Goal: Task Accomplishment & Management: Use online tool/utility

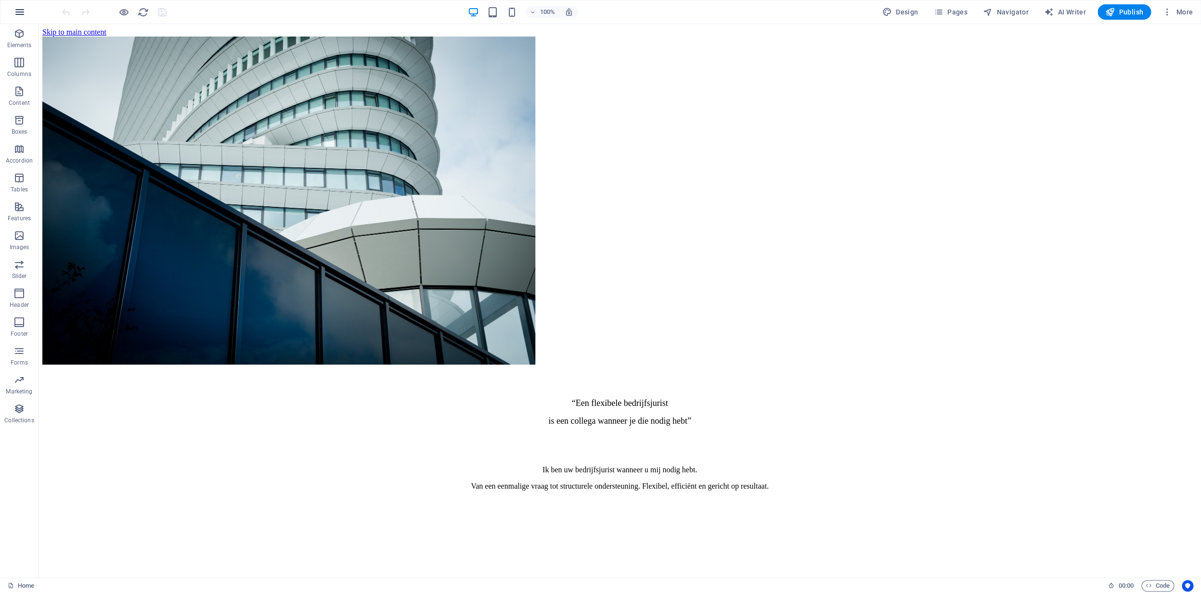
click at [19, 13] on icon "button" at bounding box center [20, 12] width 12 height 12
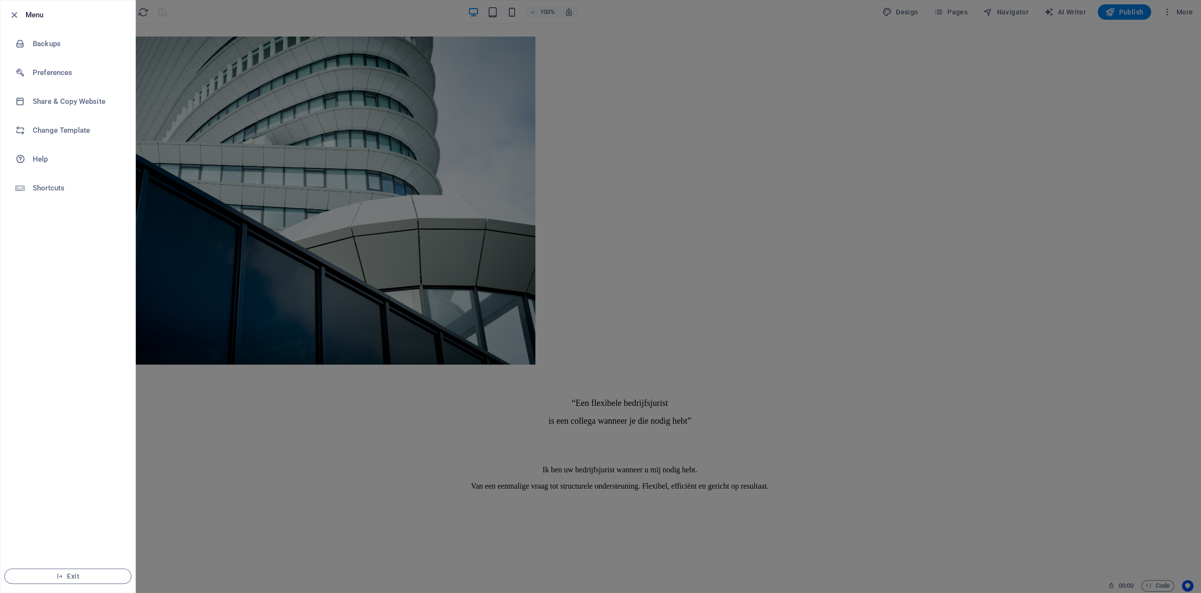
click at [302, 122] on div at bounding box center [600, 296] width 1201 height 593
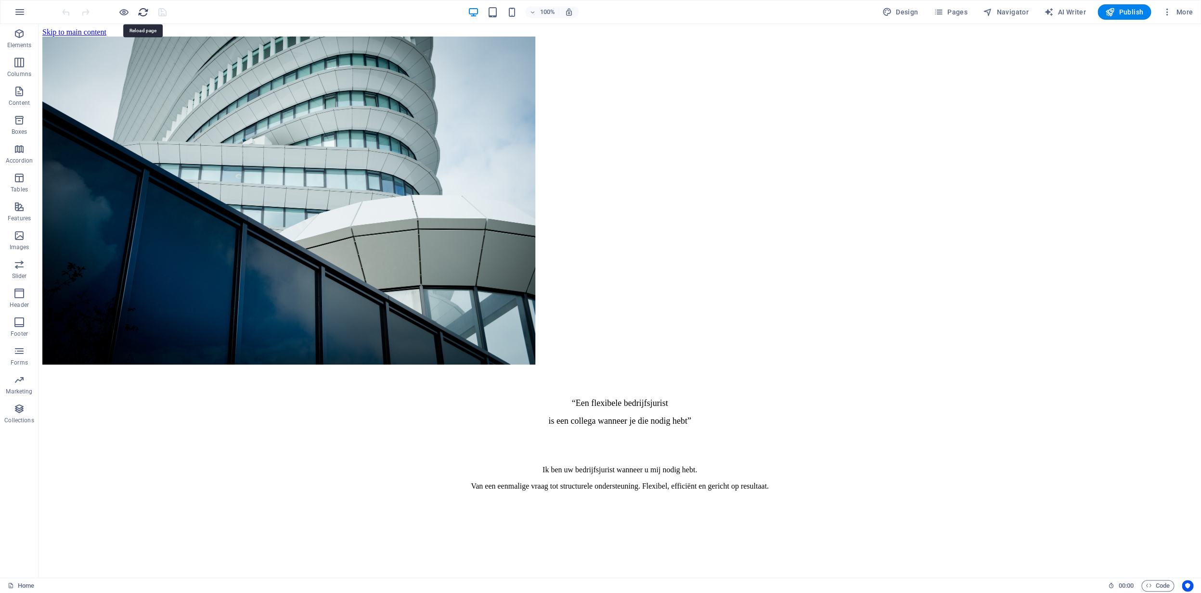
click at [145, 13] on icon "reload" at bounding box center [143, 12] width 11 height 11
click at [124, 14] on icon "button" at bounding box center [123, 12] width 11 height 11
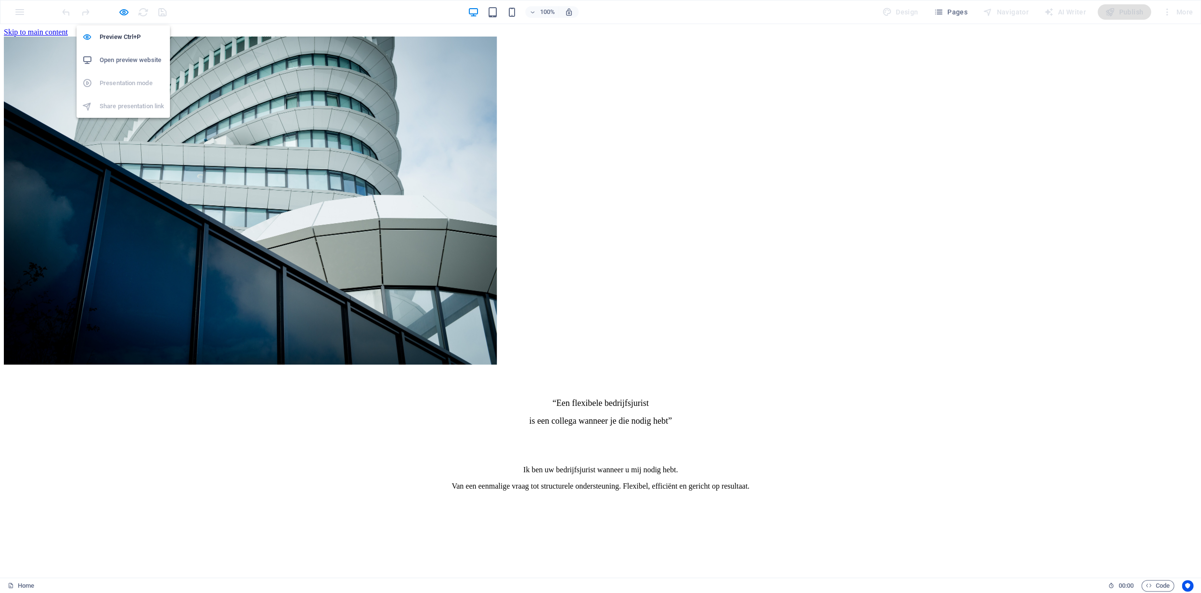
click at [125, 63] on h6 "Open preview website" at bounding box center [132, 60] width 64 height 12
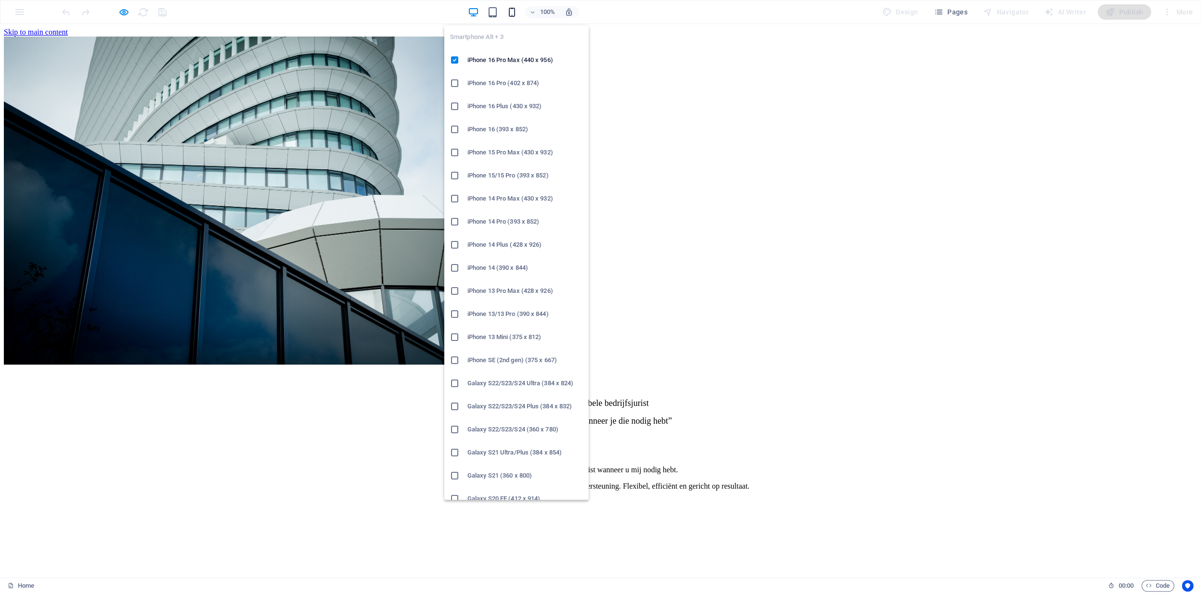
click at [510, 10] on icon "button" at bounding box center [511, 12] width 11 height 11
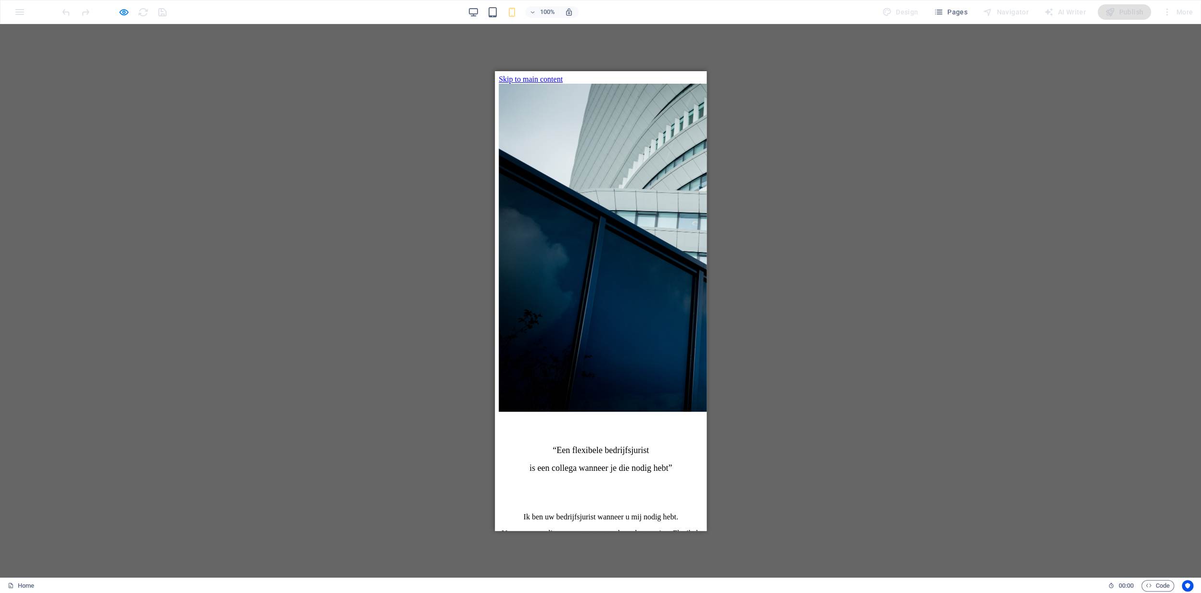
click at [406, 106] on div at bounding box center [600, 301] width 1201 height 554
click at [240, 78] on div at bounding box center [600, 301] width 1201 height 554
click at [17, 585] on link "Home" at bounding box center [21, 586] width 26 height 12
click at [13, 584] on icon at bounding box center [11, 586] width 6 height 6
click at [12, 584] on icon at bounding box center [11, 586] width 6 height 6
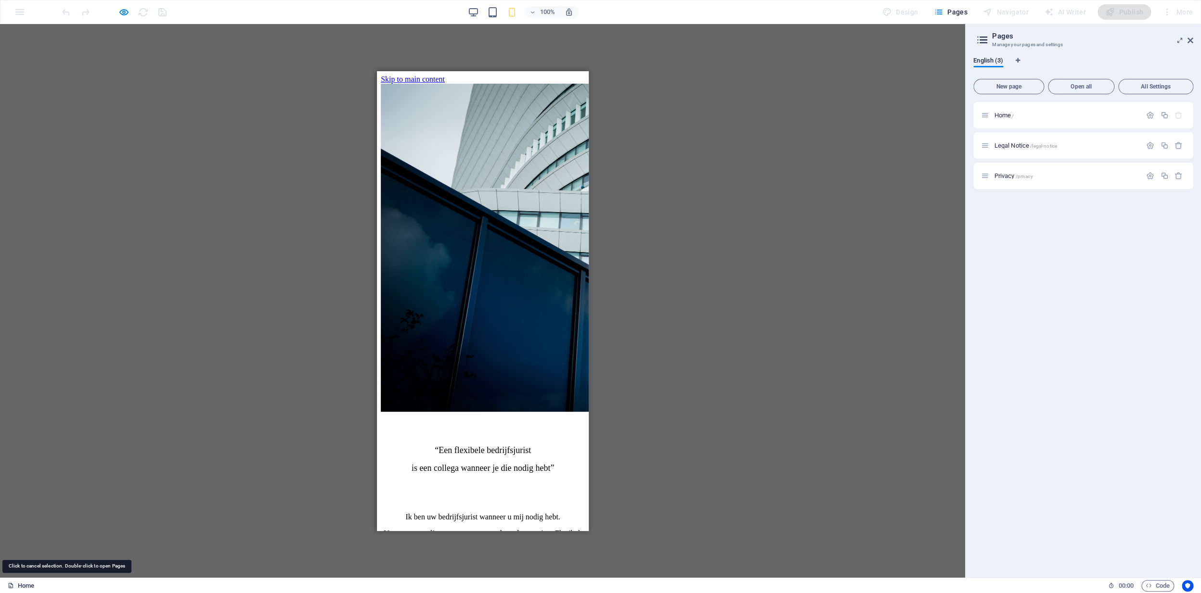
click at [15, 585] on link "Home" at bounding box center [21, 586] width 26 height 12
click at [1074, 118] on div "Home /" at bounding box center [1061, 115] width 160 height 11
click at [1081, 115] on p "Home /" at bounding box center [1066, 115] width 144 height 6
click at [1156, 87] on span "All Settings" at bounding box center [1155, 87] width 66 height 6
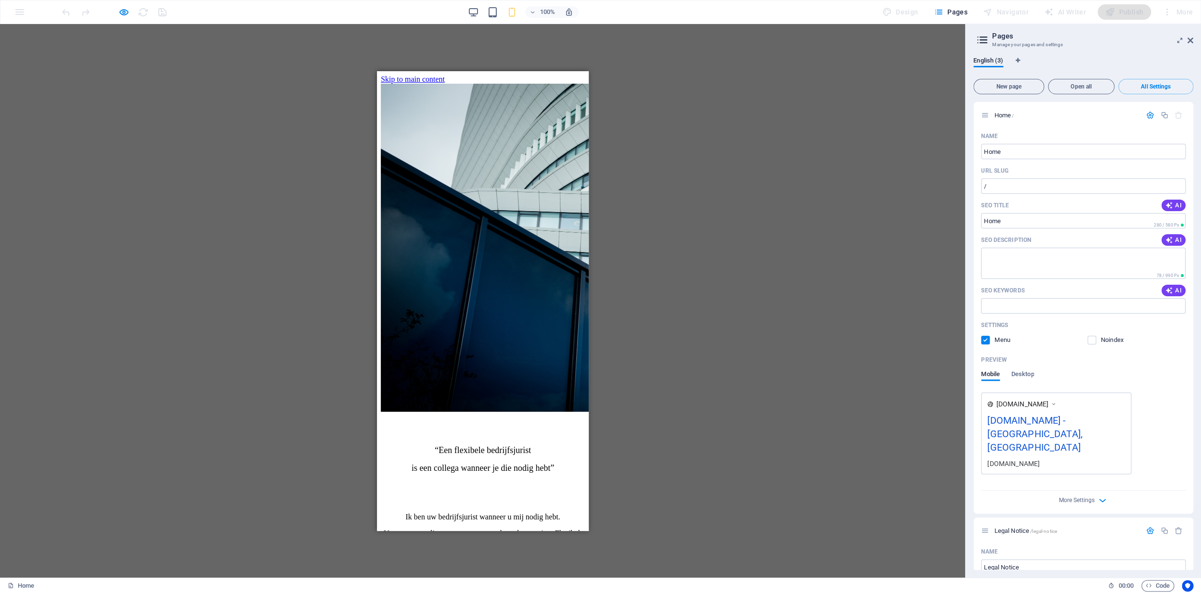
click at [1101, 87] on span "Open all" at bounding box center [1081, 87] width 58 height 6
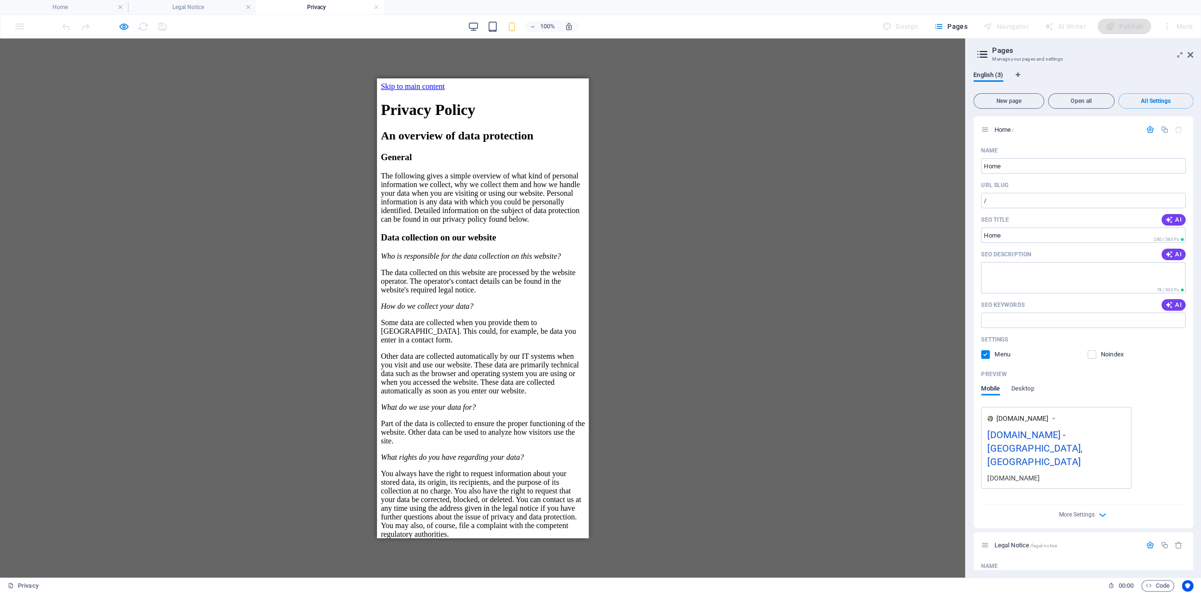
click at [1180, 55] on icon at bounding box center [1180, 55] width 0 height 8
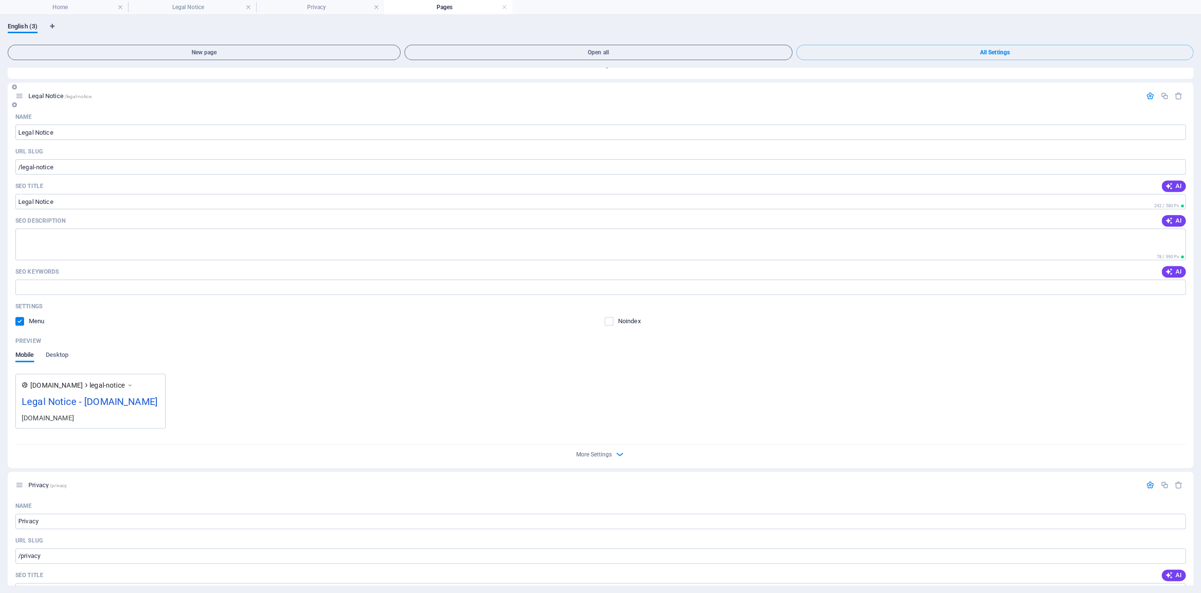
scroll to position [401, 0]
click at [62, 349] on span "Desktop" at bounding box center [57, 355] width 23 height 13
click at [29, 349] on span "Mobile" at bounding box center [24, 355] width 19 height 13
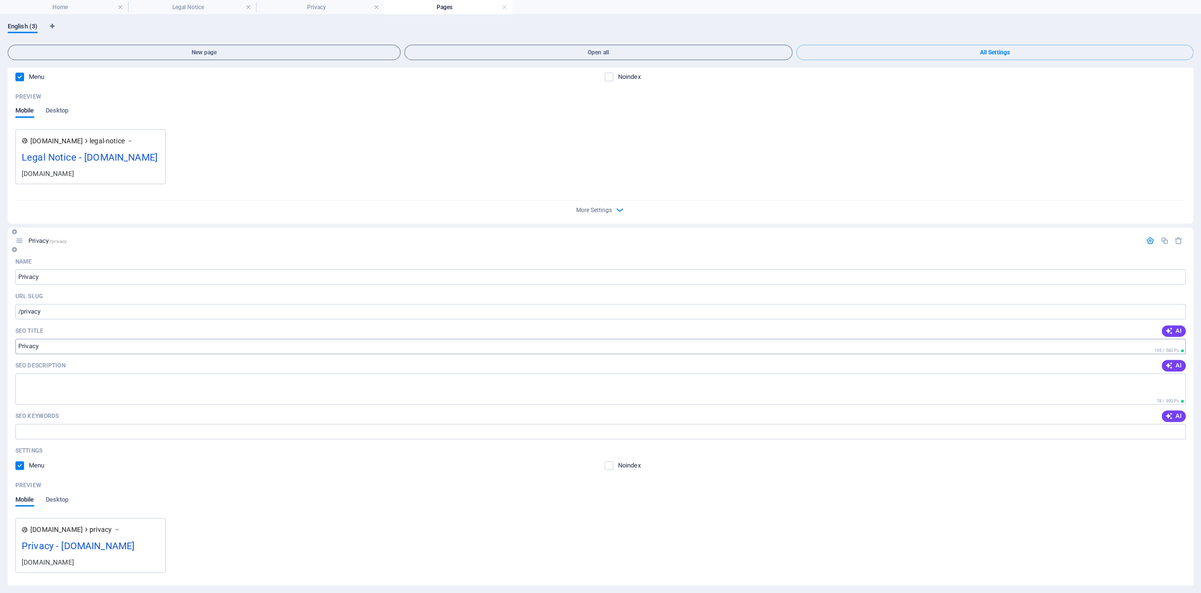
scroll to position [650, 0]
click at [504, 7] on link at bounding box center [504, 7] width 6 height 9
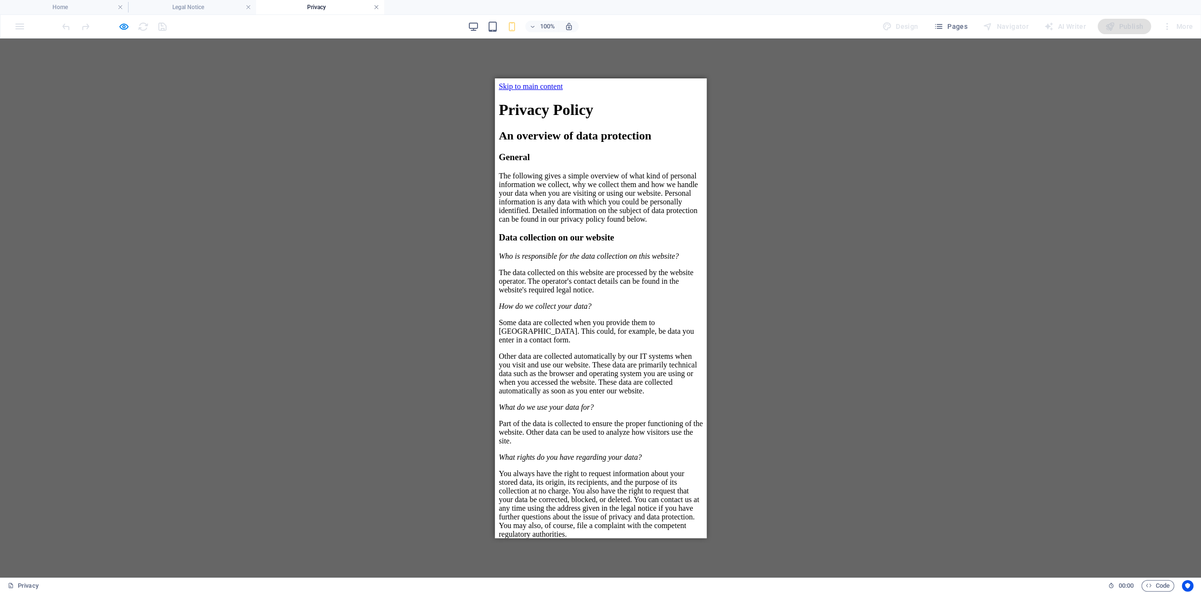
click at [376, 5] on link at bounding box center [376, 7] width 6 height 9
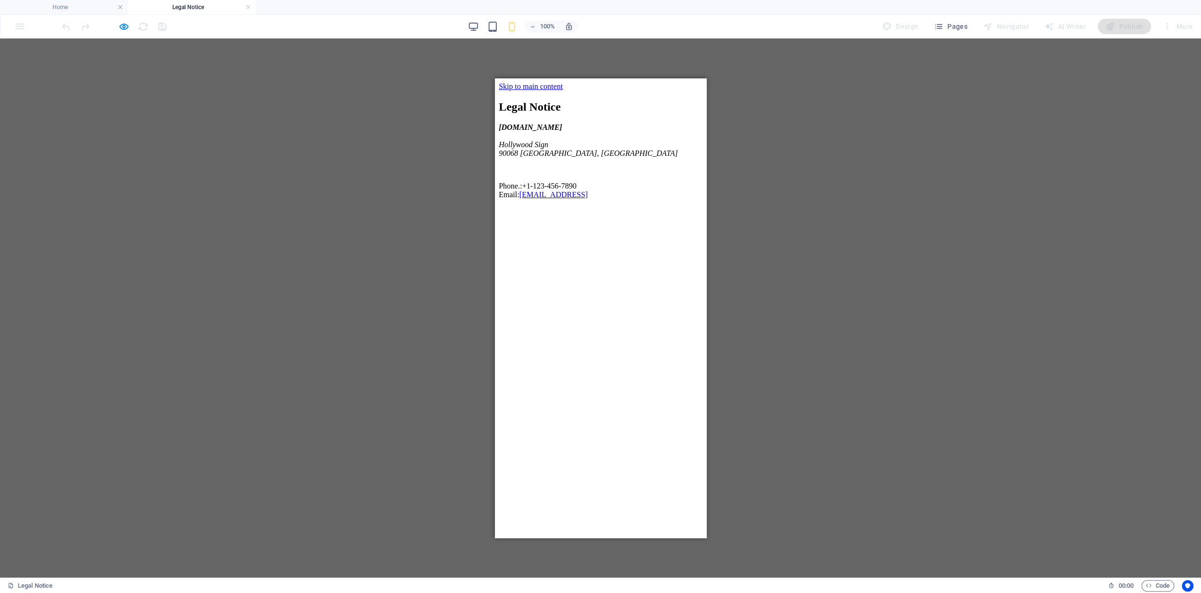
scroll to position [0, 0]
click at [250, 6] on link at bounding box center [248, 7] width 6 height 9
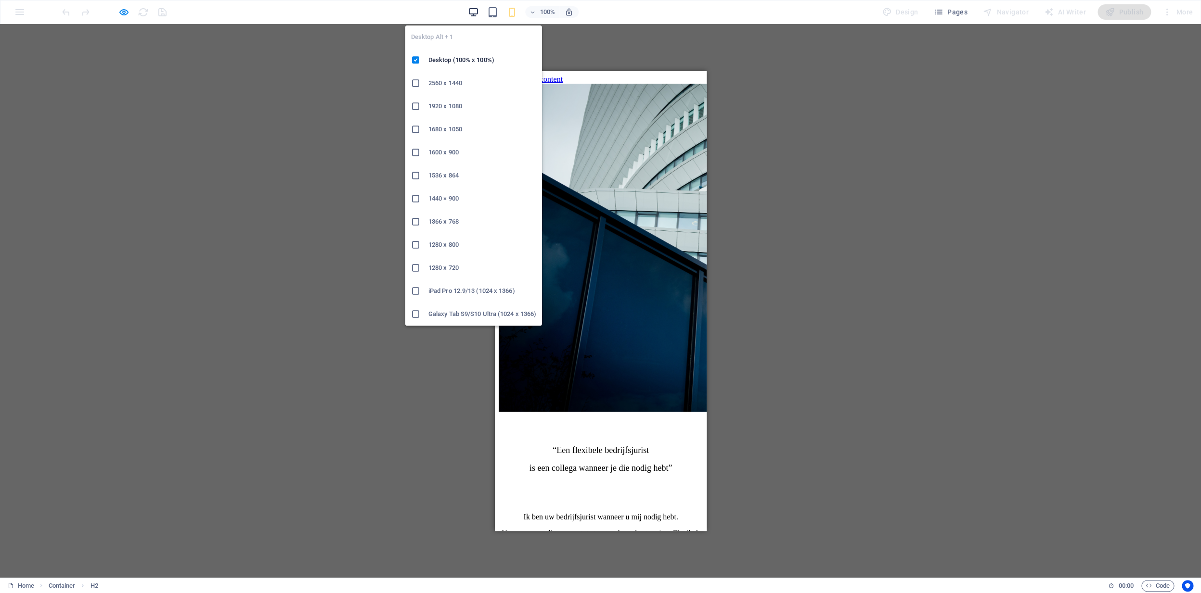
click at [479, 12] on icon "button" at bounding box center [473, 12] width 11 height 11
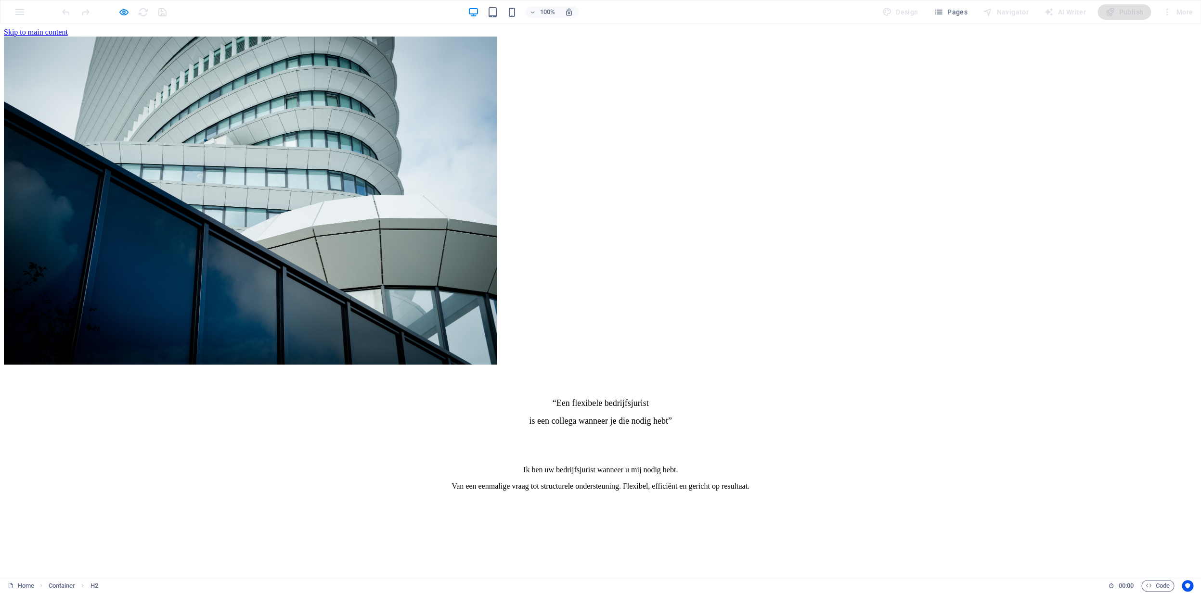
click at [22, 14] on div "100% Design Pages Navigator AI Writer Publish More" at bounding box center [600, 11] width 1200 height 23
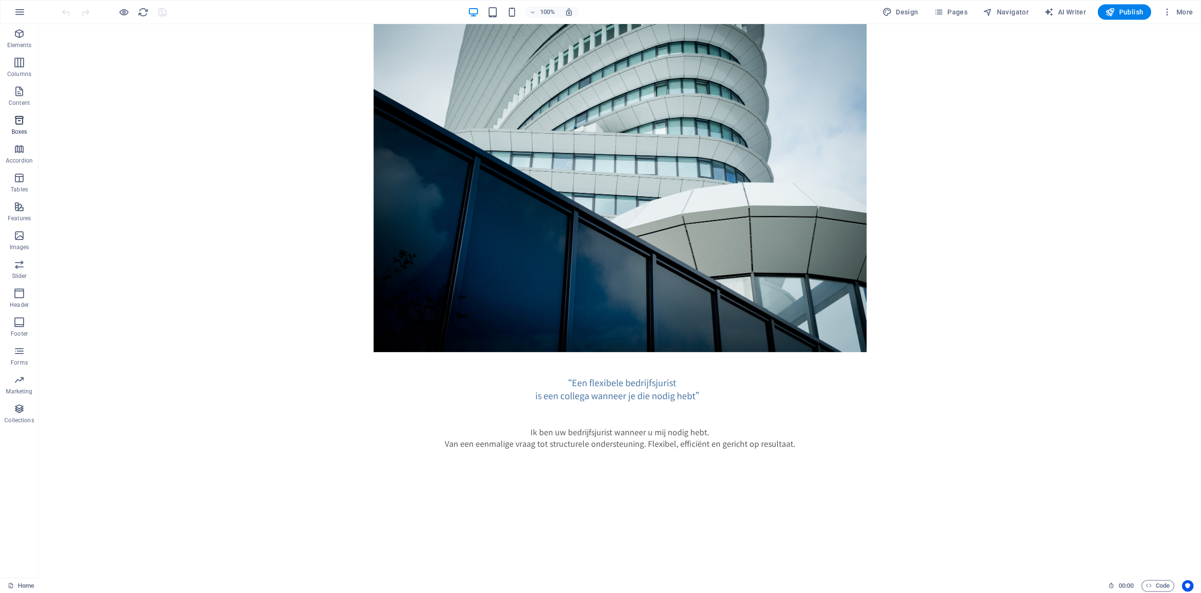
drag, startPoint x: 17, startPoint y: 99, endPoint x: 30, endPoint y: 102, distance: 13.2
click at [28, 129] on div "Elements Columns Content Boxes Accordion Tables Features Images Slider Header F…" at bounding box center [19, 226] width 38 height 404
click at [17, 68] on span "Columns" at bounding box center [19, 68] width 38 height 23
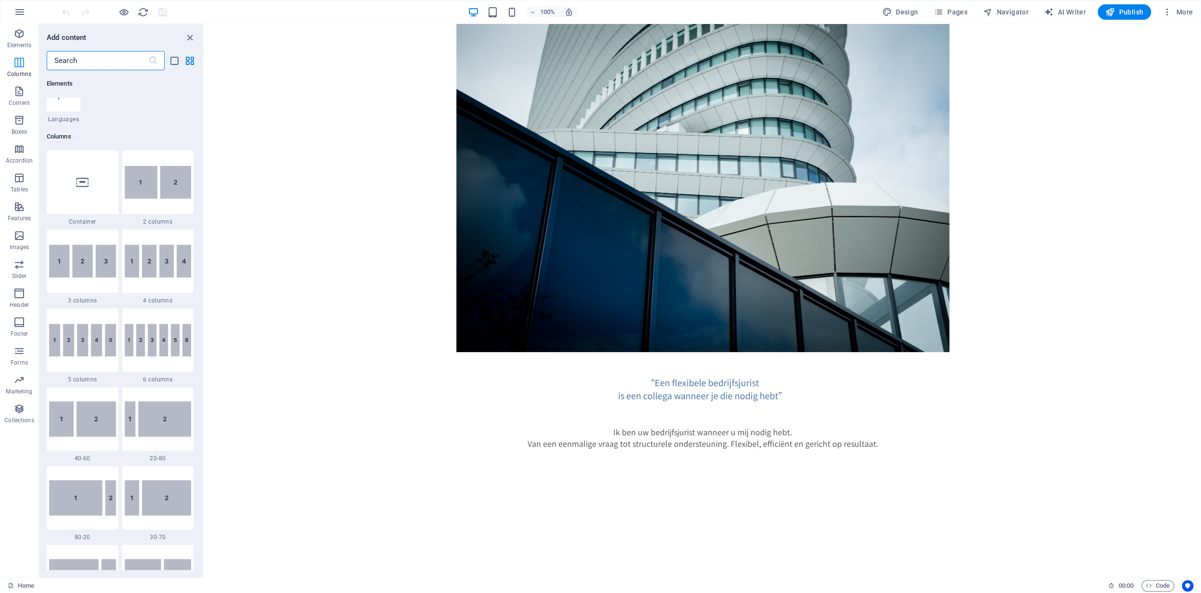
scroll to position [374, 0]
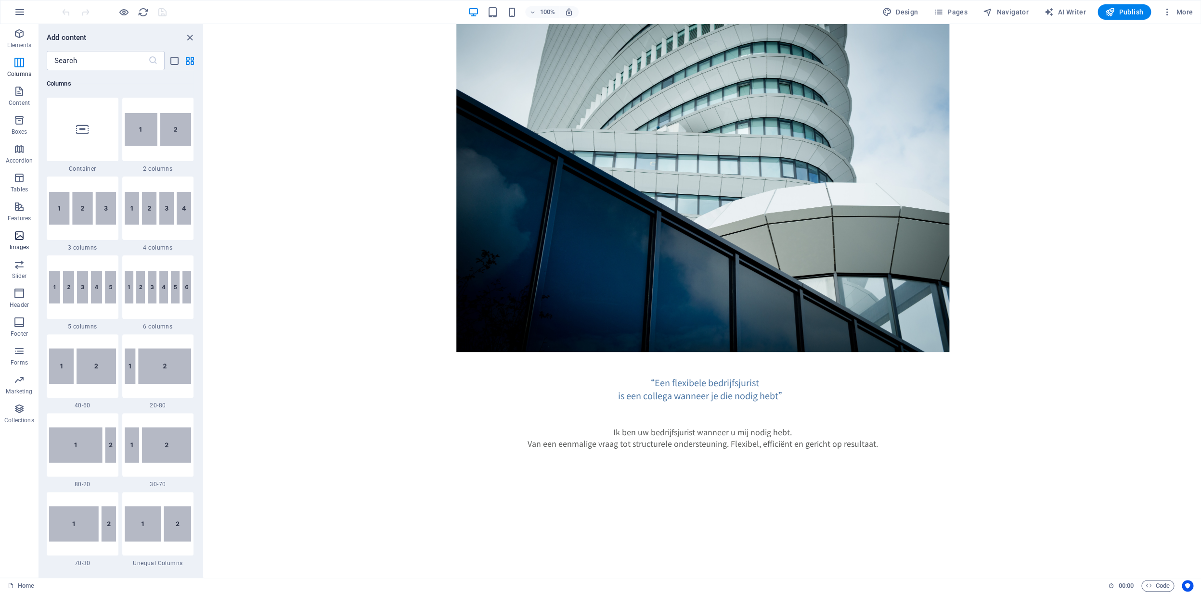
drag, startPoint x: 20, startPoint y: 225, endPoint x: 22, endPoint y: 233, distance: 8.8
click at [21, 228] on div "Elements Columns Content Boxes Accordion Tables Features Images Slider Header F…" at bounding box center [19, 226] width 38 height 404
drag, startPoint x: 22, startPoint y: 235, endPoint x: 21, endPoint y: 282, distance: 46.7
click at [21, 281] on div "Elements Columns Content Boxes Accordion Tables Features Images Slider Header F…" at bounding box center [19, 226] width 38 height 404
click at [22, 69] on span "Columns" at bounding box center [19, 68] width 38 height 23
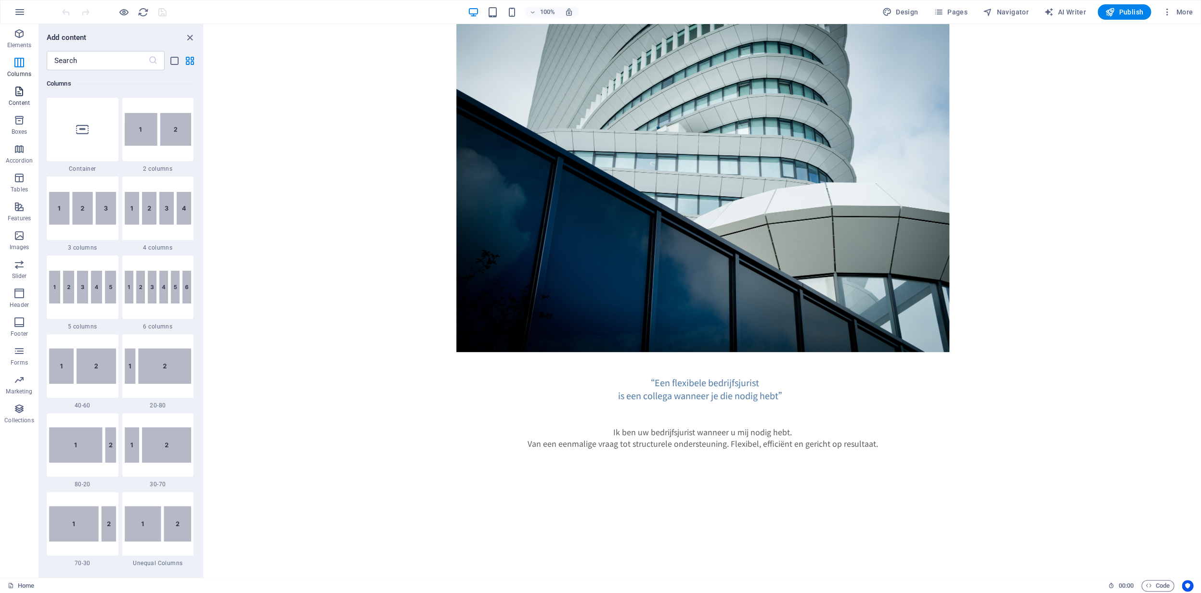
click at [26, 99] on span "Content" at bounding box center [19, 97] width 38 height 23
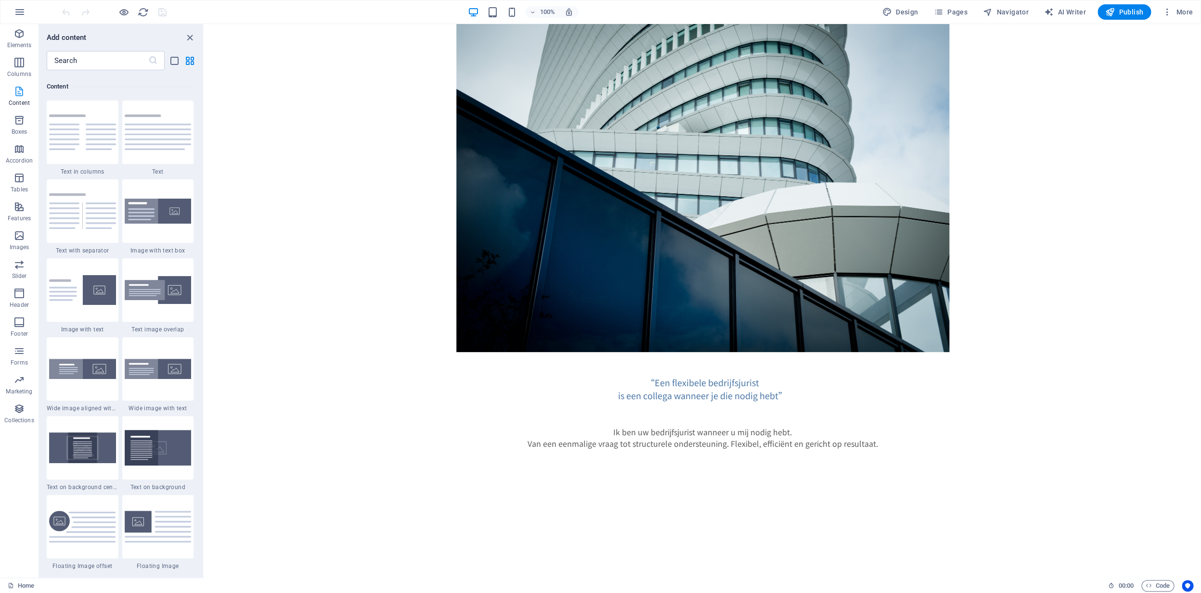
scroll to position [1581, 0]
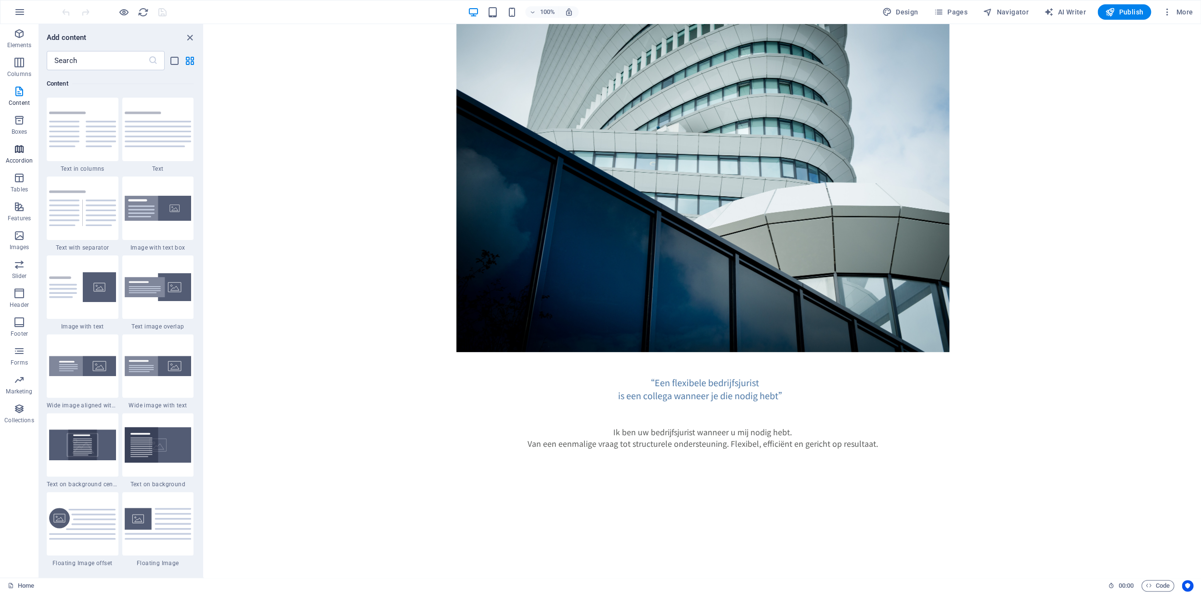
click at [21, 162] on p "Accordion" at bounding box center [19, 161] width 27 height 8
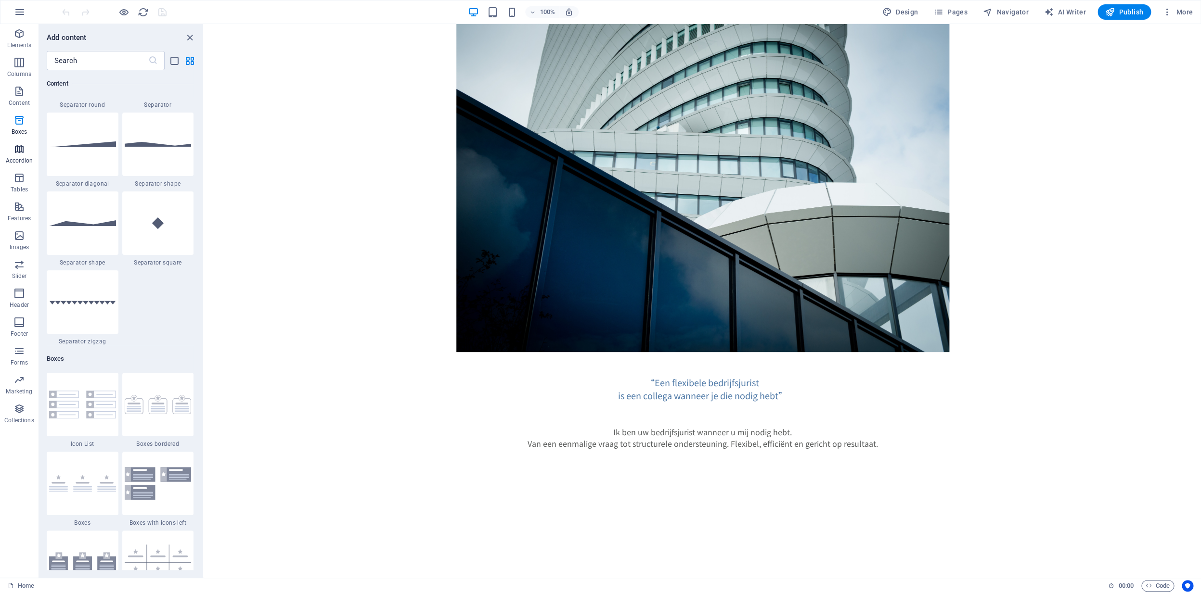
scroll to position [2970, 0]
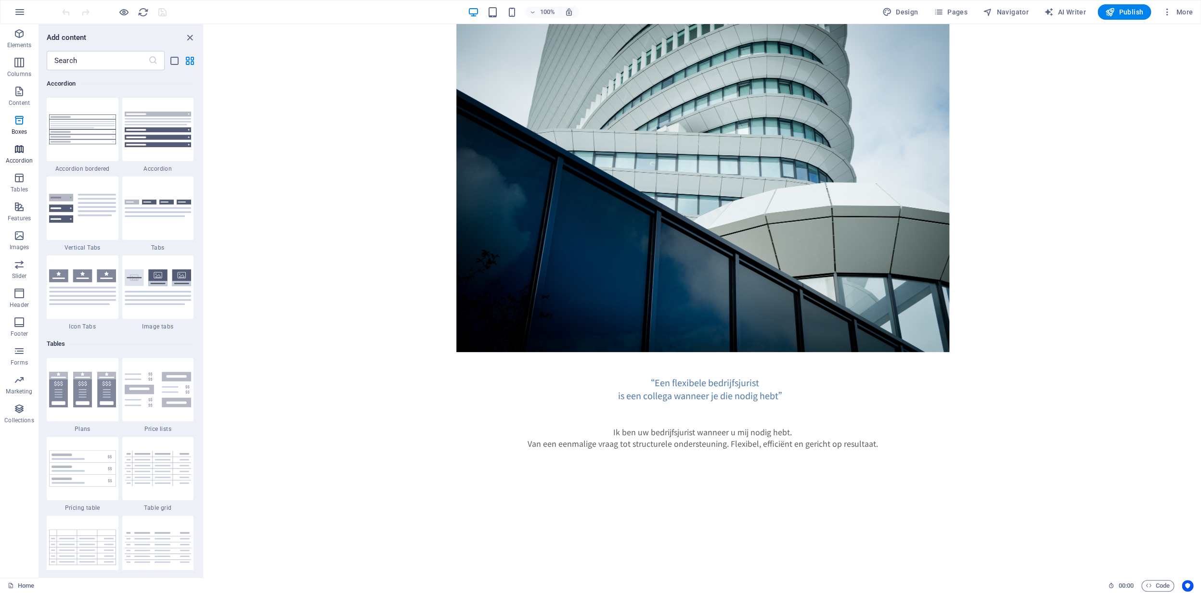
drag, startPoint x: 19, startPoint y: 165, endPoint x: 22, endPoint y: 147, distance: 18.0
click at [22, 147] on span "Accordion" at bounding box center [19, 154] width 38 height 23
click at [23, 66] on icon "button" at bounding box center [19, 63] width 12 height 12
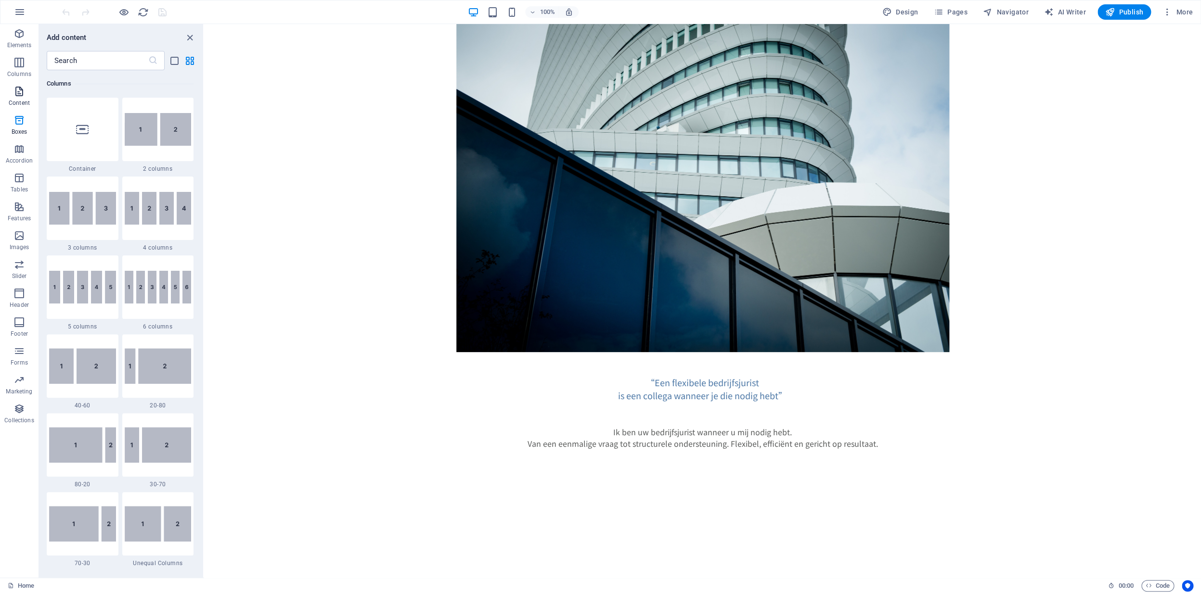
click at [19, 97] on icon "button" at bounding box center [19, 92] width 12 height 12
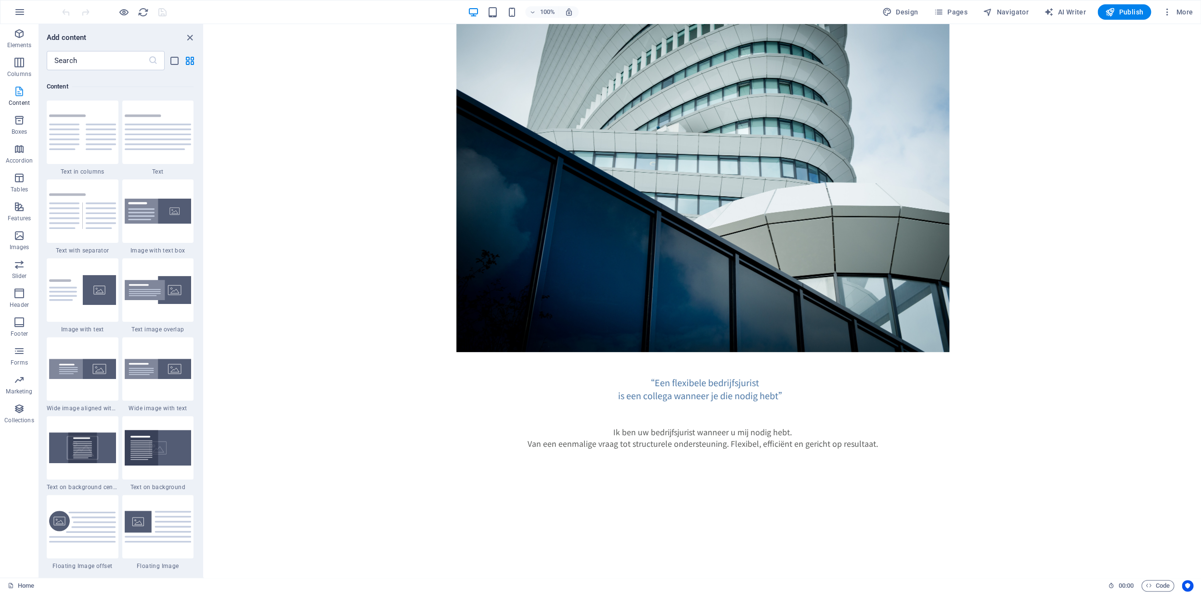
scroll to position [1581, 0]
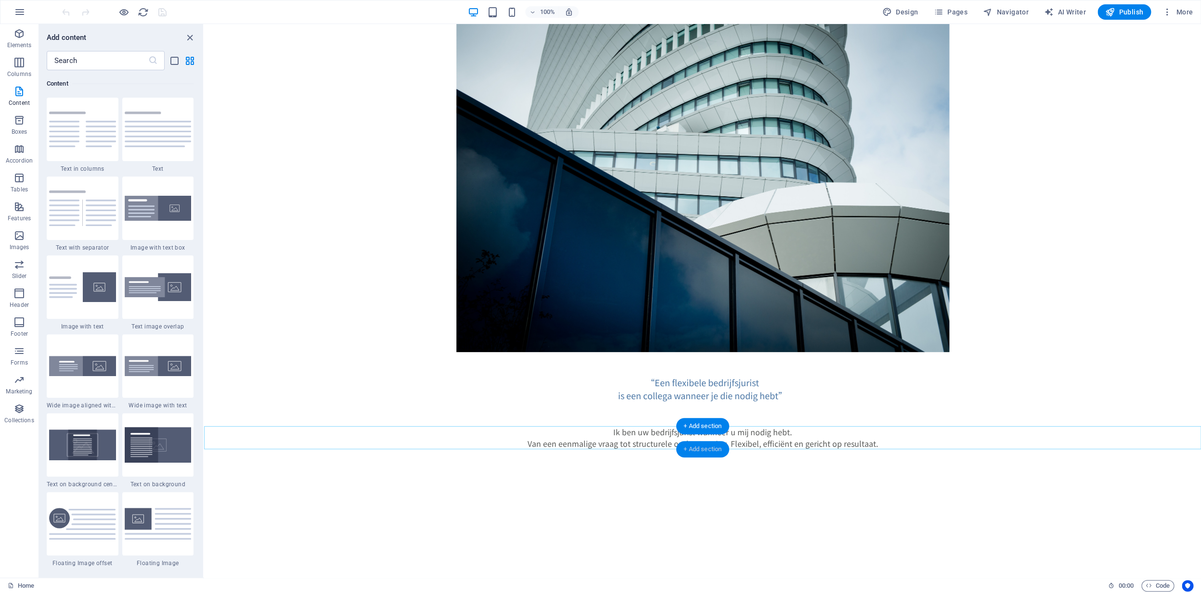
click at [710, 449] on div "+ Add section" at bounding box center [702, 449] width 53 height 16
click at [110, 152] on div at bounding box center [83, 130] width 72 height 64
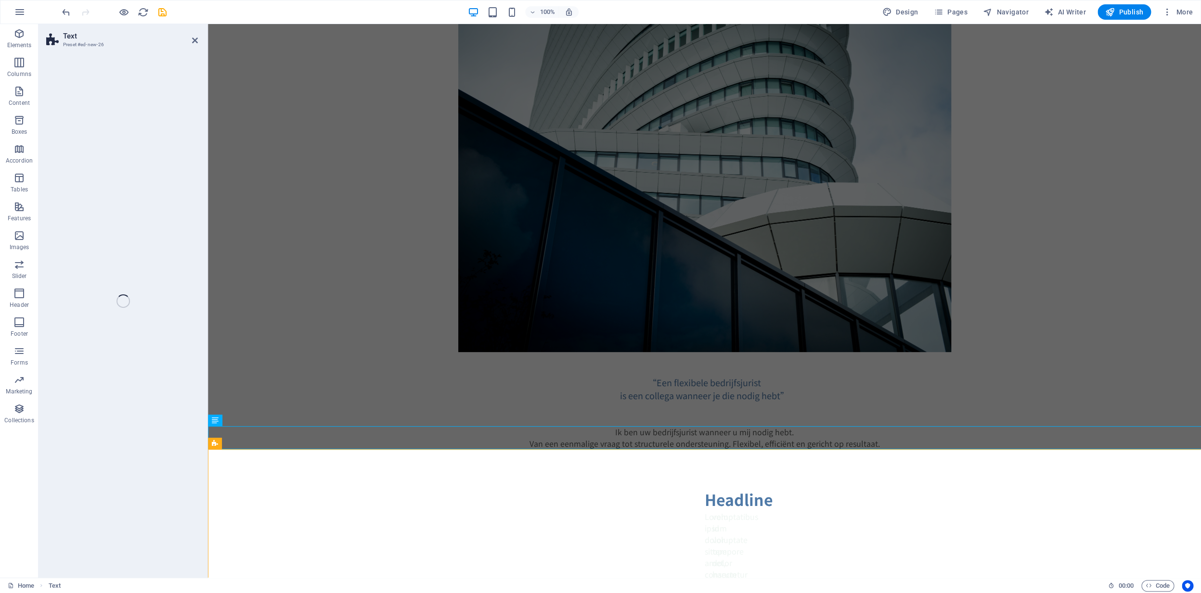
select select "rem"
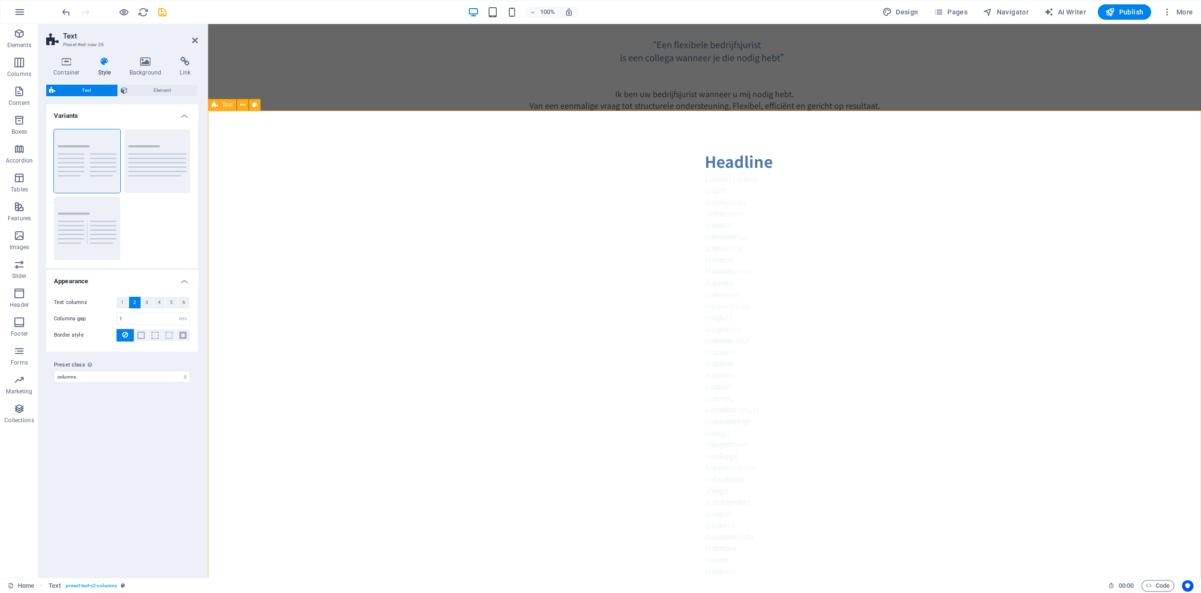
scroll to position [422, 0]
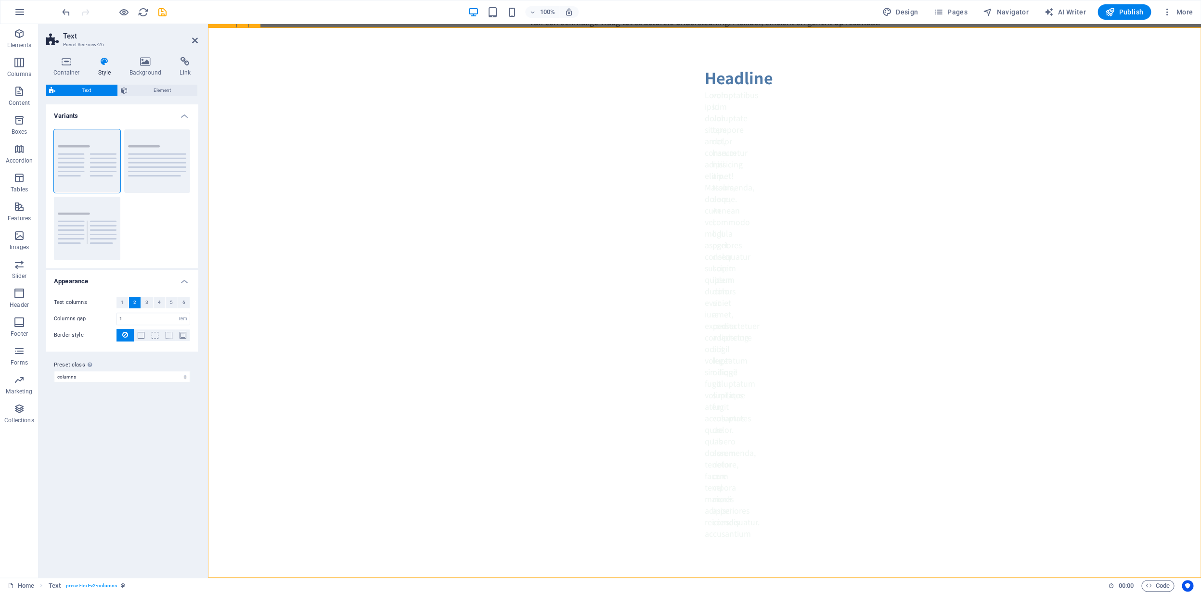
click at [727, 107] on div "Headline Lorem ipsum dolor sitope amet, consectetur adipisicing elitip. Massume…" at bounding box center [704, 302] width 993 height 551
click at [705, 80] on div "Headline" at bounding box center [705, 77] width 0 height 23
click at [736, 61] on icon at bounding box center [735, 60] width 5 height 10
click at [723, 60] on span "H2" at bounding box center [721, 60] width 7 height 6
click at [735, 60] on icon at bounding box center [735, 60] width 5 height 10
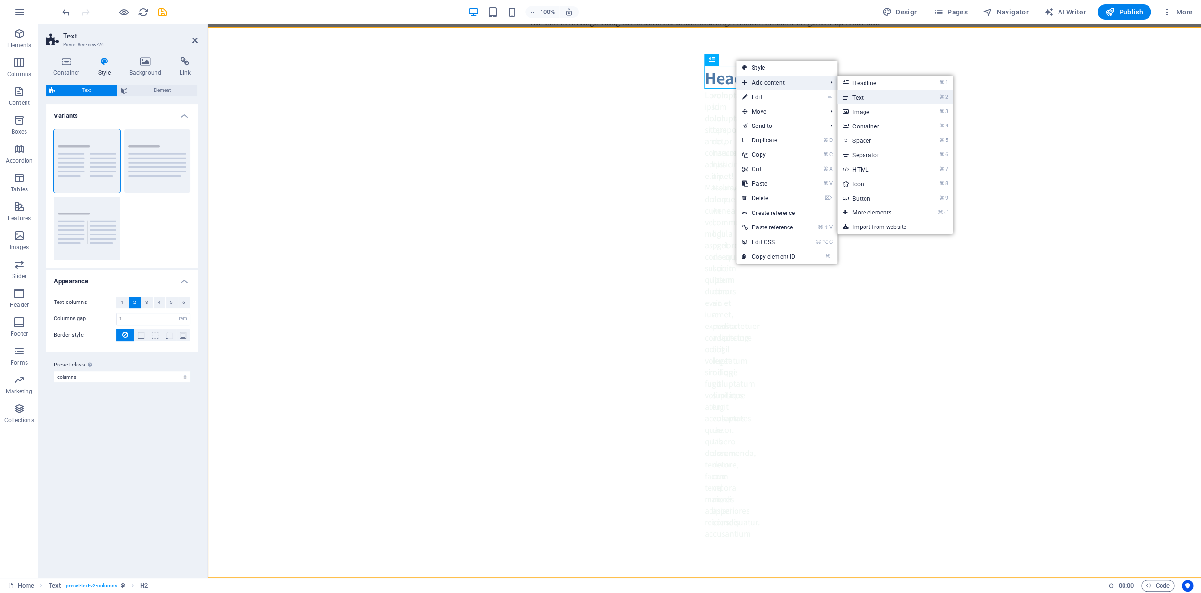
drag, startPoint x: 667, startPoint y: 75, endPoint x: 875, endPoint y: 99, distance: 209.3
click at [875, 99] on link "⌘ 2 Text" at bounding box center [876, 97] width 79 height 14
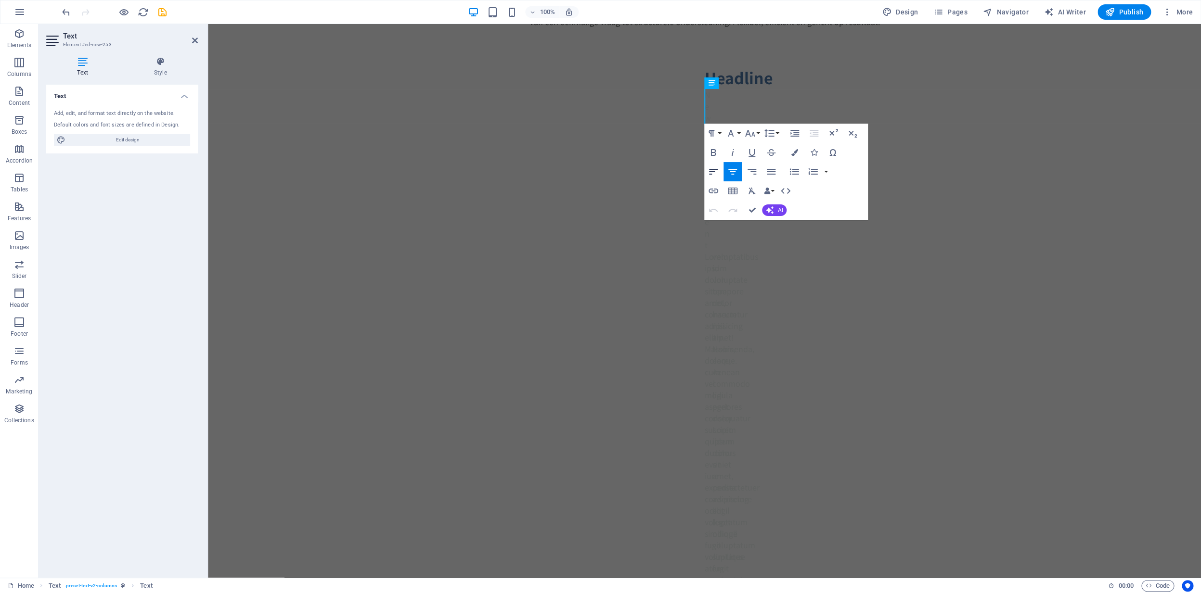
click at [712, 175] on icon "button" at bounding box center [713, 172] width 12 height 12
click at [715, 213] on icon "button" at bounding box center [713, 211] width 12 height 12
click at [715, 214] on icon "button" at bounding box center [713, 211] width 12 height 12
click at [715, 173] on icon "button" at bounding box center [713, 172] width 12 height 12
click at [770, 174] on icon "button" at bounding box center [771, 172] width 12 height 12
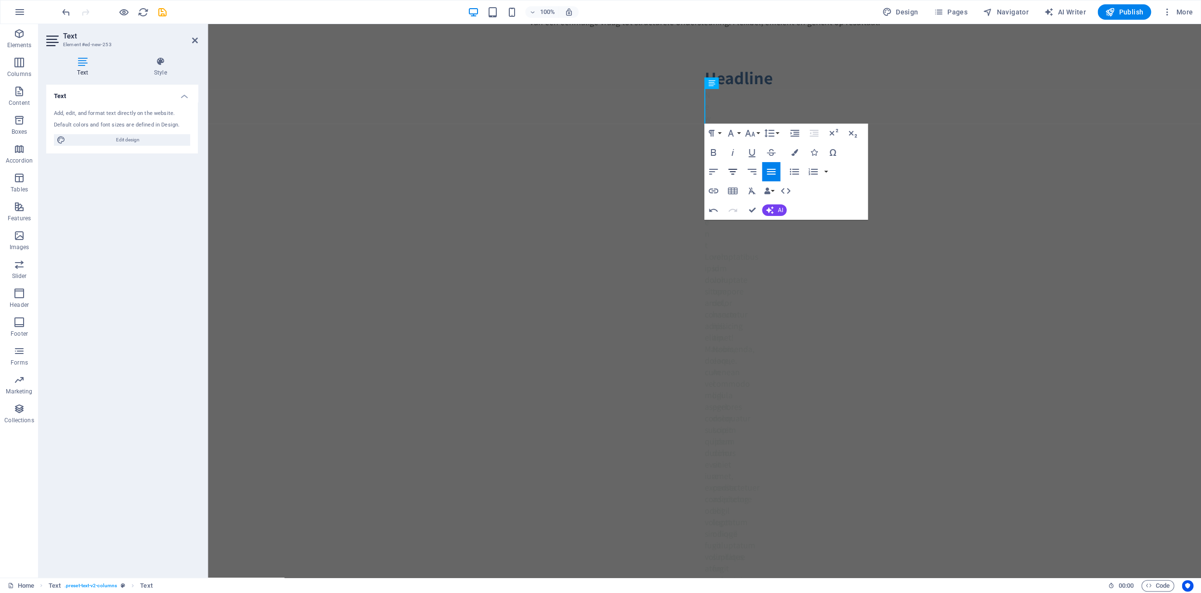
click at [734, 176] on icon "button" at bounding box center [733, 172] width 12 height 12
drag, startPoint x: 896, startPoint y: 186, endPoint x: 870, endPoint y: 180, distance: 26.5
click at [896, 185] on div "Headline New text element Lorem ipsum dolor sitope amet, consectetur adipisicin…" at bounding box center [704, 383] width 993 height 712
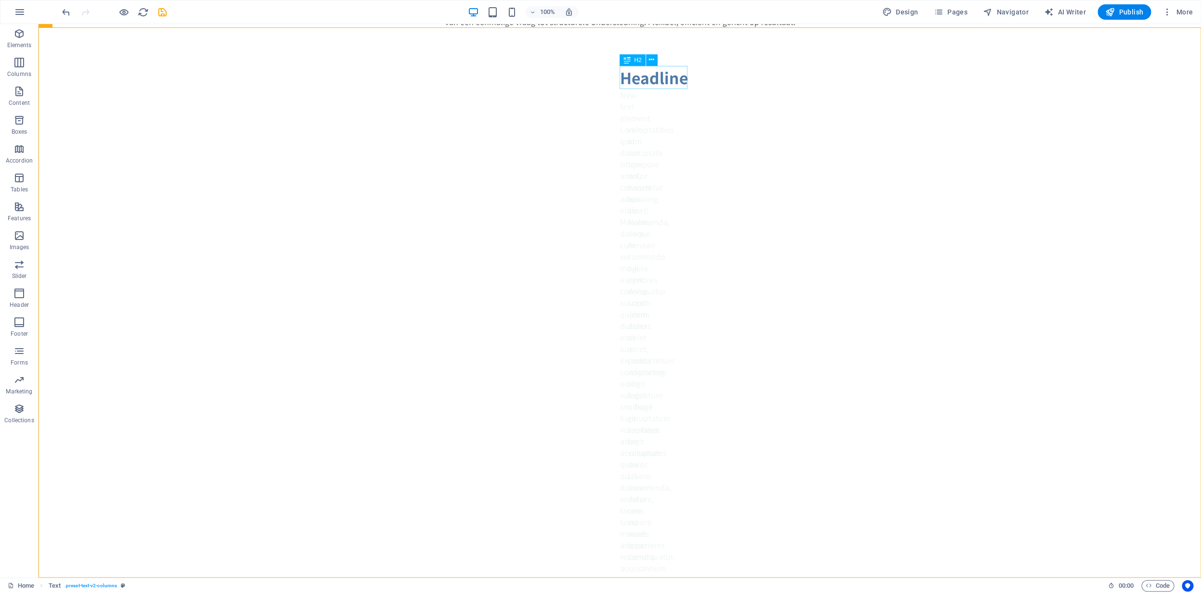
click at [640, 64] on div "H2" at bounding box center [632, 60] width 26 height 12
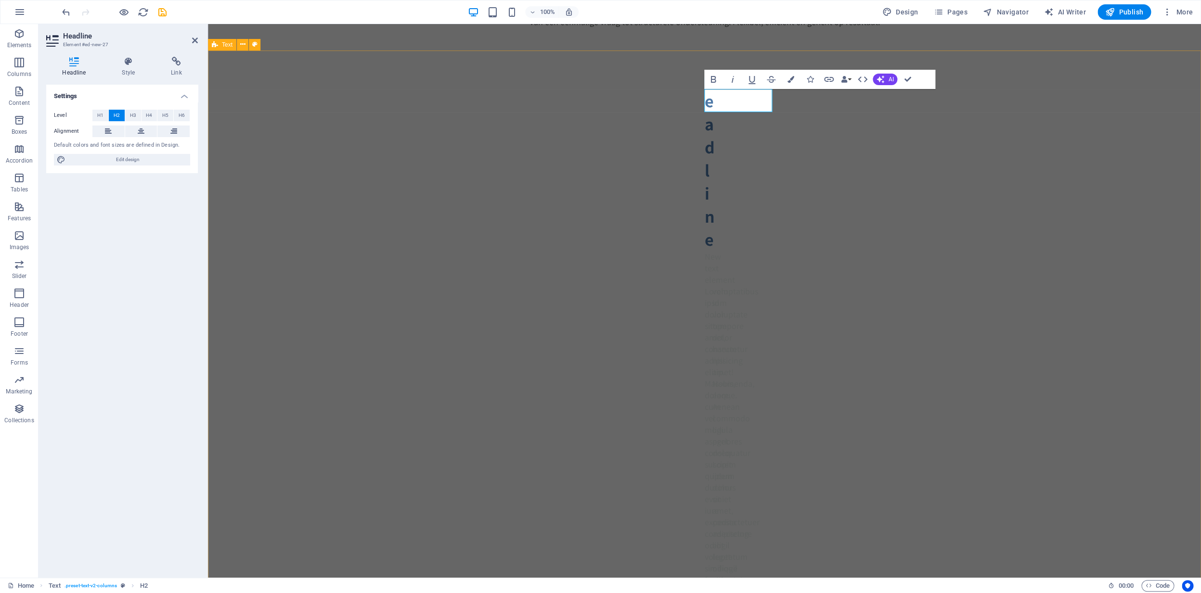
scroll to position [399, 0]
click at [110, 134] on icon at bounding box center [108, 132] width 7 height 12
drag, startPoint x: 116, startPoint y: 160, endPoint x: 1026, endPoint y: 138, distance: 910.3
click at [116, 160] on span "Edit design" at bounding box center [127, 160] width 119 height 12
select select "700"
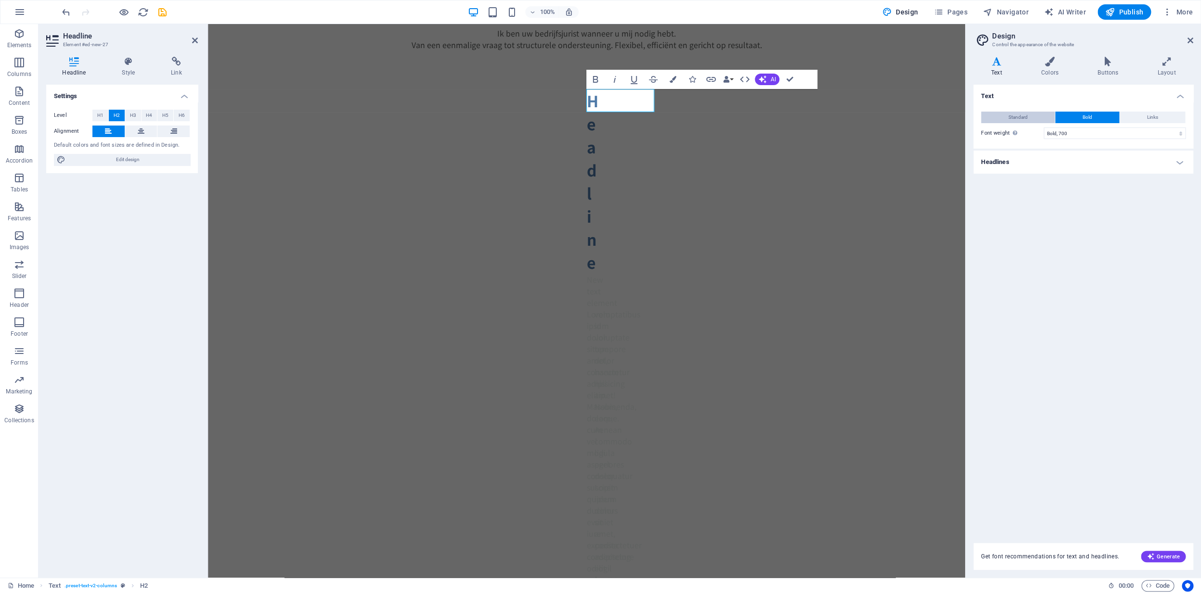
click at [1034, 118] on button "Standard" at bounding box center [1018, 118] width 74 height 12
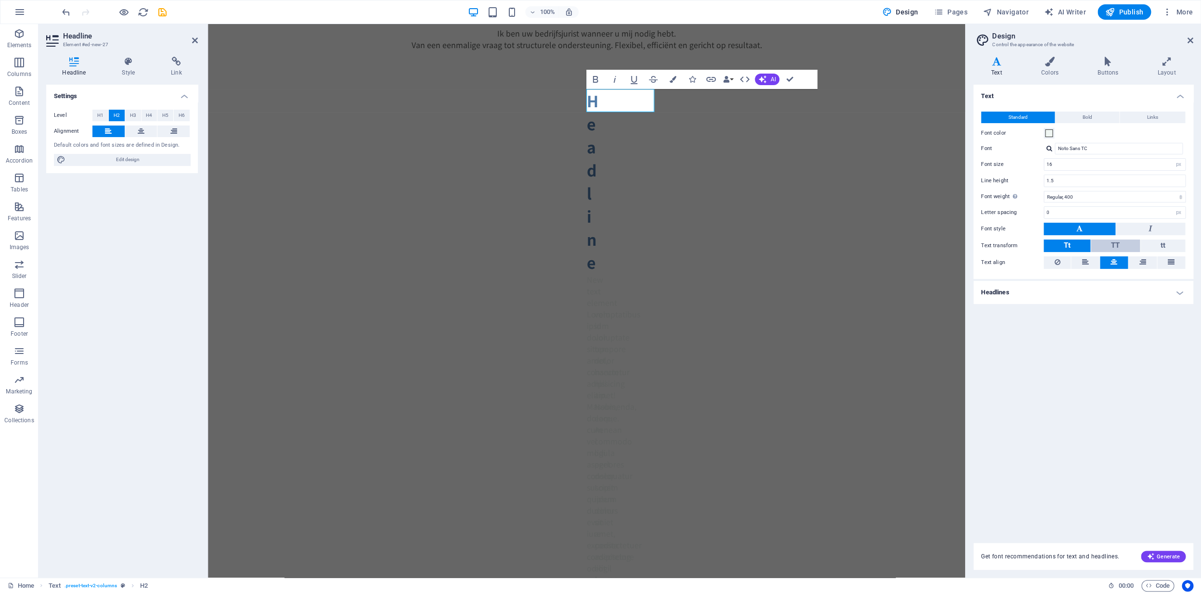
click at [1110, 245] on button "TT" at bounding box center [1115, 246] width 49 height 13
click at [1077, 245] on button "Tt" at bounding box center [1066, 246] width 47 height 13
click at [1021, 290] on h4 "Headlines" at bounding box center [1083, 292] width 220 height 23
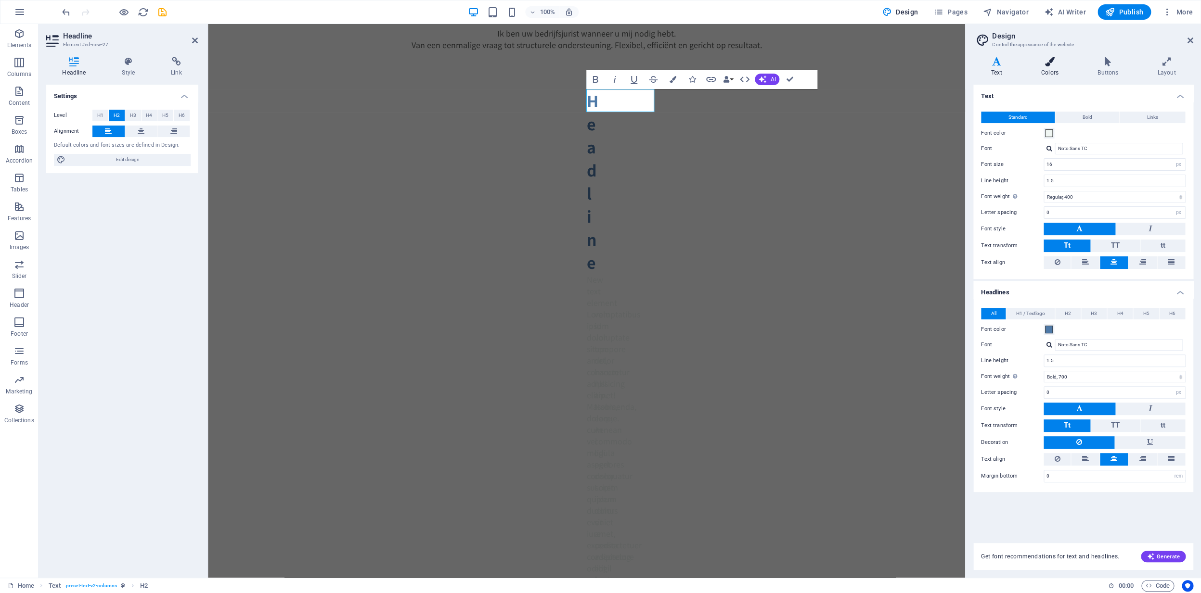
click at [1051, 69] on h4 "Colors" at bounding box center [1051, 67] width 56 height 20
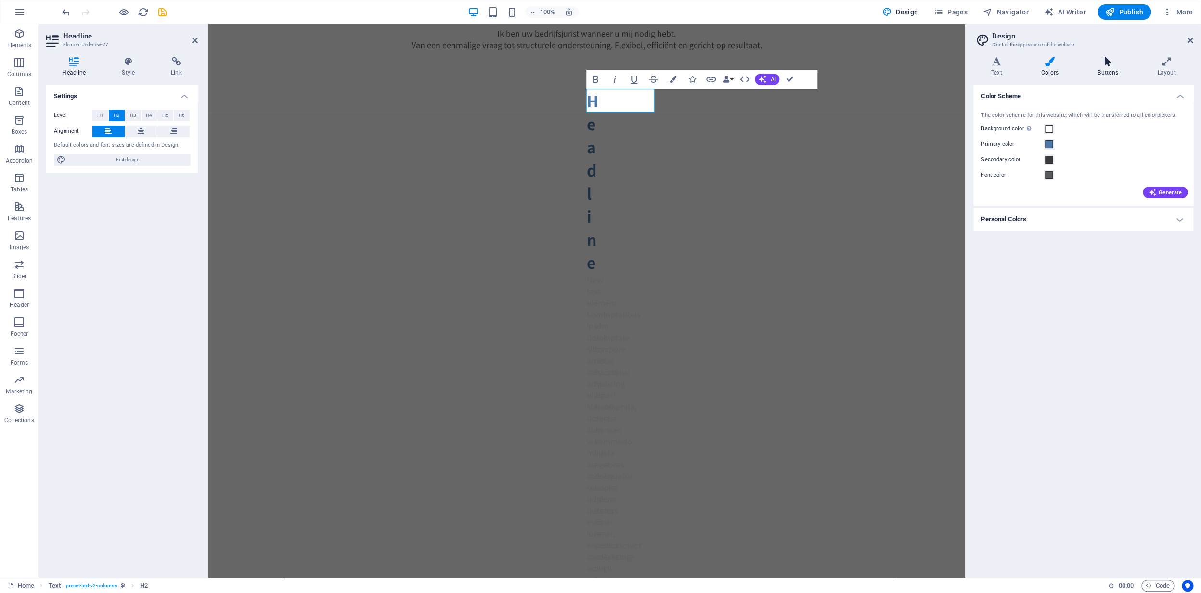
click at [1104, 70] on h4 "Buttons" at bounding box center [1109, 67] width 60 height 20
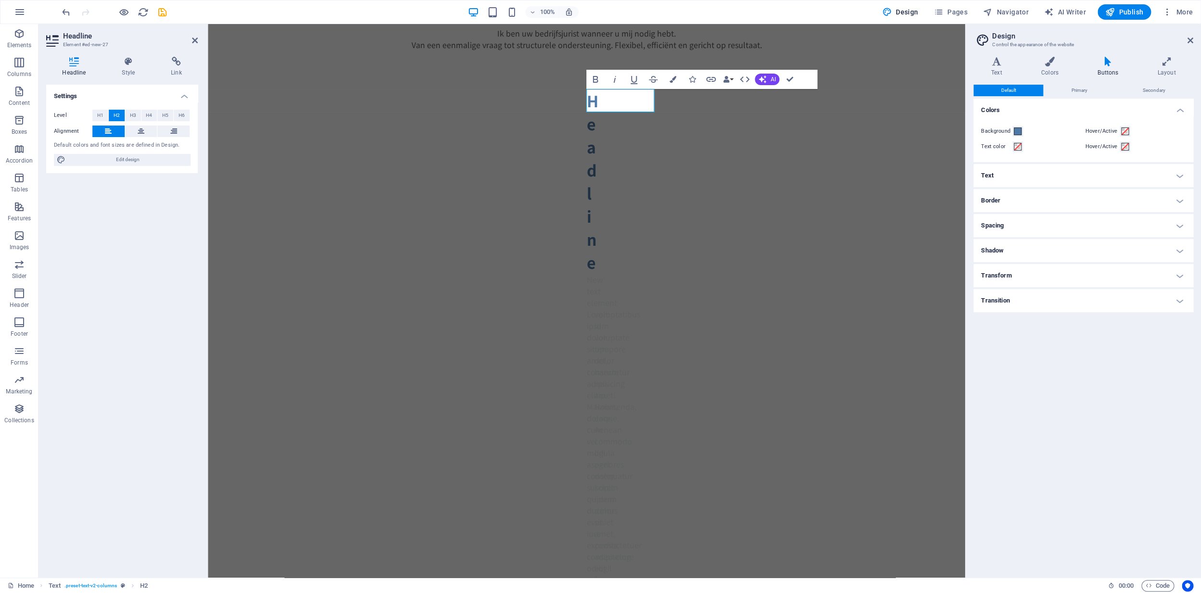
click at [1017, 173] on h4 "Text" at bounding box center [1083, 175] width 220 height 23
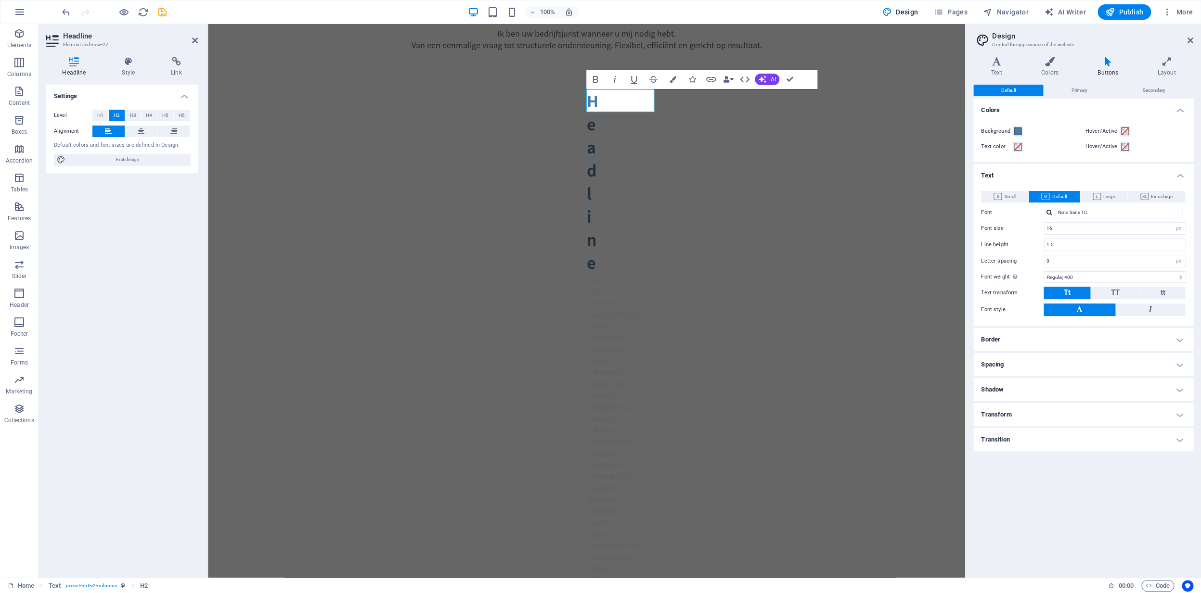
click at [1012, 338] on h4 "Border" at bounding box center [1083, 339] width 220 height 23
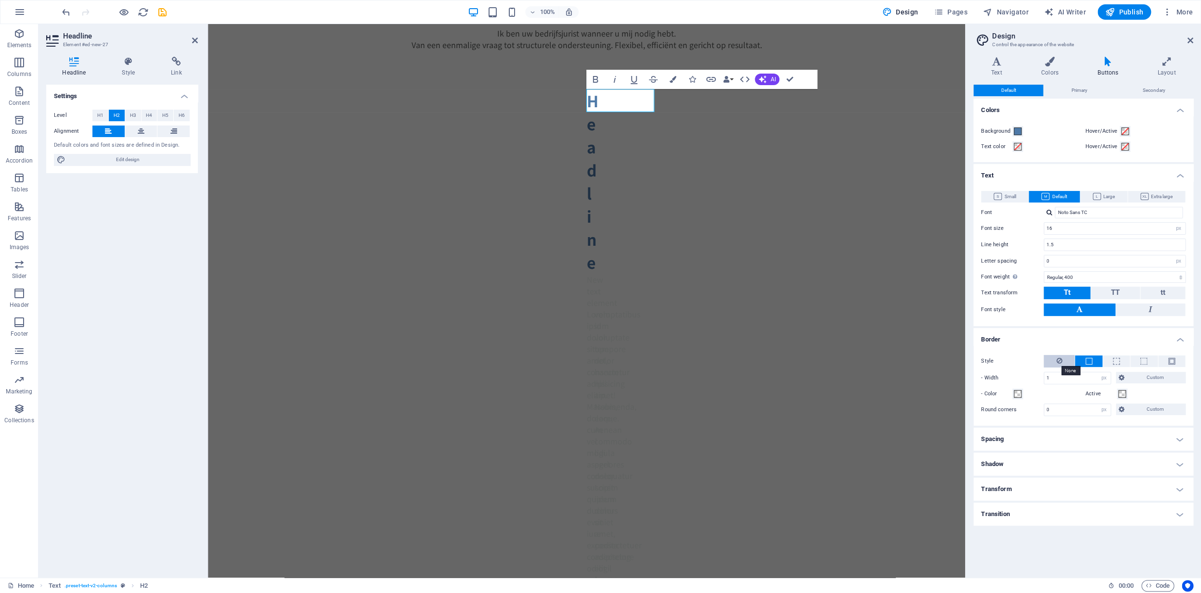
click at [1059, 361] on icon at bounding box center [1059, 361] width 6 height 12
click at [1010, 406] on h4 "Spacing" at bounding box center [1083, 407] width 220 height 23
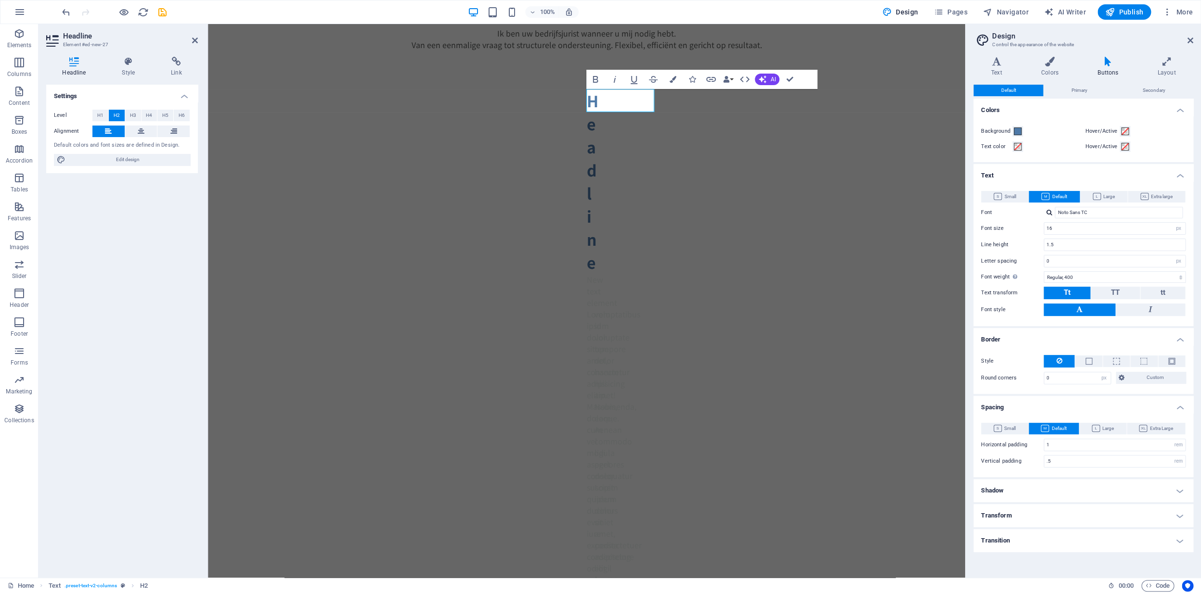
click at [1012, 488] on h4 "Shadow" at bounding box center [1083, 490] width 220 height 23
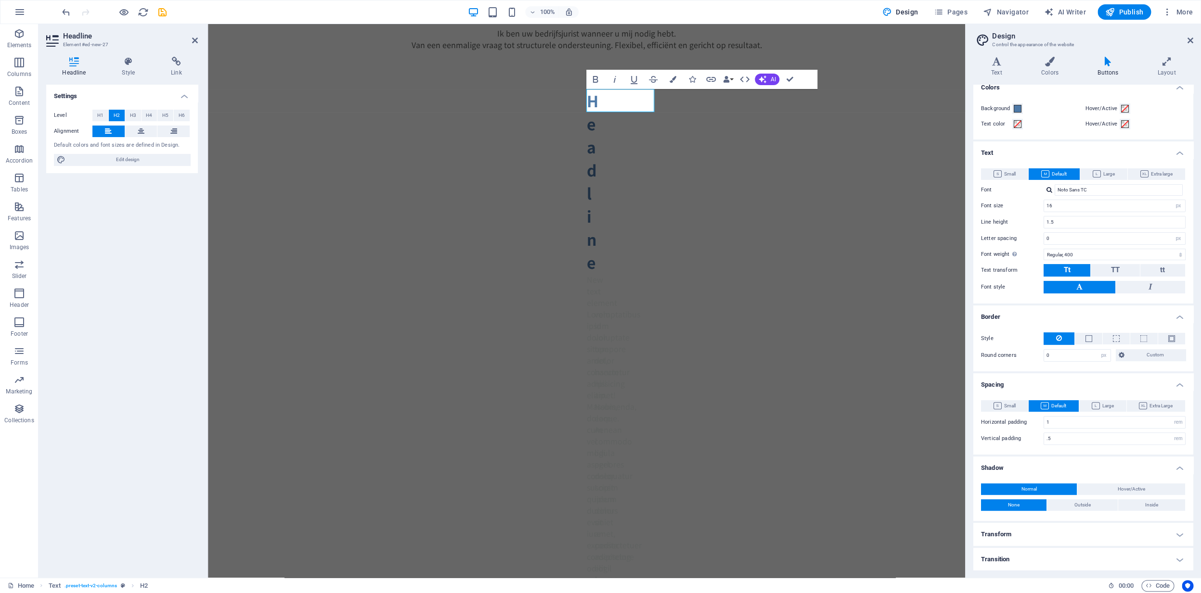
click at [1004, 529] on h4 "Transform" at bounding box center [1083, 534] width 220 height 23
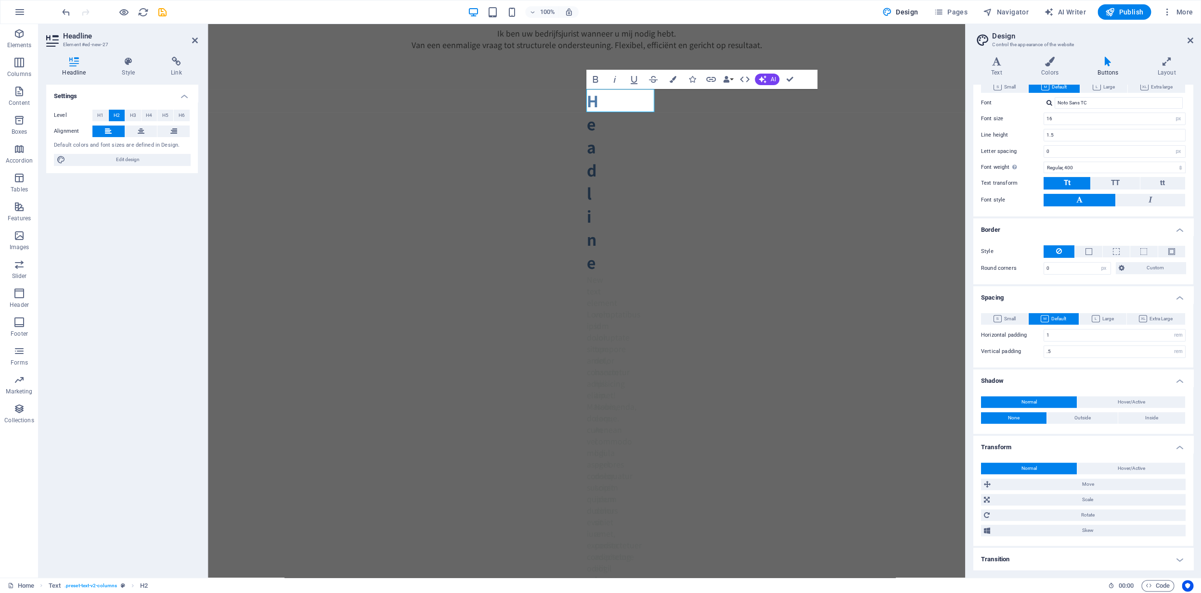
click at [1013, 558] on h4 "Transition" at bounding box center [1083, 559] width 220 height 23
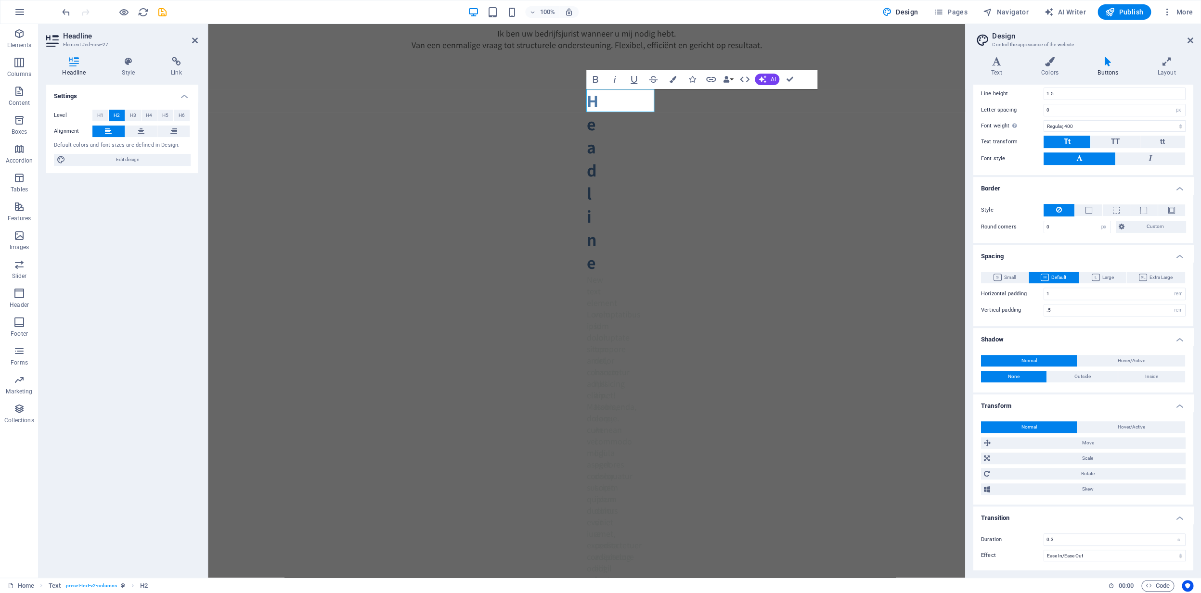
scroll to position [0, 0]
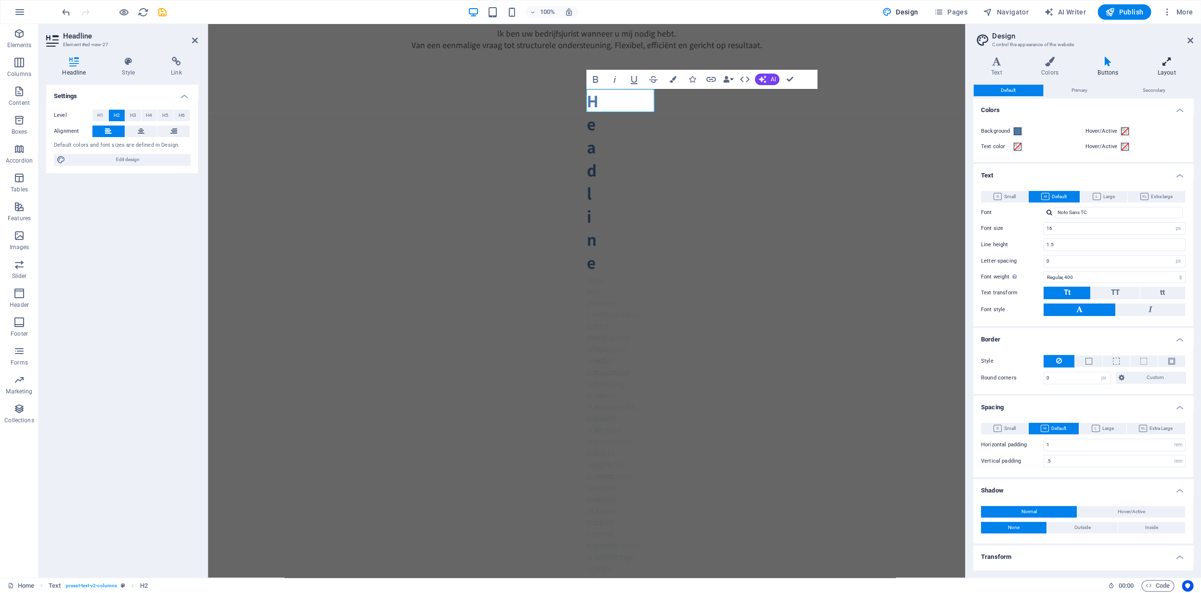
click at [1164, 70] on h4 "Layout" at bounding box center [1166, 67] width 53 height 20
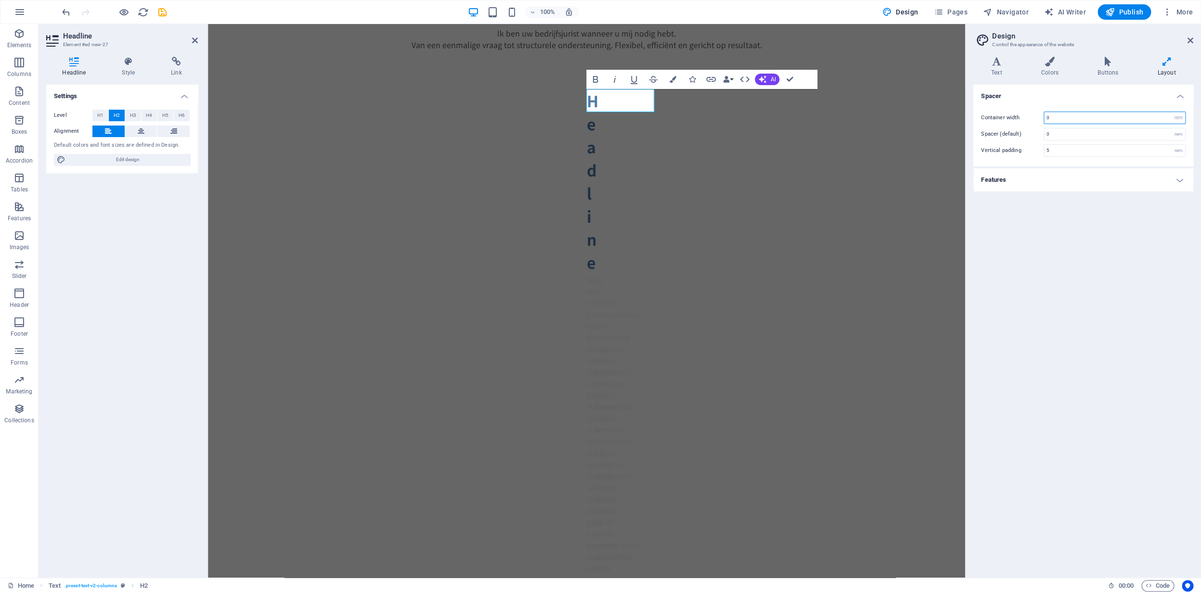
drag, startPoint x: 1046, startPoint y: 117, endPoint x: 1064, endPoint y: 123, distance: 18.6
click at [1061, 122] on input "0" at bounding box center [1114, 118] width 141 height 12
type input "10"
drag, startPoint x: 1047, startPoint y: 135, endPoint x: 1069, endPoint y: 135, distance: 21.7
click at [1066, 135] on input "0" at bounding box center [1114, 134] width 141 height 12
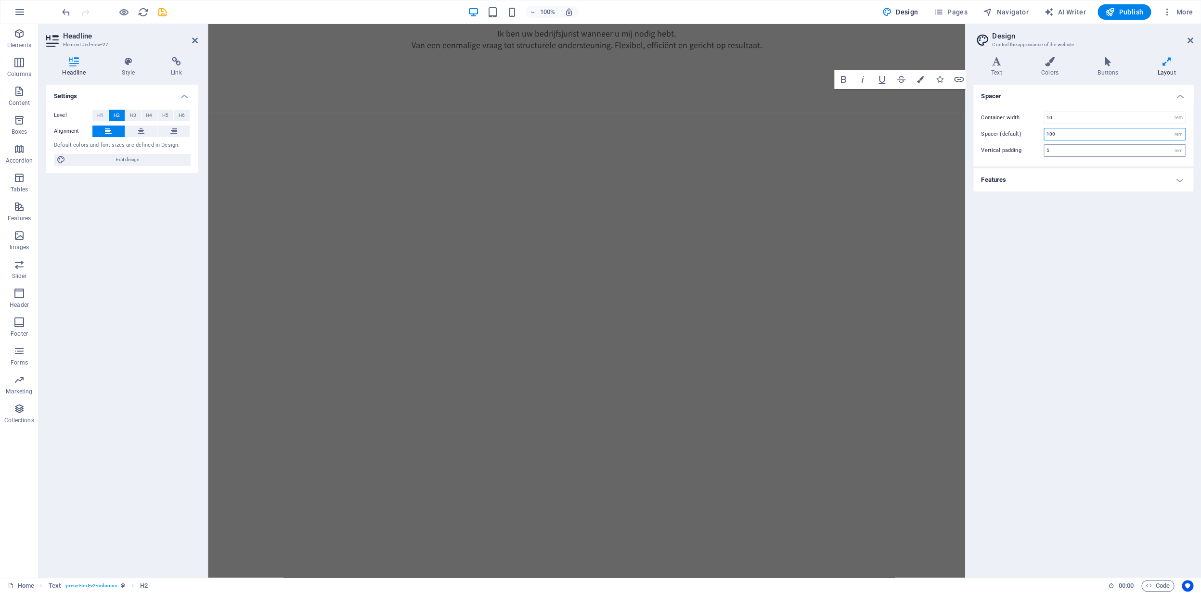
type input "100"
drag, startPoint x: 1046, startPoint y: 151, endPoint x: 1064, endPoint y: 151, distance: 17.3
click at [1061, 151] on input "5" at bounding box center [1114, 151] width 141 height 12
click at [1035, 193] on div "Spacer Container width 10 rem px Spacer (default) 100 rem Vertical padding 5 re…" at bounding box center [1083, 328] width 220 height 486
click at [583, 50] on div "Ik ben uw bedrijfsjurist wanneer u mij nodig hebt. Van een eenmalige vraag tot …" at bounding box center [586, 38] width 757 height 23
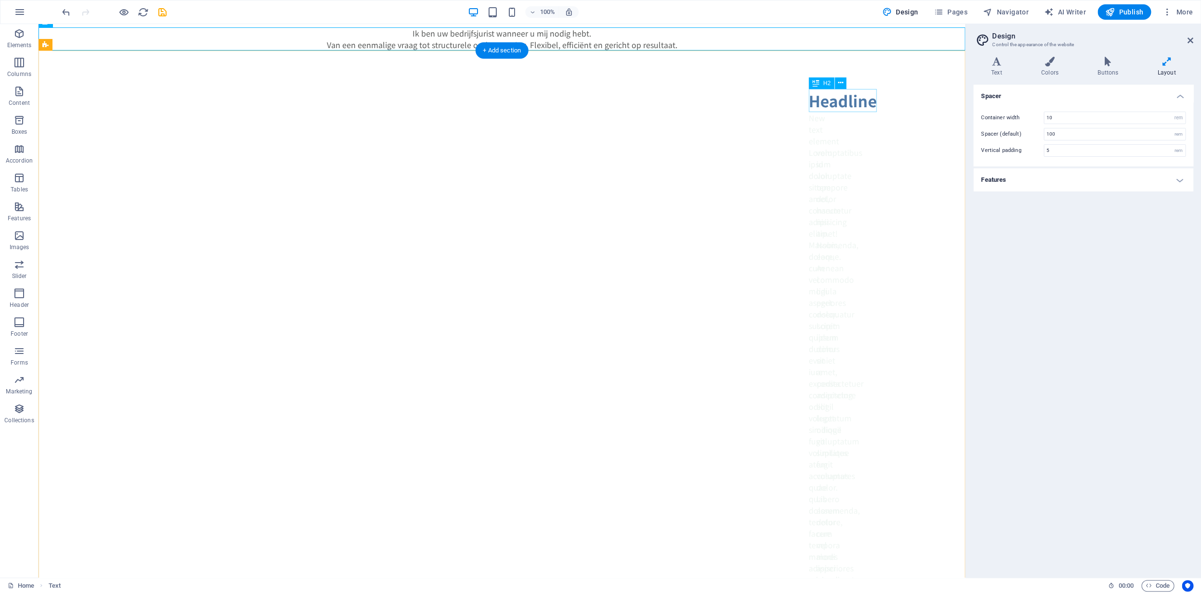
click at [808, 110] on div "Headline" at bounding box center [808, 100] width 0 height 23
click at [820, 150] on div "Headline New text element Lorem ipsum dolor sitope amet, consectetur adipisicin…" at bounding box center [501, 343] width 926 height 585
click at [808, 147] on div "Lorem ipsum dolor sitope amet, consectetur adipisicing elitip. Massumenda, dolo…" at bounding box center [808, 372] width 0 height 450
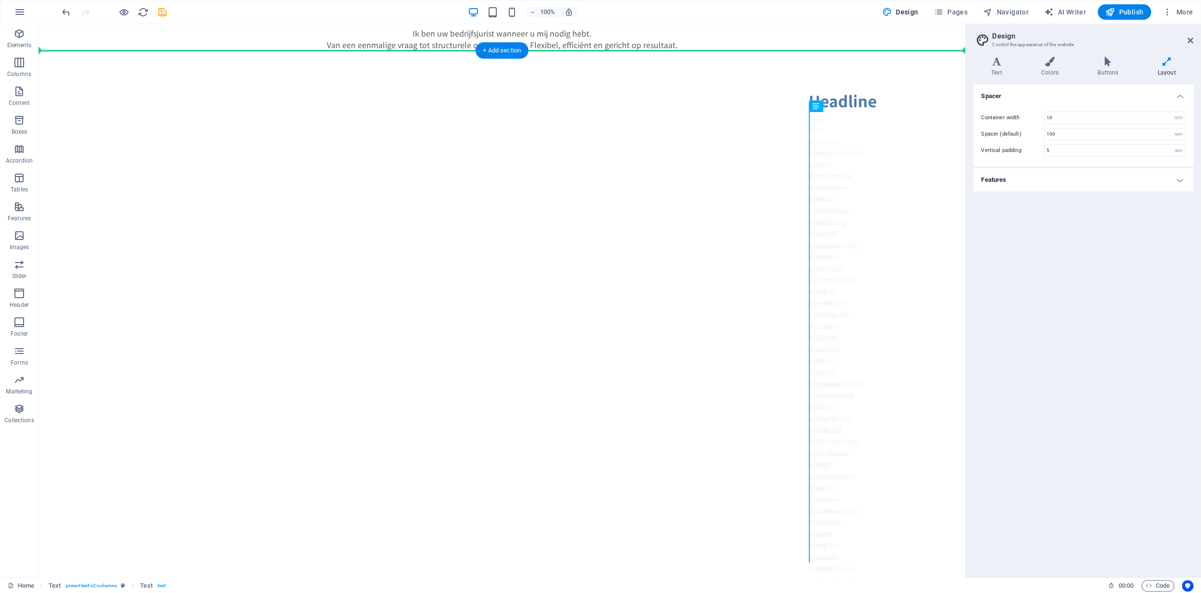
drag, startPoint x: 811, startPoint y: 148, endPoint x: 700, endPoint y: 156, distance: 111.9
click at [693, 158] on div "Headline New text element Lorem ipsum dolor sitope amet, consectetur adipisicin…" at bounding box center [501, 343] width 926 height 585
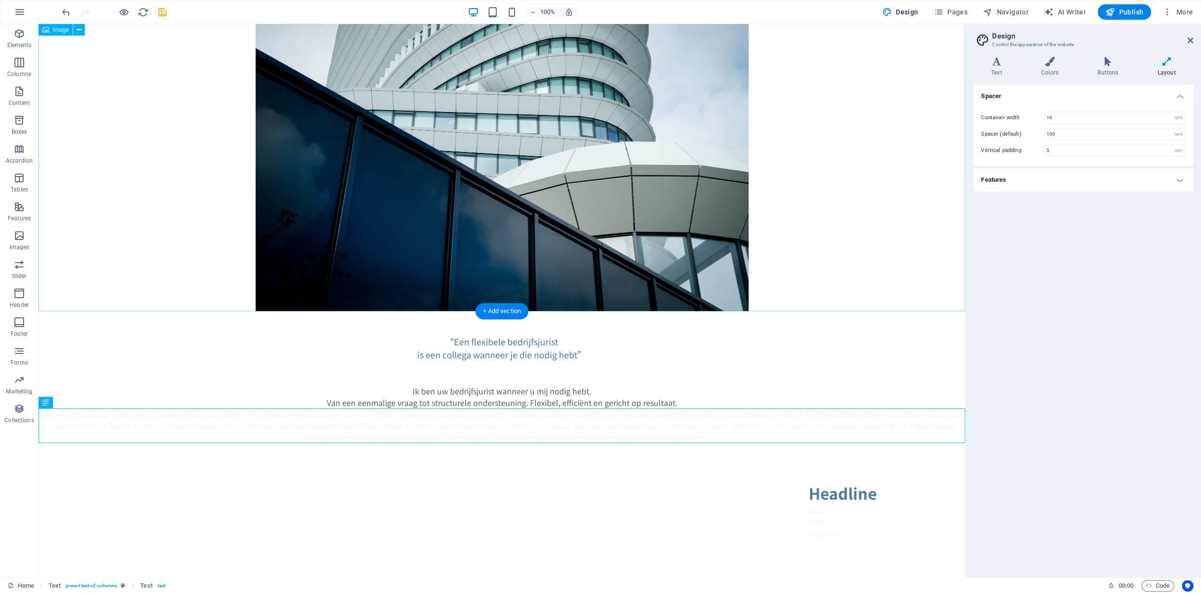
scroll to position [41, 0]
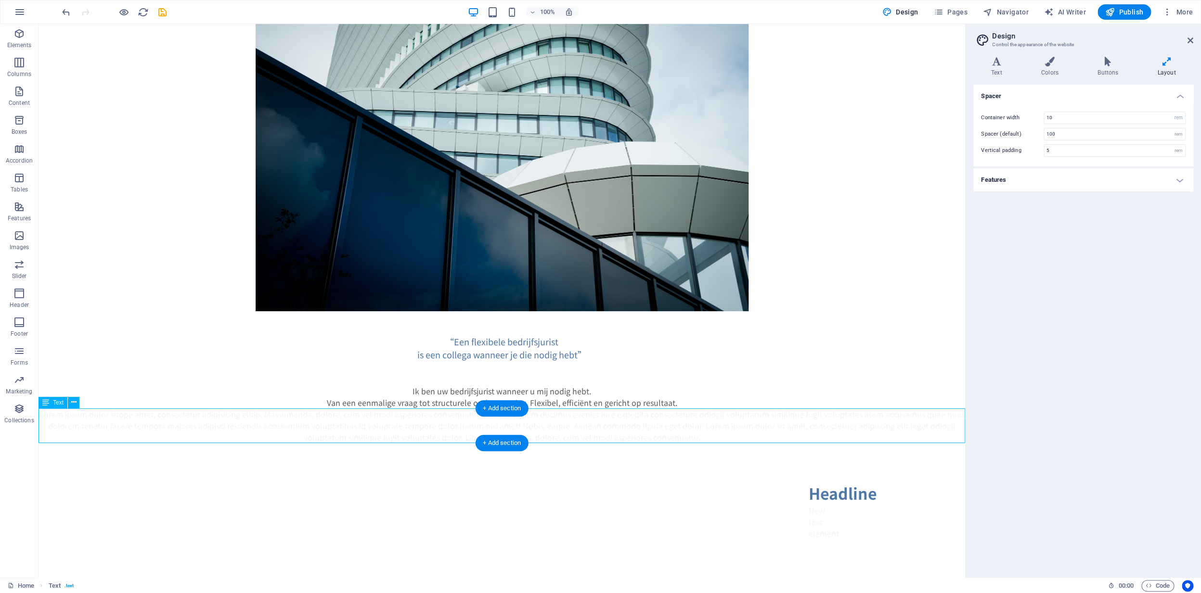
click at [577, 437] on div "Lorem ipsum dolor sitope amet, consectetur adipisicing elitip. Massumenda, dolo…" at bounding box center [501, 426] width 926 height 35
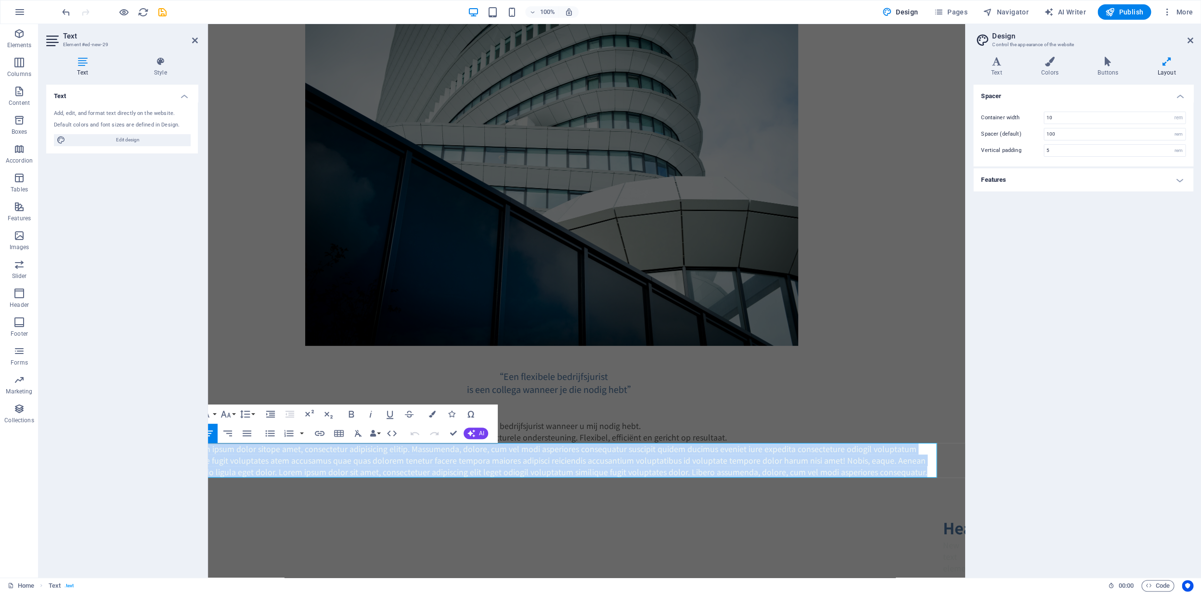
scroll to position [6, 51]
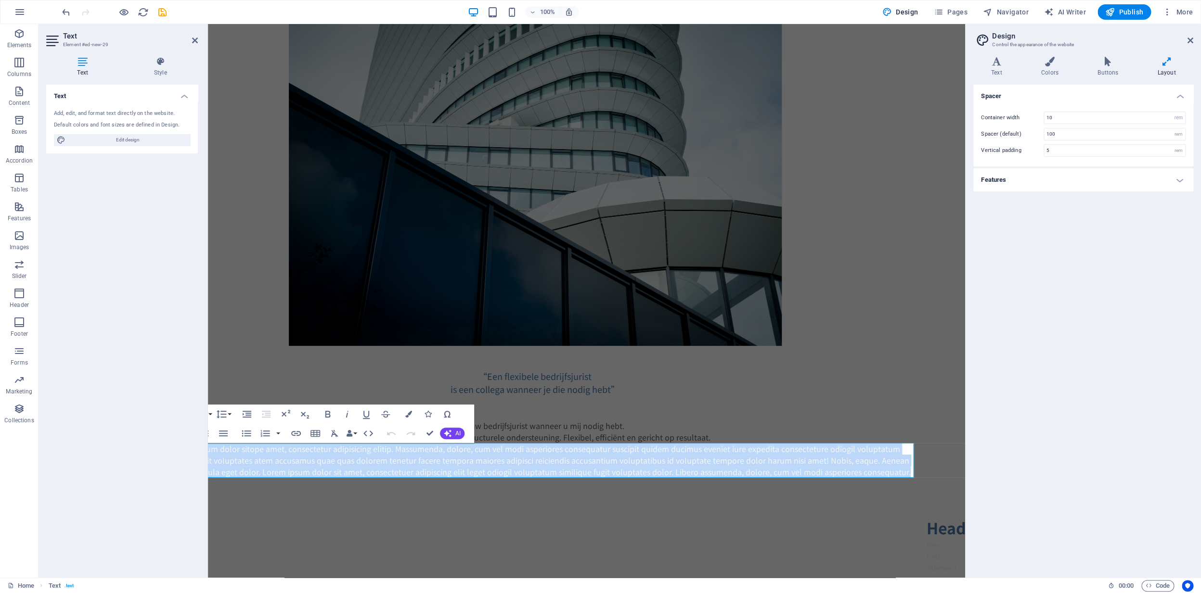
drag, startPoint x: 217, startPoint y: 451, endPoint x: 951, endPoint y: 479, distance: 734.4
click at [913, 479] on html "Skip to main content “Een flexibele bedrijfsjurist is een collega wanneer je di…" at bounding box center [534, 315] width 757 height 595
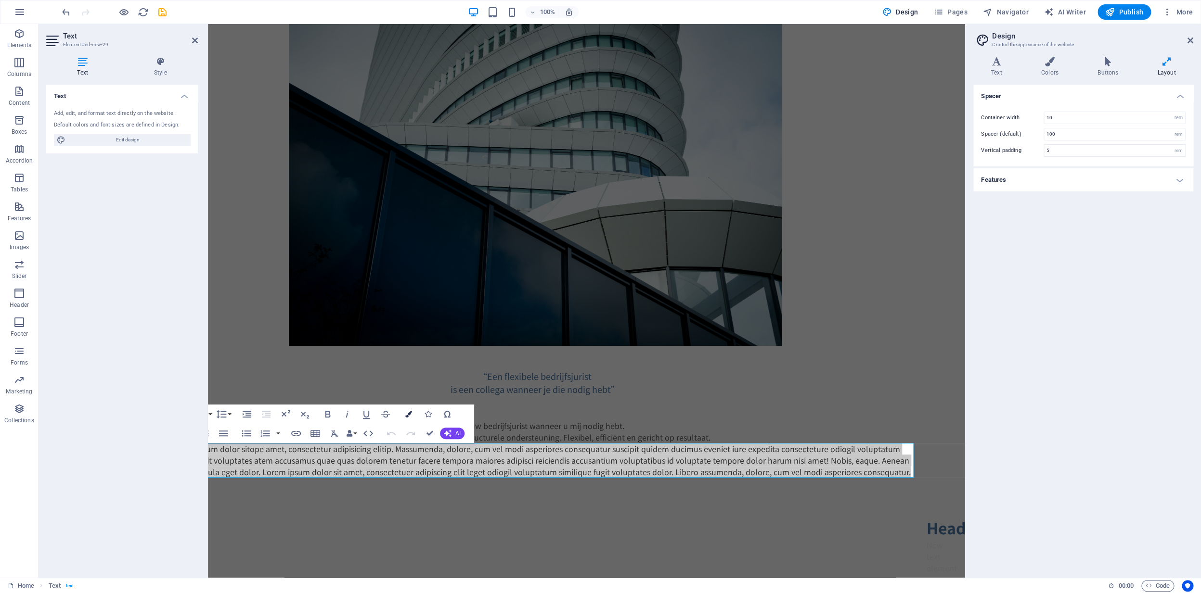
click at [409, 414] on icon "button" at bounding box center [408, 414] width 7 height 7
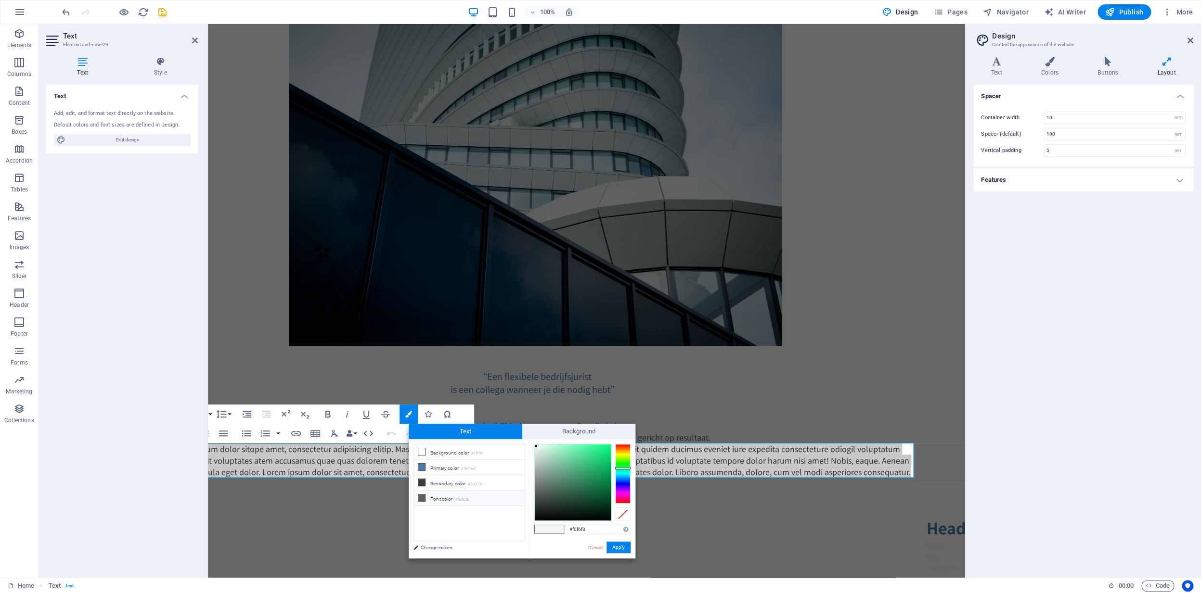
click at [435, 499] on li "Font color #5a5c5b" at bounding box center [469, 498] width 111 height 15
type input "#5a5c5b"
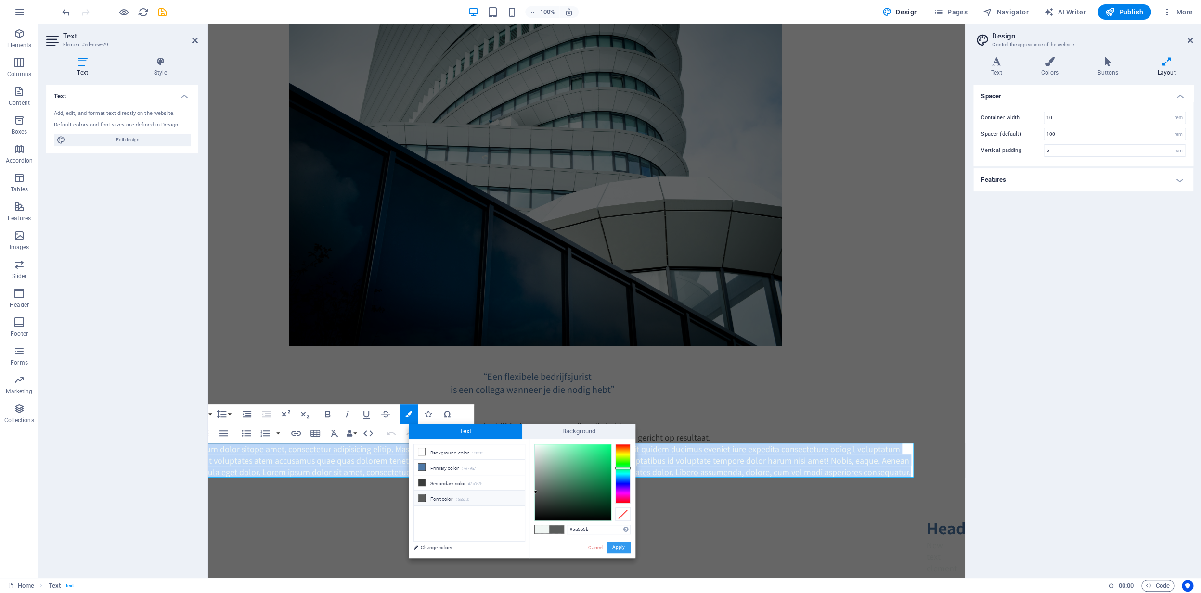
click at [621, 551] on button "Apply" at bounding box center [618, 548] width 24 height 12
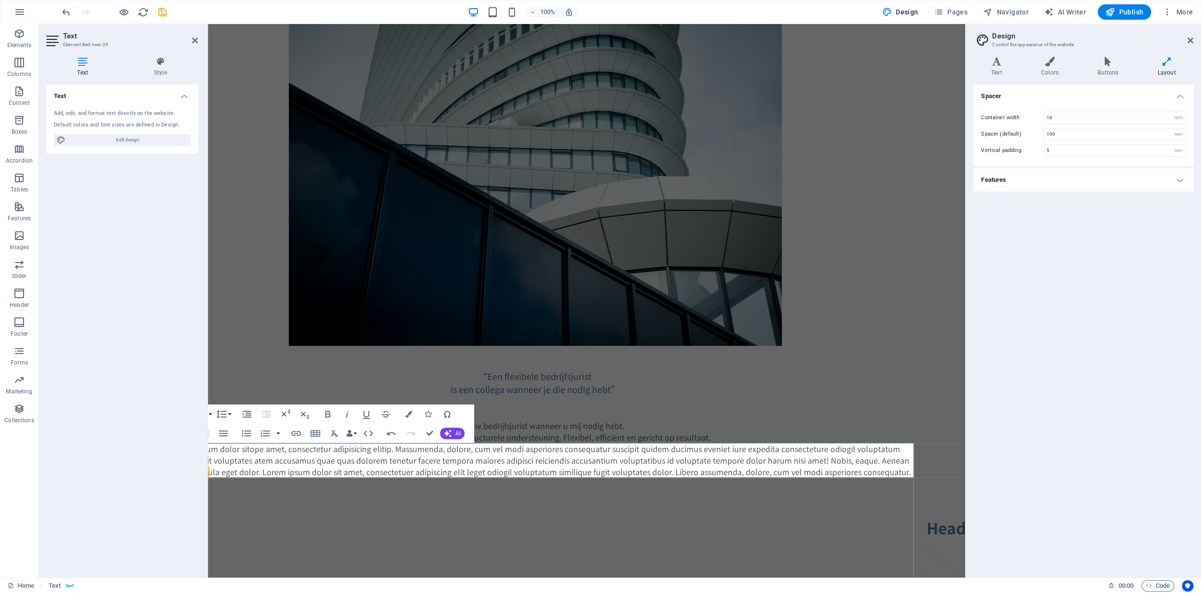
drag, startPoint x: 680, startPoint y: 479, endPoint x: 860, endPoint y: 481, distance: 180.0
click at [850, 480] on div "Headline New text element" at bounding box center [534, 545] width 757 height 135
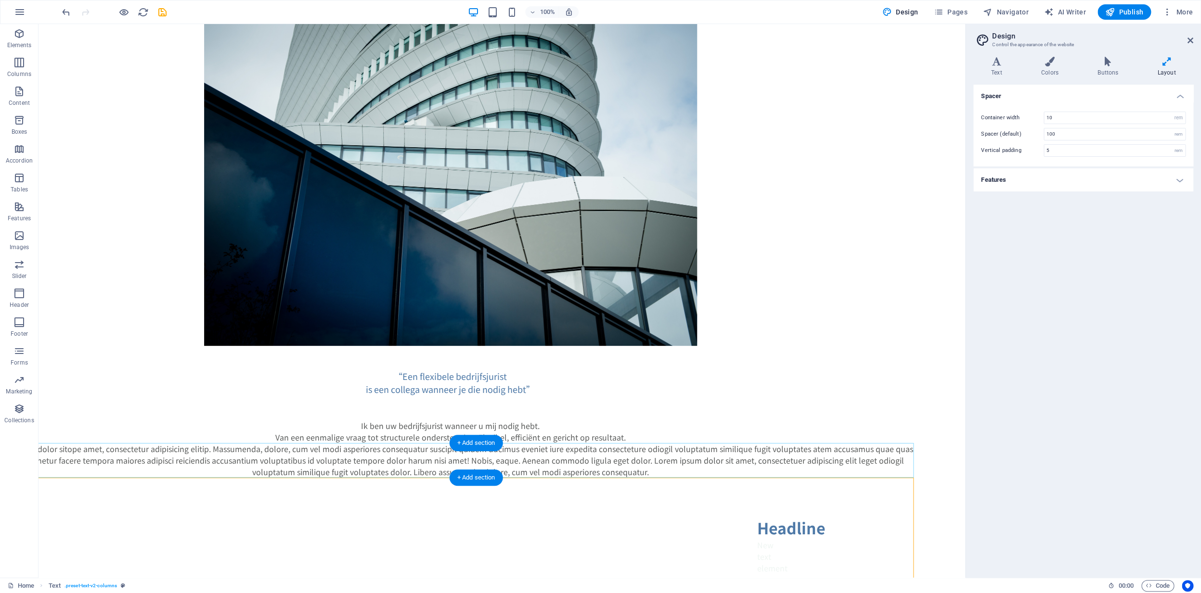
click at [595, 463] on div "Lorem ipsum dolor sitope amet, consectetur adipisicing elitip. Massumenda, dolo…" at bounding box center [450, 460] width 926 height 35
click at [790, 514] on icon at bounding box center [788, 510] width 5 height 10
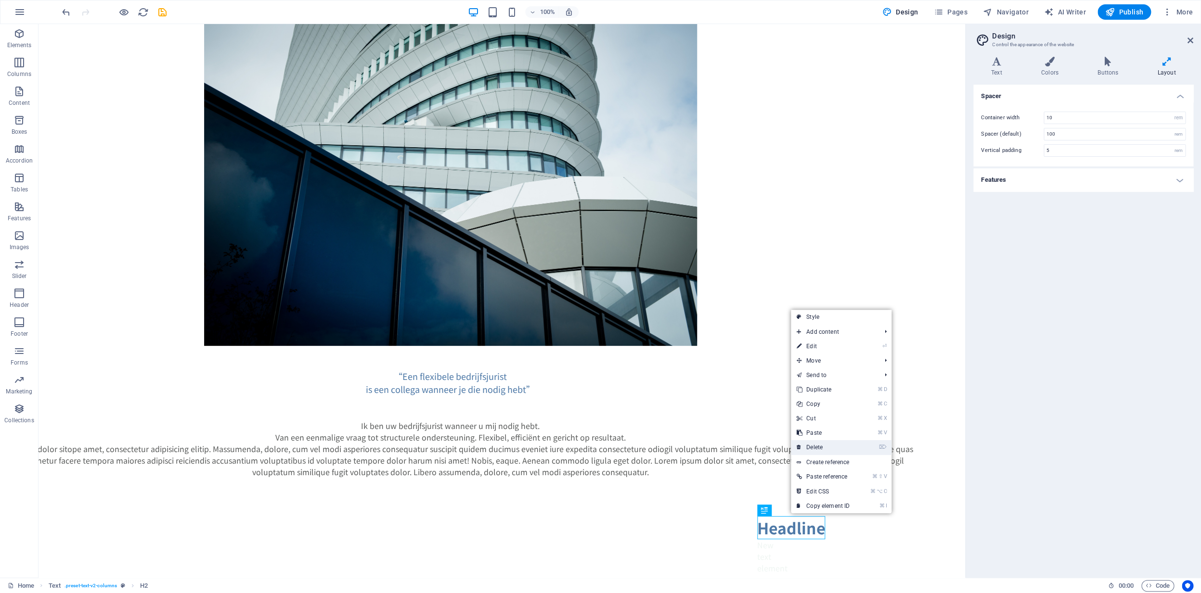
click at [844, 449] on link "⌦ Delete" at bounding box center [823, 447] width 64 height 14
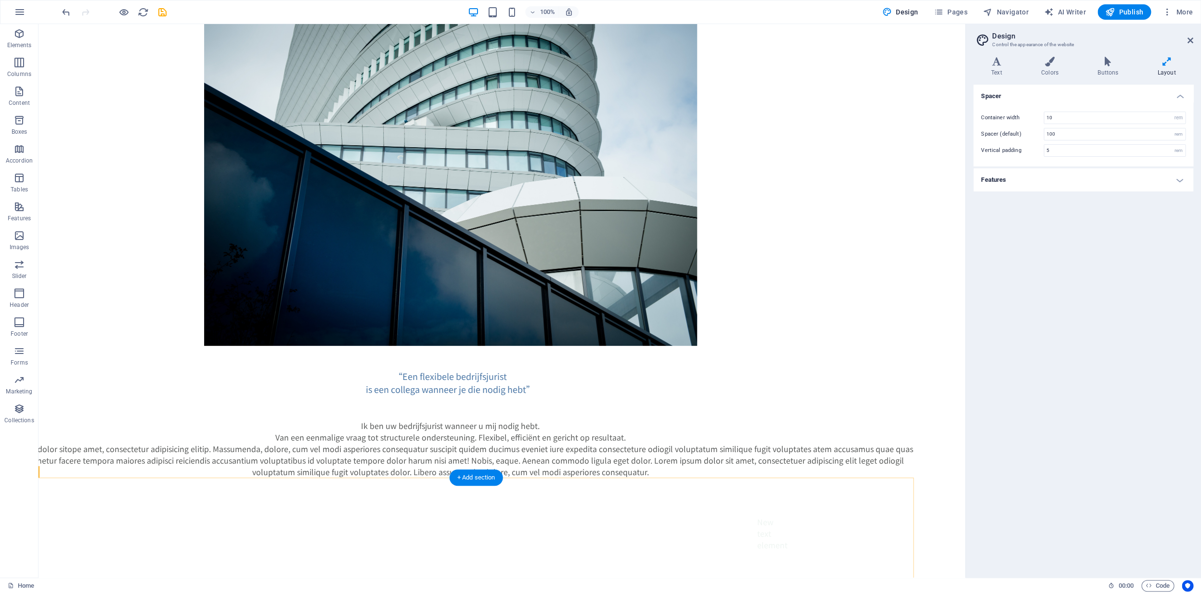
click at [809, 514] on div "New text element" at bounding box center [450, 534] width 926 height 112
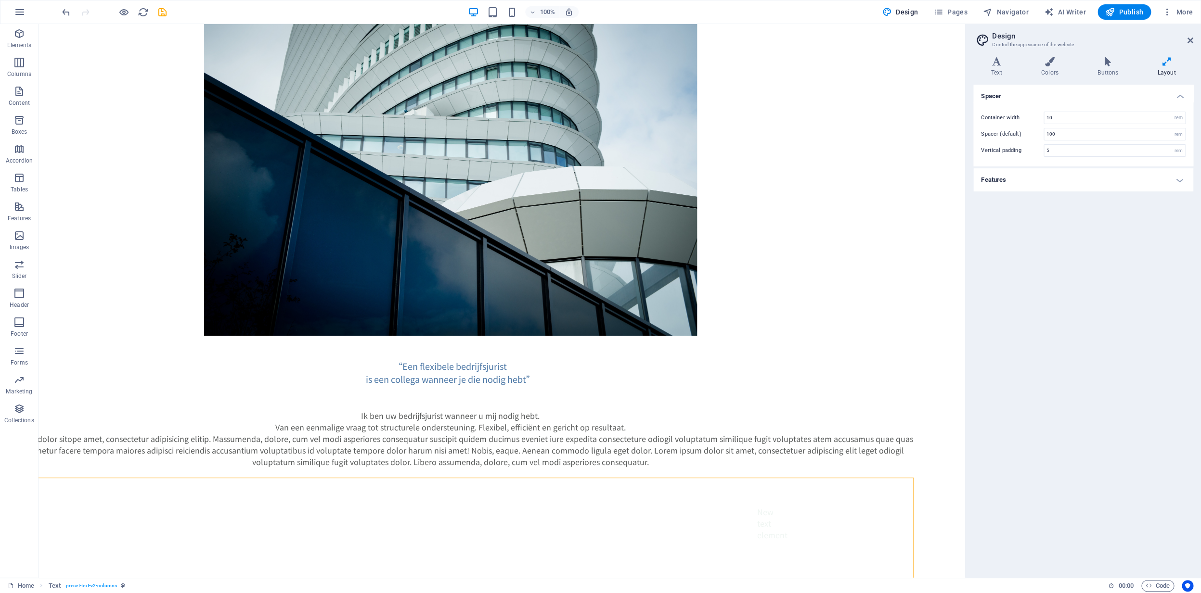
scroll to position [18, 51]
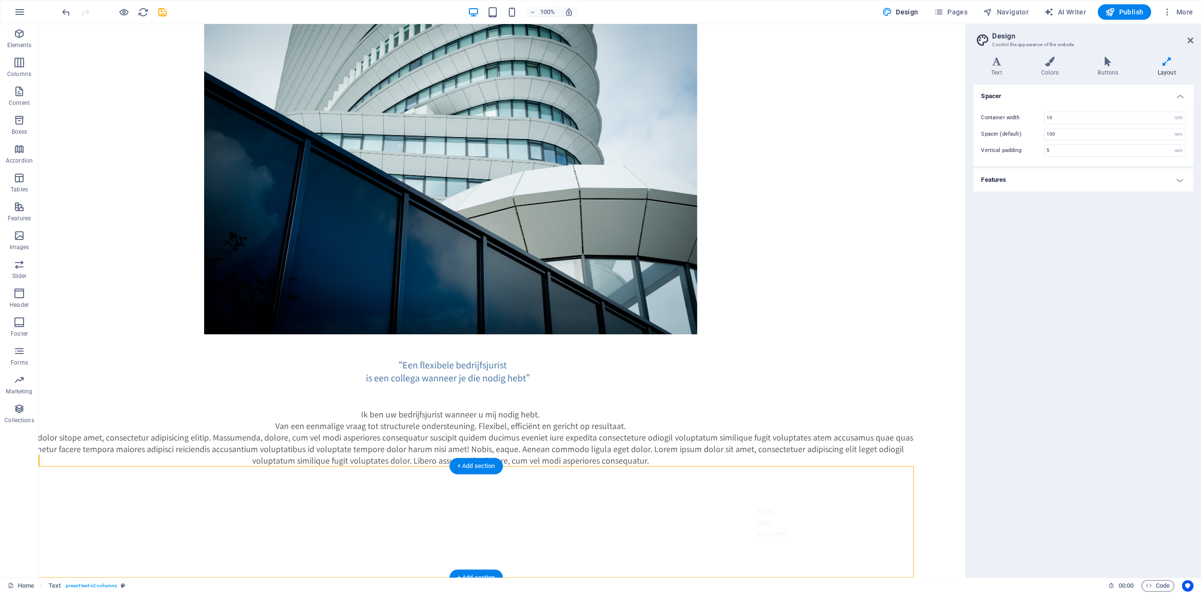
drag, startPoint x: 589, startPoint y: 478, endPoint x: 573, endPoint y: 485, distance: 17.5
click at [589, 479] on div "New text element" at bounding box center [450, 522] width 926 height 112
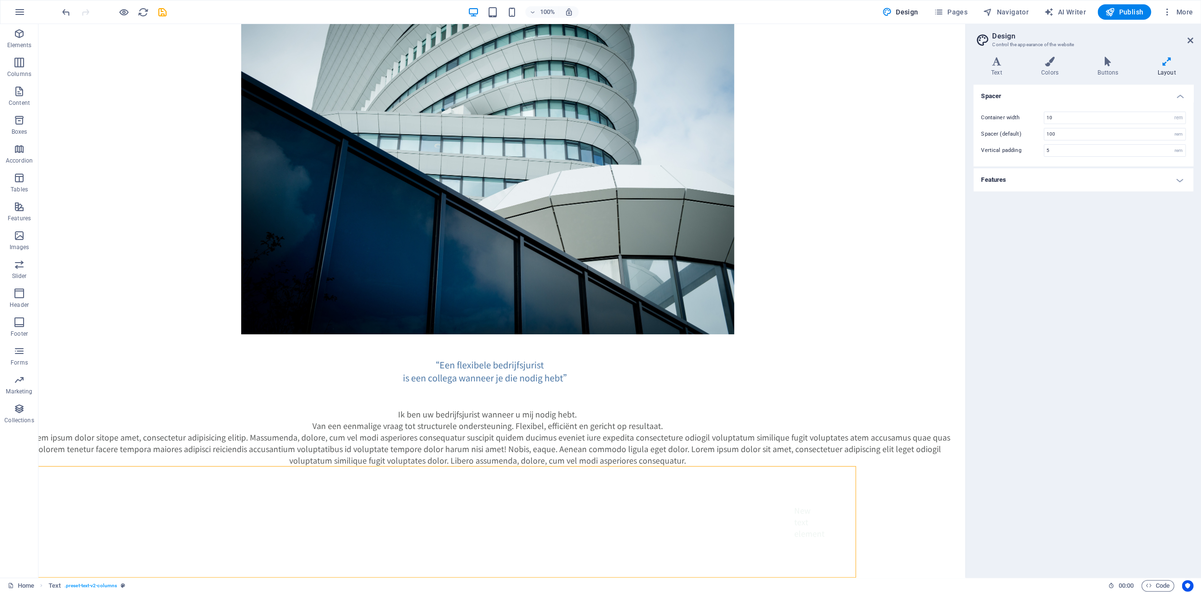
scroll to position [18, 0]
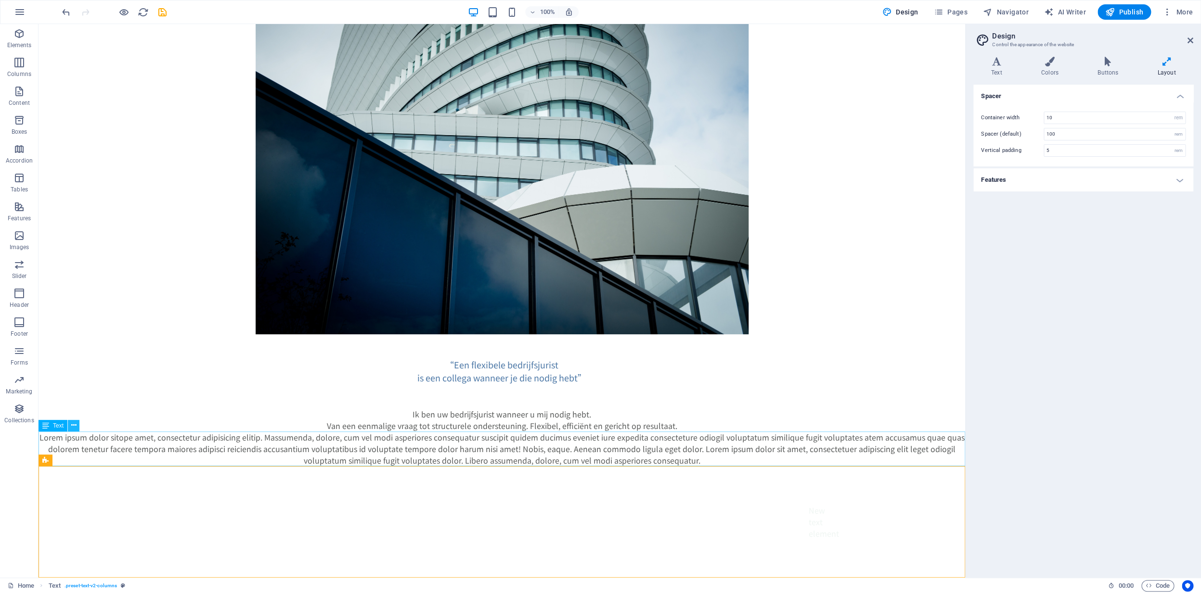
click at [77, 425] on button at bounding box center [74, 426] width 12 height 12
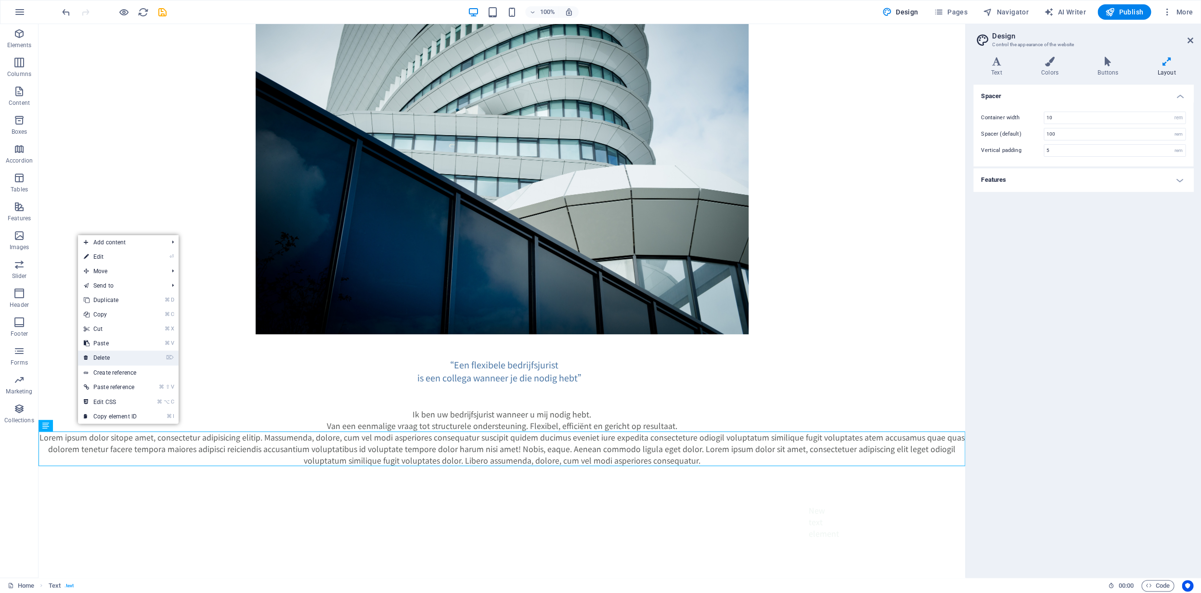
click at [128, 359] on link "⌦ Delete" at bounding box center [110, 358] width 64 height 14
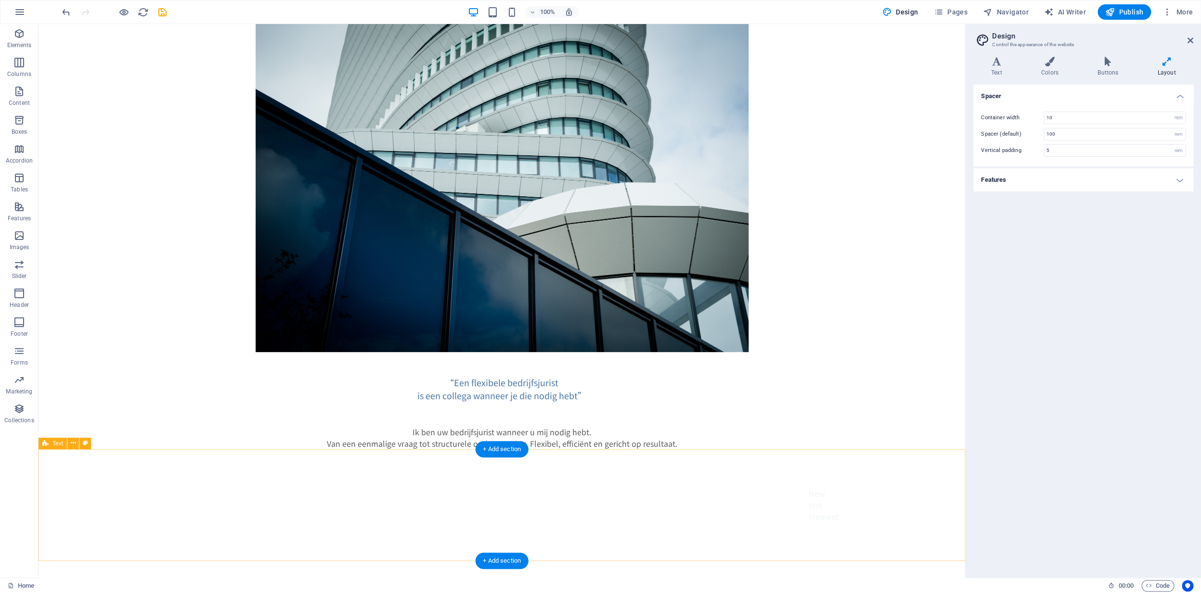
click at [152, 492] on div "New text element" at bounding box center [501, 505] width 926 height 112
click at [446, 483] on div "New text element" at bounding box center [501, 505] width 926 height 112
click at [90, 449] on div "“Een flexibele bedrijfsjurist is een collega wanneer je die nodig hebt” Ik ben …" at bounding box center [501, 292] width 926 height 537
click at [86, 460] on div "New text element" at bounding box center [501, 505] width 926 height 112
click at [93, 452] on div "New text element" at bounding box center [501, 505] width 926 height 112
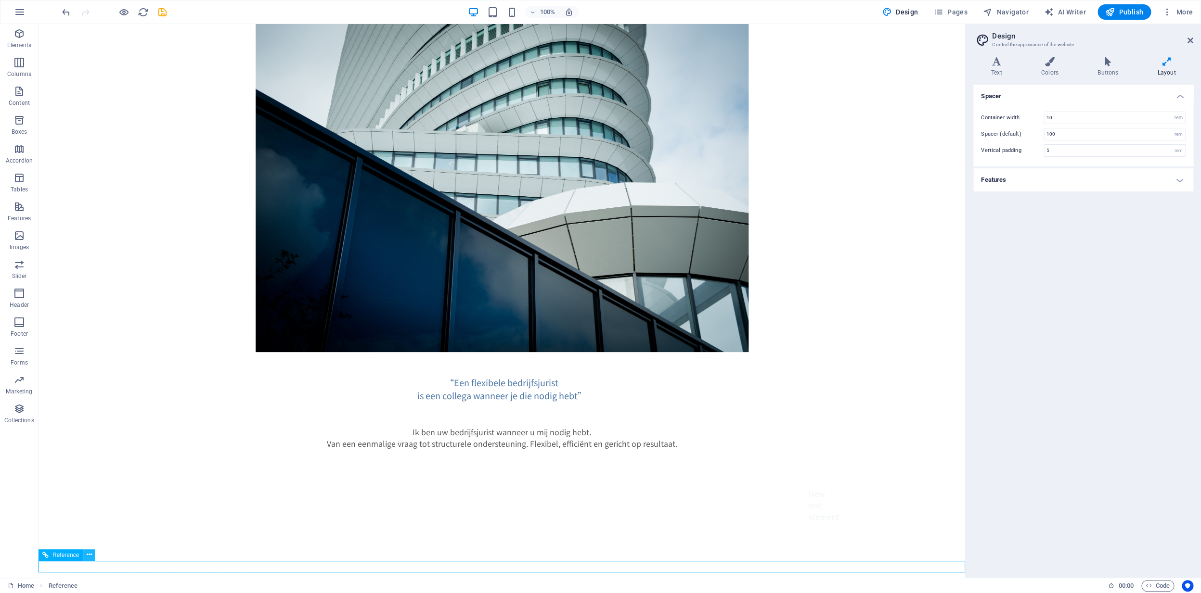
click at [90, 556] on icon at bounding box center [89, 555] width 5 height 10
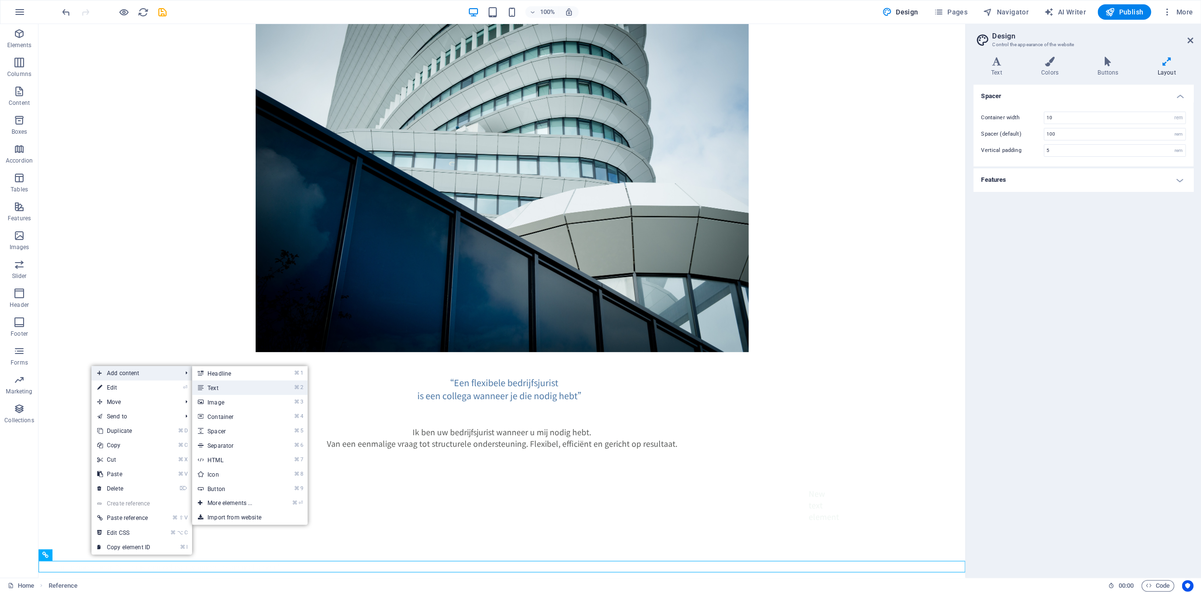
click at [219, 386] on link "⌘ 2 Text" at bounding box center [231, 388] width 79 height 14
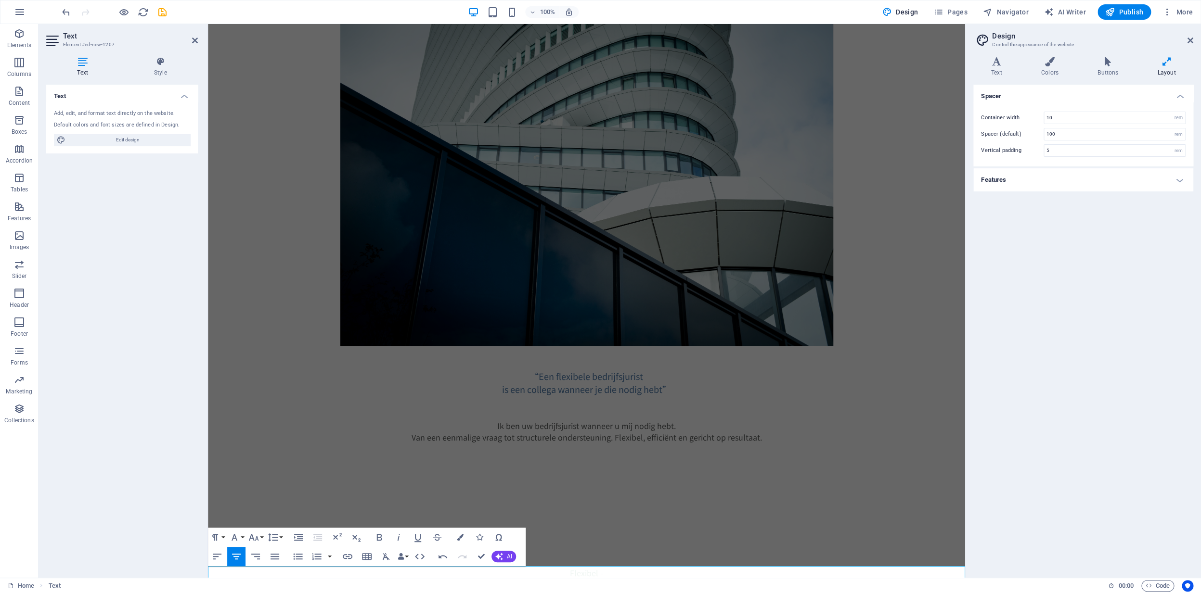
scroll to position [5968, 7]
click at [711, 527] on div "New text element" at bounding box center [586, 499] width 757 height 112
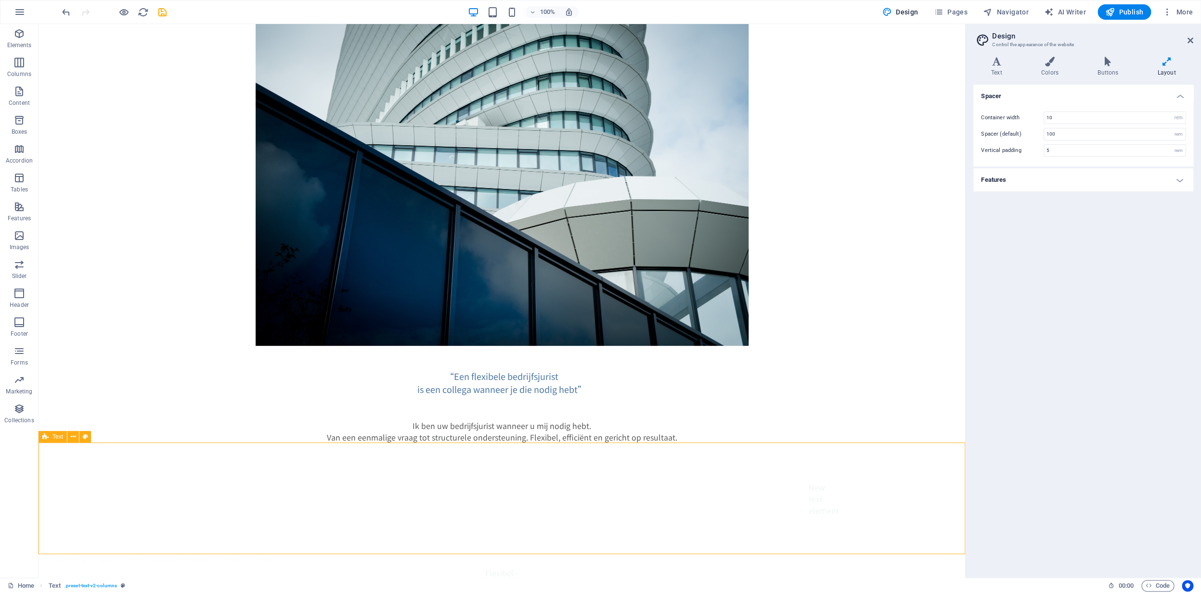
click at [476, 469] on div "New text element" at bounding box center [501, 499] width 926 height 112
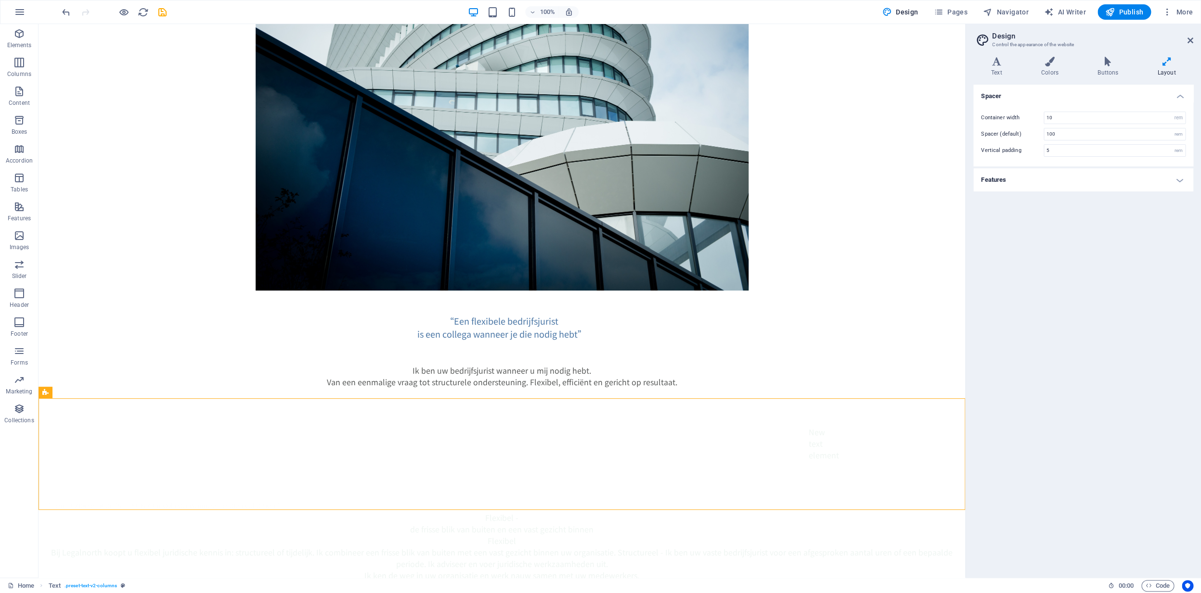
scroll to position [64, 0]
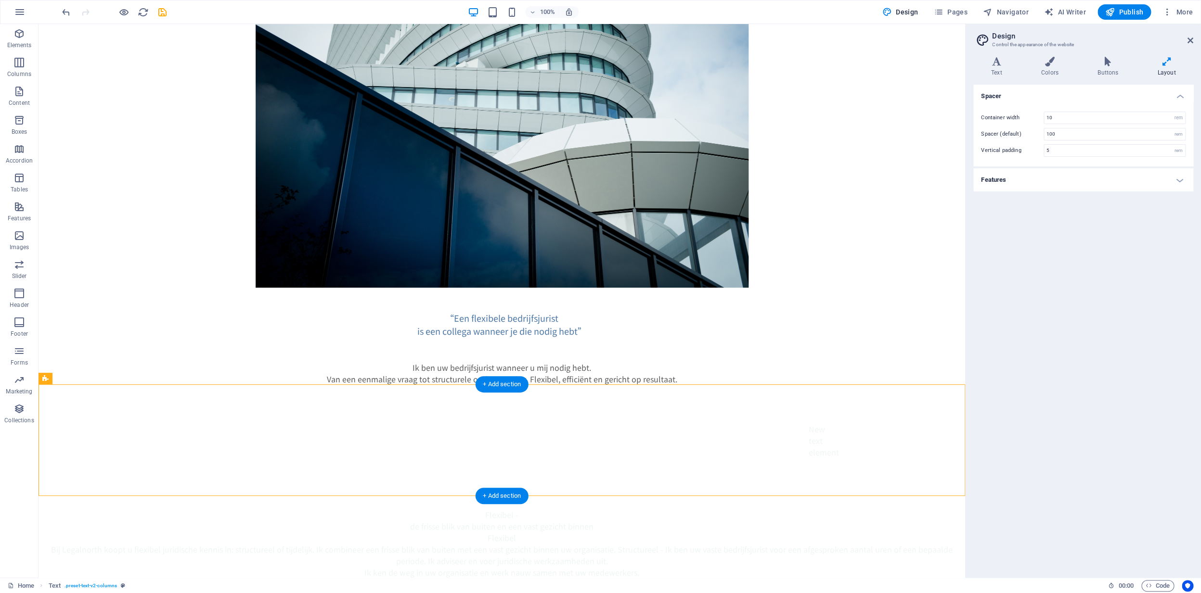
drag, startPoint x: 472, startPoint y: 530, endPoint x: 303, endPoint y: 471, distance: 178.8
click at [303, 471] on div "New text element" at bounding box center [501, 441] width 926 height 112
drag, startPoint x: 358, startPoint y: 437, endPoint x: 436, endPoint y: 482, distance: 90.6
click at [436, 482] on div "New text element" at bounding box center [501, 441] width 926 height 112
drag, startPoint x: 417, startPoint y: 396, endPoint x: 490, endPoint y: 483, distance: 114.4
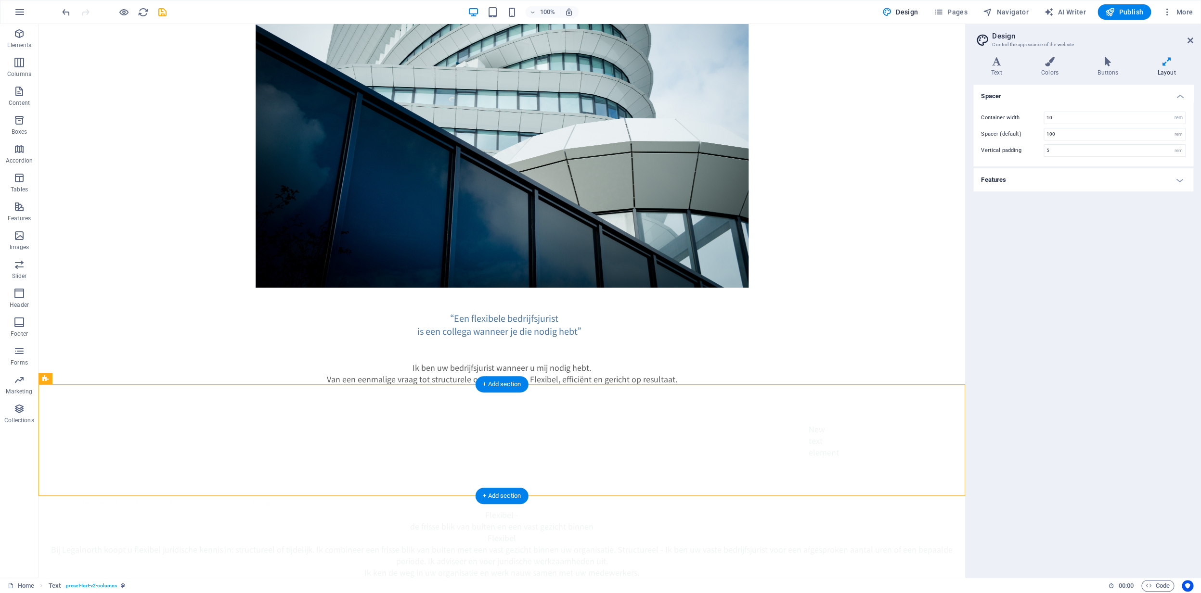
click at [488, 481] on div "New text element" at bounding box center [501, 441] width 926 height 112
drag, startPoint x: 527, startPoint y: 464, endPoint x: 523, endPoint y: 413, distance: 51.2
click at [522, 411] on div "New text element" at bounding box center [501, 441] width 926 height 112
click at [84, 381] on icon at bounding box center [85, 379] width 5 height 10
select select "rem"
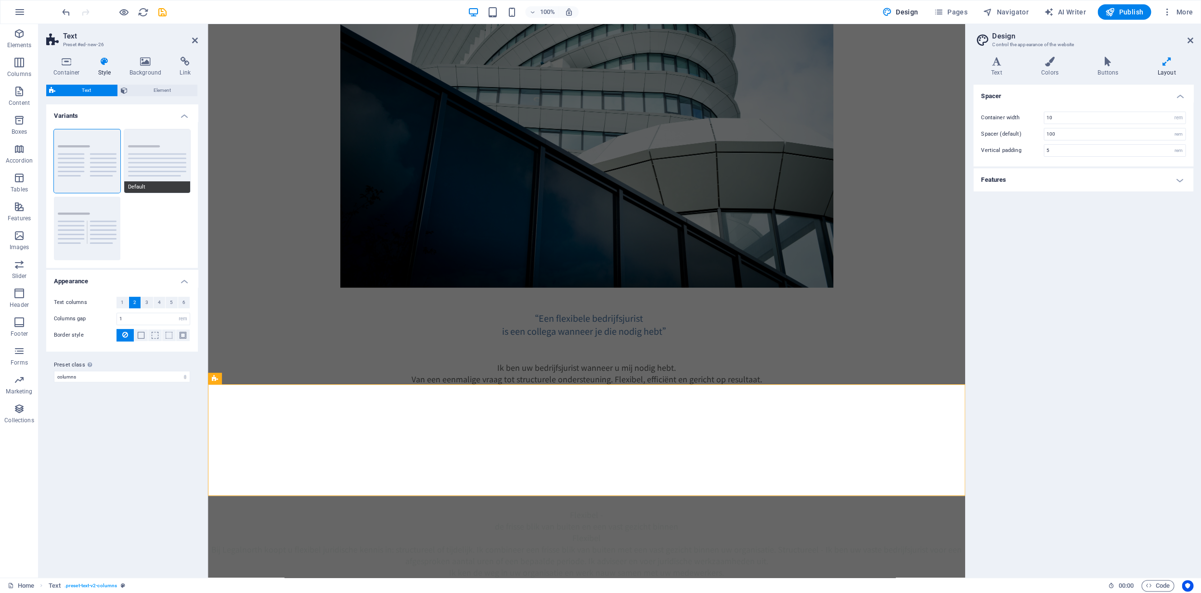
click at [156, 161] on button "Default" at bounding box center [157, 161] width 66 height 64
click at [124, 304] on span "1" at bounding box center [122, 303] width 3 height 12
click at [145, 75] on h4 "Background" at bounding box center [147, 67] width 51 height 20
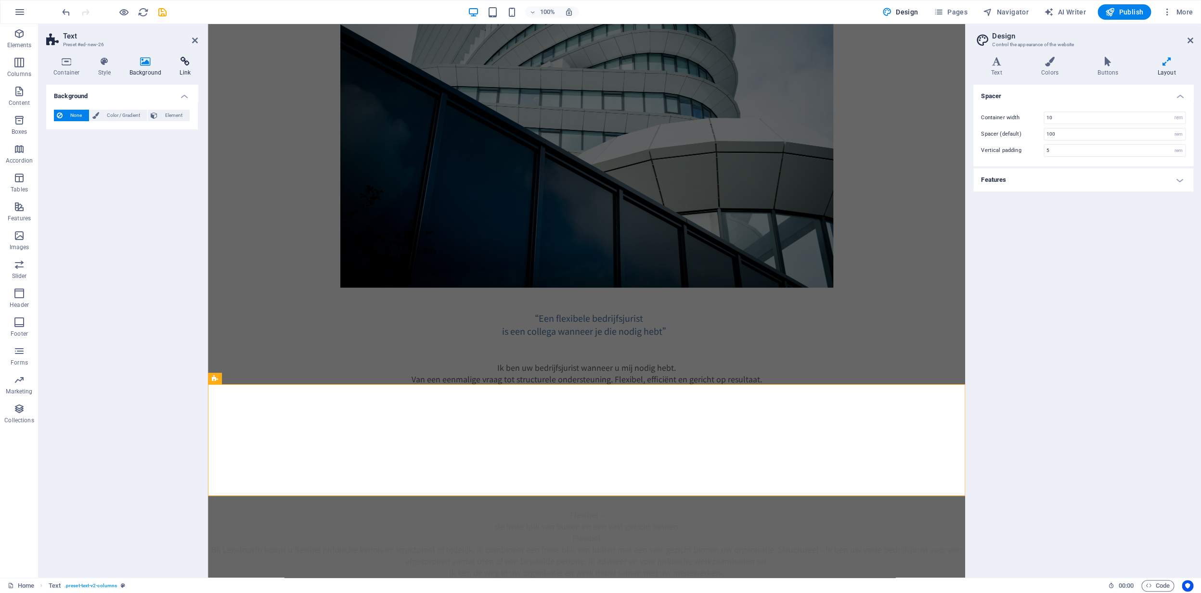
click at [184, 69] on h4 "Link" at bounding box center [185, 67] width 26 height 20
click at [110, 205] on div "Link None Page External Element Next element Phone Email Page Home Legal Notice…" at bounding box center [122, 328] width 152 height 486
click at [70, 68] on h4 "Container" at bounding box center [68, 67] width 45 height 20
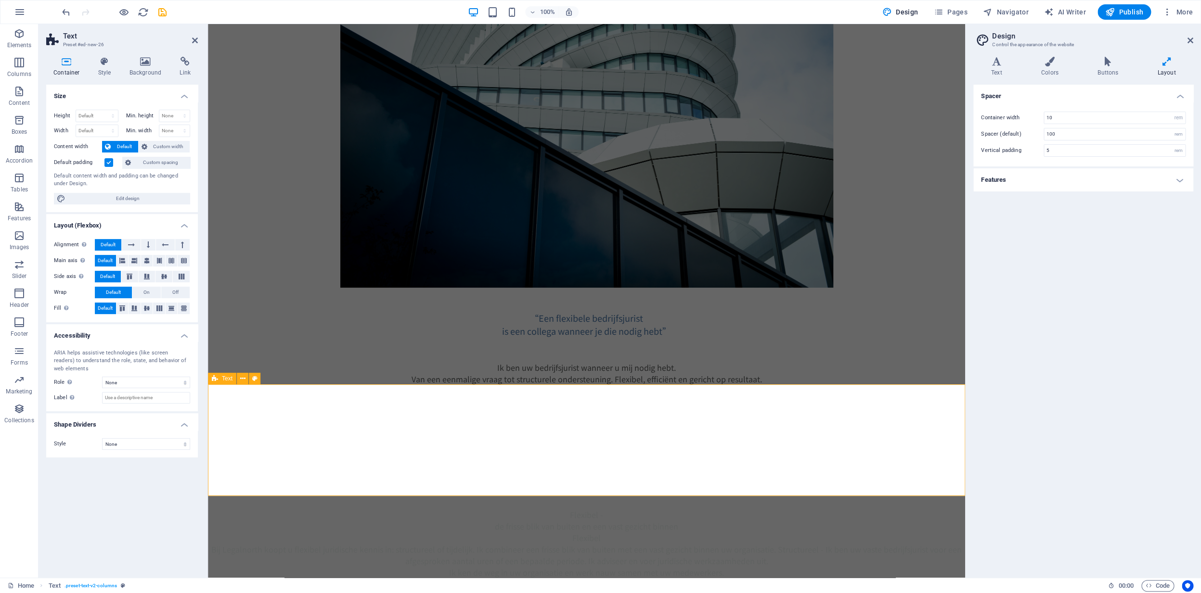
click at [355, 438] on div "New text element" at bounding box center [586, 441] width 757 height 112
click at [243, 380] on icon at bounding box center [242, 379] width 5 height 10
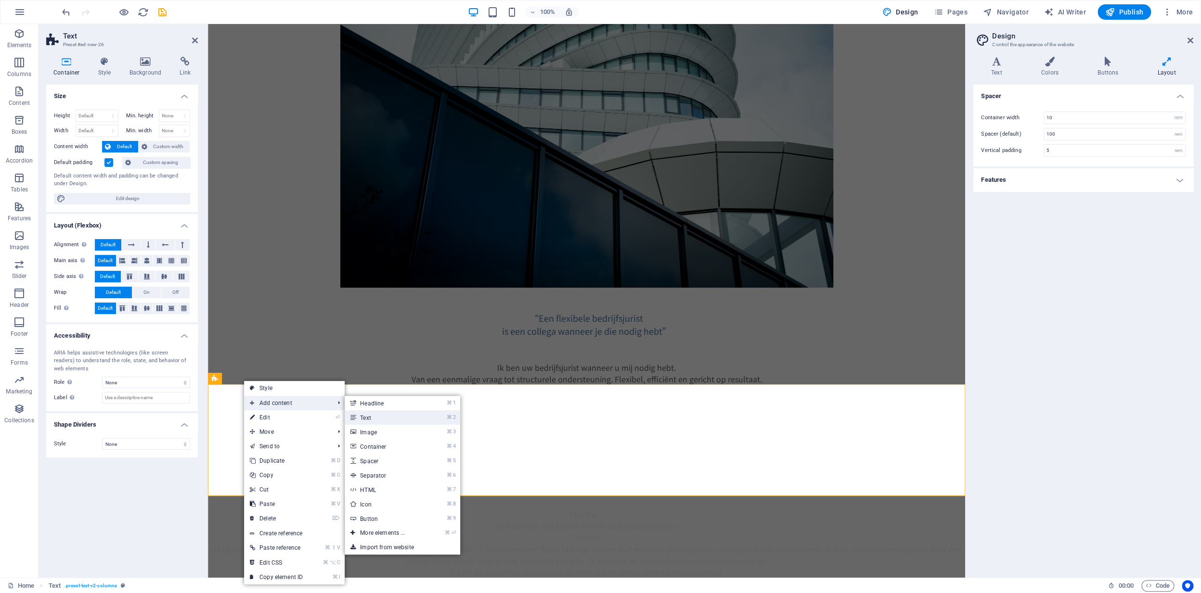
click at [376, 417] on link "⌘ 2 Text" at bounding box center [384, 418] width 79 height 14
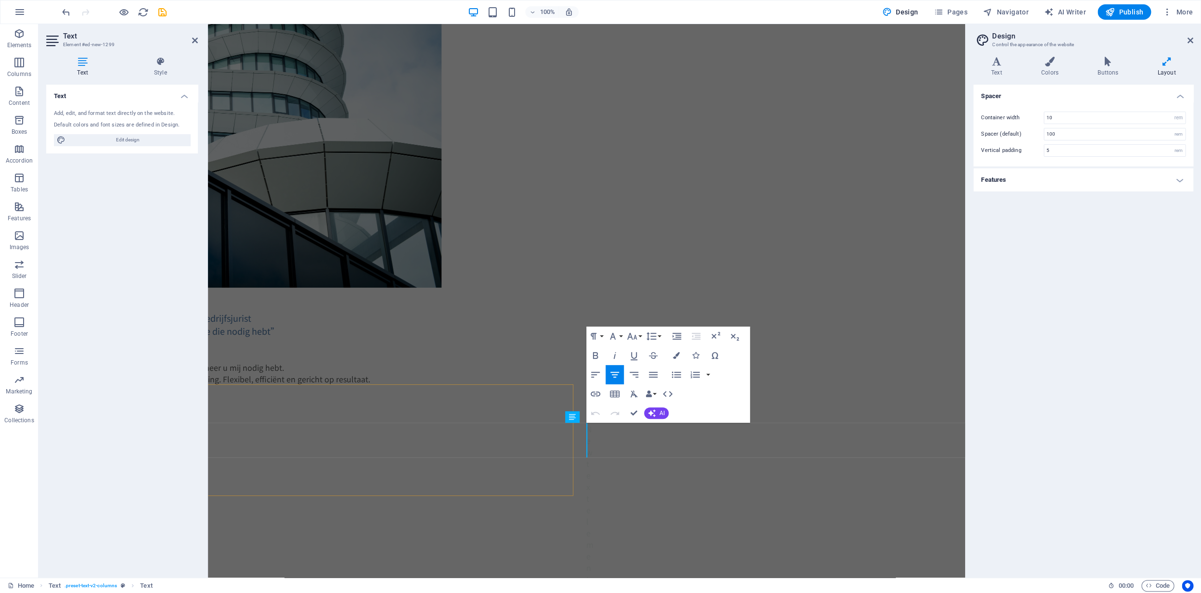
click at [395, 412] on div "New text element New text element" at bounding box center [194, 521] width 757 height 273
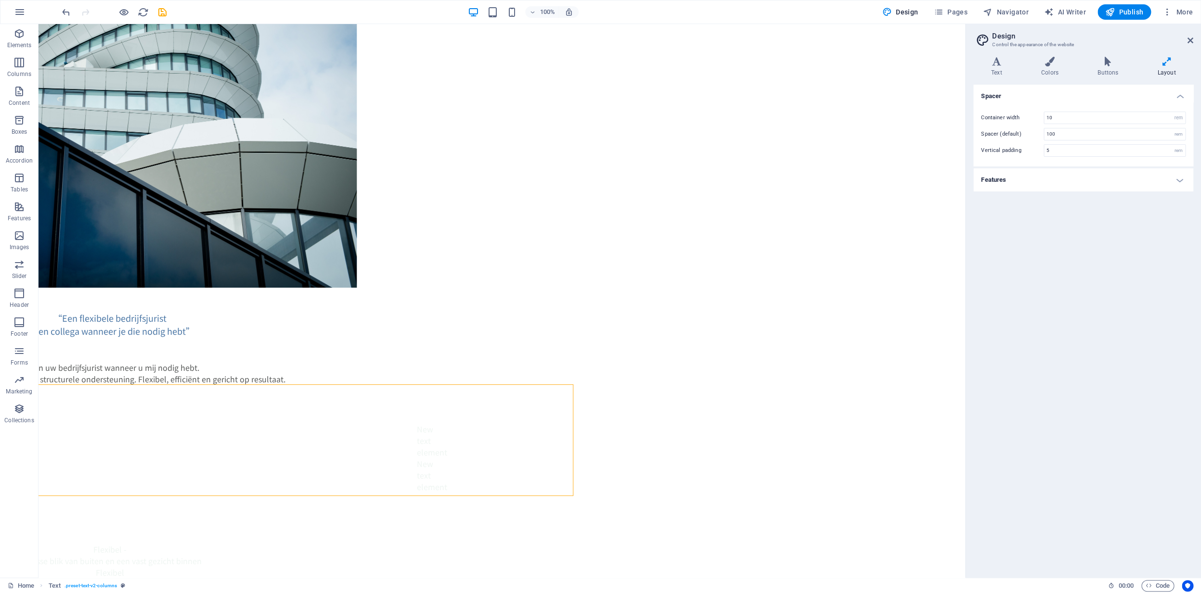
click at [573, 423] on html "Skip to main content “Een flexibele bedrijfsjurist is een collega wanneer je di…" at bounding box center [110, 338] width 926 height 757
click at [471, 401] on div "New text element New text element" at bounding box center [110, 458] width 926 height 146
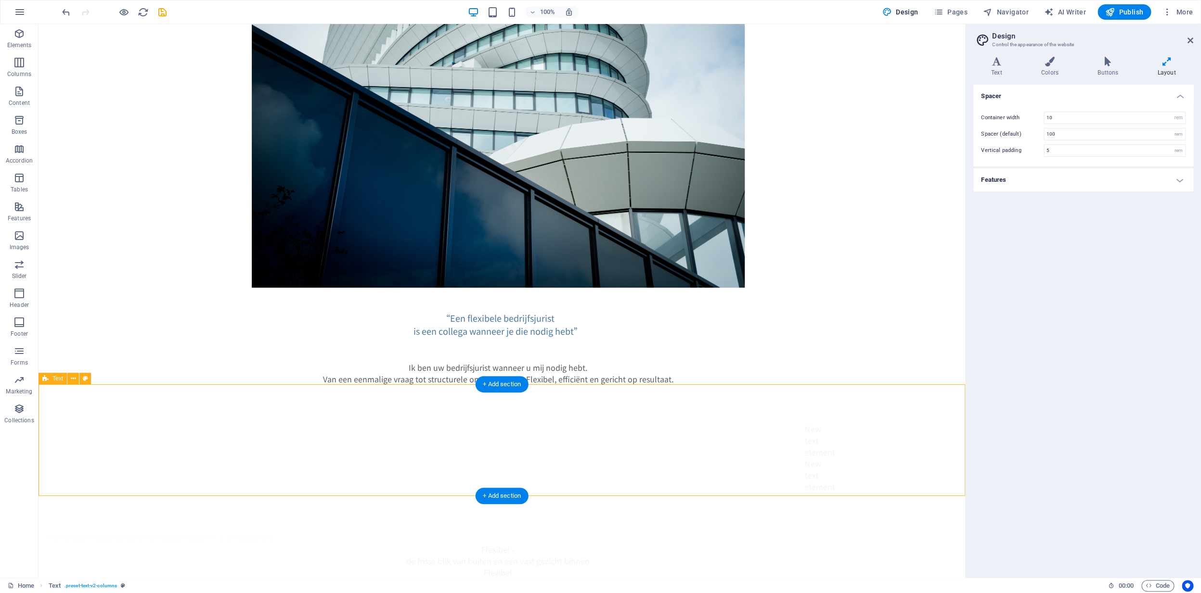
scroll to position [64, 0]
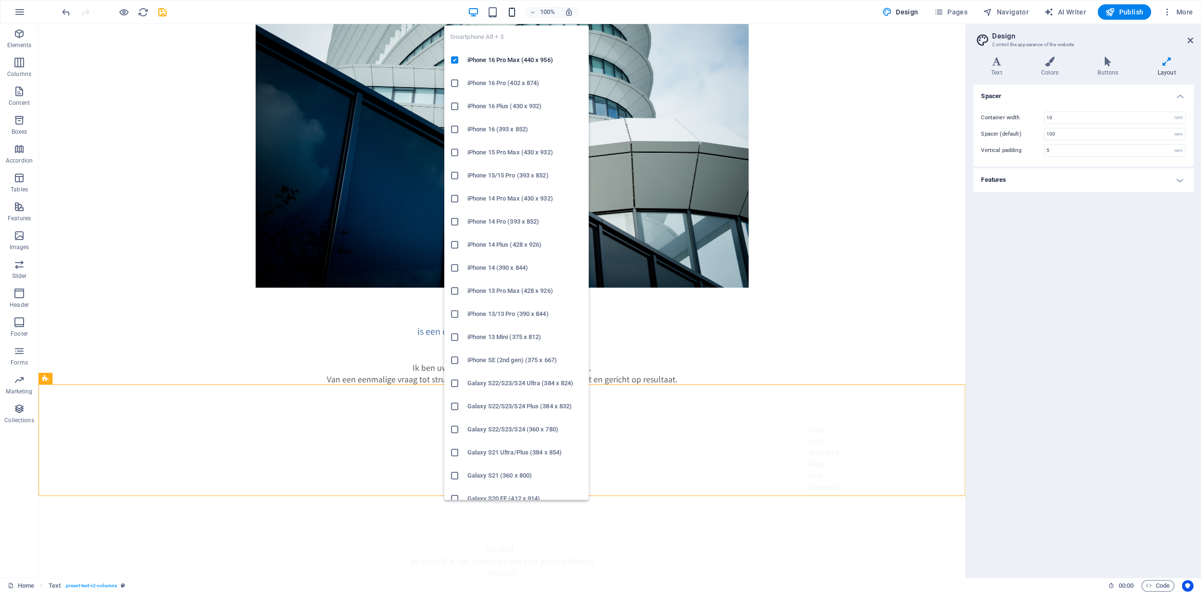
click at [514, 13] on icon "button" at bounding box center [511, 12] width 11 height 11
type input "4"
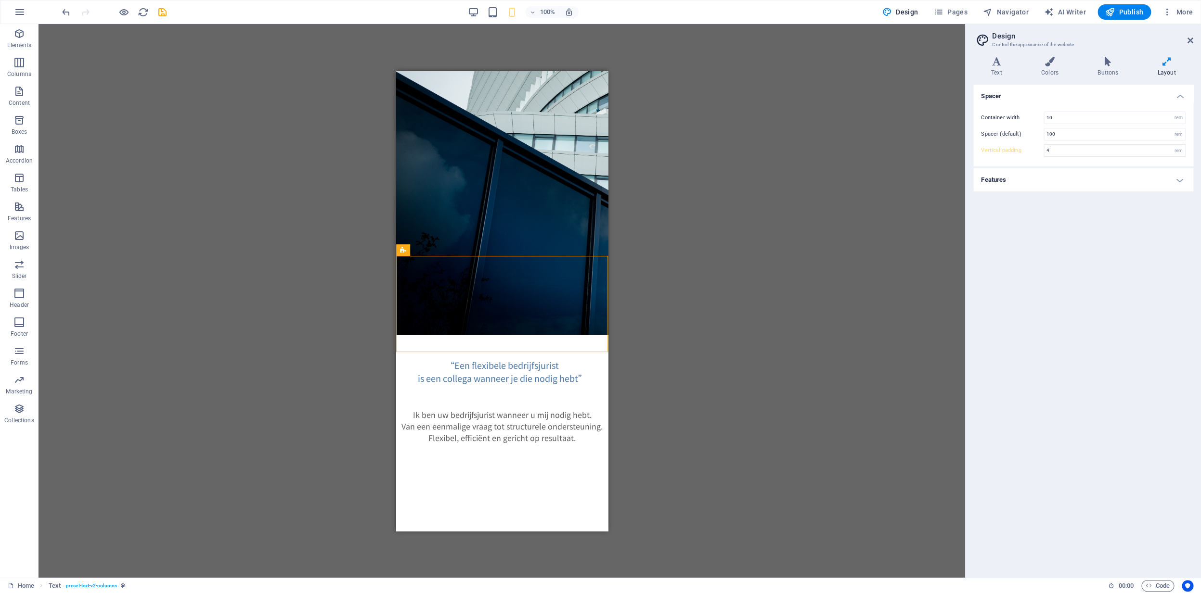
click at [637, 336] on div "Image Spacer Text Spacer Text Text H2 Text Text Reference Text Text" at bounding box center [501, 301] width 926 height 554
drag, startPoint x: 492, startPoint y: 397, endPoint x: 491, endPoint y: 388, distance: 9.3
click at [433, 250] on icon at bounding box center [430, 250] width 5 height 10
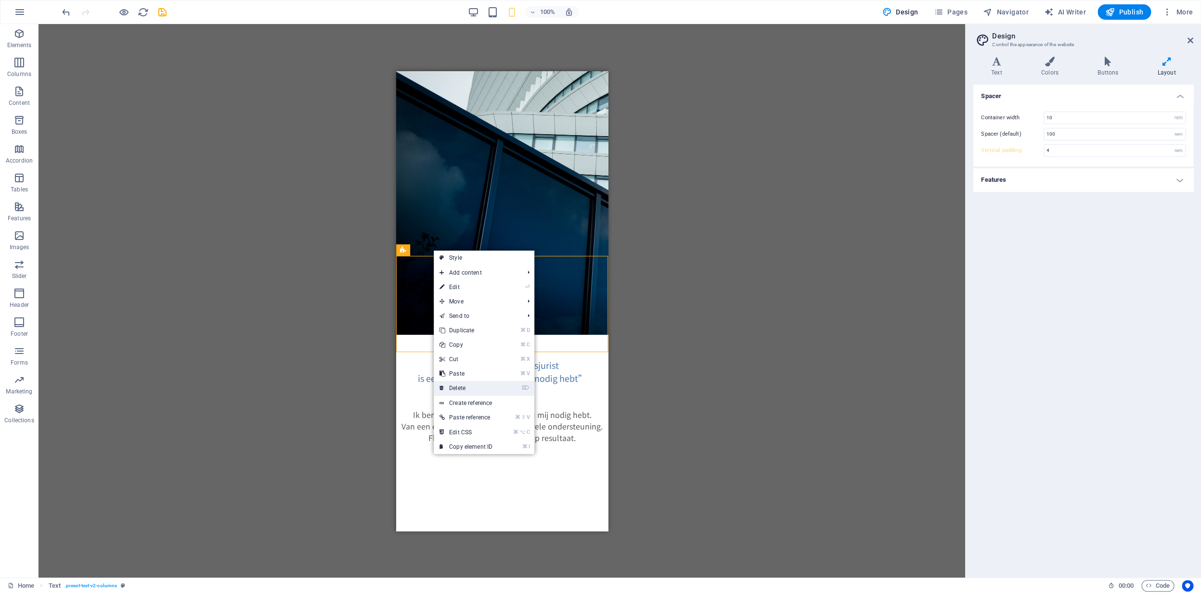
click at [471, 389] on link "⌦ Delete" at bounding box center [466, 388] width 64 height 14
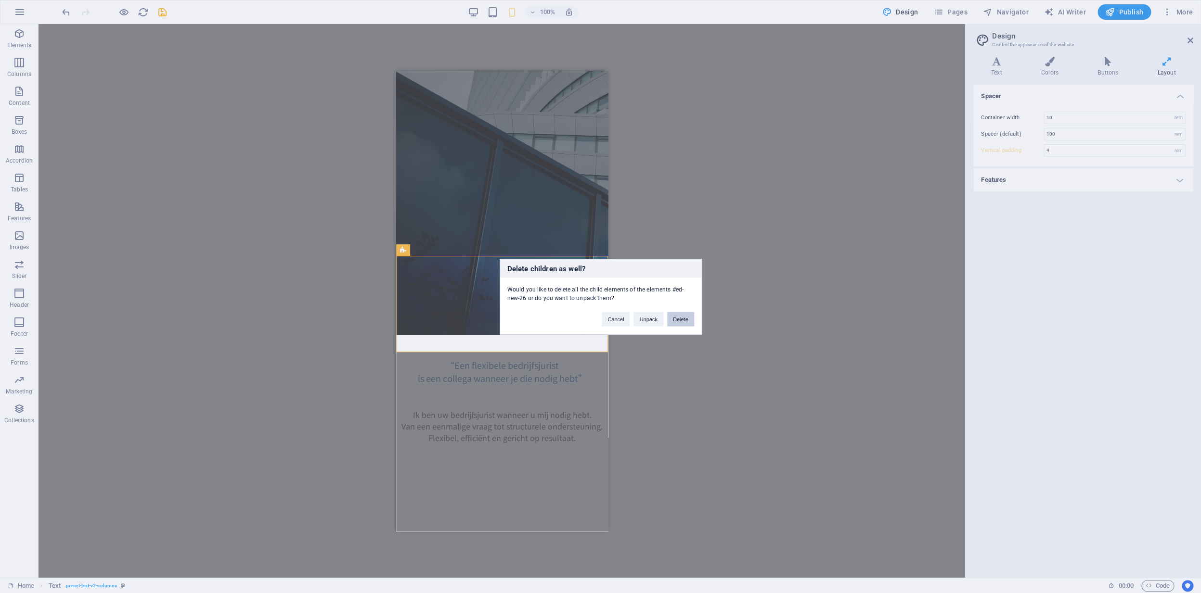
click at [680, 323] on button "Delete" at bounding box center [680, 319] width 27 height 14
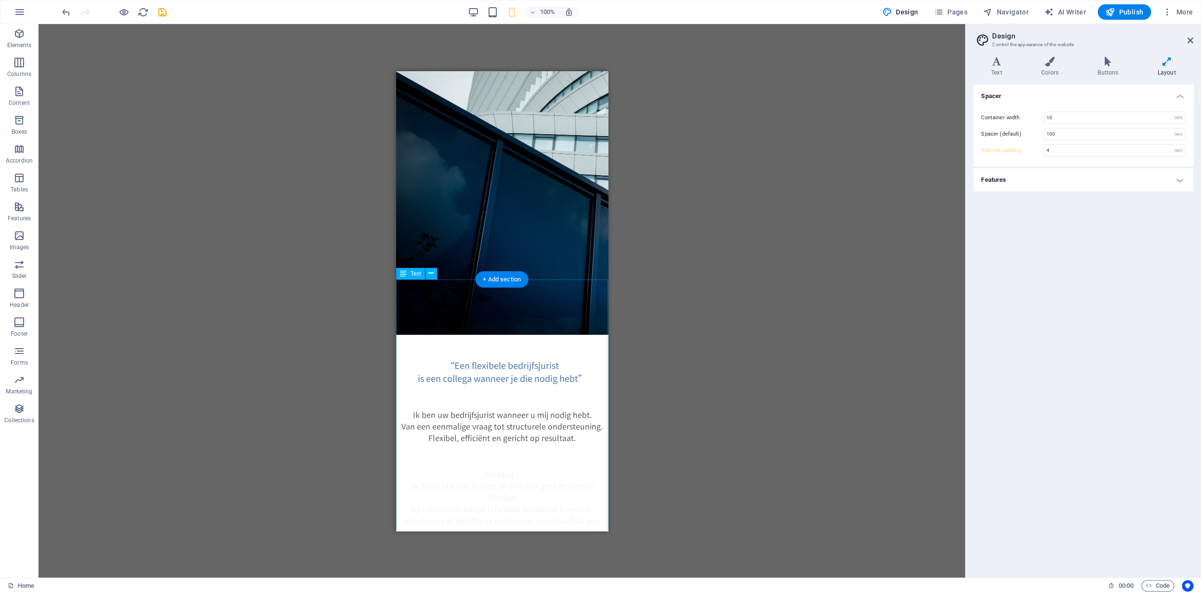
drag, startPoint x: 546, startPoint y: 342, endPoint x: 463, endPoint y: 343, distance: 83.3
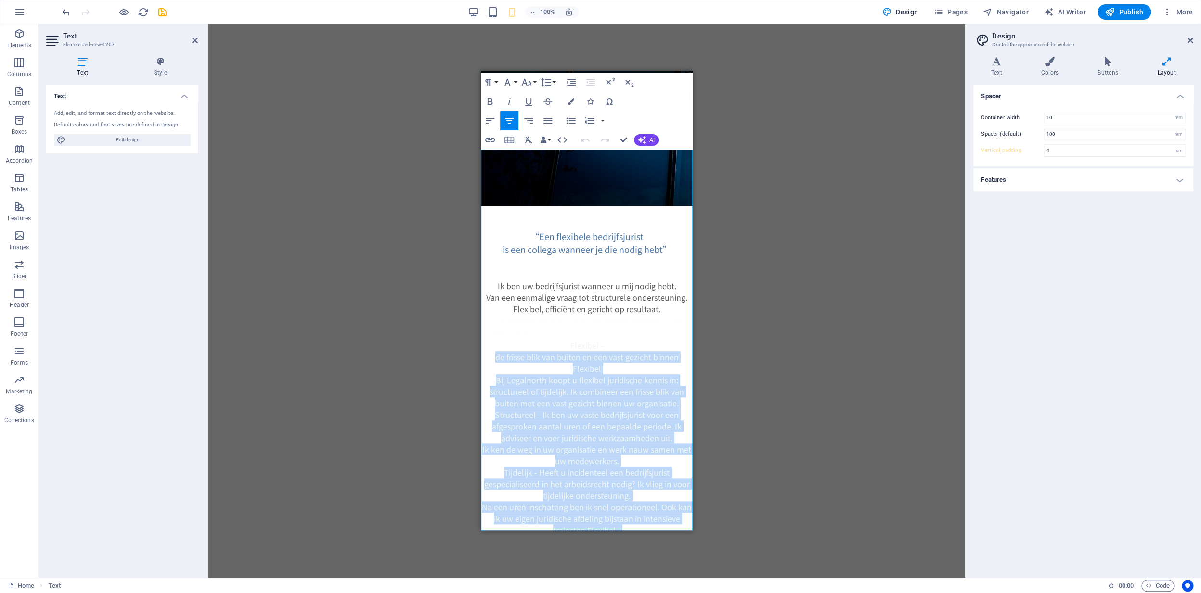
scroll to position [194, 0]
drag, startPoint x: 494, startPoint y: 359, endPoint x: 681, endPoint y: 544, distance: 263.4
click at [681, 544] on html "Skip to main content “Een flexibele bedrijfsjurist is een collega wanneer je di…" at bounding box center [586, 297] width 212 height 843
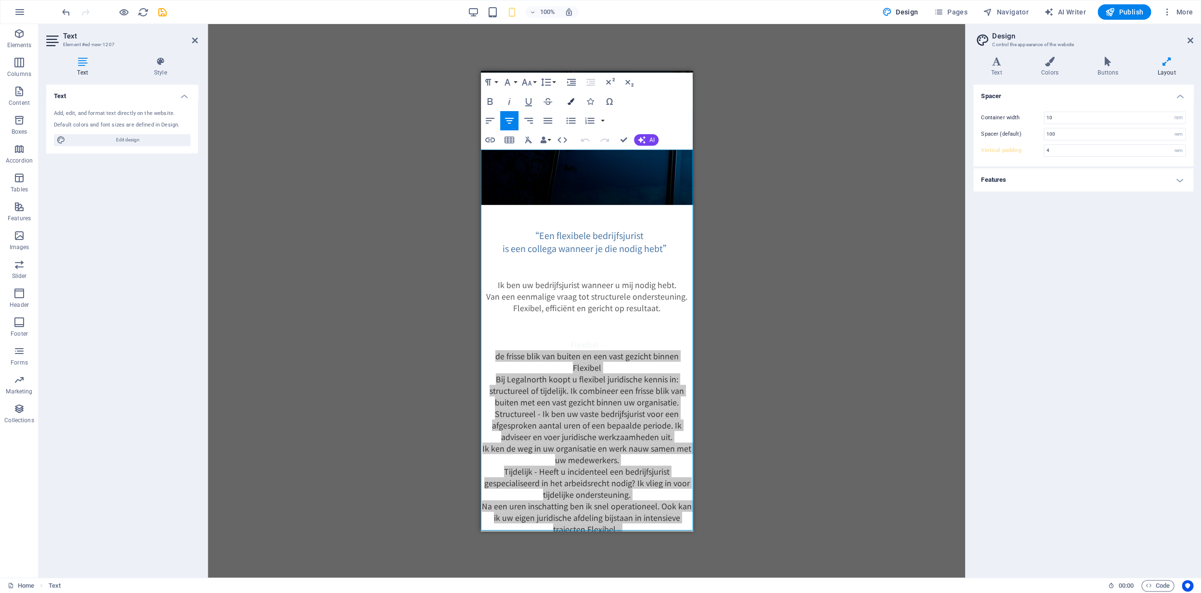
click at [569, 105] on button "Colors" at bounding box center [571, 101] width 18 height 19
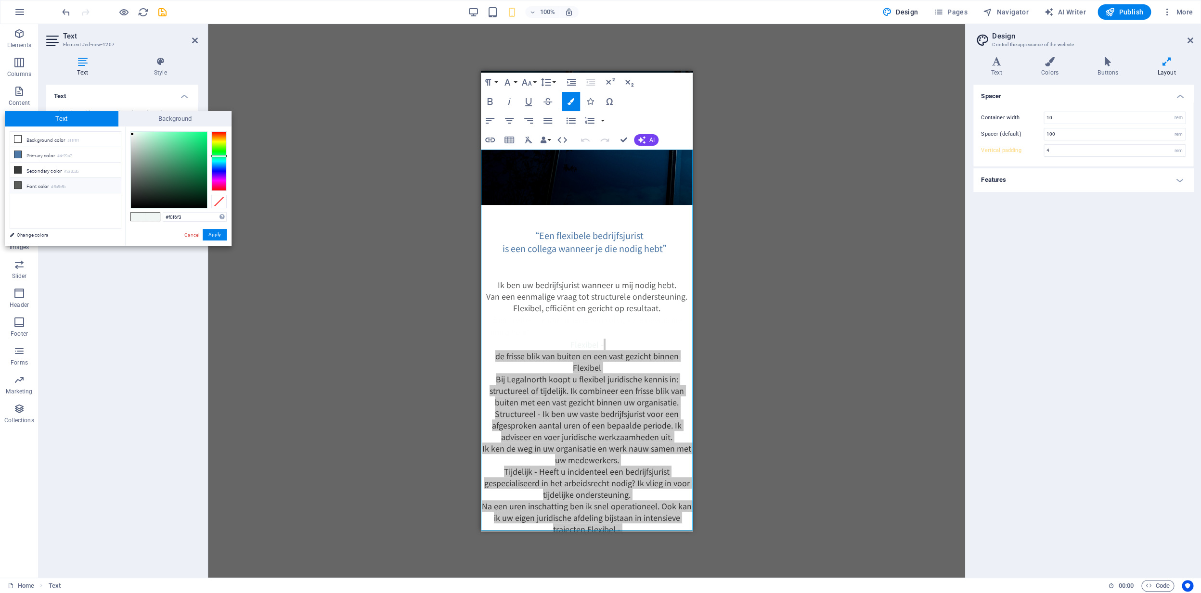
click at [20, 187] on icon at bounding box center [17, 185] width 7 height 7
type input "#5a5c5b"
click at [339, 234] on div "Drag here to replace the existing content. Press “Ctrl” if you want to create a…" at bounding box center [586, 301] width 757 height 554
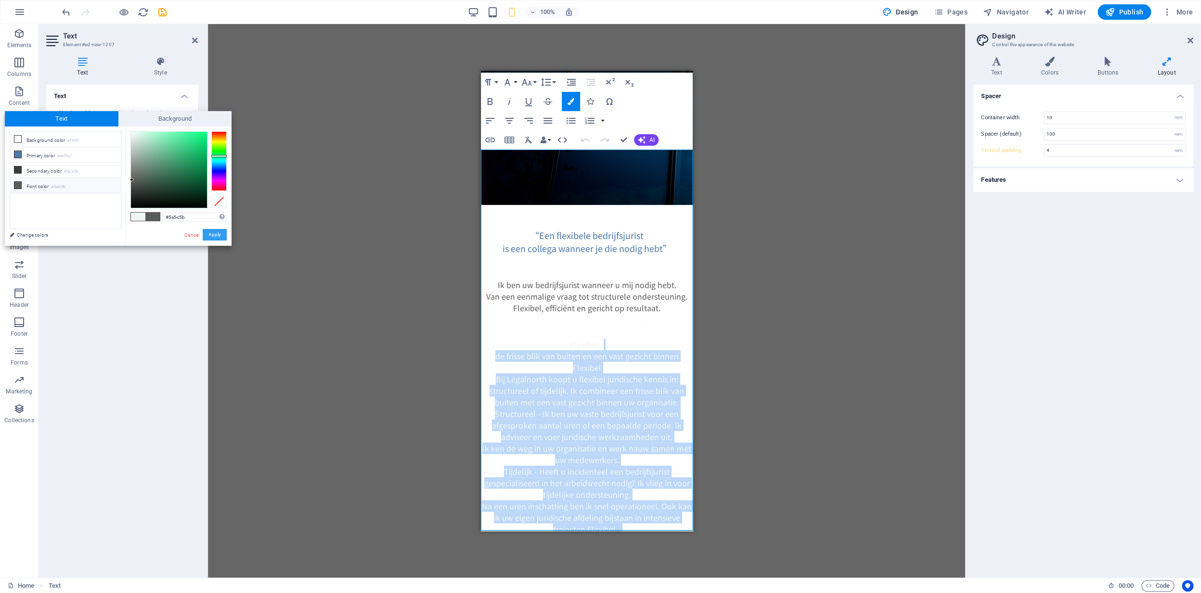
click at [209, 237] on button "Apply" at bounding box center [215, 235] width 24 height 12
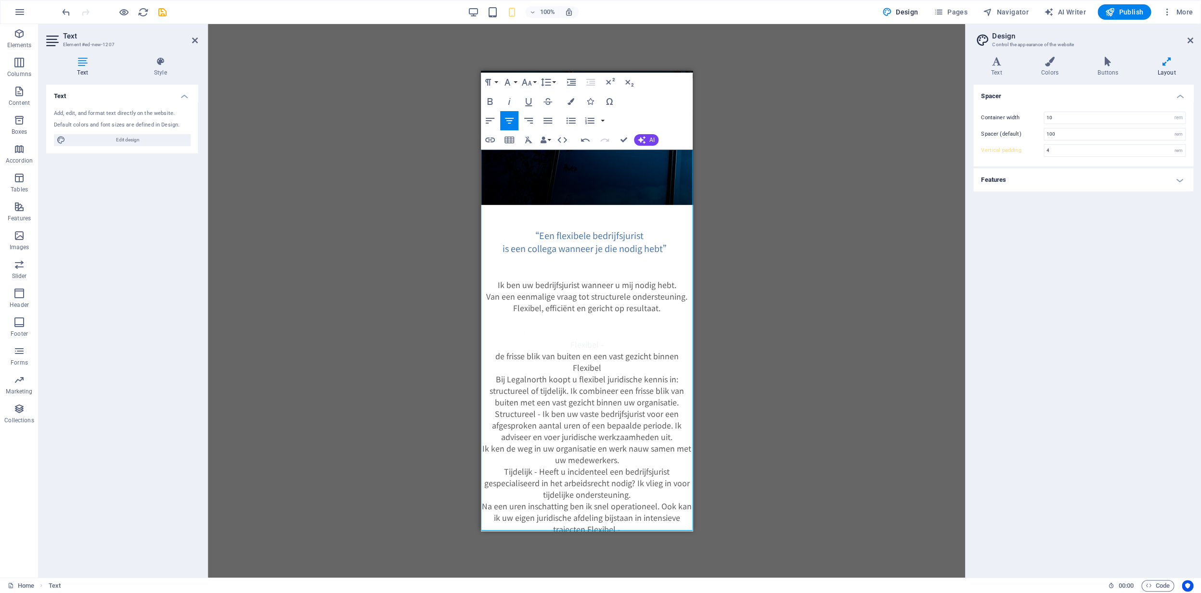
click at [266, 246] on div "Drag here to replace the existing content. Press “Ctrl” if you want to create a…" at bounding box center [586, 301] width 757 height 554
click at [663, 338] on p "Flexibel - de frisse blik van buiten en een vast gezicht binnen Flexibel Bij Le…" at bounding box center [586, 528] width 212 height 381
click at [750, 124] on div "Drag here to replace the existing content. Press “Ctrl” if you want to create a…" at bounding box center [586, 301] width 757 height 554
click at [765, 191] on div "Drag here to replace the existing content. Press “Ctrl” if you want to create a…" at bounding box center [586, 301] width 757 height 554
click at [196, 40] on icon at bounding box center [195, 41] width 6 height 8
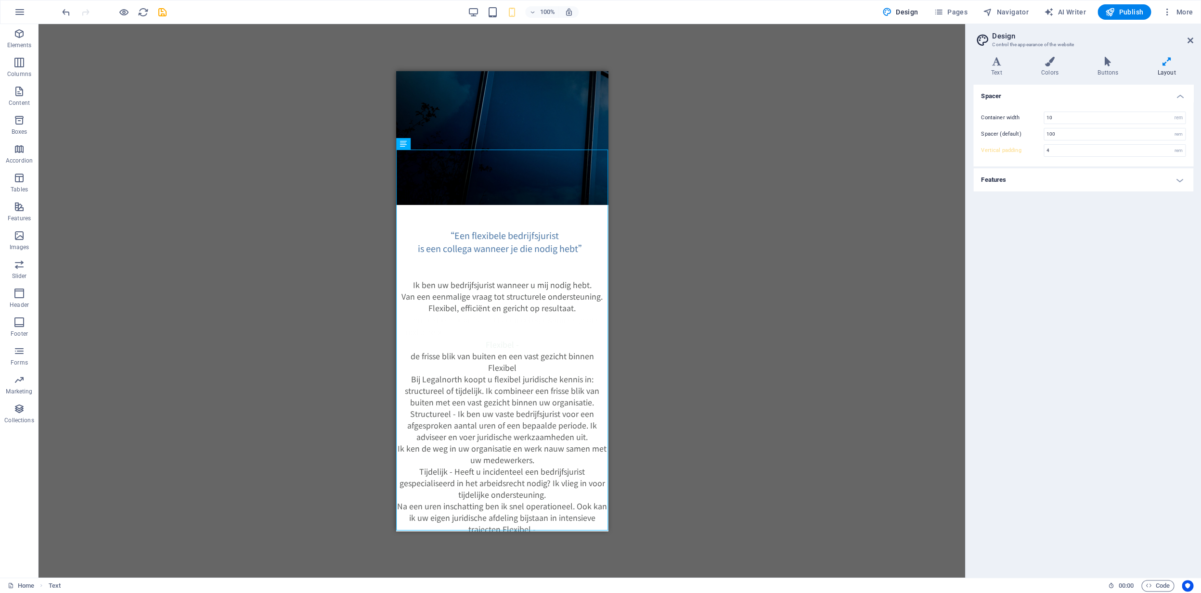
click at [260, 199] on div "Drag here to replace the existing content. Press “Ctrl” if you want to create a…" at bounding box center [501, 301] width 926 height 554
click at [553, 255] on div at bounding box center [502, 267] width 212 height 24
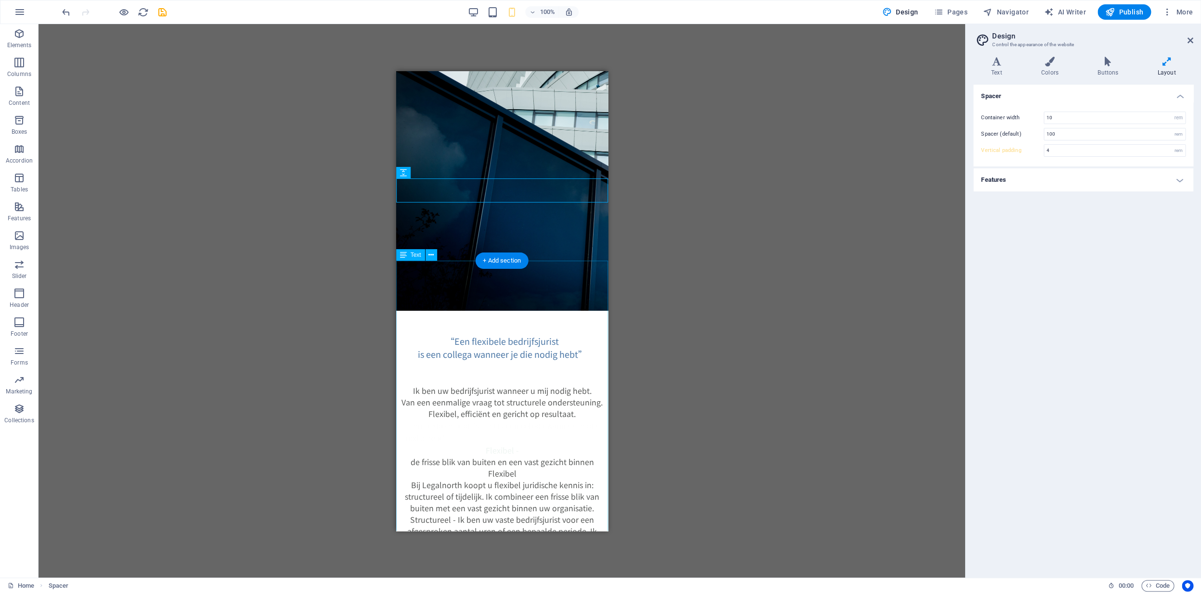
scroll to position [101, 0]
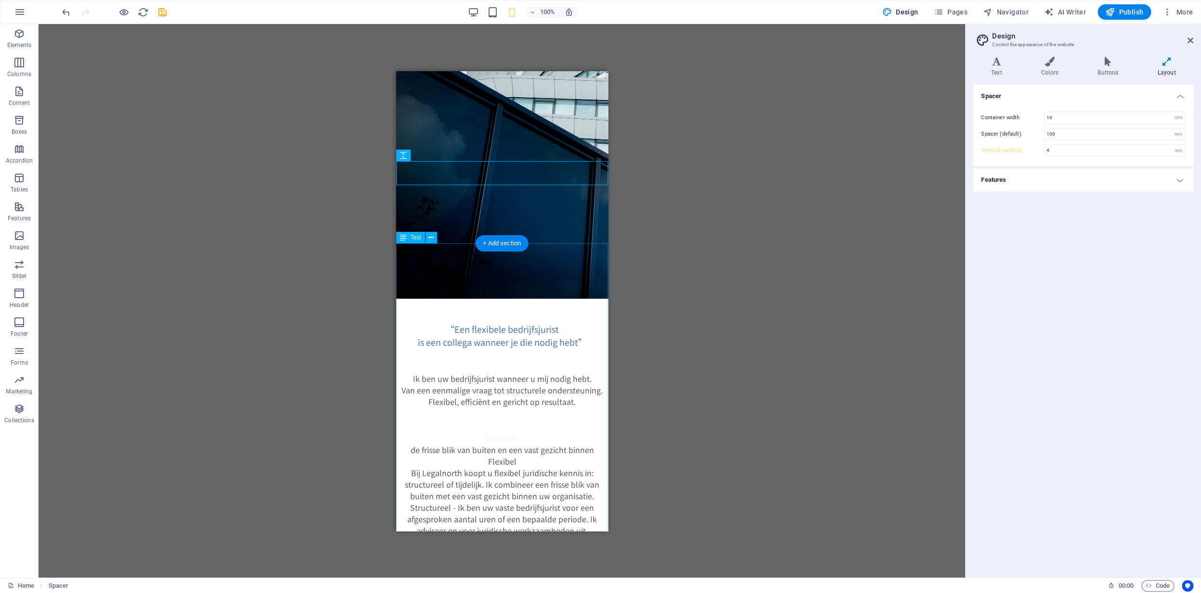
drag, startPoint x: 533, startPoint y: 273, endPoint x: 449, endPoint y: 273, distance: 84.2
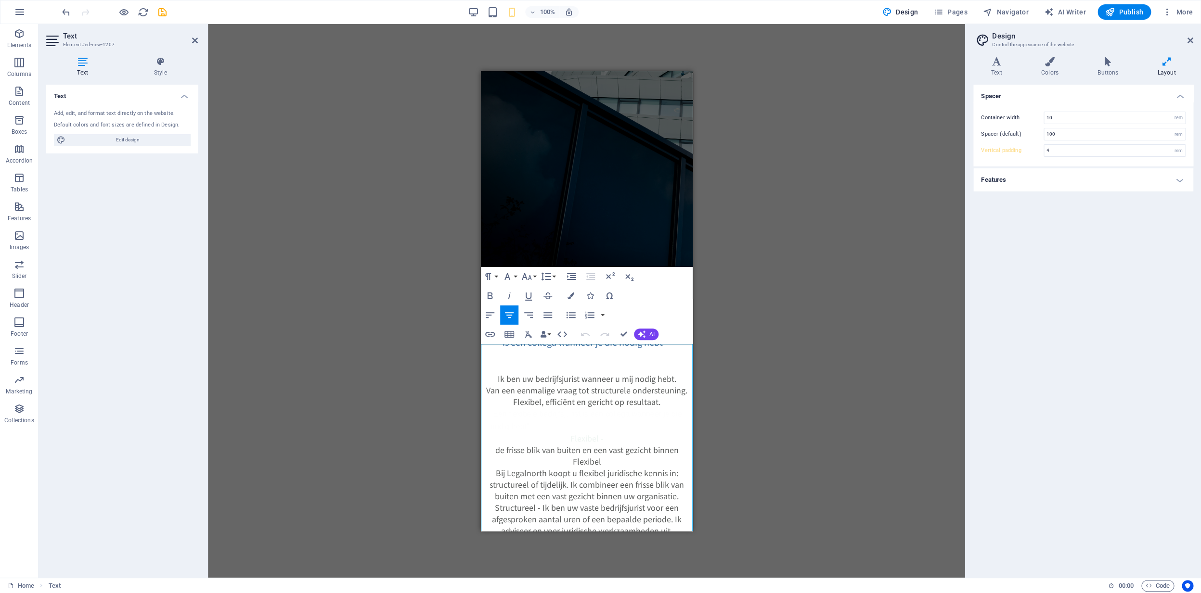
scroll to position [0, 0]
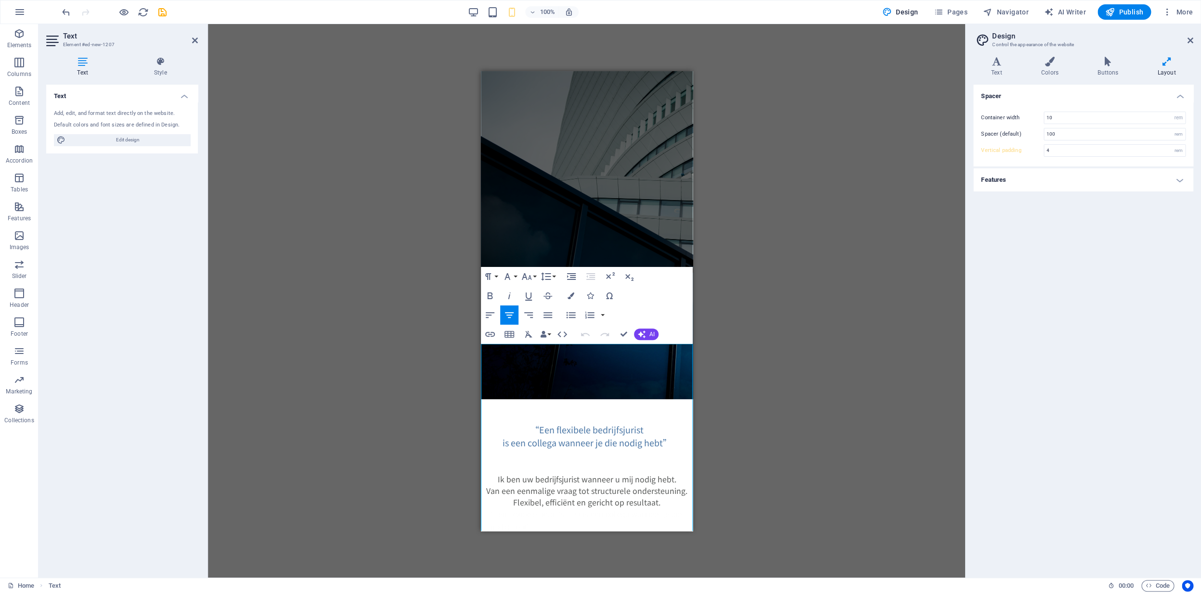
click span "de frisse blik van buiten en een vast gezicht binnen Flexibel Bij Legalnorth ko…"
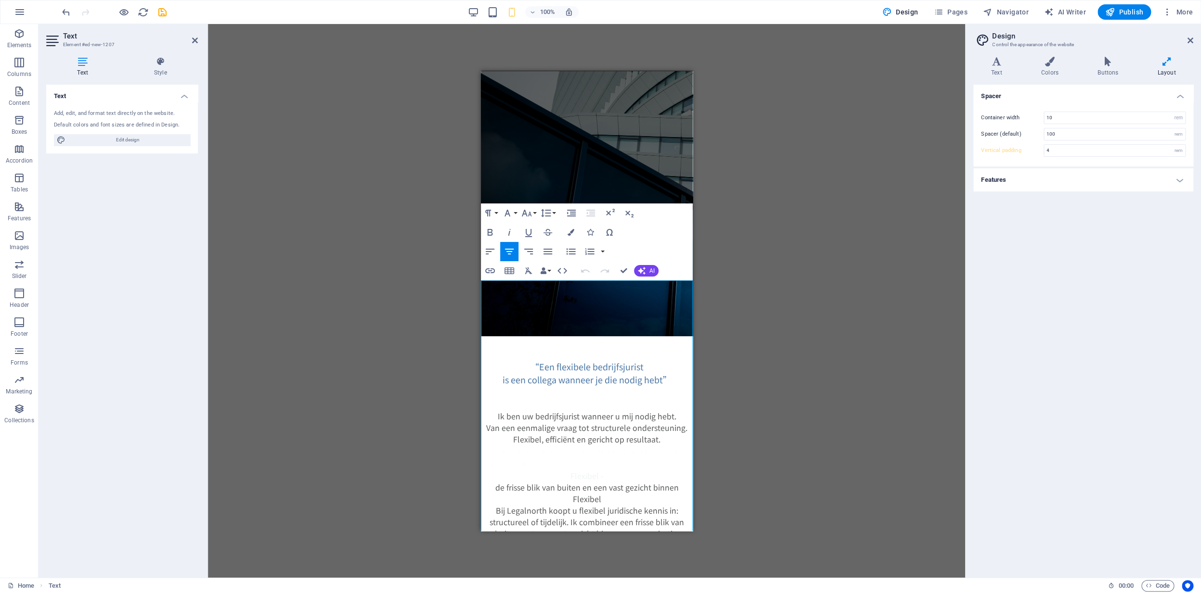
scroll to position [64, 0]
drag, startPoint x: 498, startPoint y: 331, endPoint x: 560, endPoint y: 337, distance: 61.9
click at [681, 469] on p "Flexibel - de frisse blik van buiten en een vast gezicht binnen Flexibel" at bounding box center [586, 486] width 212 height 35
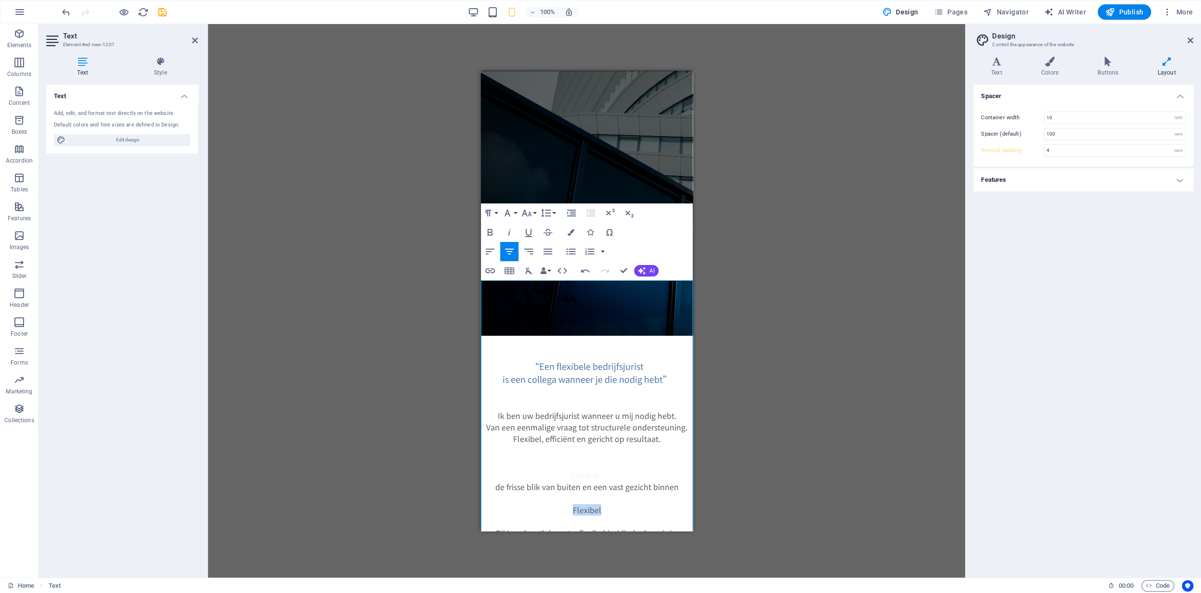
drag, startPoint x: 603, startPoint y: 321, endPoint x: 558, endPoint y: 323, distance: 44.3
click at [555, 492] on p "Flexibel" at bounding box center [586, 503] width 212 height 23
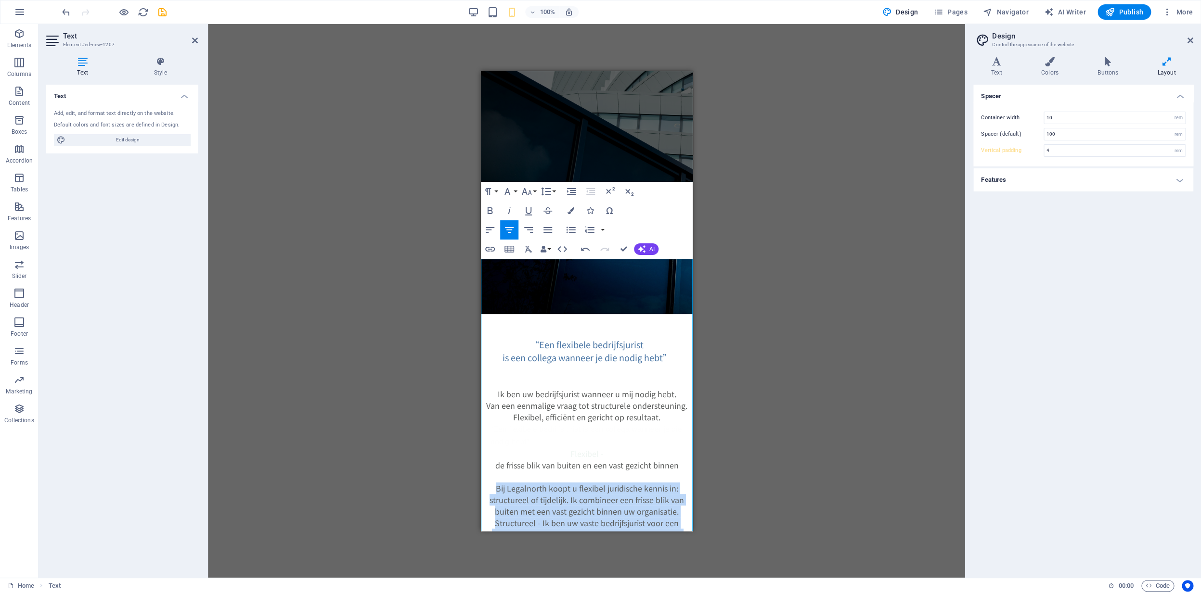
scroll to position [194, 0]
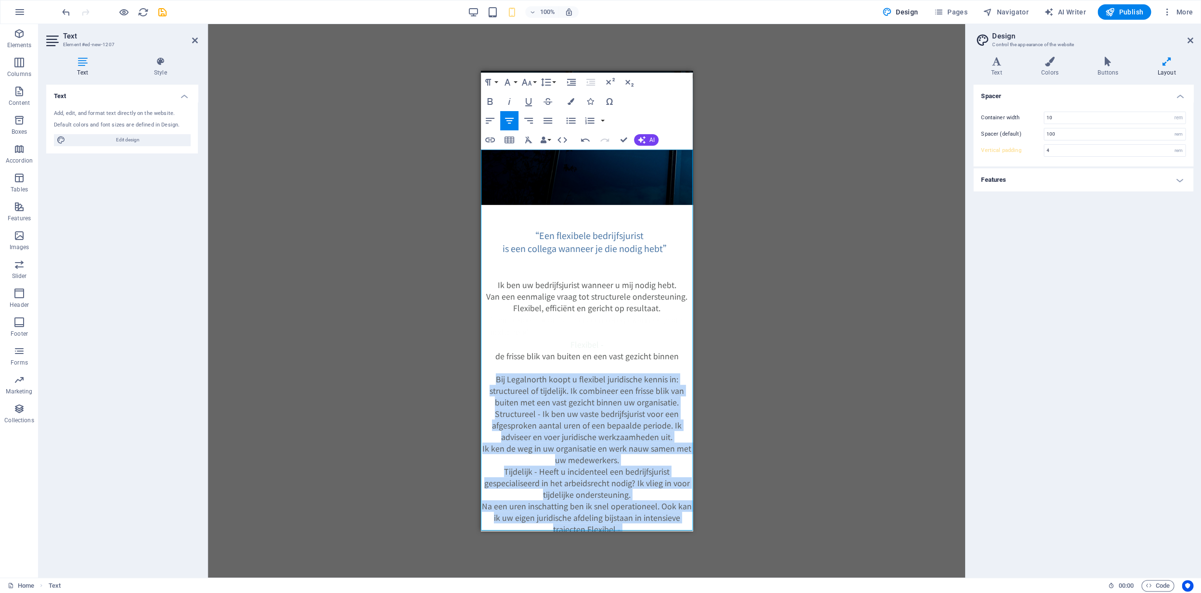
drag, startPoint x: 502, startPoint y: 321, endPoint x: 632, endPoint y: 523, distance: 240.3
click at [644, 548] on html "Skip to main content “Een flexibele bedrijfsjurist is een collega wanneer je di…" at bounding box center [586, 297] width 212 height 843
click at [489, 123] on icon "button" at bounding box center [490, 121] width 12 height 12
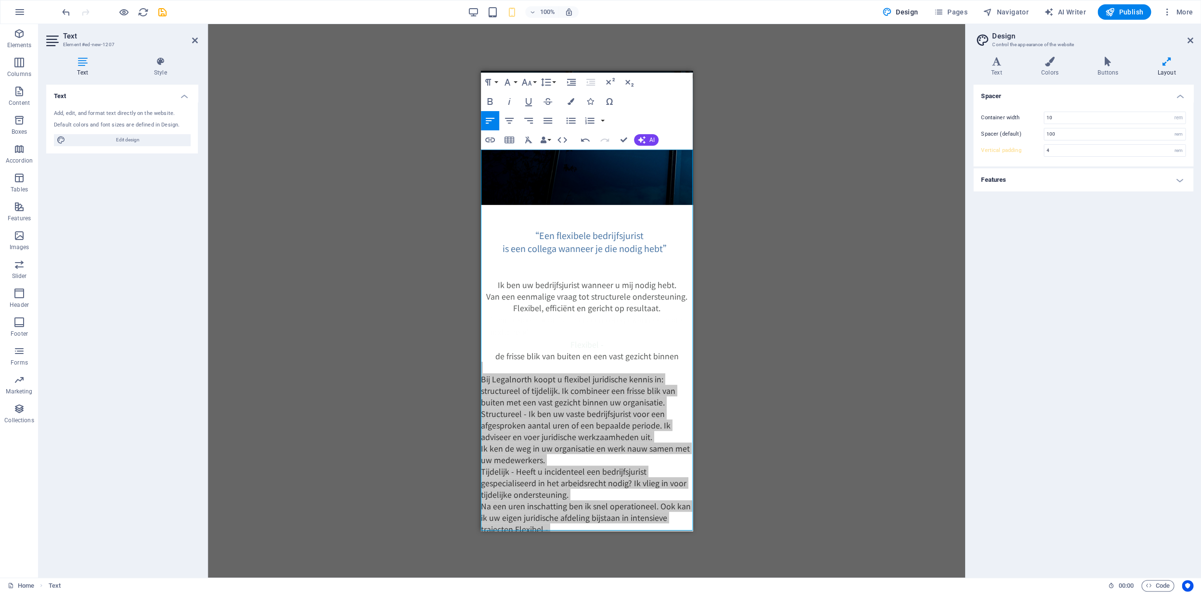
click at [704, 260] on div "Drag here to replace the existing content. Press “Ctrl” if you want to create a…" at bounding box center [586, 301] width 757 height 554
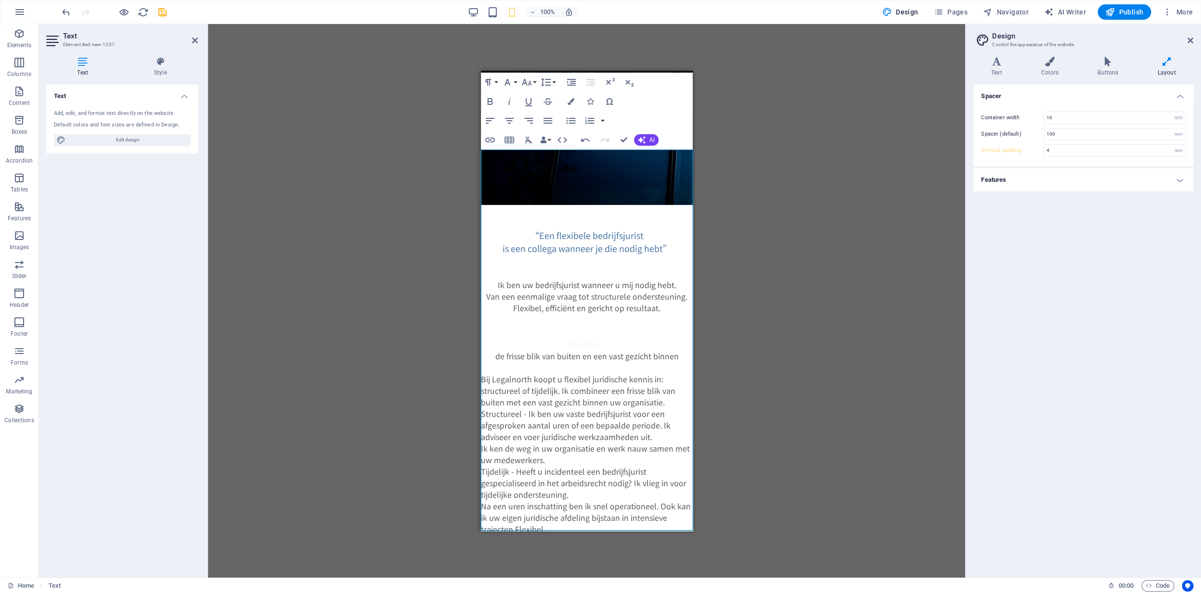
click at [677, 361] on p "Bij Legalnorth koopt u flexibel juridische kennis in: structureel of tijdelijk.…" at bounding box center [586, 540] width 212 height 358
click at [660, 373] on span "Bij Legalnorth koopt u flexibel juridische kennis in: structureel of tijdelijk.…" at bounding box center [585, 546] width 210 height 346
drag, startPoint x: 514, startPoint y: 283, endPoint x: 500, endPoint y: 281, distance: 15.1
click at [480, 283] on html "Skip to main content “Een flexibele bedrijfsjurist is een collega wanneer je di…" at bounding box center [586, 297] width 212 height 843
click at [554, 431] on p "Ik adviseer en voer juridische werkzaamheden uit. Ik ken de weg in uw organisat…" at bounding box center [586, 575] width 212 height 289
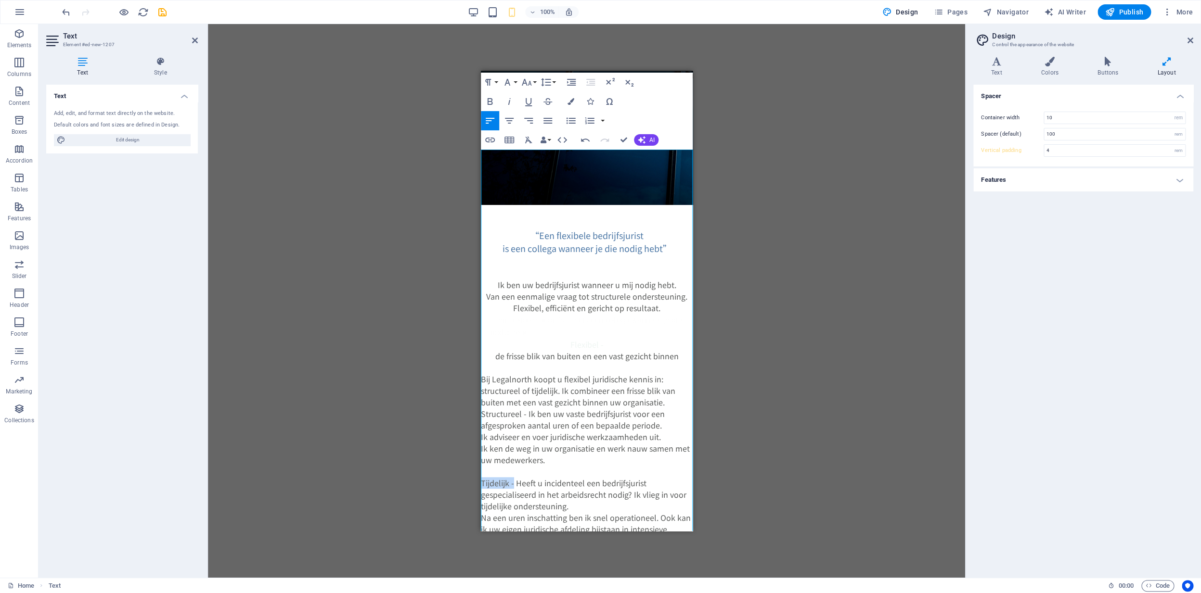
drag, startPoint x: 514, startPoint y: 295, endPoint x: 494, endPoint y: 269, distance: 32.6
click at [480, 294] on html "Skip to main content “Een flexibele bedrijfsjurist is een collega wanneer je di…" at bounding box center [586, 303] width 212 height 855
click at [573, 102] on icon "button" at bounding box center [570, 101] width 7 height 7
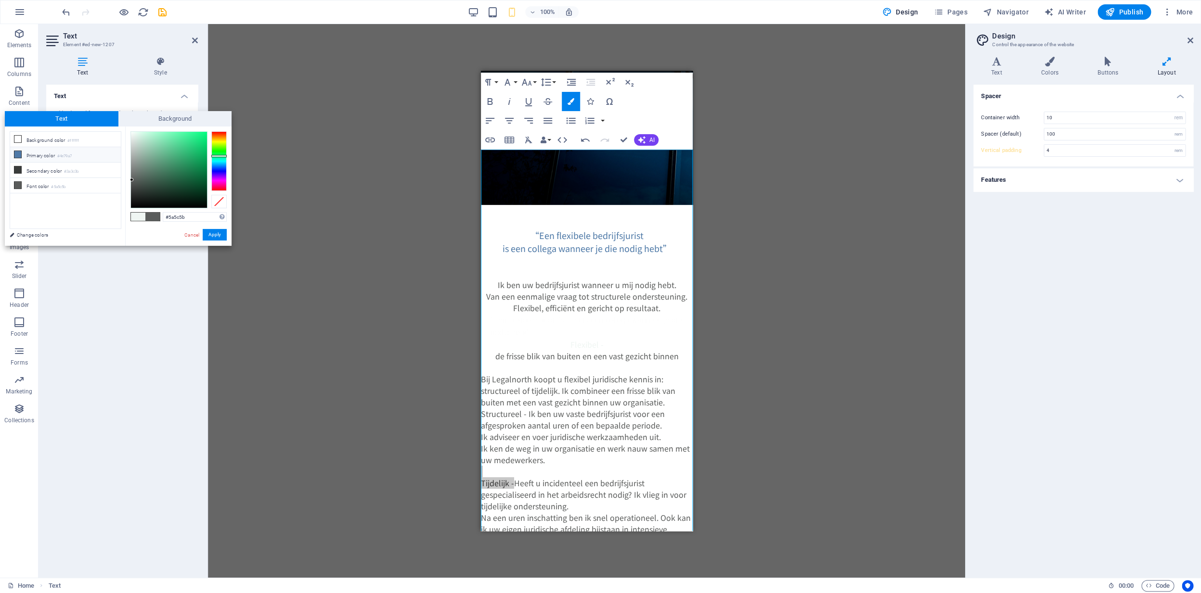
click at [17, 156] on icon at bounding box center [17, 154] width 7 height 7
type input "#4e79a7"
click at [211, 234] on button "Apply" at bounding box center [215, 235] width 24 height 12
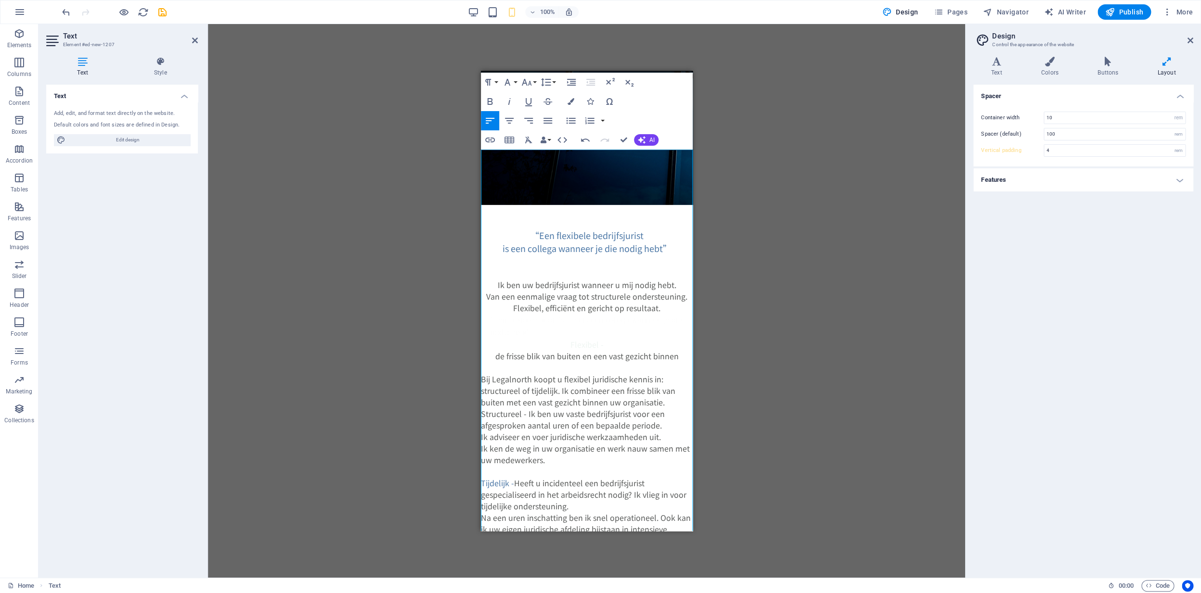
click at [578, 431] on p "Ik adviseer en voer juridische werkzaamheden uit. Ik ken de weg in uw organisat…" at bounding box center [586, 448] width 212 height 35
click at [664, 465] on p "Tijdelijk - Heeft u incidenteel een bedrijfsjurist gespecialiseerd in het arbei…" at bounding box center [586, 598] width 212 height 266
drag, startPoint x: 516, startPoint y: 384, endPoint x: 501, endPoint y: 386, distance: 15.1
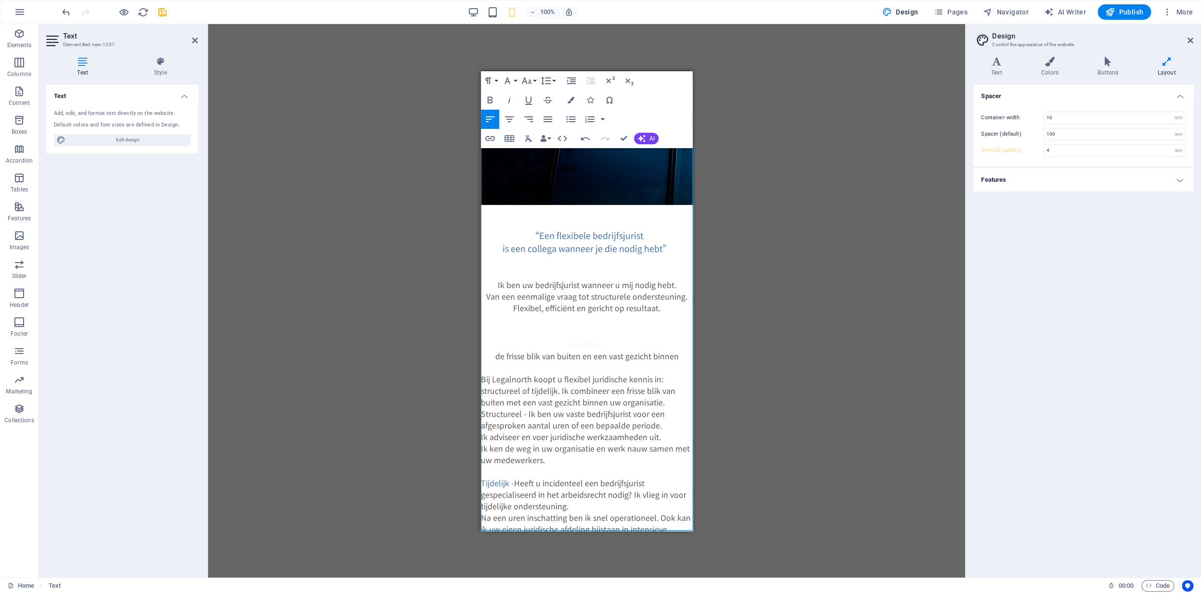
scroll to position [218, 0]
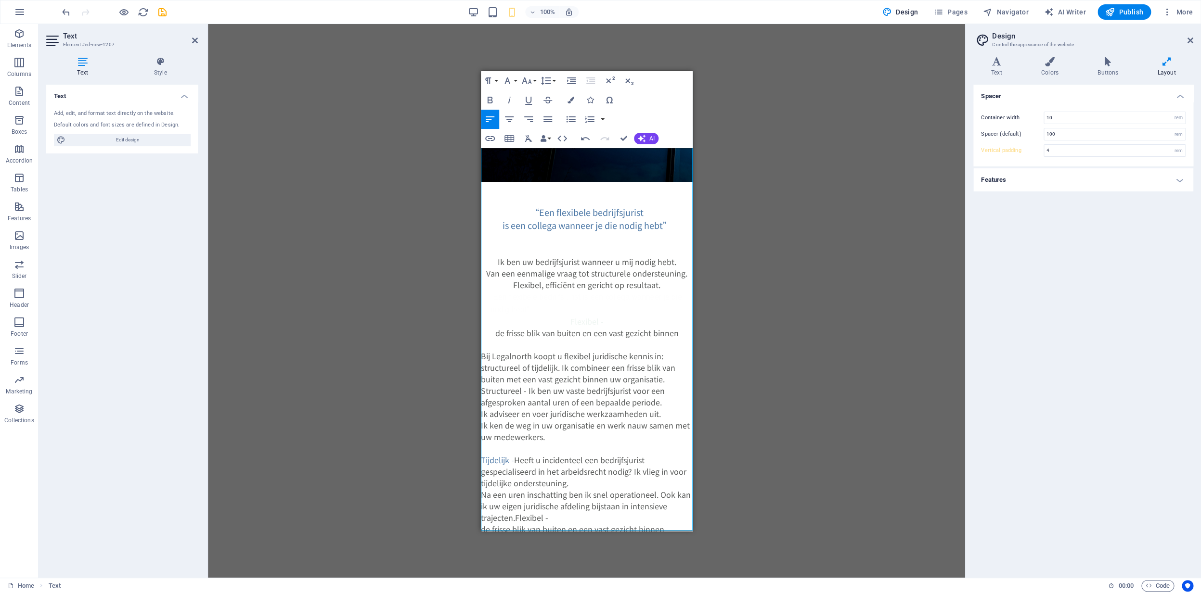
click at [481, 454] on span "Tijdelijk - Heeft u incidenteel een bedrijfsjurist gespecialiseerd in het arbei…" at bounding box center [585, 494] width 210 height 81
click at [552, 442] on p "Tijdelijk - Heeft u incidenteel een bedrijfsjurist gespecialiseerd in het arbei…" at bounding box center [586, 488] width 212 height 92
click at [514, 454] on span "Tijdelijk - Heeft u incidenteel een bedrijfsjurist gespecialiseerd in het arbei…" at bounding box center [585, 494] width 210 height 81
click at [481, 523] on span "Flexibel - de frisse blik van buiten en een vast gezicht binnen" at bounding box center [571, 534] width 183 height 23
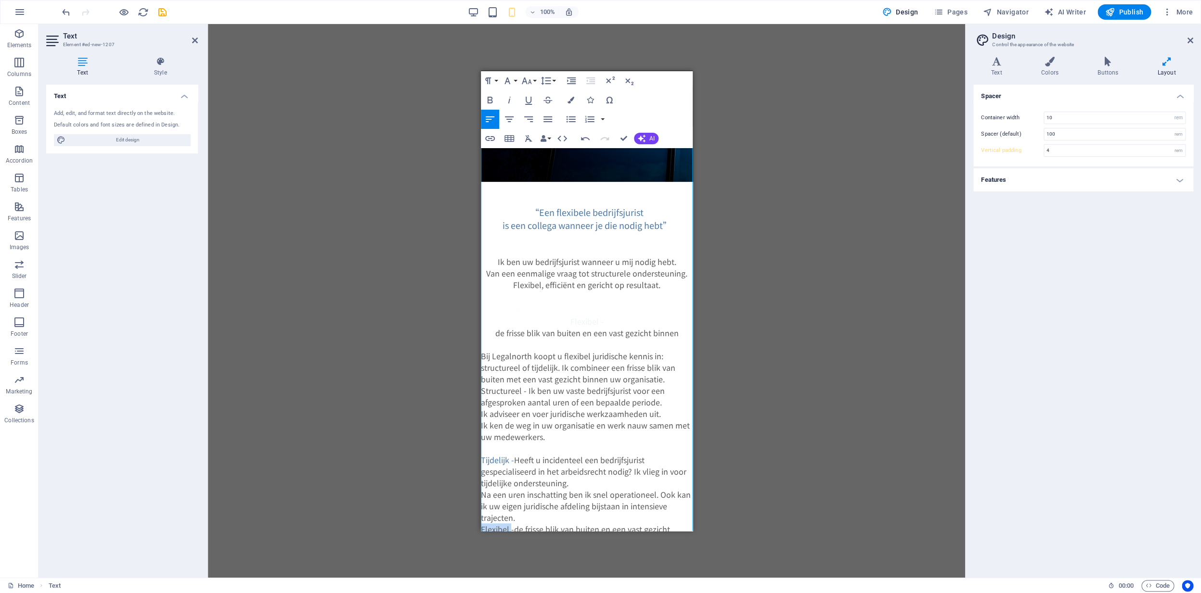
drag, startPoint x: 510, startPoint y: 341, endPoint x: 486, endPoint y: 326, distance: 28.1
click at [480, 343] on html "Skip to main content “Een flexibele bedrijfsjurist is een collega wanneer je di…" at bounding box center [586, 292] width 212 height 878
click at [573, 101] on icon "button" at bounding box center [570, 100] width 7 height 7
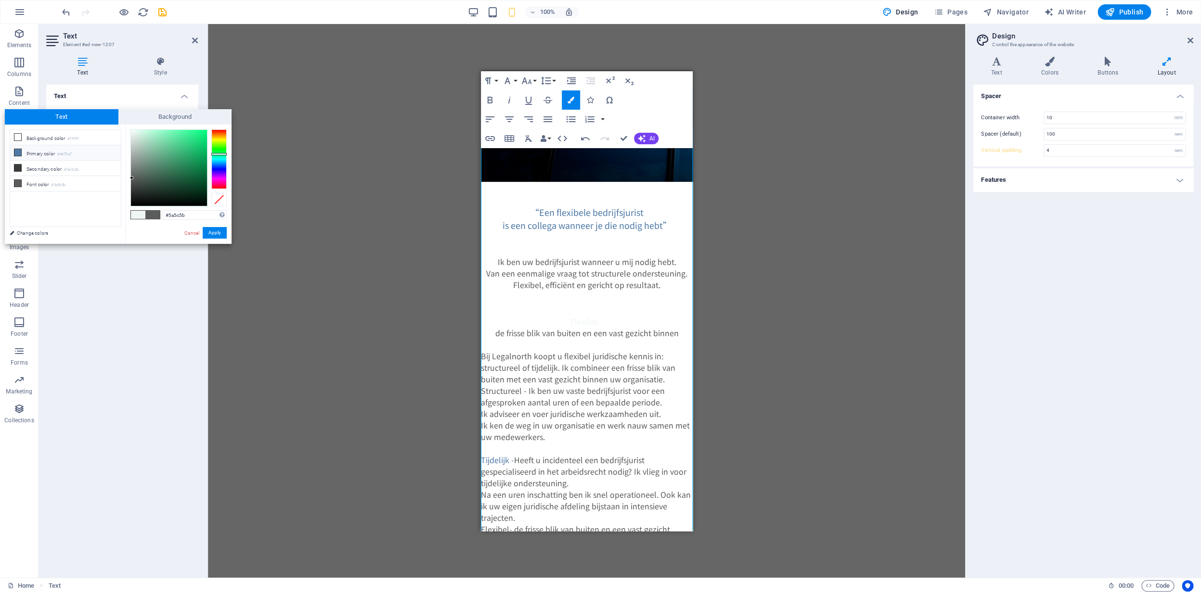
click at [29, 155] on li "Primary color #4e79a7" at bounding box center [65, 152] width 111 height 15
click at [212, 233] on button "Apply" at bounding box center [215, 233] width 24 height 12
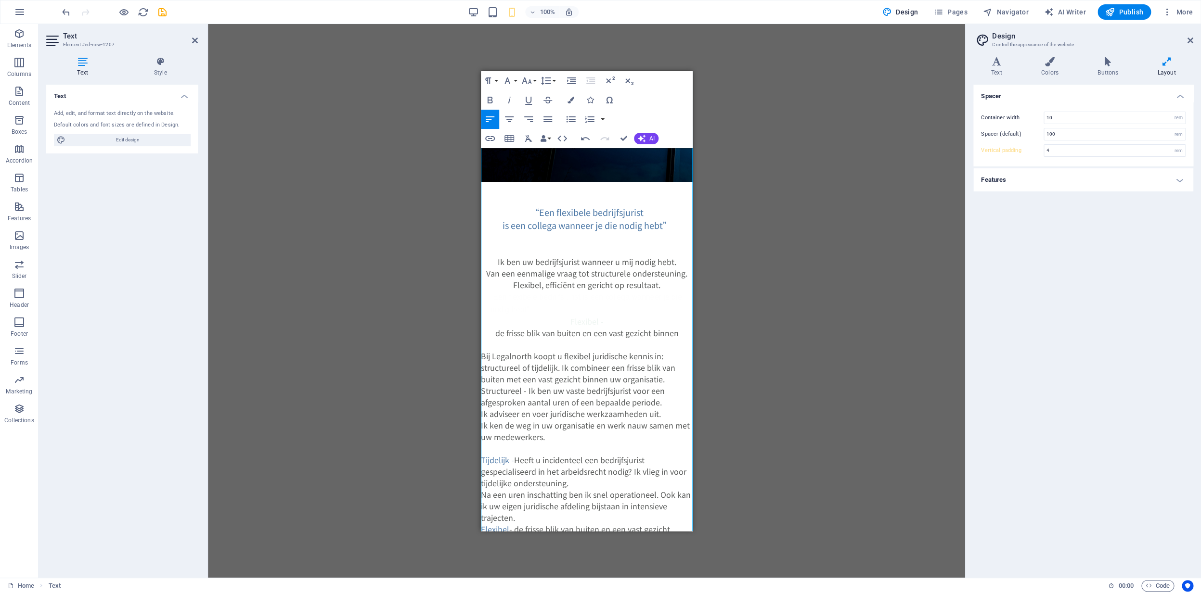
drag, startPoint x: 516, startPoint y: 374, endPoint x: 476, endPoint y: 374, distance: 40.4
click at [480, 374] on html "Skip to main content “Een flexibele bedrijfsjurist is een collega wanneer je di…" at bounding box center [586, 292] width 212 height 878
click at [547, 117] on icon "button" at bounding box center [547, 119] width 9 height 6
drag, startPoint x: 513, startPoint y: 375, endPoint x: 494, endPoint y: 350, distance: 30.6
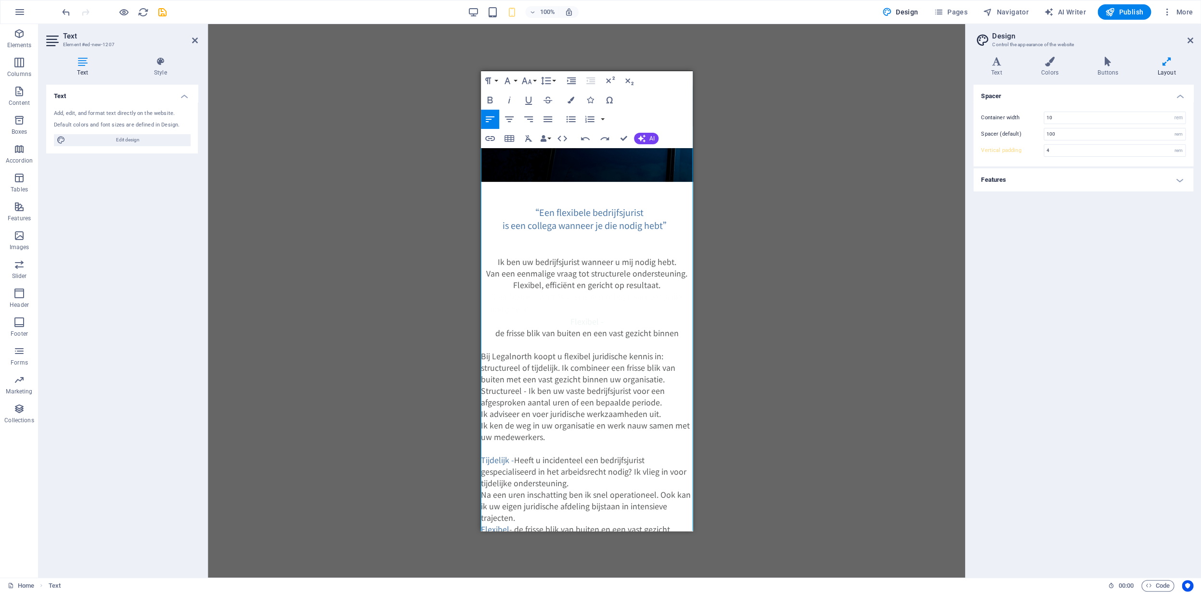
click at [480, 372] on html "Skip to main content “Een flexibele bedrijfsjurist is een collega wanneer je di…" at bounding box center [586, 292] width 212 height 878
click at [551, 120] on icon "button" at bounding box center [548, 120] width 12 height 12
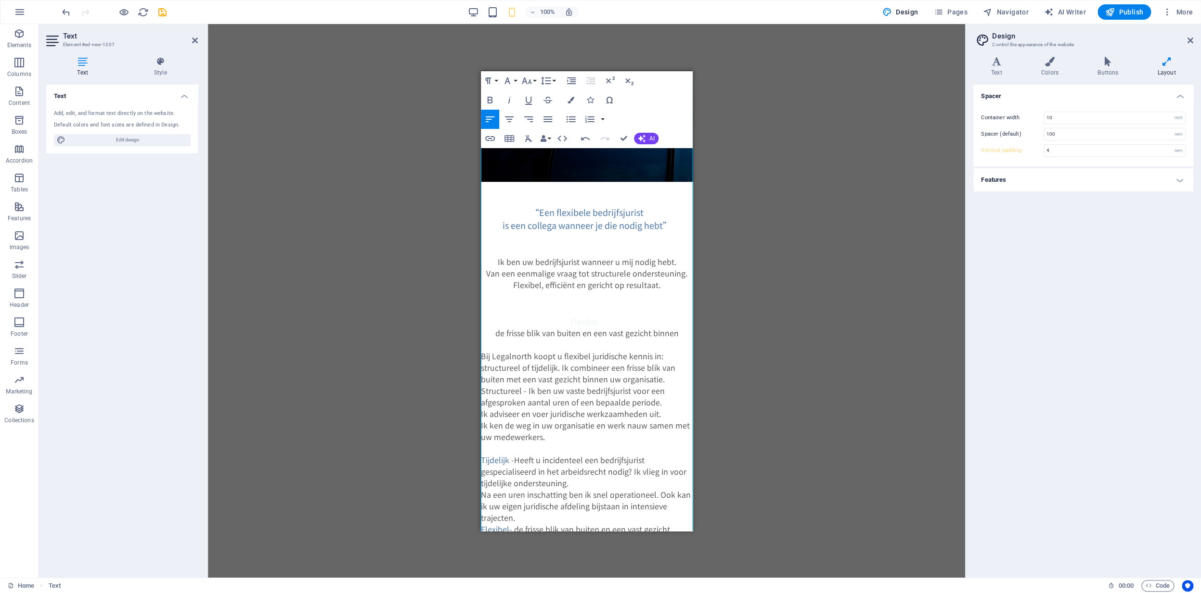
drag, startPoint x: 511, startPoint y: 488, endPoint x: 484, endPoint y: 485, distance: 27.2
click at [480, 488] on html "Skip to main content “Een flexibele bedrijfsjurist is een collega wanneer je di…" at bounding box center [586, 297] width 212 height 889
click at [576, 103] on button "Colors" at bounding box center [571, 99] width 18 height 19
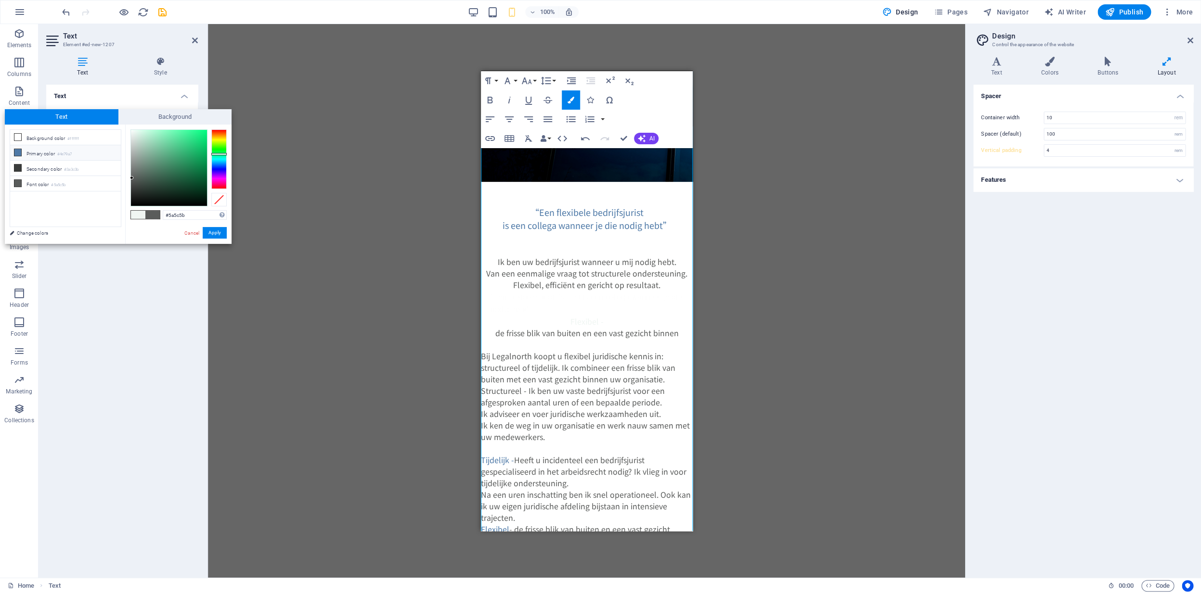
click at [18, 154] on icon at bounding box center [17, 152] width 7 height 7
type input "#4e79a7"
drag, startPoint x: 218, startPoint y: 232, endPoint x: 224, endPoint y: 241, distance: 10.4
click at [218, 232] on button "Apply" at bounding box center [215, 233] width 24 height 12
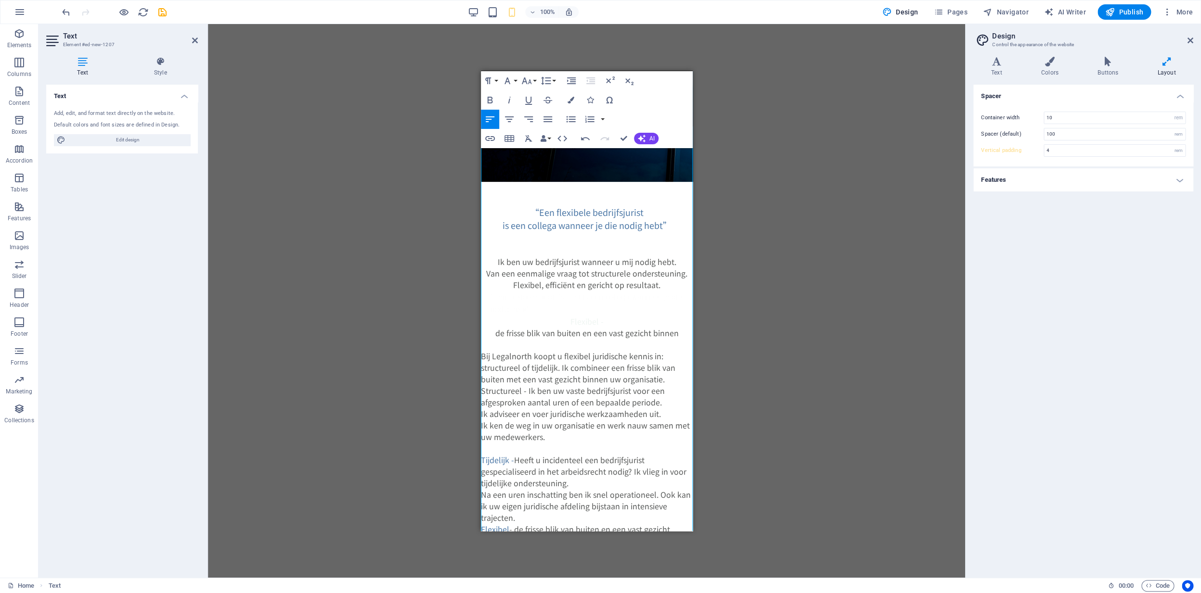
click at [299, 312] on div "Drag here to replace the existing content. Press “Ctrl” if you want to create a…" at bounding box center [586, 301] width 757 height 554
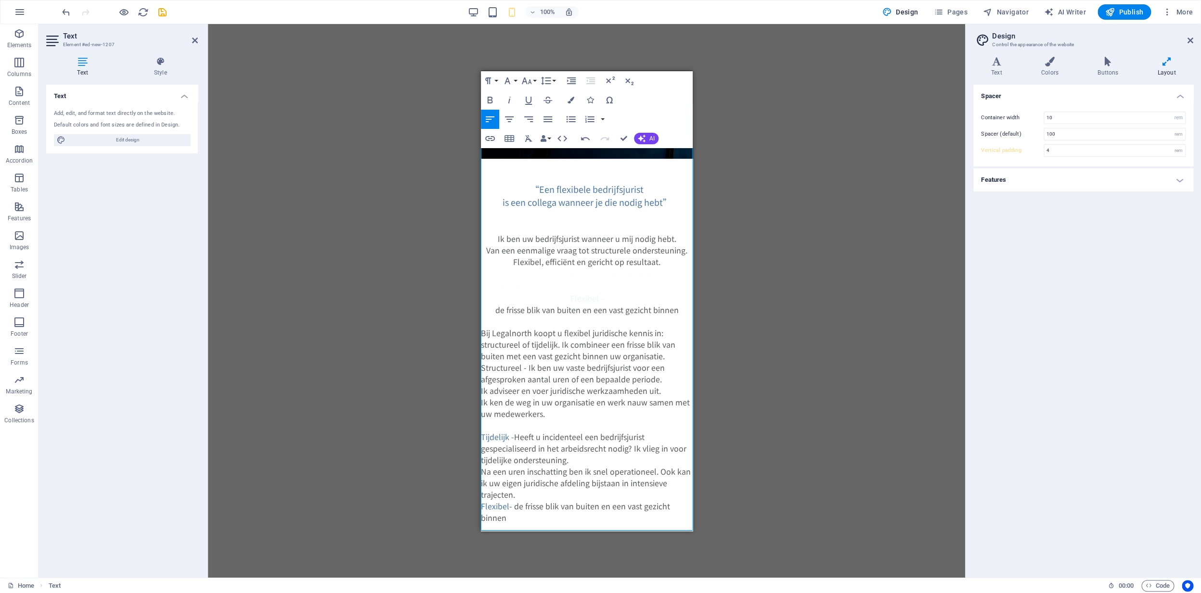
click at [481, 431] on span "Tijdelijk - Heeft u incidenteel een bedrijfsjurist gespecialiseerd in het arbei…" at bounding box center [585, 465] width 210 height 69
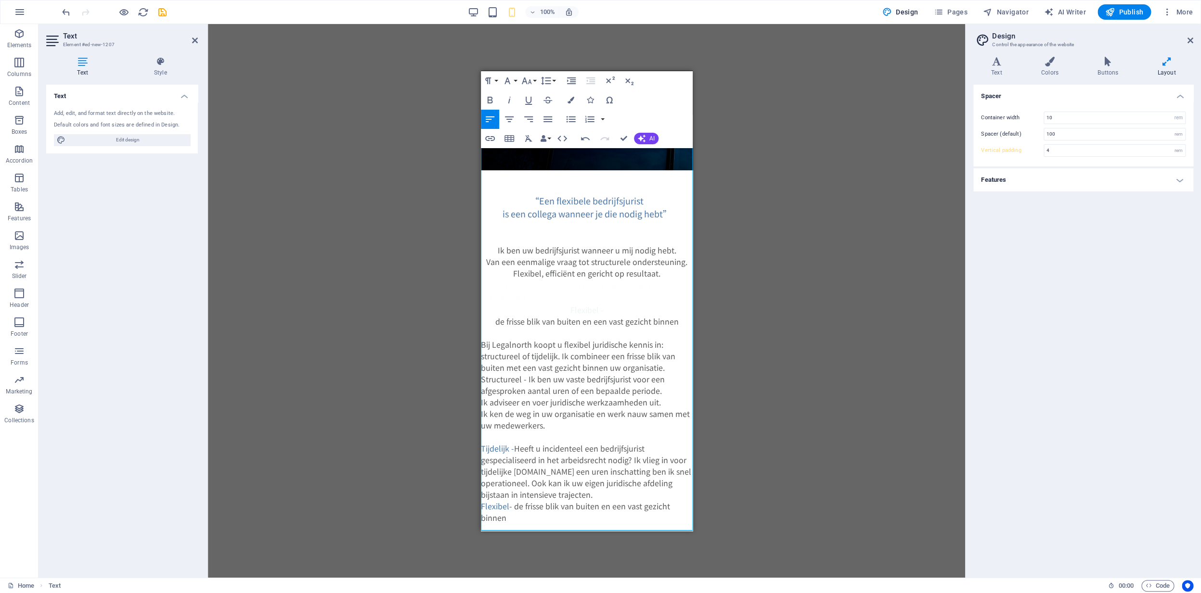
click at [659, 535] on span "Flexibel Bij Legalnorth koopt u flexibel juridische kennis in: structureel of t…" at bounding box center [584, 587] width 209 height 104
click at [193, 43] on icon at bounding box center [195, 41] width 6 height 8
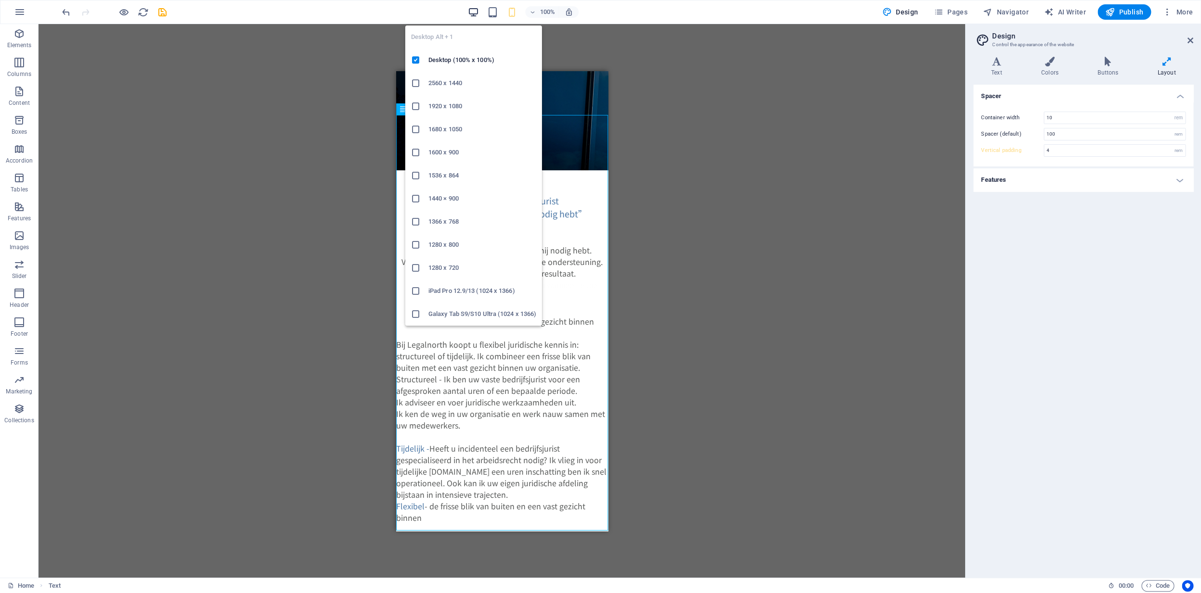
click at [476, 14] on icon "button" at bounding box center [473, 12] width 11 height 11
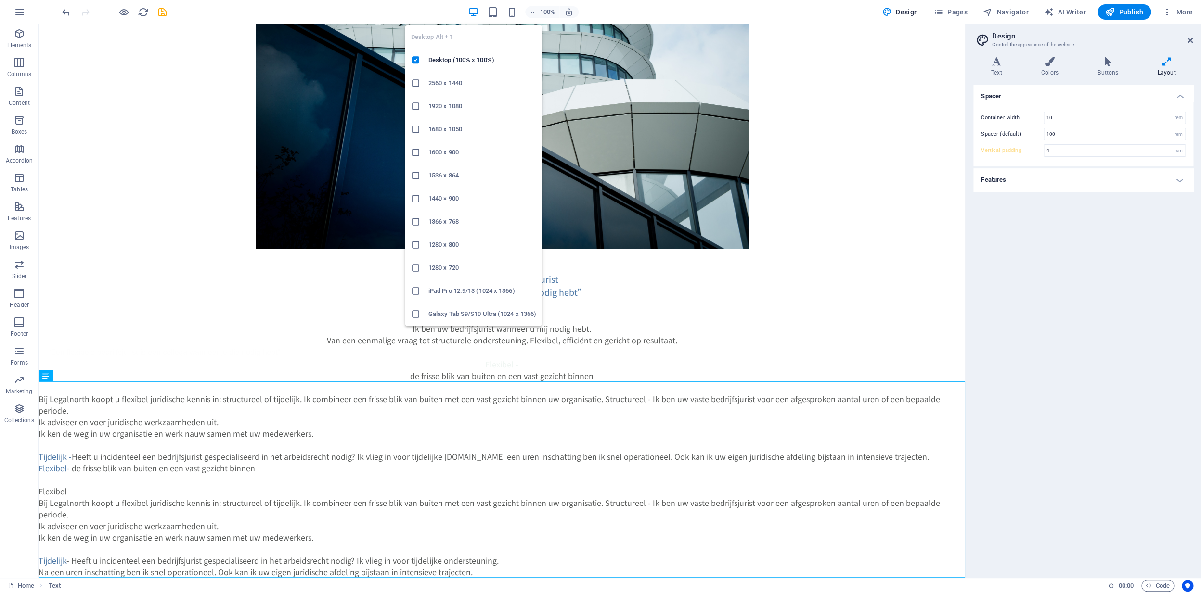
scroll to position [79, 0]
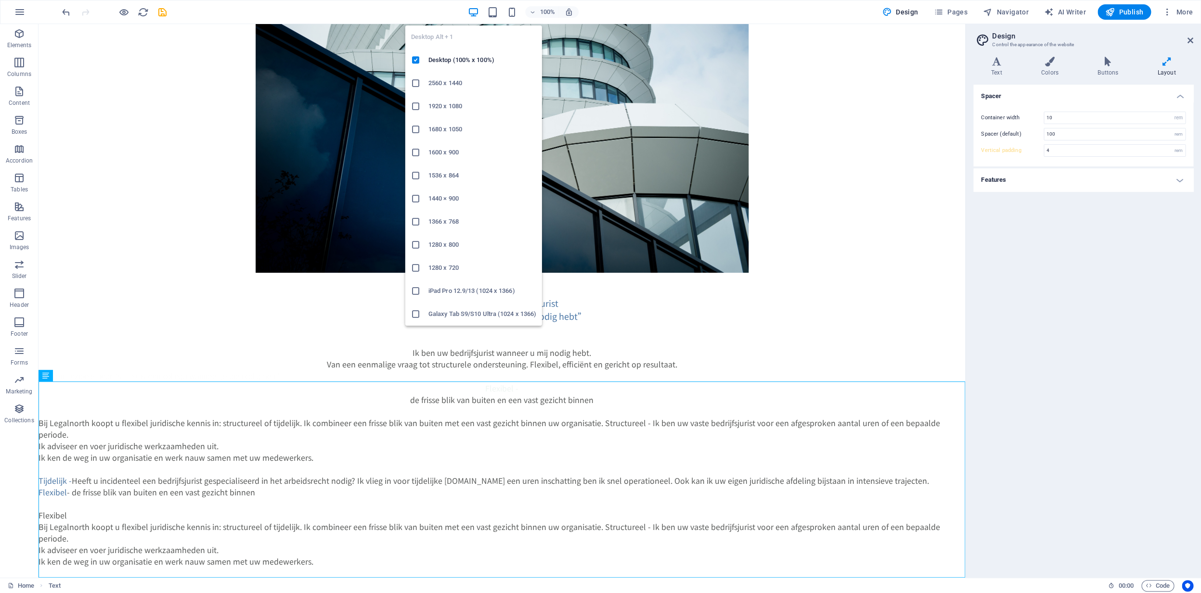
type input "5"
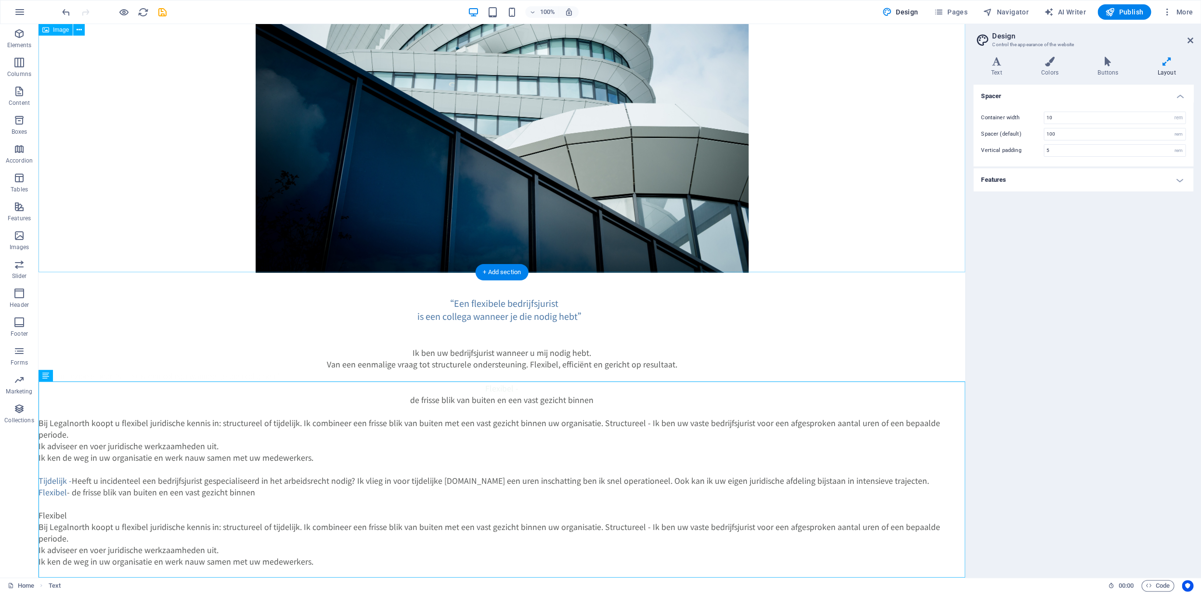
click at [786, 207] on figure at bounding box center [501, 109] width 926 height 328
click at [60, 447] on div "Flexibel - de frisse blik van buiten en een vast gezicht binnen Bij Legalnorth …" at bounding box center [501, 492] width 926 height 219
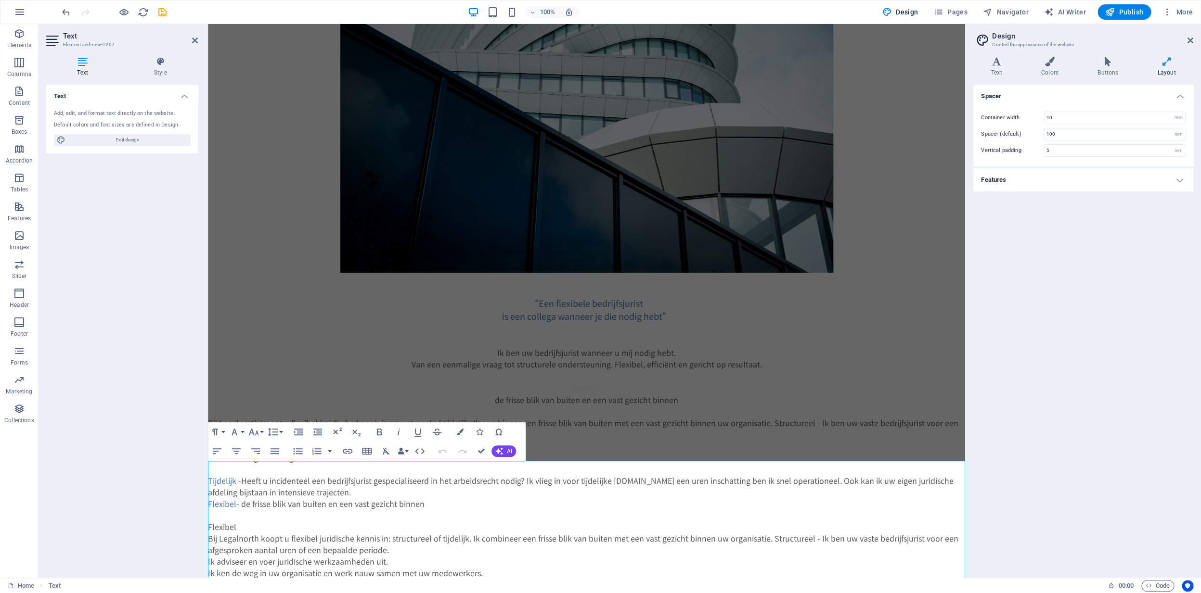
scroll to position [0, 0]
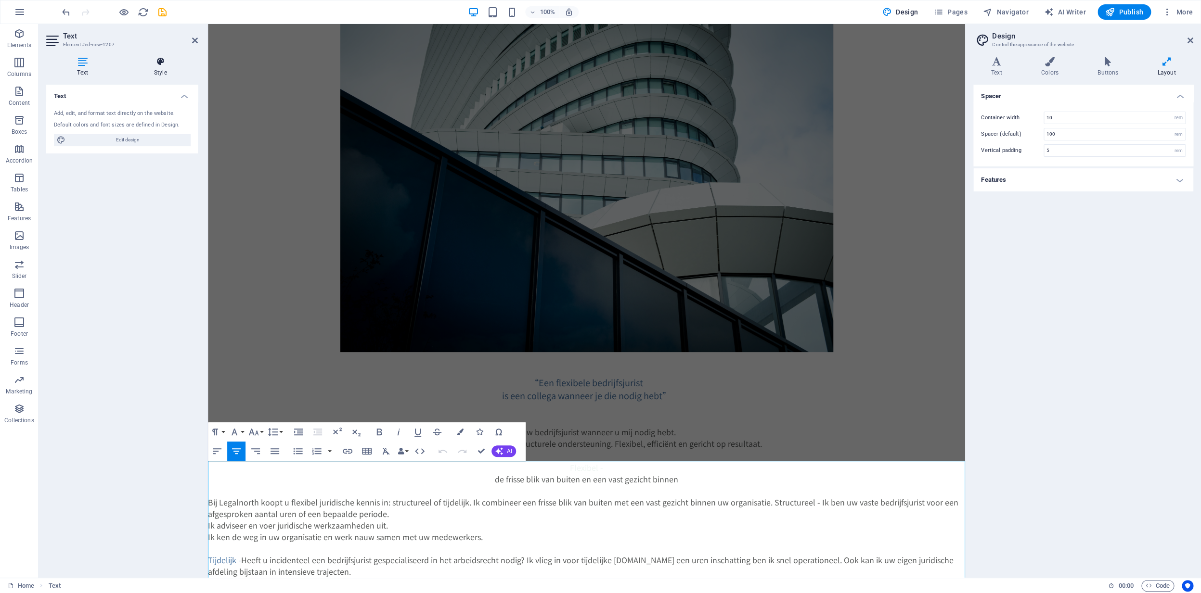
click at [164, 66] on h4 "Style" at bounding box center [160, 67] width 75 height 20
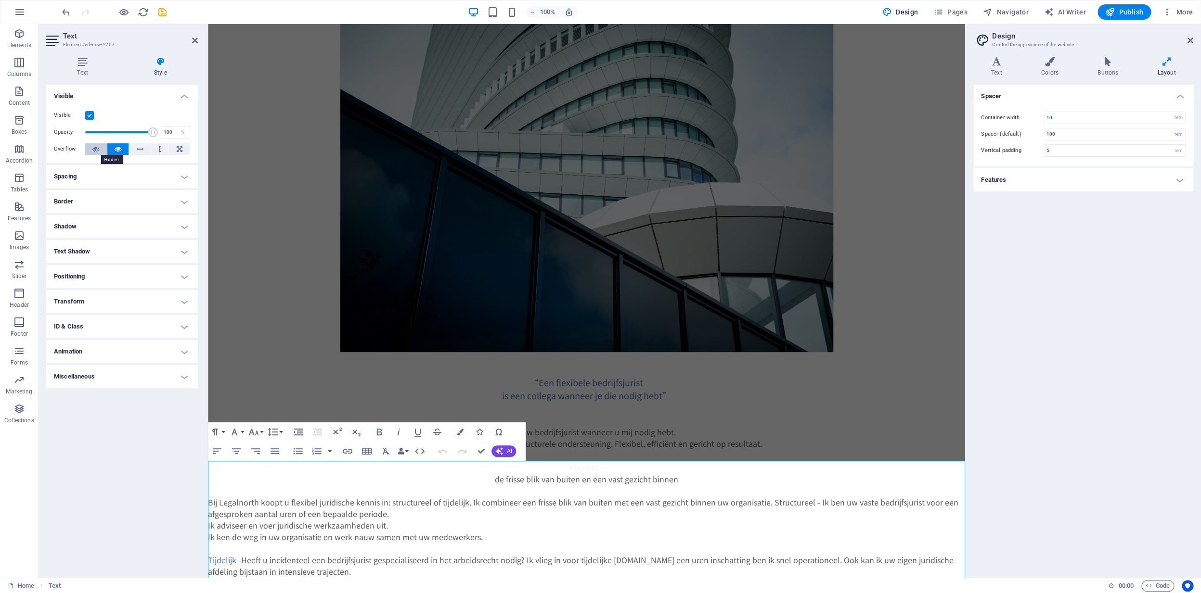
click at [96, 153] on icon at bounding box center [95, 149] width 7 height 12
click at [98, 154] on icon at bounding box center [95, 149] width 7 height 12
click at [182, 150] on button at bounding box center [179, 149] width 21 height 12
click at [98, 151] on icon at bounding box center [95, 149] width 7 height 12
drag, startPoint x: 153, startPoint y: 134, endPoint x: 124, endPoint y: 138, distance: 28.7
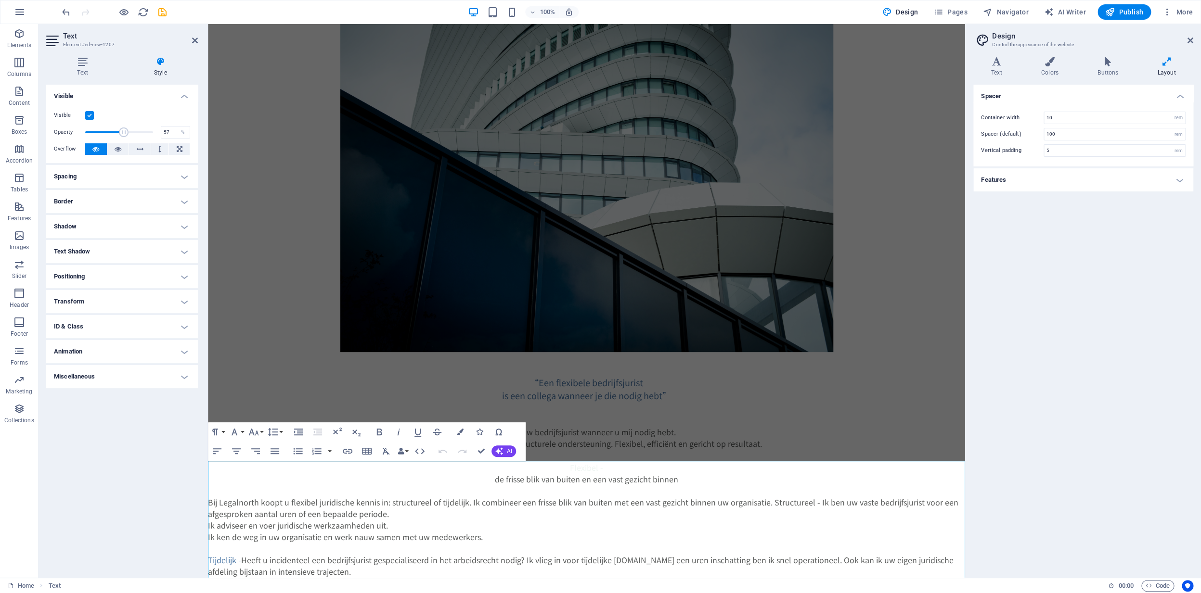
click at [124, 137] on span at bounding box center [124, 133] width 10 height 10
type input "100"
drag, startPoint x: 126, startPoint y: 132, endPoint x: 167, endPoint y: 133, distance: 40.9
click at [175, 134] on div "Opacity 100 %" at bounding box center [122, 132] width 136 height 14
click at [89, 118] on label at bounding box center [89, 115] width 9 height 9
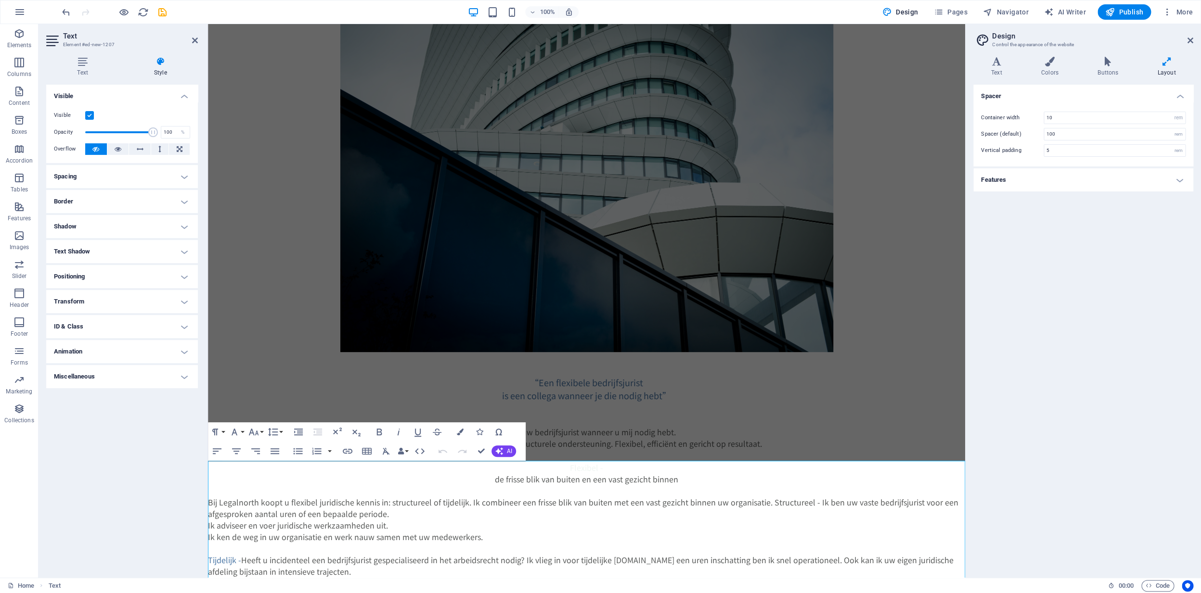
click at [0, 0] on input "Visible" at bounding box center [0, 0] width 0 height 0
click at [90, 117] on label at bounding box center [89, 115] width 9 height 9
click at [0, 0] on input "Visible" at bounding box center [0, 0] width 0 height 0
click at [90, 117] on label at bounding box center [89, 115] width 9 height 9
click at [0, 0] on input "Visible" at bounding box center [0, 0] width 0 height 0
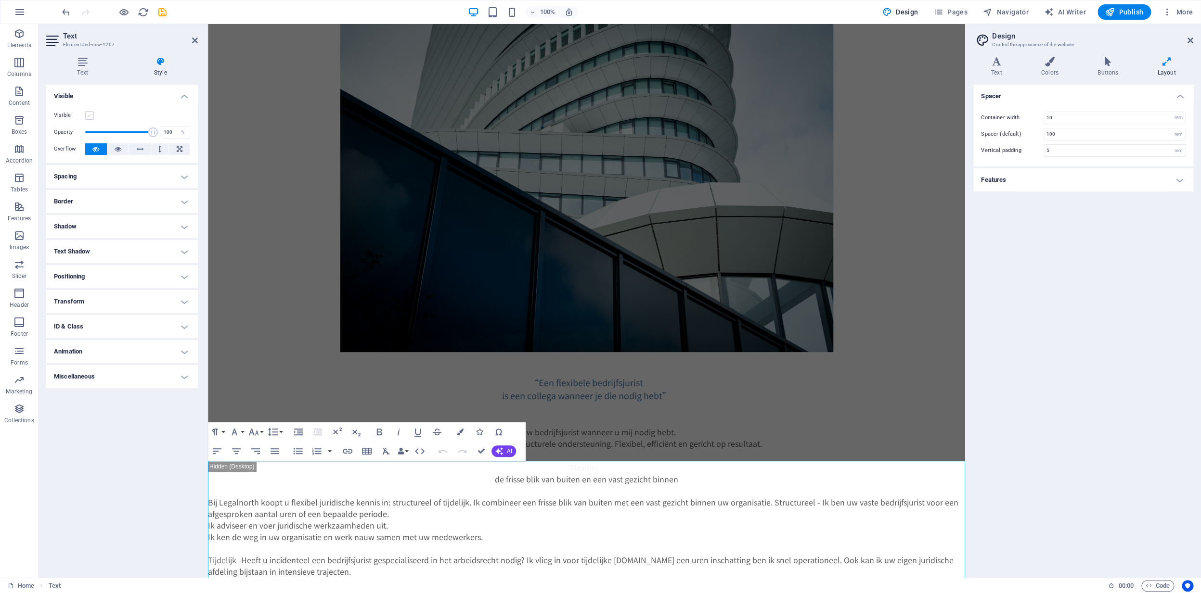
click at [91, 117] on label at bounding box center [89, 115] width 9 height 9
click at [0, 0] on input "Visible" at bounding box center [0, 0] width 0 height 0
click at [109, 175] on h4 "Spacing" at bounding box center [122, 176] width 152 height 23
click at [112, 178] on h4 "Spacing" at bounding box center [122, 173] width 152 height 17
click at [100, 277] on h4 "Positioning" at bounding box center [122, 276] width 152 height 23
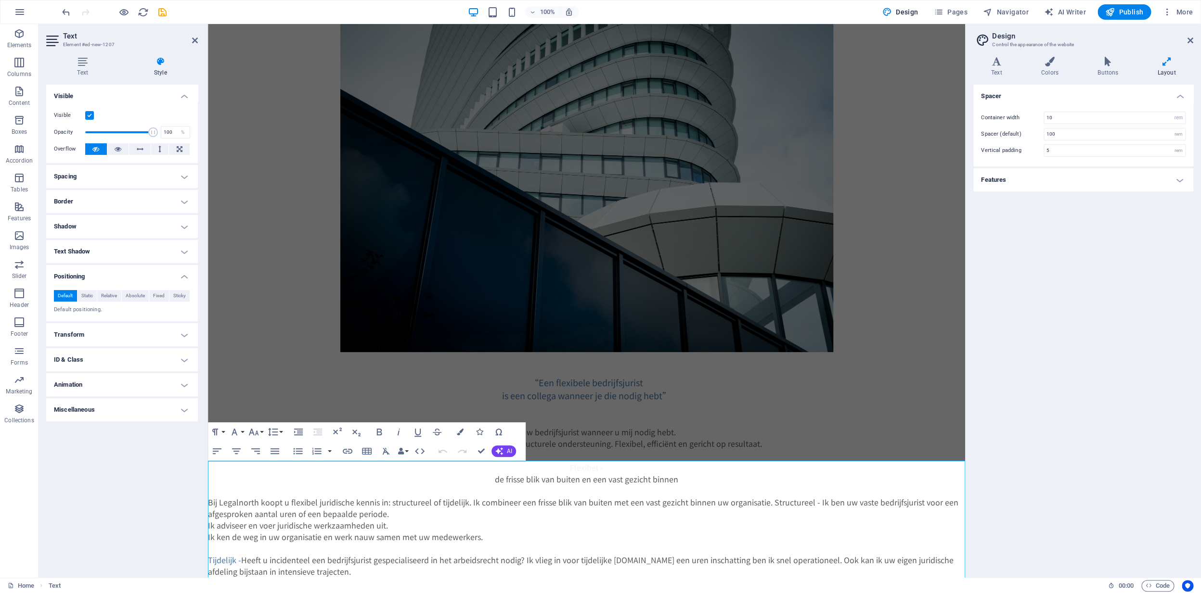
click at [100, 355] on h4 "ID & Class" at bounding box center [122, 359] width 152 height 23
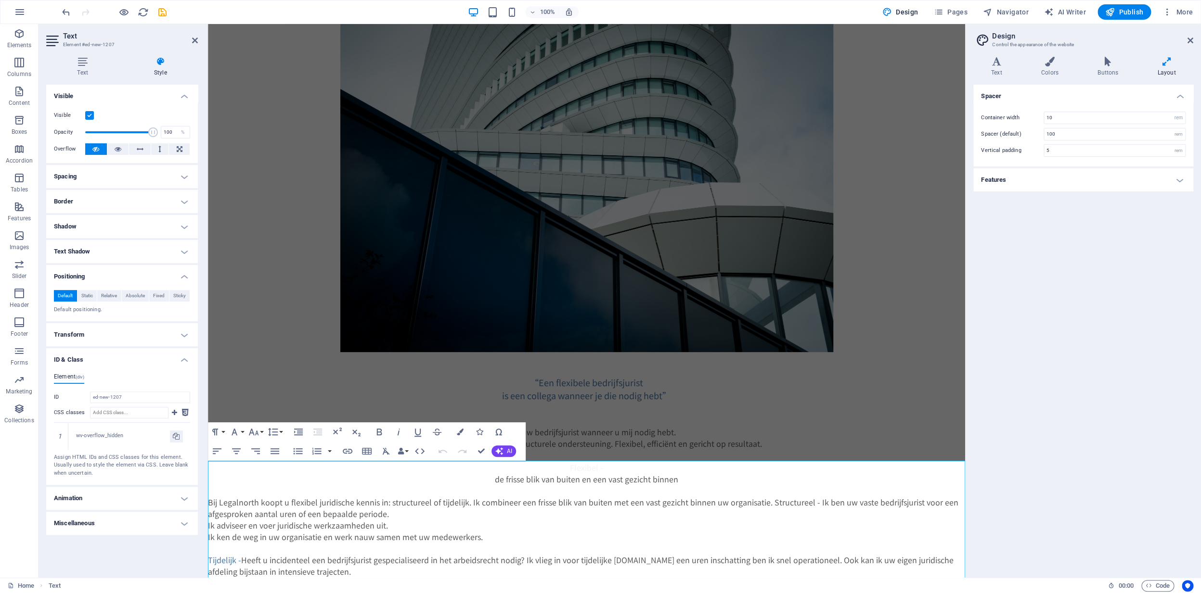
click at [104, 500] on h4 "Animation" at bounding box center [122, 498] width 152 height 23
click span "de frisse blik van buiten en een vast gezicht binnen"
click at [376, 473] on p "Flexibel - de frisse blik van buiten en een vast gezicht binnen" at bounding box center [586, 473] width 757 height 23
click at [195, 41] on icon at bounding box center [195, 41] width 6 height 8
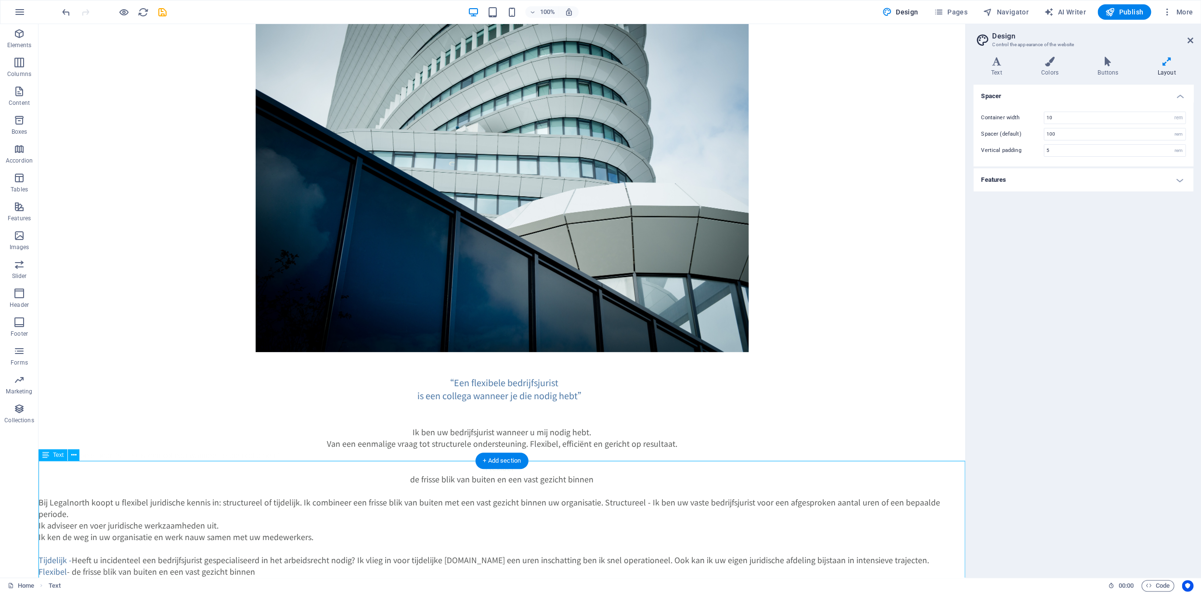
click at [307, 516] on div "Flexibel - de frisse blik van buiten en een vast gezicht binnen Bij Legalnorth …" at bounding box center [501, 571] width 926 height 219
drag, startPoint x: 307, startPoint y: 516, endPoint x: 137, endPoint y: 517, distance: 169.9
click at [307, 516] on div "Flexibel - de frisse blik van buiten en een vast gezicht binnen Bij Legalnorth …" at bounding box center [501, 571] width 926 height 219
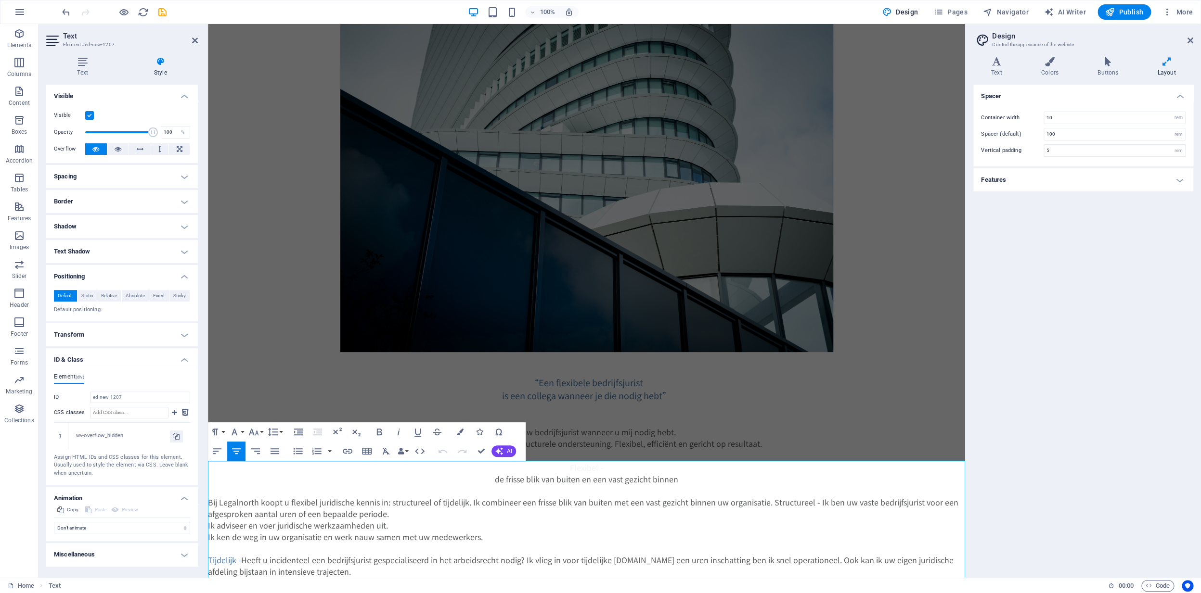
click at [295, 513] on span "Bij Legalnorth koopt u flexibel juridische kennis in: structureel of tijdelijk.…" at bounding box center [583, 508] width 750 height 23
click at [208, 525] on span "Ik adviseer en voer juridische werkzaamheden uit. Ik ken de weg in uw organisat…" at bounding box center [345, 531] width 275 height 23
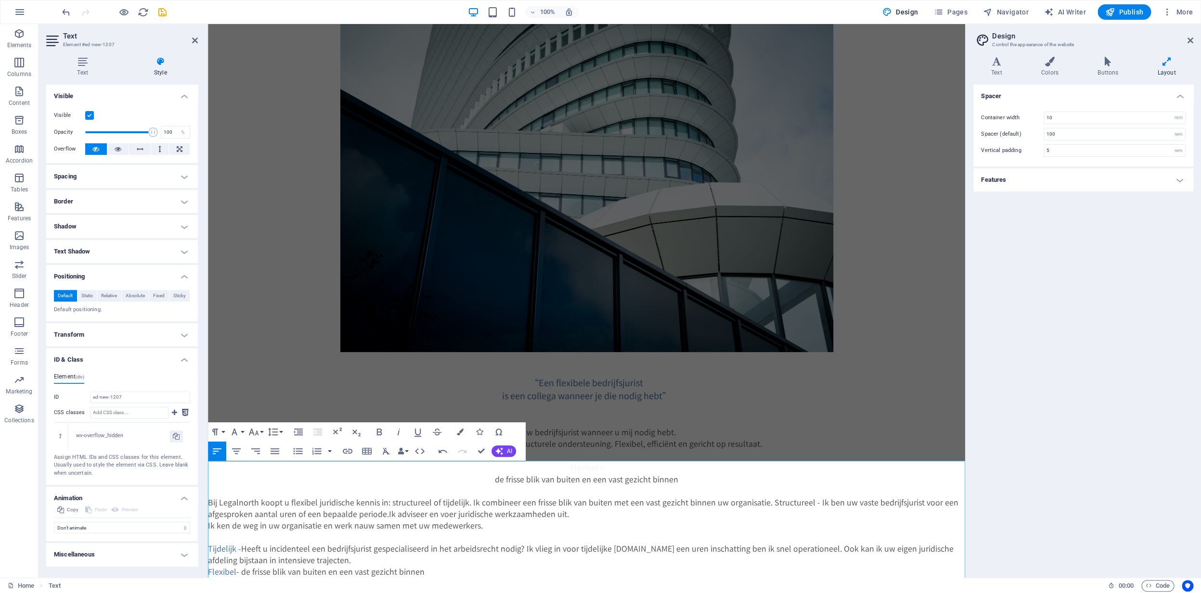
click at [208, 526] on div "Flexibel - de frisse blik van buiten en een vast gezicht binnen Bij Legalnorth …" at bounding box center [586, 571] width 757 height 219
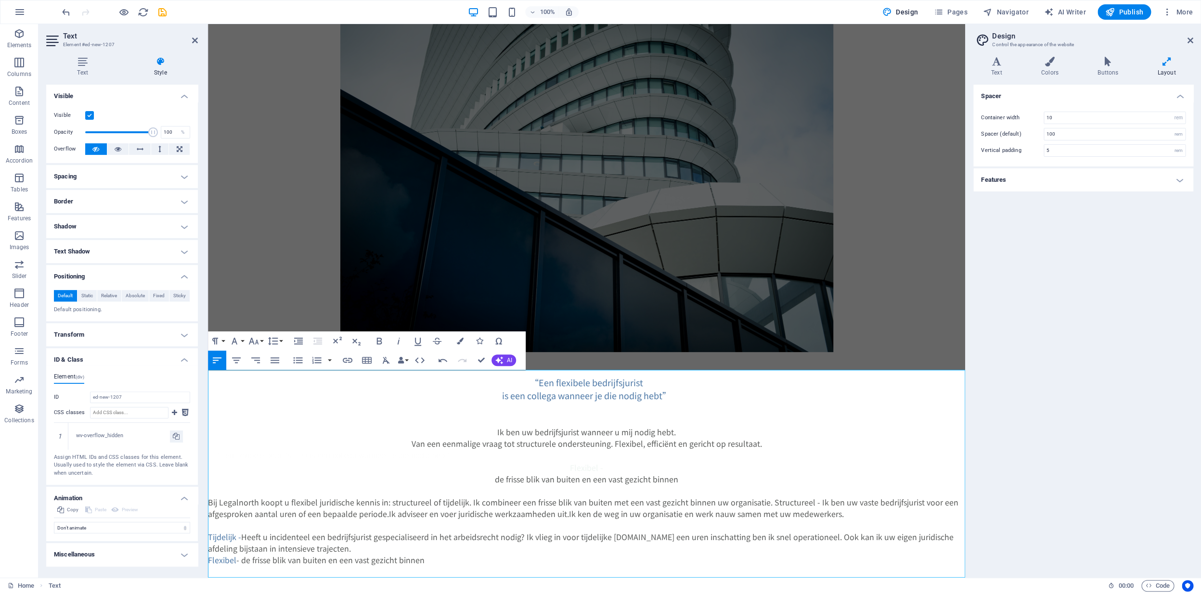
scroll to position [91, 0]
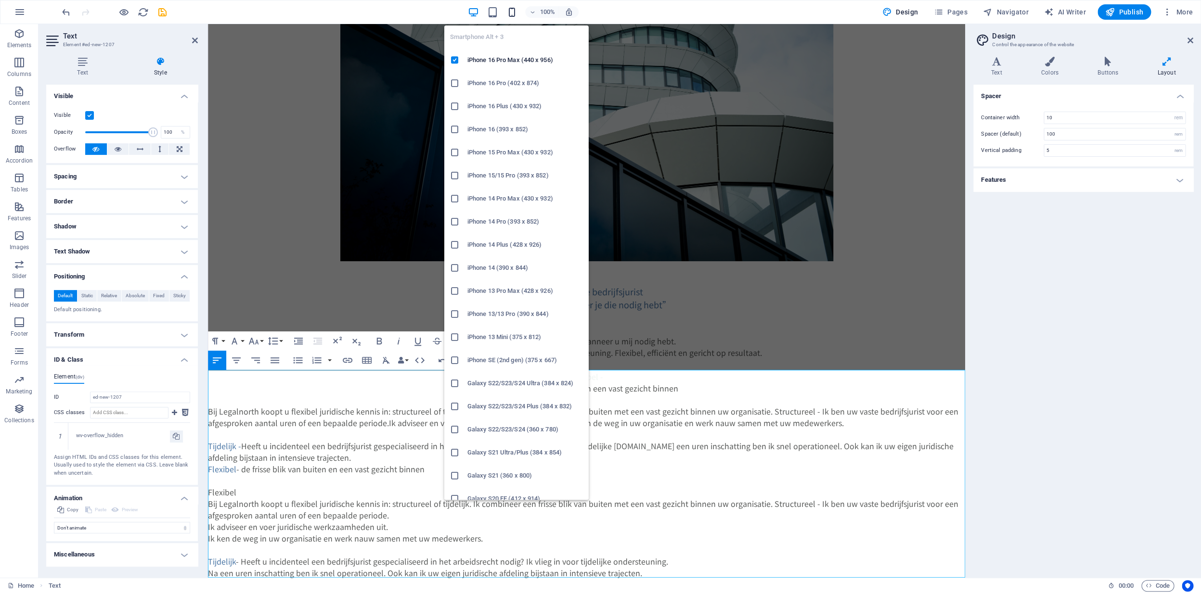
click at [514, 11] on icon "button" at bounding box center [511, 12] width 11 height 11
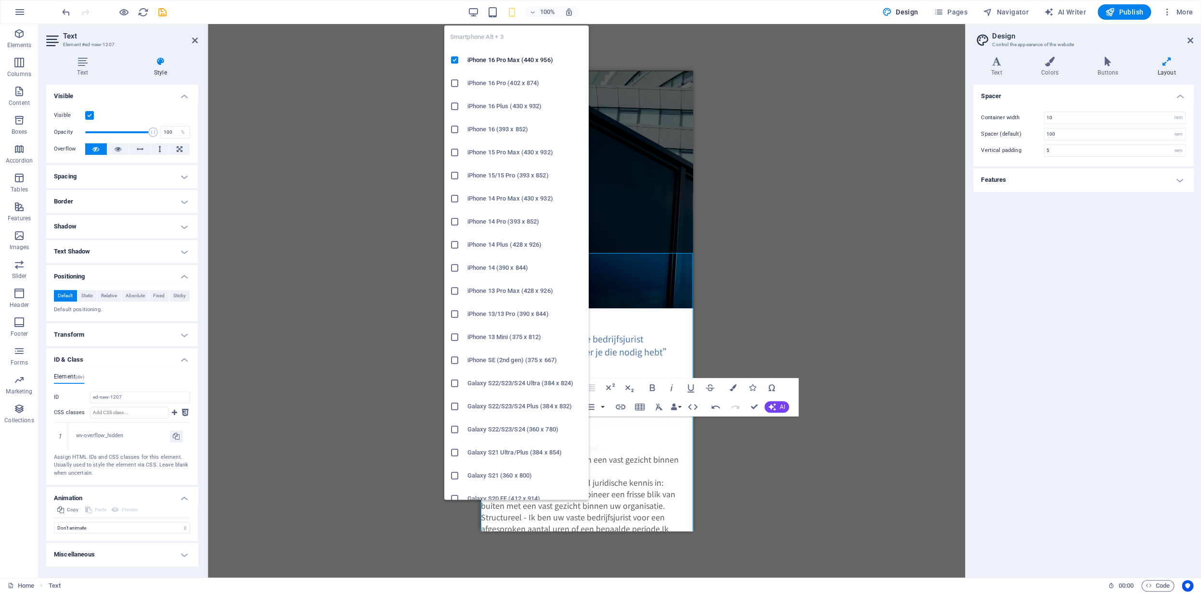
type input "4"
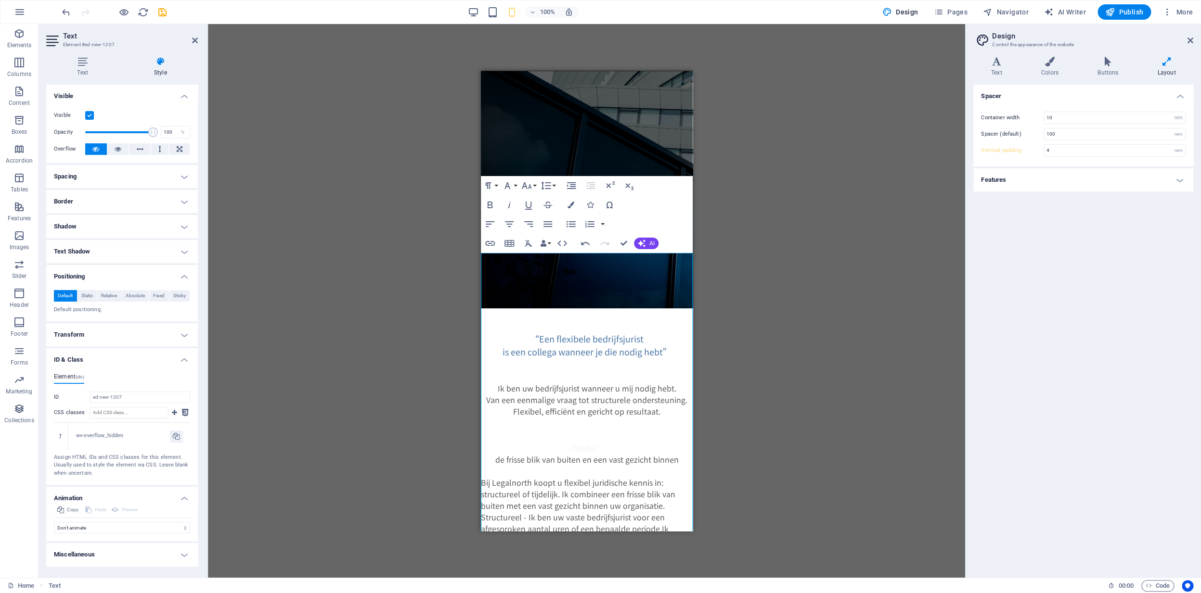
drag, startPoint x: 815, startPoint y: 230, endPoint x: 806, endPoint y: 232, distance: 9.5
click at [815, 230] on div "Drag here to replace the existing content. Press “Ctrl” if you want to create a…" at bounding box center [586, 301] width 757 height 554
click at [734, 224] on div "Drag here to replace the existing content. Press “Ctrl” if you want to create a…" at bounding box center [586, 301] width 757 height 554
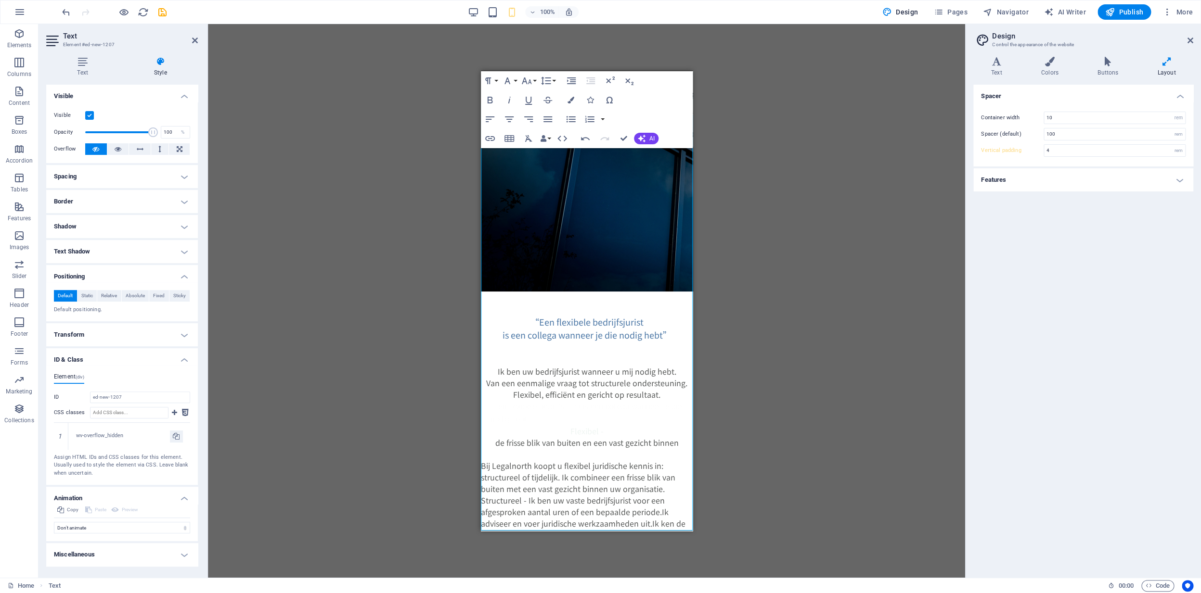
scroll to position [0, 0]
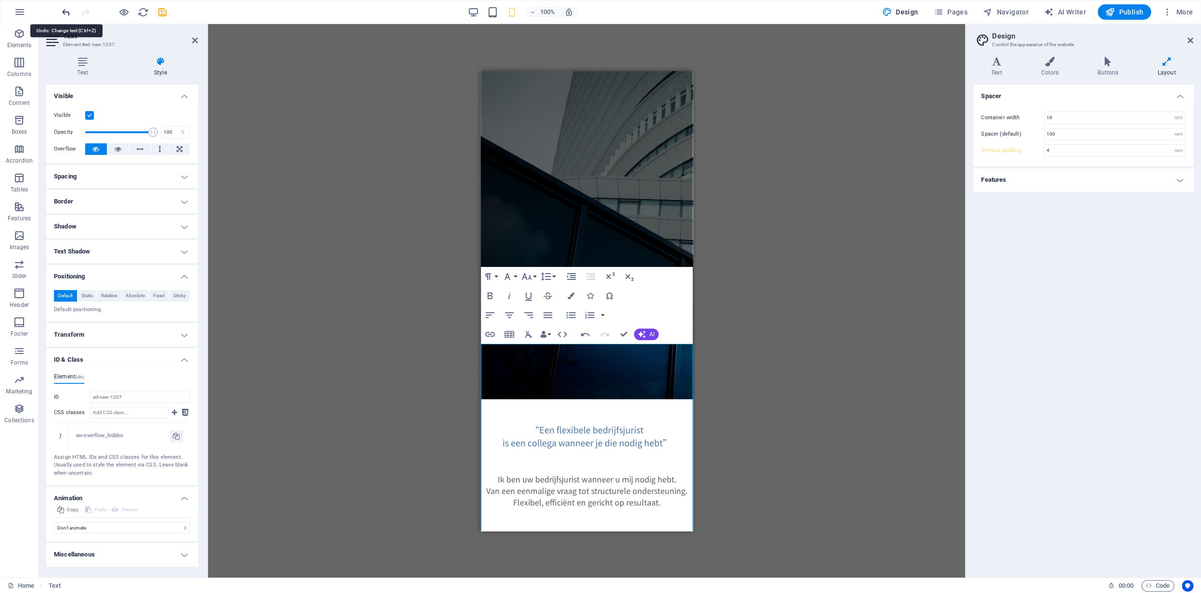
click at [65, 13] on icon "undo" at bounding box center [66, 12] width 11 height 11
click at [1126, 11] on span "Publish" at bounding box center [1124, 12] width 38 height 10
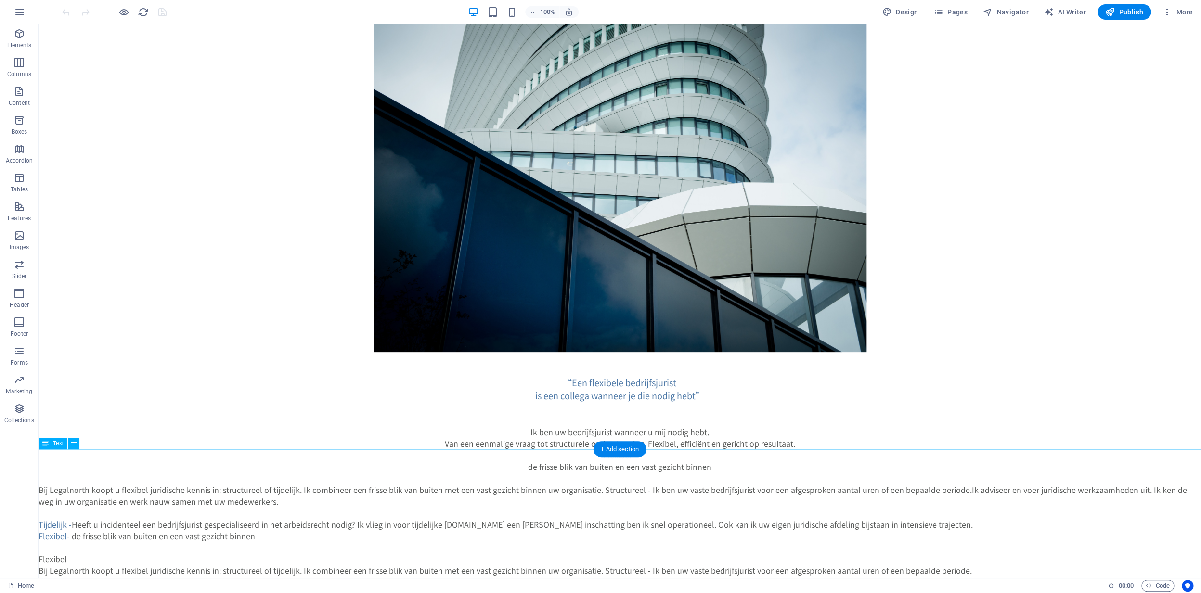
click at [76, 514] on div "Flexibel - de frisse blik van buiten en een vast gezicht binnen Bij Legalnorth …" at bounding box center [619, 541] width 1162 height 185
click at [24, 40] on span "Elements" at bounding box center [19, 39] width 38 height 23
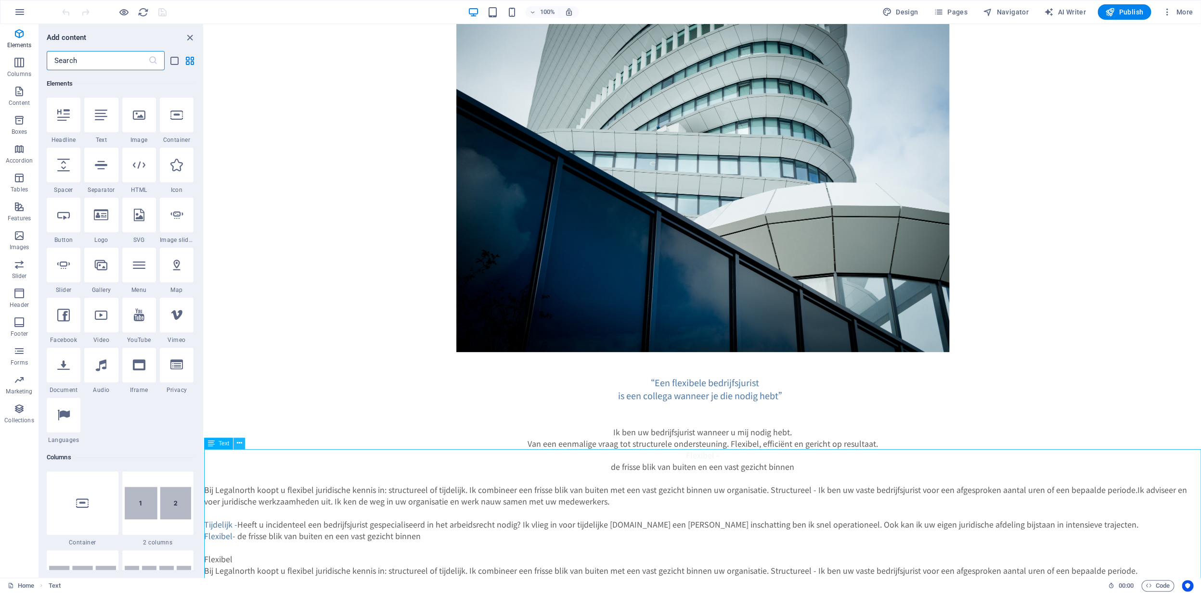
click at [239, 445] on icon at bounding box center [239, 443] width 5 height 10
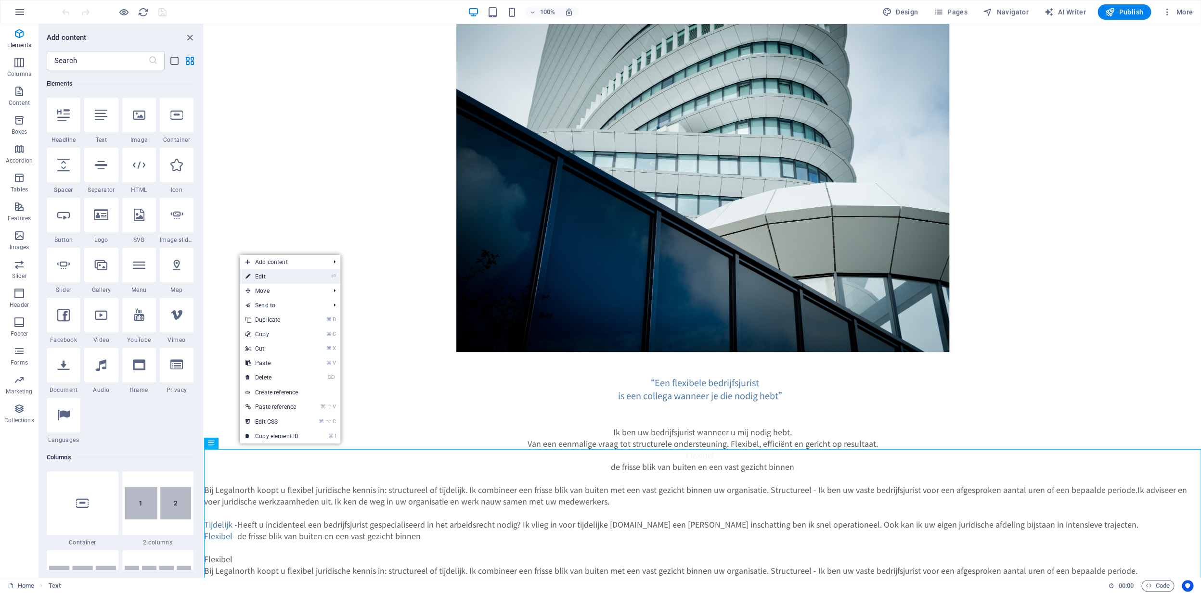
click at [310, 275] on li "⏎ Edit" at bounding box center [290, 276] width 101 height 14
click at [309, 278] on li "⏎ Edit" at bounding box center [290, 276] width 101 height 14
click at [326, 277] on li "⏎ Edit" at bounding box center [290, 276] width 101 height 14
click at [327, 277] on li "⏎ Edit" at bounding box center [290, 276] width 101 height 14
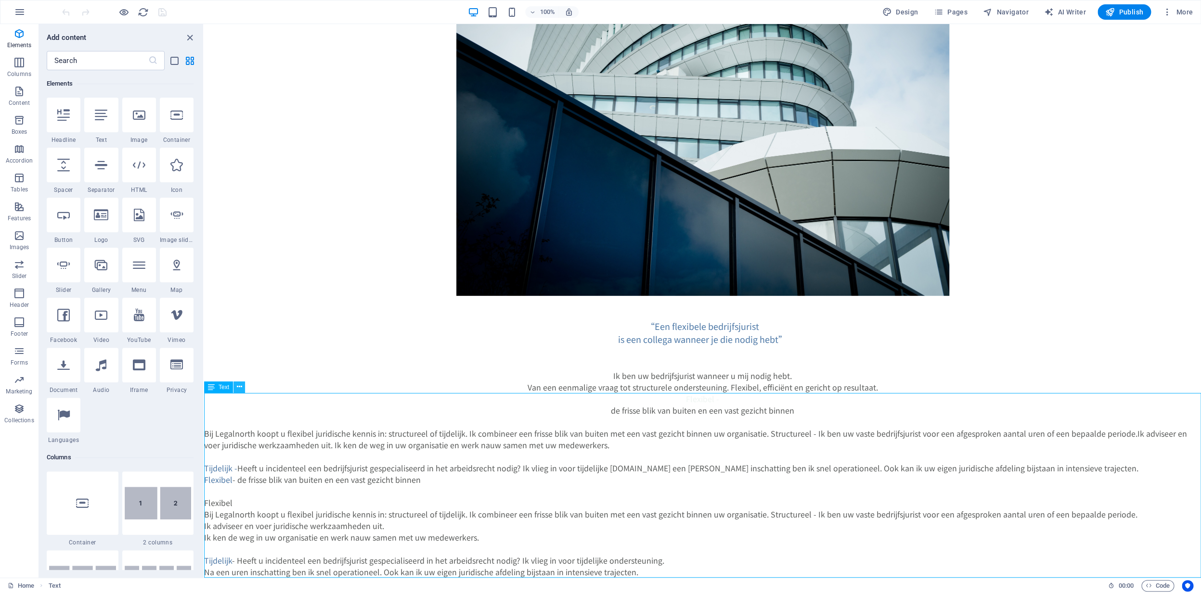
click at [239, 386] on icon at bounding box center [239, 387] width 5 height 10
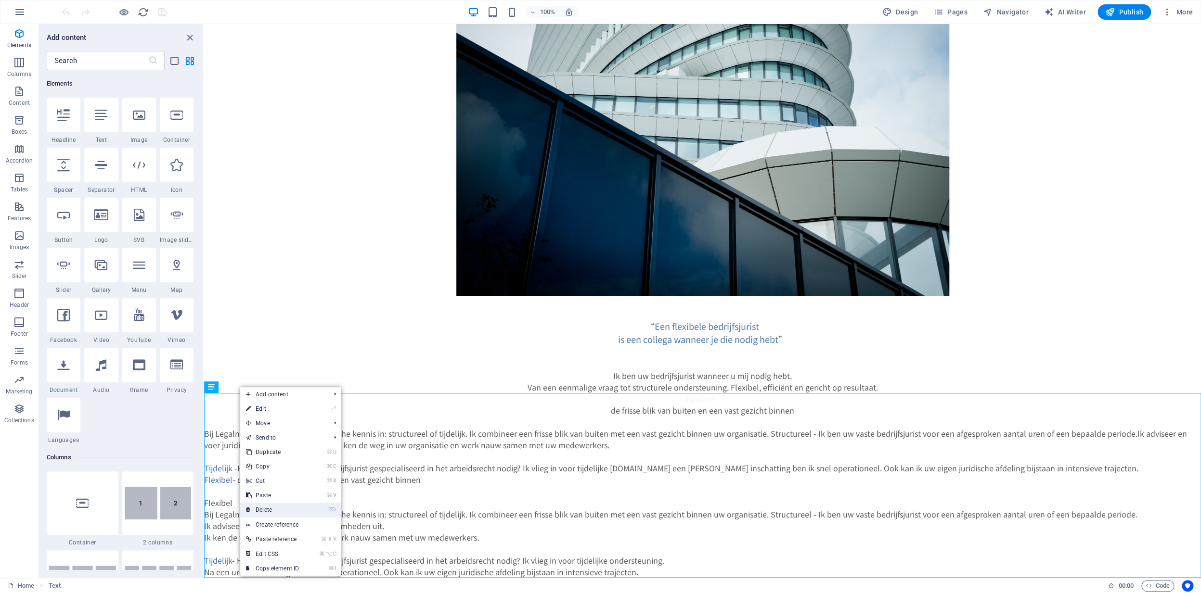
click at [278, 511] on link "⌦ Delete" at bounding box center [272, 510] width 64 height 14
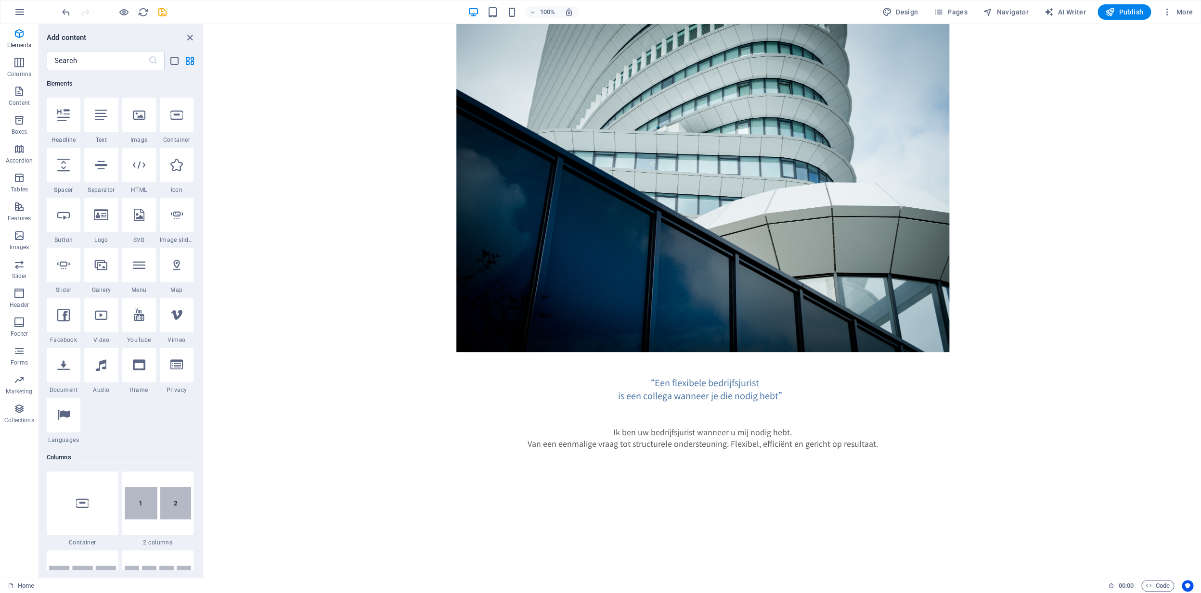
drag, startPoint x: 327, startPoint y: 474, endPoint x: 328, endPoint y: 480, distance: 6.0
click at [326, 449] on html "Skip to main content “Een flexibele bedrijfsjurist is een collega wanneer je di…" at bounding box center [702, 236] width 997 height 425
click at [153, 372] on div at bounding box center [139, 365] width 34 height 35
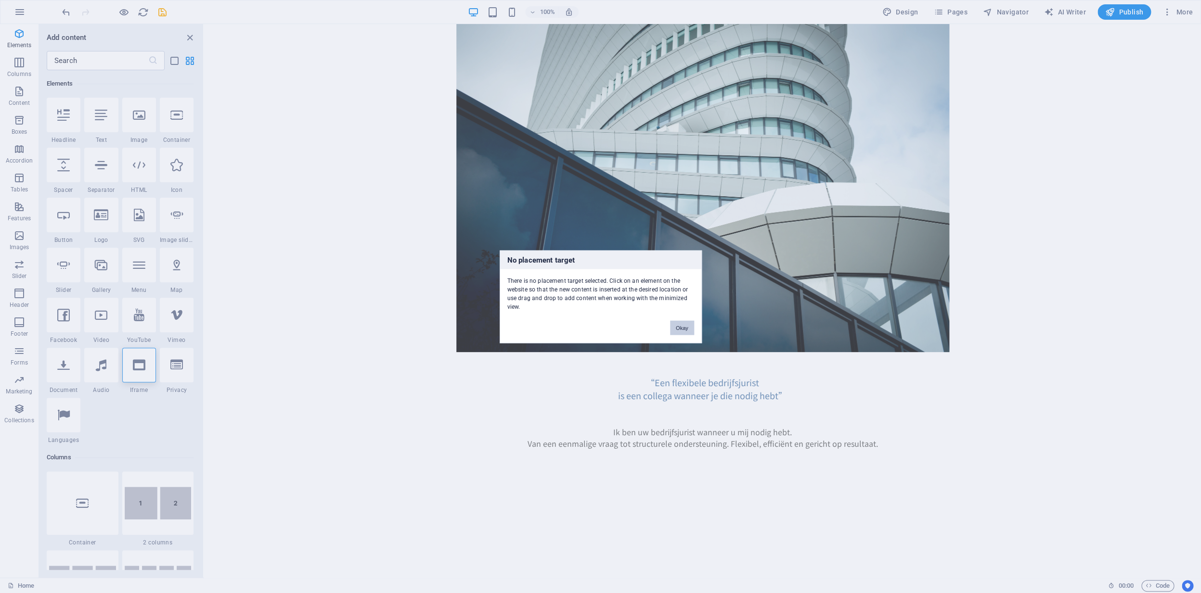
click at [678, 331] on button "Okay" at bounding box center [682, 328] width 24 height 14
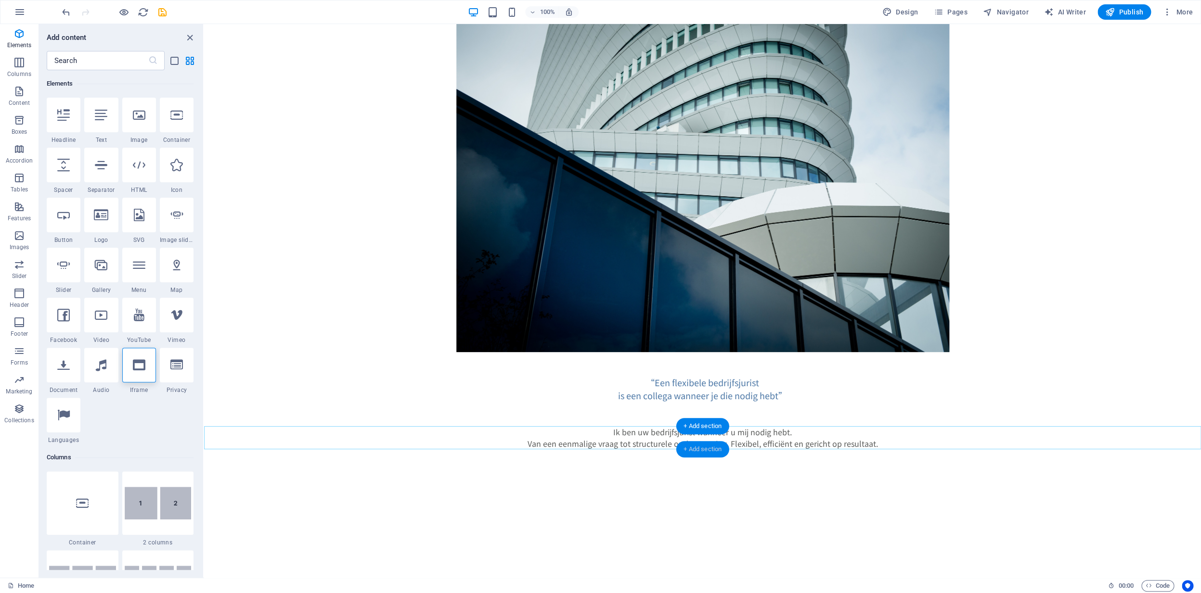
click at [690, 447] on div "+ Add section" at bounding box center [702, 449] width 53 height 16
click at [149, 262] on div at bounding box center [139, 265] width 34 height 35
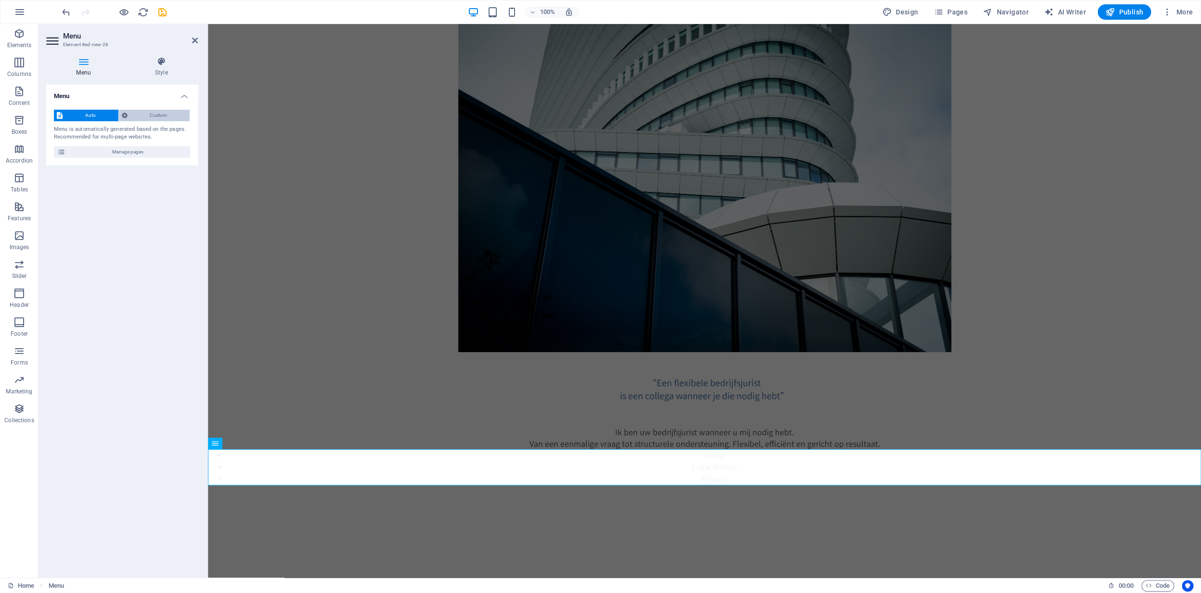
click at [168, 114] on span "Custom" at bounding box center [158, 116] width 57 height 12
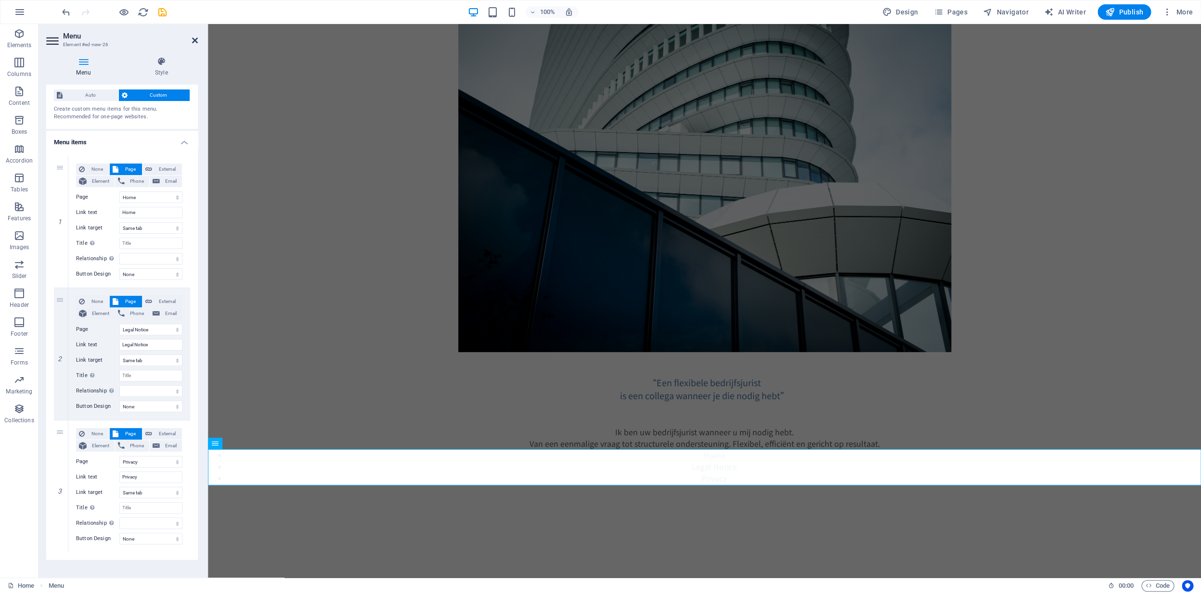
scroll to position [28, 0]
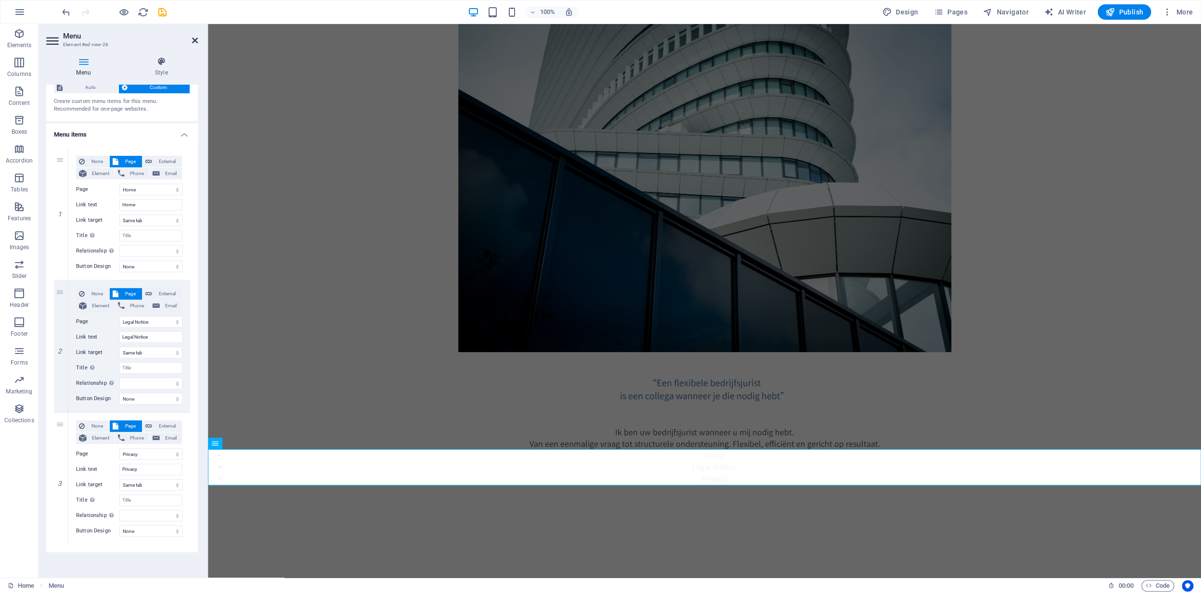
click at [194, 41] on icon at bounding box center [195, 41] width 6 height 8
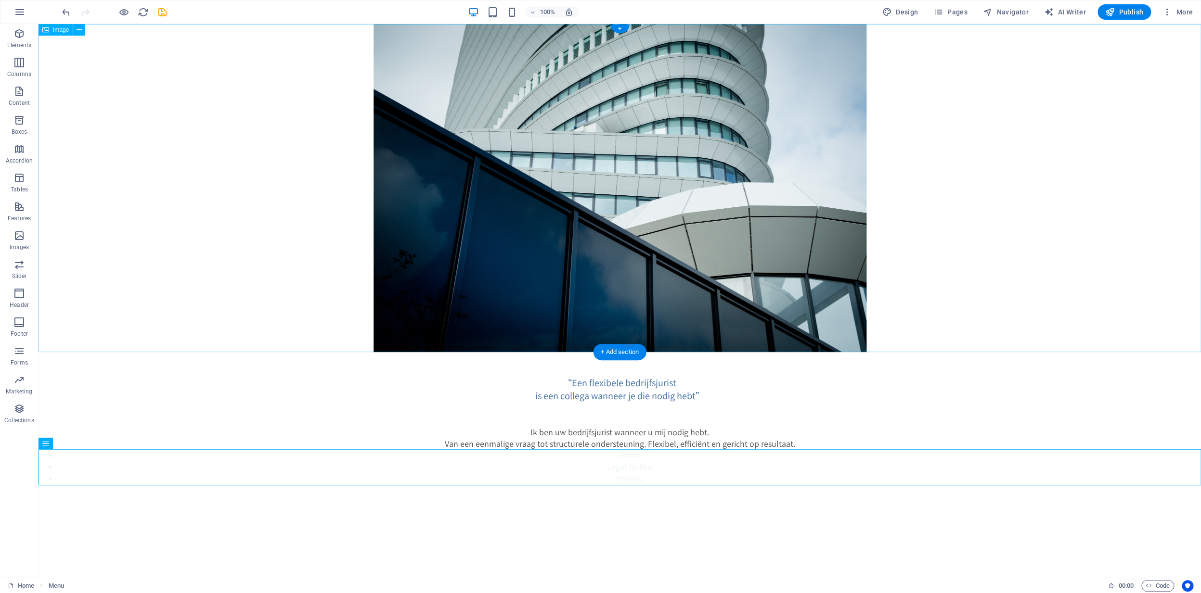
click at [247, 231] on figure at bounding box center [619, 188] width 1162 height 328
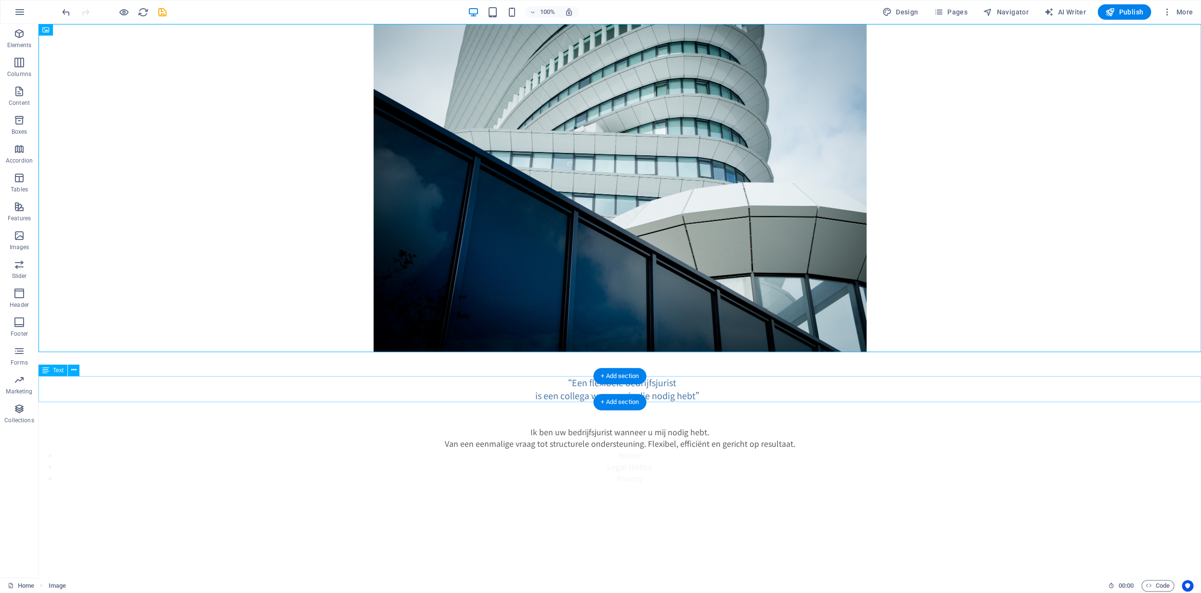
click at [591, 389] on div "“Een flexibele bedrijfsjurist is een collega wanneer je die nodig hebt”" at bounding box center [619, 389] width 1162 height 26
click at [586, 390] on div "“Een flexibele bedrijfsjurist is een collega wanneer je die nodig hebt”" at bounding box center [619, 389] width 1162 height 26
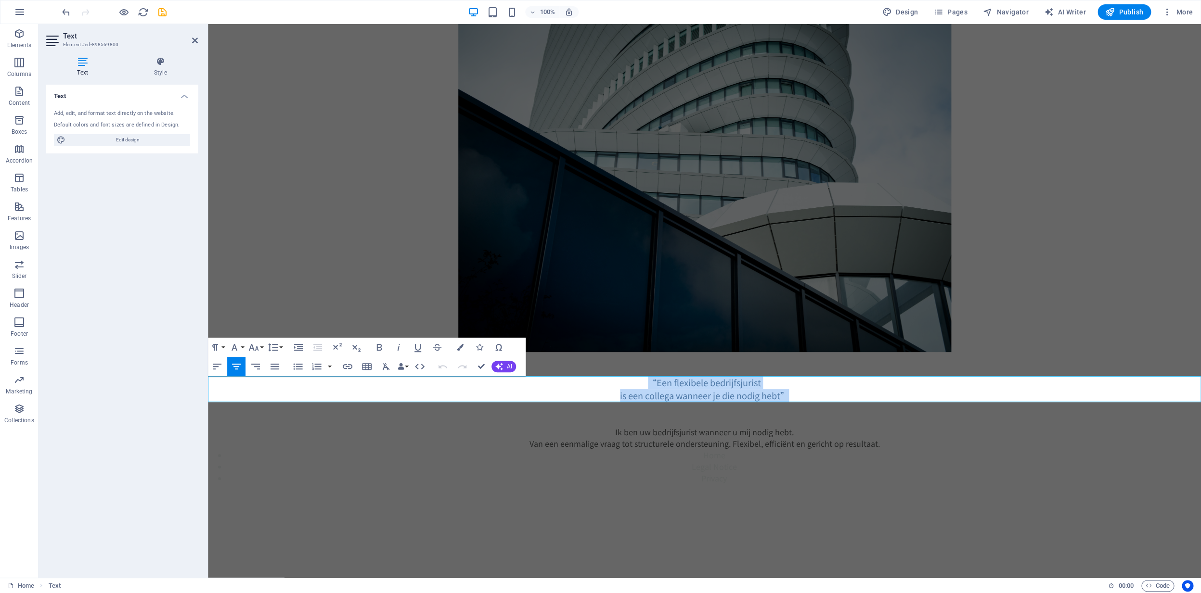
drag, startPoint x: 791, startPoint y: 396, endPoint x: 613, endPoint y: 377, distance: 179.1
click at [629, 380] on div "“Een flexibele bedrijfsjurist is een collega wanneer je die nodig hebt”" at bounding box center [704, 389] width 993 height 26
click at [241, 348] on button "Font Family" at bounding box center [236, 347] width 18 height 19
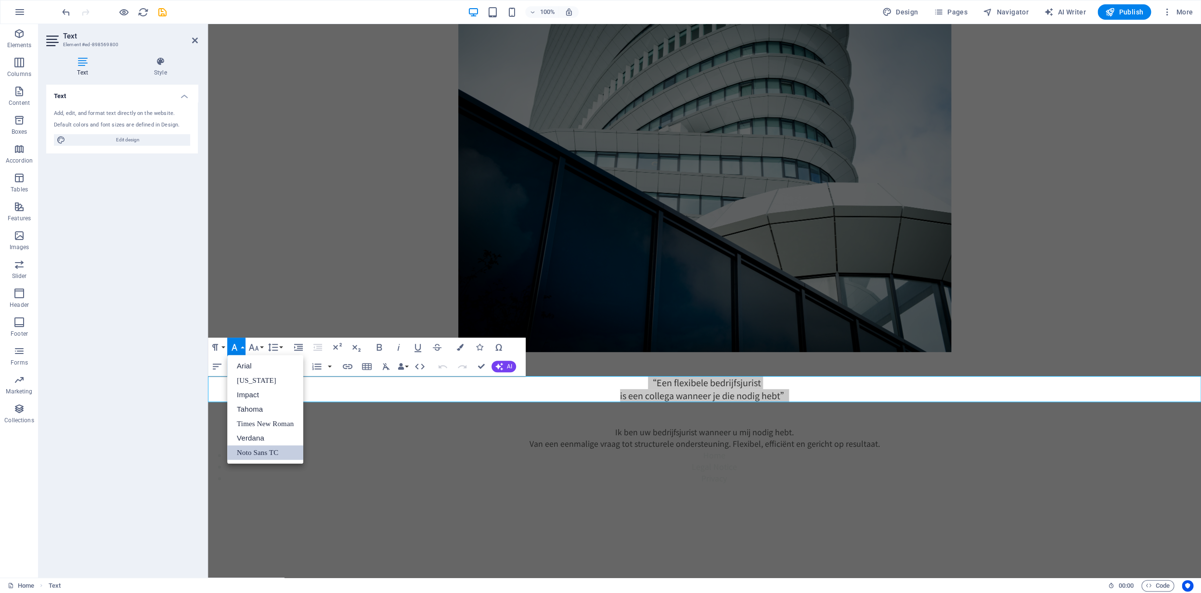
scroll to position [0, 0]
click at [237, 350] on icon "button" at bounding box center [235, 348] width 12 height 12
click at [262, 347] on button "Font Size" at bounding box center [255, 347] width 18 height 19
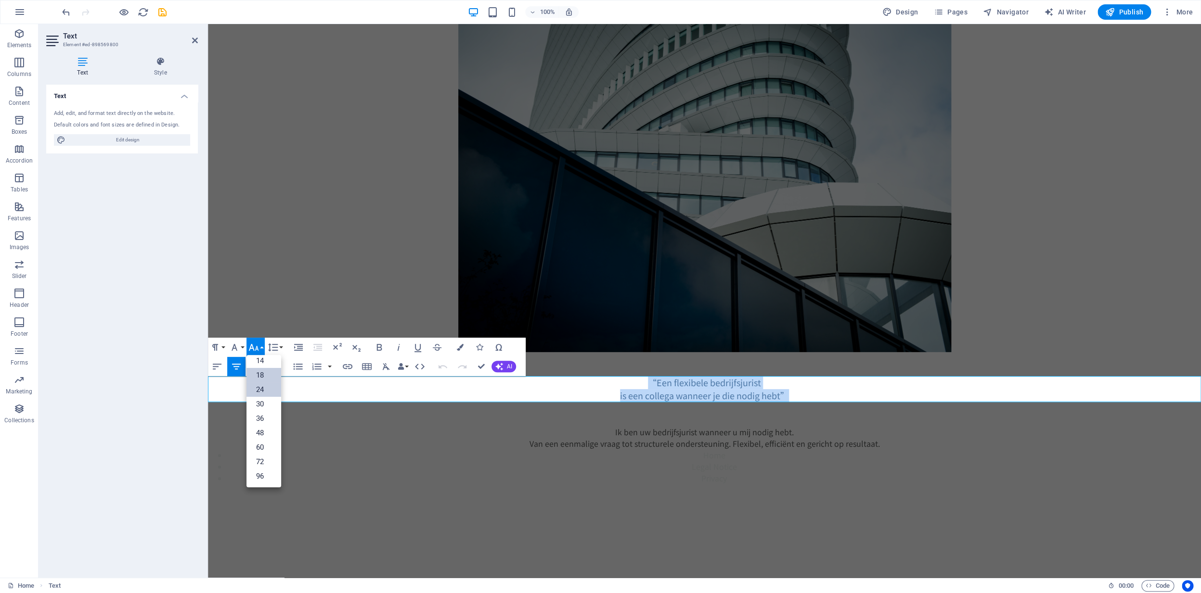
click at [265, 391] on link "24" at bounding box center [263, 390] width 35 height 14
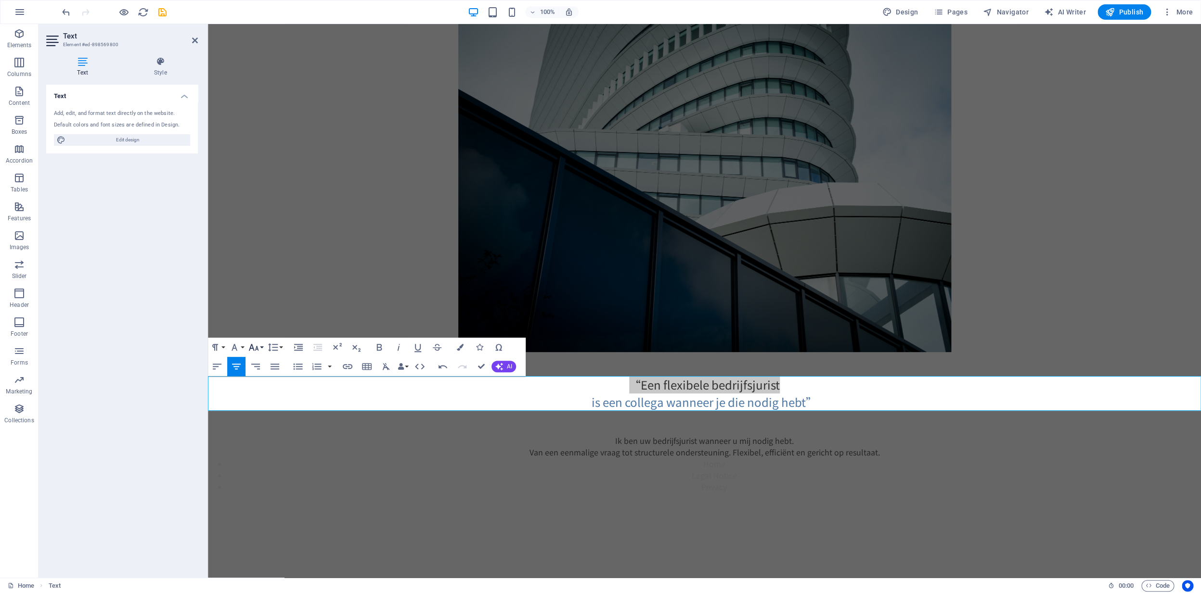
click at [263, 347] on button "Font Size" at bounding box center [255, 347] width 18 height 19
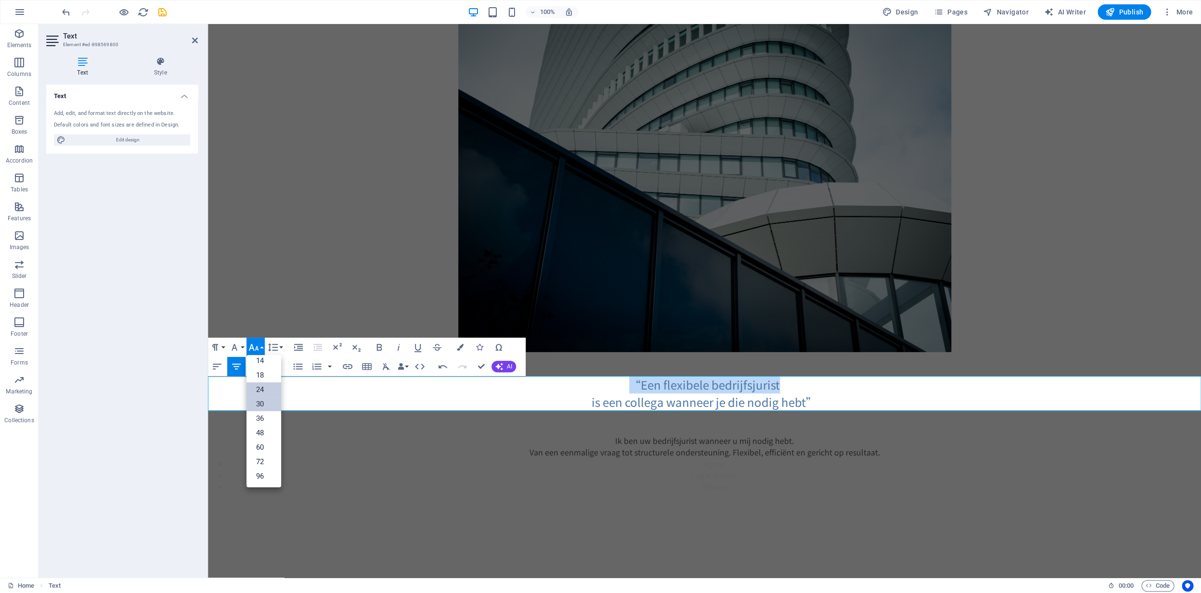
click at [263, 402] on link "30" at bounding box center [263, 404] width 35 height 14
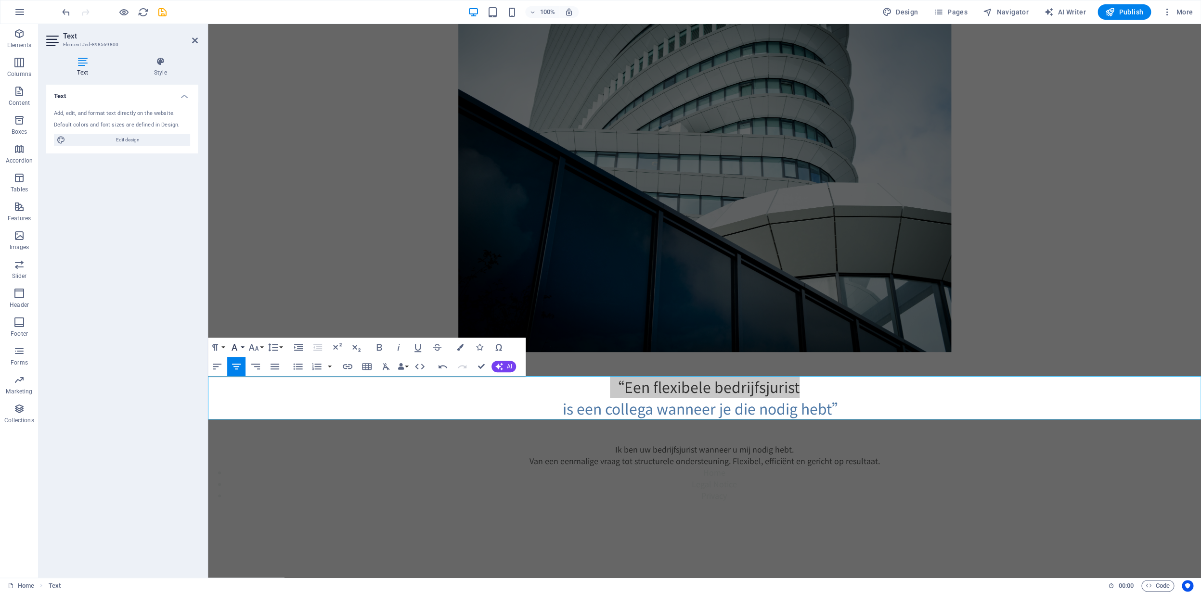
click at [242, 347] on button "Font Family" at bounding box center [236, 347] width 18 height 19
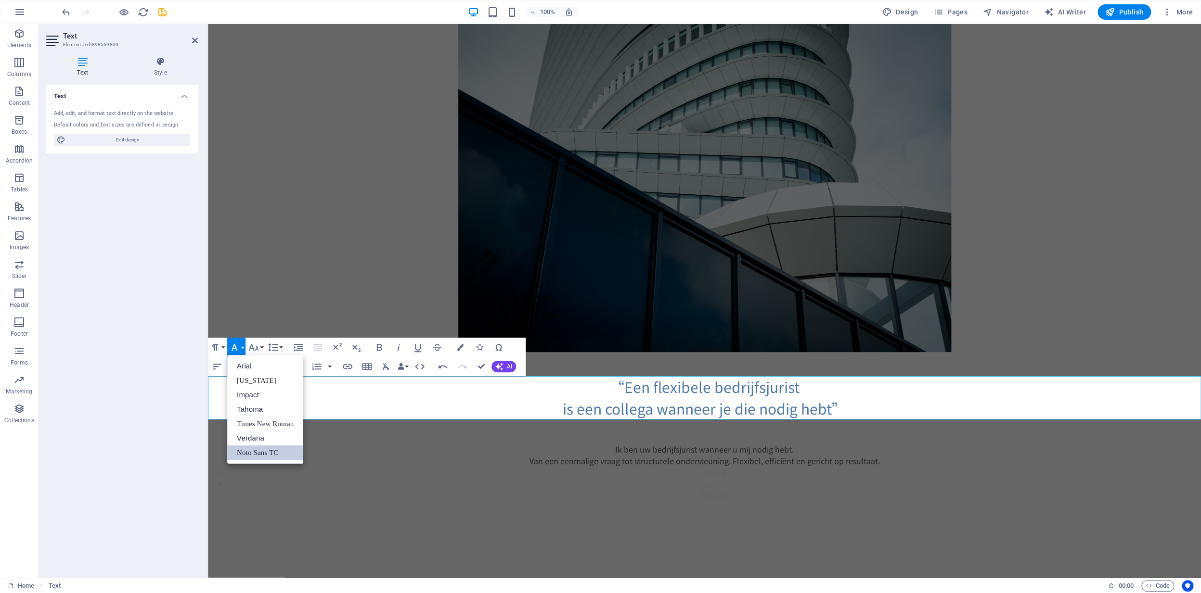
click at [361, 382] on p "“Een flexibele bedrijfsjurist" at bounding box center [704, 387] width 993 height 22
click at [380, 350] on icon "button" at bounding box center [379, 347] width 5 height 7
click at [381, 349] on icon "button" at bounding box center [379, 347] width 5 height 7
click at [381, 350] on icon "button" at bounding box center [379, 347] width 5 height 7
drag, startPoint x: 611, startPoint y: 389, endPoint x: 603, endPoint y: 390, distance: 7.8
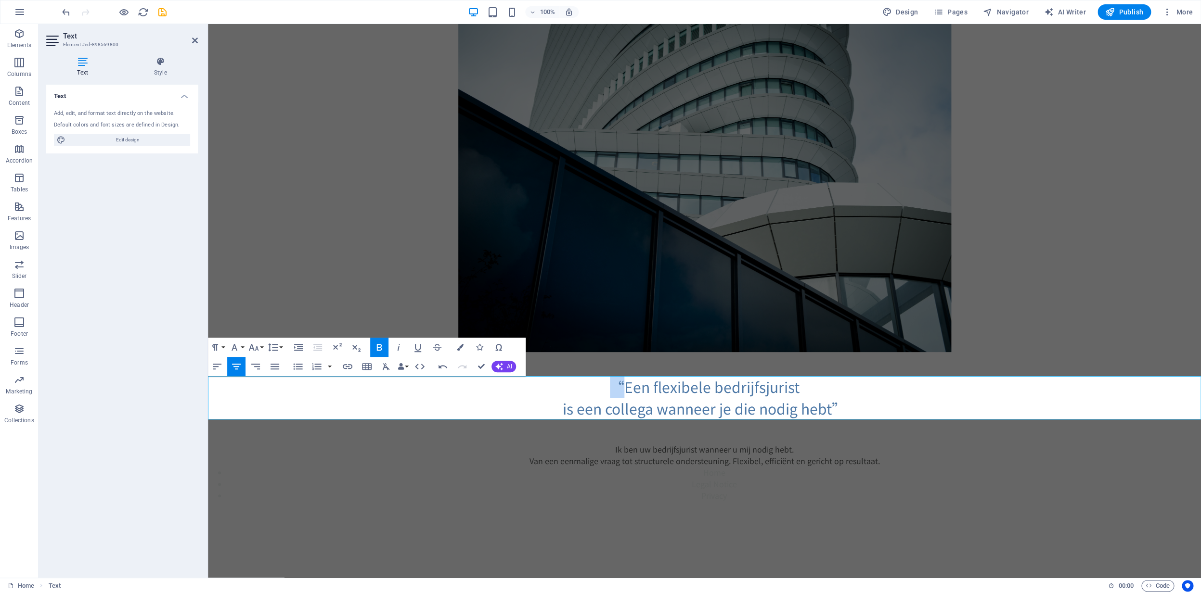
click at [603, 389] on p "​ ​ “Een flexibele bedrijfsjurist" at bounding box center [704, 387] width 993 height 22
click at [615, 389] on span "​ ​ “Een flexibele bedrijfsjurist" at bounding box center [705, 386] width 190 height 21
drag, startPoint x: 620, startPoint y: 388, endPoint x: 612, endPoint y: 388, distance: 7.7
click at [613, 388] on span "​ ​ “Een flexibele bedrijfsjurist" at bounding box center [705, 386] width 190 height 21
click at [612, 388] on span "​ ​ “Een flexibele bedrijfsjurist" at bounding box center [705, 386] width 190 height 21
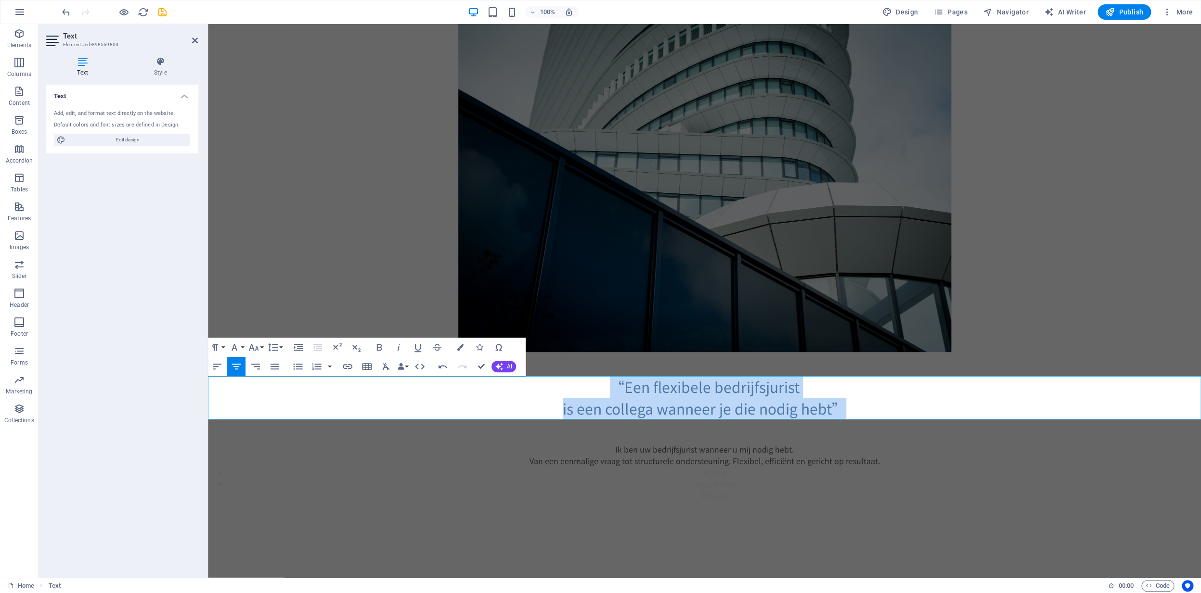
drag, startPoint x: 840, startPoint y: 403, endPoint x: 566, endPoint y: 385, distance: 274.9
click at [574, 385] on div "​ ​ “Een flexibele bedrijfsjurist is een collega wanneer je die nodig hebt”" at bounding box center [704, 397] width 993 height 43
click at [382, 350] on icon "button" at bounding box center [379, 348] width 12 height 12
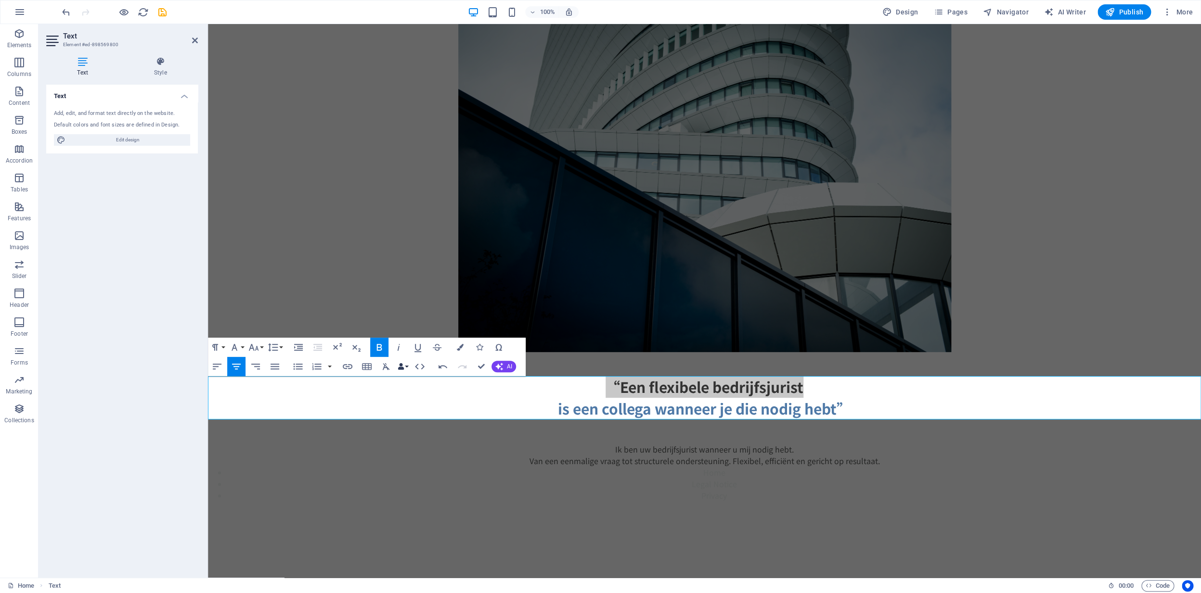
click at [405, 368] on button "Data Bindings" at bounding box center [402, 366] width 13 height 19
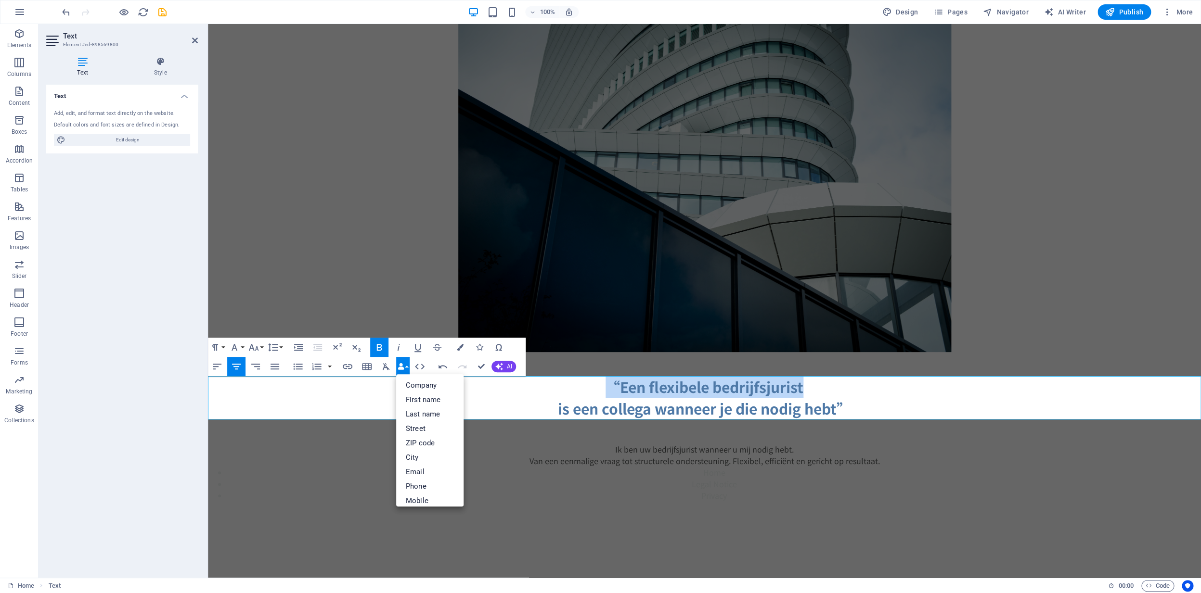
click at [234, 393] on p "​​“Een flexibele bedrijfsjurist" at bounding box center [704, 387] width 993 height 22
click at [546, 354] on div at bounding box center [704, 364] width 993 height 24
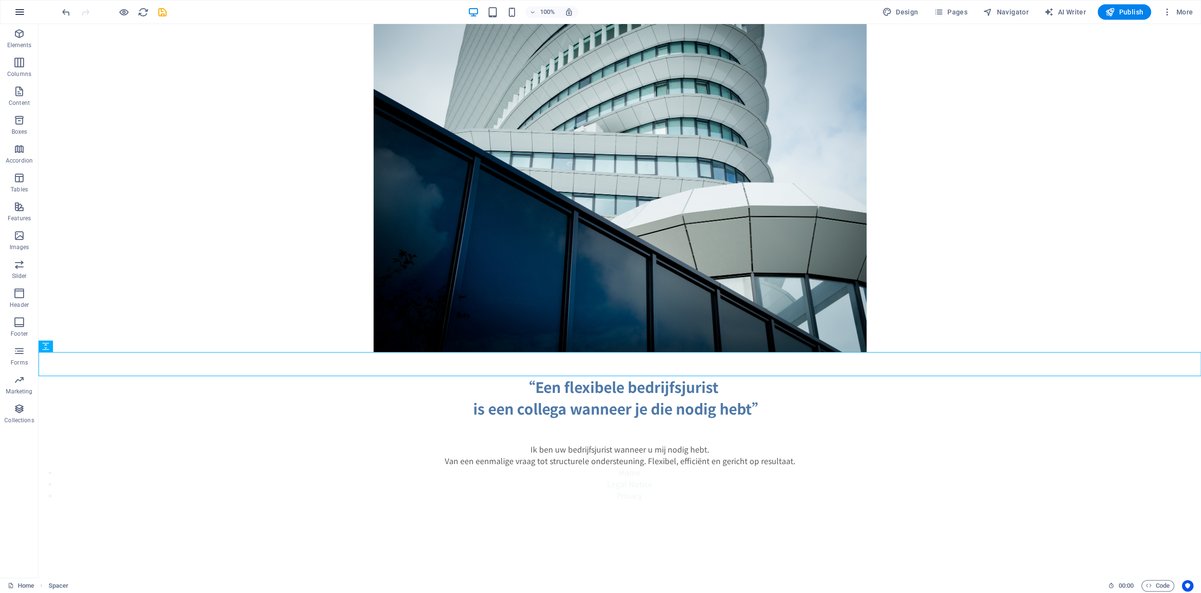
click at [20, 17] on icon "button" at bounding box center [20, 12] width 12 height 12
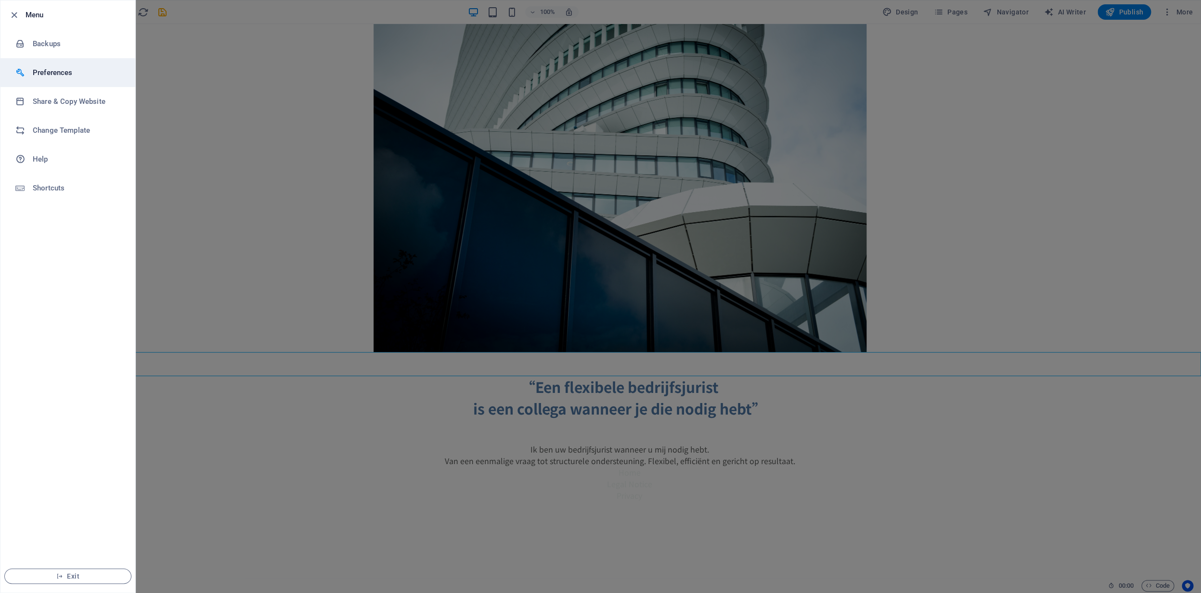
click at [51, 75] on h6 "Preferences" at bounding box center [77, 73] width 89 height 12
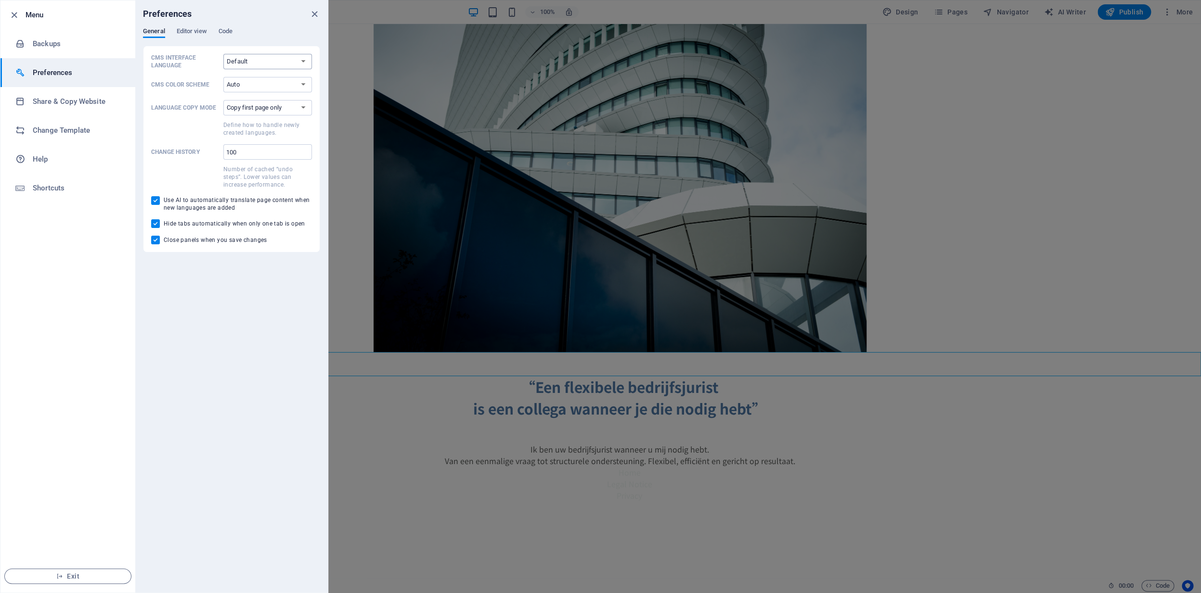
click at [305, 62] on select "Default Deutsch English Español Français Magyar Italiano Nederlands Polski Port…" at bounding box center [267, 61] width 89 height 15
click option "Default" at bounding box center [0, 0] width 0 height 0
select select "nl"
click option "Nederlands" at bounding box center [0, 0] width 0 height 0
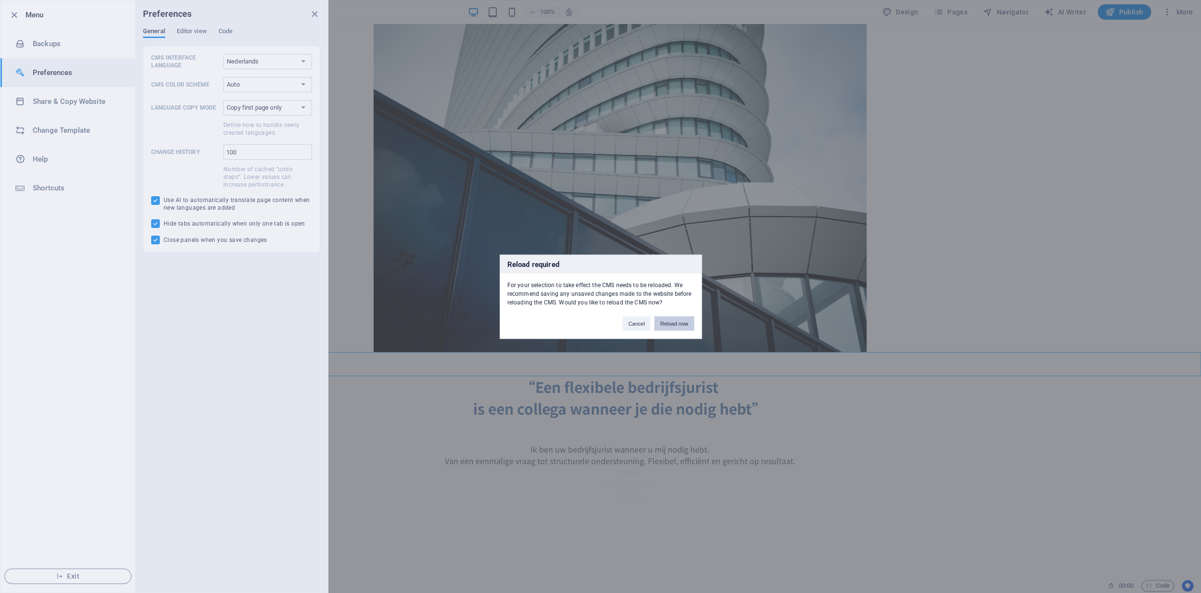
click at [673, 327] on button "Reload now" at bounding box center [673, 323] width 39 height 14
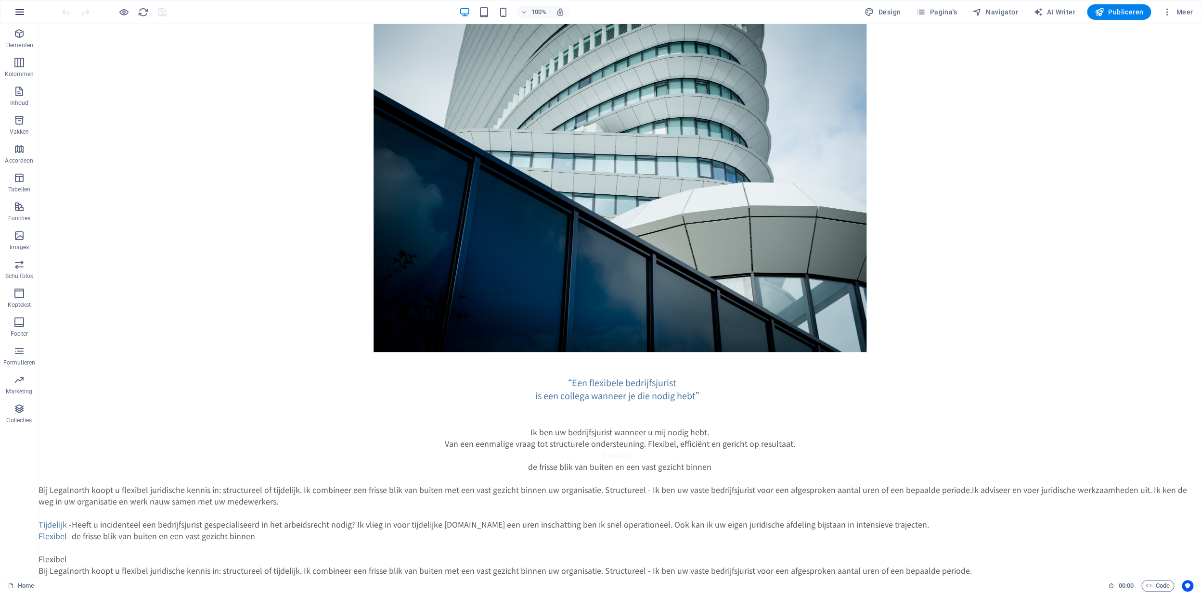
click at [21, 15] on icon "button" at bounding box center [20, 12] width 12 height 12
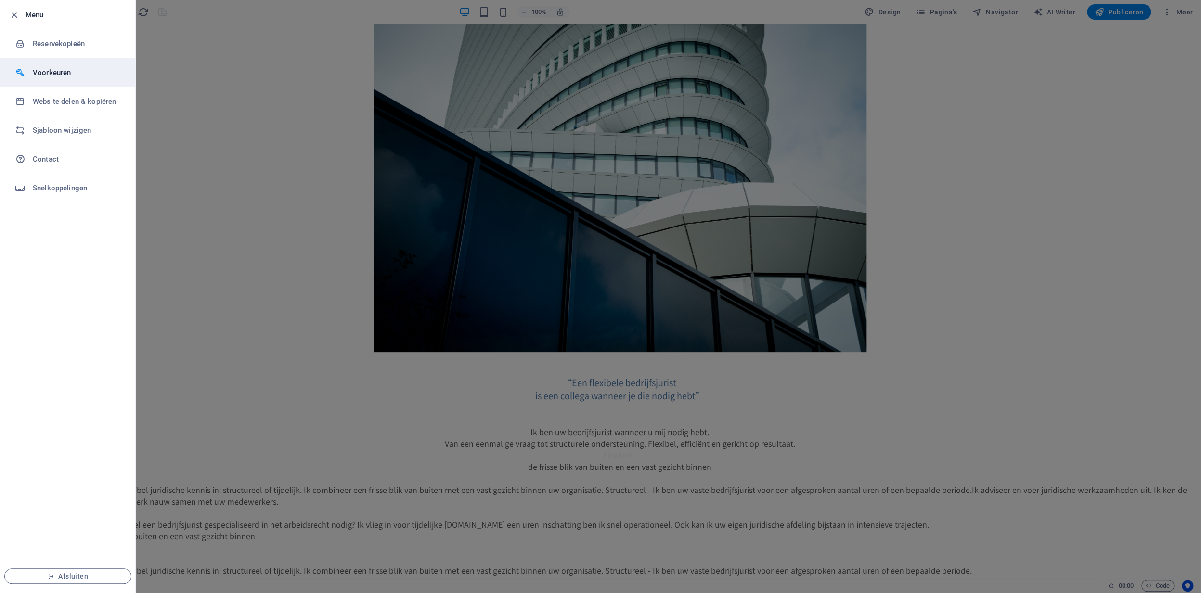
click at [55, 75] on h6 "Voorkeuren" at bounding box center [77, 73] width 89 height 12
select select "nl"
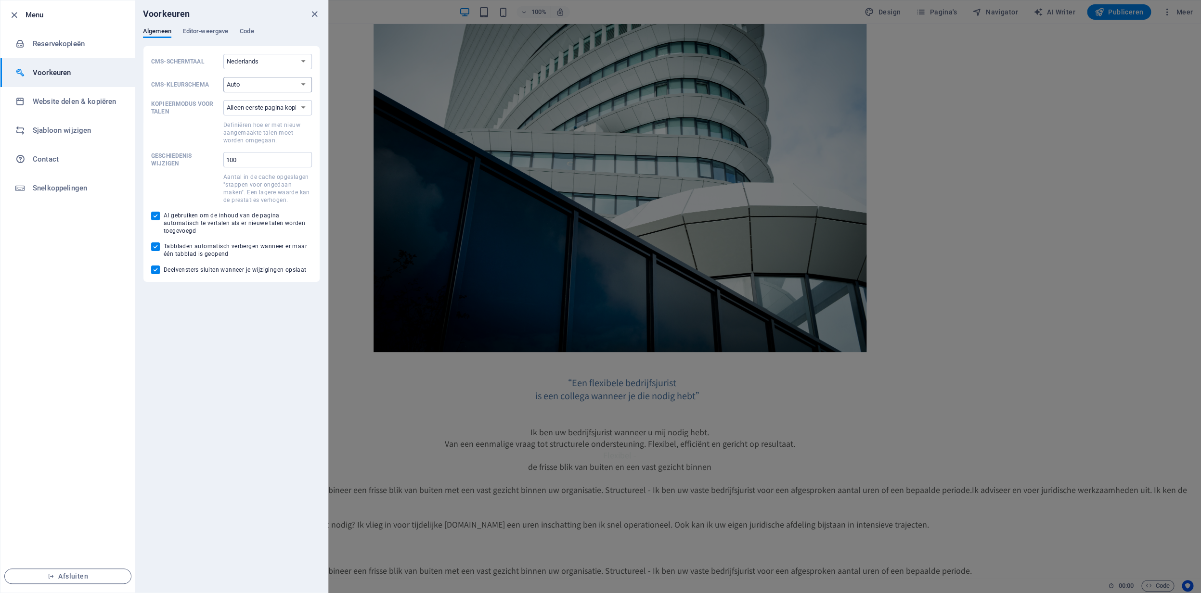
click option "Auto" at bounding box center [0, 0] width 0 height 0
click option "Alleen eerste pagina kopiëren" at bounding box center [0, 0] width 0 height 0
click at [201, 33] on span "Editor-weergave" at bounding box center [205, 32] width 45 height 13
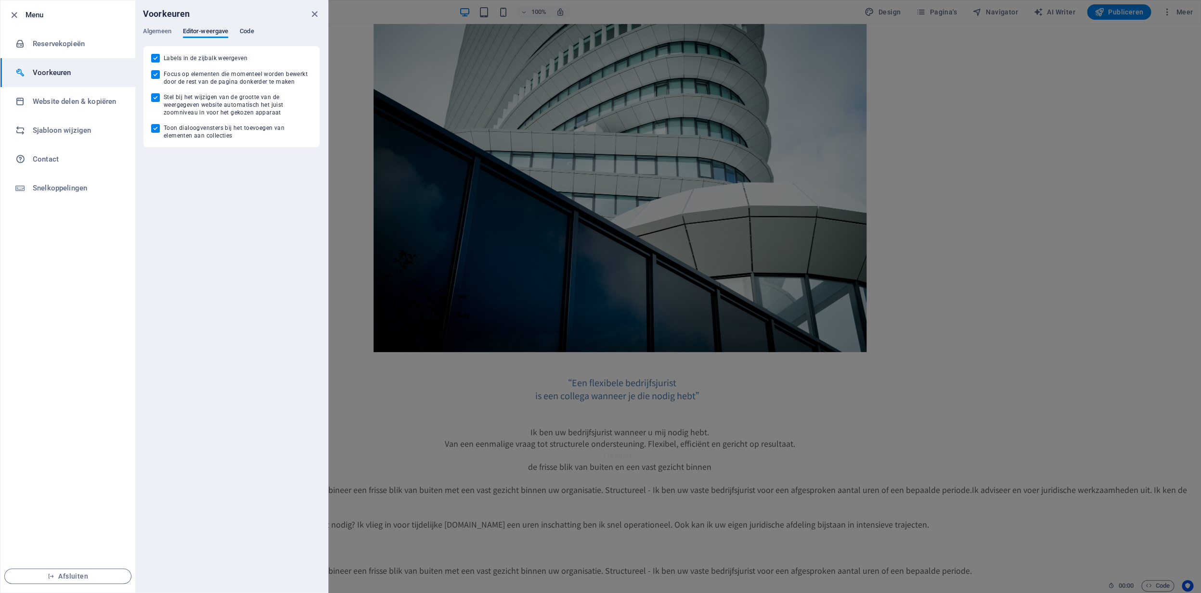
click at [251, 32] on span "Code" at bounding box center [247, 32] width 14 height 13
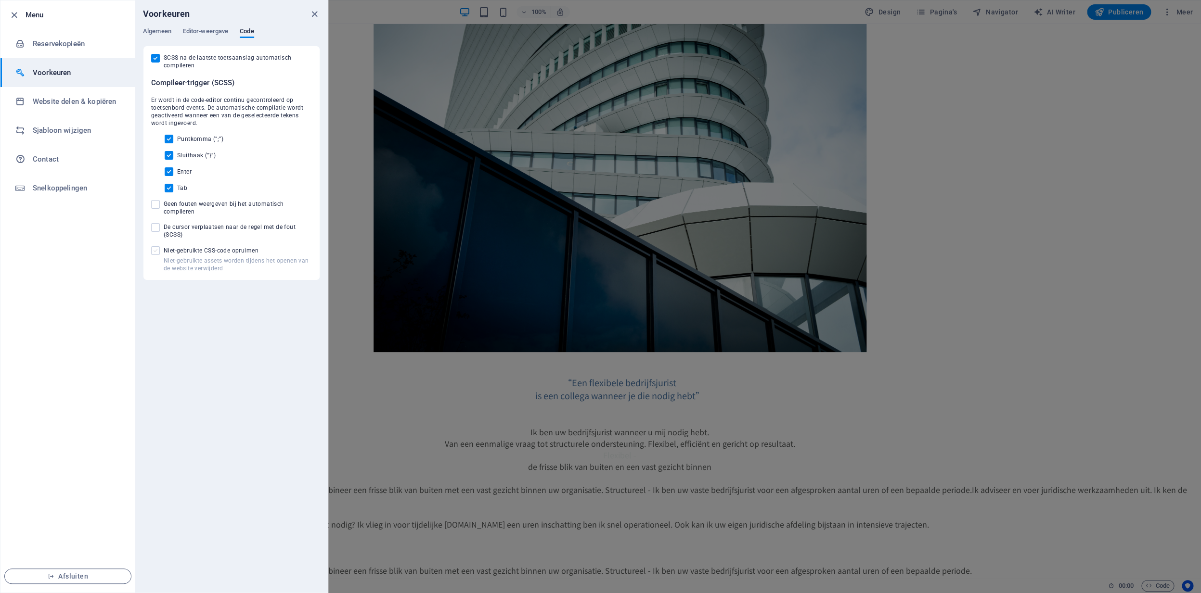
click at [158, 254] on span at bounding box center [155, 250] width 9 height 9
click at [158, 254] on input "Niet-gebruikte assets worden tijdens het openen van de website verwijderd Niet-…" at bounding box center [157, 250] width 13 height 9
checkbox input "true"
click at [52, 105] on h6 "Website delen & kopiëren" at bounding box center [77, 102] width 89 height 12
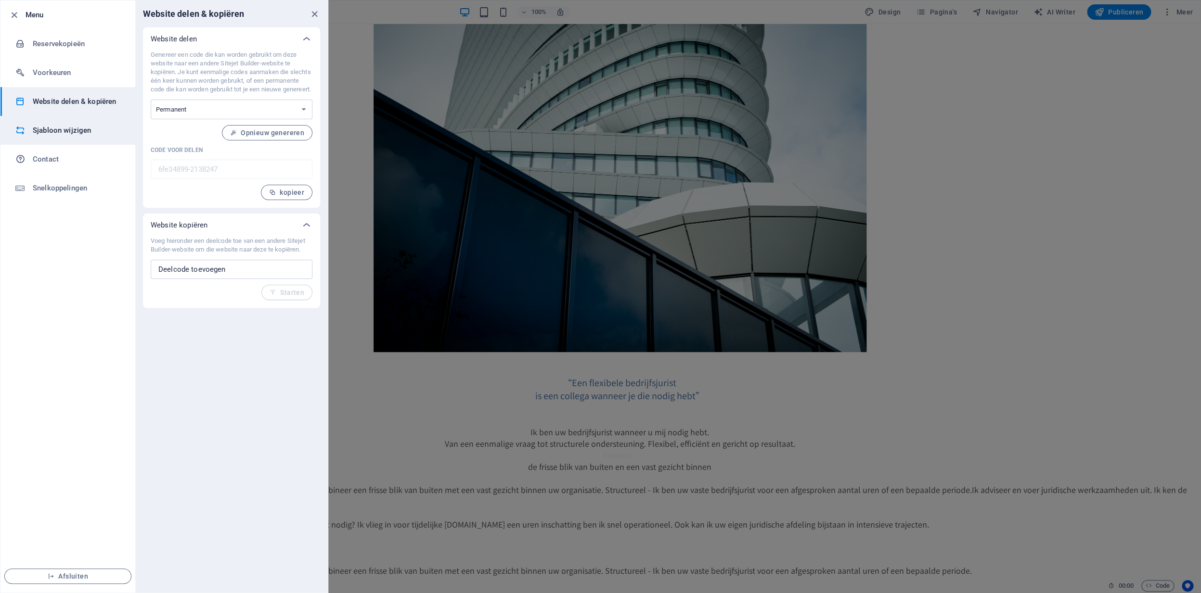
click at [75, 135] on h6 "Sjabloon wijzigen" at bounding box center [77, 131] width 89 height 12
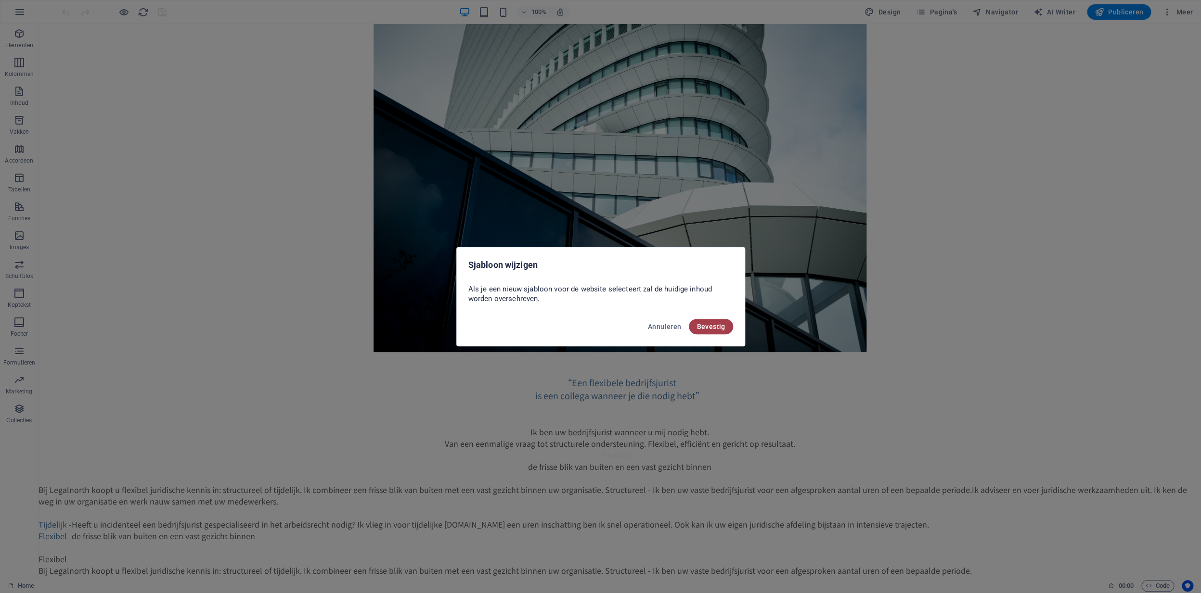
click at [713, 327] on span "Bevestig" at bounding box center [710, 327] width 28 height 8
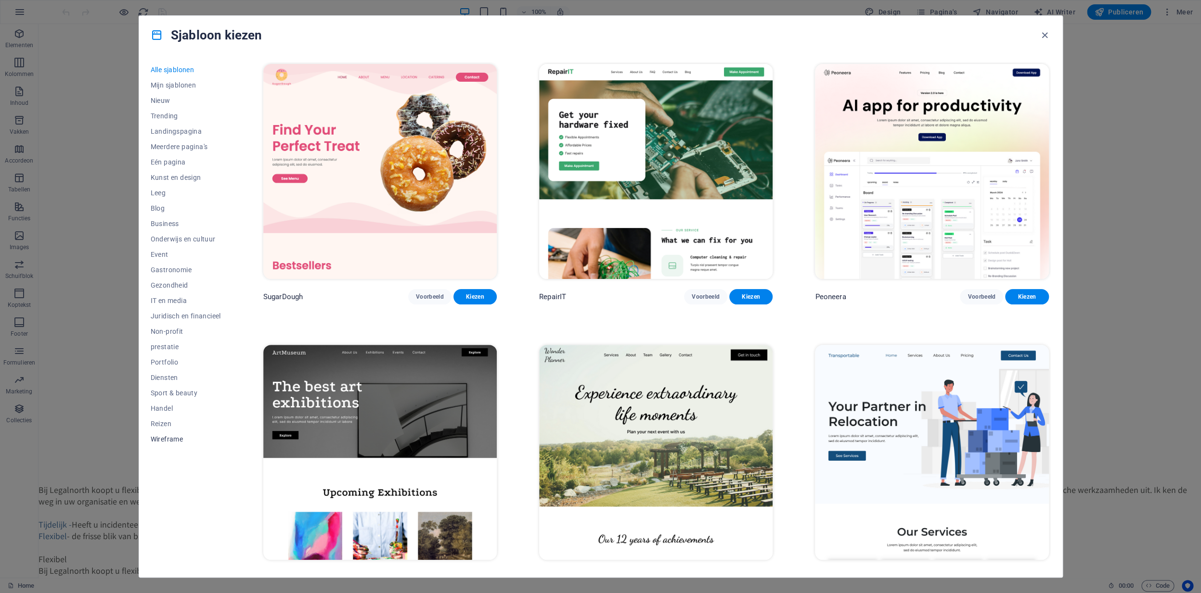
click at [167, 440] on span "Wireframe" at bounding box center [186, 440] width 70 height 8
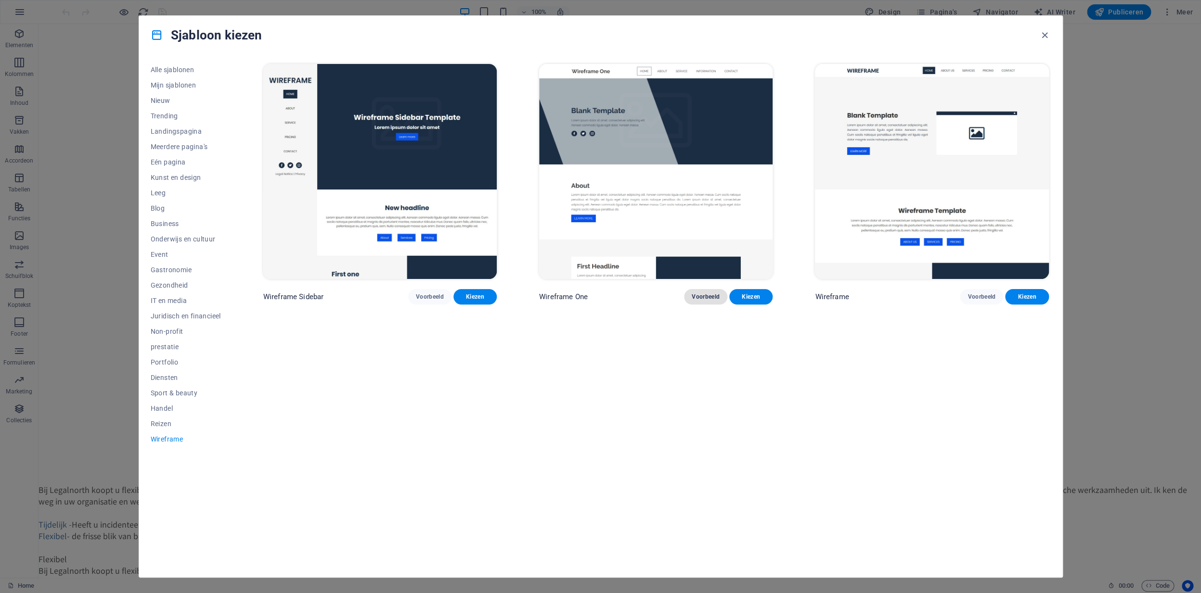
click at [703, 298] on span "Voorbeeld" at bounding box center [706, 297] width 28 height 8
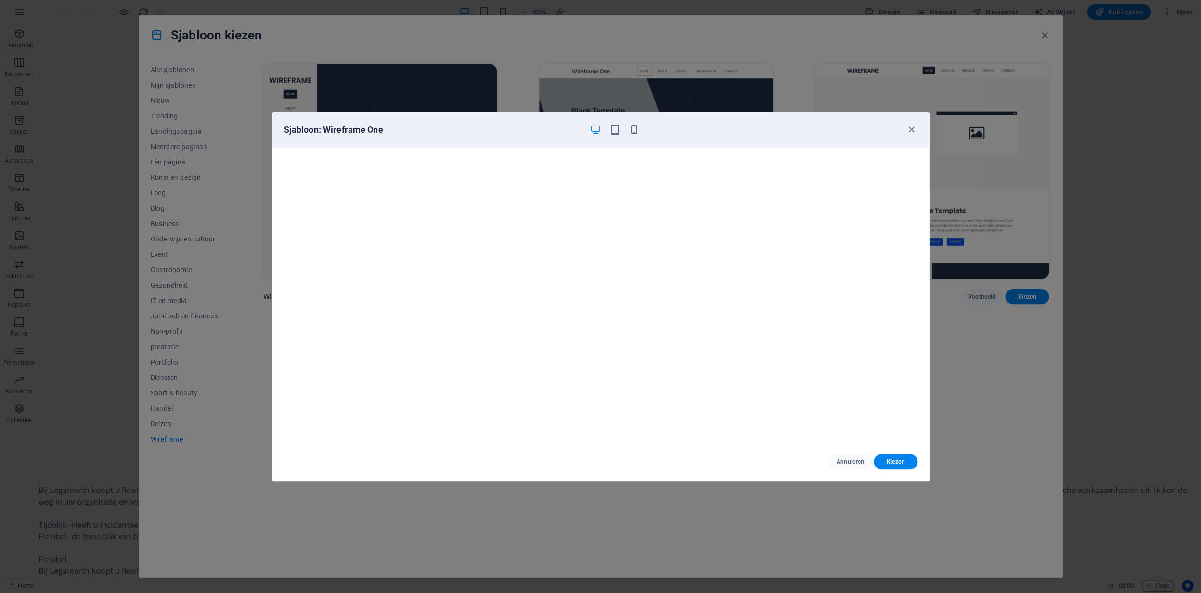
scroll to position [2, 0]
click at [915, 130] on icon "button" at bounding box center [911, 129] width 11 height 11
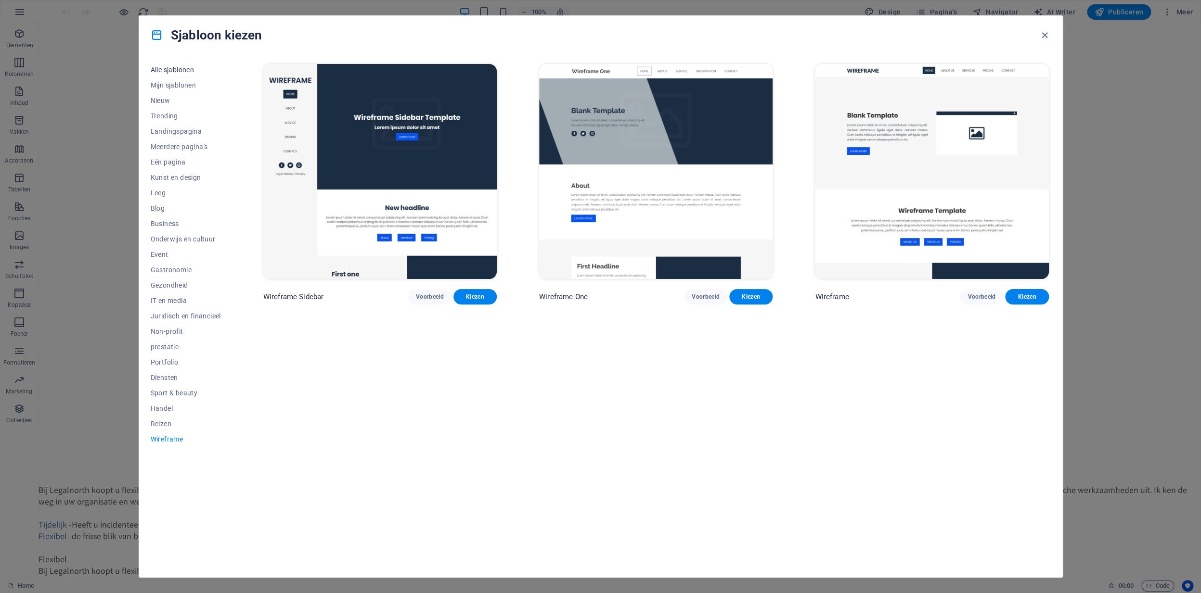
click at [192, 73] on span "Alle sjablonen" at bounding box center [186, 70] width 70 height 8
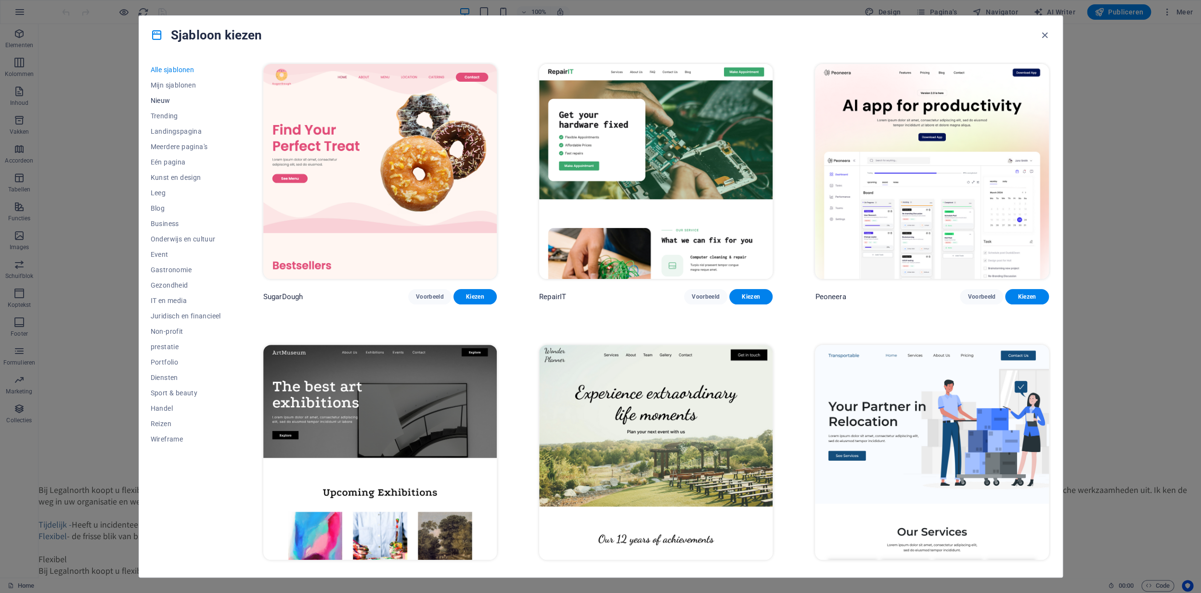
click at [167, 101] on span "Nieuw" at bounding box center [186, 101] width 70 height 8
click at [160, 102] on span "Nieuw" at bounding box center [186, 101] width 70 height 8
click at [162, 116] on span "Trending" at bounding box center [186, 116] width 70 height 8
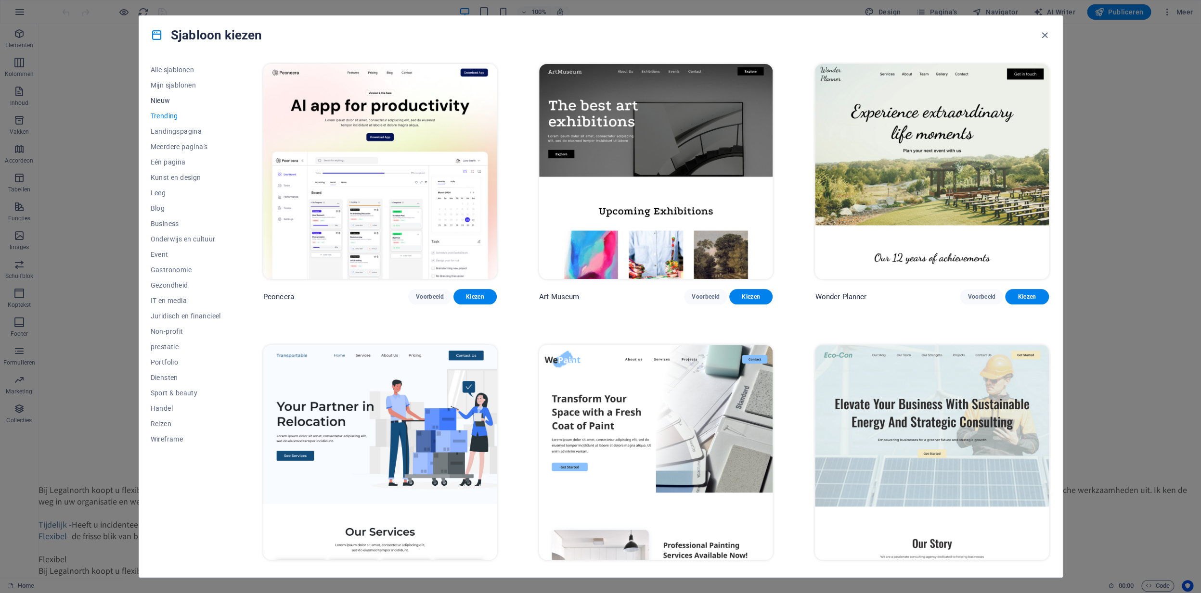
click at [164, 102] on span "Nieuw" at bounding box center [186, 101] width 70 height 8
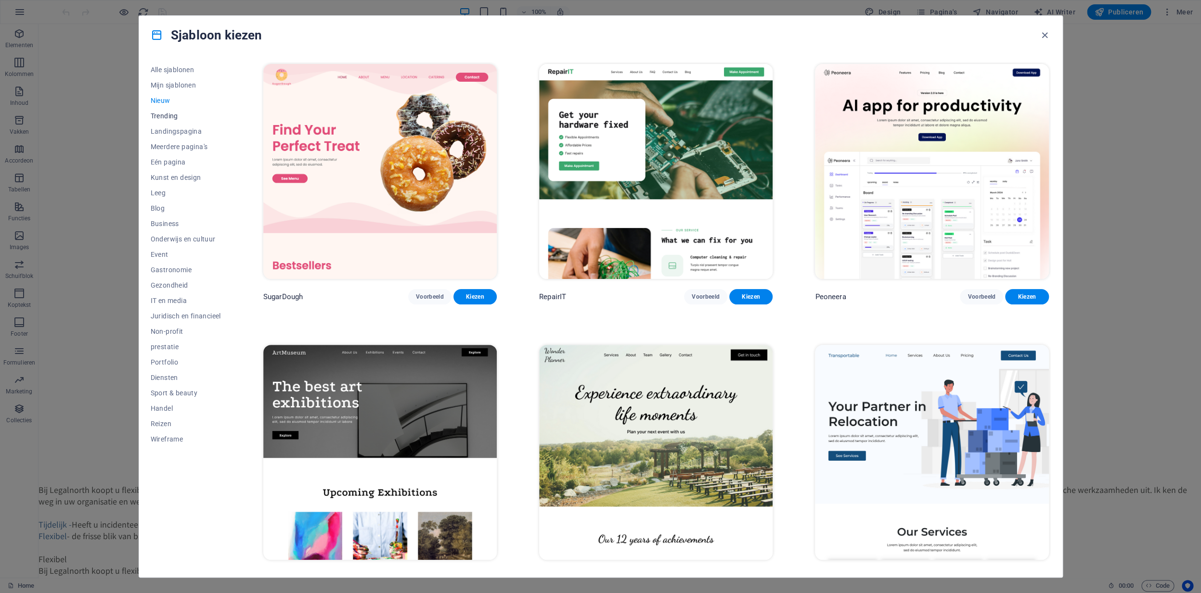
click at [172, 115] on span "Trending" at bounding box center [186, 116] width 70 height 8
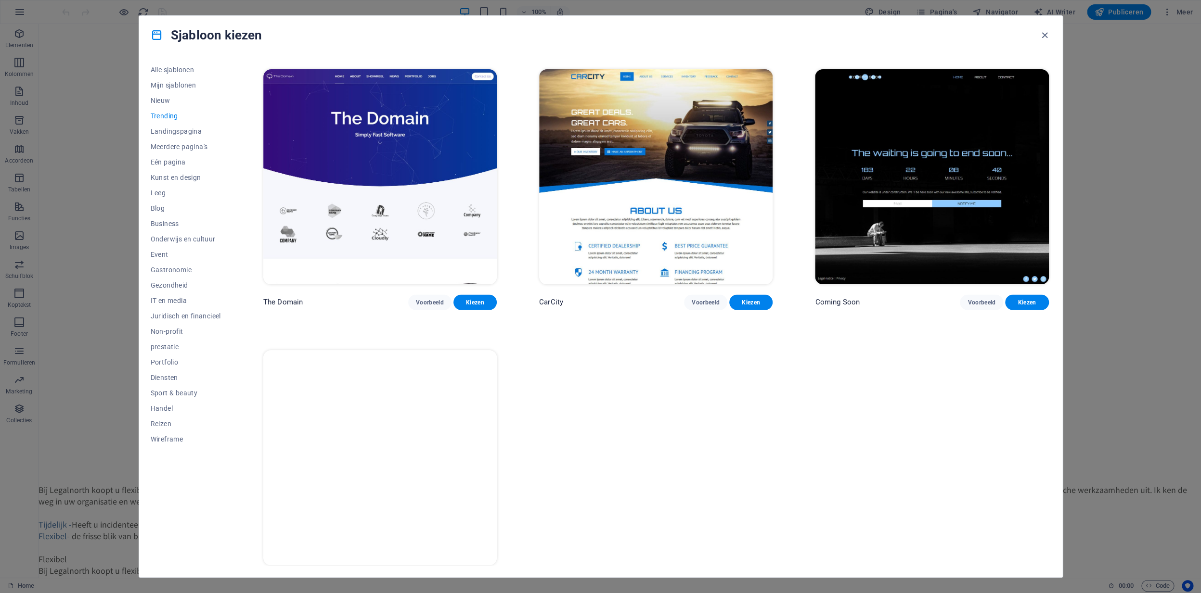
scroll to position [1142, 0]
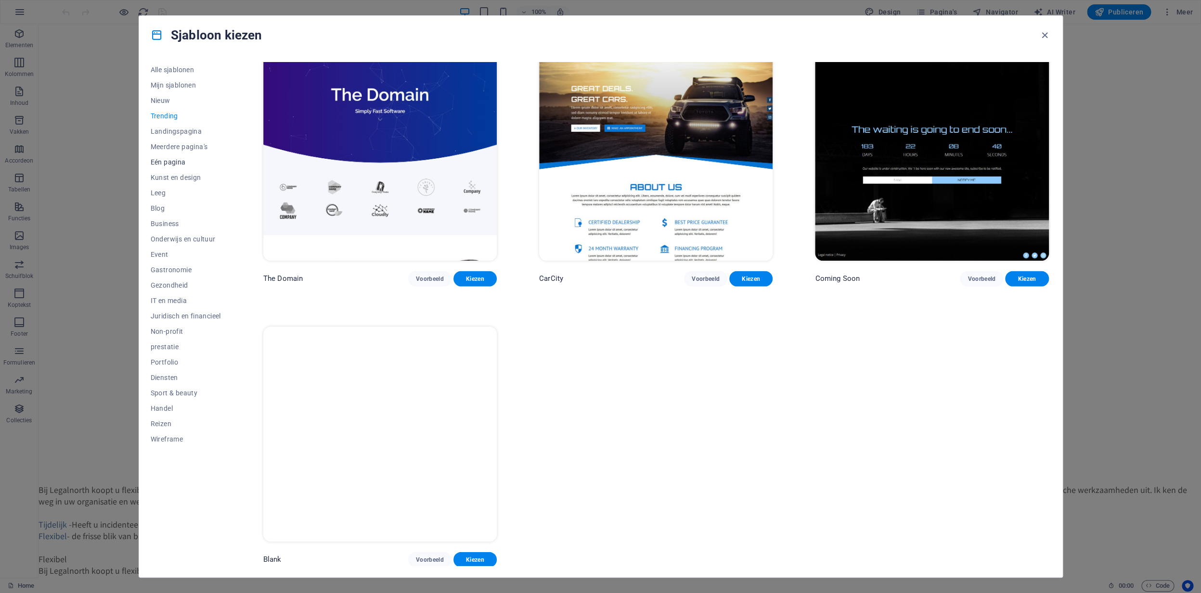
click at [185, 160] on span "Eén pagina" at bounding box center [186, 162] width 70 height 8
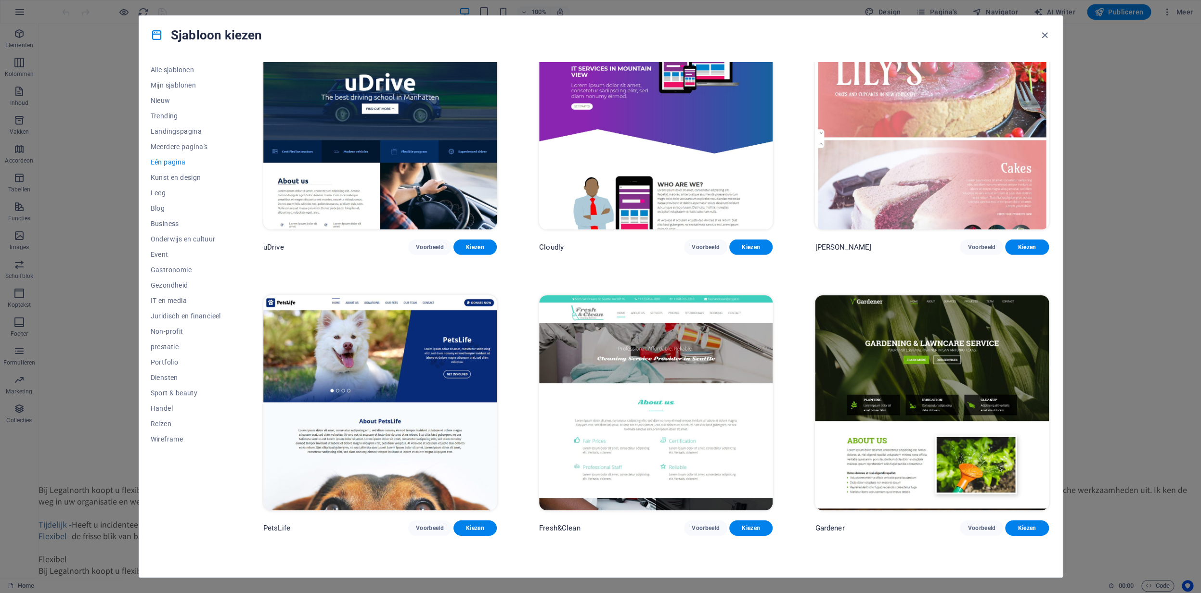
scroll to position [4263, 0]
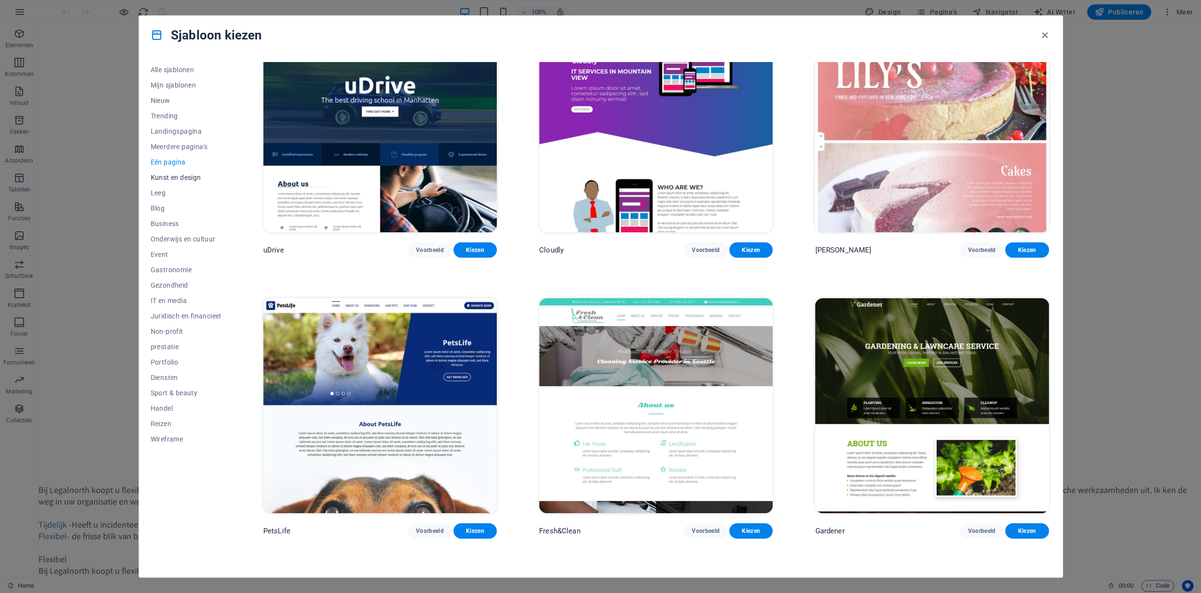
click at [182, 179] on span "Kunst en design" at bounding box center [186, 178] width 70 height 8
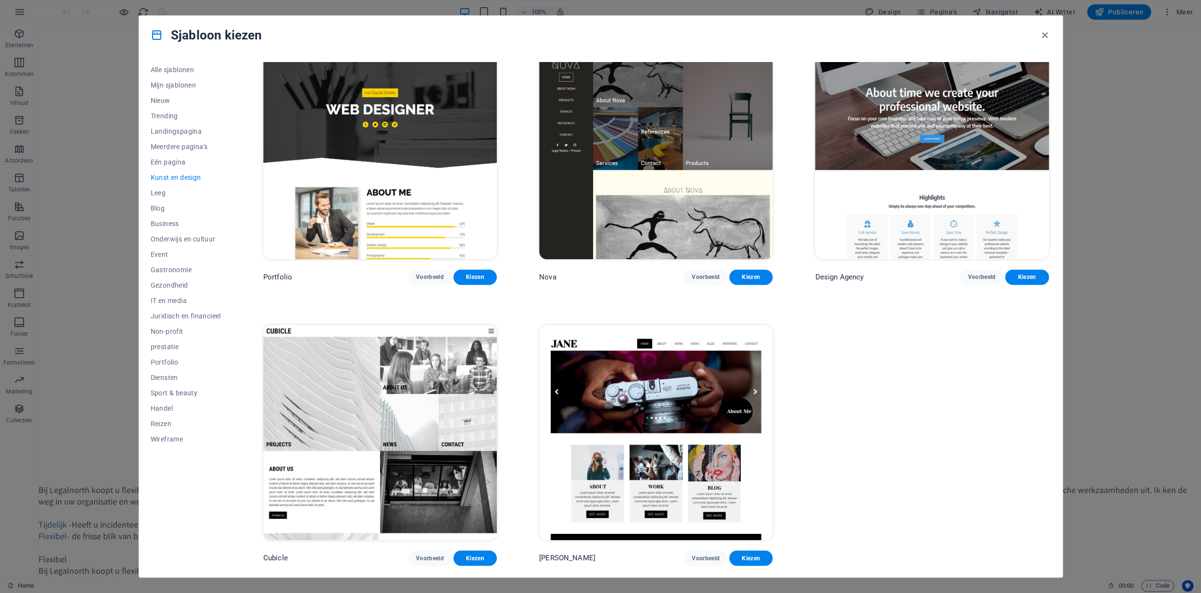
scroll to position [862, 0]
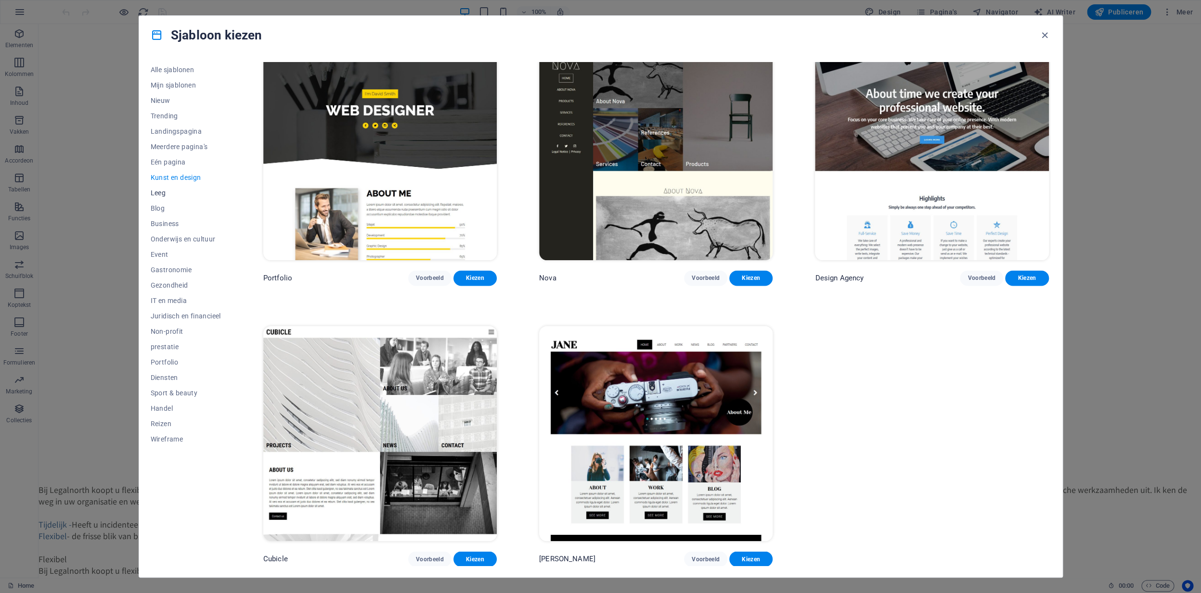
click at [164, 193] on span "Leeg" at bounding box center [186, 193] width 70 height 8
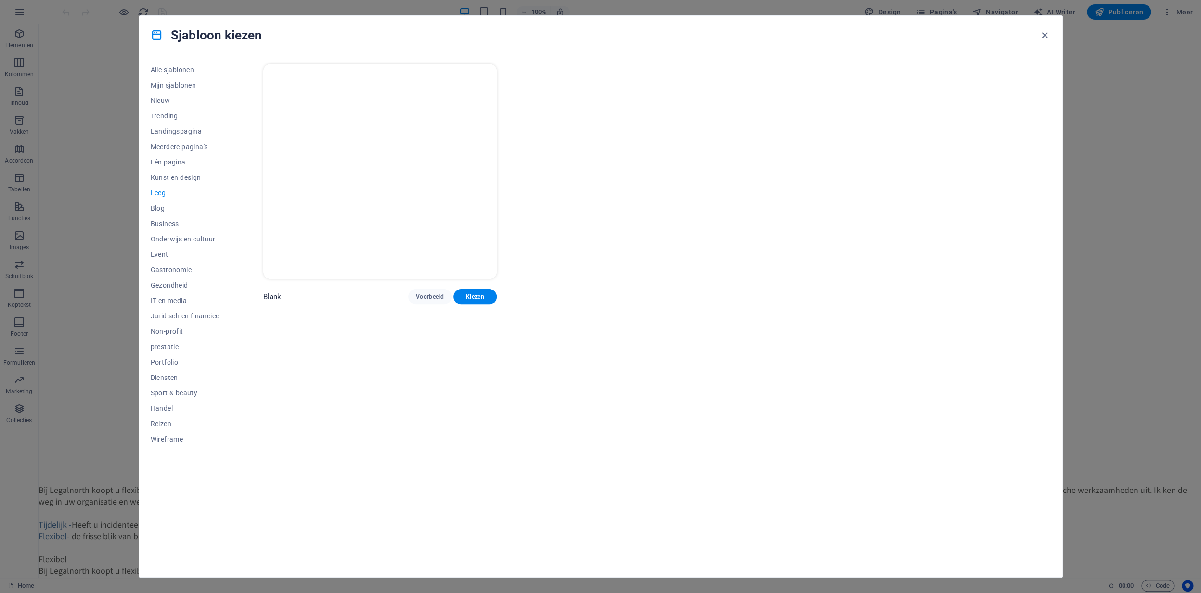
scroll to position [0, 0]
click at [161, 208] on span "Blog" at bounding box center [186, 209] width 70 height 8
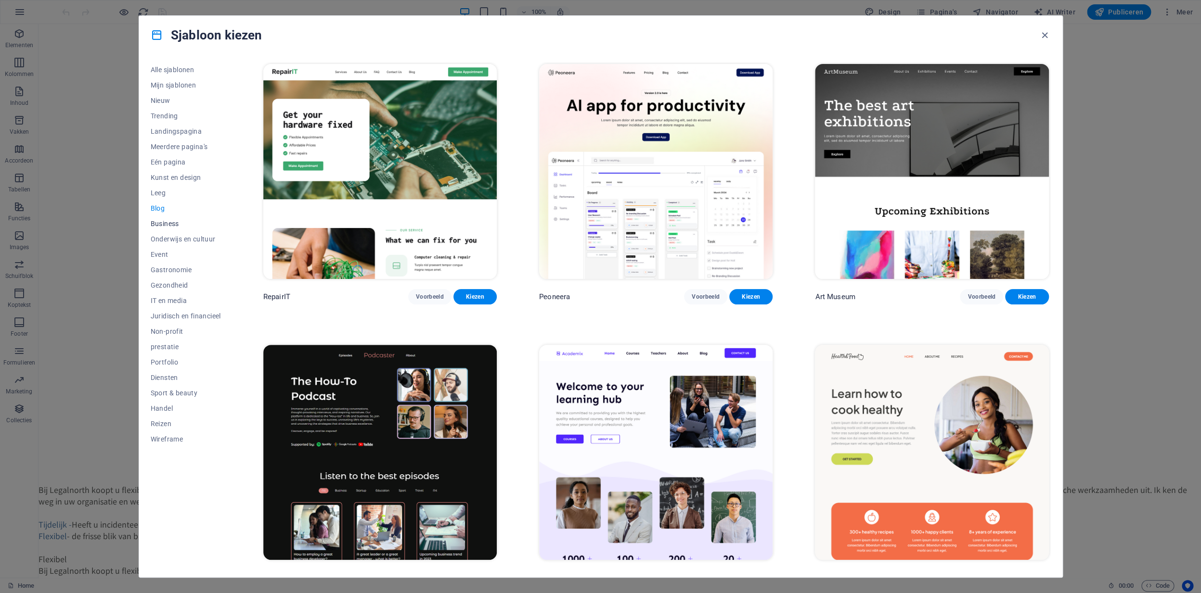
click at [161, 224] on span "Business" at bounding box center [186, 224] width 70 height 8
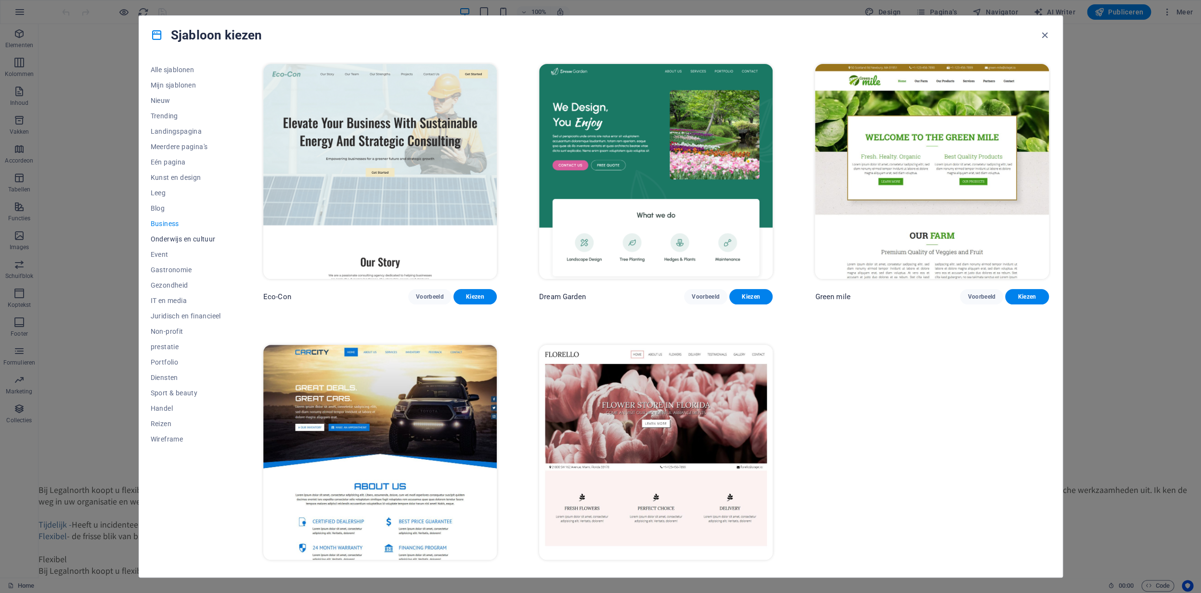
click at [179, 242] on span "Onderwijs en cultuur" at bounding box center [186, 239] width 70 height 8
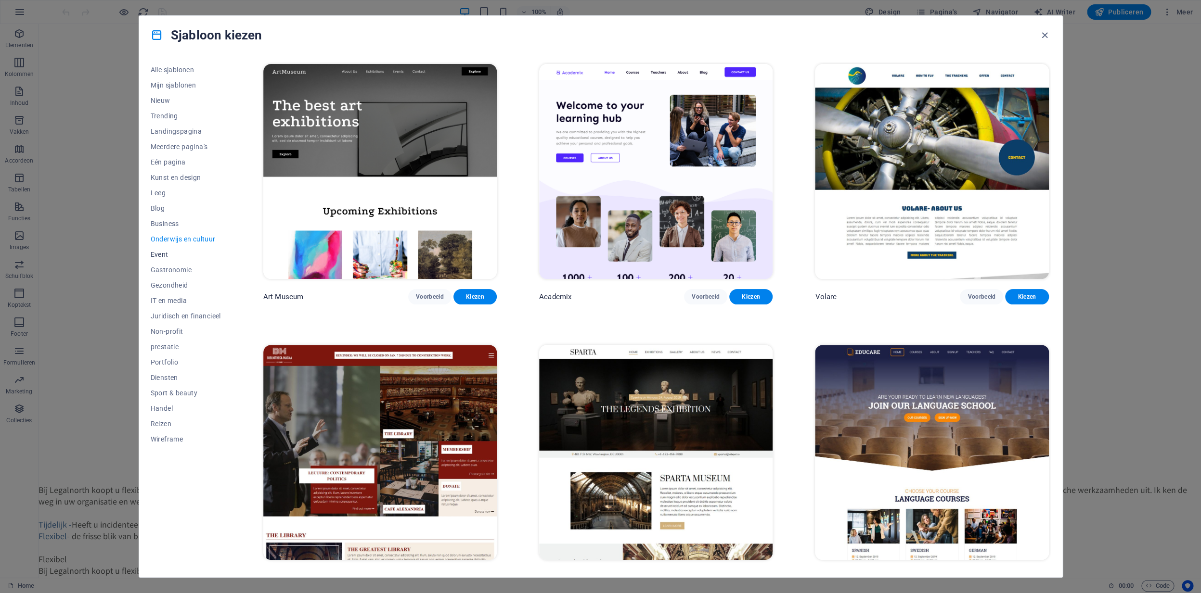
click at [164, 258] on button "Event" at bounding box center [186, 254] width 70 height 15
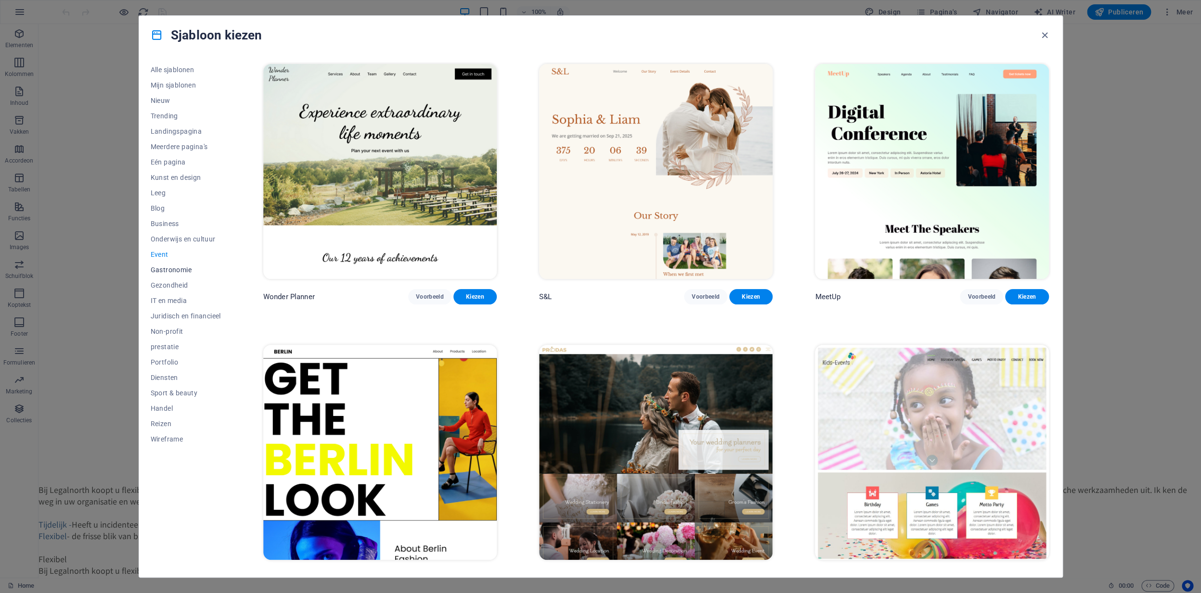
click at [167, 271] on span "Gastronomie" at bounding box center [186, 270] width 70 height 8
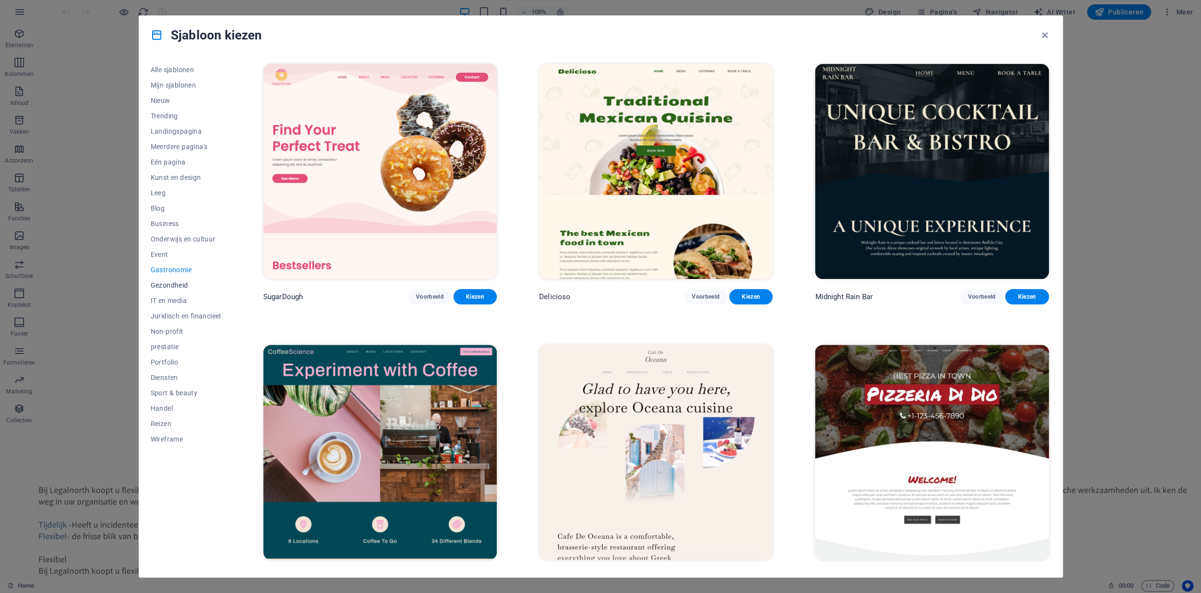
click at [179, 285] on span "Gezondheid" at bounding box center [186, 286] width 70 height 8
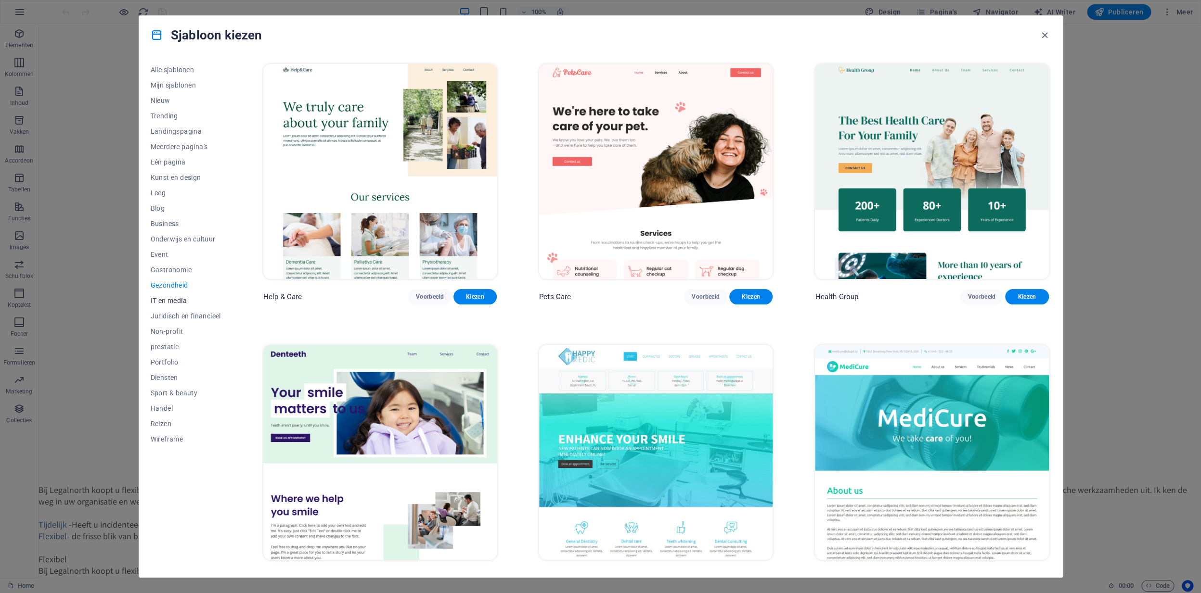
click at [176, 303] on span "IT en media" at bounding box center [186, 301] width 70 height 8
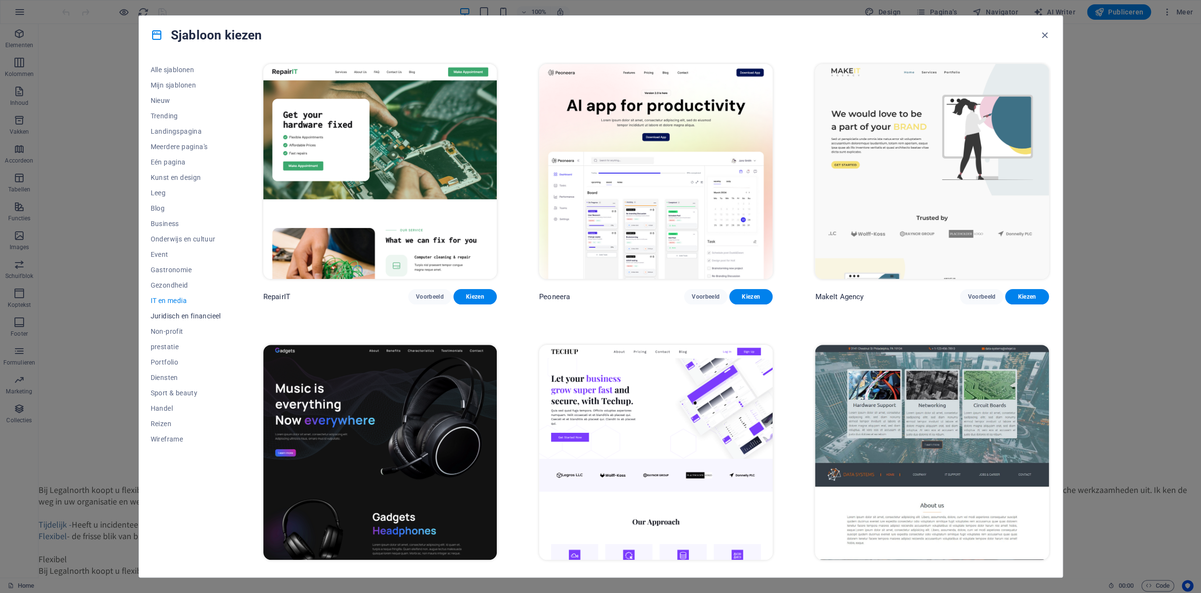
click at [183, 319] on span "Juridisch en financieel" at bounding box center [186, 316] width 70 height 8
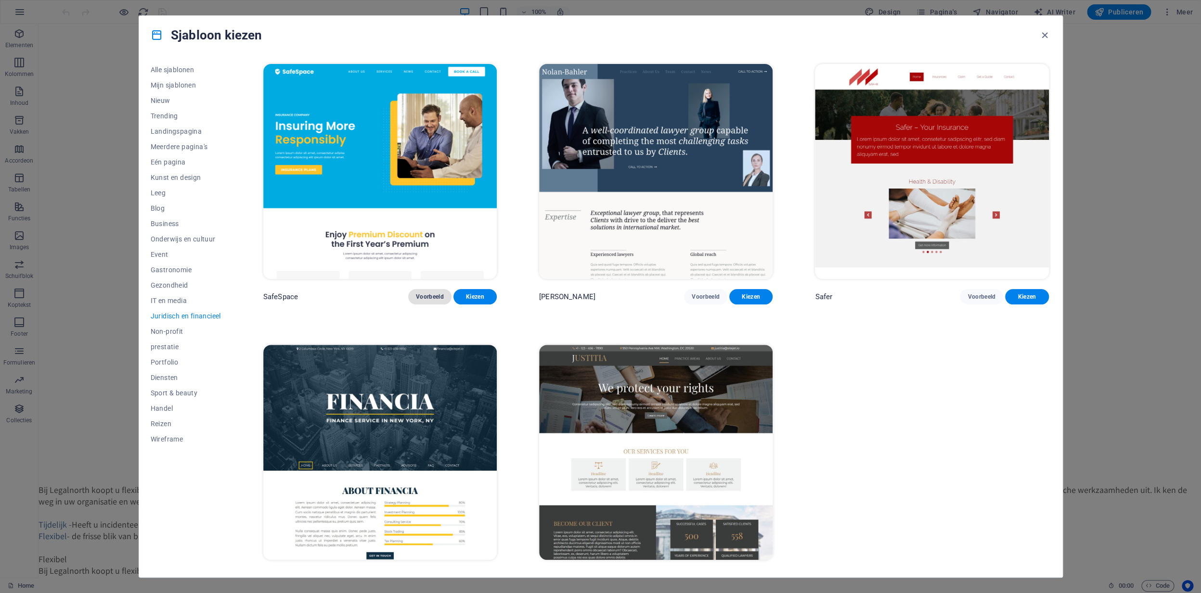
click at [444, 297] on span "Voorbeeld" at bounding box center [430, 297] width 28 height 8
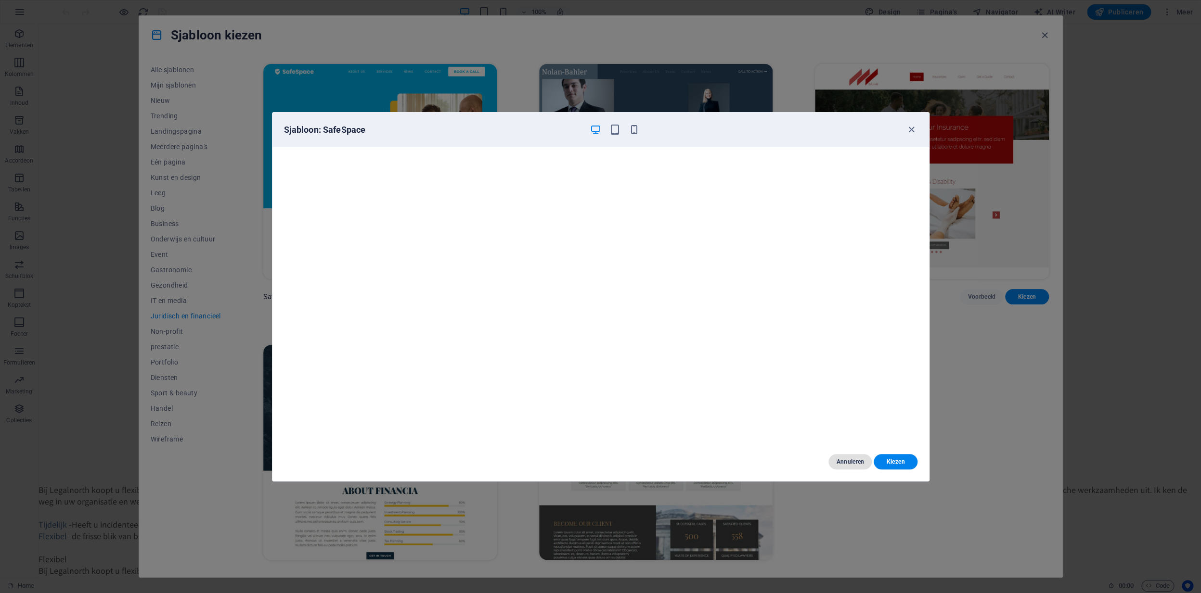
click at [850, 463] on span "Annuleren" at bounding box center [850, 462] width 28 height 8
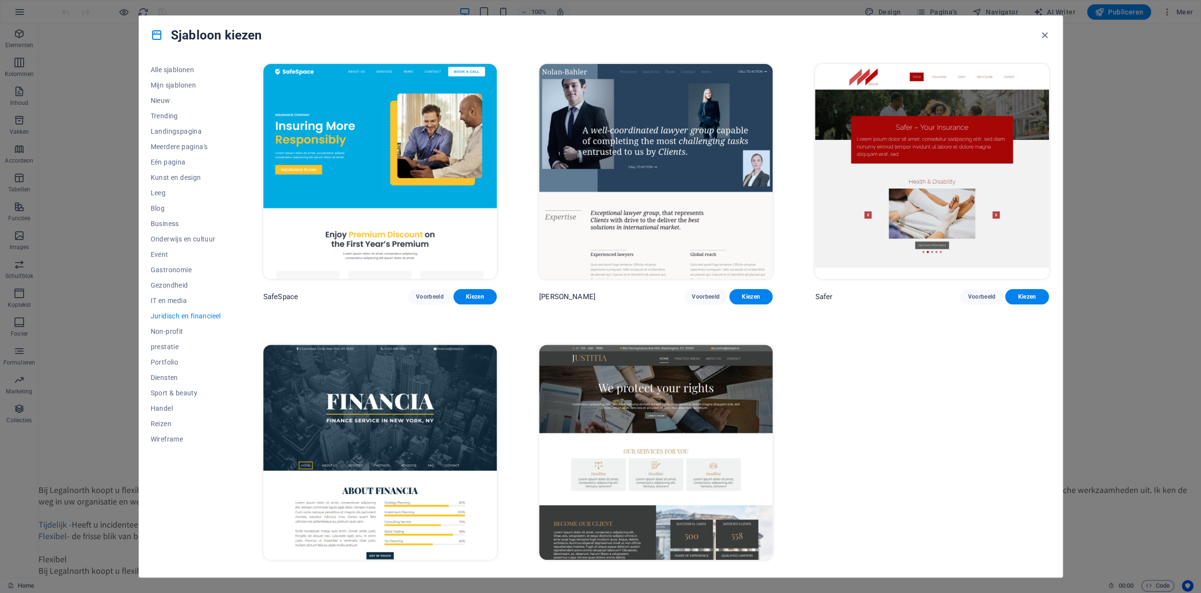
scroll to position [19, 0]
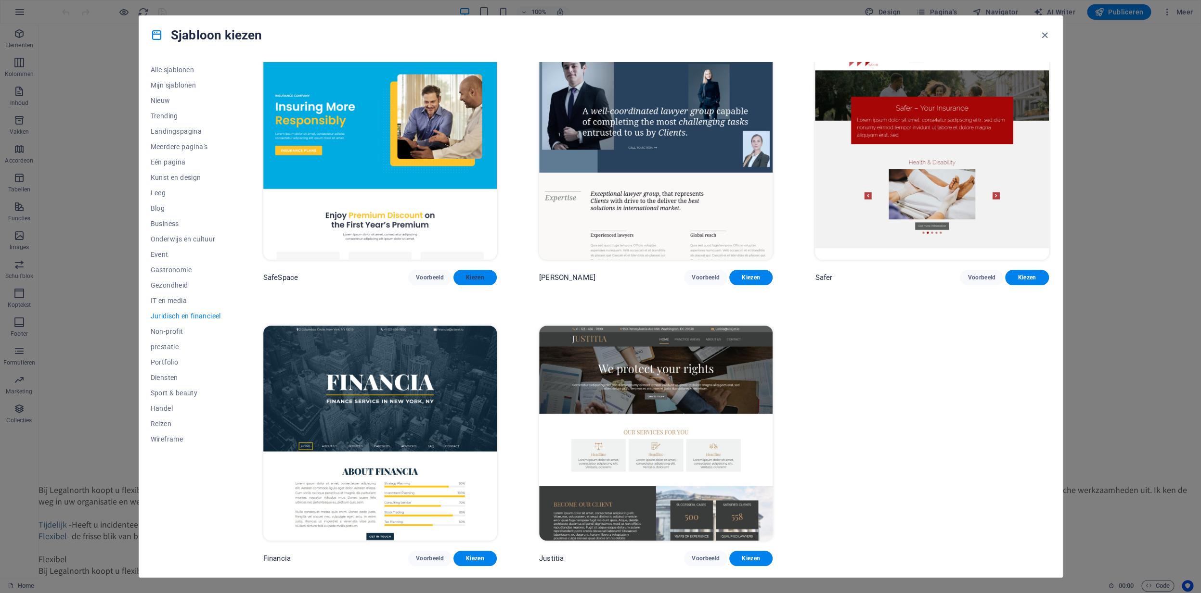
click at [478, 276] on span "Kiezen" at bounding box center [475, 278] width 28 height 8
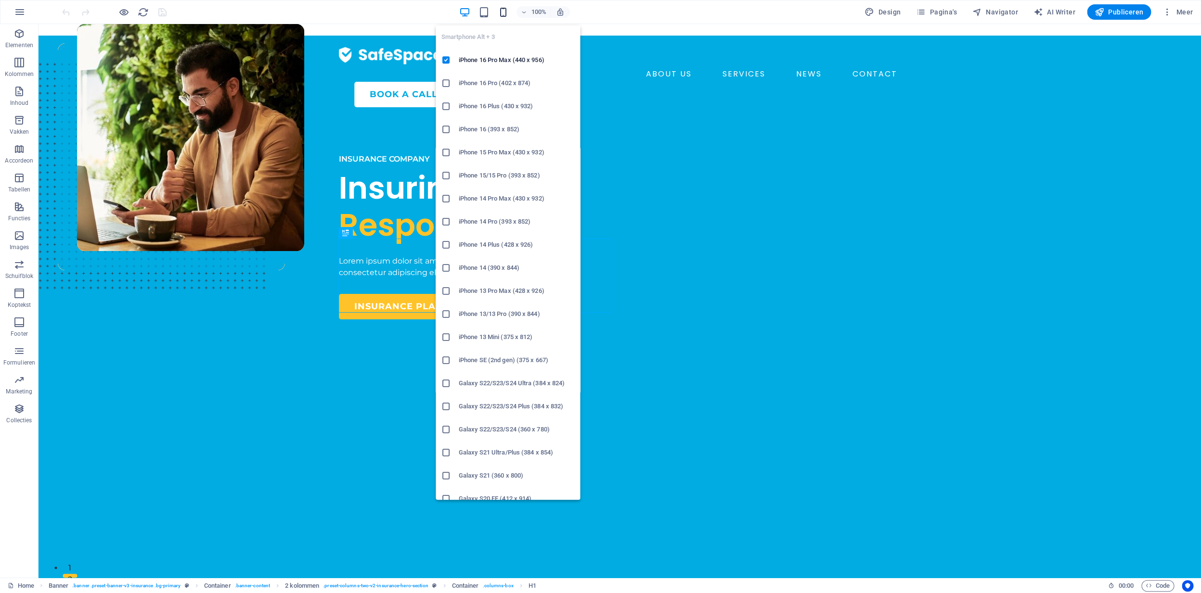
click at [504, 12] on icon "button" at bounding box center [503, 12] width 11 height 11
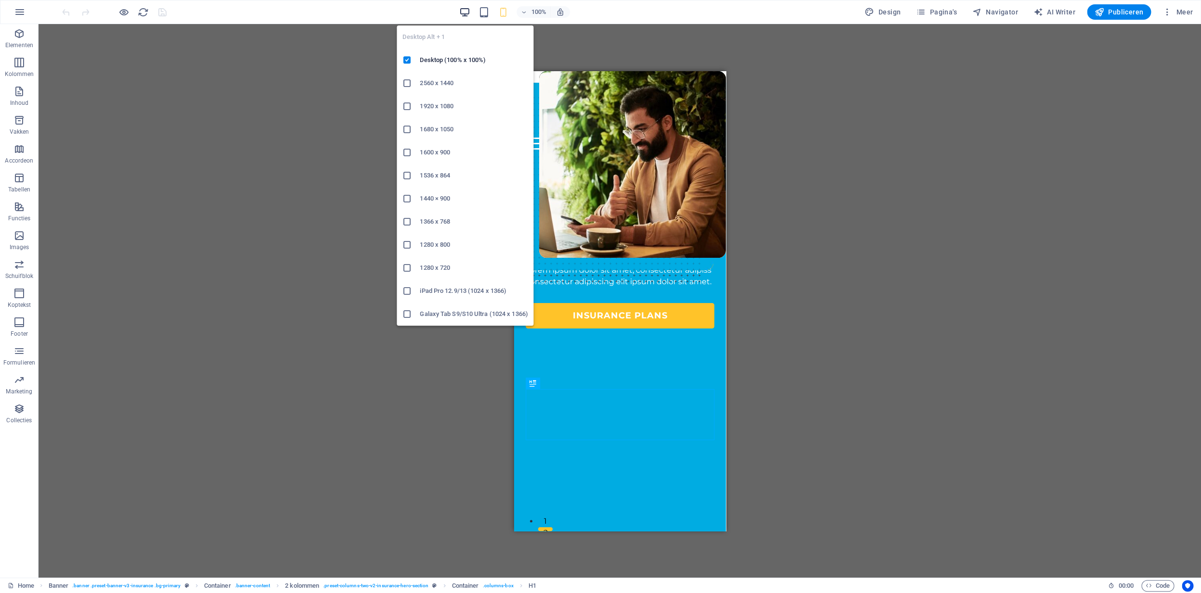
click at [469, 15] on icon "button" at bounding box center [464, 12] width 11 height 11
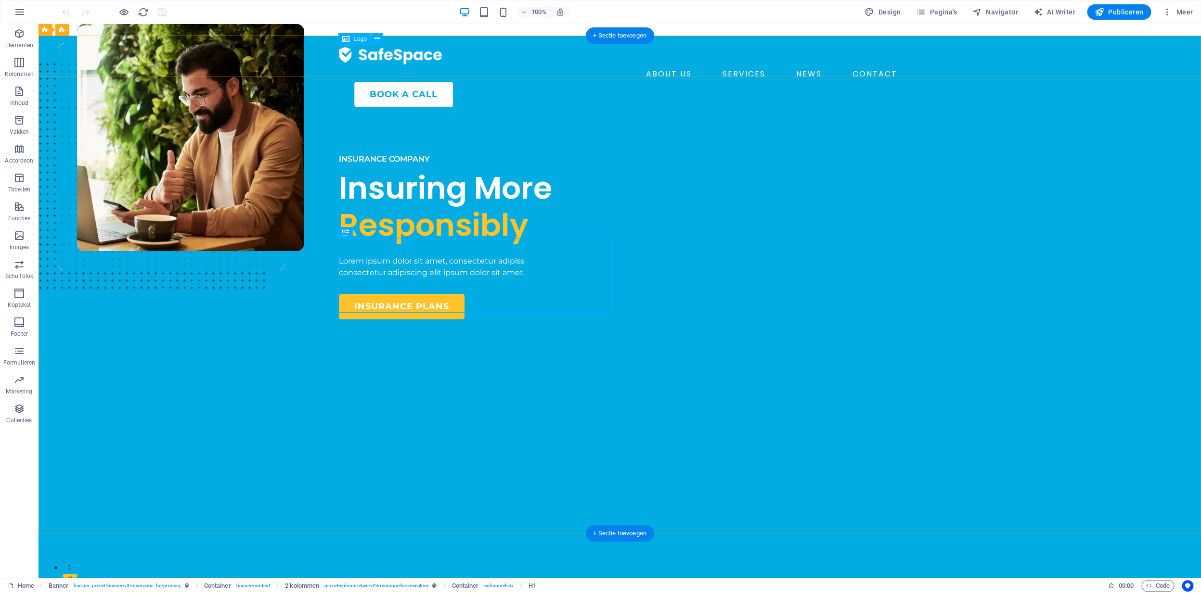
click at [356, 57] on div at bounding box center [620, 54] width 562 height 23
click at [379, 38] on icon at bounding box center [376, 39] width 5 height 10
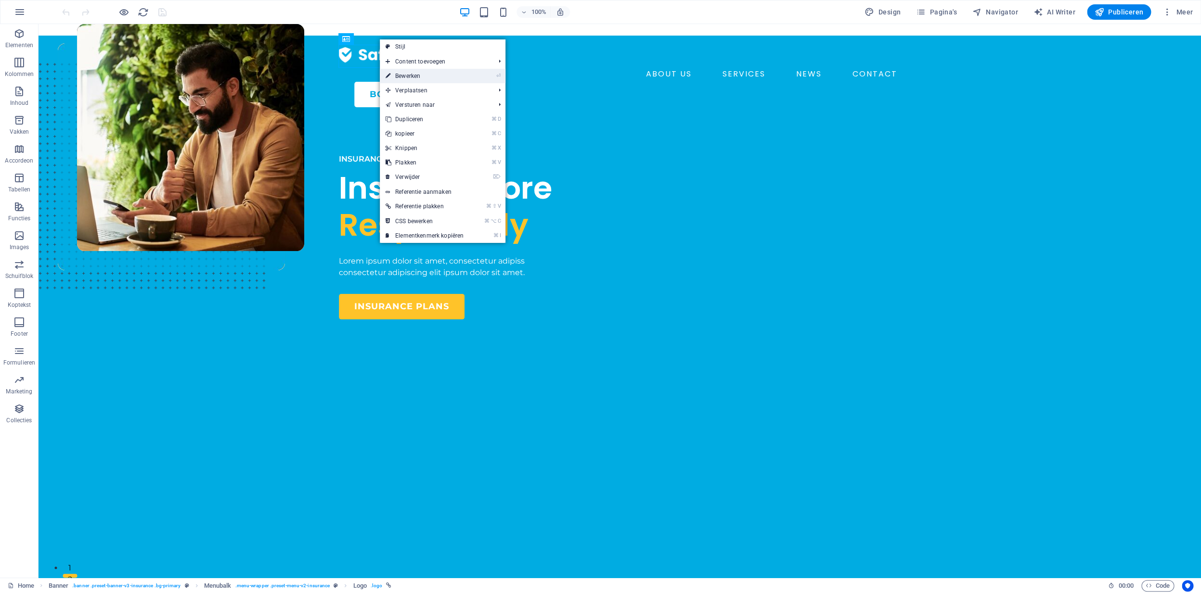
click at [416, 77] on link "⏎ Bewerken" at bounding box center [425, 76] width 90 height 14
select select "px"
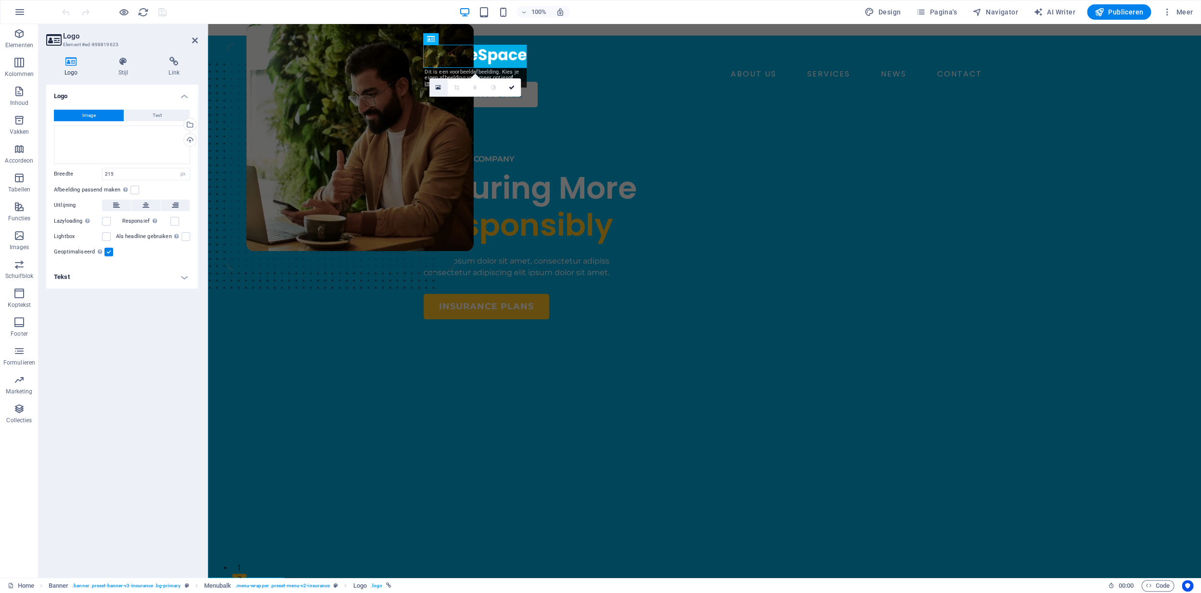
click at [441, 87] on icon at bounding box center [438, 87] width 5 height 7
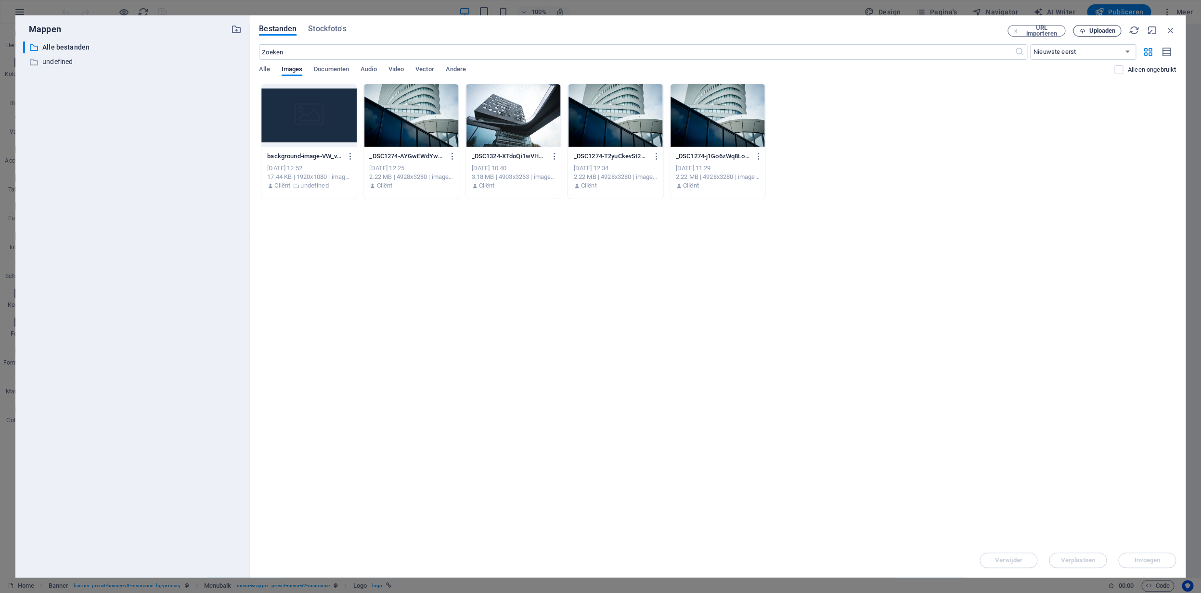
click at [1102, 32] on span "Uploaden" at bounding box center [1102, 31] width 26 height 6
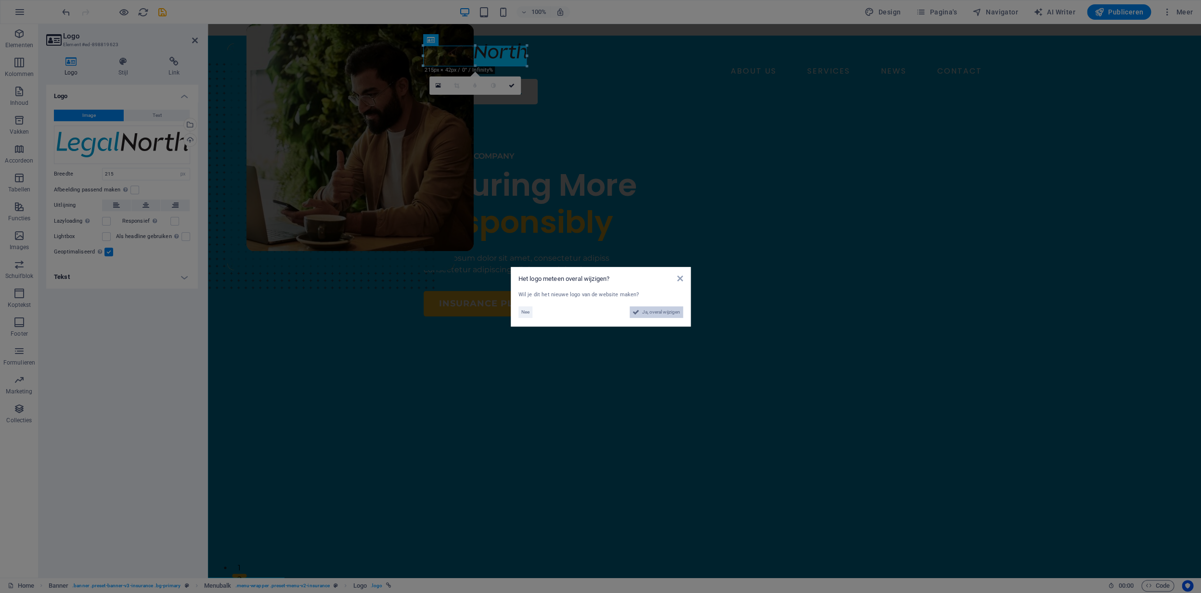
click at [648, 312] on span "Ja, overal wijzigen" at bounding box center [661, 313] width 38 height 12
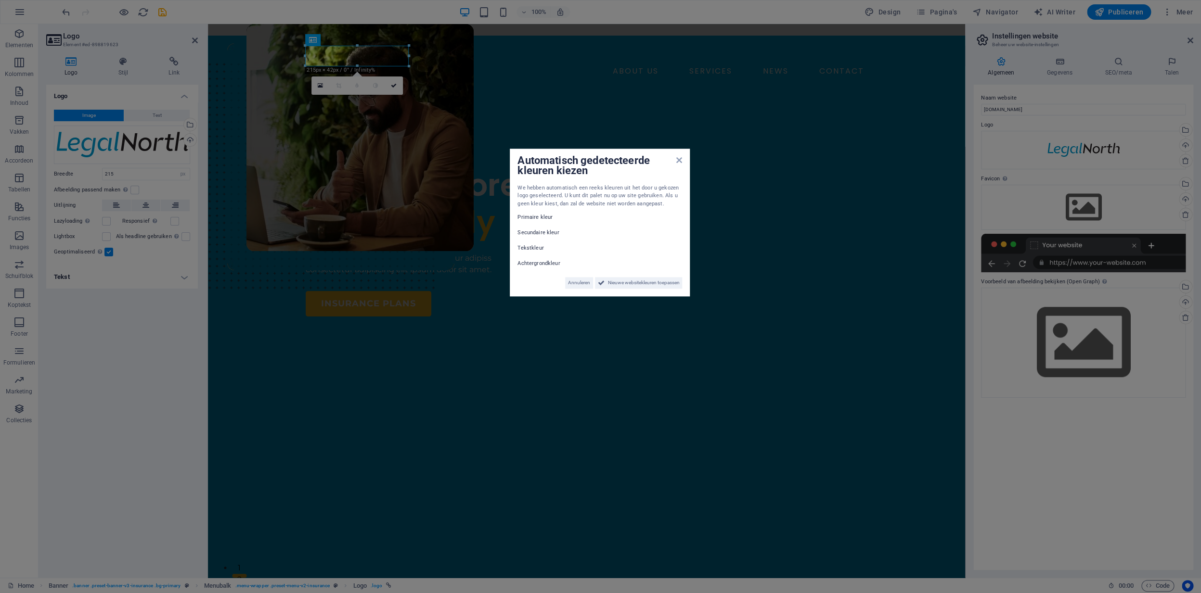
click at [680, 239] on div "Automatisch gedetecteerde kleuren kiezen We hebben automatisch een reeks kleure…" at bounding box center [600, 223] width 180 height 148
click at [681, 164] on div "Automatisch gedetecteerde kleuren kiezen We hebben automatisch een reeks kleure…" at bounding box center [600, 223] width 180 height 148
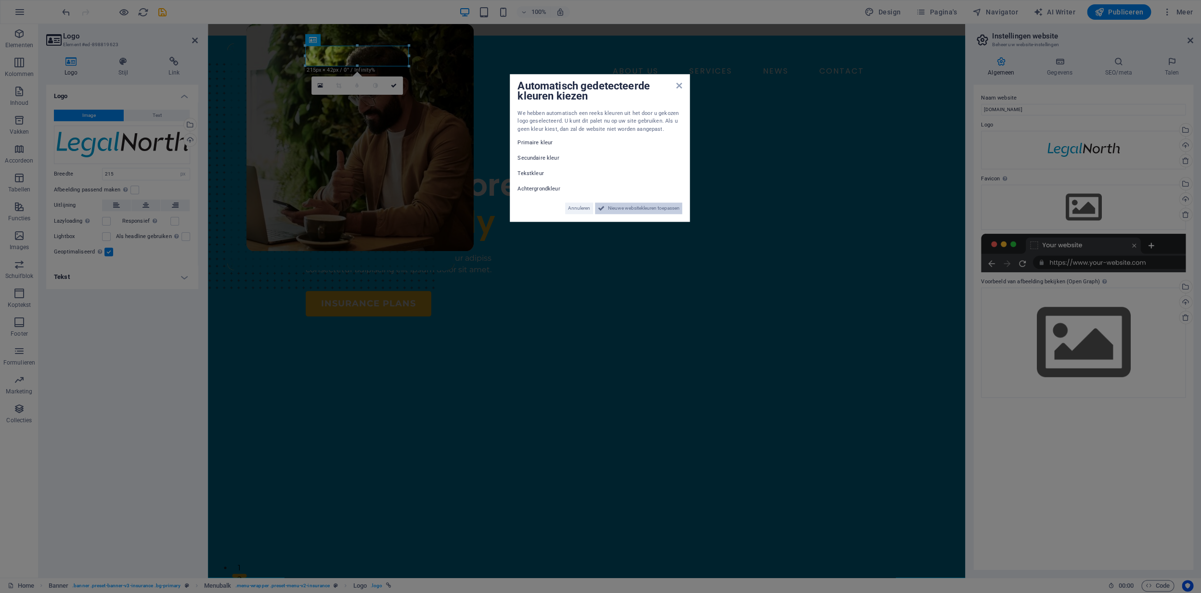
click at [637, 212] on span "Nieuwe websitekleuren toepassen" at bounding box center [643, 209] width 72 height 12
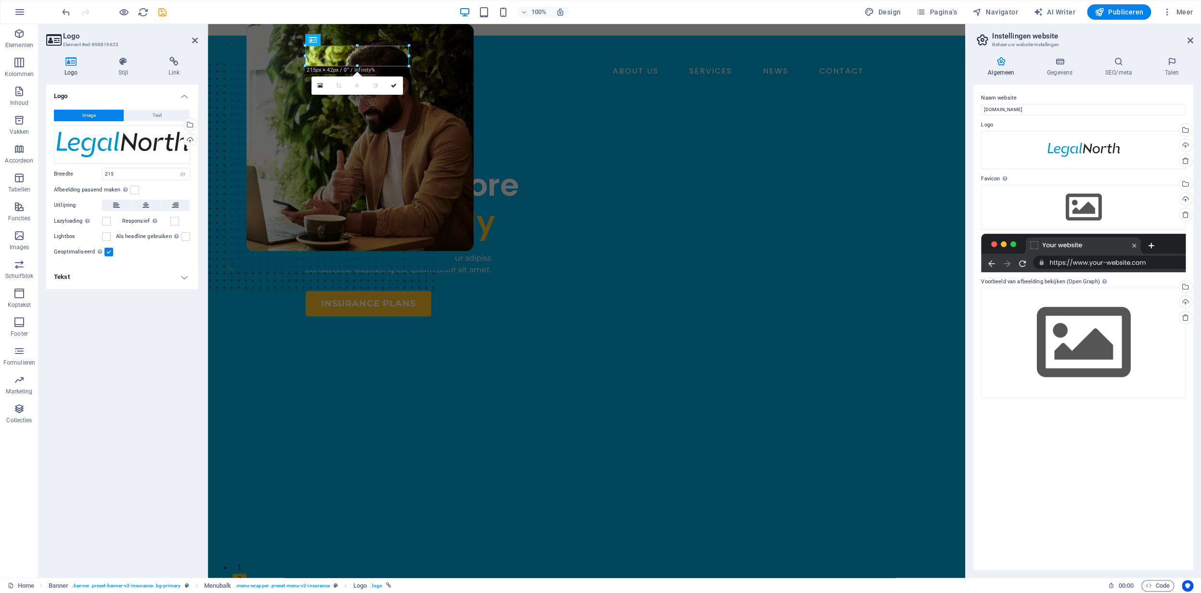
click at [197, 250] on div "Image Text Sleep bestanden hierheen, klik om bestanden te kiezen of selecteer b…" at bounding box center [122, 184] width 152 height 164
drag, startPoint x: 244, startPoint y: 249, endPoint x: 412, endPoint y: 255, distance: 167.6
click at [415, 249] on div "INSURANCE COMPANY Insuring More Responsibly Lorem ipsum dolor sit amet, consect…" at bounding box center [586, 372] width 757 height 520
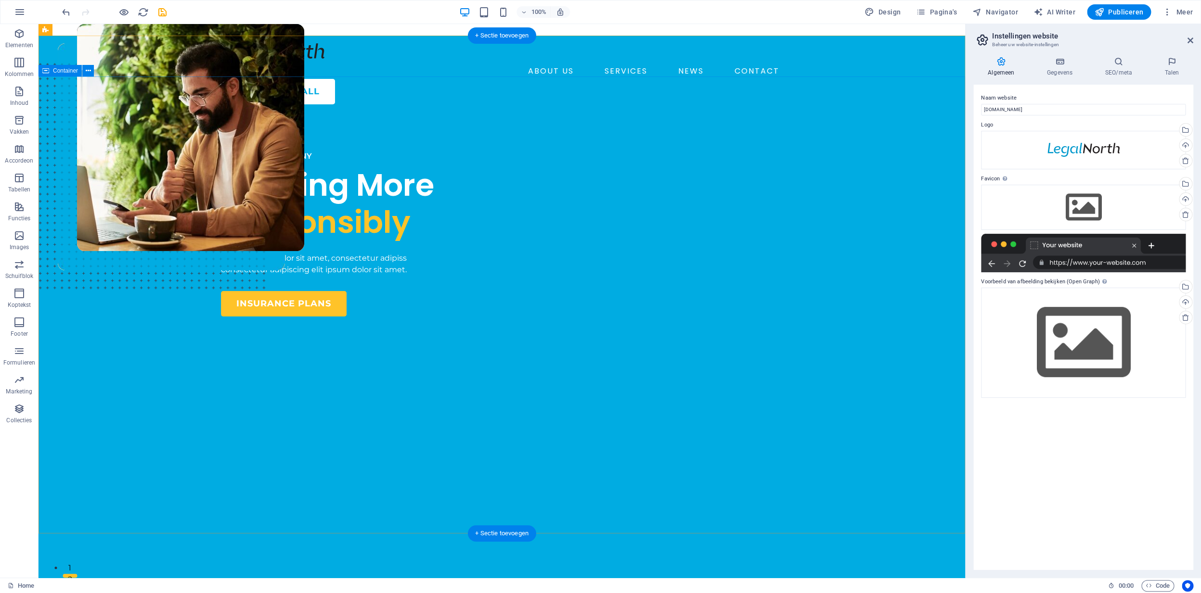
click at [523, 112] on div "INSURANCE COMPANY Insuring More Responsibly Lorem ipsum dolor sit amet, consect…" at bounding box center [501, 372] width 926 height 520
click at [100, 112] on div "INSURANCE COMPANY Insuring More Responsibly Lorem ipsum dolor sit amet, consect…" at bounding box center [501, 372] width 926 height 520
click at [923, 121] on div "INSURANCE COMPANY Insuring More Responsibly Lorem ipsum dolor sit amet, consect…" at bounding box center [501, 372] width 926 height 520
click at [222, 112] on div "INSURANCE COMPANY Insuring More Responsibly Lorem ipsum dolor sit amet, consect…" at bounding box center [501, 372] width 926 height 520
click at [87, 74] on icon at bounding box center [88, 71] width 5 height 10
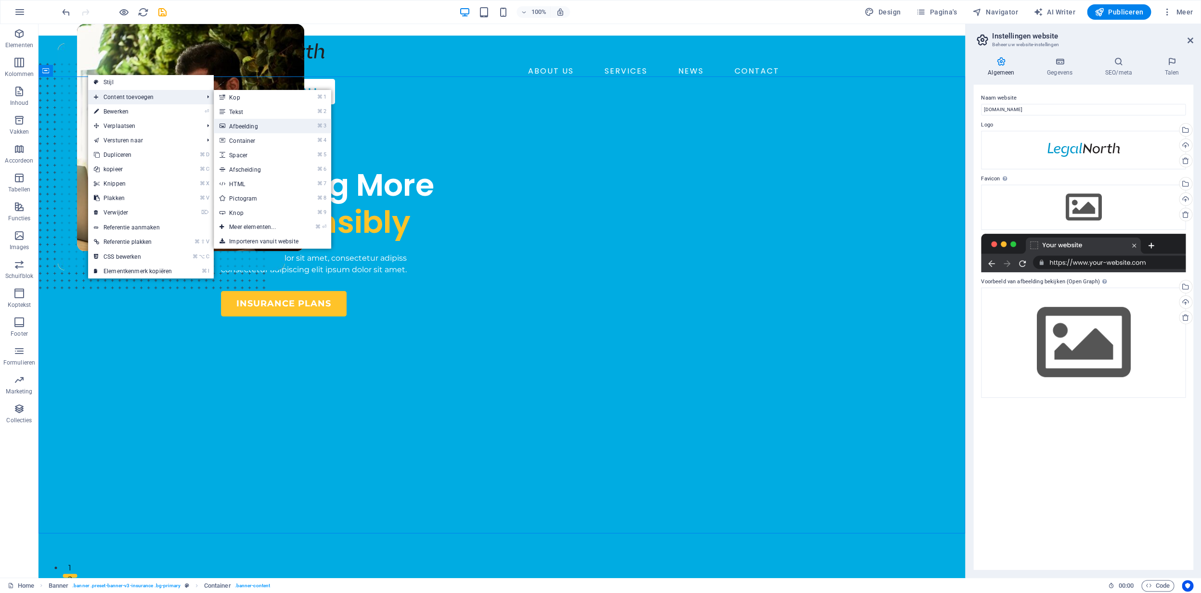
click at [262, 127] on link "⌘ 3 Afbeelding" at bounding box center [254, 126] width 81 height 14
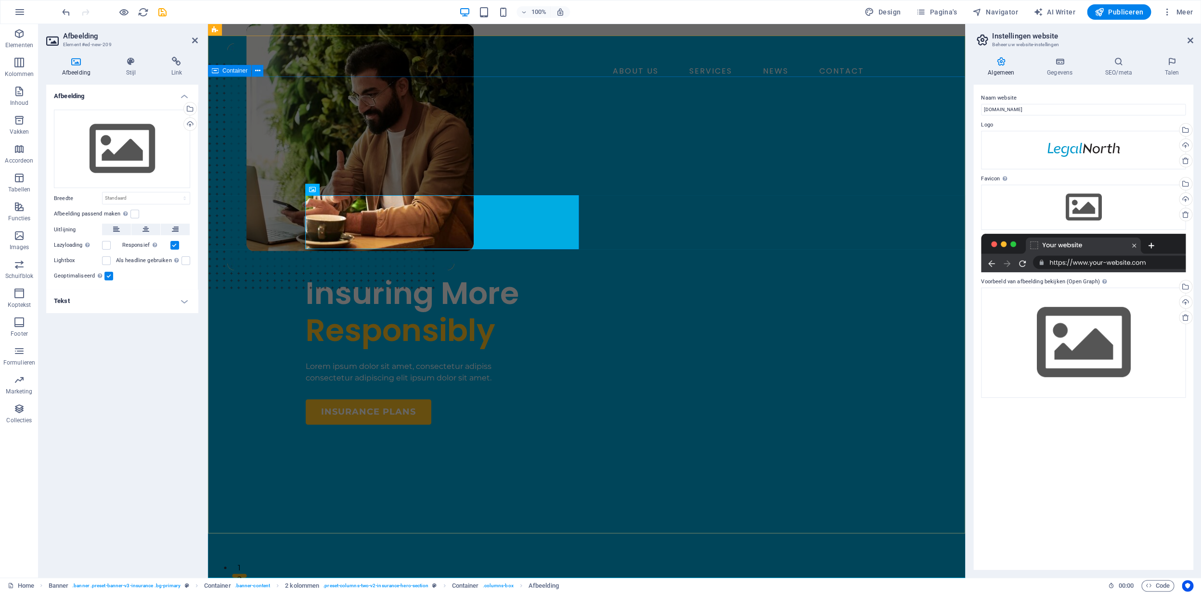
click at [286, 117] on div "INSURANCE COMPANY Insuring More Responsibly Lorem ipsum dolor sit amet, consect…" at bounding box center [586, 426] width 757 height 629
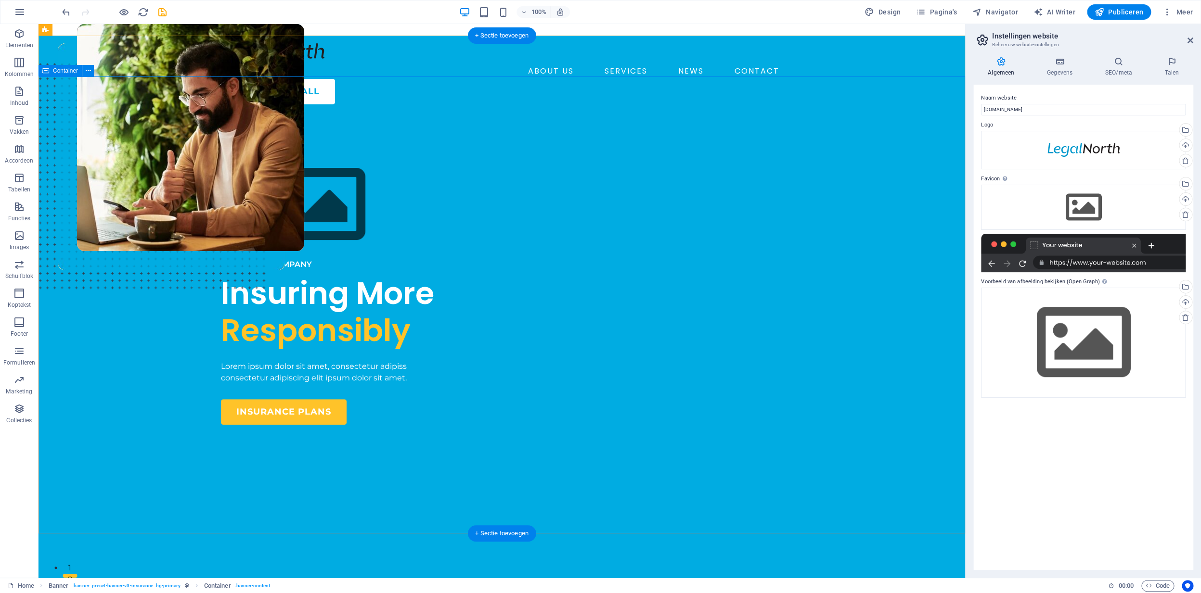
click at [288, 134] on div "INSURANCE COMPANY Insuring More Responsibly Lorem ipsum dolor sit amet, consect…" at bounding box center [501, 426] width 926 height 629
click at [178, 112] on div "INSURANCE COMPANY Insuring More Responsibly Lorem ipsum dolor sit amet, consect…" at bounding box center [501, 426] width 926 height 629
click at [66, 12] on icon "undo" at bounding box center [66, 12] width 11 height 11
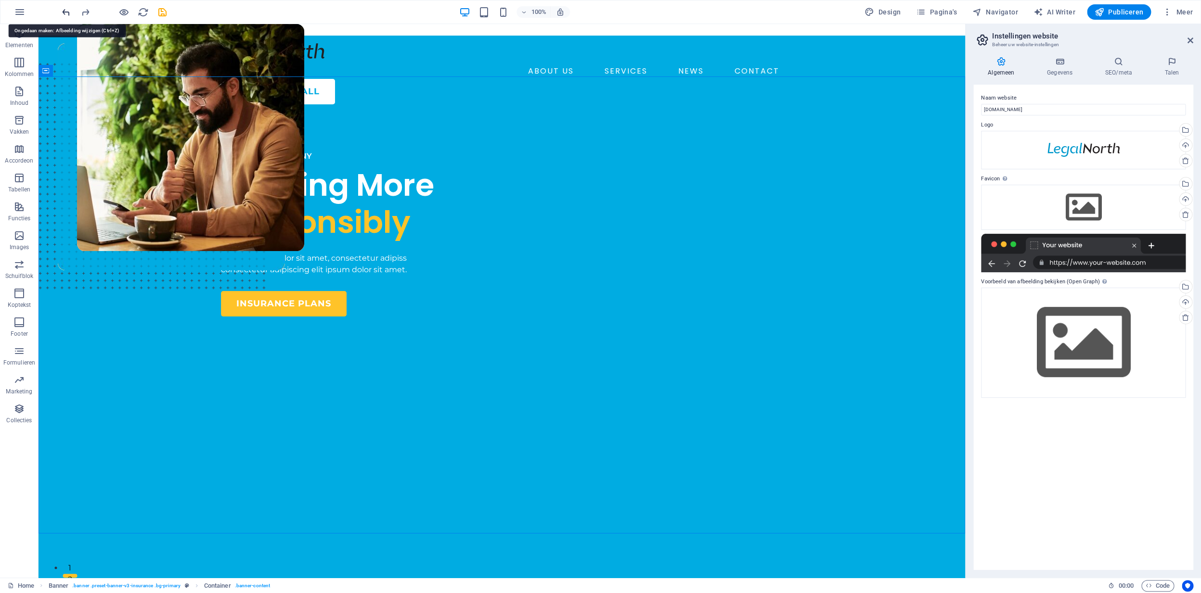
click at [66, 14] on icon "undo" at bounding box center [66, 12] width 11 height 11
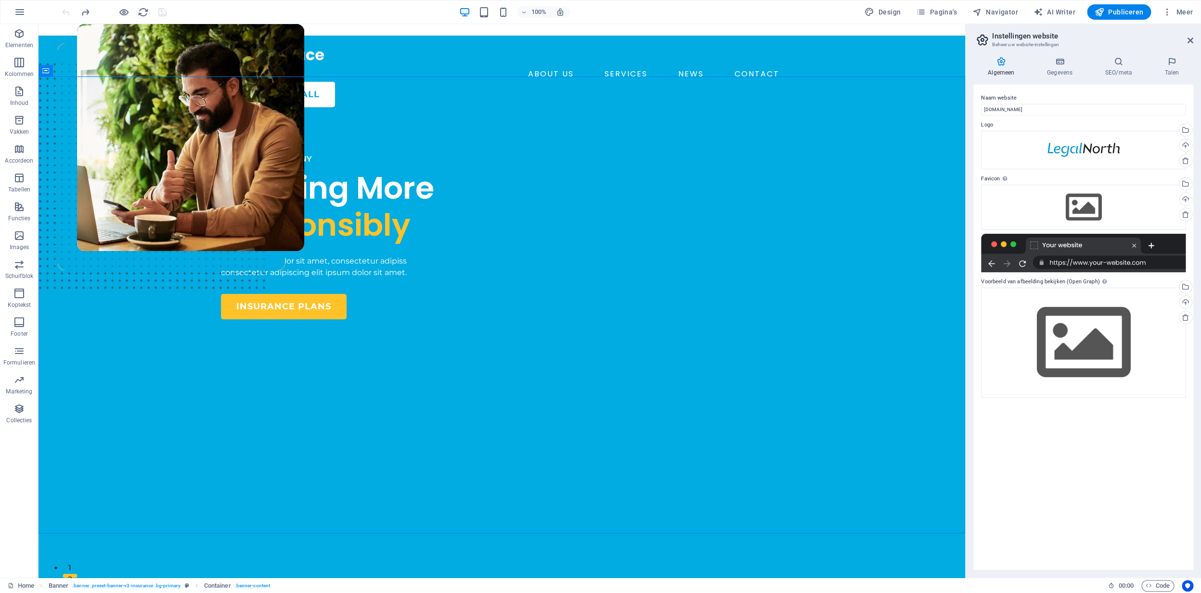
click at [66, 15] on div at bounding box center [114, 11] width 108 height 15
click at [20, 15] on icon "button" at bounding box center [20, 12] width 12 height 12
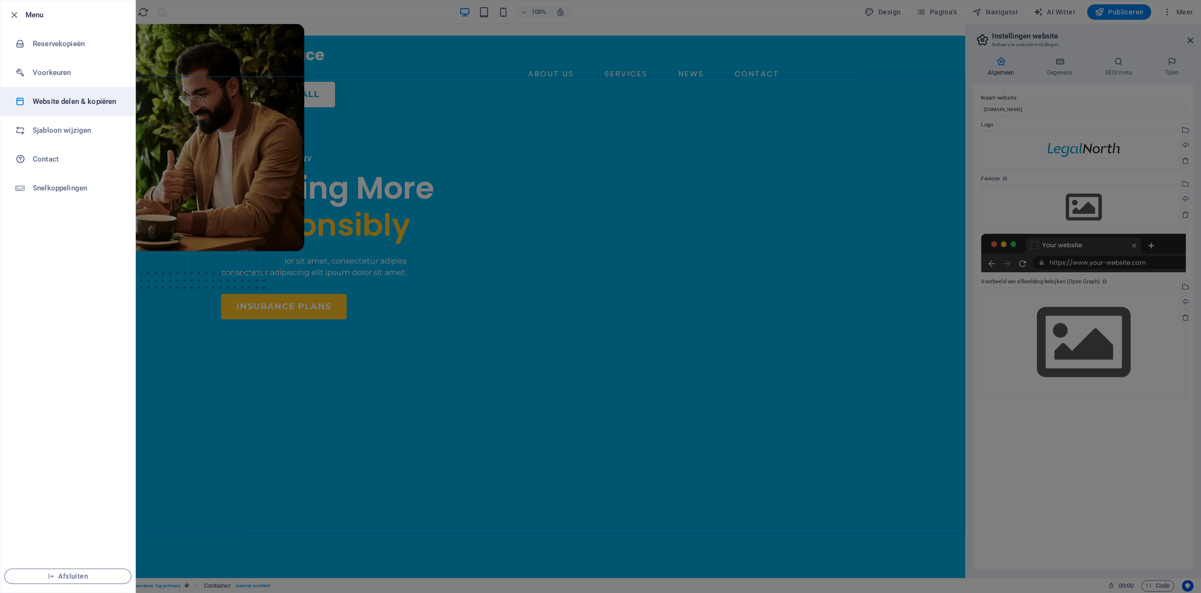
click at [66, 101] on h6 "Website delen & kopiëren" at bounding box center [77, 102] width 89 height 12
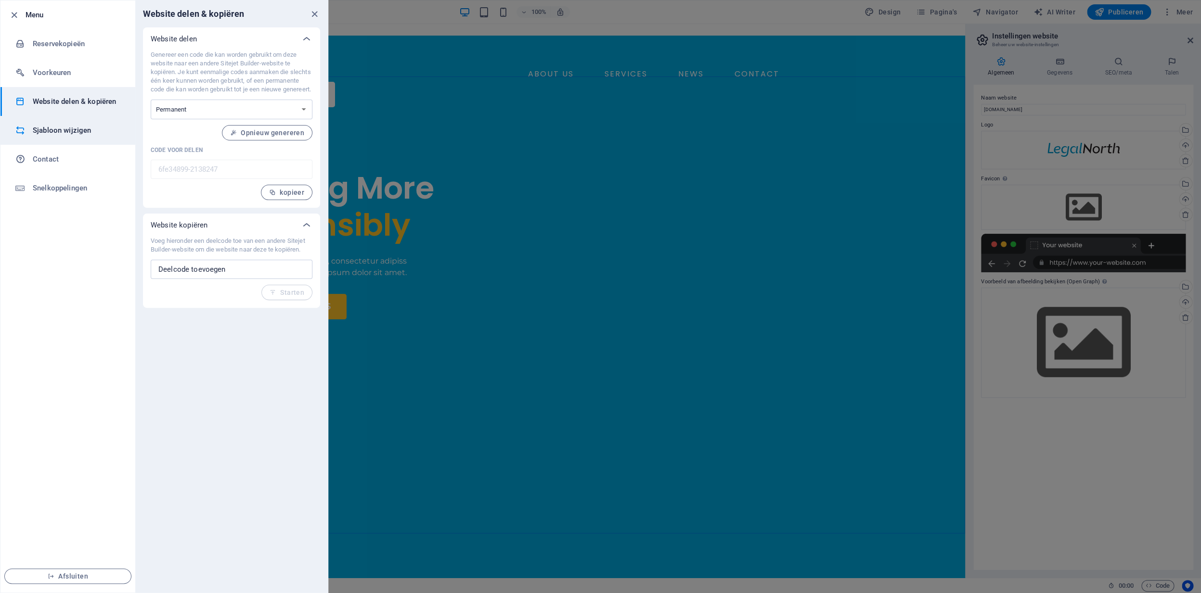
click at [69, 131] on h6 "Sjabloon wijzigen" at bounding box center [77, 131] width 89 height 12
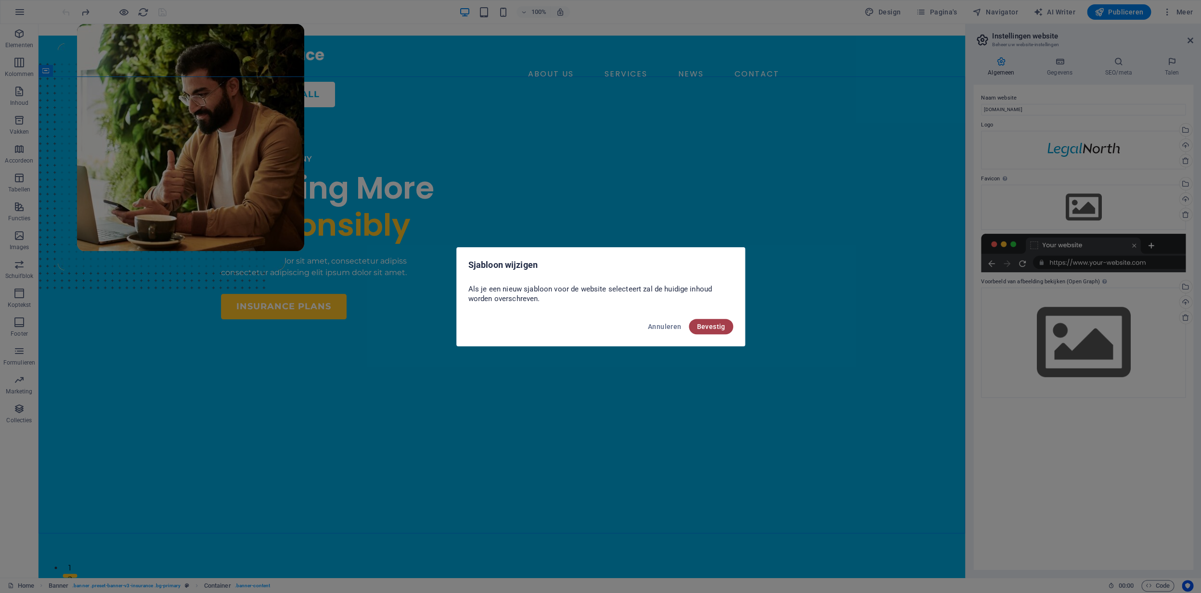
click at [722, 329] on span "Bevestig" at bounding box center [710, 327] width 28 height 8
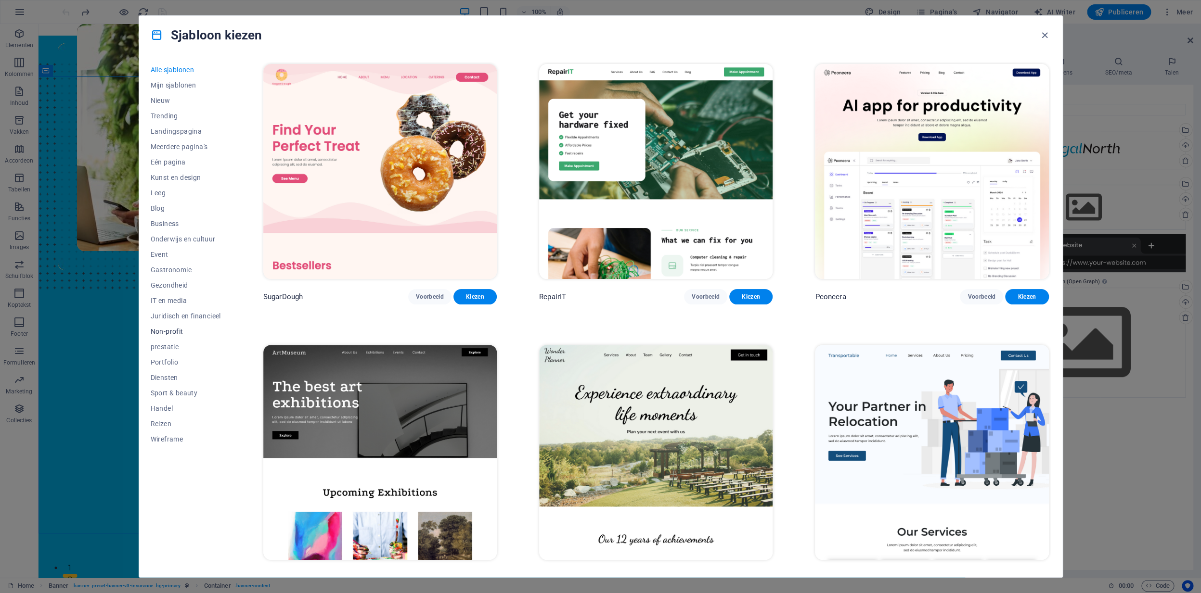
click at [175, 333] on span "Non-profit" at bounding box center [186, 332] width 70 height 8
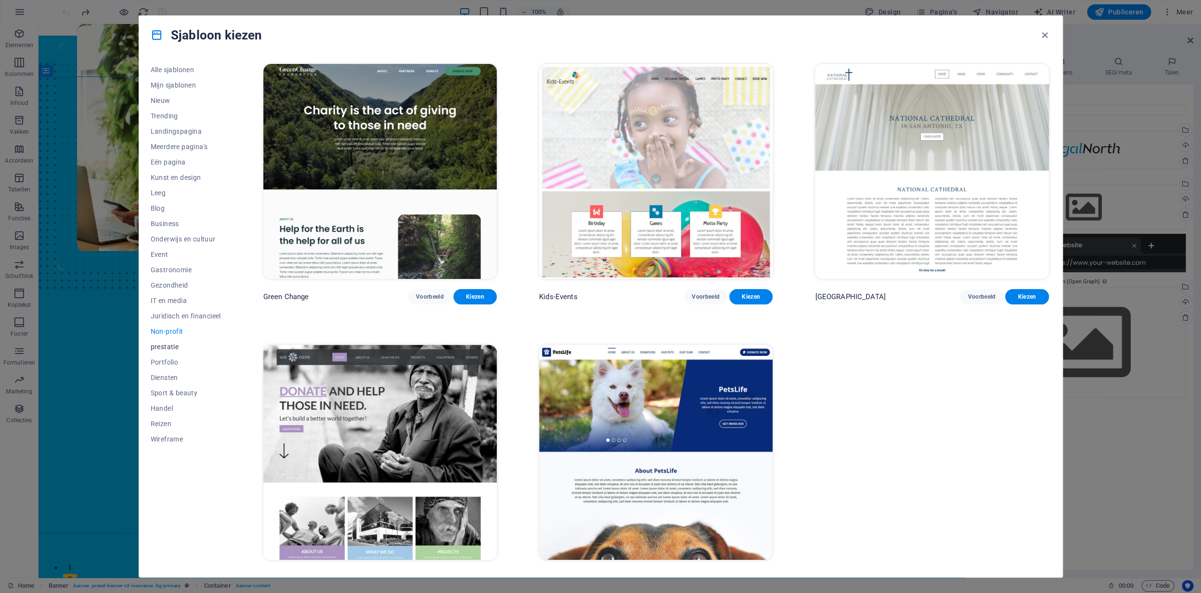
click at [168, 349] on span "prestatie" at bounding box center [186, 347] width 70 height 8
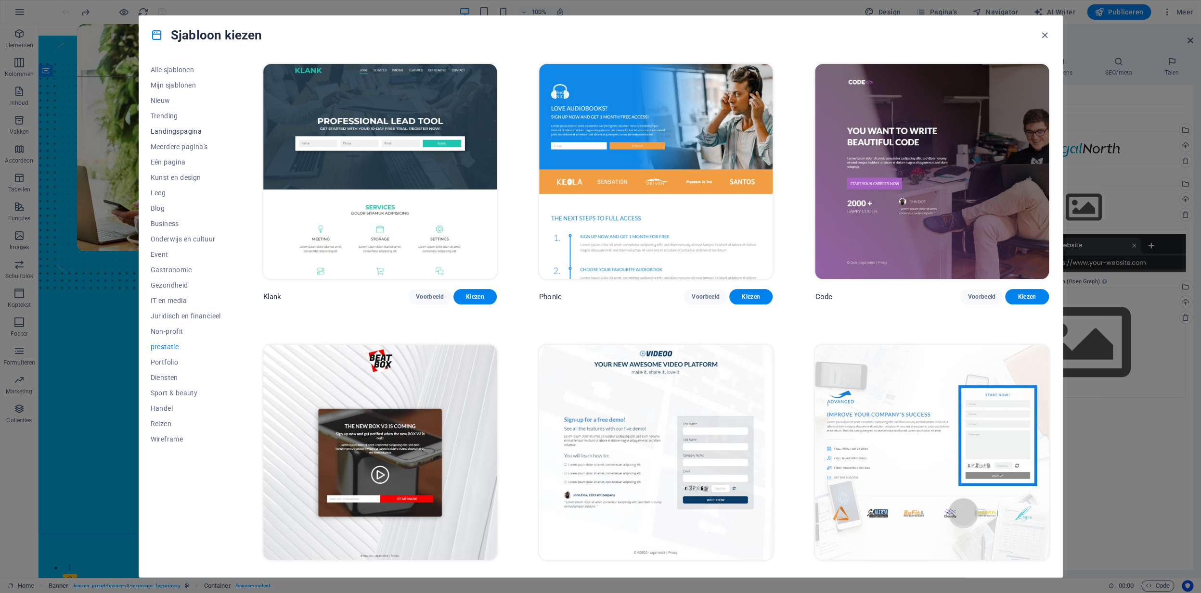
click at [185, 133] on span "Landingspagina" at bounding box center [186, 132] width 70 height 8
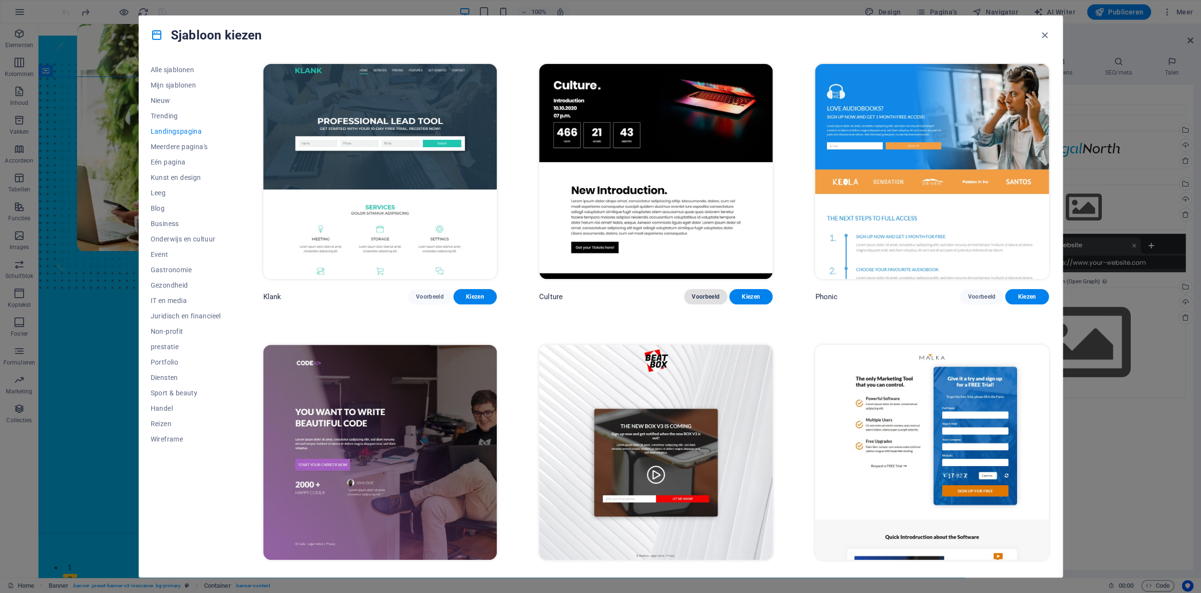
click at [716, 296] on span "Voorbeeld" at bounding box center [706, 297] width 28 height 8
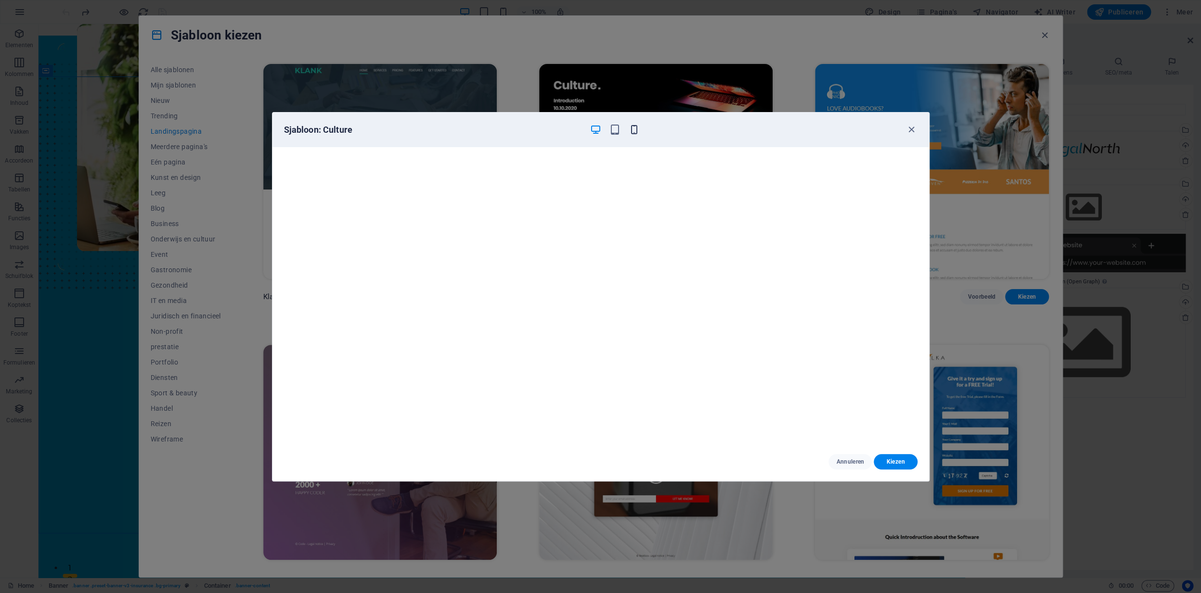
click at [635, 131] on icon "button" at bounding box center [634, 129] width 11 height 11
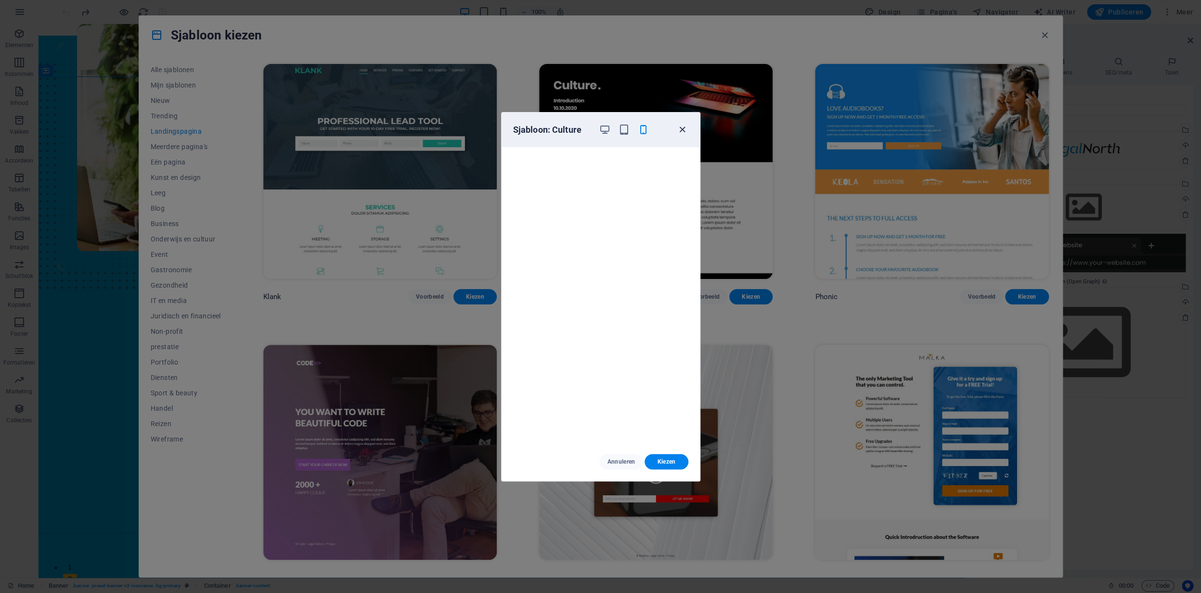
click at [683, 130] on icon "button" at bounding box center [682, 129] width 11 height 11
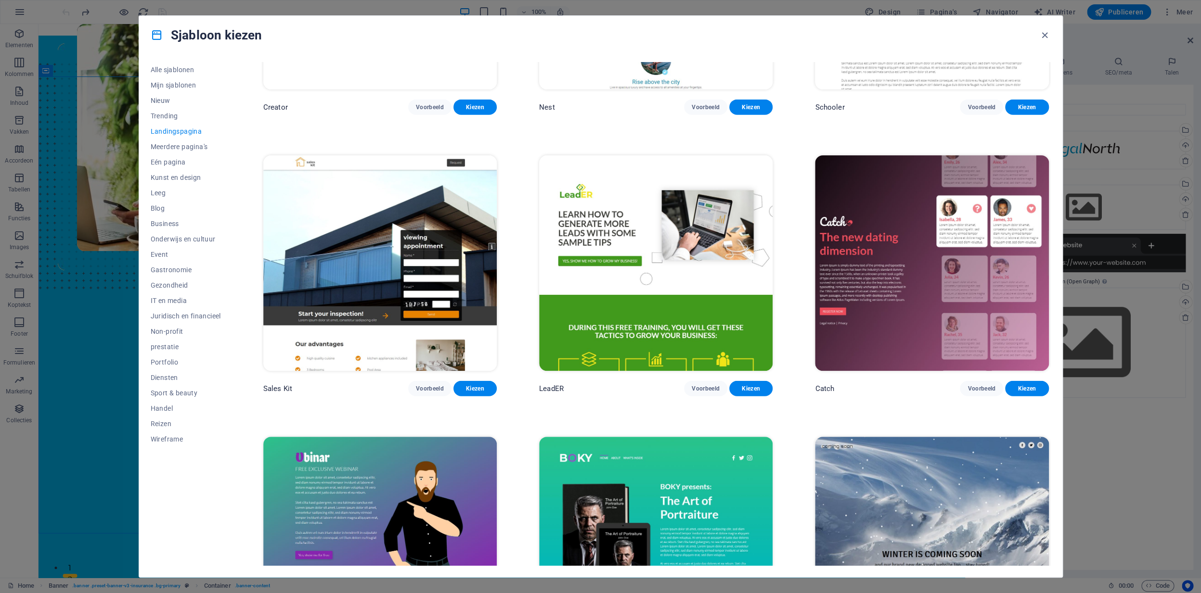
scroll to position [1700, 0]
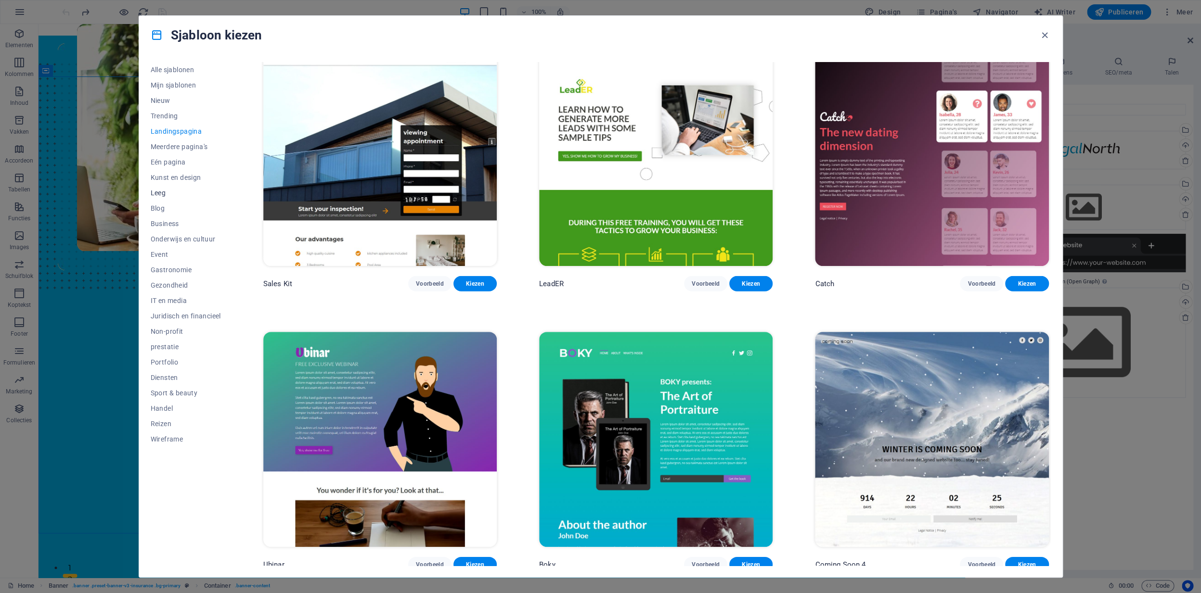
click at [167, 194] on span "Leeg" at bounding box center [186, 193] width 70 height 8
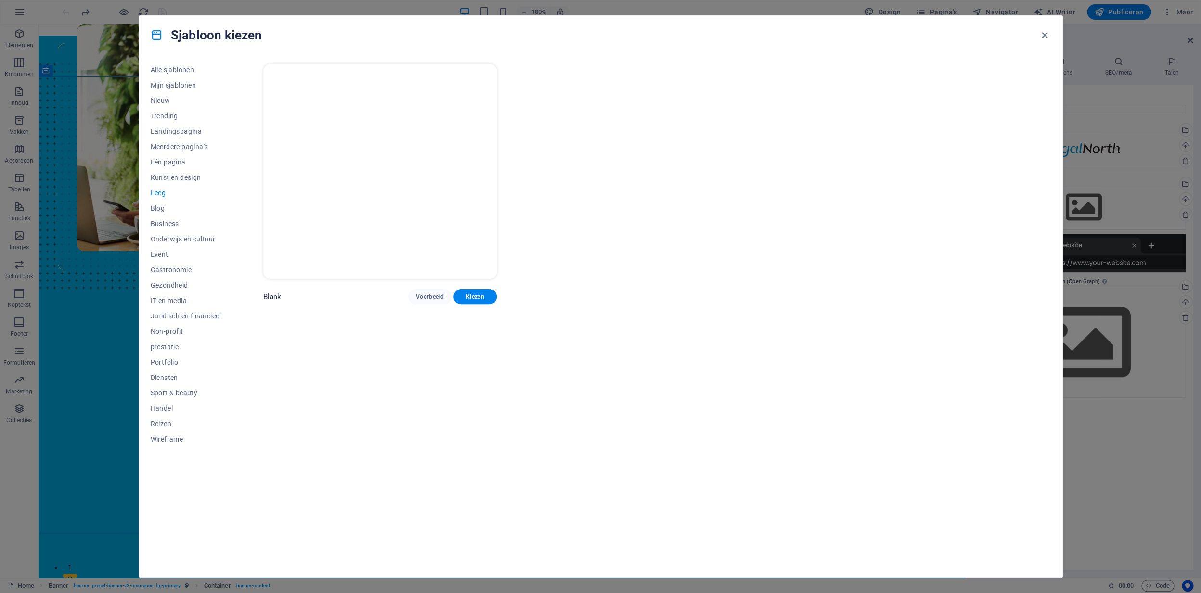
scroll to position [0, 0]
click at [423, 296] on span "Voorbeeld" at bounding box center [430, 297] width 28 height 8
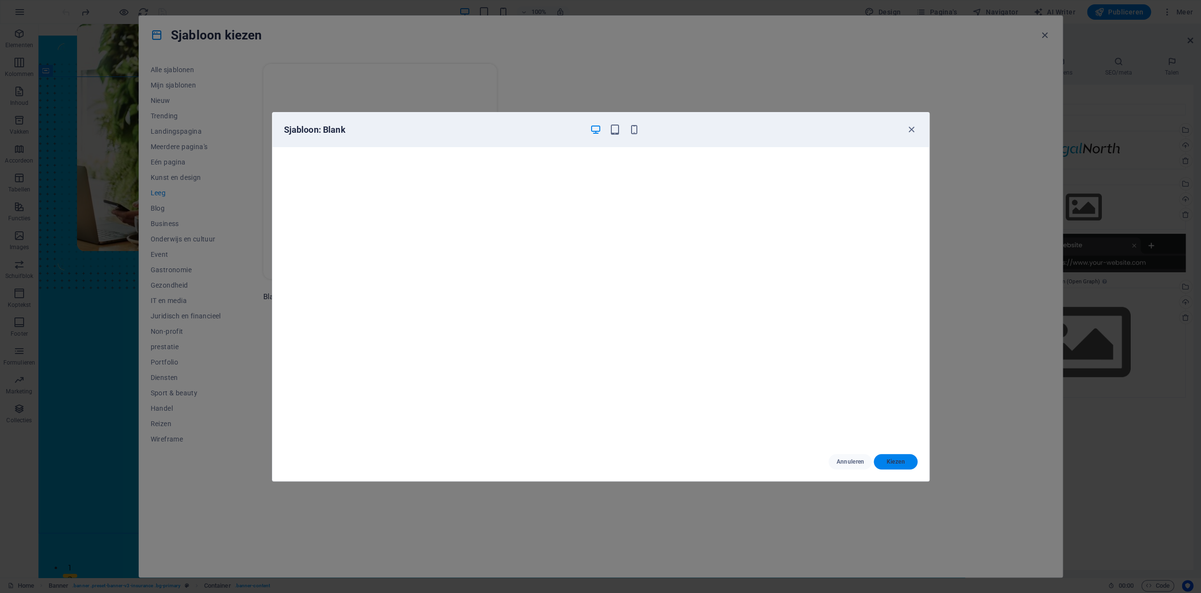
click at [895, 464] on span "Kiezen" at bounding box center [895, 462] width 28 height 8
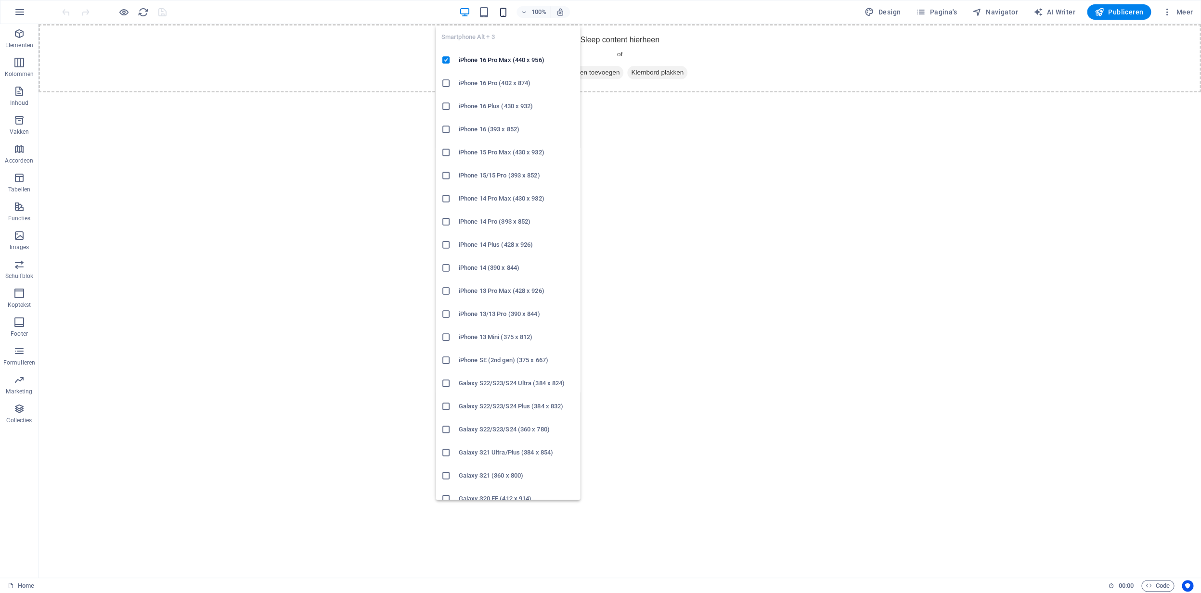
click at [506, 13] on icon "button" at bounding box center [503, 12] width 11 height 11
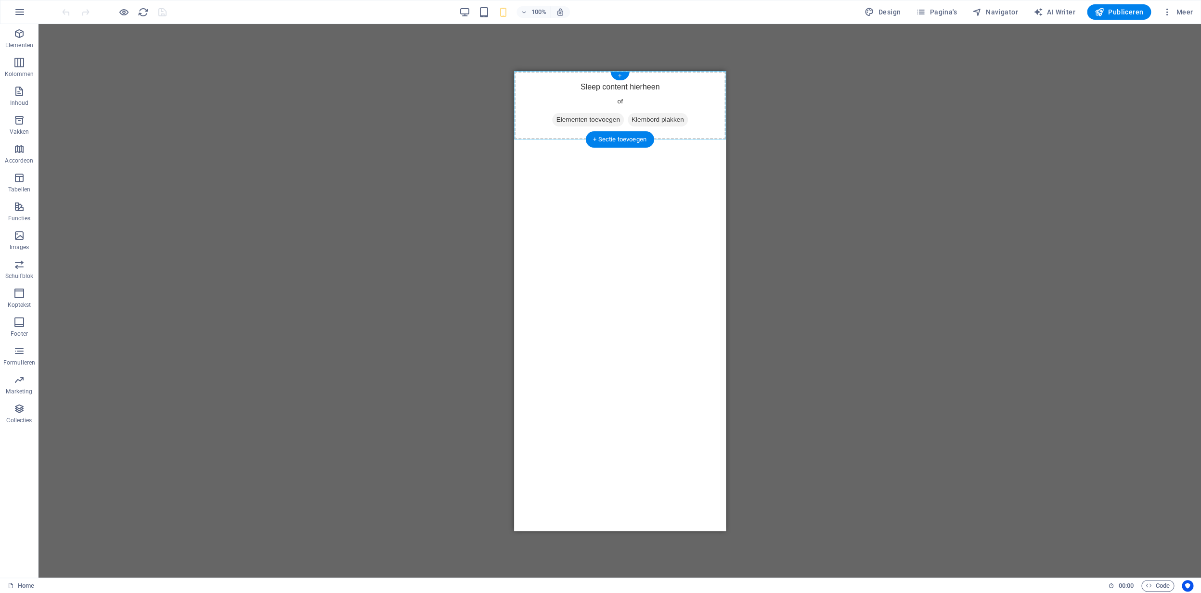
click at [622, 75] on div "+" at bounding box center [619, 76] width 19 height 9
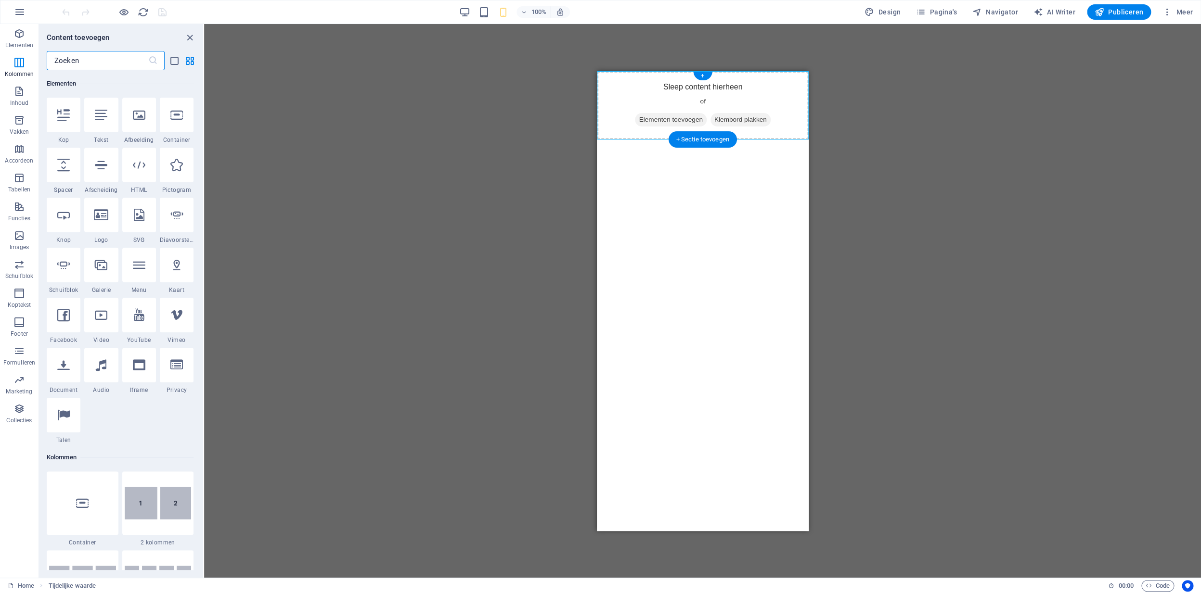
scroll to position [1581, 0]
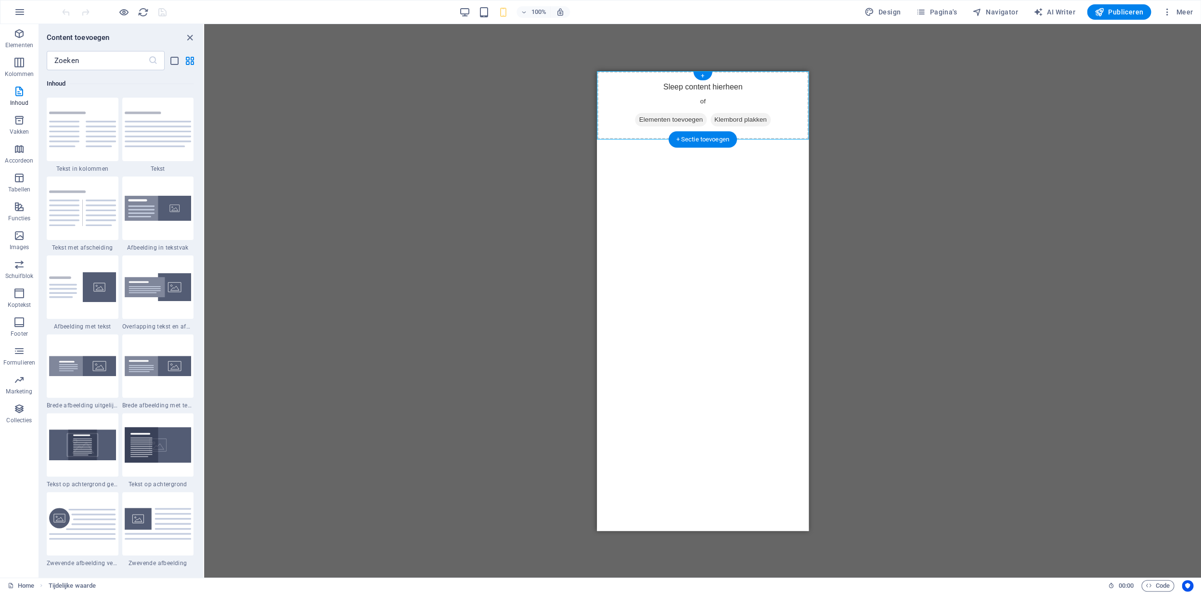
click at [679, 119] on span "Elementen toevoegen" at bounding box center [669, 119] width 71 height 13
click at [23, 42] on p "Elementen" at bounding box center [19, 45] width 28 height 8
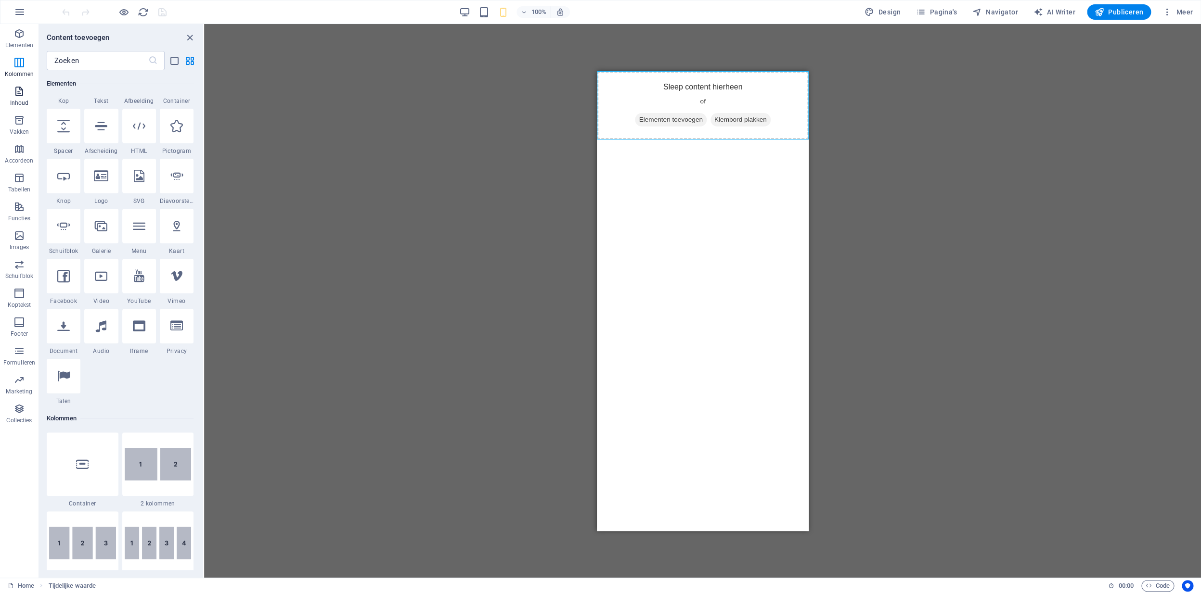
scroll to position [0, 0]
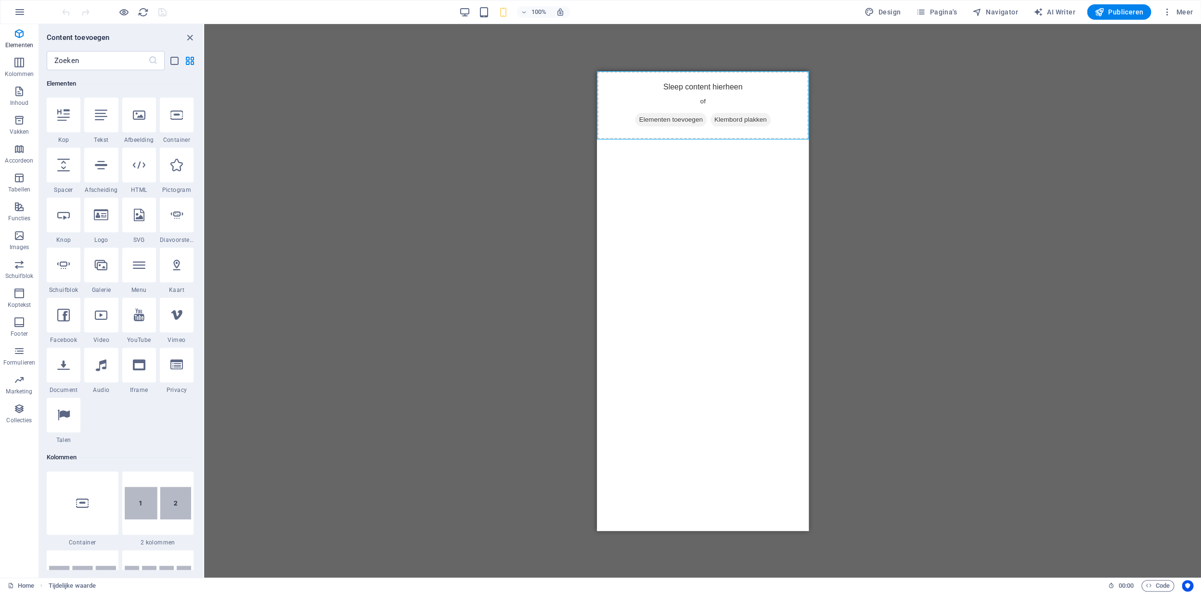
click at [147, 118] on div at bounding box center [139, 115] width 34 height 35
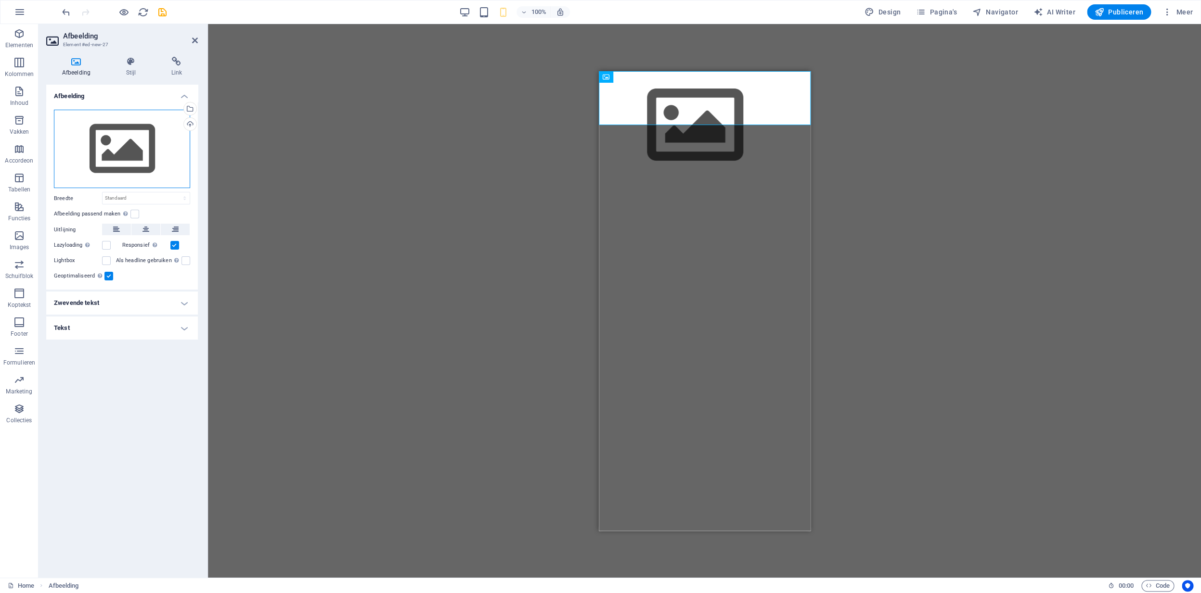
click at [154, 153] on div "Sleep bestanden hierheen, klik om bestanden te kiezen of selecteer bestanden ui…" at bounding box center [122, 149] width 136 height 79
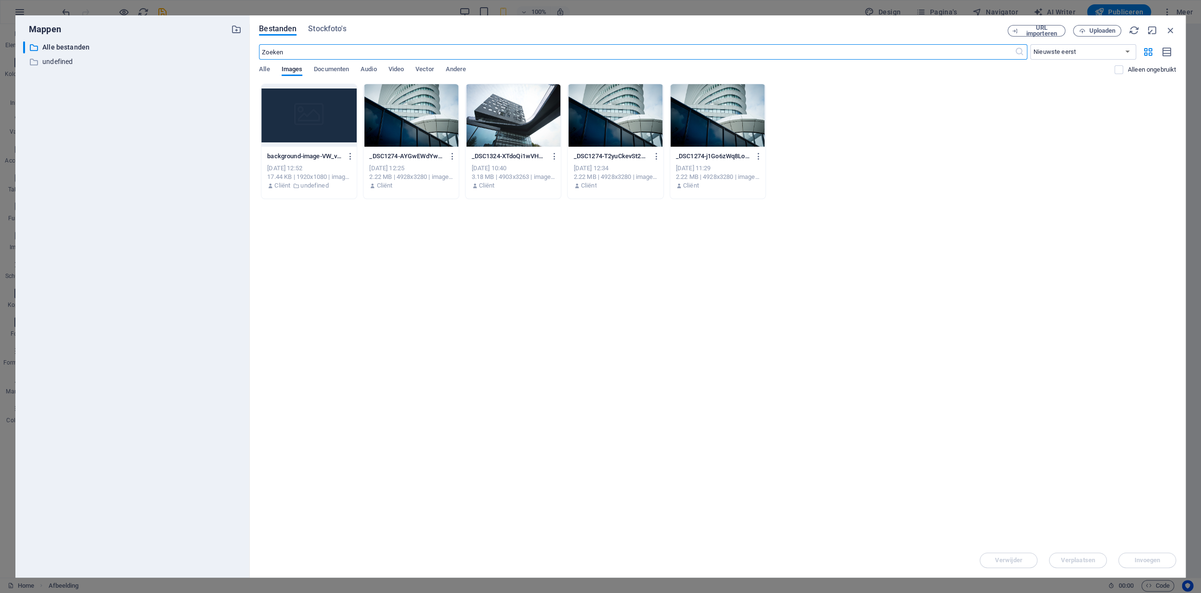
click at [611, 128] on div at bounding box center [614, 115] width 95 height 63
click at [1133, 558] on span "Invoegen" at bounding box center [1147, 561] width 50 height 6
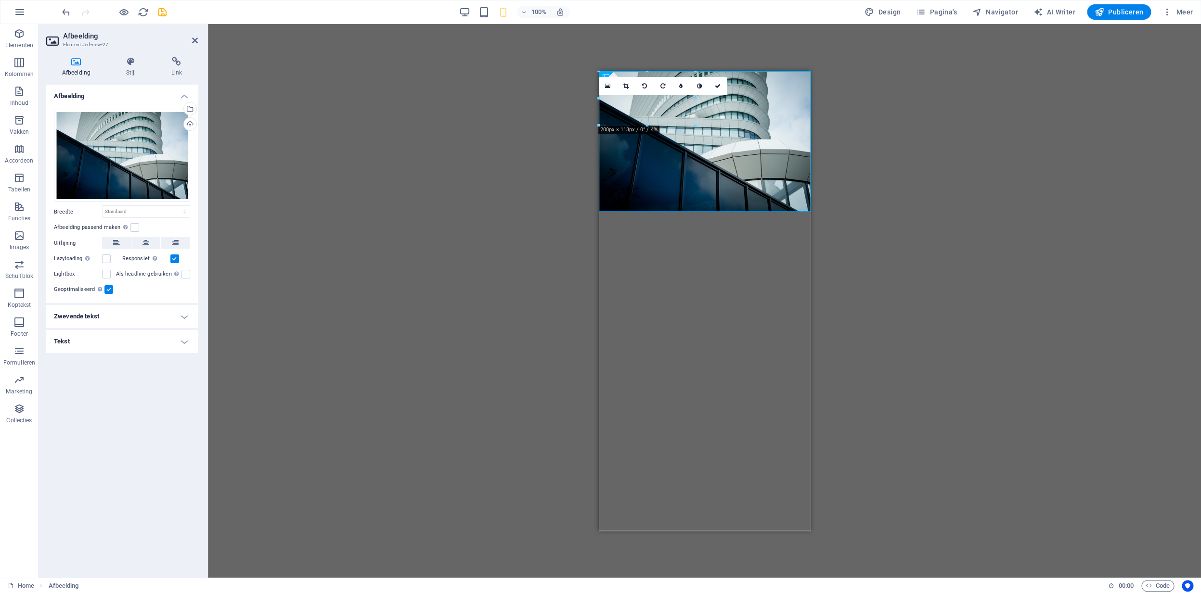
click at [579, 303] on div "Sleep hierheen om de bestaande content te vervangen. Druk op “Ctrl” als je een …" at bounding box center [704, 301] width 993 height 554
click at [103, 206] on select "Standaard auto px rem % em vh vw" at bounding box center [146, 212] width 87 height 12
select select "px"
click option "px" at bounding box center [0, 0] width 0 height 0
type input "440"
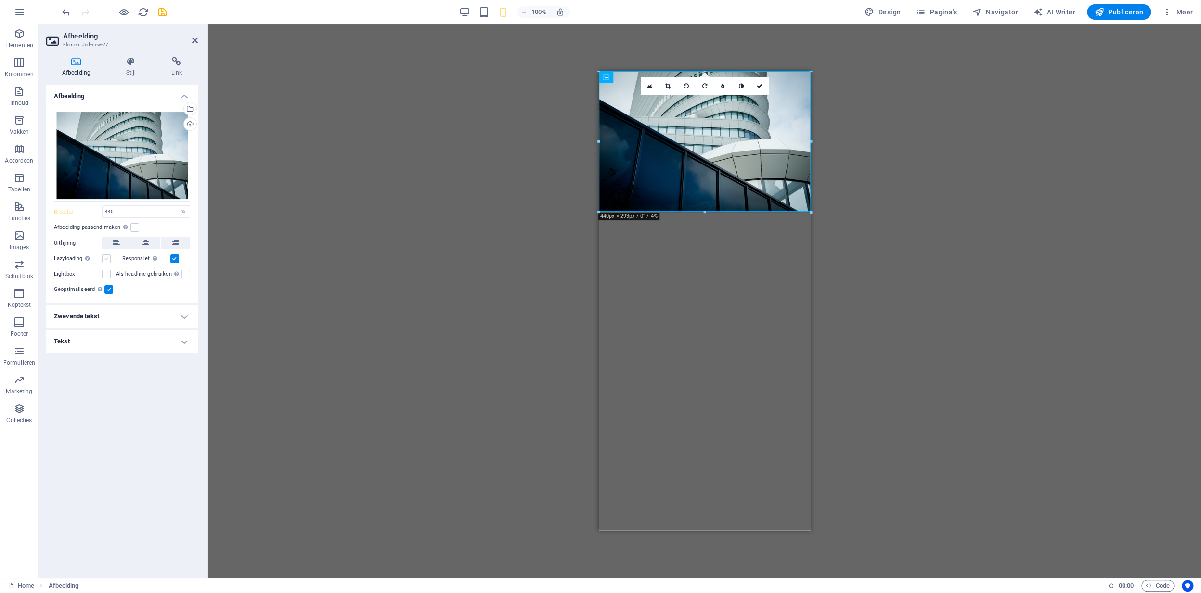
click at [108, 259] on label at bounding box center [106, 259] width 9 height 9
click at [0, 0] on input "Lazyloading Door afbeeldingen pas na de rest van de pagina te laden, voelt de p…" at bounding box center [0, 0] width 0 height 0
click at [107, 275] on label at bounding box center [106, 274] width 9 height 9
click at [0, 0] on input "Lightbox" at bounding box center [0, 0] width 0 height 0
click at [187, 277] on label at bounding box center [185, 274] width 9 height 9
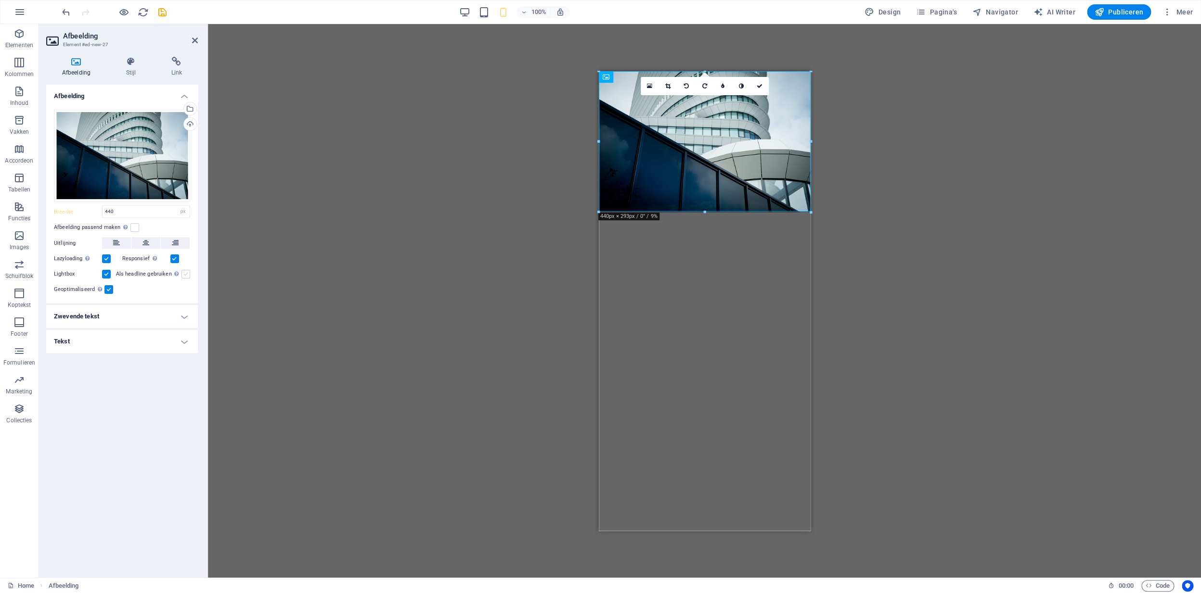
click at [0, 0] on input "Als headline gebruiken De afbeelding wordt geplaatst in een header-tag van het …" at bounding box center [0, 0] width 0 height 0
click at [186, 275] on label at bounding box center [185, 274] width 9 height 9
click at [0, 0] on input "Als headline gebruiken De afbeelding wordt geplaatst in een header-tag van het …" at bounding box center [0, 0] width 0 height 0
click at [94, 317] on h4 "Zwevende tekst" at bounding box center [122, 316] width 152 height 23
click at [139, 336] on span "Afbeelding links" at bounding box center [159, 336] width 55 height 12
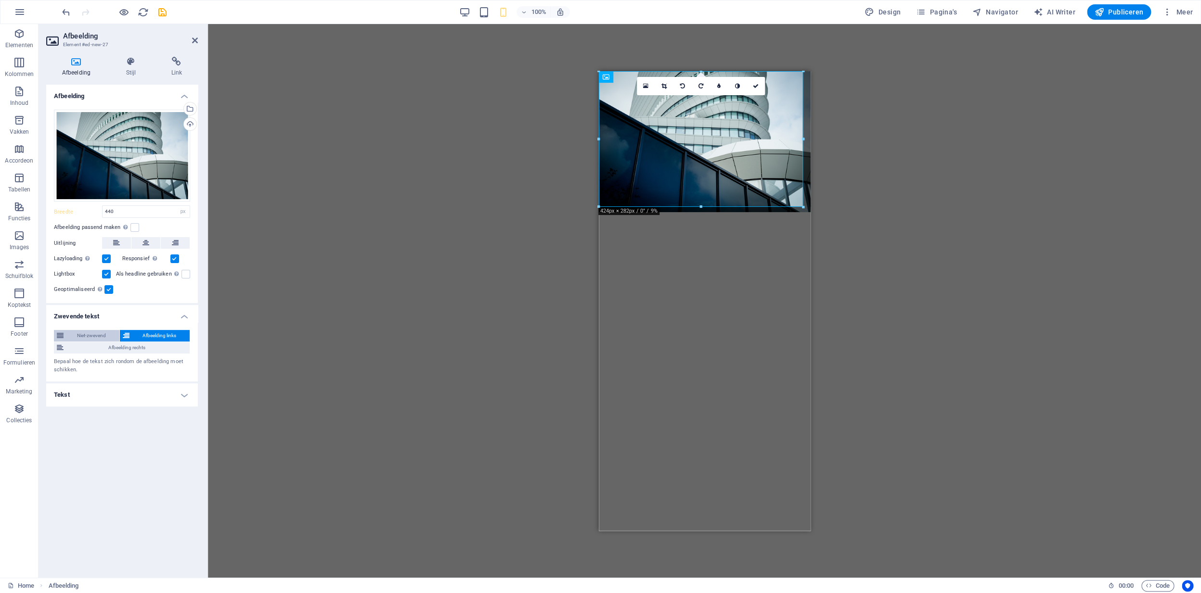
click at [100, 334] on span "Niet-zwevend" at bounding box center [91, 336] width 50 height 12
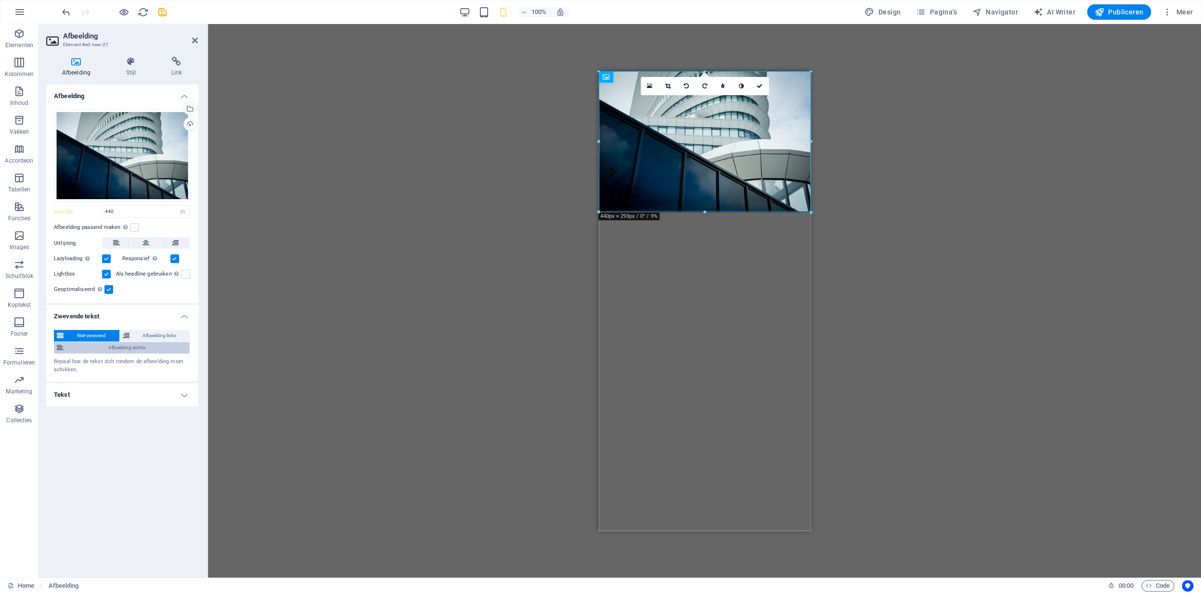
click at [69, 351] on span "Afbeelding rechts" at bounding box center [126, 348] width 120 height 12
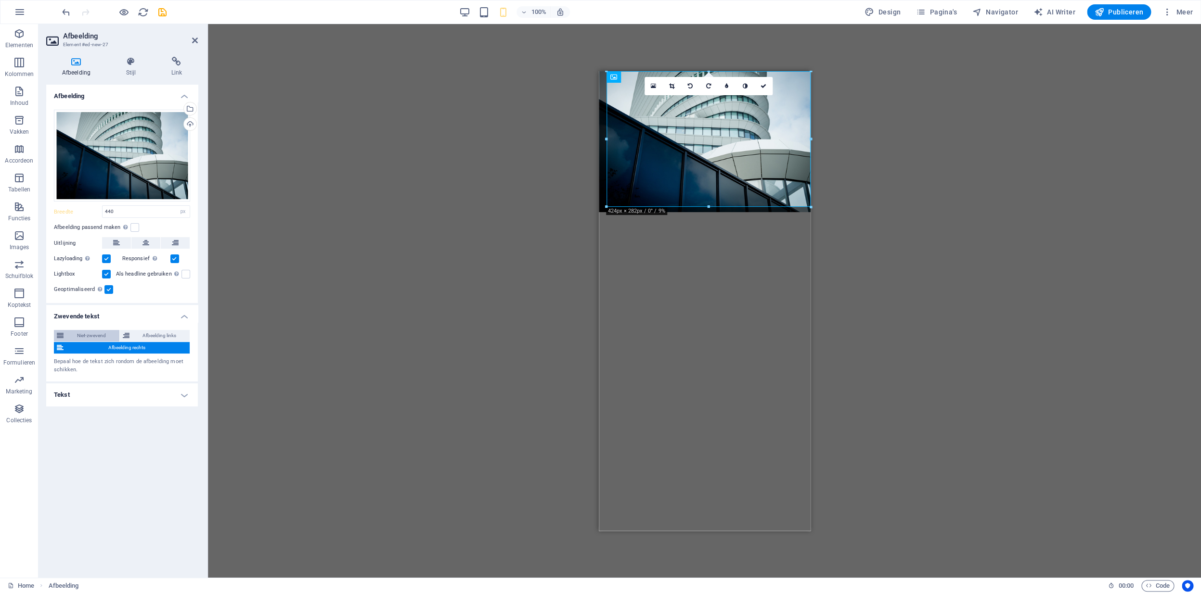
click at [69, 337] on span "Niet-zwevend" at bounding box center [91, 336] width 50 height 12
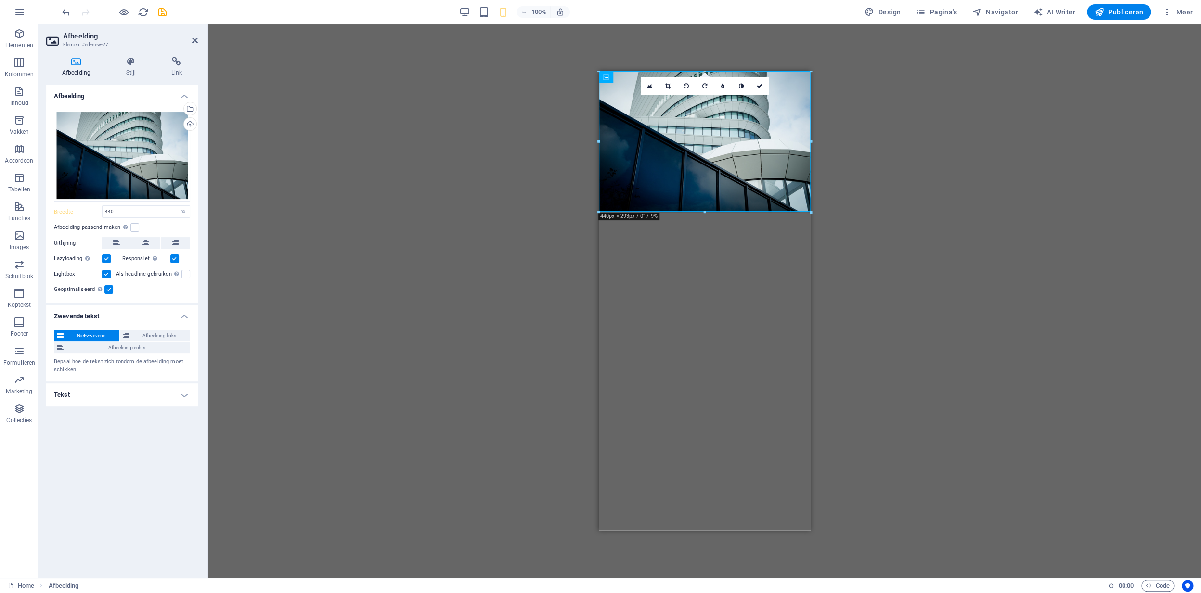
click at [80, 394] on h4 "Tekst" at bounding box center [122, 395] width 152 height 23
click at [70, 337] on span "Niet-zwevend" at bounding box center [91, 336] width 50 height 12
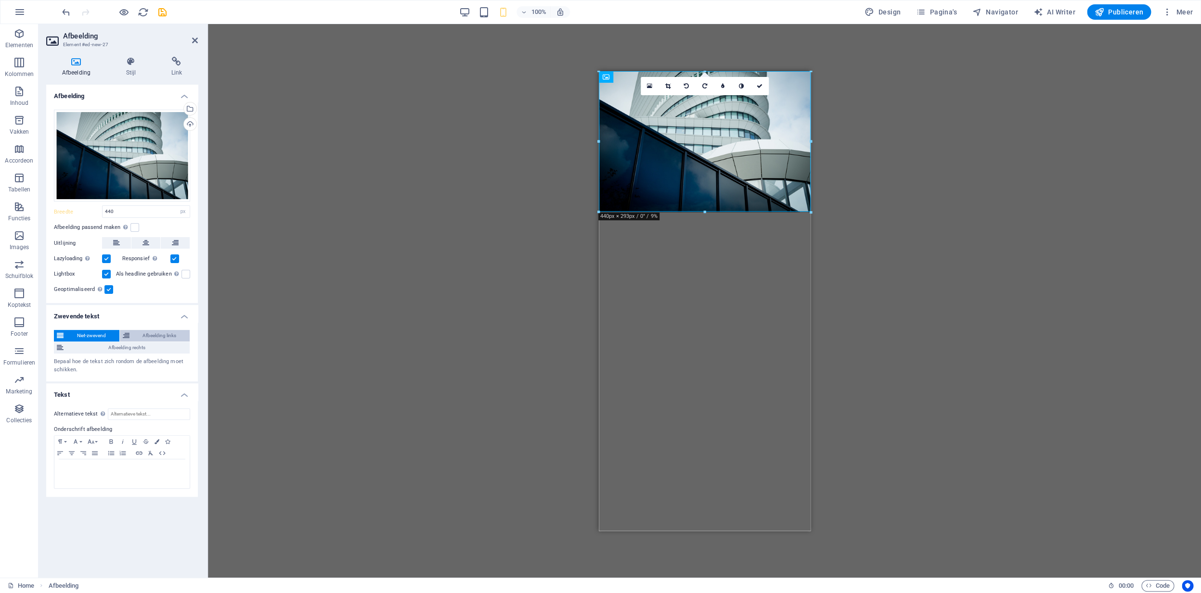
click at [146, 335] on span "Afbeelding links" at bounding box center [159, 336] width 55 height 12
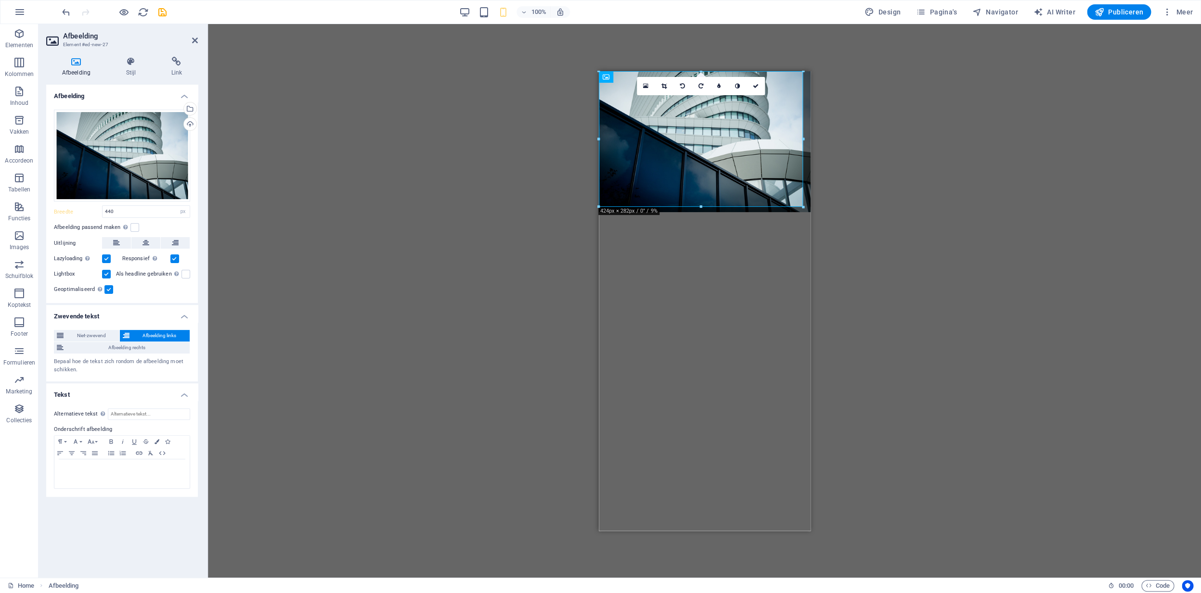
click at [146, 335] on span "Afbeelding links" at bounding box center [159, 336] width 55 height 12
click at [87, 338] on span "Niet-zwevend" at bounding box center [91, 336] width 50 height 12
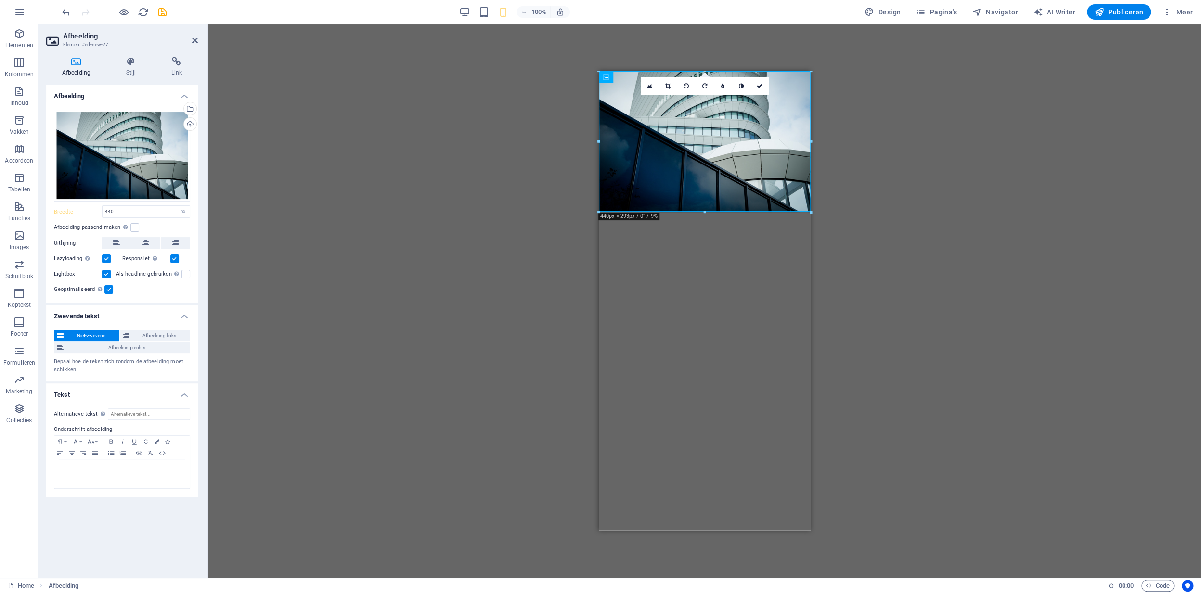
click at [110, 289] on label at bounding box center [108, 289] width 9 height 9
click at [0, 0] on input "Geoptimaliseerd Afbeeldingen worden gecomprimeerd om de pagina sneller te maken." at bounding box center [0, 0] width 0 height 0
click at [108, 292] on label at bounding box center [108, 289] width 9 height 9
click at [0, 0] on input "Geoptimaliseerd Afbeeldingen worden gecomprimeerd om de pagina sneller te maken." at bounding box center [0, 0] width 0 height 0
click at [109, 292] on label at bounding box center [108, 289] width 9 height 9
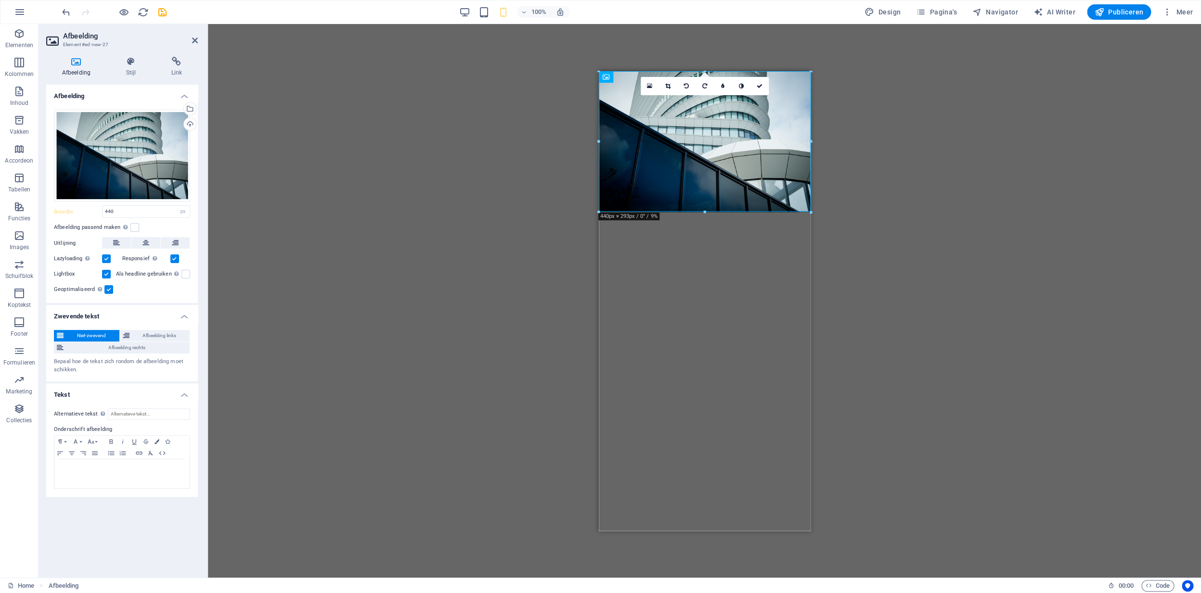
click at [0, 0] on input "Geoptimaliseerd Afbeeldingen worden gecomprimeerd om de pagina sneller te maken." at bounding box center [0, 0] width 0 height 0
click at [109, 292] on label at bounding box center [108, 289] width 9 height 9
click at [0, 0] on input "Geoptimaliseerd Afbeeldingen worden gecomprimeerd om de pagina sneller te maken." at bounding box center [0, 0] width 0 height 0
click at [109, 274] on label at bounding box center [106, 274] width 9 height 9
click at [0, 0] on input "Lightbox" at bounding box center [0, 0] width 0 height 0
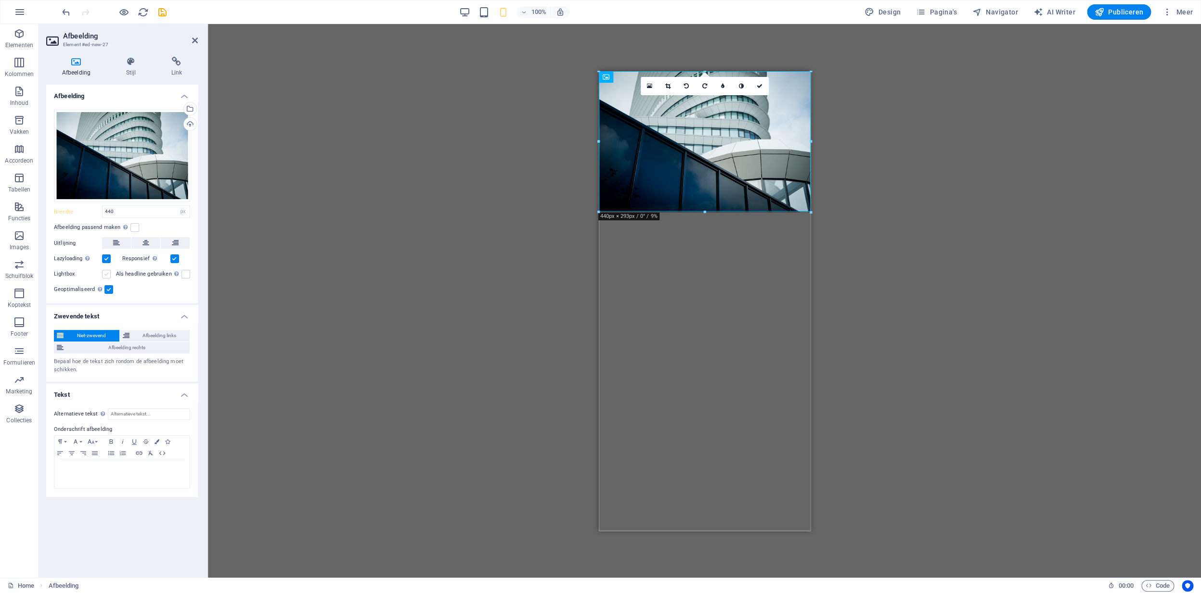
click at [110, 275] on label at bounding box center [106, 274] width 9 height 9
click at [109, 260] on label at bounding box center [106, 259] width 9 height 9
click at [0, 0] on input "Lazyloading Door afbeeldingen pas na de rest van de pagina te laden, voelt de p…" at bounding box center [0, 0] width 0 height 0
click at [176, 259] on label at bounding box center [174, 259] width 9 height 9
click at [0, 0] on input "Responsief Retina-afbeeldingen en voor smartphones geoptimaliseerde formaten au…" at bounding box center [0, 0] width 0 height 0
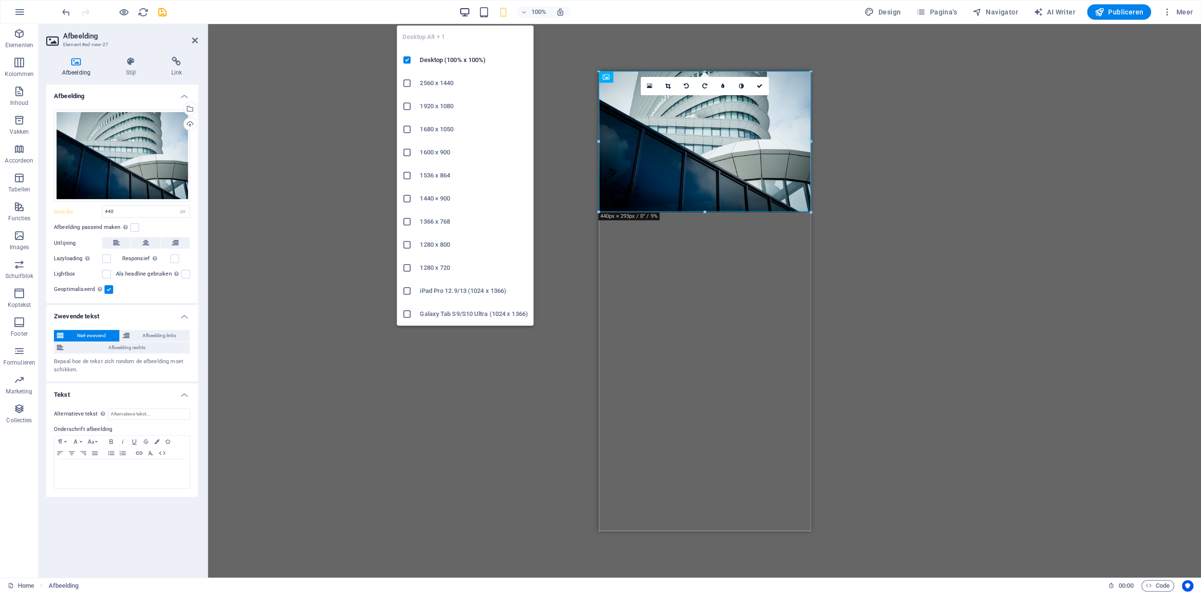
click at [467, 14] on icon "button" at bounding box center [464, 12] width 11 height 11
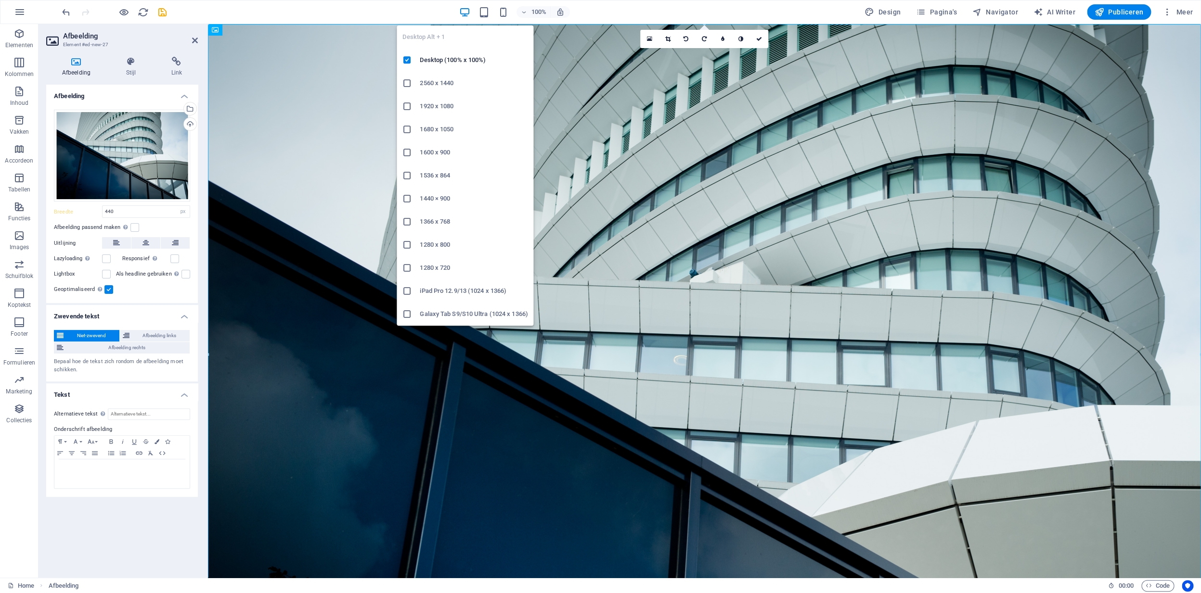
select select "DISABLED_OPTION_VALUE"
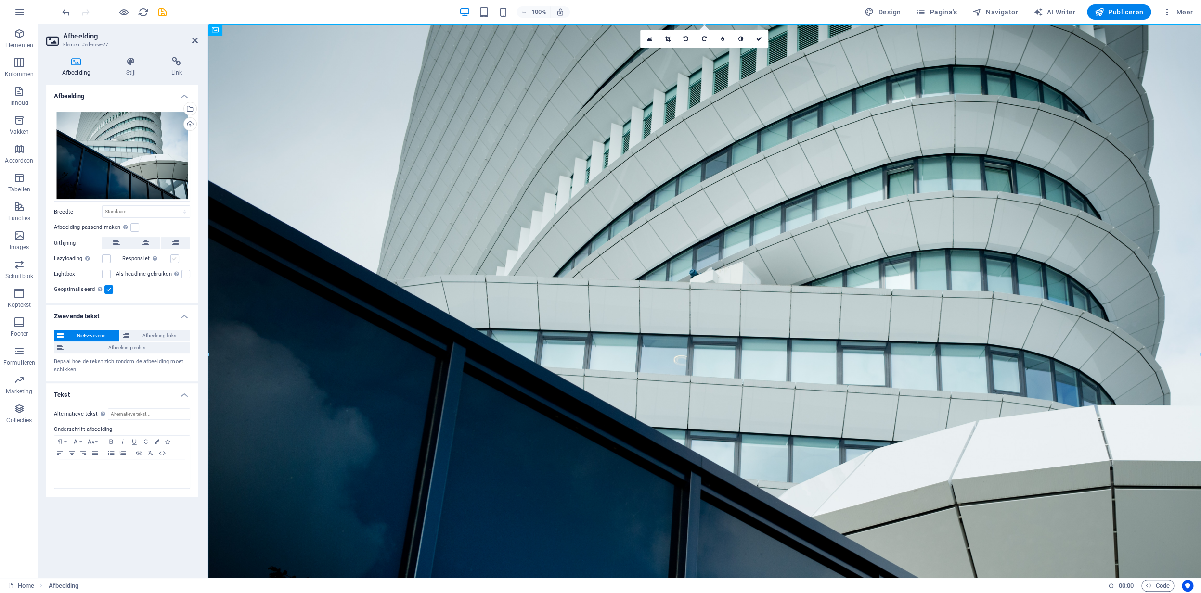
click at [176, 259] on label at bounding box center [174, 259] width 9 height 9
click at [0, 0] on input "Responsief Retina-afbeeldingen en voor smartphones geoptimaliseerde formaten au…" at bounding box center [0, 0] width 0 height 0
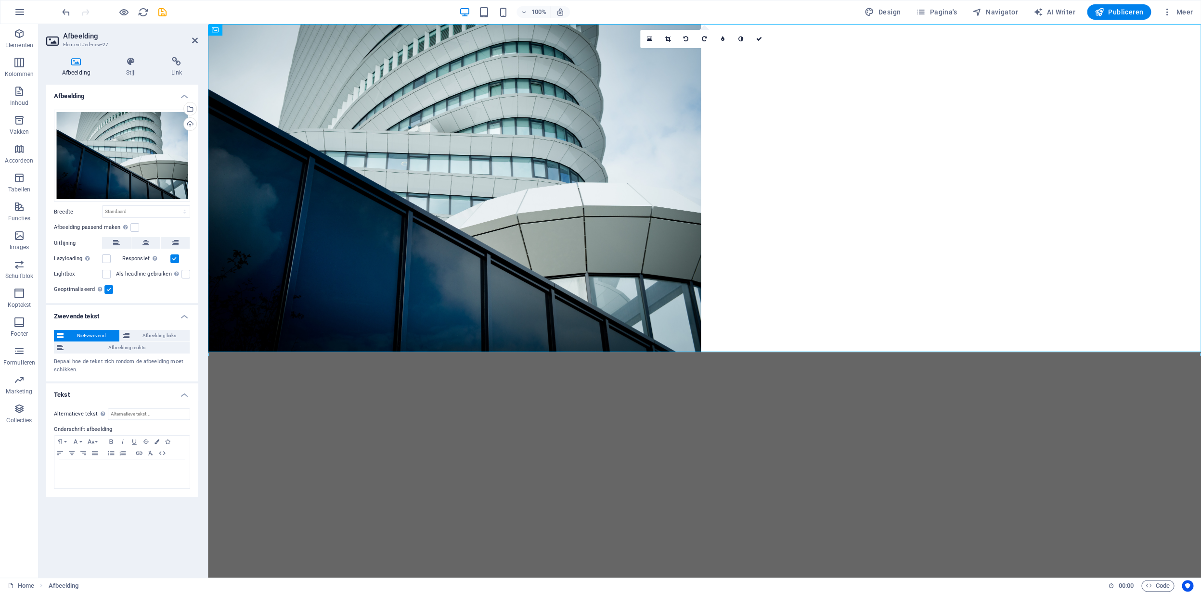
click at [176, 261] on label at bounding box center [174, 259] width 9 height 9
click at [0, 0] on input "Responsief Retina-afbeeldingen en voor smartphones geoptimaliseerde formaten au…" at bounding box center [0, 0] width 0 height 0
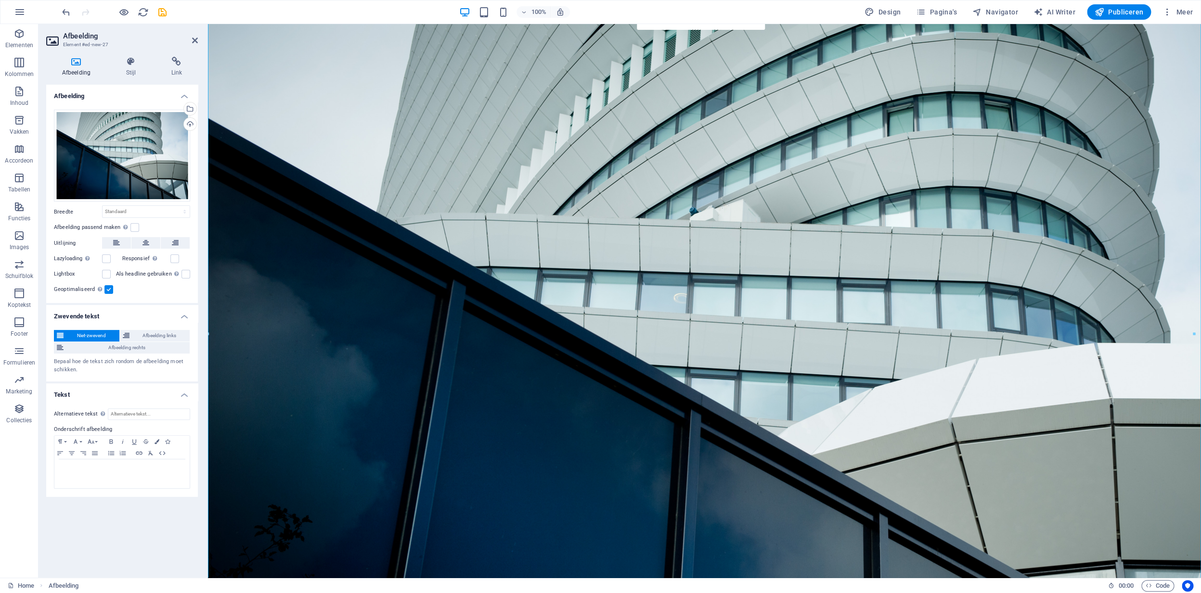
scroll to position [107, 0]
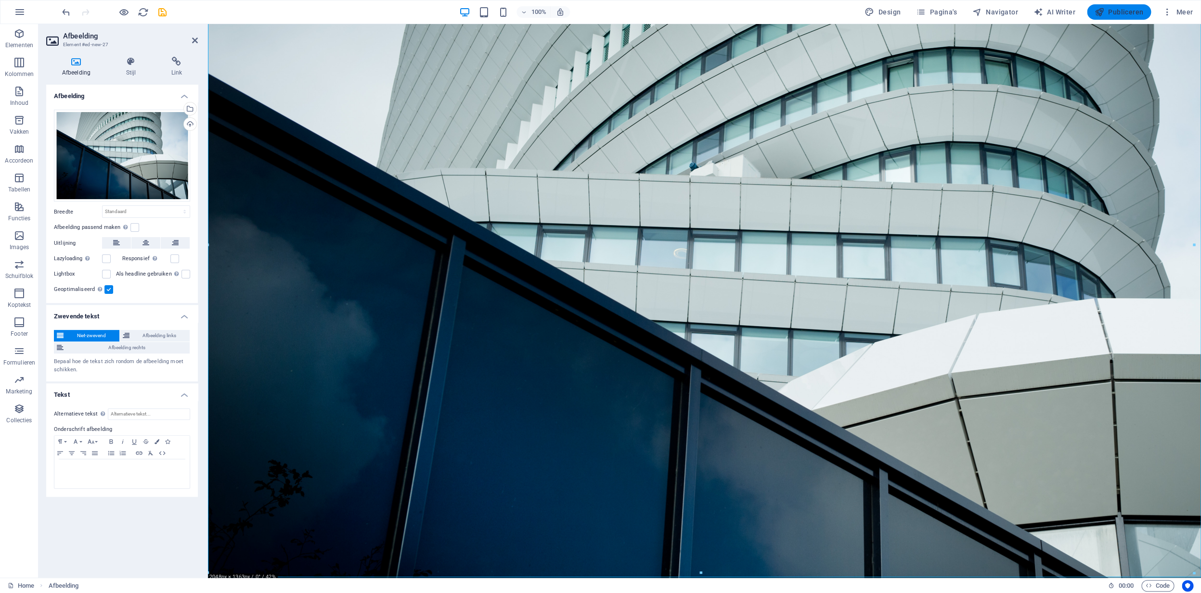
click at [1120, 14] on span "Publiceren" at bounding box center [1118, 12] width 49 height 10
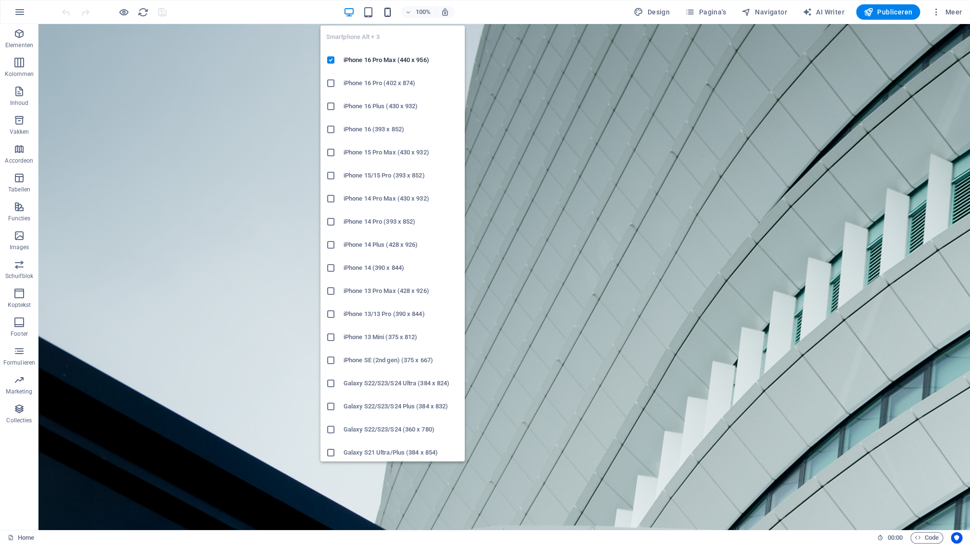
click at [389, 15] on icon "button" at bounding box center [387, 12] width 11 height 11
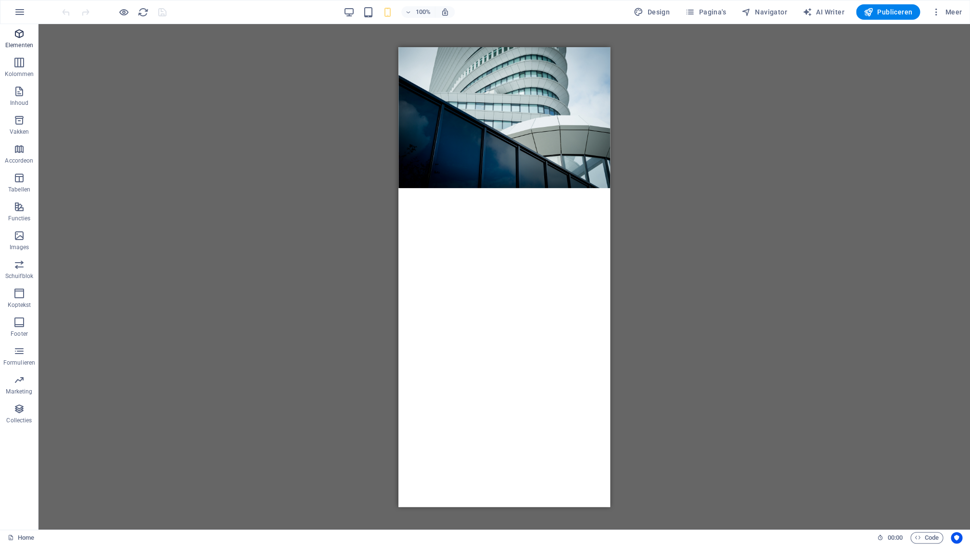
click at [21, 37] on icon "button" at bounding box center [19, 34] width 12 height 12
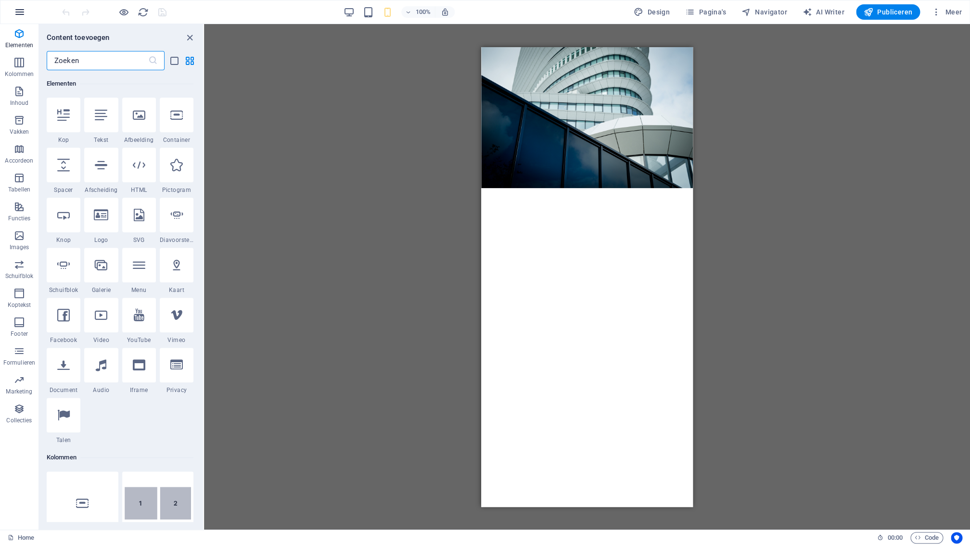
click at [21, 14] on icon "button" at bounding box center [20, 12] width 12 height 12
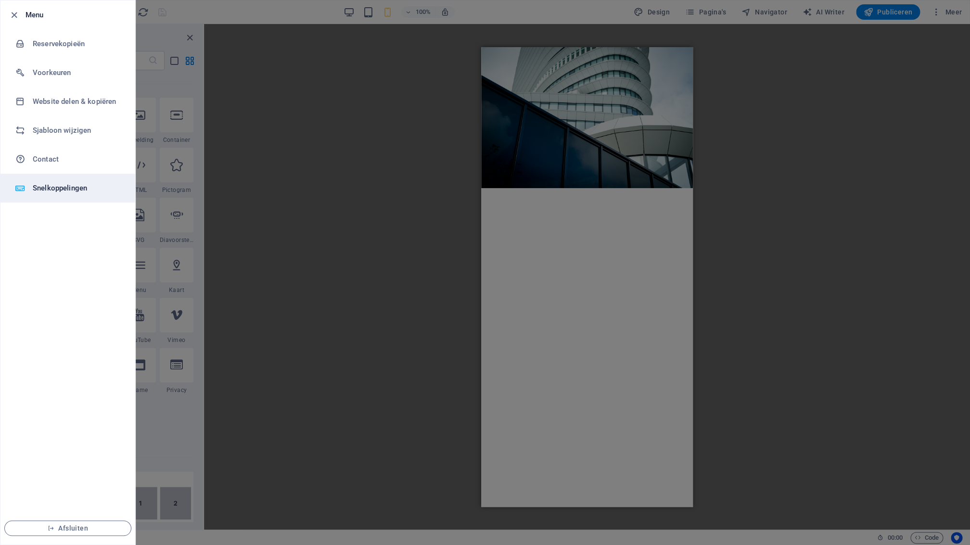
click at [33, 191] on li "Snelkoppelingen" at bounding box center [67, 188] width 135 height 29
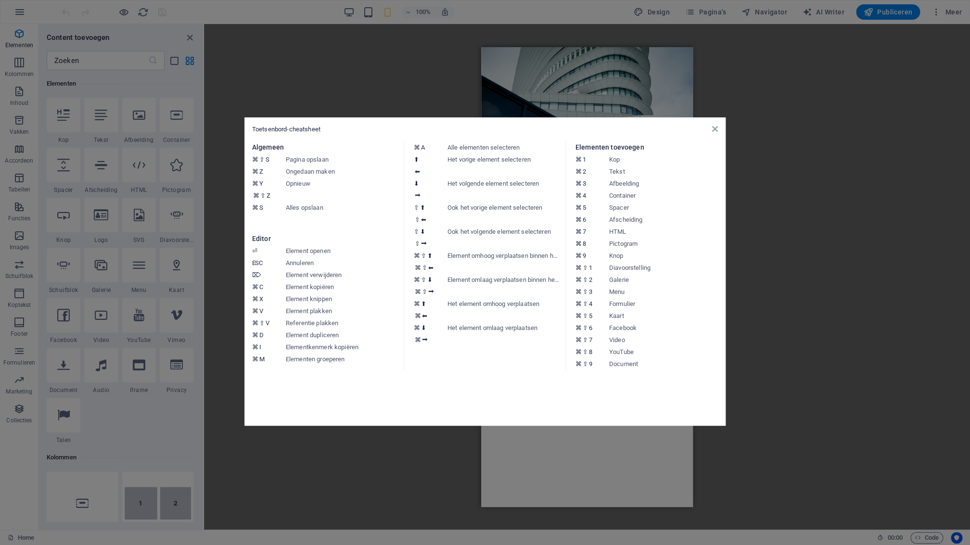
click at [715, 132] on icon at bounding box center [715, 129] width 6 height 8
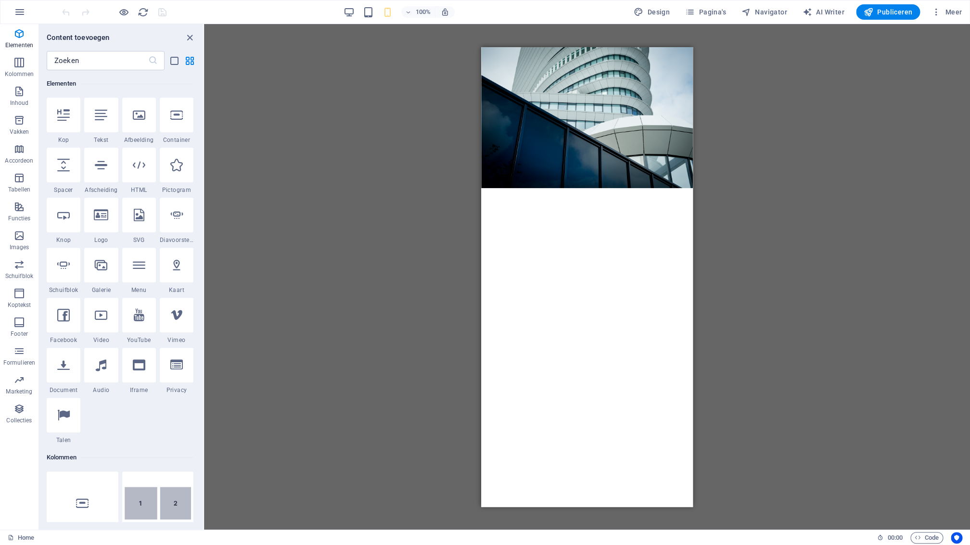
click at [576, 188] on html "Skip to main content" at bounding box center [587, 117] width 212 height 141
click at [573, 191] on div "+ Sectie toevoegen" at bounding box center [587, 188] width 69 height 16
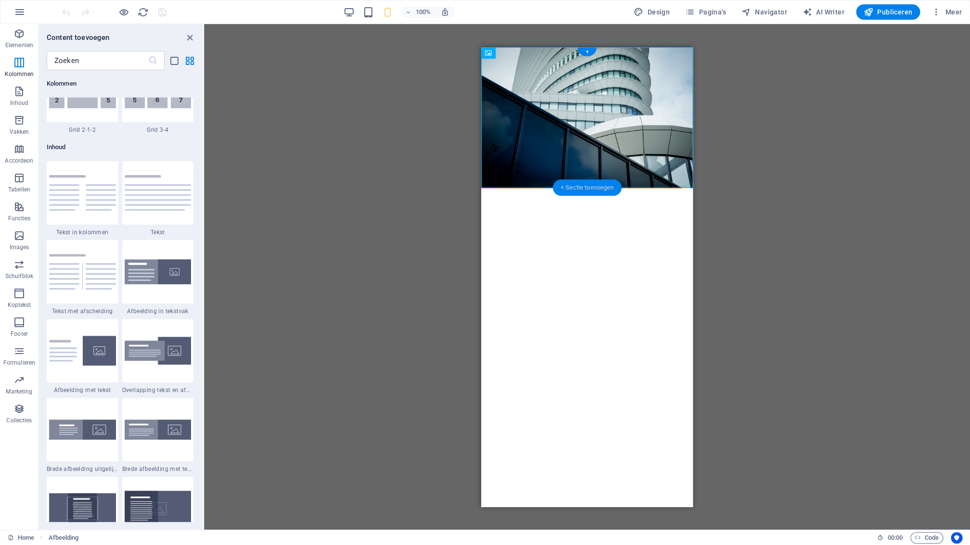
scroll to position [1581, 0]
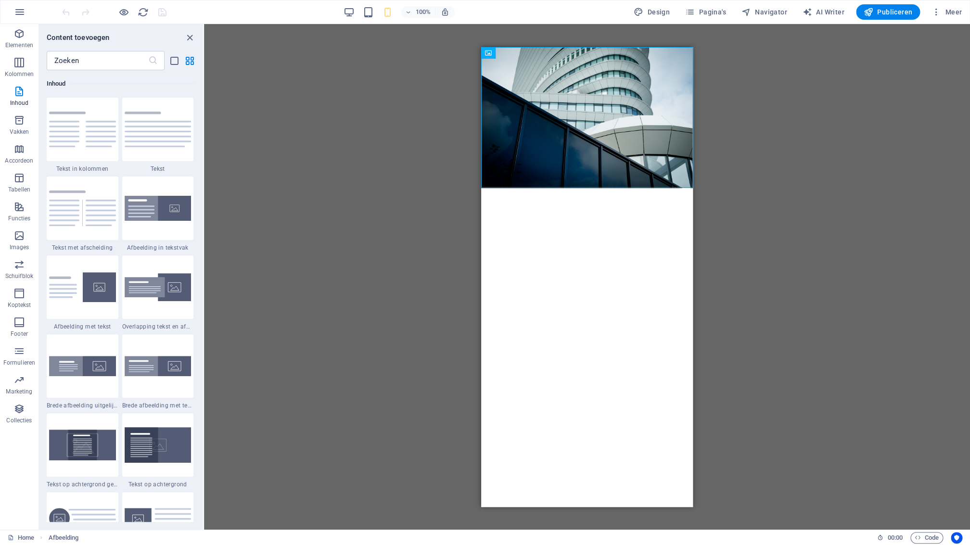
click at [148, 124] on img at bounding box center [158, 130] width 67 height 36
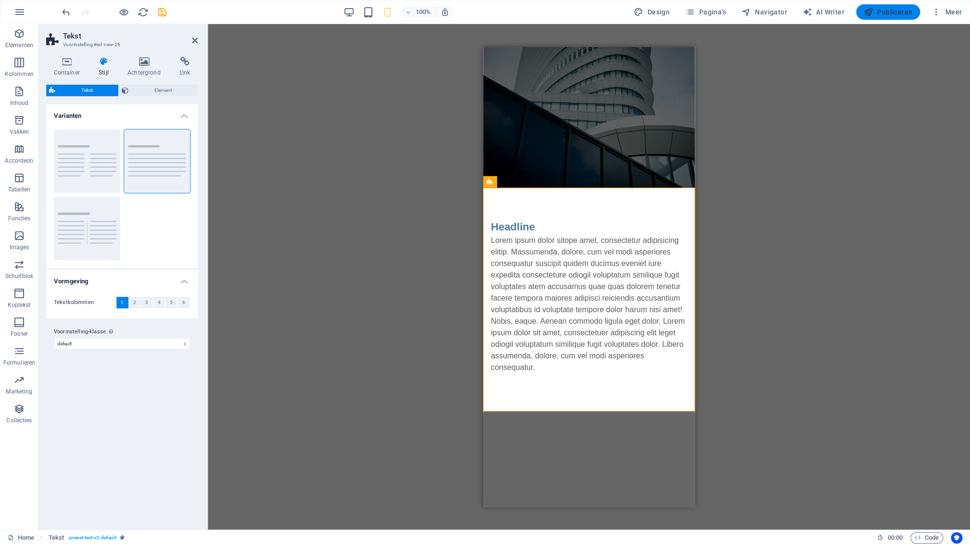
click at [827, 15] on span "Publiceren" at bounding box center [888, 12] width 49 height 10
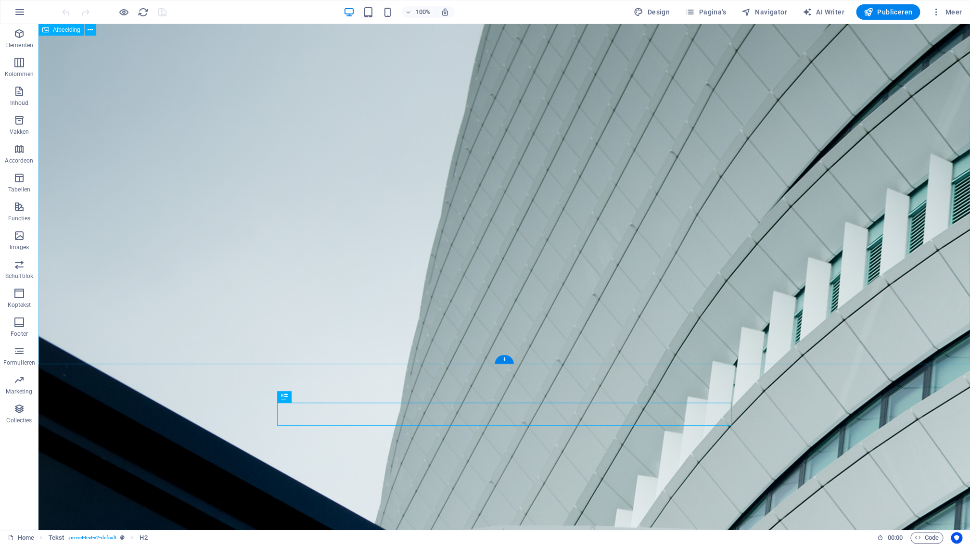
scroll to position [280, 0]
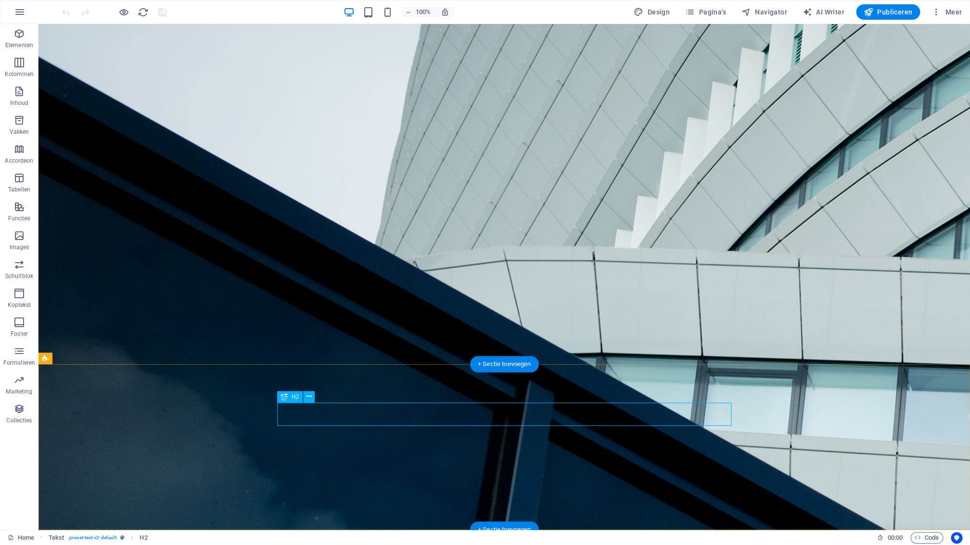
drag, startPoint x: 343, startPoint y: 416, endPoint x: 175, endPoint y: 418, distance: 168.4
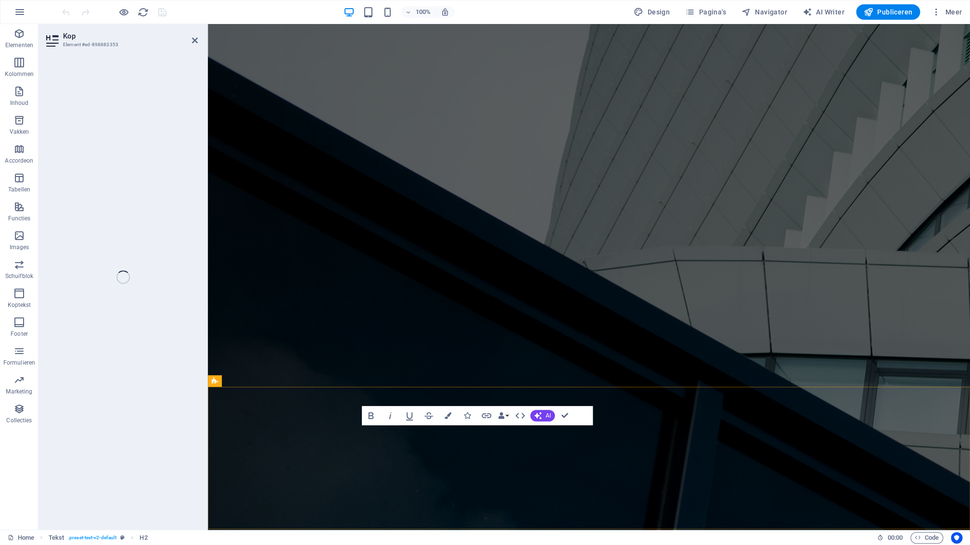
scroll to position [144, 0]
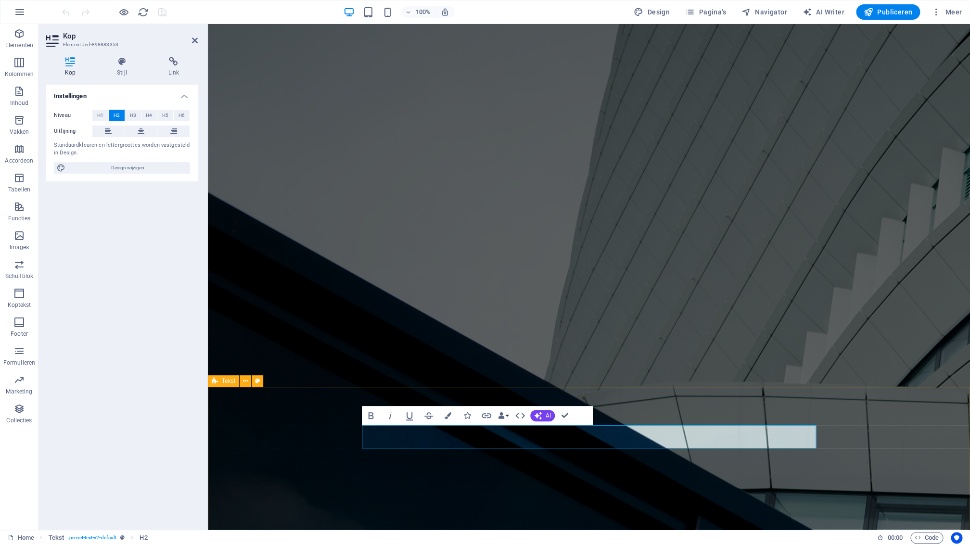
drag, startPoint x: 428, startPoint y: 439, endPoint x: 363, endPoint y: 442, distance: 64.6
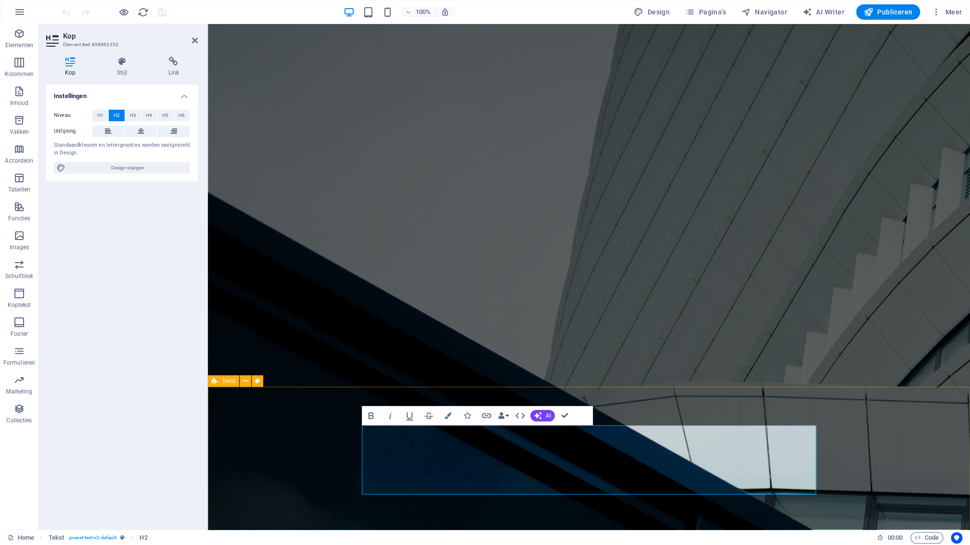
drag, startPoint x: 401, startPoint y: 462, endPoint x: 359, endPoint y: 440, distance: 47.8
click at [102, 115] on span "H1" at bounding box center [100, 116] width 6 height 12
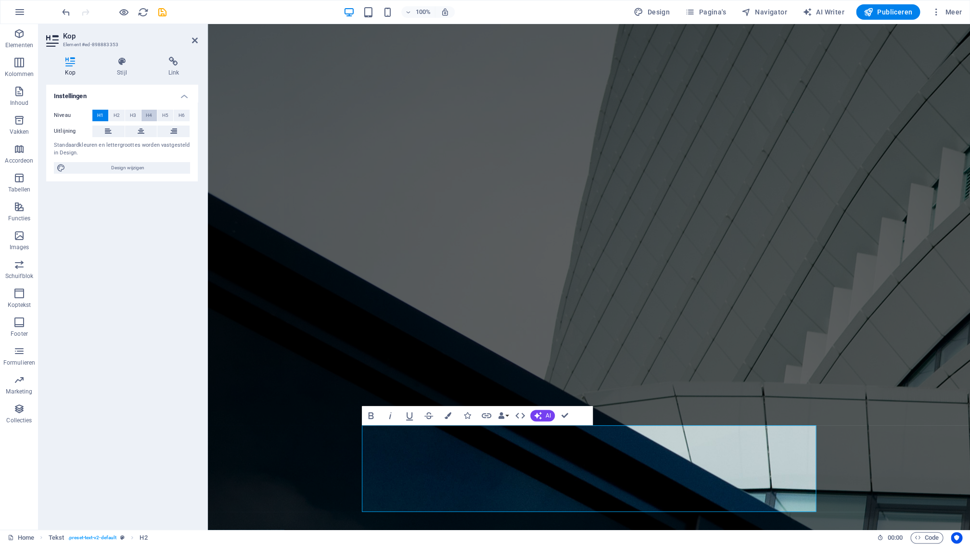
click at [154, 117] on button "H4" at bounding box center [149, 116] width 16 height 12
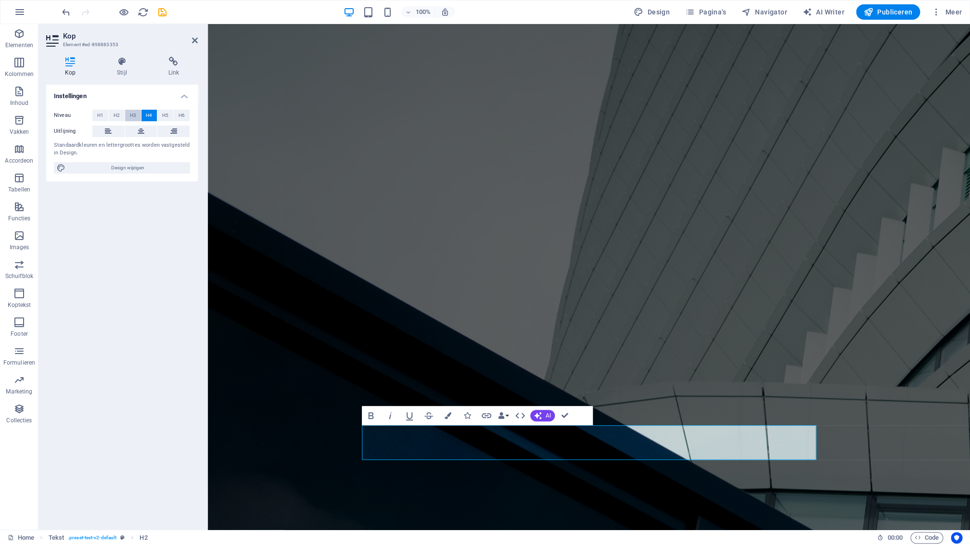
click at [136, 115] on button "H3" at bounding box center [133, 116] width 16 height 12
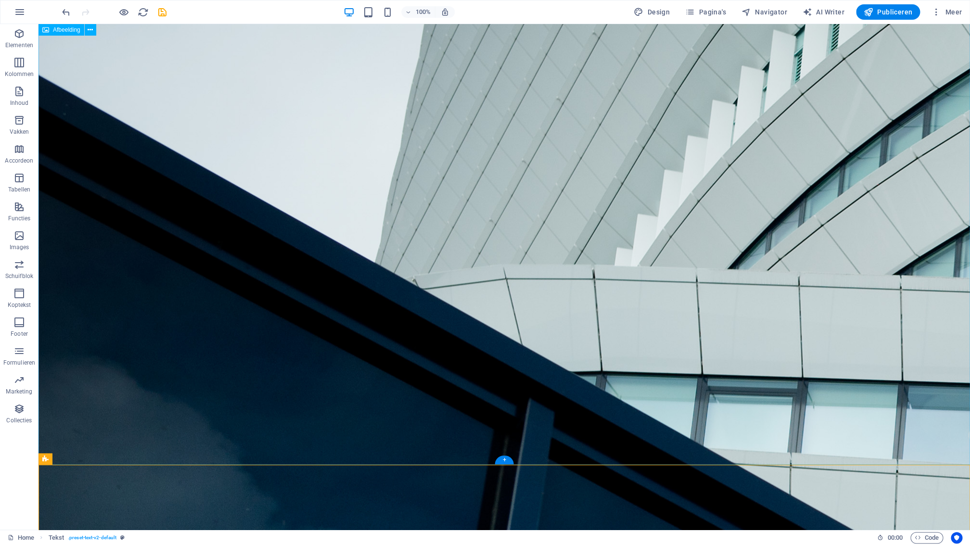
scroll to position [277, 0]
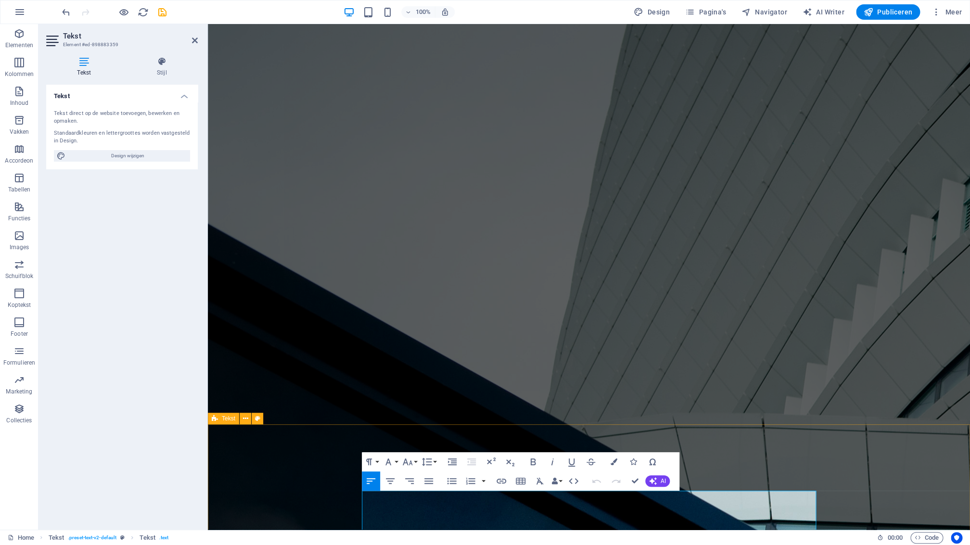
scroll to position [164, 0]
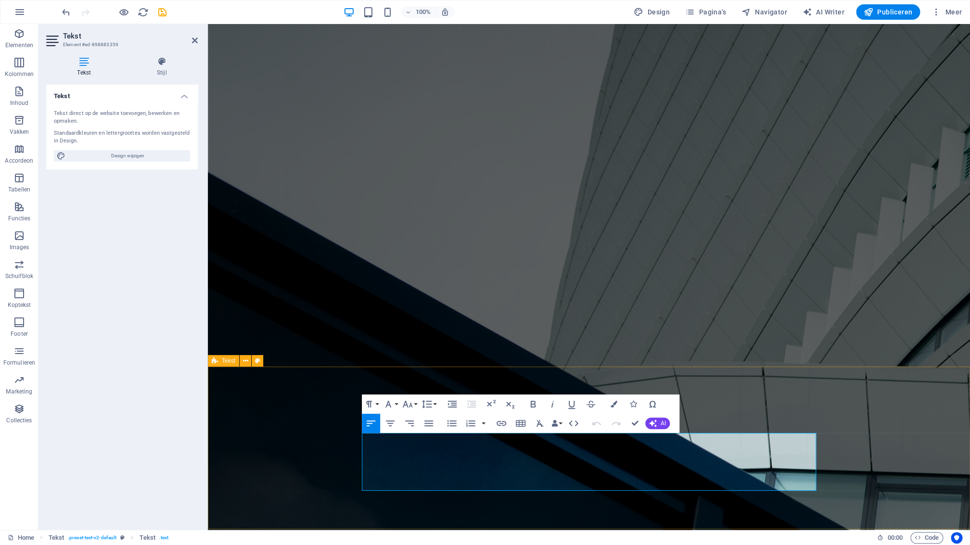
drag, startPoint x: 734, startPoint y: 485, endPoint x: 362, endPoint y: 446, distance: 374.0
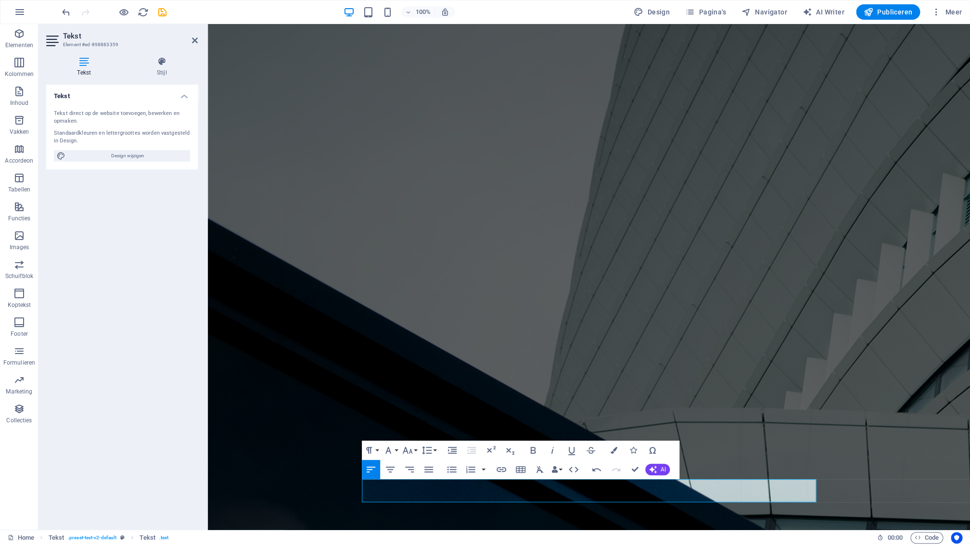
scroll to position [864, 7]
click at [195, 42] on icon at bounding box center [195, 41] width 6 height 8
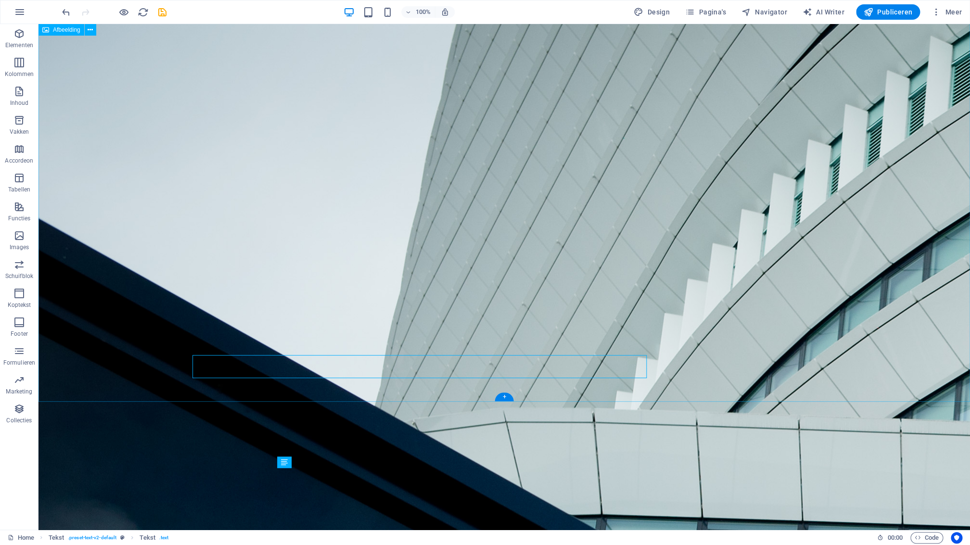
scroll to position [242, 0]
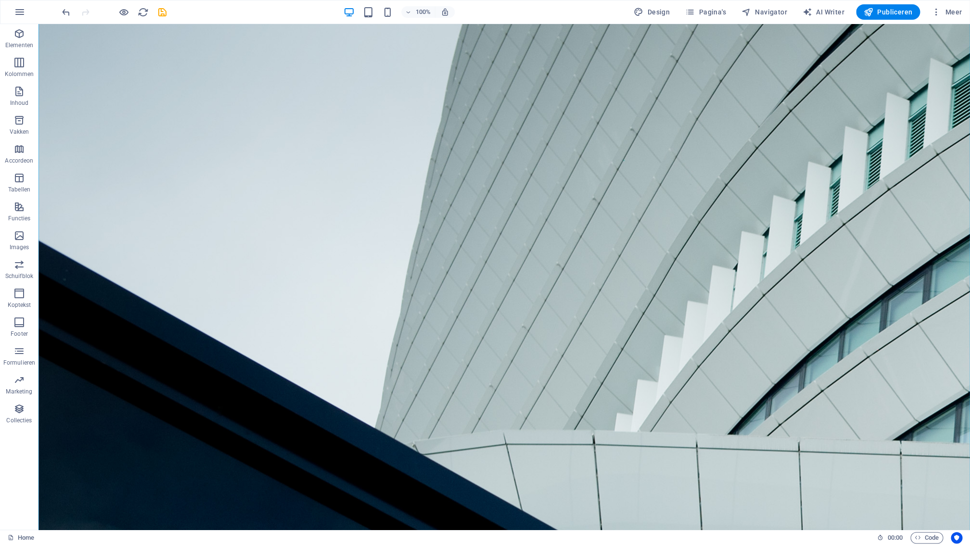
scroll to position [91, 0]
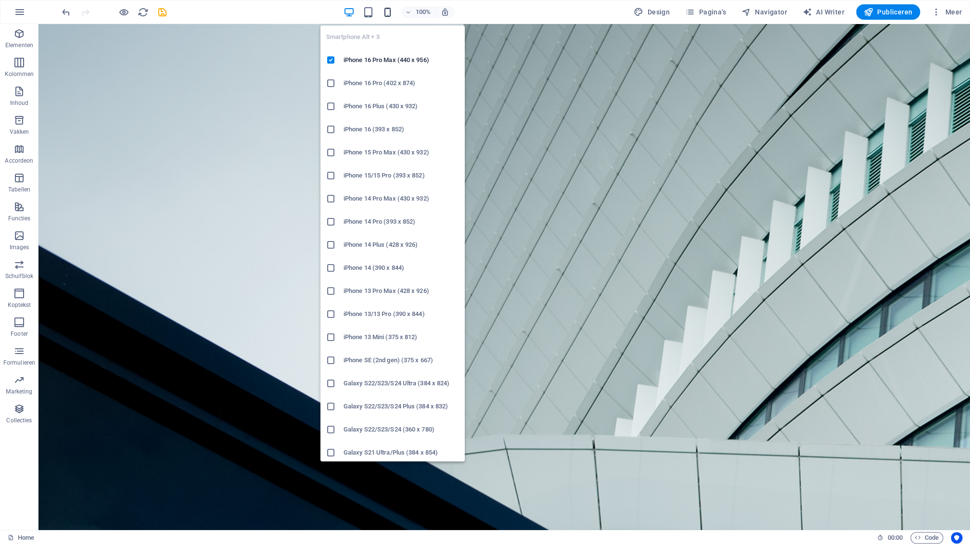
click at [390, 12] on icon "button" at bounding box center [387, 12] width 11 height 11
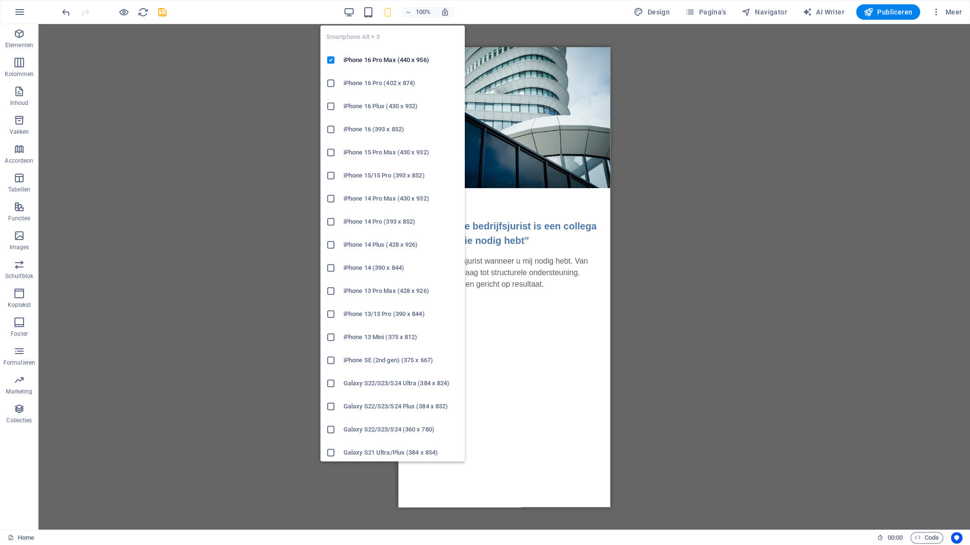
scroll to position [0, 0]
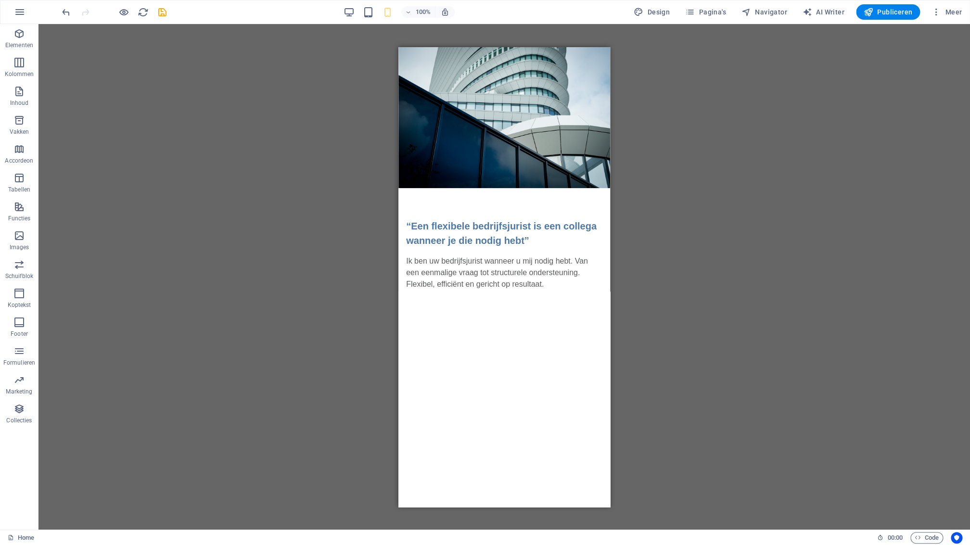
click at [663, 192] on div "H3 Tekst Afbeelding Tekst Spacer" at bounding box center [504, 277] width 932 height 506
click at [495, 321] on div "+ Sectie toevoegen" at bounding box center [504, 320] width 69 height 16
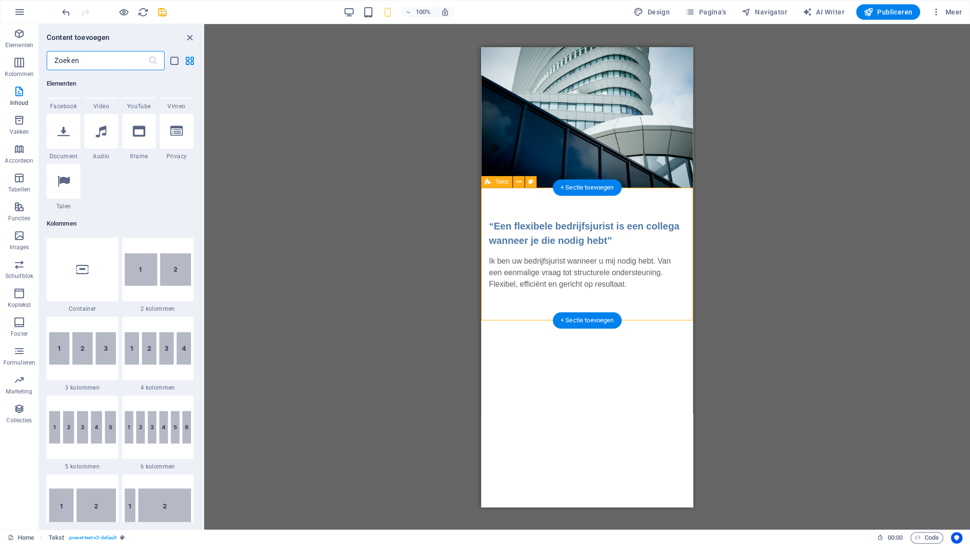
click at [495, 319] on div "“Een flexibele bedrijfsjurist is een collega wanneer je die nodig hebt” Ik ben …" at bounding box center [587, 254] width 212 height 133
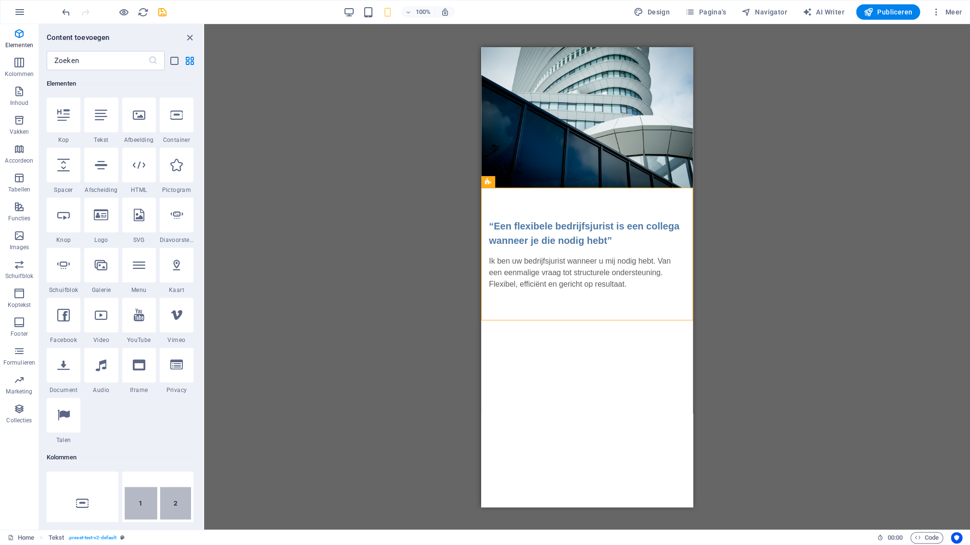
click at [105, 119] on icon at bounding box center [101, 115] width 13 height 13
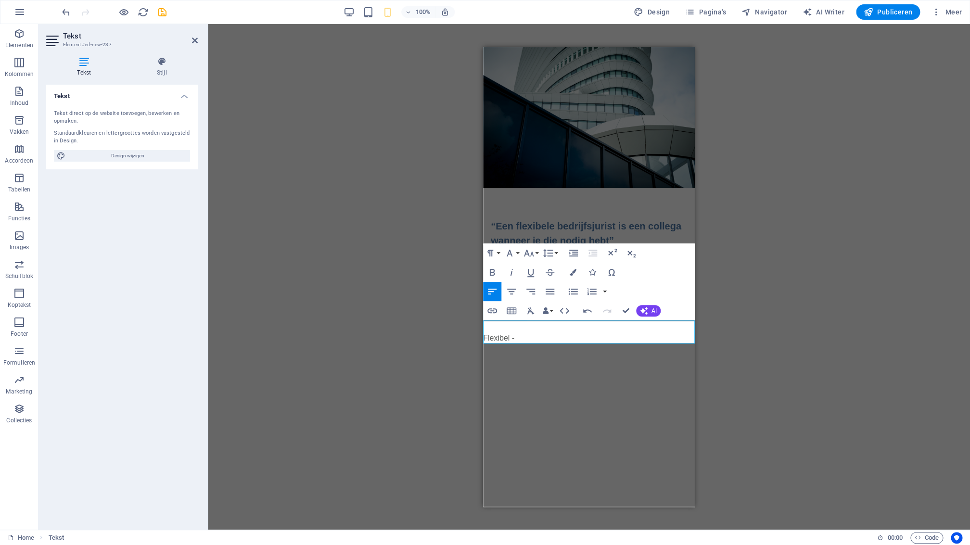
scroll to position [0, 3]
drag, startPoint x: 519, startPoint y: 338, endPoint x: 503, endPoint y: 325, distance: 20.8
click at [486, 335] on p "Flexibel -" at bounding box center [589, 332] width 212 height 23
click at [548, 294] on icon "button" at bounding box center [550, 292] width 9 height 6
click at [522, 336] on p "Flexibel -" at bounding box center [589, 332] width 212 height 23
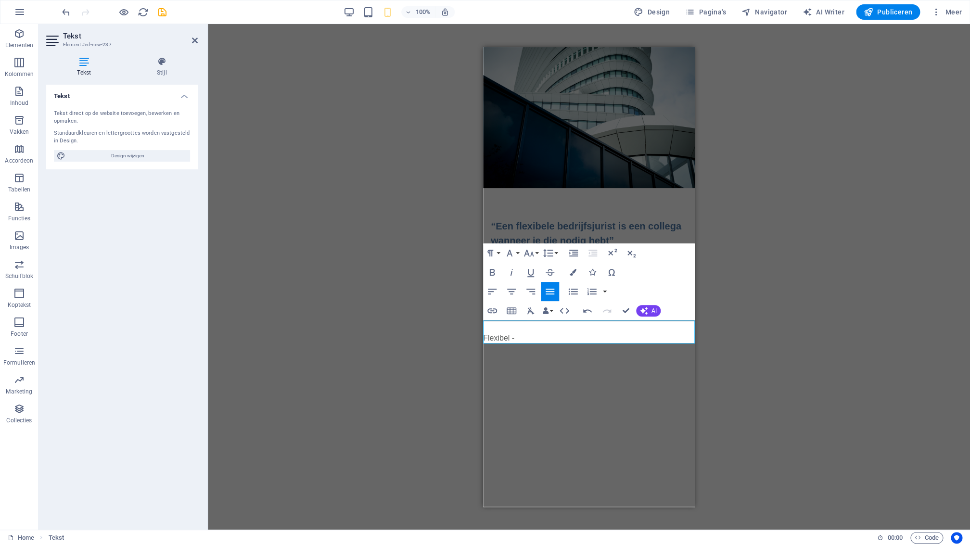
drag, startPoint x: 522, startPoint y: 336, endPoint x: 487, endPoint y: 337, distance: 35.1
click at [484, 339] on p "Flexibel -" at bounding box center [589, 332] width 212 height 23
click at [550, 293] on icon "button" at bounding box center [550, 292] width 12 height 12
click at [522, 337] on p "Flexibel -" at bounding box center [589, 332] width 212 height 23
drag, startPoint x: 510, startPoint y: 337, endPoint x: 965, endPoint y: 386, distance: 457.8
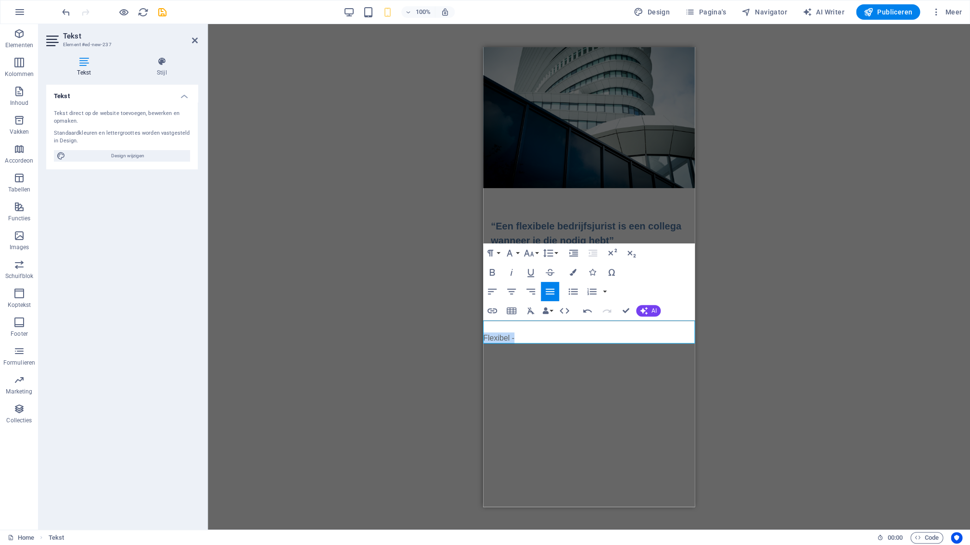
click at [483, 338] on html "Skip to main content “Een flexibele bedrijfsjurist is een collega wanneer je di…" at bounding box center [589, 195] width 212 height 297
click at [556, 253] on button "Line Height" at bounding box center [550, 253] width 18 height 19
click at [670, 257] on div "Paragraph Format Normal Heading 1 Heading 2 Heading 3 Heading 4 Heading 5 Headi…" at bounding box center [589, 282] width 212 height 77
drag, startPoint x: 561, startPoint y: 348, endPoint x: 545, endPoint y: 345, distance: 16.2
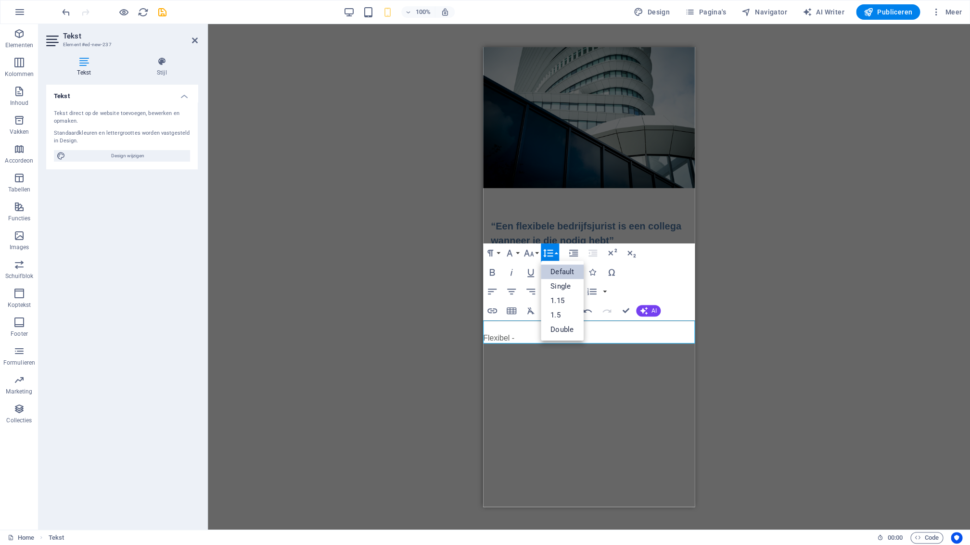
click at [560, 344] on html "Skip to main content “Een flexibele bedrijfsjurist is een collega wanneer je di…" at bounding box center [589, 195] width 212 height 297
click at [526, 334] on p "Flexibel -" at bounding box center [589, 332] width 212 height 23
click at [484, 338] on p "Flexibel -" at bounding box center [589, 332] width 212 height 23
click at [577, 344] on html "Skip to main content “Een flexibele bedrijfsjurist is een collega wanneer je di…" at bounding box center [589, 195] width 212 height 297
click at [194, 41] on icon at bounding box center [195, 41] width 6 height 8
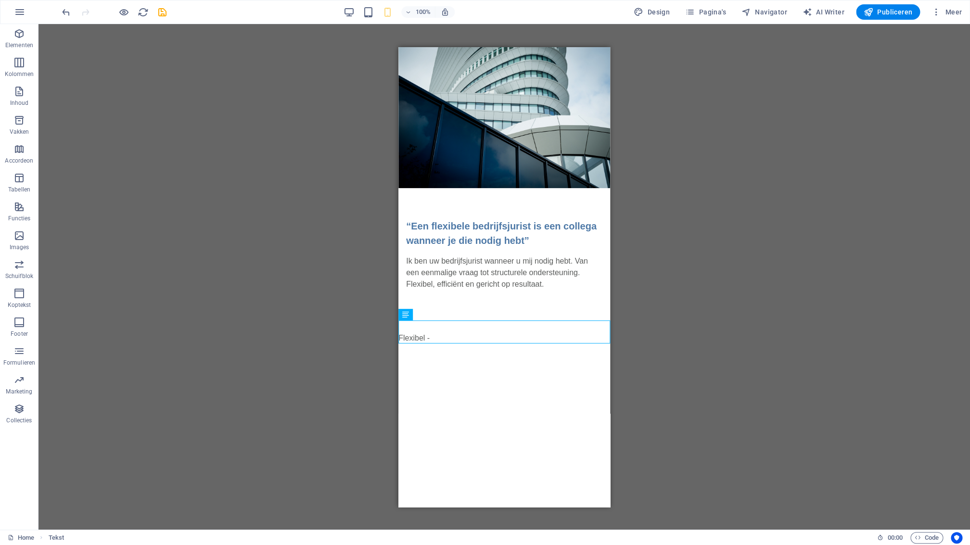
click at [259, 178] on div "H3 Tekst Afbeelding Tekst Spacer Tekst" at bounding box center [504, 277] width 932 height 506
click at [475, 344] on html "Skip to main content “Een flexibele bedrijfsjurist is een collega wanneer je di…" at bounding box center [504, 195] width 212 height 297
click at [23, 42] on p "Elementen" at bounding box center [19, 45] width 28 height 8
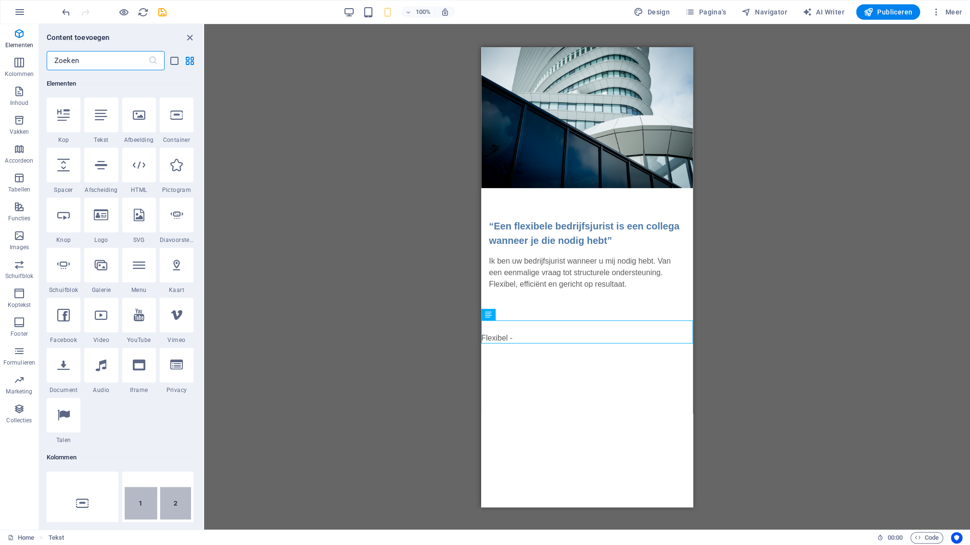
click at [107, 122] on div at bounding box center [101, 115] width 34 height 35
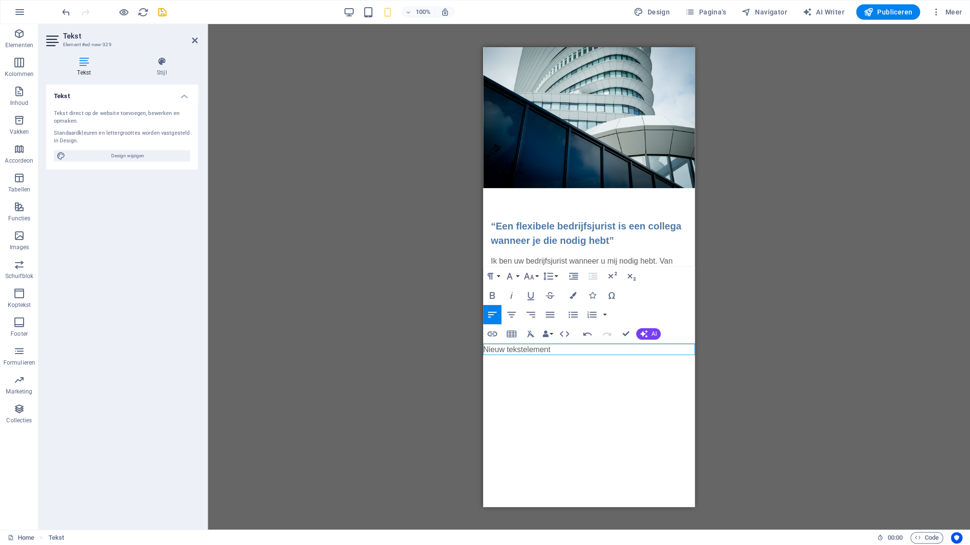
click at [559, 349] on p "Nieuw tekstelement" at bounding box center [589, 350] width 212 height 12
drag, startPoint x: 559, startPoint y: 350, endPoint x: 542, endPoint y: 350, distance: 17.3
click at [525, 349] on p "Nieuw tekstelement" at bounding box center [589, 350] width 212 height 12
drag, startPoint x: 664, startPoint y: 351, endPoint x: 487, endPoint y: 347, distance: 177.1
click at [485, 347] on p "de frisse blik van buiten en een vast gezicht binnen" at bounding box center [589, 350] width 212 height 12
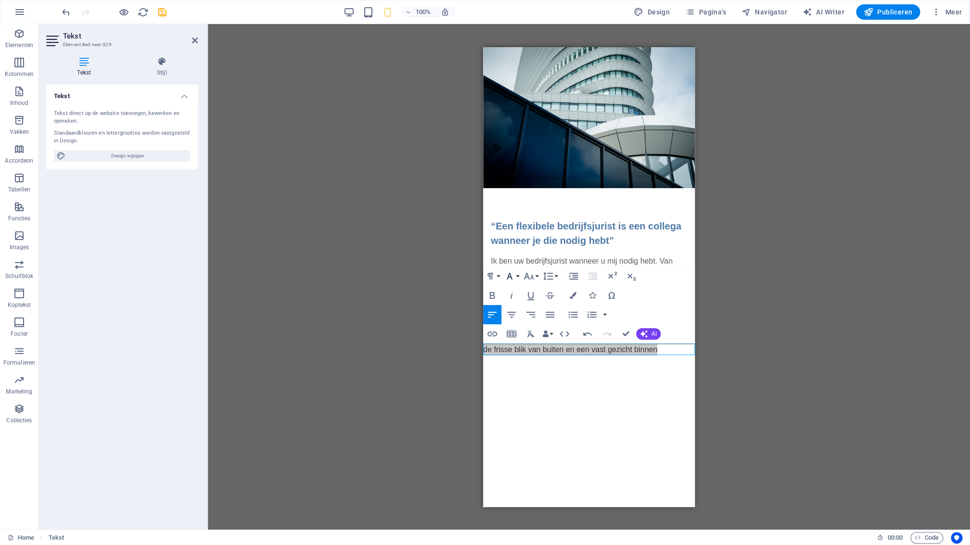
click at [512, 280] on icon "button" at bounding box center [510, 276] width 12 height 12
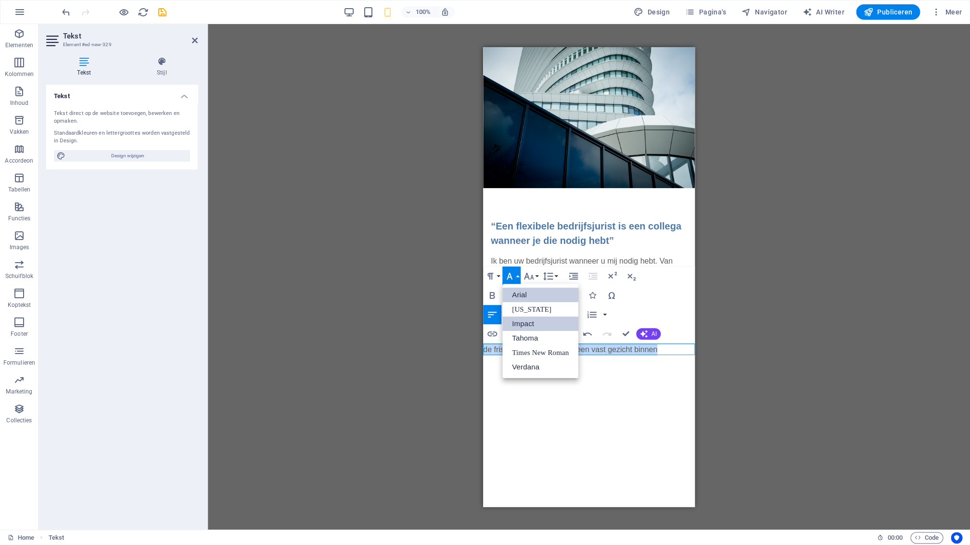
click at [538, 326] on link "Impact" at bounding box center [540, 324] width 76 height 14
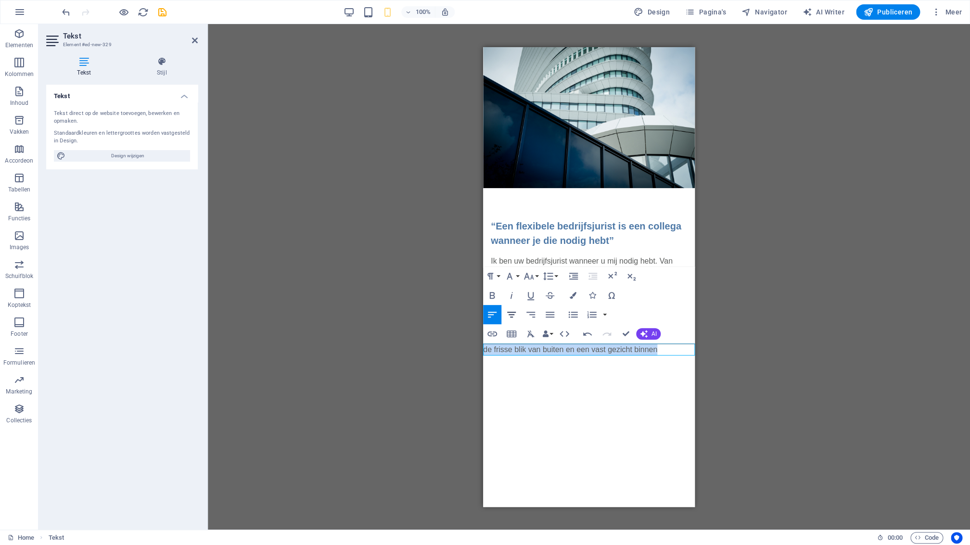
click at [513, 318] on icon "button" at bounding box center [512, 315] width 12 height 12
click at [516, 355] on html "Skip to main content “Een flexibele bedrijfsjurist is een collega wanneer je di…" at bounding box center [589, 201] width 212 height 308
click at [23, 40] on span "Elementen" at bounding box center [19, 39] width 38 height 23
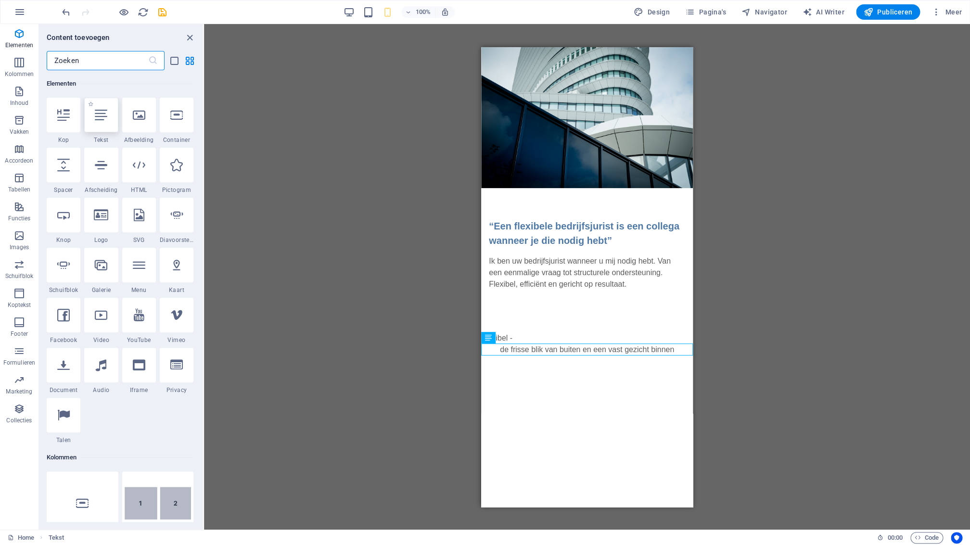
click at [106, 119] on icon at bounding box center [101, 115] width 13 height 13
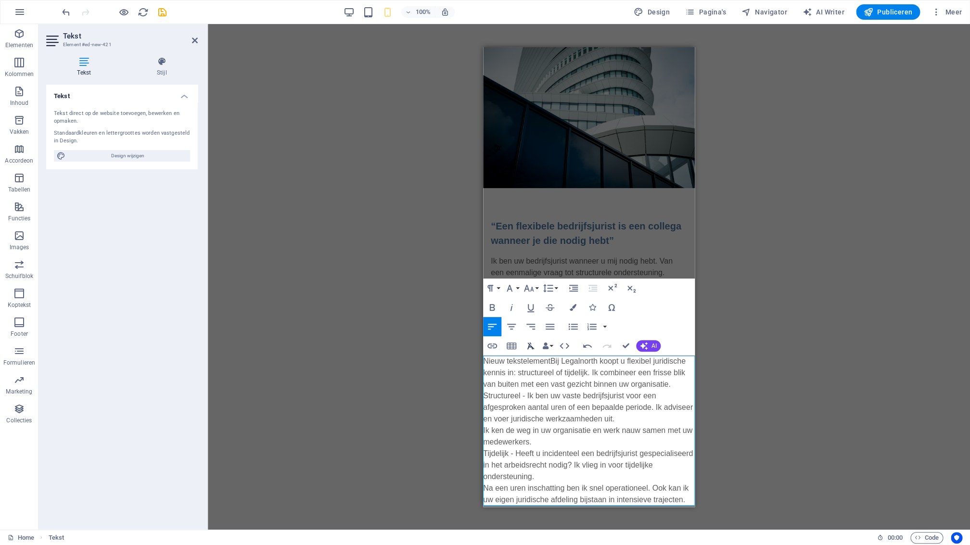
scroll to position [5414, 6]
drag, startPoint x: 552, startPoint y: 360, endPoint x: 482, endPoint y: 360, distance: 69.8
click at [483, 360] on html "Skip to main content “Een flexibele bedrijfsjurist is een collega wanneer je di…" at bounding box center [589, 276] width 212 height 459
click at [560, 440] on p "Bij Legalnorth koopt u flexibel juridische kennis in: structureel of tijdelijk.…" at bounding box center [589, 430] width 212 height 150
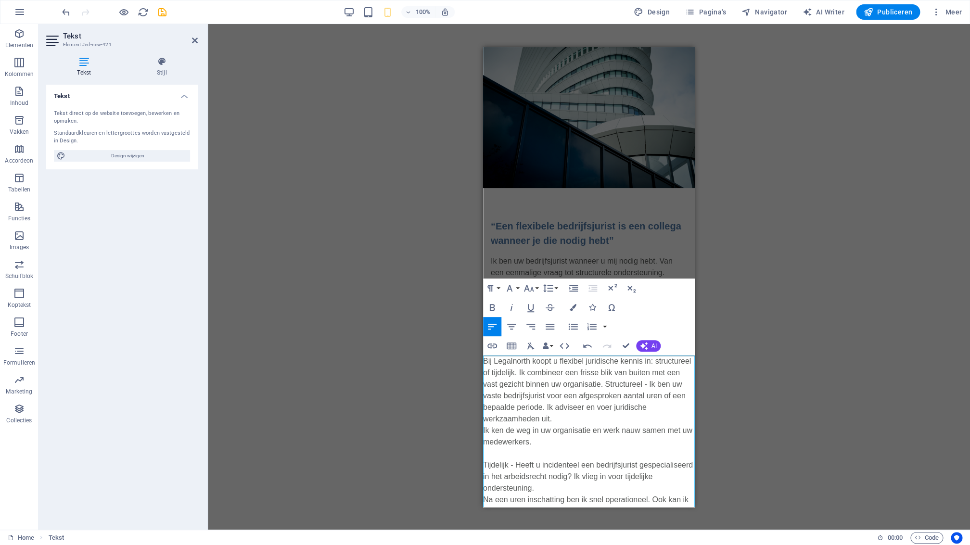
scroll to position [10, 0]
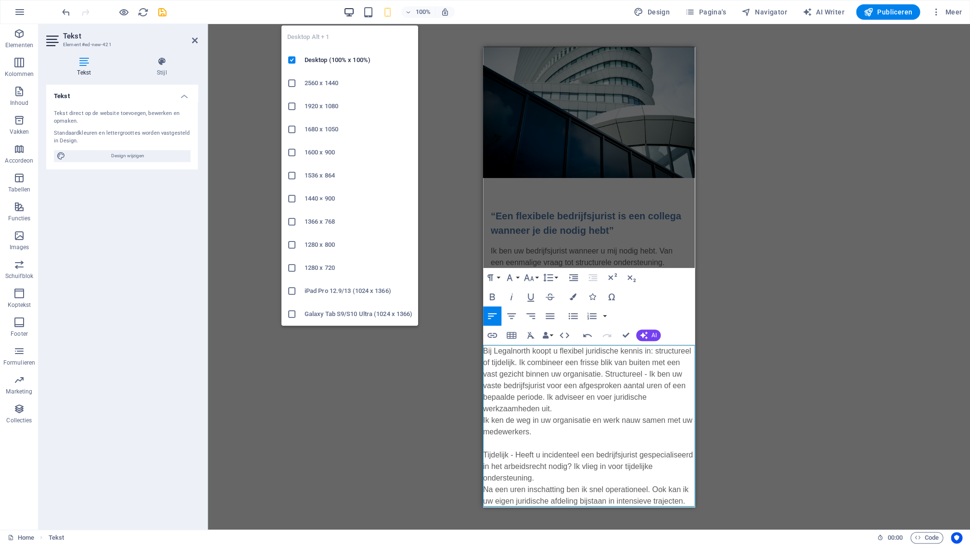
click at [353, 13] on icon "button" at bounding box center [349, 12] width 11 height 11
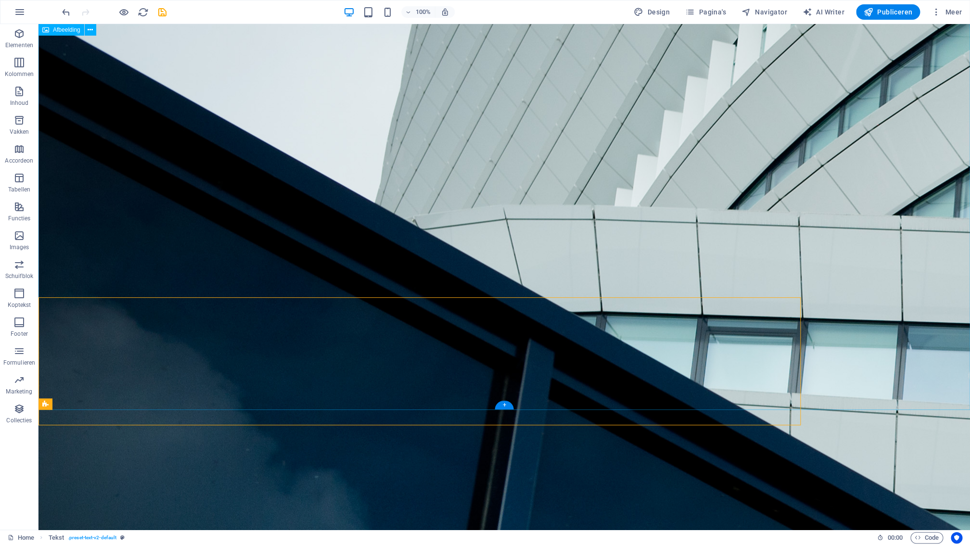
scroll to position [346, 0]
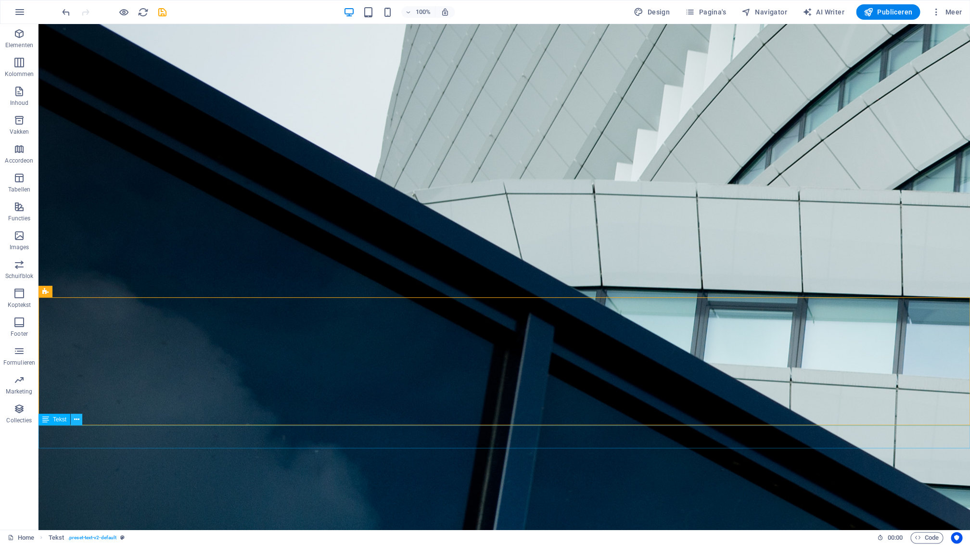
click at [78, 421] on icon at bounding box center [76, 420] width 5 height 10
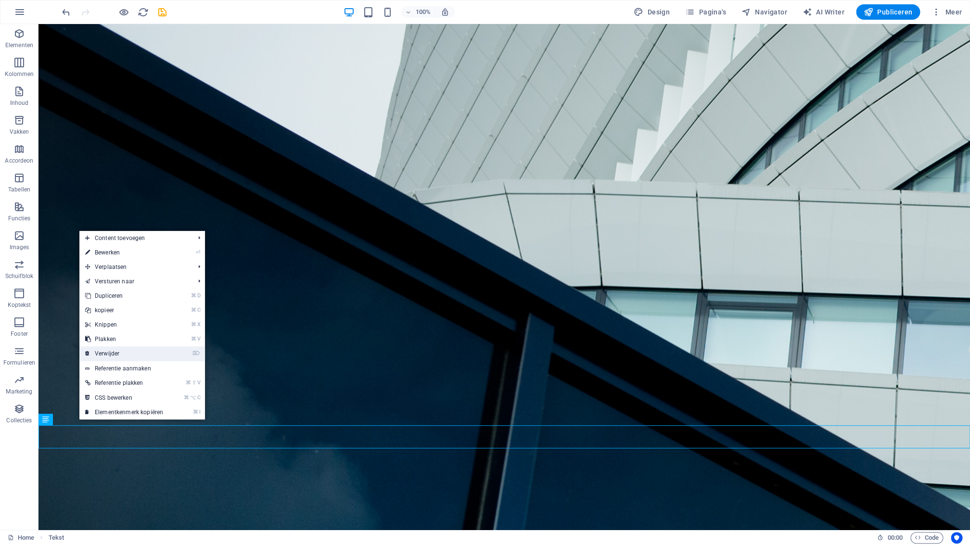
click at [120, 356] on link "⌦ Verwijder" at bounding box center [124, 353] width 90 height 14
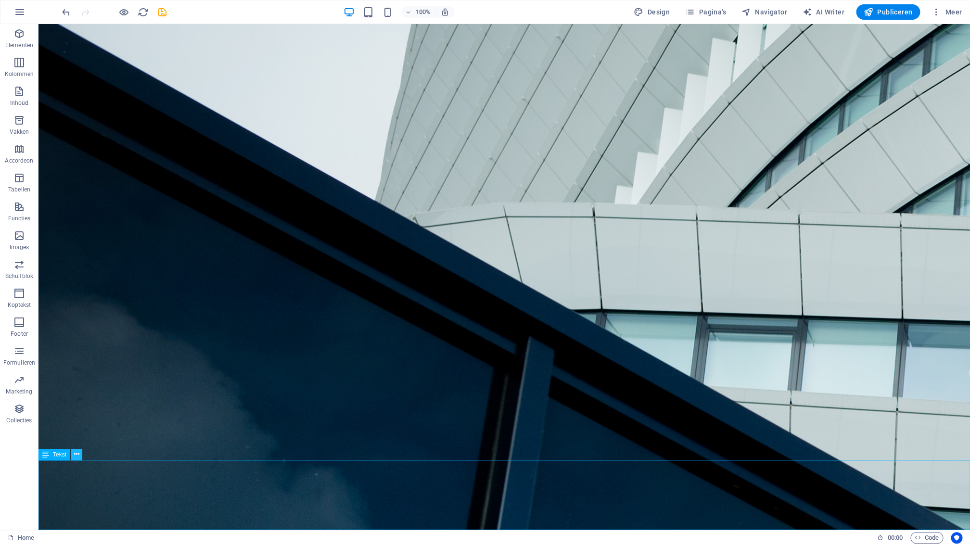
click at [76, 453] on icon at bounding box center [76, 454] width 5 height 10
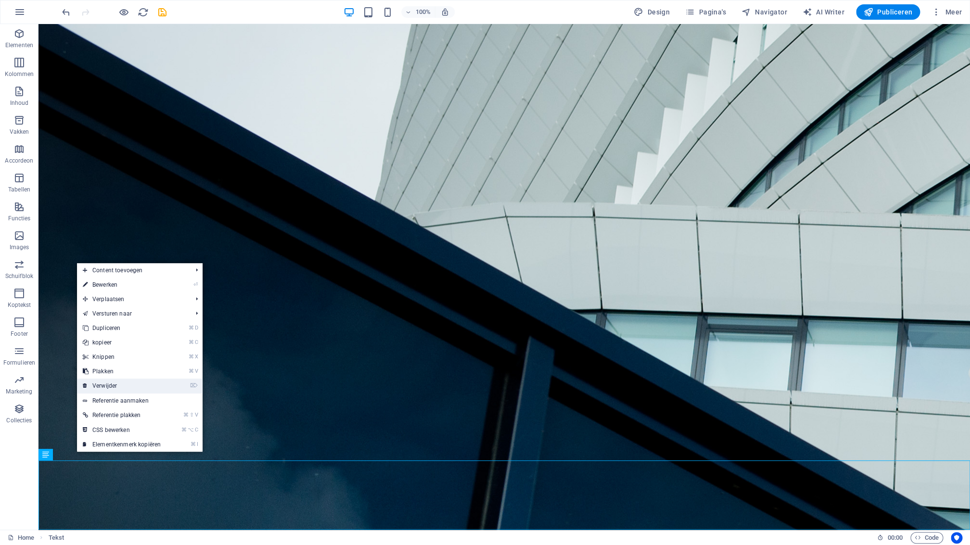
click at [123, 389] on link "⌦ Verwijder" at bounding box center [122, 386] width 90 height 14
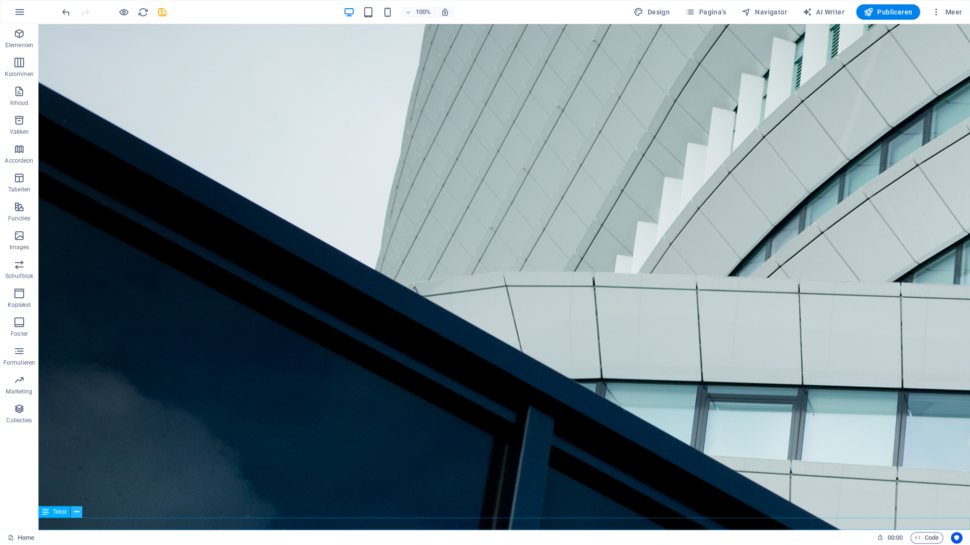
click at [77, 514] on icon at bounding box center [76, 512] width 5 height 10
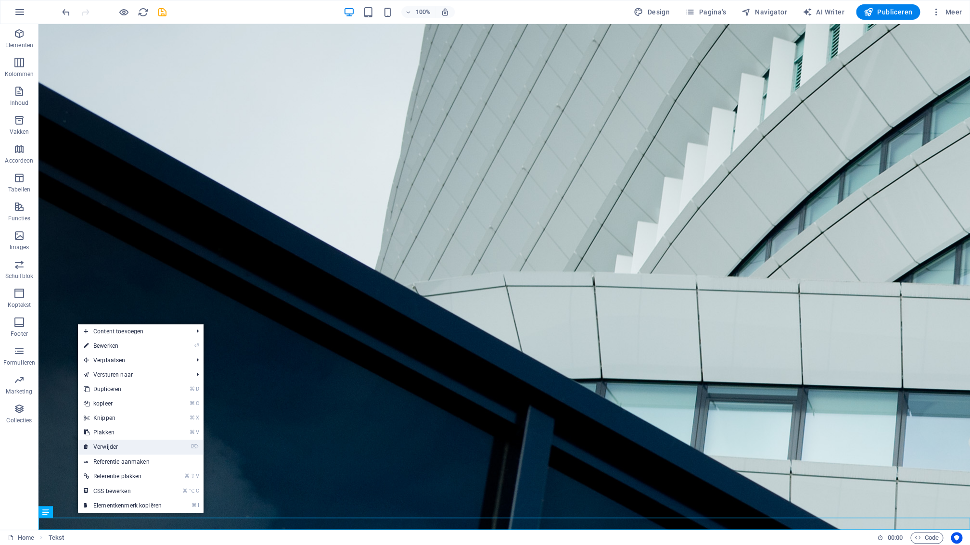
click at [125, 451] on link "⌦ Verwijder" at bounding box center [123, 447] width 90 height 14
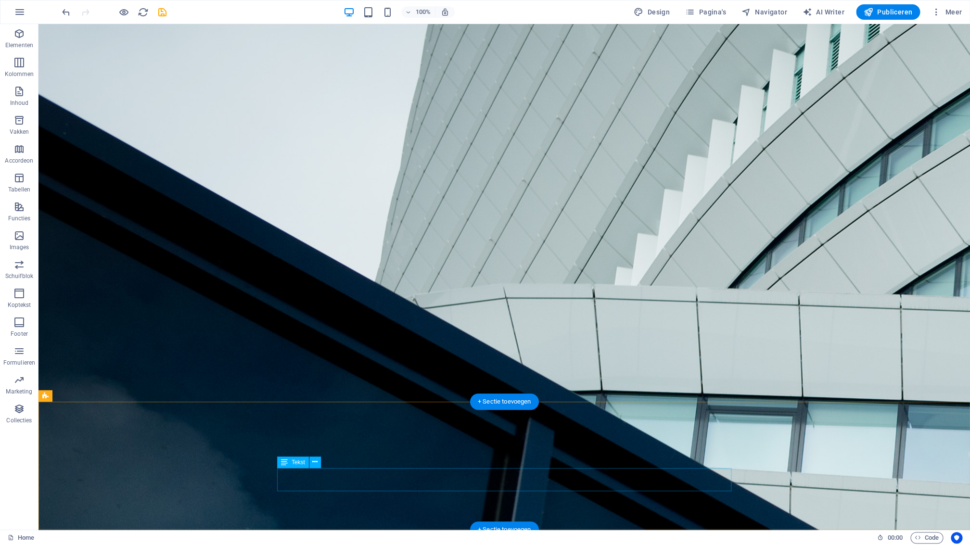
drag, startPoint x: 352, startPoint y: 488, endPoint x: 183, endPoint y: 489, distance: 168.9
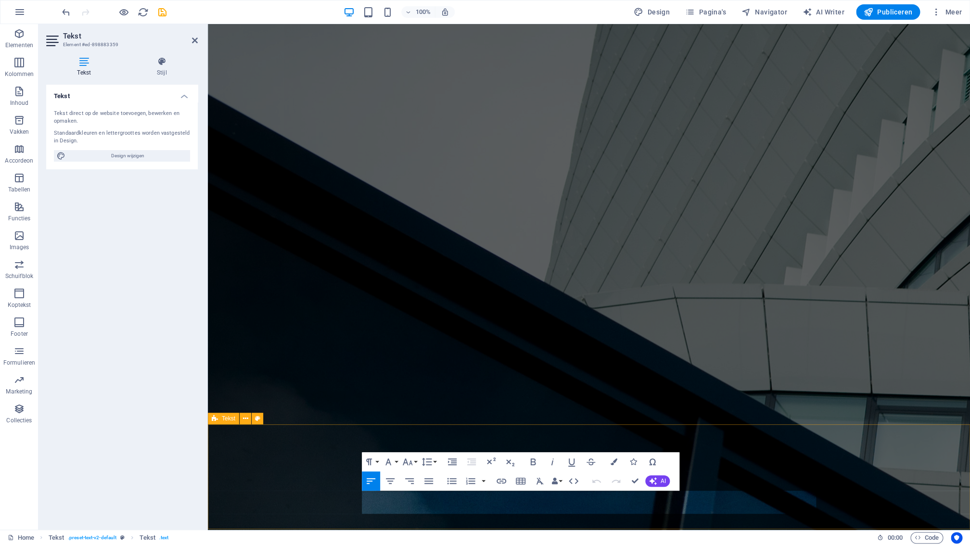
scroll to position [106, 0]
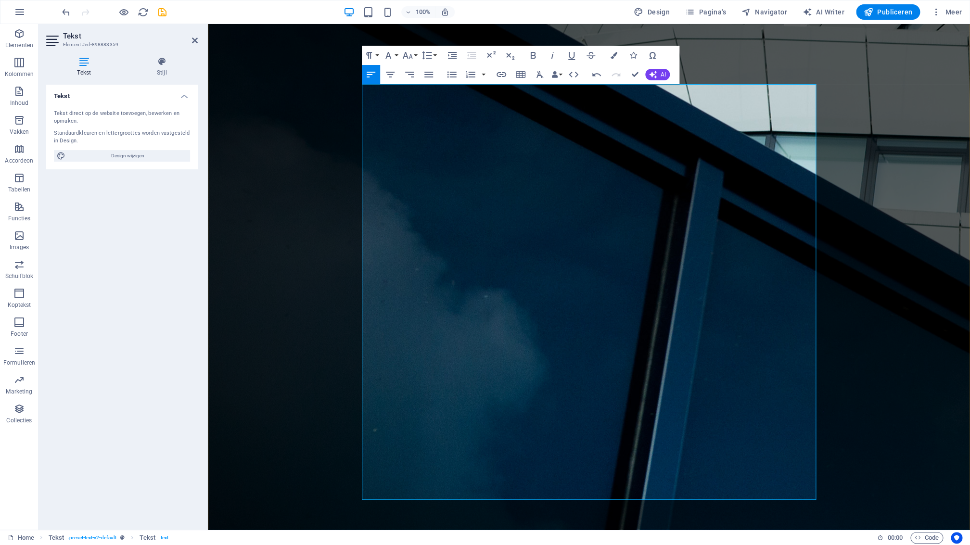
scroll to position [522, 0]
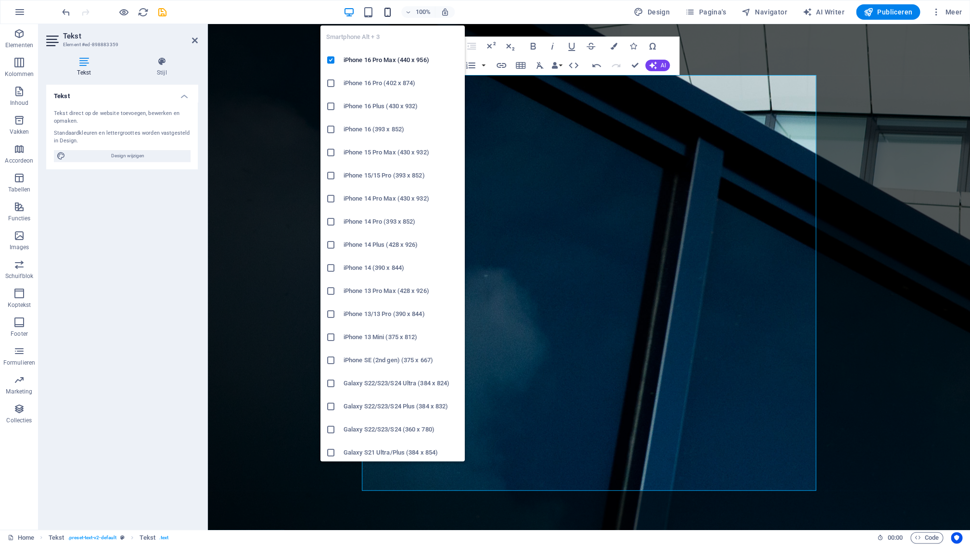
click at [391, 13] on icon "button" at bounding box center [387, 12] width 11 height 11
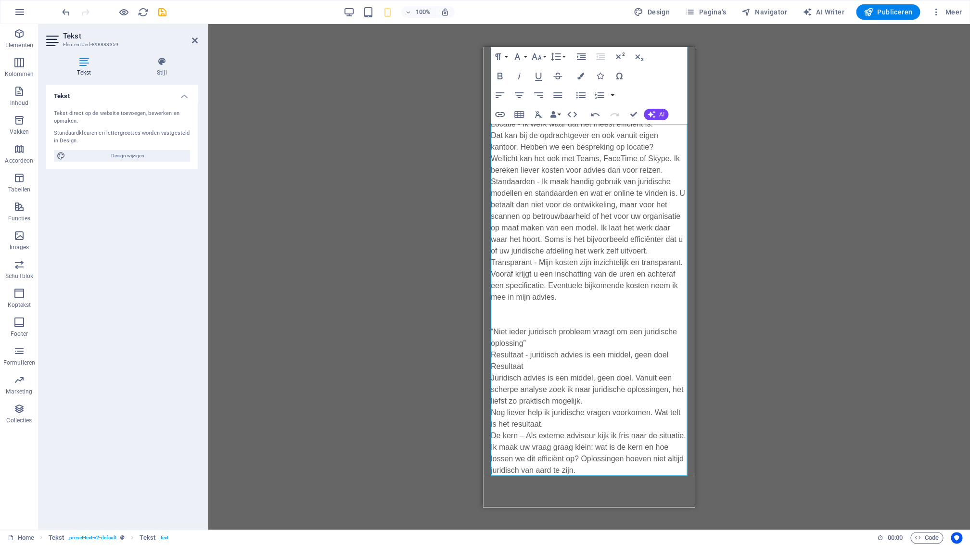
click at [740, 189] on div "Sleep hierheen om de bestaande content te vervangen. Druk op “Ctrl” als je een …" at bounding box center [589, 277] width 762 height 506
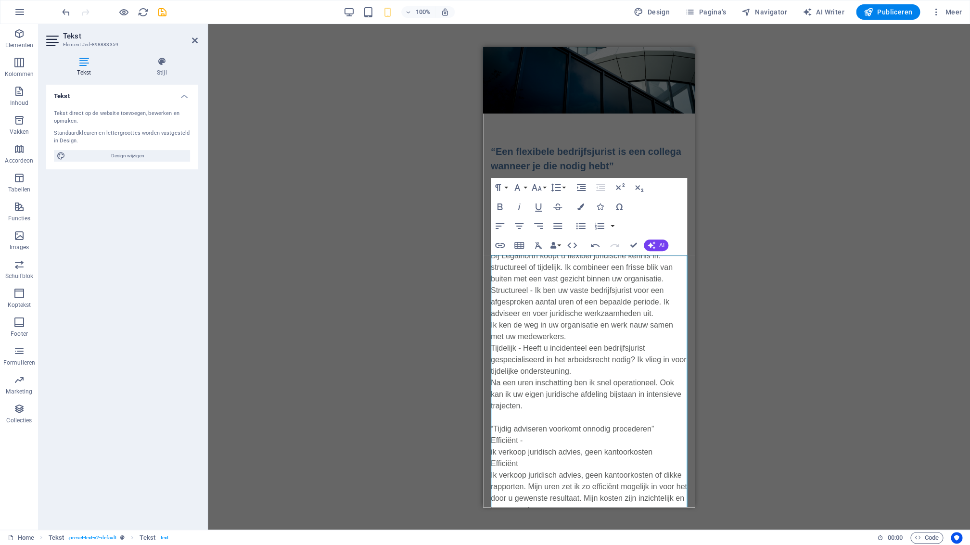
scroll to position [0, 0]
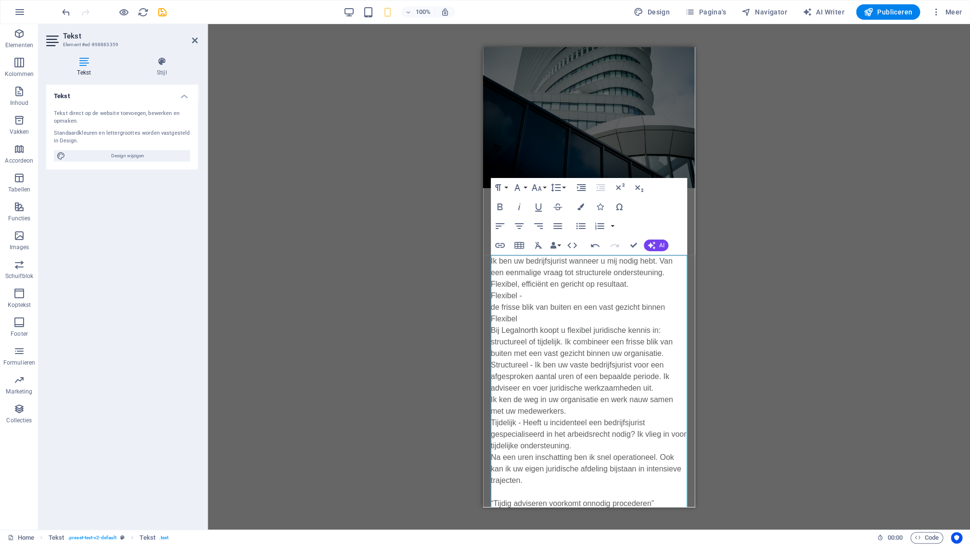
click at [723, 208] on div "Sleep hierheen om de bestaande content te vervangen. Druk op “Ctrl” als je een …" at bounding box center [589, 277] width 762 height 506
click at [194, 42] on icon at bounding box center [195, 41] width 6 height 8
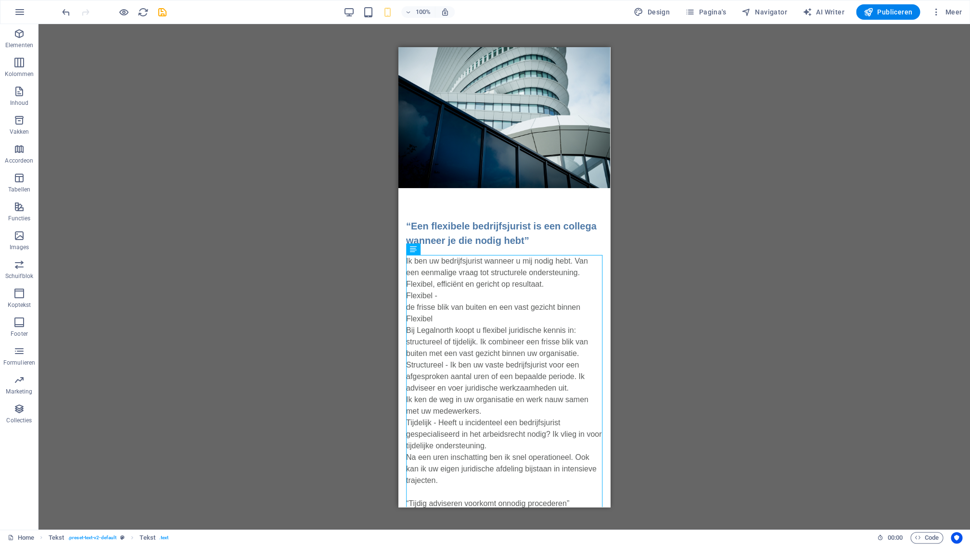
click at [285, 196] on div "Sleep hierheen om de bestaande content te vervangen. Druk op “Ctrl” als je een …" at bounding box center [504, 277] width 932 height 506
click at [147, 14] on icon "reload" at bounding box center [143, 12] width 11 height 11
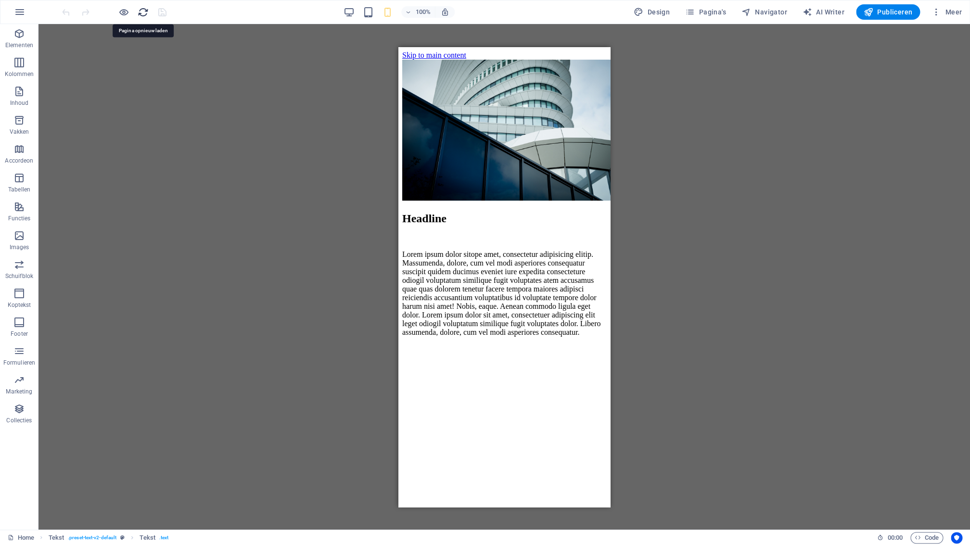
click at [140, 13] on icon "reload" at bounding box center [143, 12] width 11 height 11
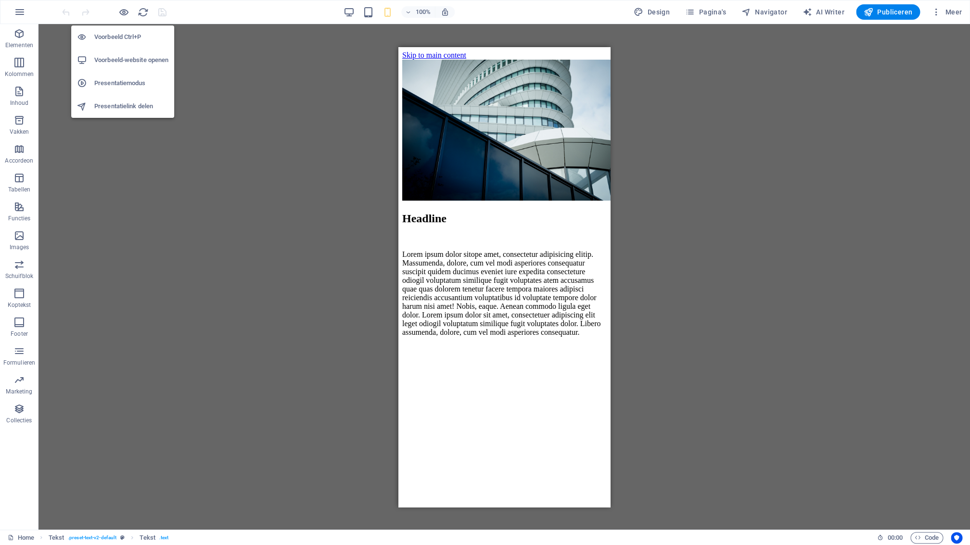
click at [120, 39] on h6 "Voorbeeld Ctrl+P" at bounding box center [131, 37] width 74 height 12
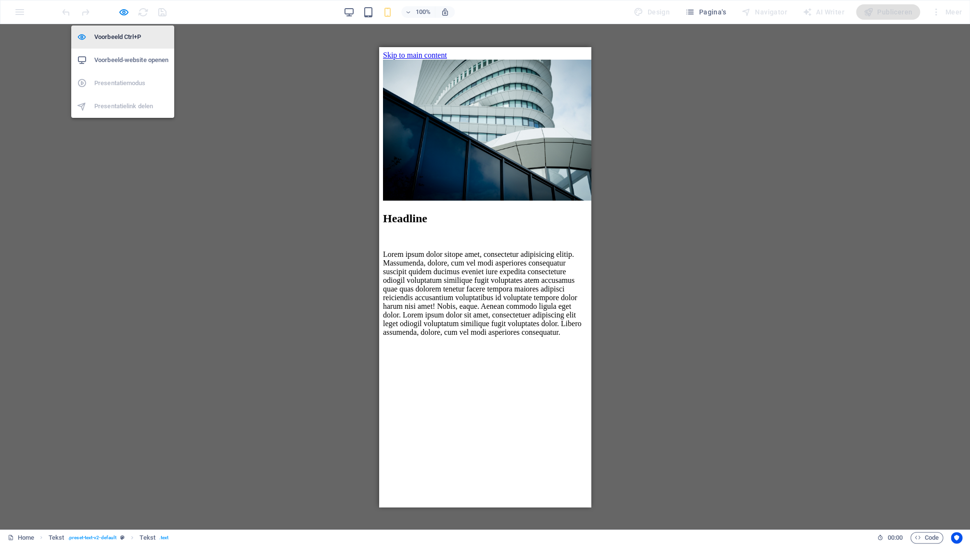
click at [121, 38] on h6 "Voorbeeld Ctrl+P" at bounding box center [131, 37] width 74 height 12
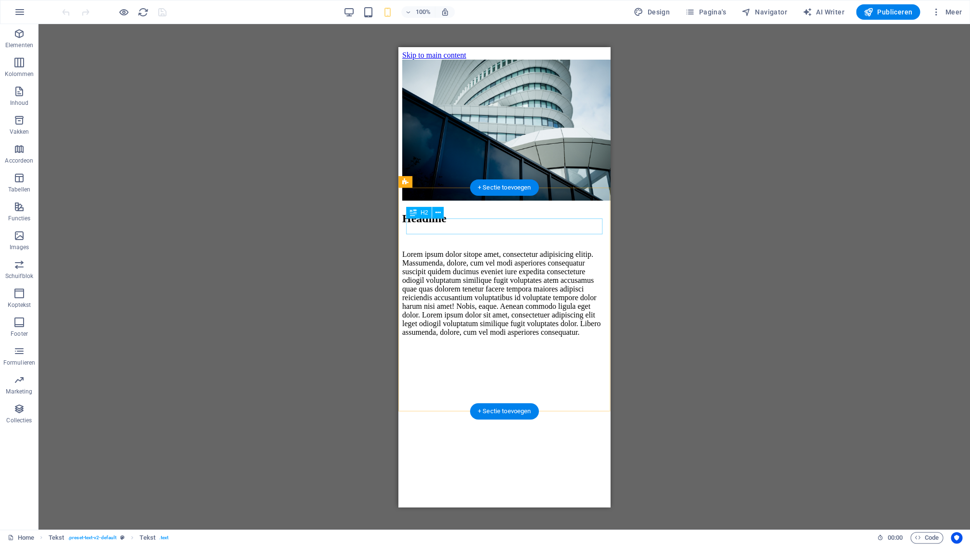
click at [455, 225] on div "Headline" at bounding box center [504, 218] width 204 height 13
click at [511, 336] on div "Lorem ipsum dolor sitope amet, consectetur adipisicing elitip. Massumenda, dolo…" at bounding box center [504, 293] width 204 height 87
drag, startPoint x: 511, startPoint y: 344, endPoint x: 427, endPoint y: 345, distance: 83.3
click at [511, 336] on div "Lorem ipsum dolor sitope amet, consectetur adipisicing elitip. Massumenda, dolo…" at bounding box center [504, 293] width 204 height 87
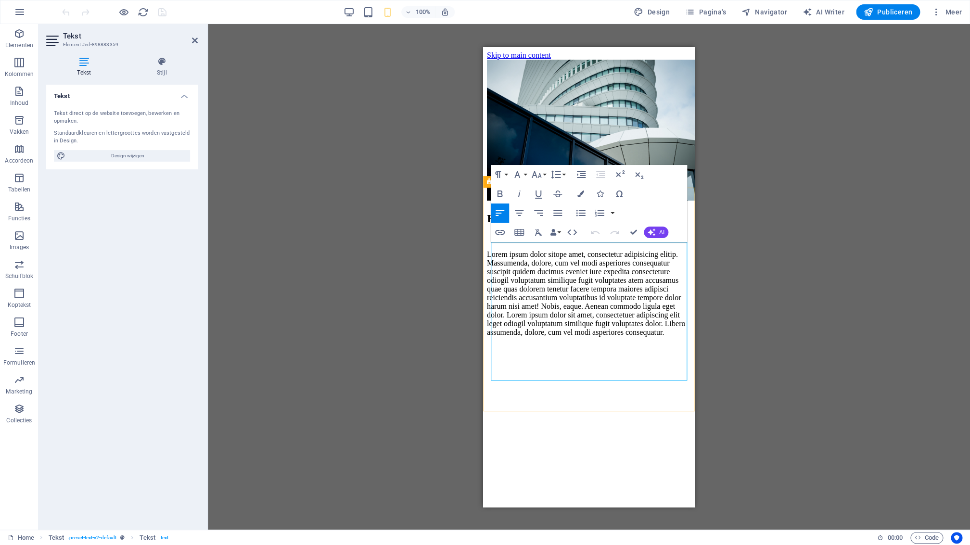
drag, startPoint x: 548, startPoint y: 375, endPoint x: 546, endPoint y: 381, distance: 6.3
click at [548, 336] on p "Lorem ipsum dolor sitope amet, consectetur adipisicing elitip. Massumenda, dolo…" at bounding box center [589, 293] width 204 height 87
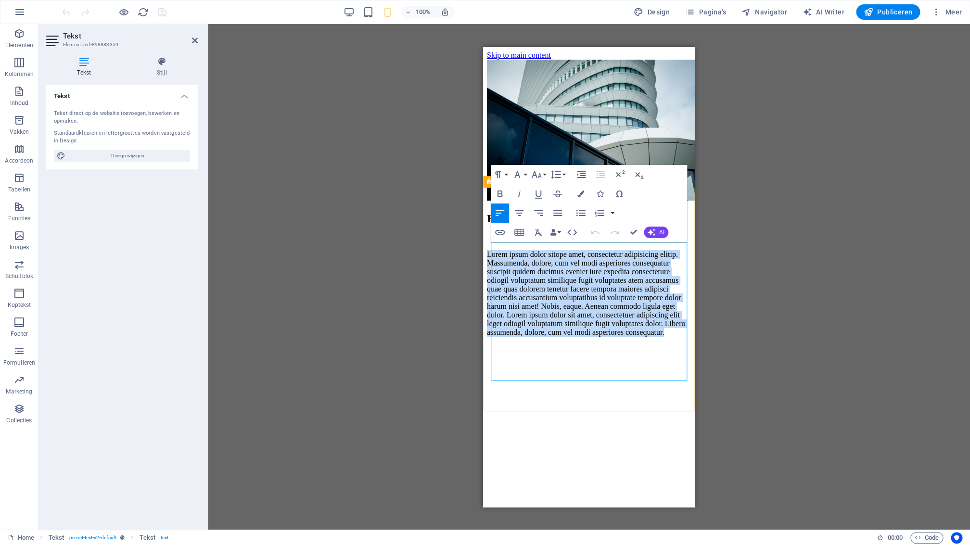
drag, startPoint x: 547, startPoint y: 376, endPoint x: 501, endPoint y: 252, distance: 132.5
click at [492, 250] on p "Lorem ipsum dolor sitope amet, consectetur adipisicing elitip. Massumenda, dolo…" at bounding box center [589, 293] width 204 height 87
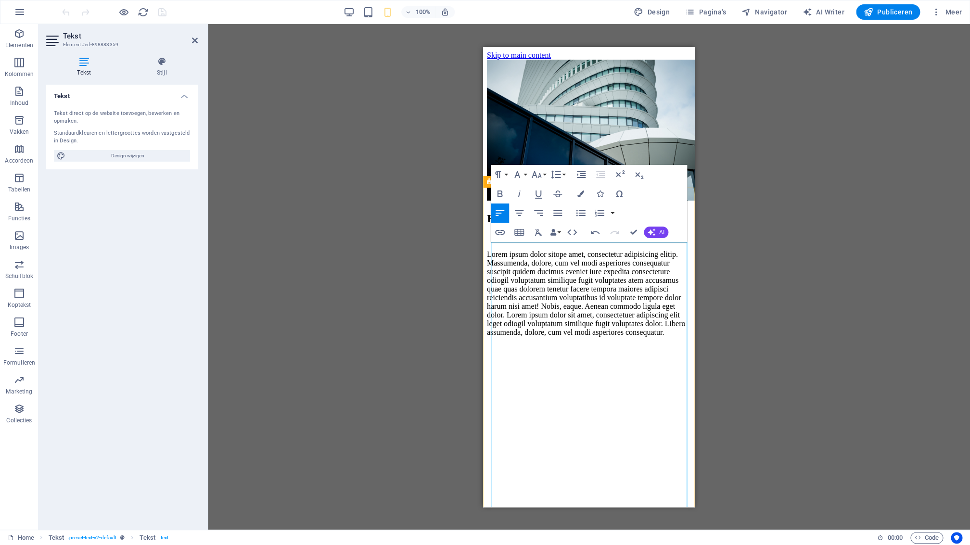
scroll to position [30283, 6]
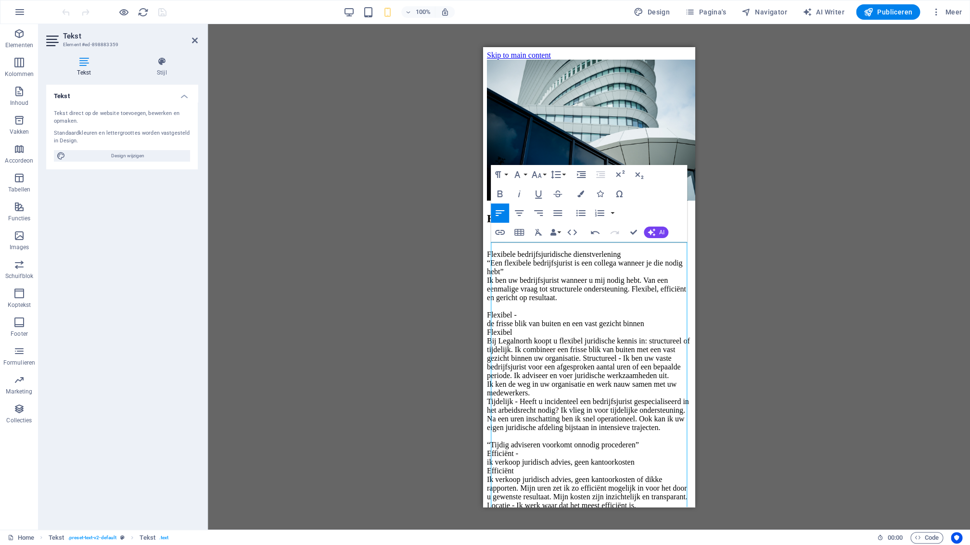
click at [734, 271] on div "Tekst H2 Spacer Tekst Afbeelding Paragraph Format Normal Heading 1 Heading 2 He…" at bounding box center [589, 277] width 762 height 506
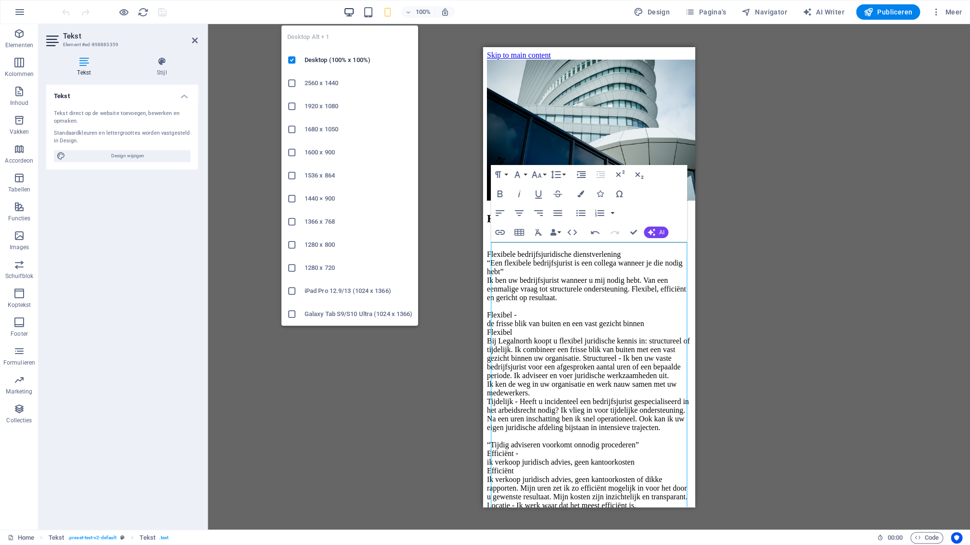
click at [351, 13] on icon "button" at bounding box center [349, 12] width 11 height 11
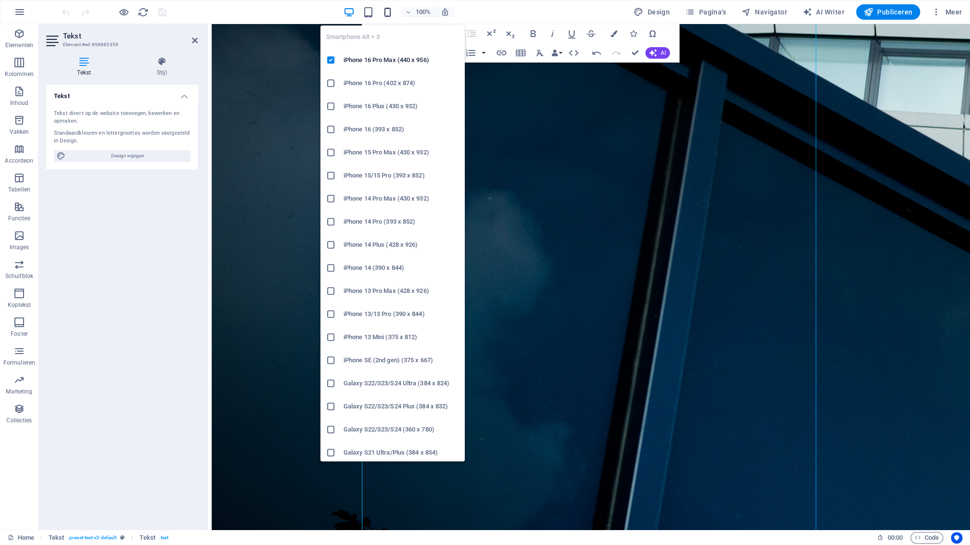
click at [386, 17] on icon "button" at bounding box center [387, 12] width 11 height 11
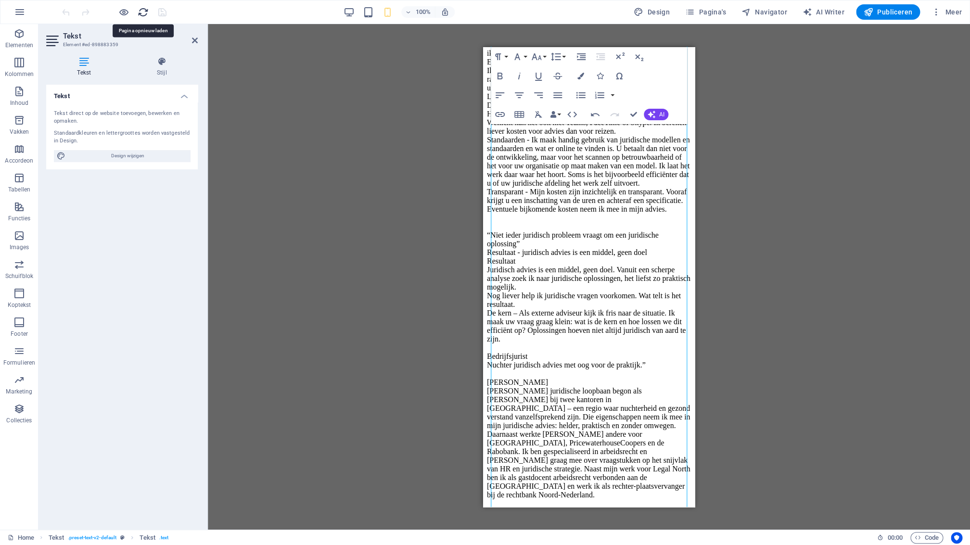
click at [143, 14] on icon "reload" at bounding box center [143, 12] width 11 height 11
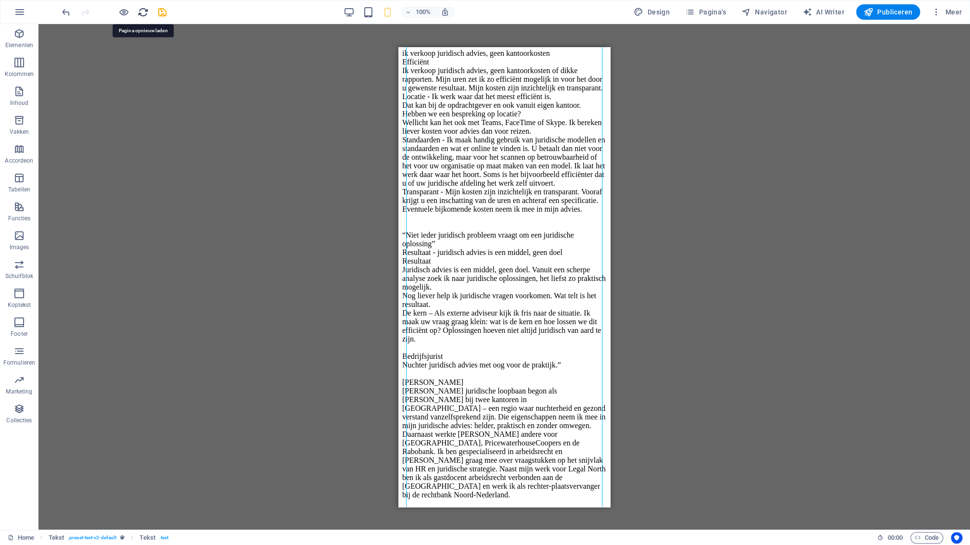
click at [145, 13] on icon "reload" at bounding box center [143, 12] width 11 height 11
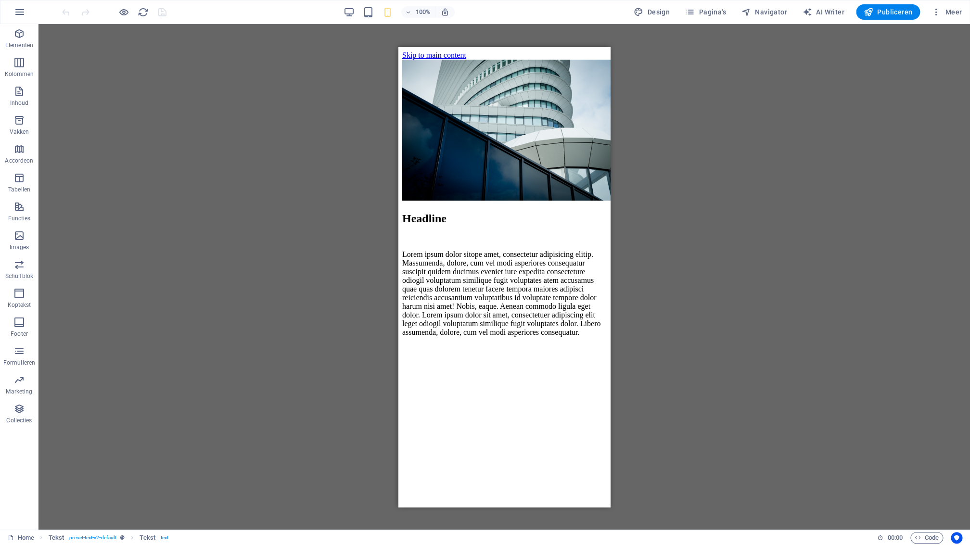
scroll to position [0, 0]
click at [477, 336] on div "Lorem ipsum dolor sitope amet, consectetur adipisicing elitip. Massumenda, dolo…" at bounding box center [504, 293] width 204 height 87
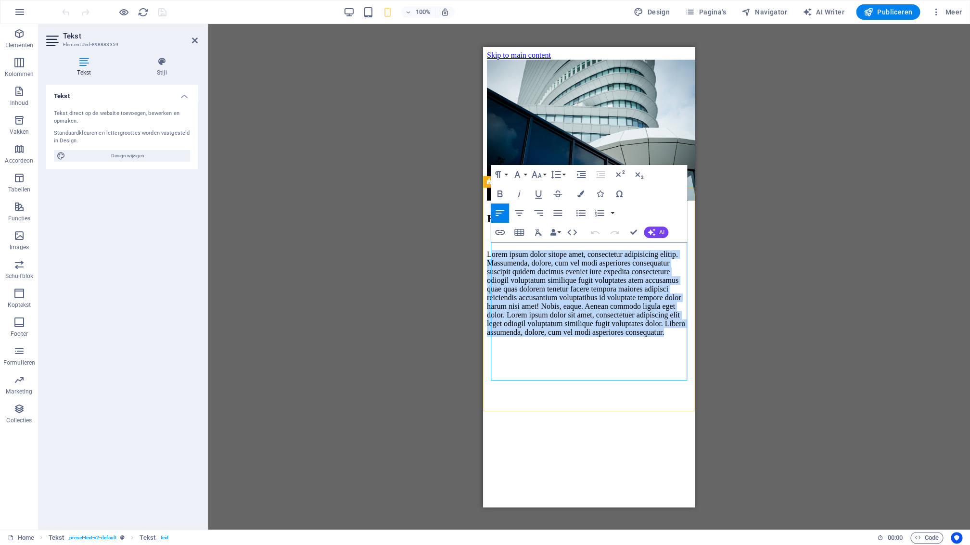
drag, startPoint x: 538, startPoint y: 376, endPoint x: 493, endPoint y: 247, distance: 136.5
click at [493, 250] on p "Lorem ipsum dolor sitope amet, consectetur adipisicing elitip. Massumenda, dolo…" at bounding box center [589, 293] width 204 height 87
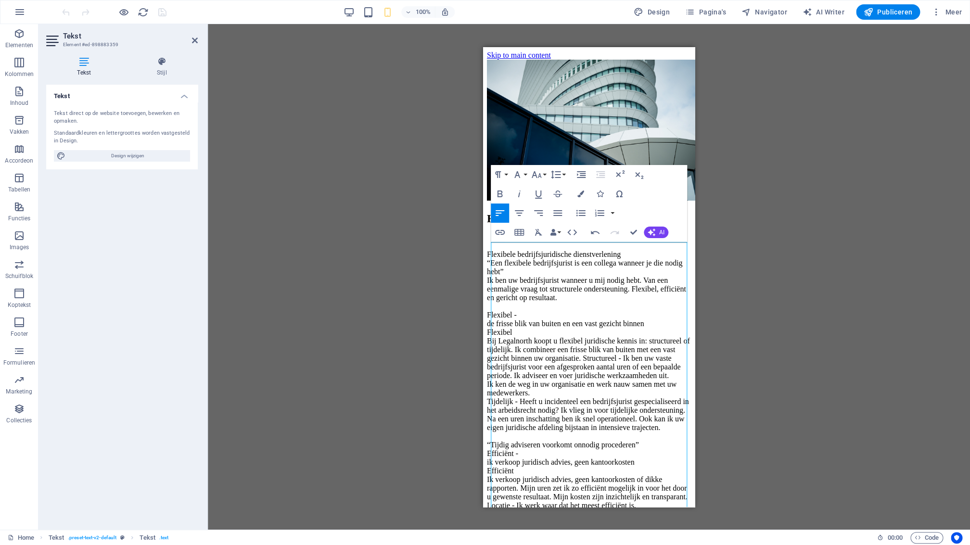
scroll to position [30283, 6]
click at [887, 13] on span "Publiceren" at bounding box center [888, 12] width 49 height 10
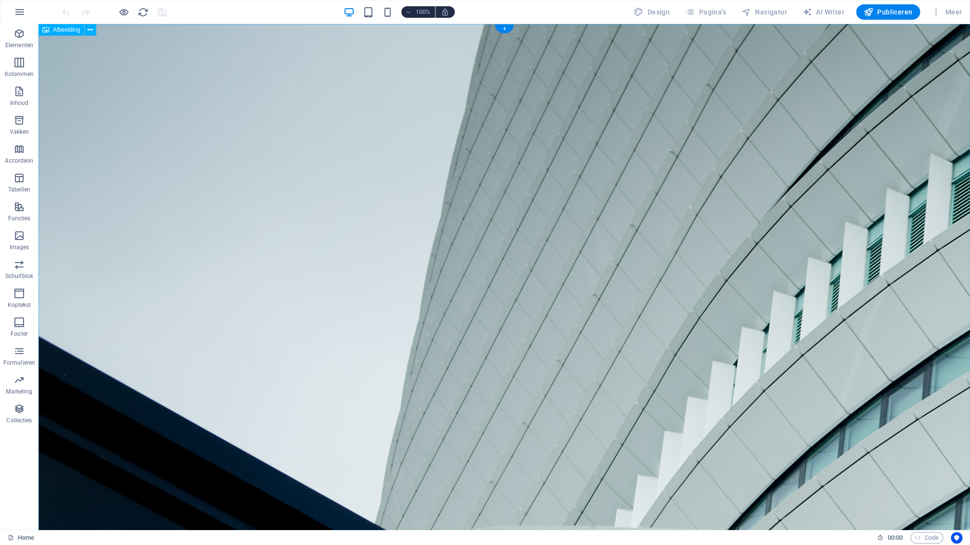
scroll to position [417, 0]
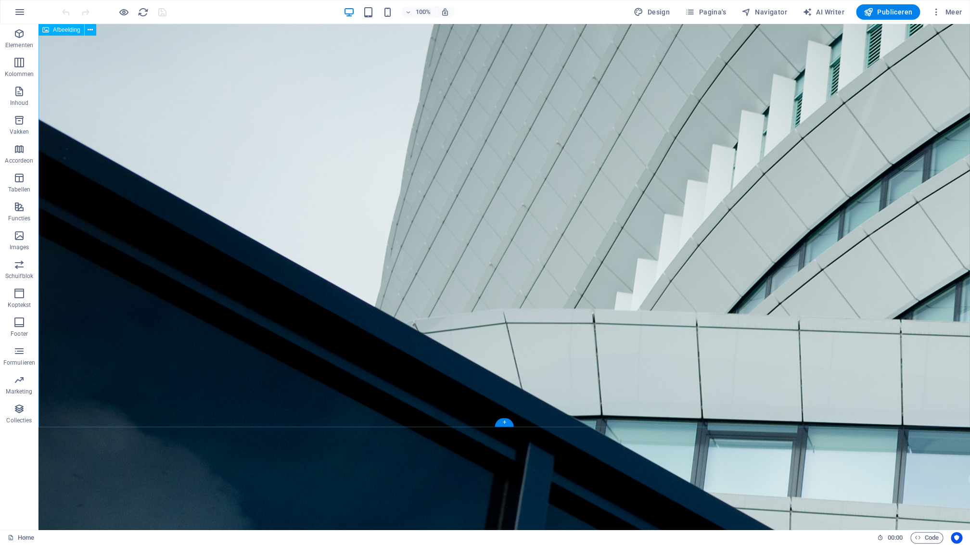
scroll to position [217, 0]
click at [92, 31] on icon at bounding box center [90, 30] width 5 height 10
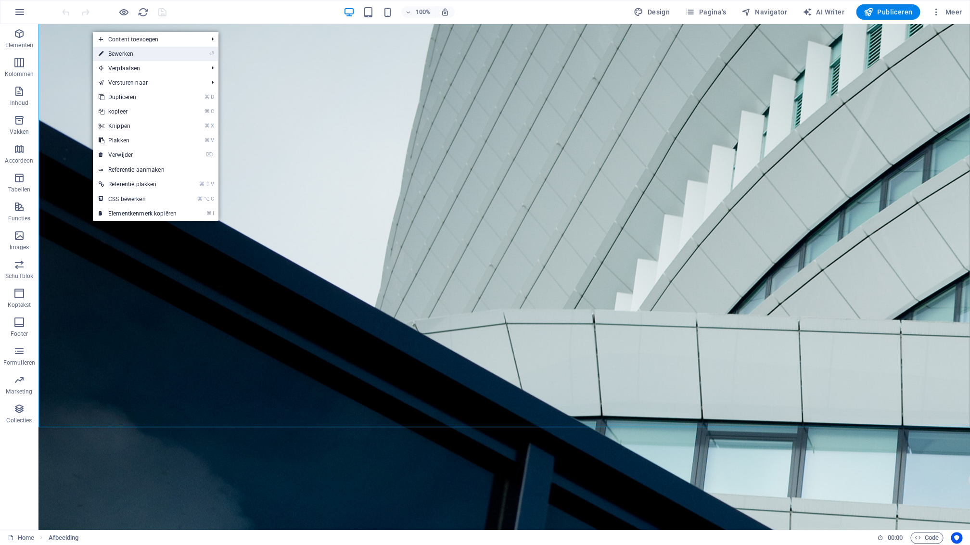
click at [127, 52] on link "⏎ Bewerken" at bounding box center [138, 54] width 90 height 14
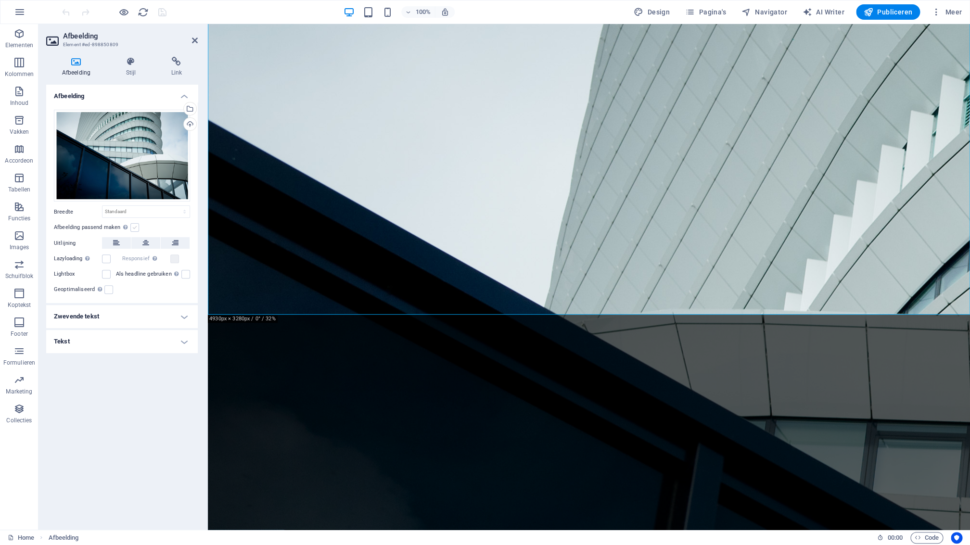
click at [132, 229] on label at bounding box center [134, 227] width 9 height 9
click at [0, 0] on input "Afbeelding passend maken Afbeelding automatisch passen binnen een vaststaande b…" at bounding box center [0, 0] width 0 height 0
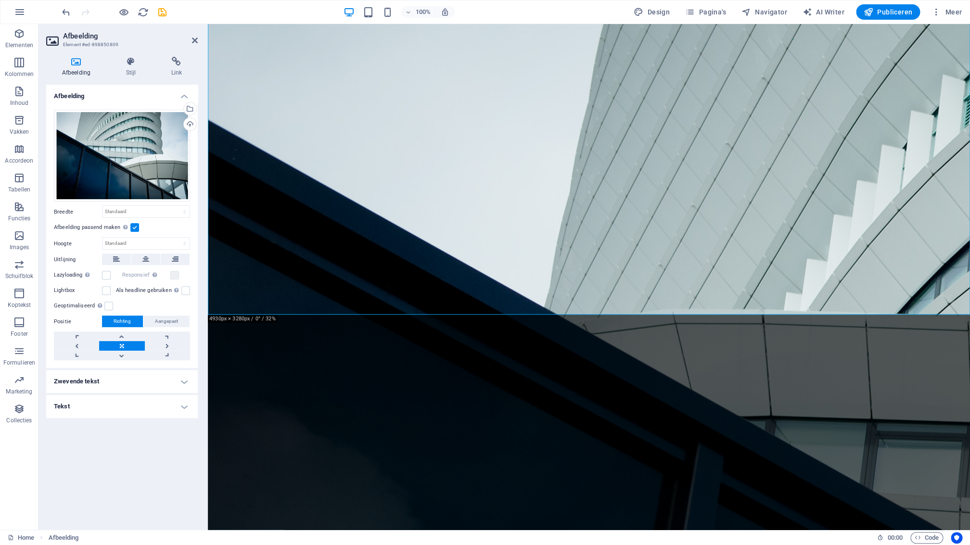
click at [135, 229] on label at bounding box center [134, 227] width 9 height 9
click at [0, 0] on input "Afbeelding passend maken Afbeelding automatisch passen binnen een vaststaande b…" at bounding box center [0, 0] width 0 height 0
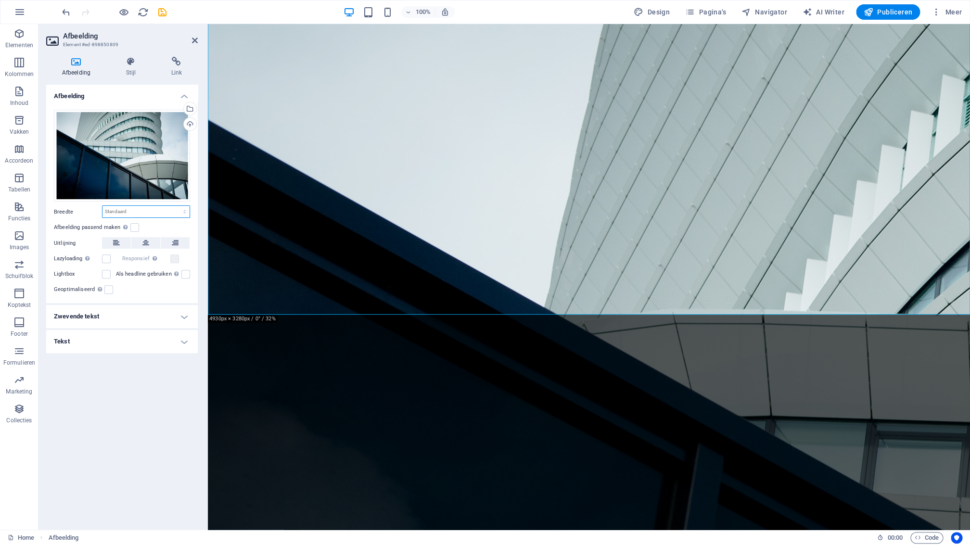
click at [103, 206] on select "Standaard auto px rem % em vh vw" at bounding box center [146, 212] width 87 height 12
click option "auto" at bounding box center [0, 0] width 0 height 0
click at [103, 206] on select "Standaard auto px rem % em vh vw" at bounding box center [146, 212] width 87 height 12
select select "px"
click option "px" at bounding box center [0, 0] width 0 height 0
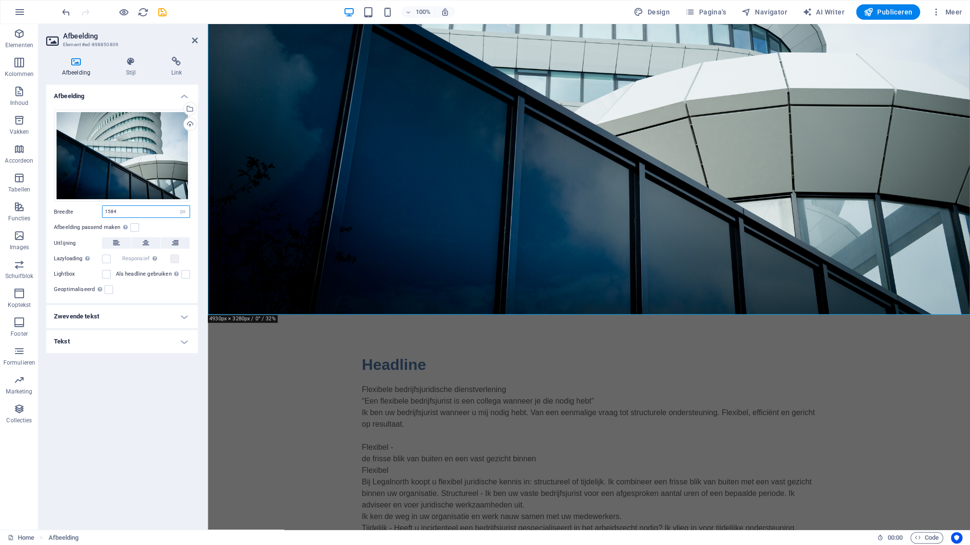
click at [130, 213] on input "1584" at bounding box center [146, 212] width 87 height 12
drag, startPoint x: 127, startPoint y: 212, endPoint x: 101, endPoint y: 209, distance: 25.7
click at [103, 209] on input "1584" at bounding box center [146, 212] width 87 height 12
click at [138, 215] on input "1584" at bounding box center [146, 212] width 87 height 12
drag, startPoint x: 127, startPoint y: 214, endPoint x: 101, endPoint y: 209, distance: 26.5
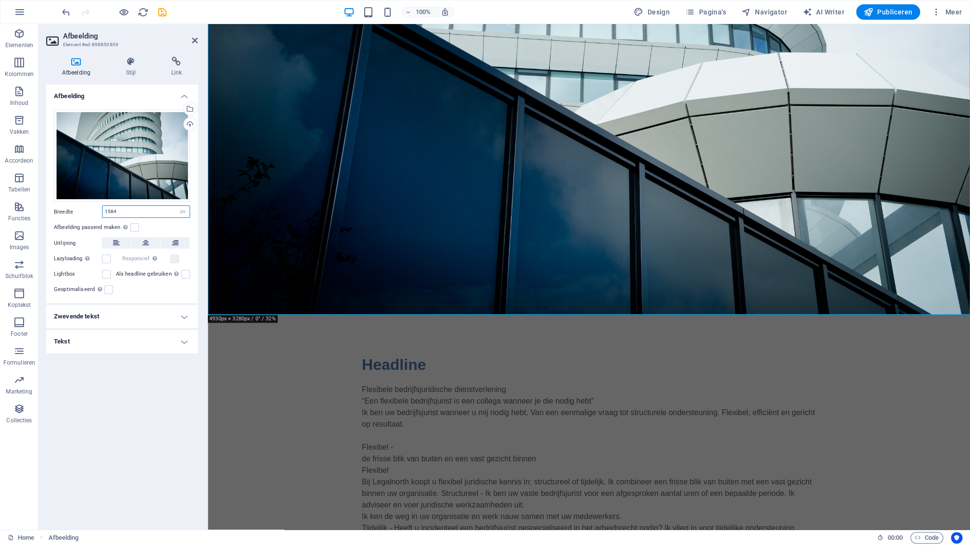
click at [103, 209] on input "1584" at bounding box center [146, 212] width 87 height 12
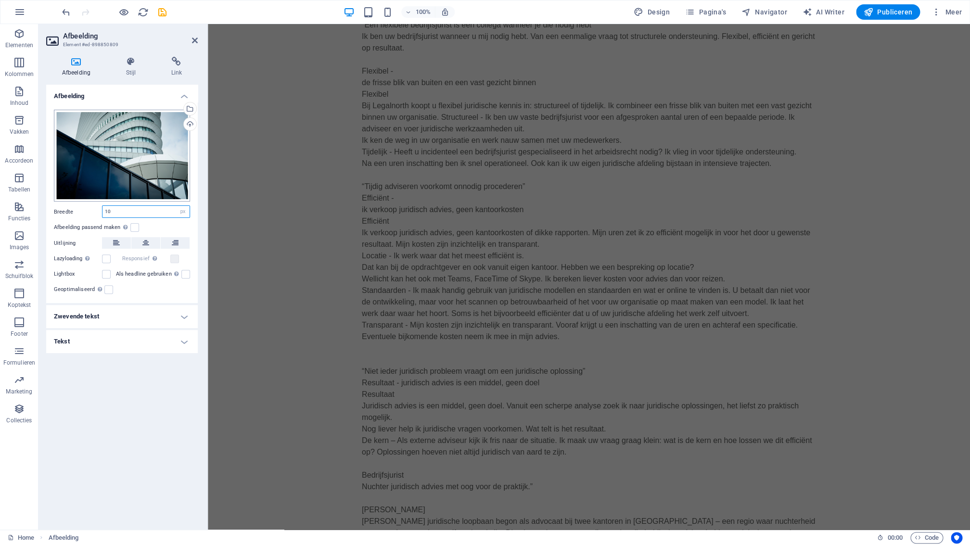
scroll to position [0, 0]
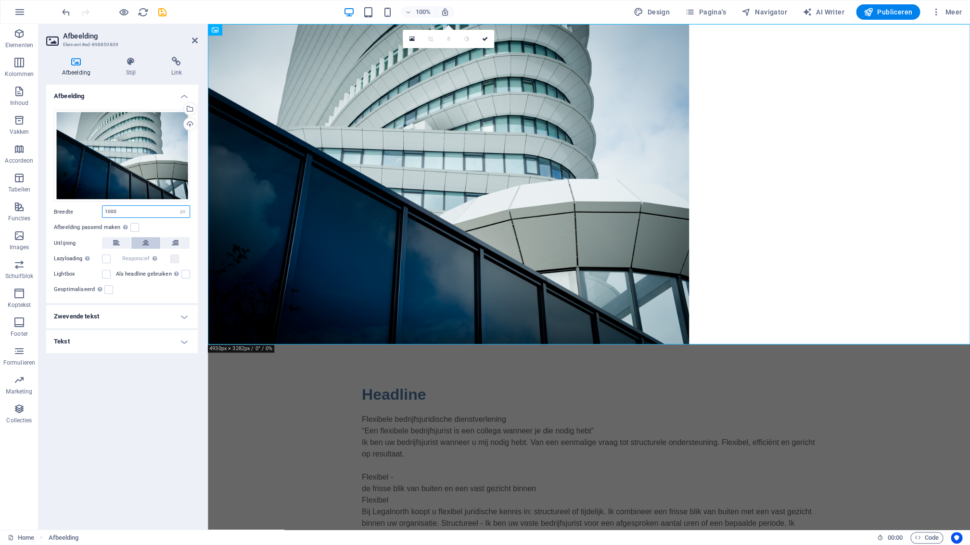
type input "1000"
click at [142, 245] on button at bounding box center [145, 243] width 29 height 12
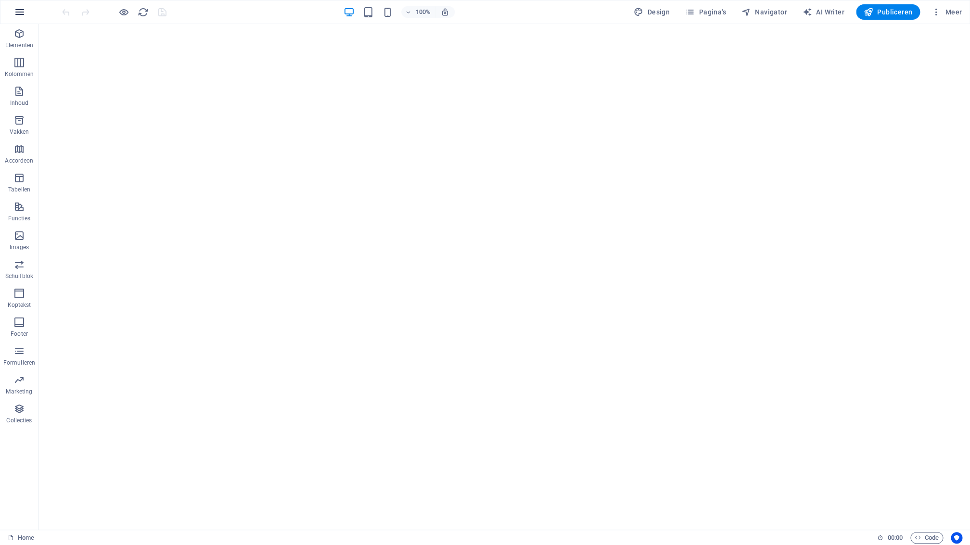
click at [22, 14] on icon "button" at bounding box center [20, 12] width 12 height 12
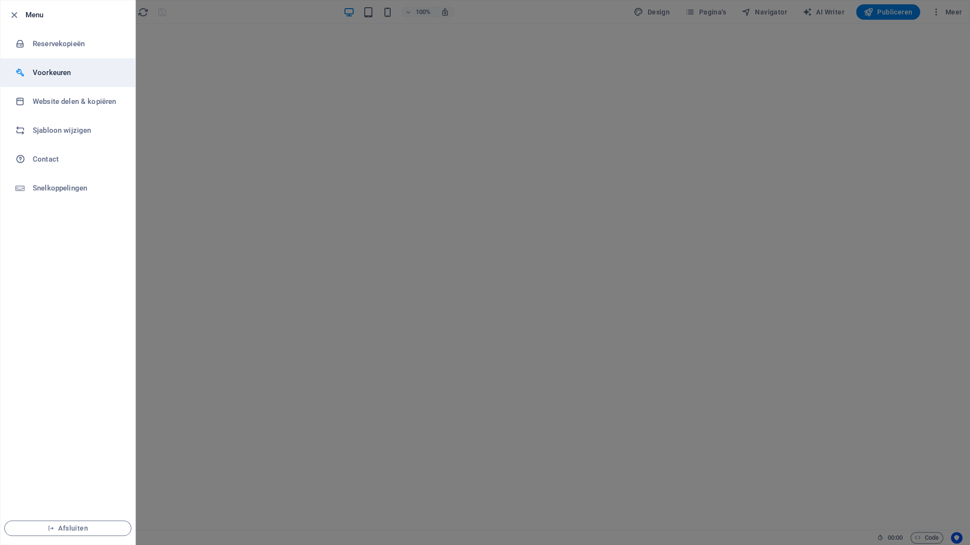
click at [69, 73] on h6 "Voorkeuren" at bounding box center [77, 73] width 89 height 12
select select "nl"
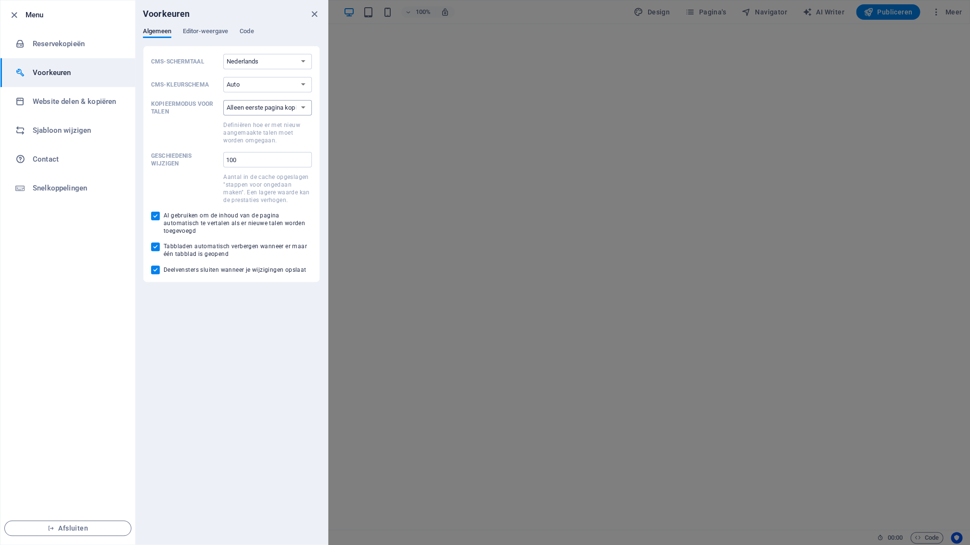
click option "Alleen eerste pagina kopiëren" at bounding box center [0, 0] width 0 height 0
click at [81, 103] on h6 "Website delen & kopiëren" at bounding box center [77, 102] width 89 height 12
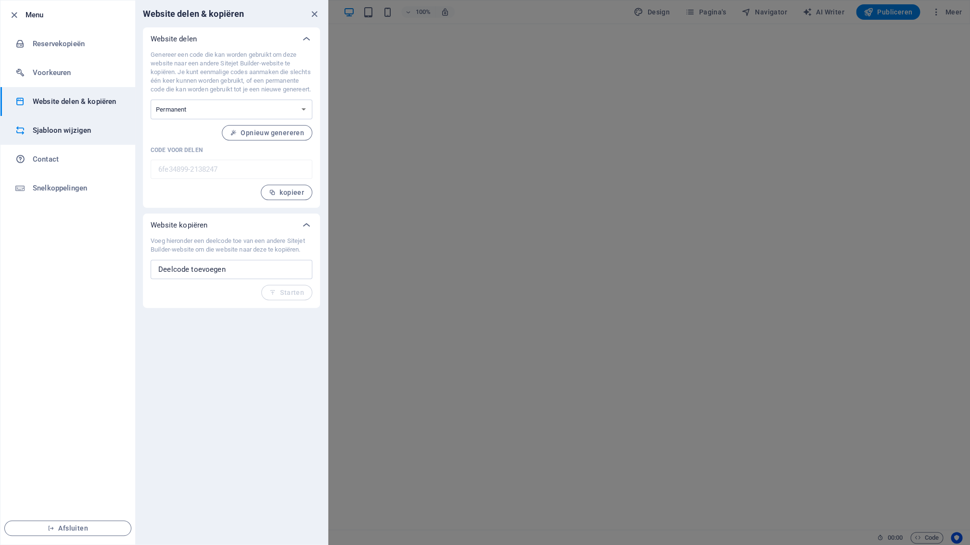
click at [81, 131] on h6 "Sjabloon wijzigen" at bounding box center [77, 131] width 89 height 12
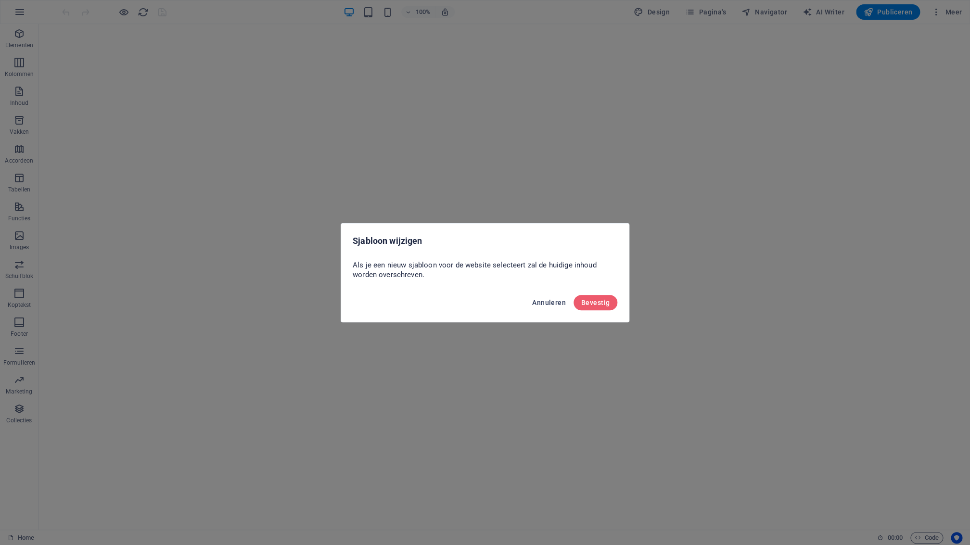
click at [543, 308] on button "Annuleren" at bounding box center [548, 302] width 41 height 15
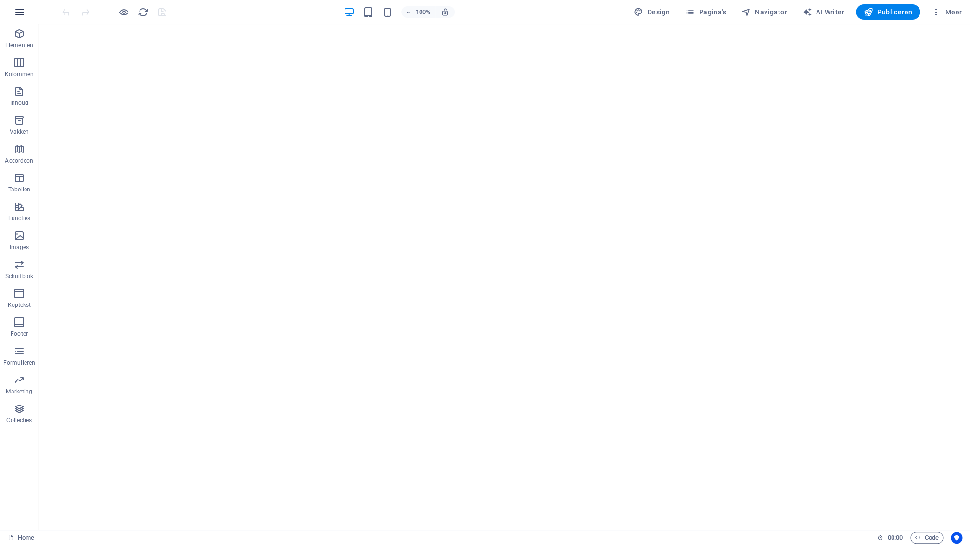
click at [18, 13] on icon "button" at bounding box center [20, 12] width 12 height 12
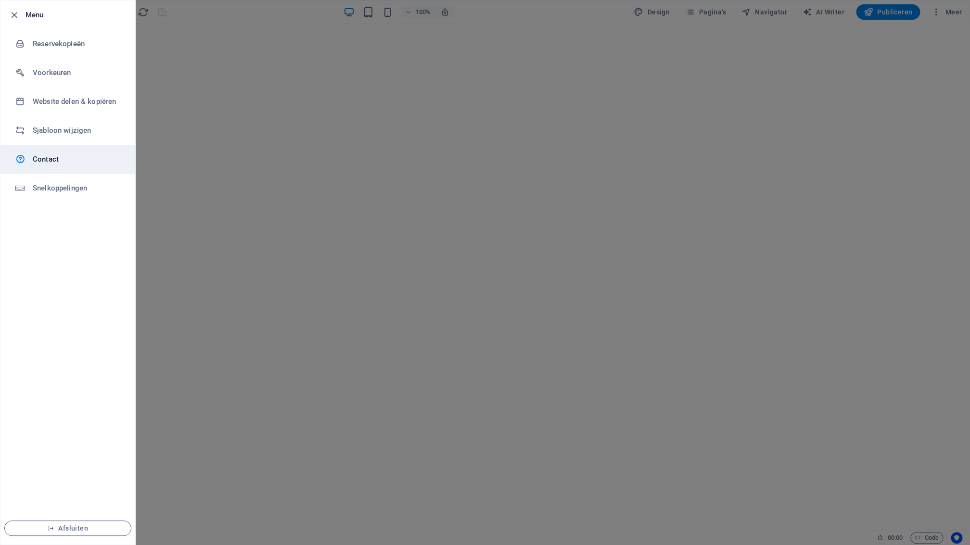
click at [47, 162] on h6 "Contact" at bounding box center [77, 160] width 89 height 12
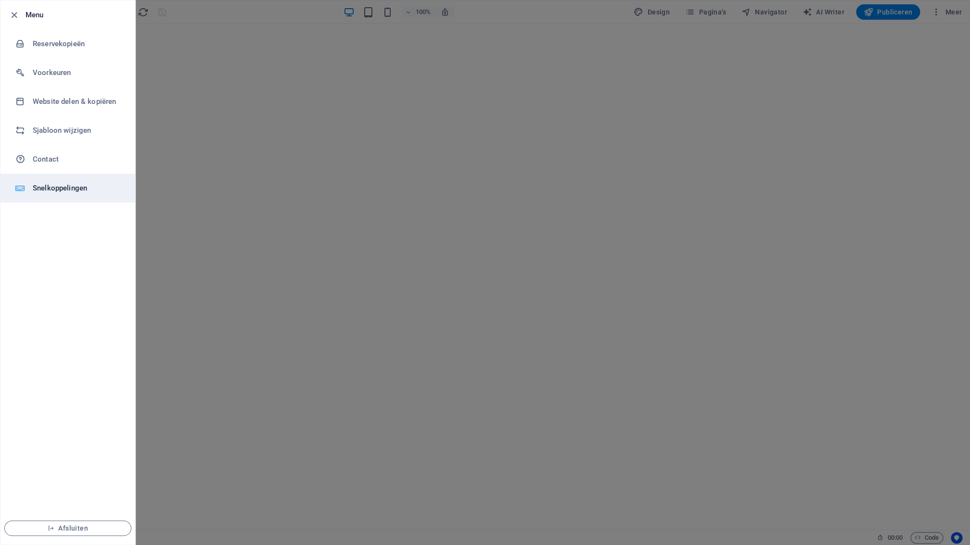
click at [50, 190] on h6 "Snelkoppelingen" at bounding box center [77, 188] width 89 height 12
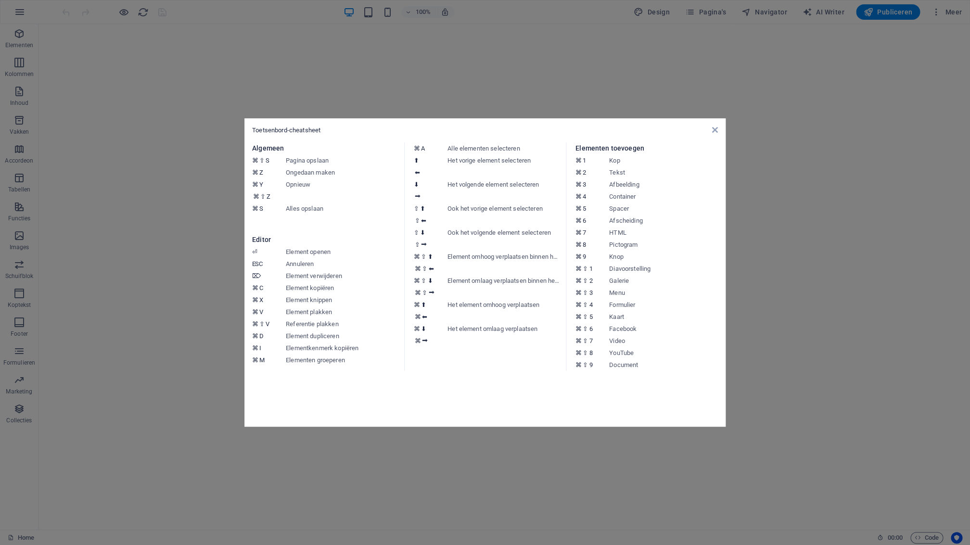
click at [131, 137] on aside "Toetsenbord-cheatsheet Algemeen ⌘ ⇧ S Pagina opslaan ⌘ Z Ongedaan maken ⌘ Y ⌘ ⇧…" at bounding box center [485, 272] width 970 height 545
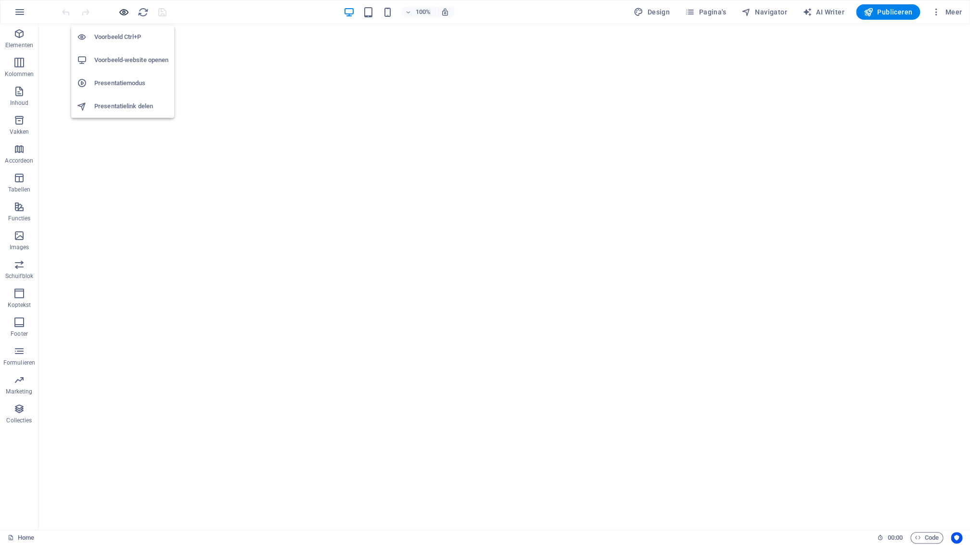
click at [126, 12] on icon "button" at bounding box center [123, 12] width 11 height 11
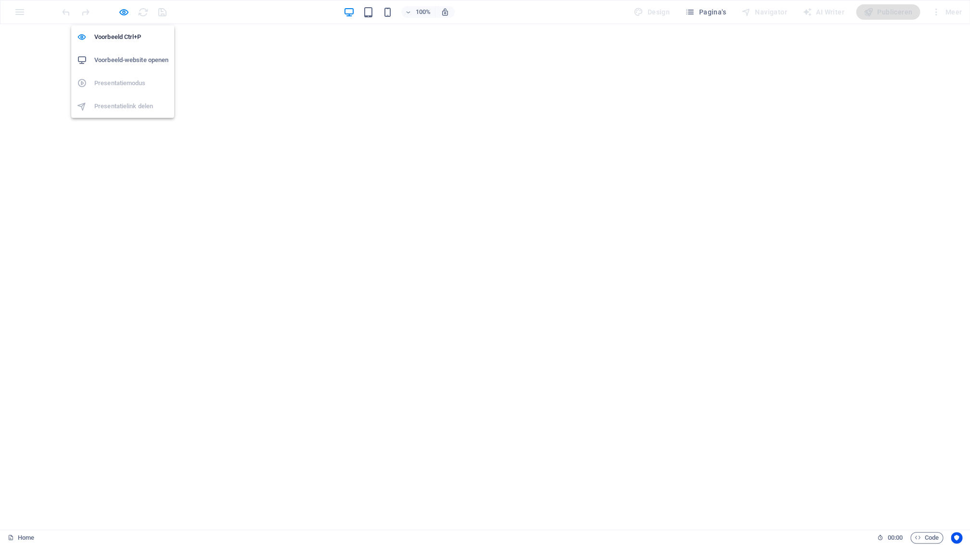
click at [121, 60] on h6 "Voorbeeld-website openen" at bounding box center [131, 60] width 74 height 12
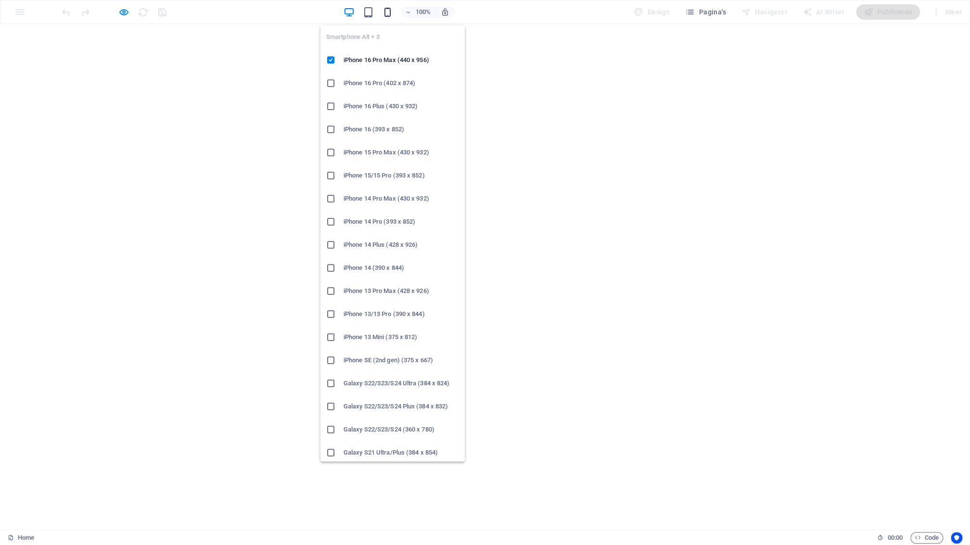
click at [390, 14] on icon "button" at bounding box center [387, 12] width 11 height 11
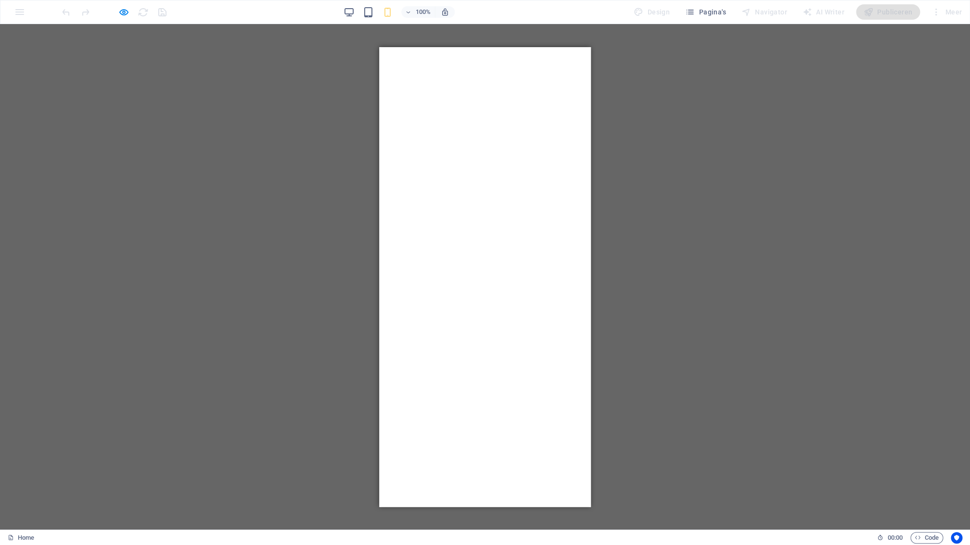
click at [300, 63] on div "Sleep hierheen om de bestaande content te vervangen. Druk op “Ctrl” als je een …" at bounding box center [485, 277] width 970 height 506
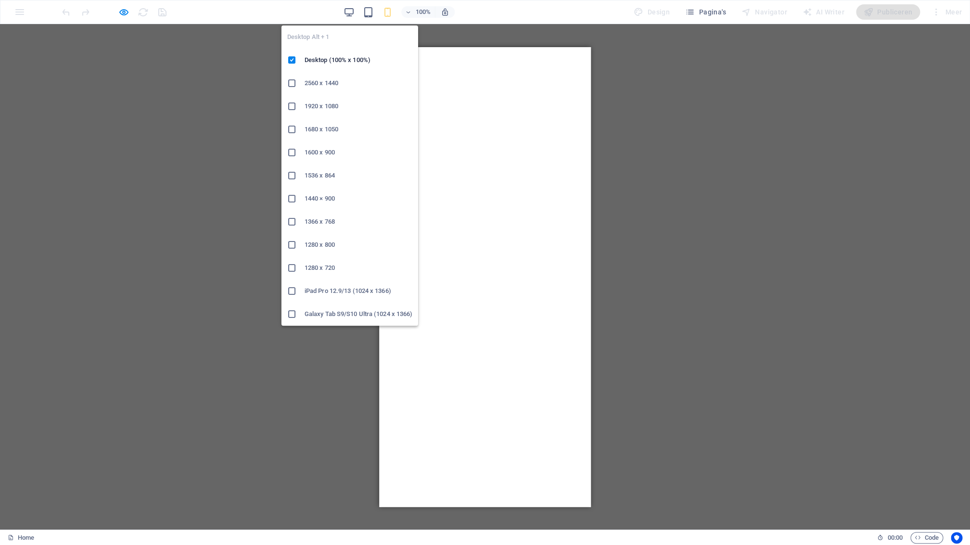
drag, startPoint x: 352, startPoint y: 13, endPoint x: 344, endPoint y: 12, distance: 8.2
click at [352, 13] on icon "button" at bounding box center [349, 12] width 11 height 11
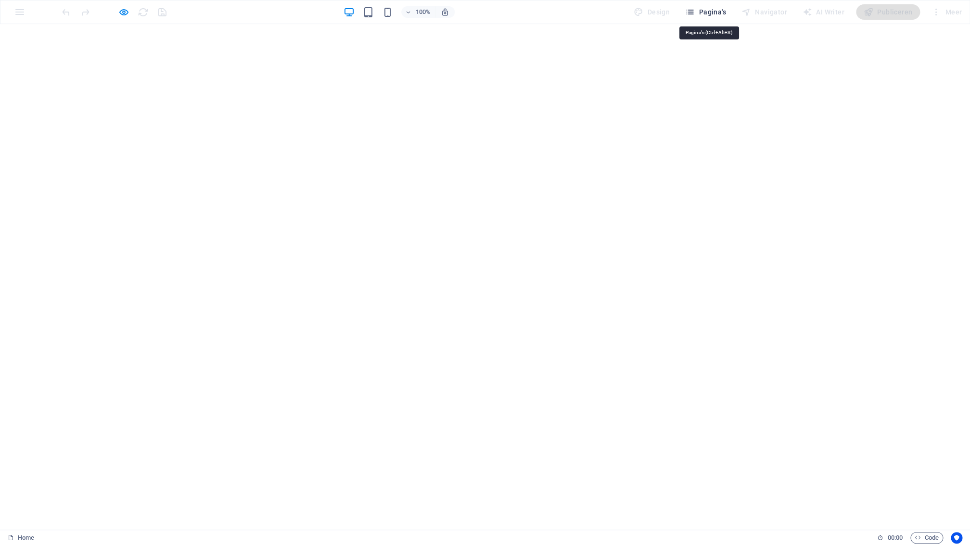
click at [712, 13] on span "Pagina's" at bounding box center [705, 12] width 41 height 10
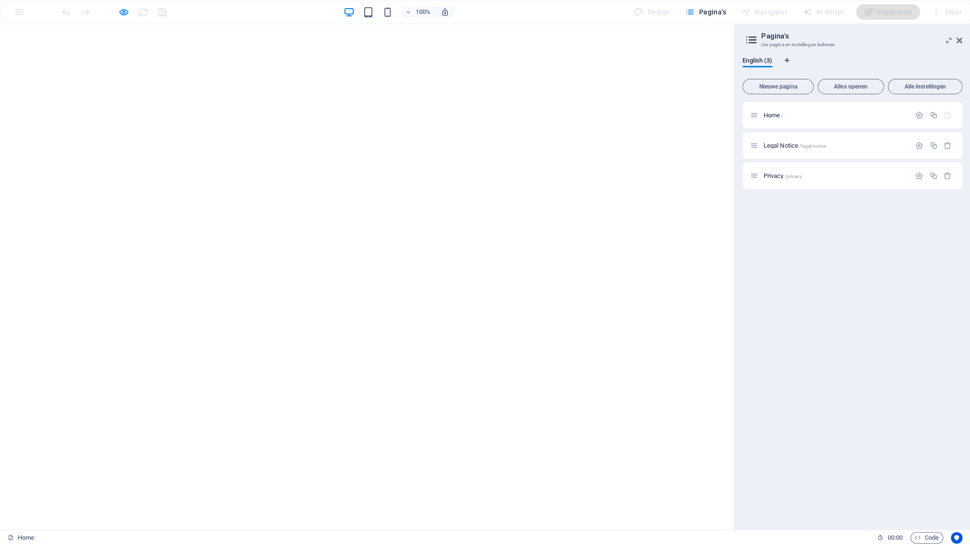
click at [960, 39] on icon at bounding box center [960, 41] width 6 height 8
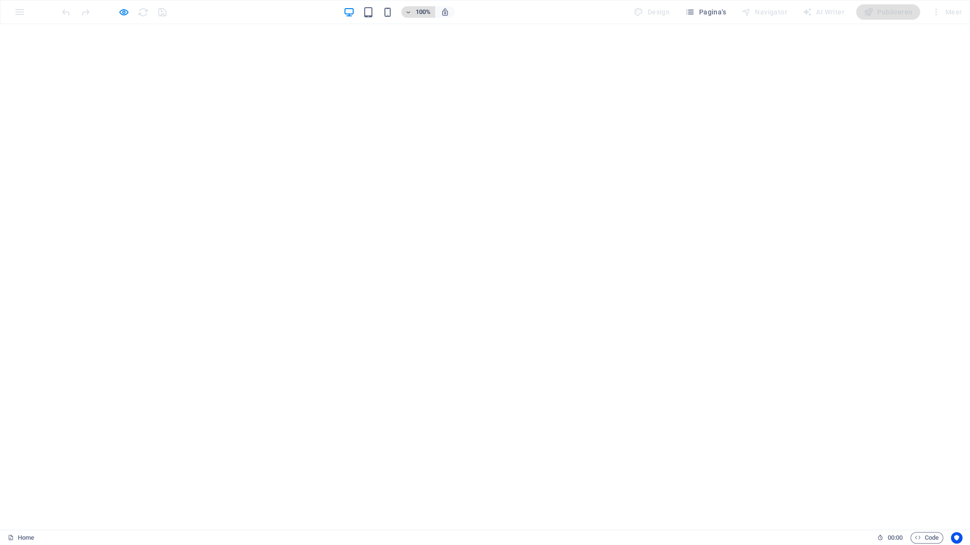
click at [414, 14] on span "100%" at bounding box center [418, 12] width 26 height 12
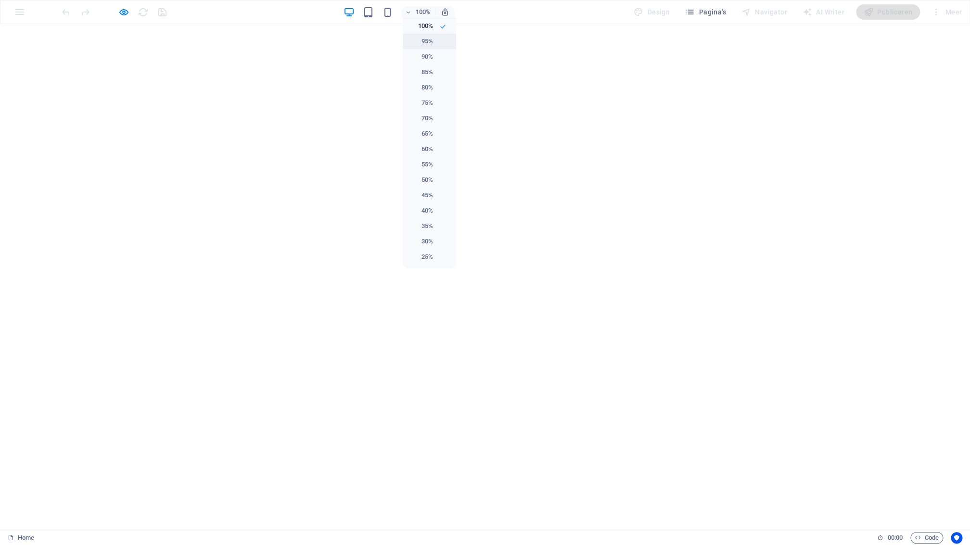
click at [422, 44] on h6 "95%" at bounding box center [421, 42] width 25 height 12
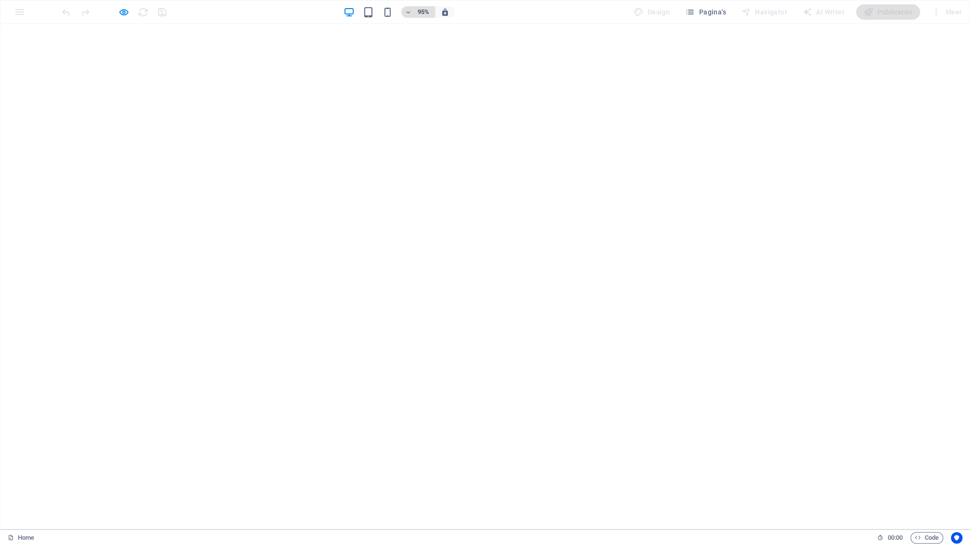
click at [414, 13] on span "95%" at bounding box center [418, 12] width 26 height 12
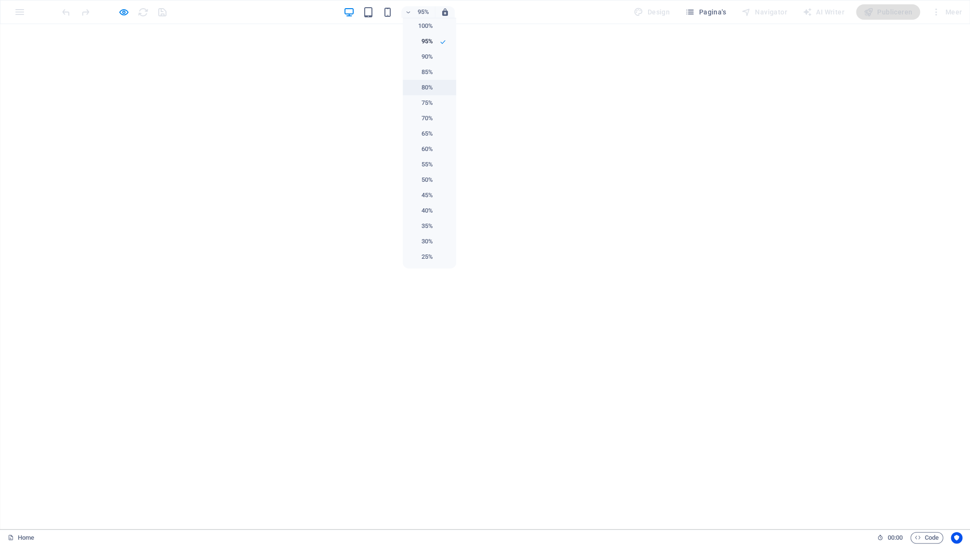
click at [436, 87] on li "80%" at bounding box center [429, 87] width 53 height 15
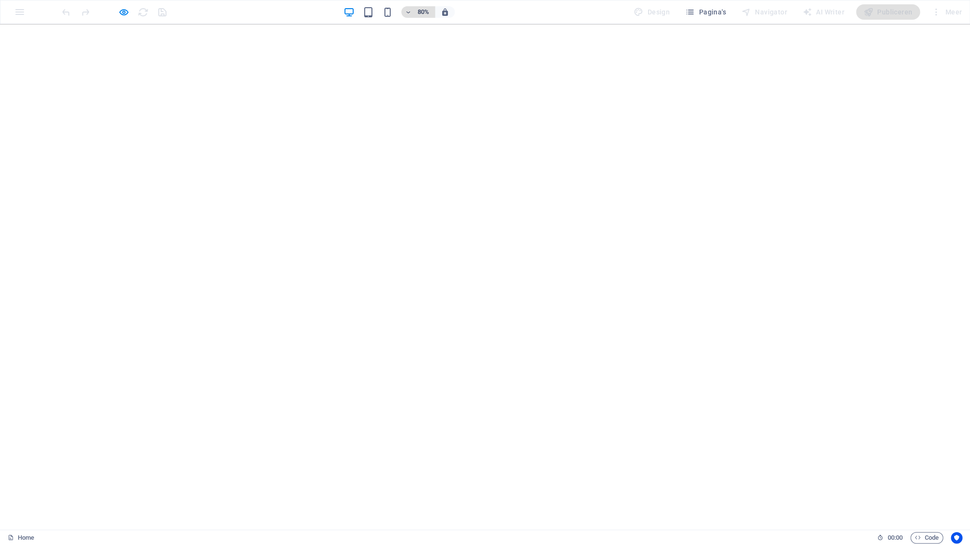
click at [414, 13] on span "80%" at bounding box center [418, 12] width 26 height 12
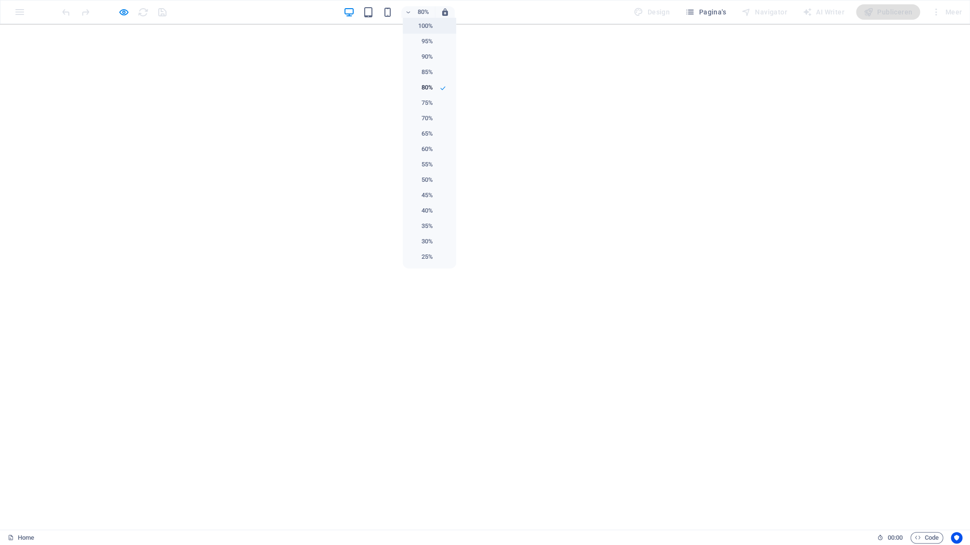
drag, startPoint x: 416, startPoint y: 26, endPoint x: 423, endPoint y: 24, distance: 6.5
click at [416, 26] on h6 "100%" at bounding box center [421, 26] width 25 height 12
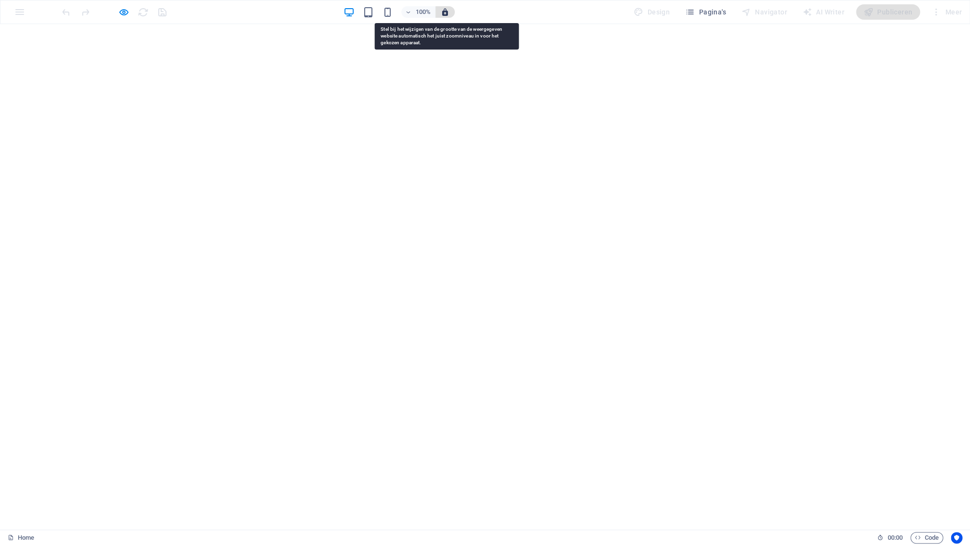
click at [449, 14] on icon "button" at bounding box center [445, 12] width 9 height 9
click at [449, 13] on icon "button" at bounding box center [445, 12] width 9 height 9
click at [449, 15] on icon "button" at bounding box center [445, 12] width 9 height 9
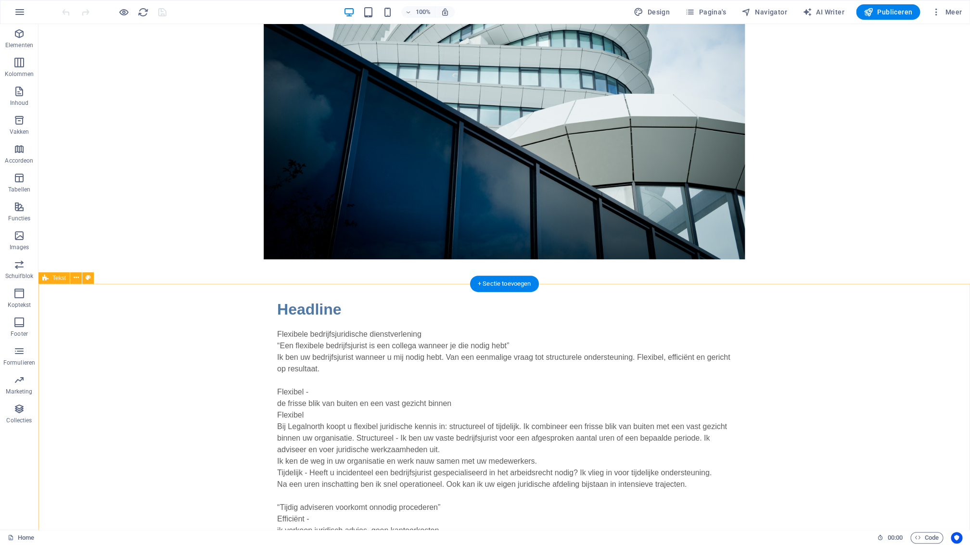
scroll to position [86, 0]
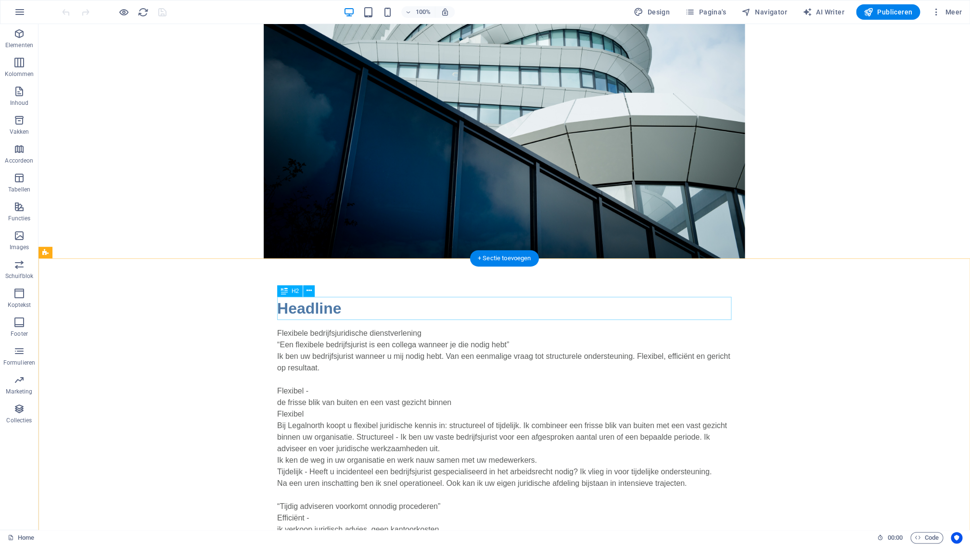
click at [345, 309] on div "Headline" at bounding box center [504, 308] width 454 height 23
drag, startPoint x: 345, startPoint y: 309, endPoint x: 175, endPoint y: 309, distance: 169.4
click at [345, 309] on div "Headline" at bounding box center [504, 308] width 454 height 23
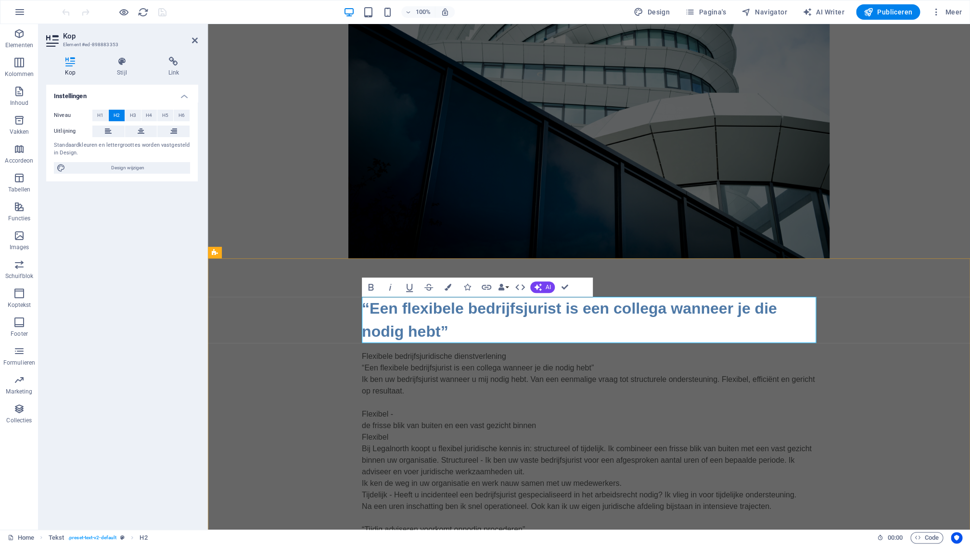
scroll to position [129, 6]
click at [106, 117] on button "H1" at bounding box center [100, 116] width 16 height 12
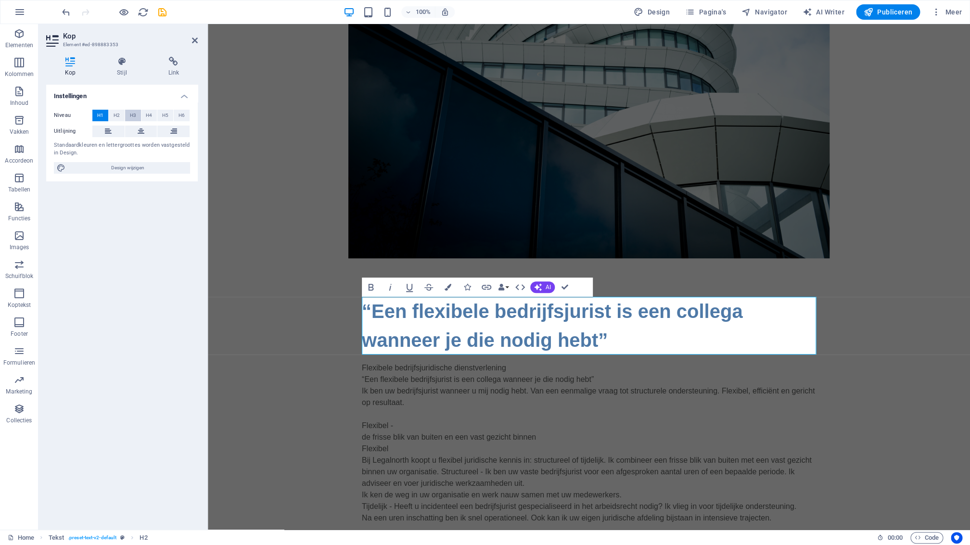
click at [136, 117] on button "H3" at bounding box center [133, 116] width 16 height 12
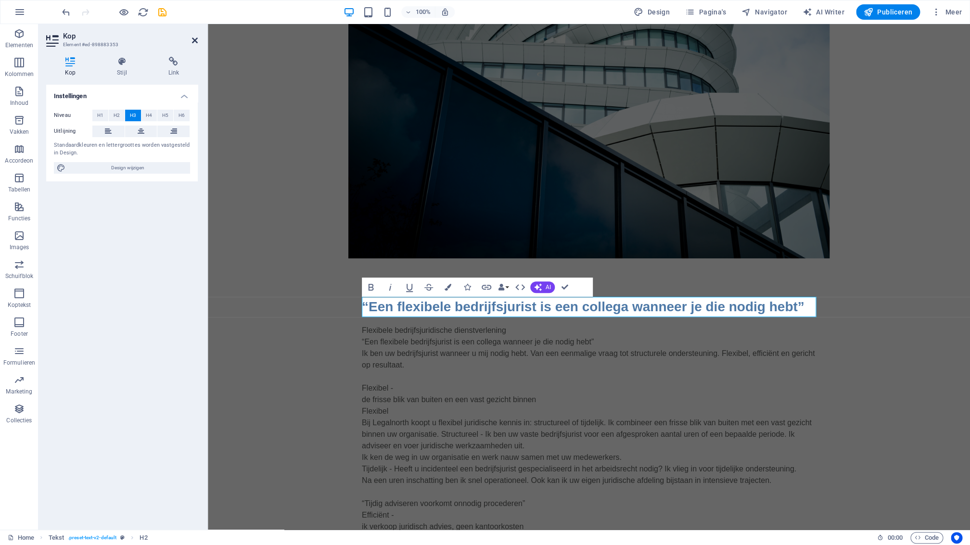
click at [197, 41] on icon at bounding box center [195, 41] width 6 height 8
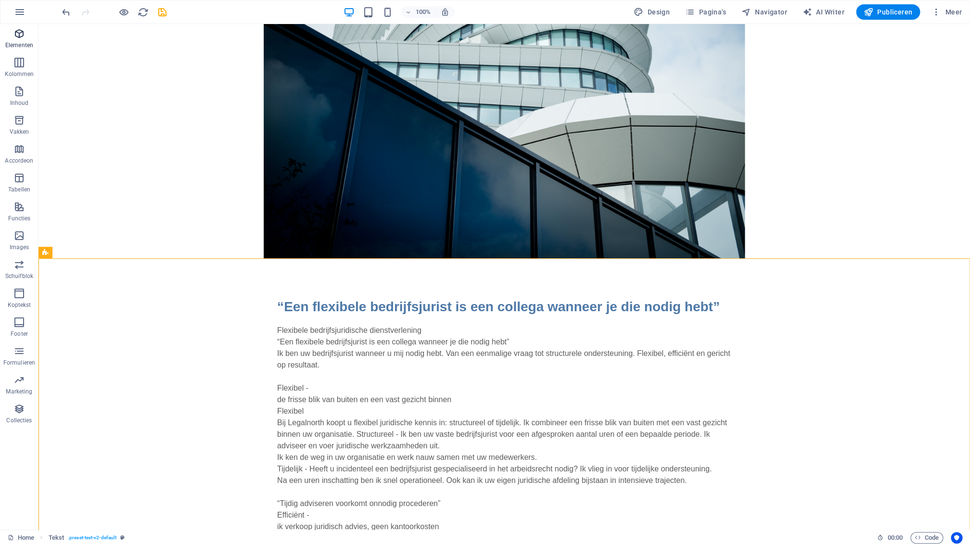
click at [27, 38] on span "Elementen" at bounding box center [19, 39] width 38 height 23
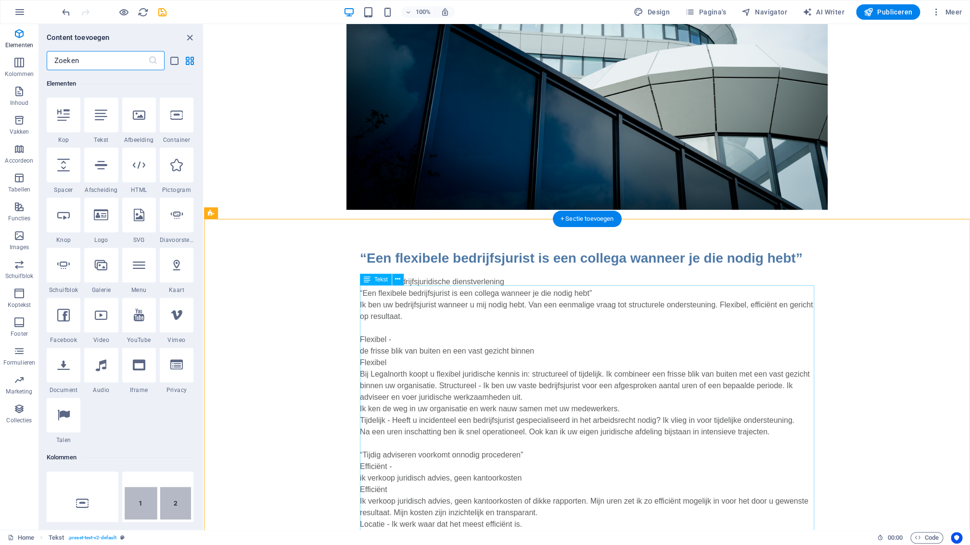
scroll to position [142, 0]
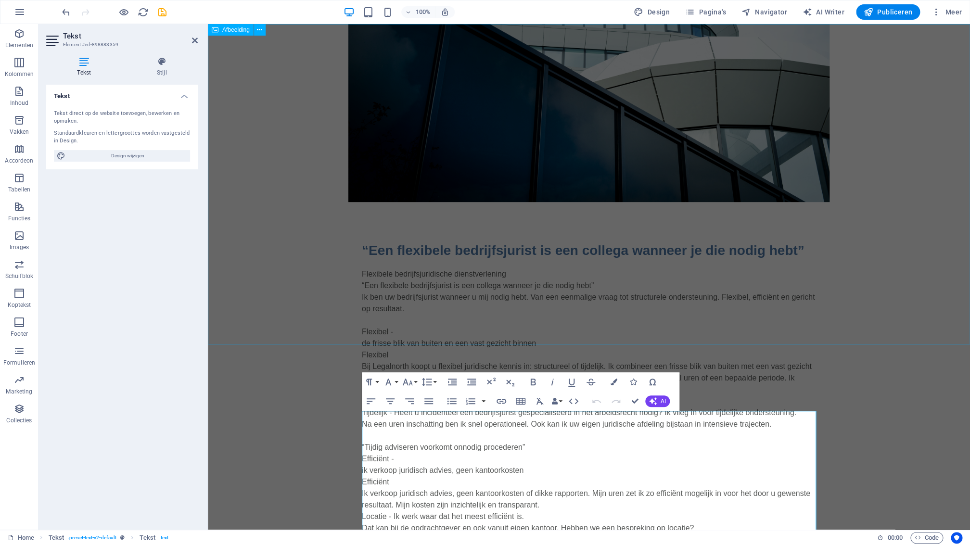
scroll to position [0, 0]
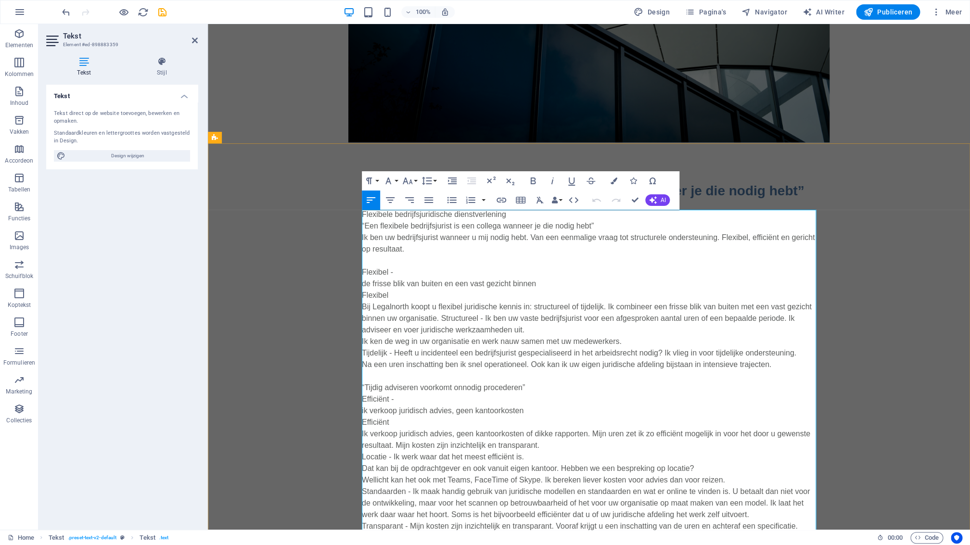
scroll to position [205, 0]
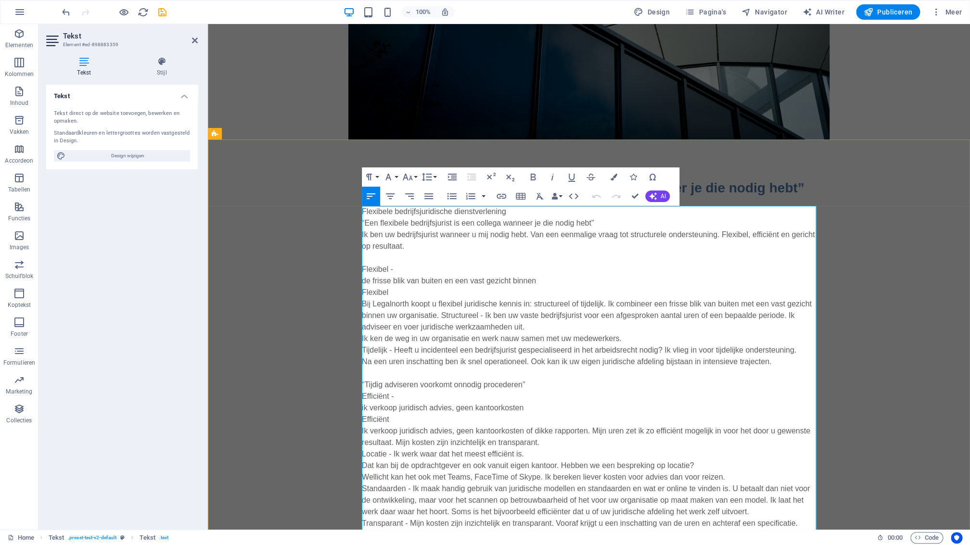
click at [521, 210] on p "Flexibele bedrijfsjuridische dienstverlening “Een flexibele bedrijfsjurist is e…" at bounding box center [589, 494] width 454 height 577
click at [513, 213] on p "Flexibele bedrijfsjuridische dienstverlening “Een flexibele bedrijfsjurist is e…" at bounding box center [589, 494] width 454 height 577
drag, startPoint x: 502, startPoint y: 216, endPoint x: 361, endPoint y: 212, distance: 141.1
click at [361, 212] on div "“Een flexibele bedrijfsjurist is een collega wanneer je die nodig hebt” Flexibe…" at bounding box center [589, 481] width 762 height 682
drag, startPoint x: 608, startPoint y: 219, endPoint x: 361, endPoint y: 229, distance: 247.5
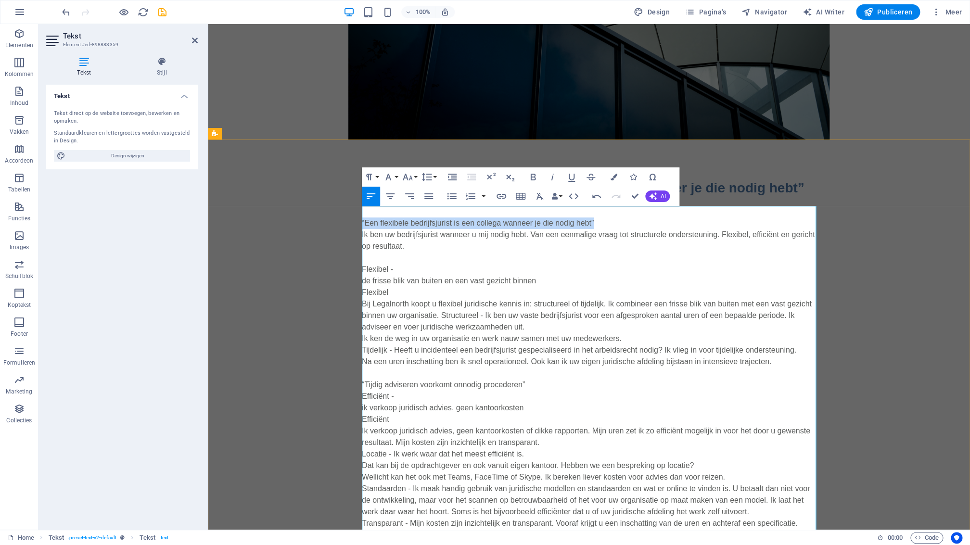
click at [363, 225] on p "“Een flexibele bedrijfsjurist is een collega wanneer je die nodig hebt” Ik ben …" at bounding box center [589, 494] width 454 height 577
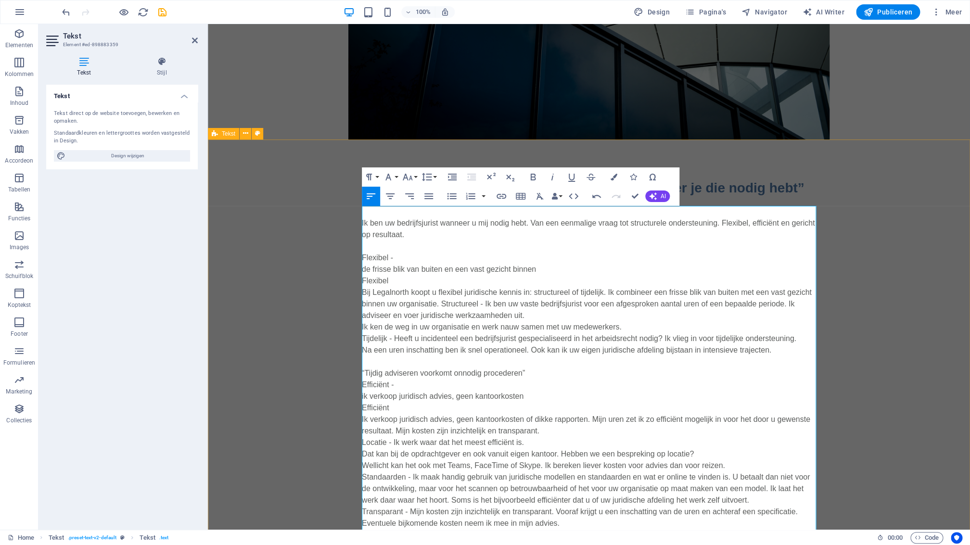
drag, startPoint x: 437, startPoint y: 233, endPoint x: 360, endPoint y: 225, distance: 77.4
click at [361, 224] on div "“Een flexibele bedrijfsjurist is een collega wanneer je die nodig hebt” Ik ben …" at bounding box center [589, 475] width 762 height 671
click at [390, 181] on icon "button" at bounding box center [389, 177] width 12 height 12
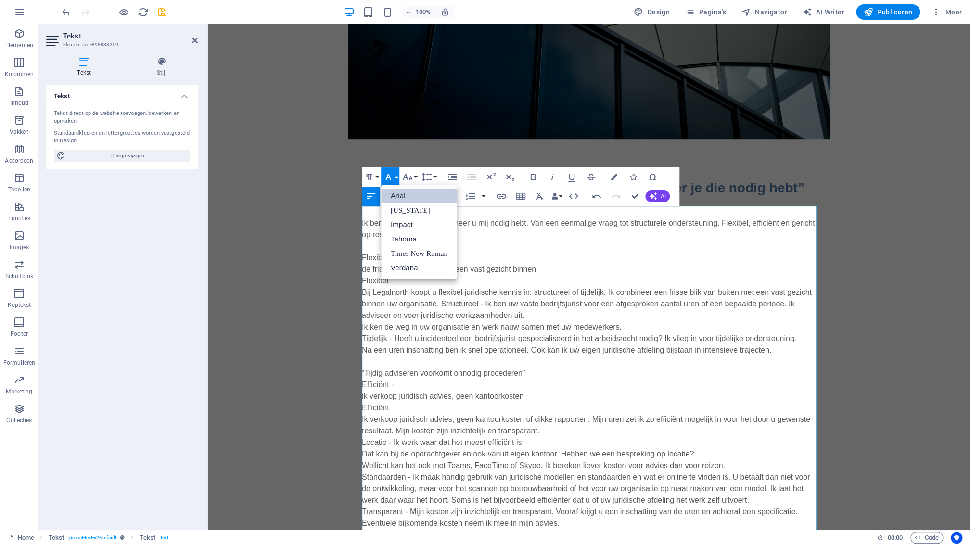
scroll to position [0, 0]
click at [390, 181] on icon "button" at bounding box center [389, 177] width 12 height 12
click at [533, 179] on icon "button" at bounding box center [533, 177] width 12 height 12
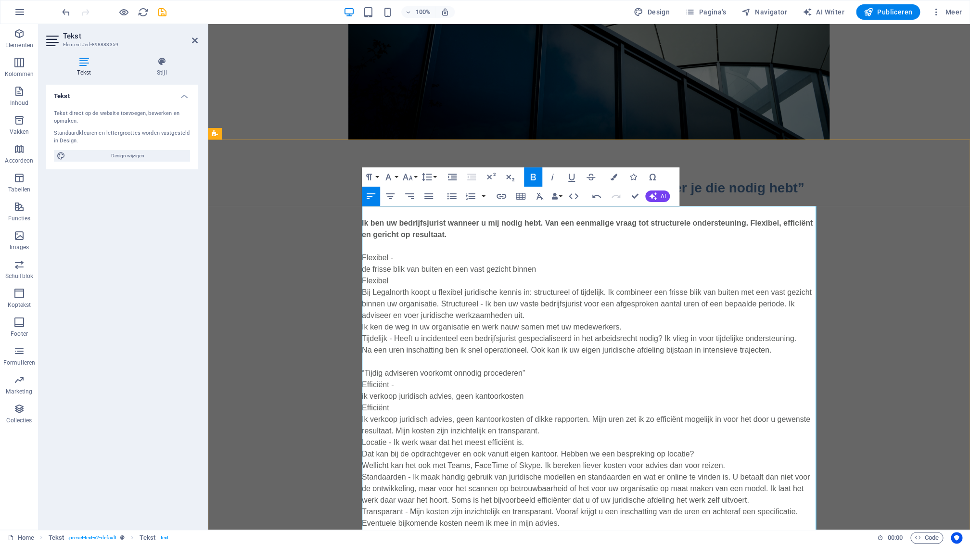
click at [524, 244] on p "Ik ben uw bedrijfsjurist wanneer u mij nodig hebt. Van een eenmalige vraag tot …" at bounding box center [589, 489] width 454 height 566
click at [757, 224] on strong "Ik ben uw bedrijfsjurist wanneer u mij nodig hebt. Van een eenmalige vraag tot …" at bounding box center [587, 229] width 451 height 20
drag, startPoint x: 398, startPoint y: 257, endPoint x: 356, endPoint y: 260, distance: 41.9
click at [357, 259] on div "“Een flexibele bedrijfsjurist is een collega wanneer je die nodig hebt” Ik ben …" at bounding box center [589, 475] width 762 height 671
click at [537, 178] on icon "button" at bounding box center [533, 177] width 12 height 12
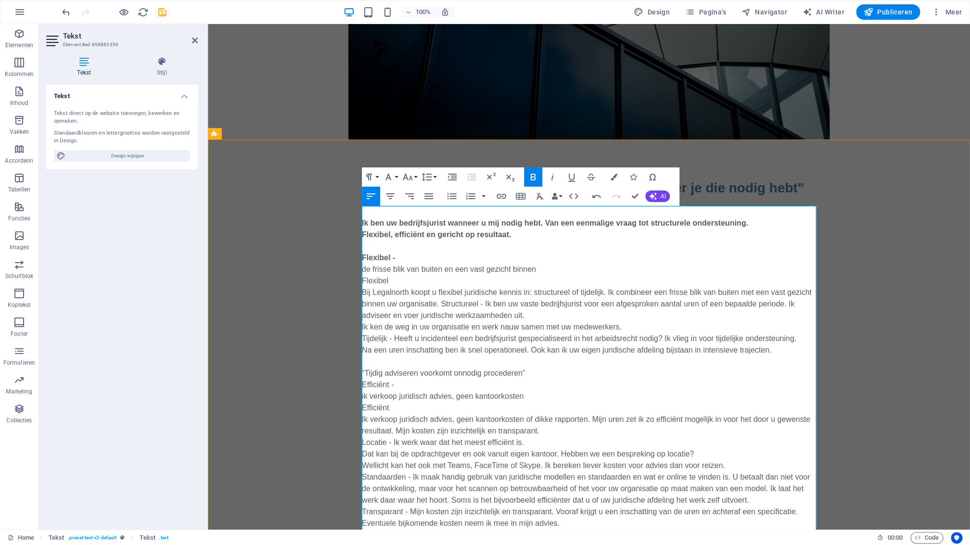
click at [478, 247] on p "Flexibel, efficiënt en gericht op resultaat. Flexibel - de frisse blik van buit…" at bounding box center [589, 500] width 454 height 543
click at [411, 256] on p "Flexibel, efficiënt en gericht op resultaat. Flexibel - de frisse blik van buit…" at bounding box center [589, 500] width 454 height 543
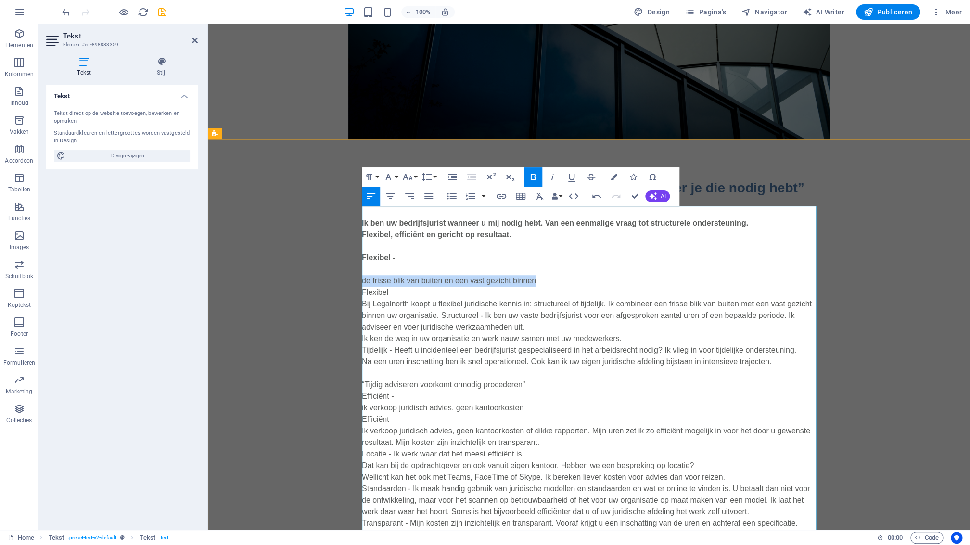
drag, startPoint x: 540, startPoint y: 280, endPoint x: 363, endPoint y: 279, distance: 177.6
click at [363, 279] on p "​ de frisse blik van buiten en een vast gezicht binnen Flexibel Bij Legalnorth …" at bounding box center [589, 524] width 454 height 520
click at [395, 177] on button "Font Family" at bounding box center [390, 176] width 18 height 19
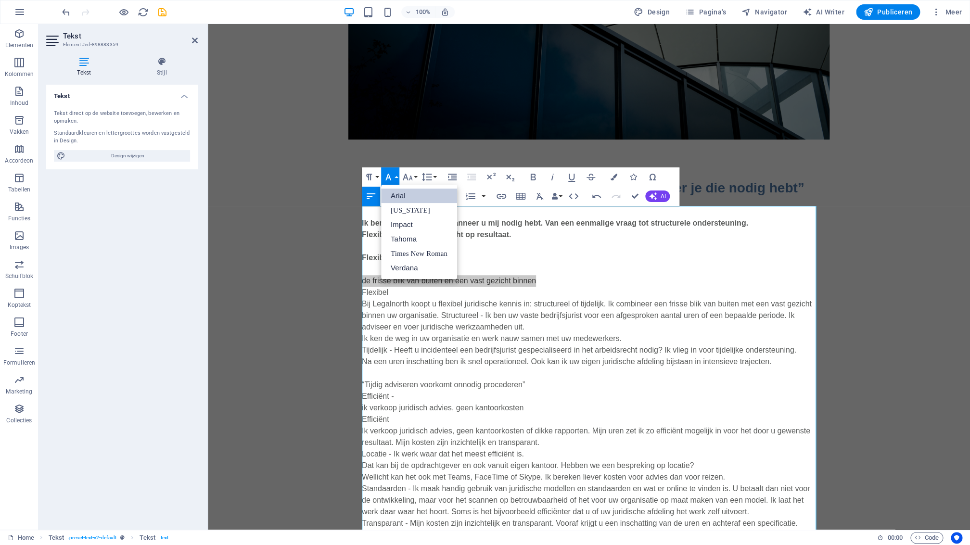
click at [396, 178] on button "Font Family" at bounding box center [390, 176] width 18 height 19
click at [396, 177] on button "Font Family" at bounding box center [390, 176] width 18 height 19
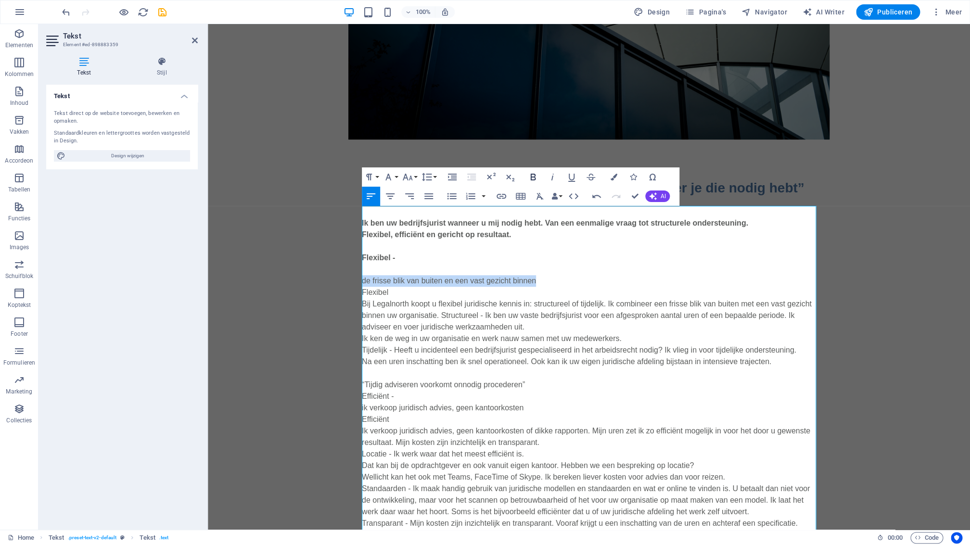
click at [532, 179] on icon "button" at bounding box center [533, 177] width 12 height 12
click at [588, 267] on p "​ de frisse blik van buiten en een vast gezicht binnen Flexibel Bij Legalnorth …" at bounding box center [589, 524] width 454 height 520
drag, startPoint x: 395, startPoint y: 291, endPoint x: 362, endPoint y: 289, distance: 33.3
click at [362, 289] on div "“Een flexibele bedrijfsjurist is een collega wanneer je die nodig hebt” Ik ben …" at bounding box center [589, 481] width 762 height 682
click at [581, 327] on p "​ de frisse blik van buiten en een vast gezicht binnen Bij Legalnorth koopt u f…" at bounding box center [589, 524] width 454 height 520
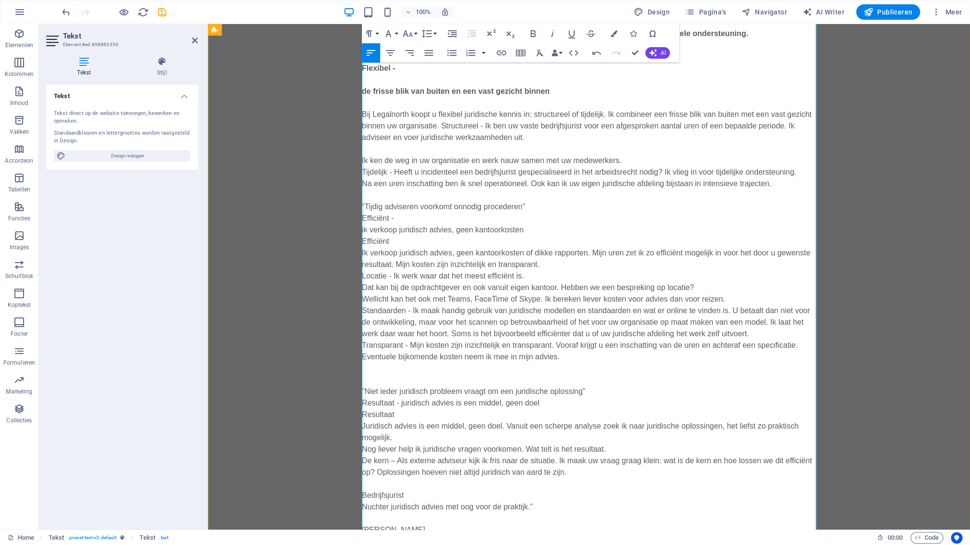
scroll to position [393, 0]
drag, startPoint x: 532, startPoint y: 209, endPoint x: 357, endPoint y: 211, distance: 174.7
click at [358, 210] on div "“Een flexibele bedrijfsjurist is een collega wanneer je die nodig hebt” Ik ben …" at bounding box center [589, 298] width 762 height 694
click at [535, 37] on icon "button" at bounding box center [532, 33] width 5 height 7
drag, startPoint x: 560, startPoint y: 219, endPoint x: 551, endPoint y: 214, distance: 10.6
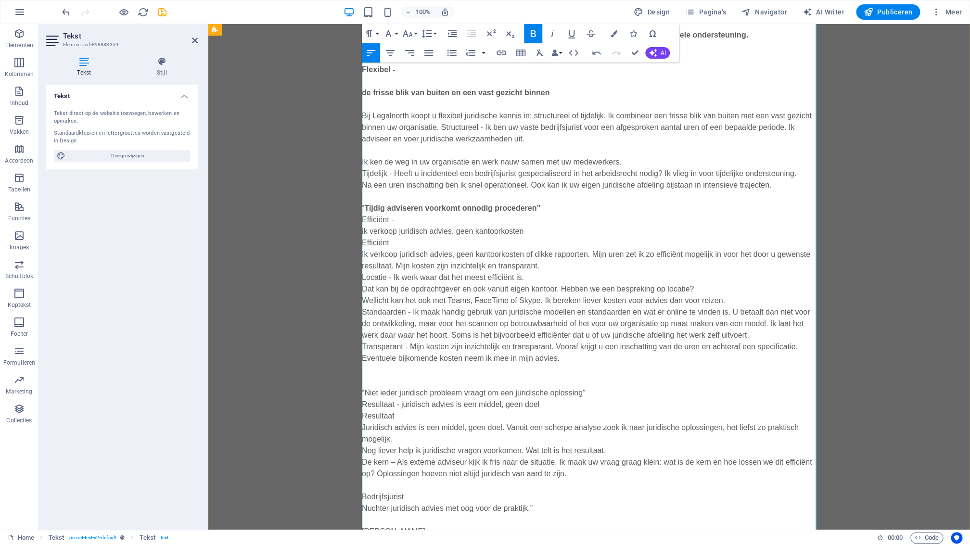
click at [560, 219] on p "Ik ken de weg in uw organisatie en werk nauw samen met uw medewerkers. Tijdelij…" at bounding box center [589, 376] width 454 height 462
click at [554, 206] on p "Ik ken de weg in uw organisatie en werk nauw samen met uw medewerkers. Tijdelij…" at bounding box center [589, 376] width 454 height 462
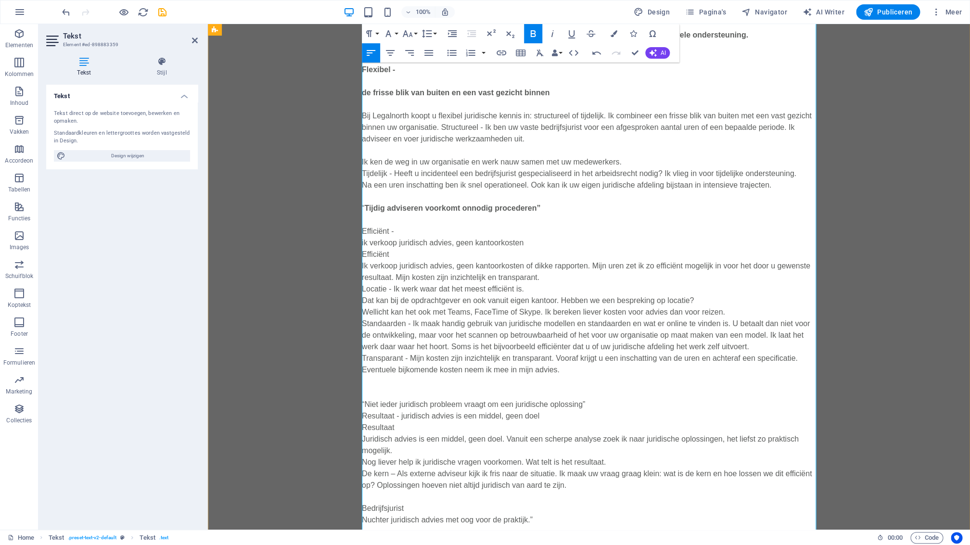
click at [395, 231] on p "​ Efficiënt - ik verkoop juridisch advies, geen kantoorkosten Efficiënt Ik verk…" at bounding box center [589, 416] width 454 height 404
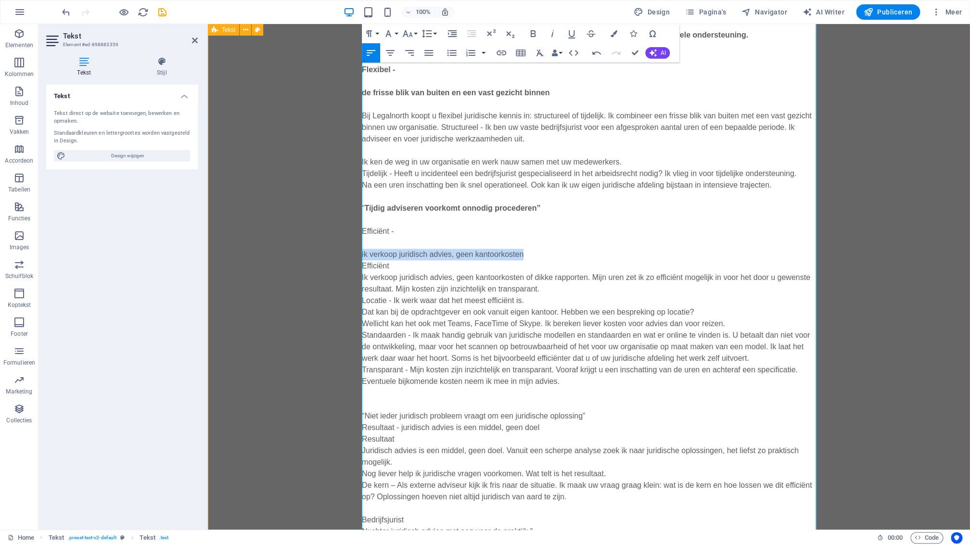
drag, startPoint x: 531, startPoint y: 254, endPoint x: 356, endPoint y: 257, distance: 175.7
click at [357, 257] on div "“Een flexibele bedrijfsjurist is een collega wanneer je die nodig hebt” Ik ben …" at bounding box center [589, 309] width 762 height 717
click at [536, 38] on icon "button" at bounding box center [533, 34] width 12 height 12
drag, startPoint x: 401, startPoint y: 265, endPoint x: 368, endPoint y: 265, distance: 33.2
click at [358, 264] on div "“Een flexibele bedrijfsjurist is een collega wanneer je die nodig hebt” Ik ben …" at bounding box center [589, 309] width 762 height 717
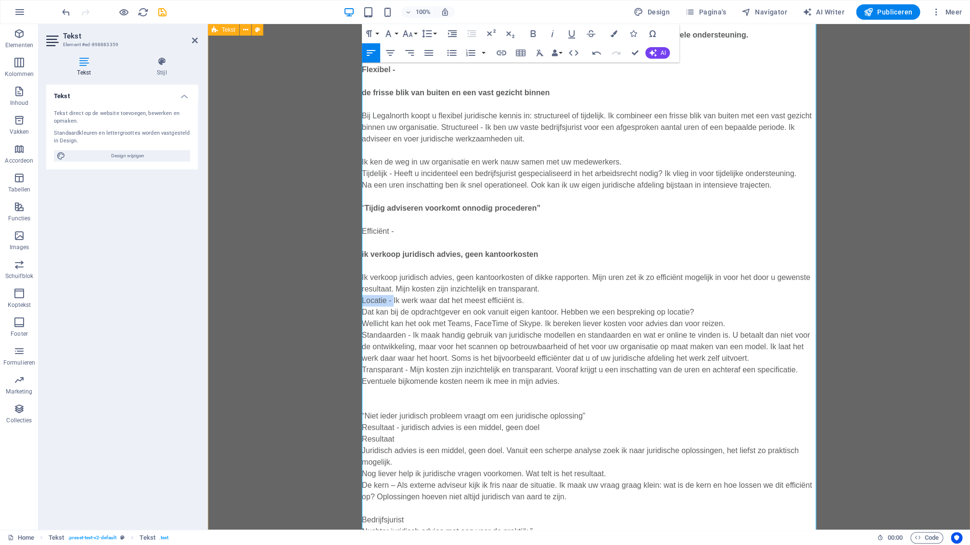
drag, startPoint x: 395, startPoint y: 301, endPoint x: 349, endPoint y: 308, distance: 45.8
click at [360, 301] on div "“Een flexibele bedrijfsjurist is een collega wanneer je die nodig hebt” Ik ben …" at bounding box center [589, 309] width 762 height 717
drag, startPoint x: 612, startPoint y: 38, endPoint x: 595, endPoint y: 42, distance: 17.9
click at [612, 38] on button "Colors" at bounding box center [614, 33] width 18 height 19
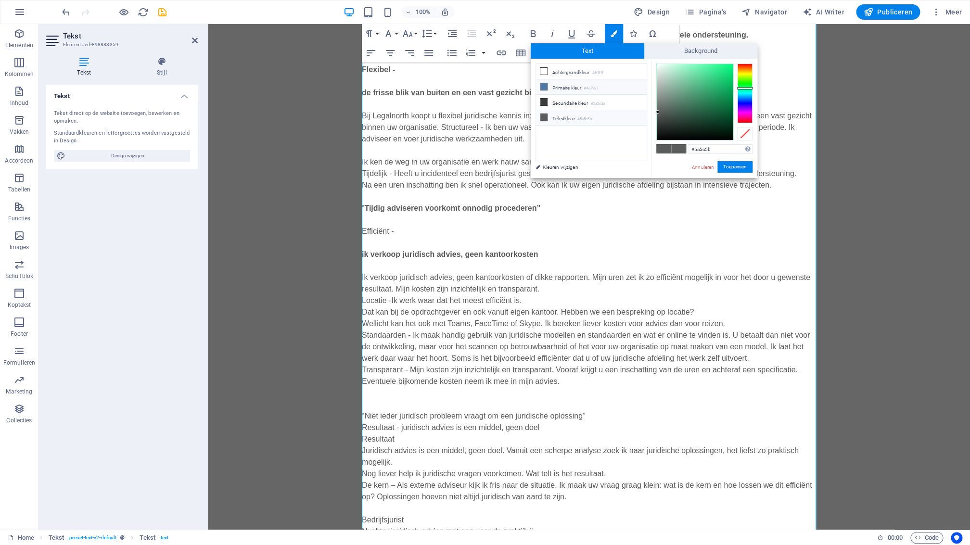
click at [573, 90] on li "Primaire kleur #4e79a7" at bounding box center [591, 86] width 111 height 15
click at [747, 168] on button "Toepassen" at bounding box center [735, 167] width 35 height 12
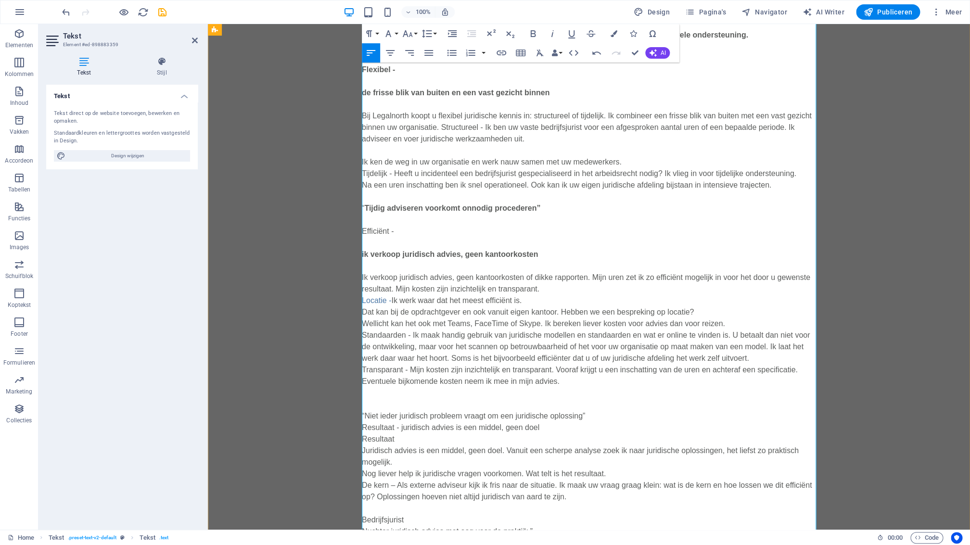
click at [652, 235] on p "​ Efficiënt -" at bounding box center [589, 225] width 454 height 23
drag, startPoint x: 408, startPoint y: 335, endPoint x: 360, endPoint y: 336, distance: 47.7
click at [360, 336] on div "“Een flexibele bedrijfsjurist is een collega wanneer je die nodig hebt” Ik ben …" at bounding box center [589, 309] width 762 height 717
click at [615, 37] on icon "button" at bounding box center [614, 33] width 7 height 7
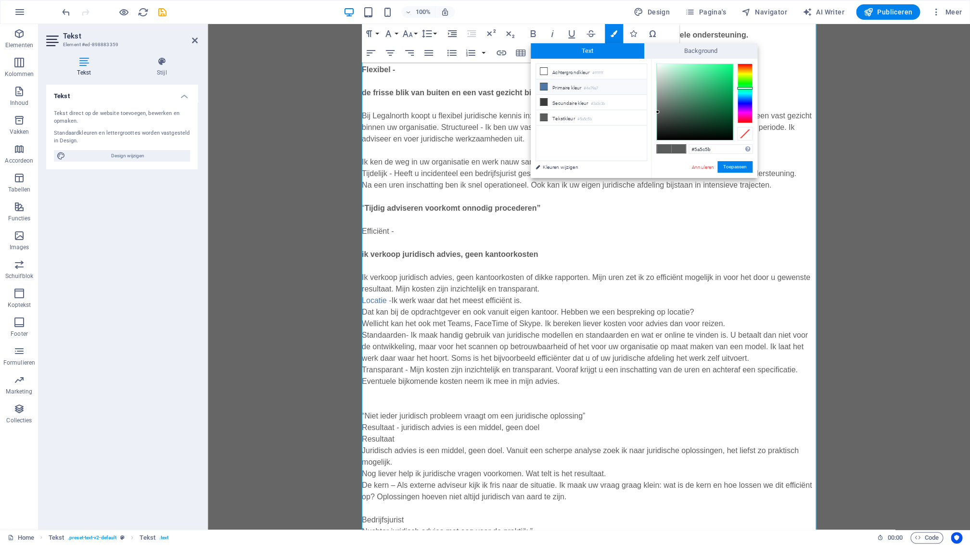
click at [562, 87] on li "Primaire kleur #4e79a7" at bounding box center [591, 86] width 111 height 15
drag, startPoint x: 531, startPoint y: 142, endPoint x: 739, endPoint y: 166, distance: 209.3
click at [739, 166] on button "Toepassen" at bounding box center [735, 167] width 35 height 12
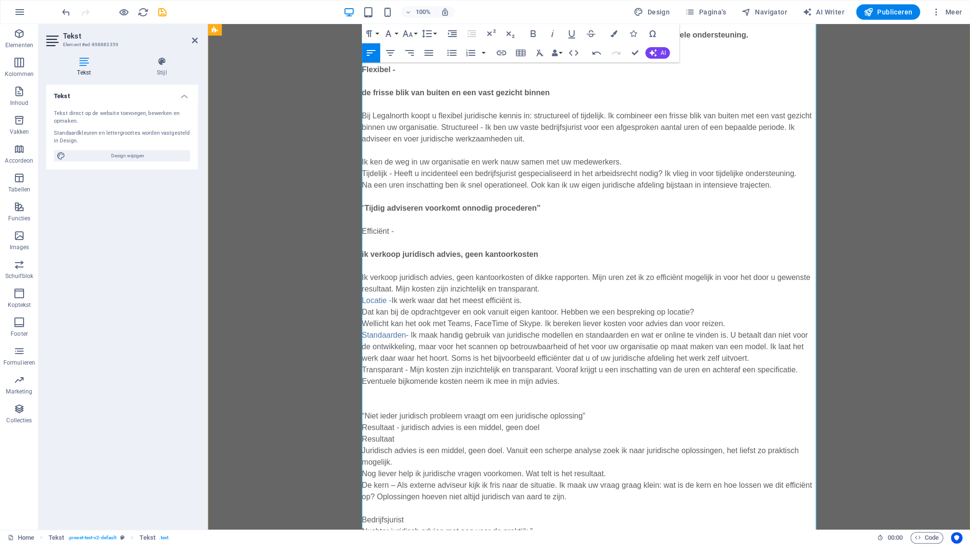
drag, startPoint x: 447, startPoint y: 365, endPoint x: 437, endPoint y: 377, distance: 15.8
click at [447, 365] on p "ik verkoop juridisch advies, geen kantoorkosten Ik verkoop juridisch advies, ge…" at bounding box center [589, 433] width 454 height 393
drag, startPoint x: 406, startPoint y: 372, endPoint x: 371, endPoint y: 367, distance: 35.5
click at [361, 375] on div "“Een flexibele bedrijfsjurist is een collega wanneer je die nodig hebt” Ik ben …" at bounding box center [589, 309] width 762 height 717
click at [616, 37] on icon "button" at bounding box center [614, 33] width 7 height 7
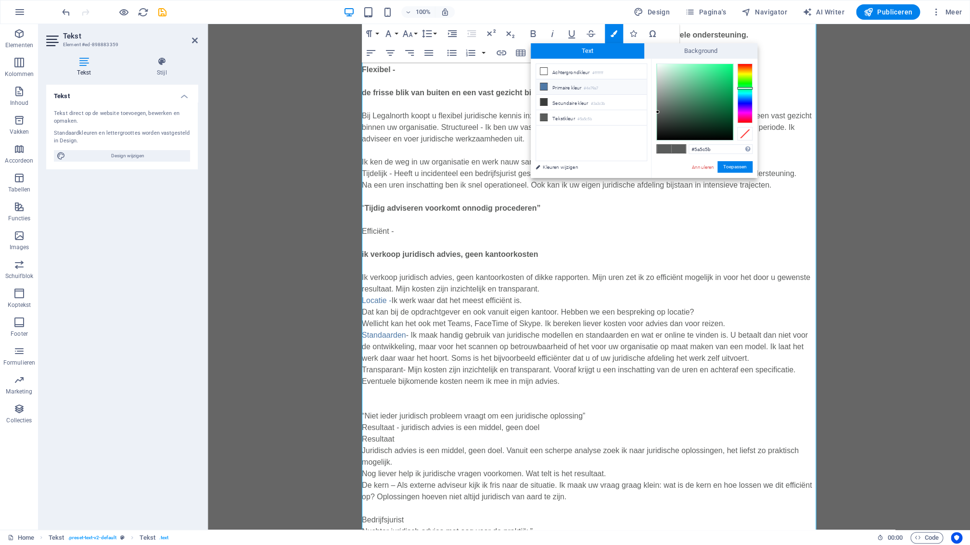
drag, startPoint x: 546, startPoint y: 87, endPoint x: 587, endPoint y: 91, distance: 40.7
click at [546, 88] on icon at bounding box center [543, 86] width 7 height 7
click at [743, 167] on button "Toepassen" at bounding box center [735, 167] width 35 height 12
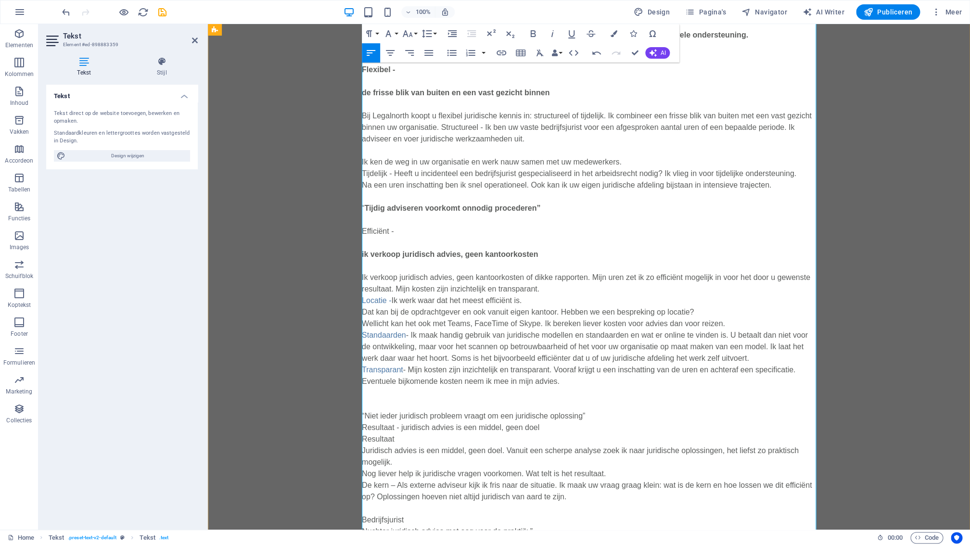
click at [471, 400] on p "ik verkoop juridisch advies, geen kantoorkosten Ik verkoop juridisch advies, ge…" at bounding box center [589, 433] width 454 height 393
drag, startPoint x: 391, startPoint y: 301, endPoint x: 361, endPoint y: 302, distance: 30.3
click at [361, 301] on div "“Een flexibele bedrijfsjurist is een collega wanneer je die nodig hebt” Ik ben …" at bounding box center [589, 309] width 762 height 717
click at [537, 36] on icon "button" at bounding box center [533, 34] width 12 height 12
drag, startPoint x: 407, startPoint y: 335, endPoint x: 362, endPoint y: 333, distance: 44.8
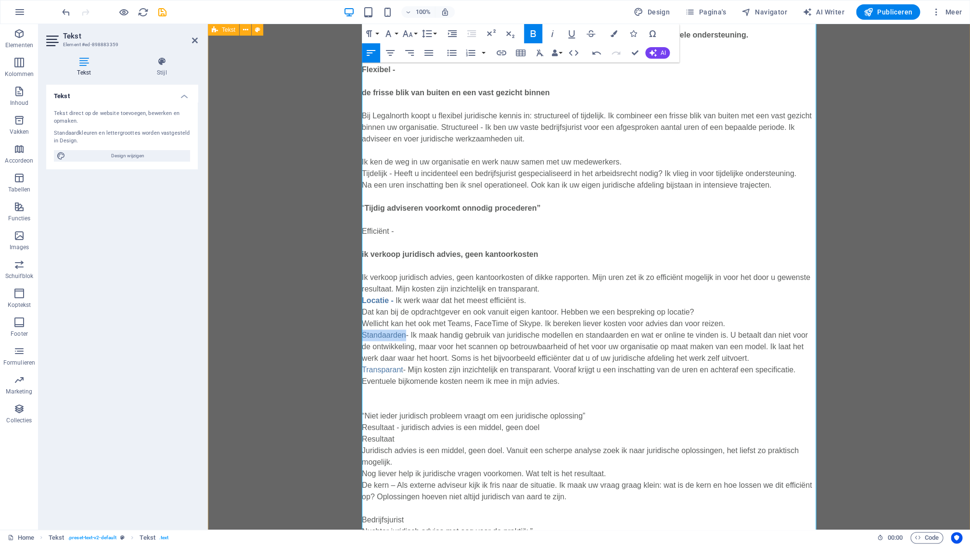
click at [361, 334] on div "“Een flexibele bedrijfsjurist is een collega wanneer je die nodig hebt” Ik ben …" at bounding box center [589, 309] width 762 height 717
click at [536, 35] on icon "button" at bounding box center [532, 33] width 5 height 7
drag, startPoint x: 407, startPoint y: 370, endPoint x: 365, endPoint y: 383, distance: 43.5
click at [363, 371] on p "ik verkoop juridisch advies, geen kantoorkosten Ik verkoop juridisch advies, ge…" at bounding box center [589, 433] width 454 height 393
click at [536, 33] on icon "button" at bounding box center [533, 34] width 12 height 12
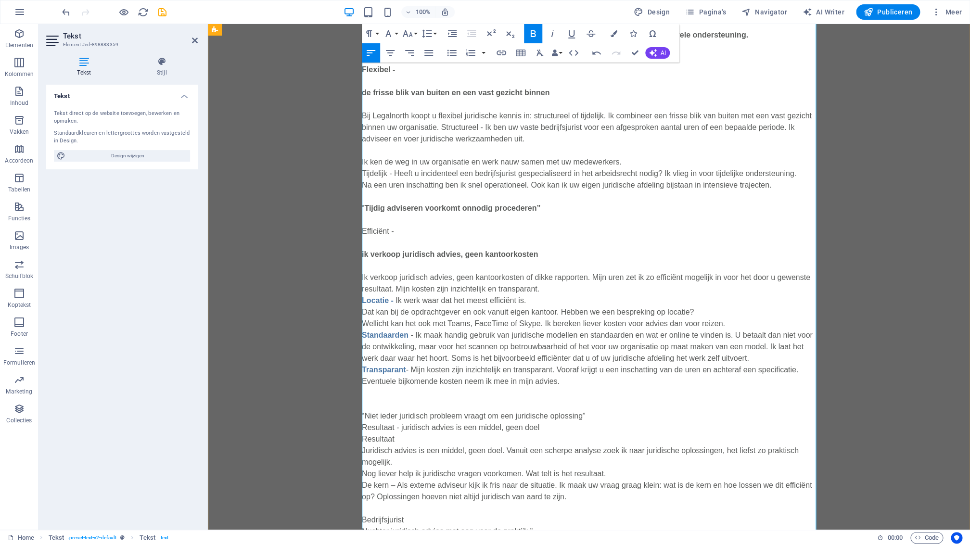
click at [648, 422] on p "ik verkoop juridisch advies, geen kantoorkosten Ik verkoop juridisch advies, ge…" at bounding box center [589, 433] width 454 height 393
click at [476, 394] on p "ik verkoop juridisch advies, geen kantoorkosten Ik verkoop juridisch advies, ge…" at bounding box center [589, 433] width 454 height 393
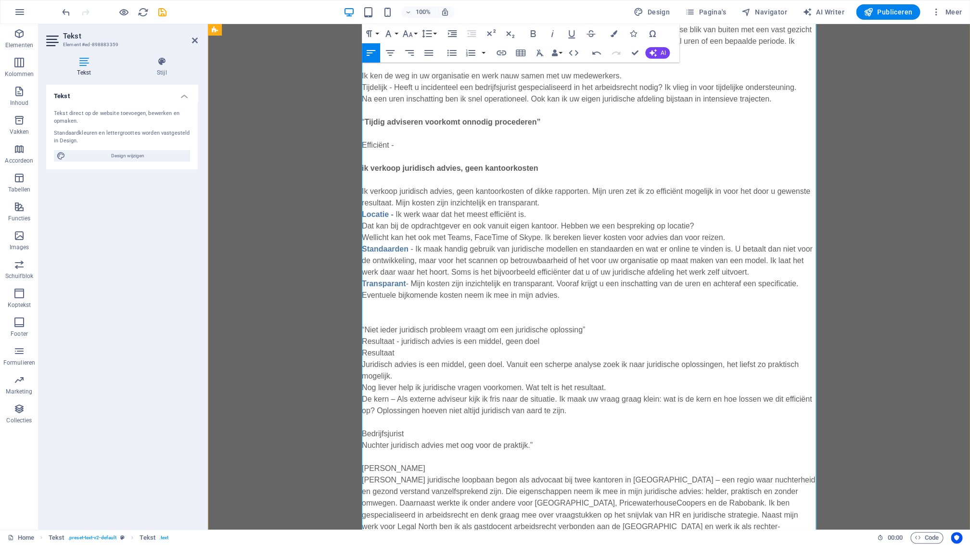
scroll to position [532, 0]
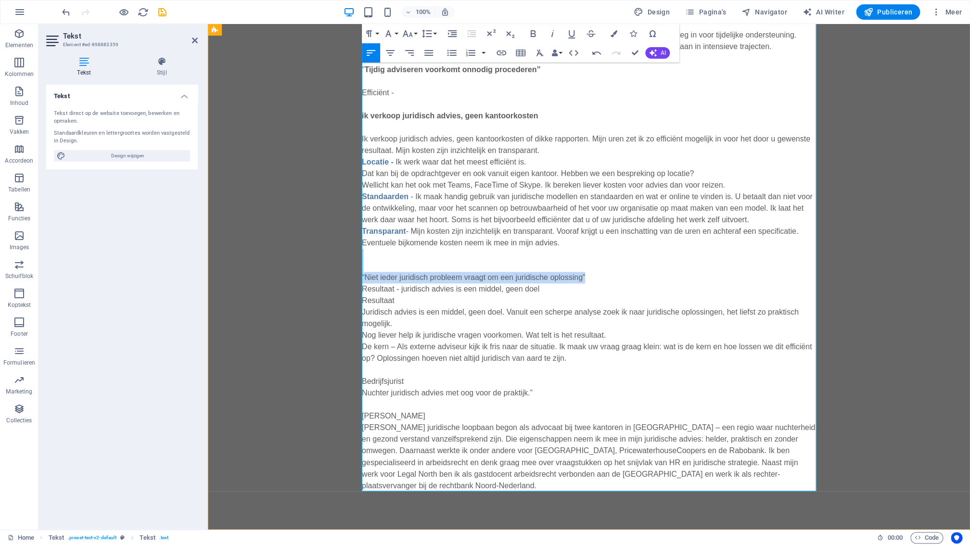
drag, startPoint x: 592, startPoint y: 278, endPoint x: 374, endPoint y: 268, distance: 218.2
click at [372, 272] on p "ik verkoop juridisch advies, geen kantoorkosten Ik verkoop juridisch advies, ge…" at bounding box center [589, 295] width 454 height 393
drag, startPoint x: 389, startPoint y: 271, endPoint x: 399, endPoint y: 272, distance: 10.1
click at [390, 271] on p "ik verkoop juridisch advies, geen kantoorkosten Ik verkoop juridisch advies, ge…" at bounding box center [589, 295] width 454 height 393
click at [602, 274] on p "ik verkoop juridisch advies, geen kantoorkosten Ik verkoop juridisch advies, ge…" at bounding box center [589, 295] width 454 height 393
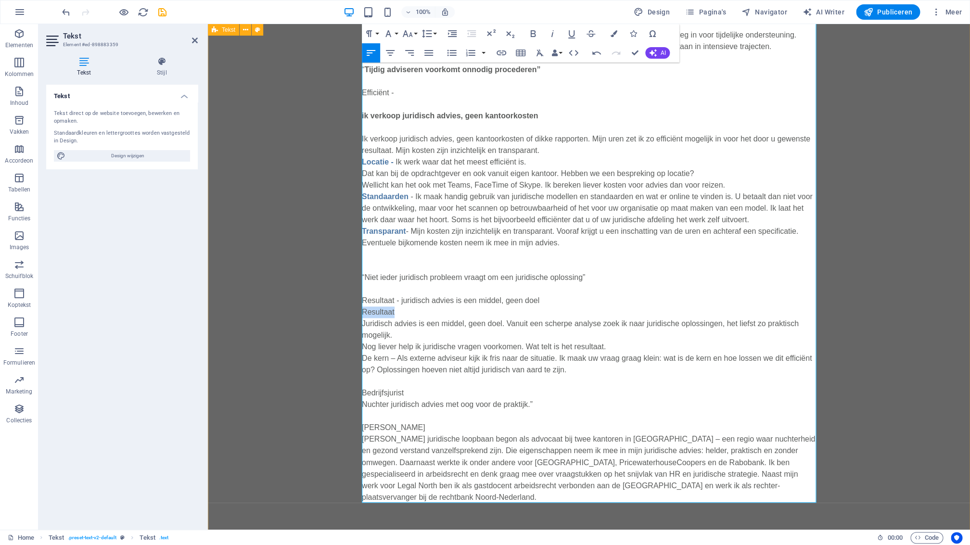
drag, startPoint x: 402, startPoint y: 313, endPoint x: 364, endPoint y: 318, distance: 38.4
click at [360, 312] on div "“Een flexibele bedrijfsjurist is een collega wanneer je die nodig hebt” Ik ben …" at bounding box center [589, 177] width 762 height 729
click at [399, 335] on p "Resultaat - juridisch advies is een middel, geen doel Juridisch advies is een m…" at bounding box center [589, 392] width 454 height 219
drag, startPoint x: 393, startPoint y: 359, endPoint x: 363, endPoint y: 360, distance: 29.4
click at [363, 360] on p "Resultaat - juridisch advies is een middel, geen doel Juridisch advies is een m…" at bounding box center [589, 392] width 454 height 219
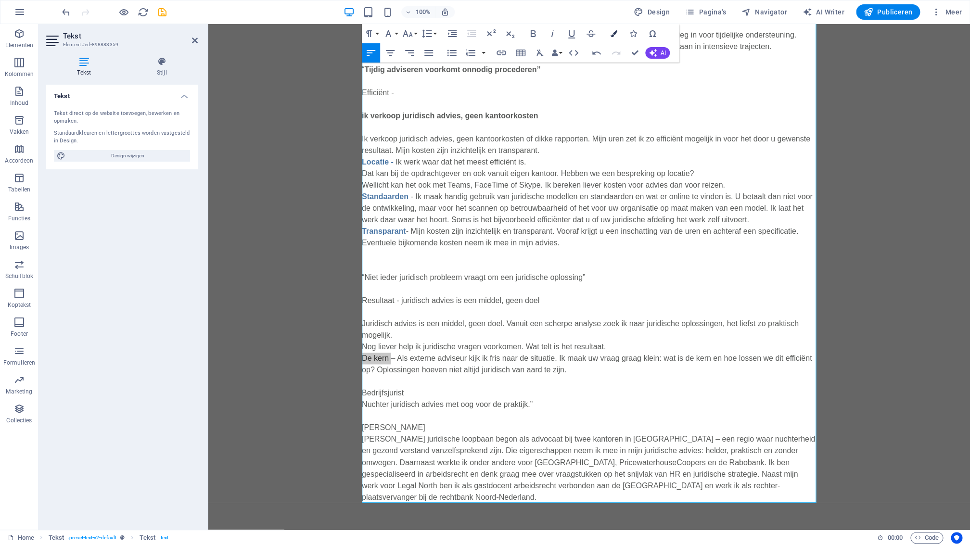
click at [612, 36] on icon "button" at bounding box center [614, 33] width 7 height 7
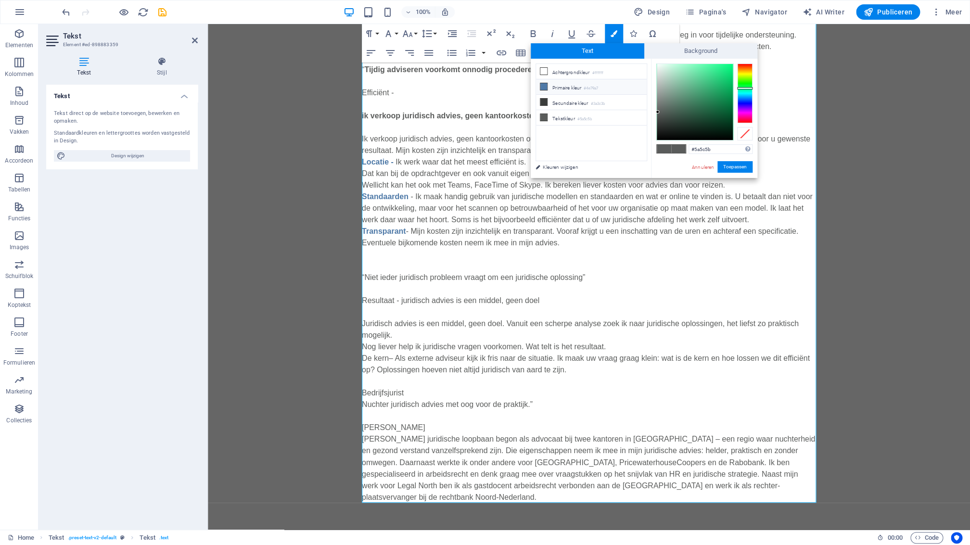
click at [543, 88] on icon at bounding box center [543, 86] width 7 height 7
type input "#4e79a7"
click at [736, 168] on button "Toepassen" at bounding box center [735, 167] width 35 height 12
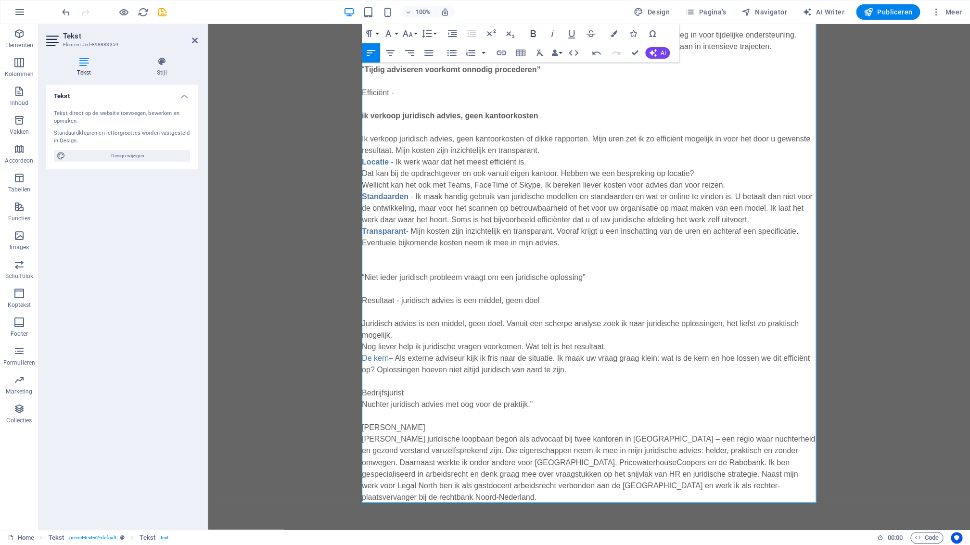
click at [535, 36] on icon "button" at bounding box center [532, 33] width 5 height 7
click at [415, 387] on p "Resultaat - juridisch advies is een middel, geen doel Juridisch advies is een m…" at bounding box center [589, 392] width 454 height 219
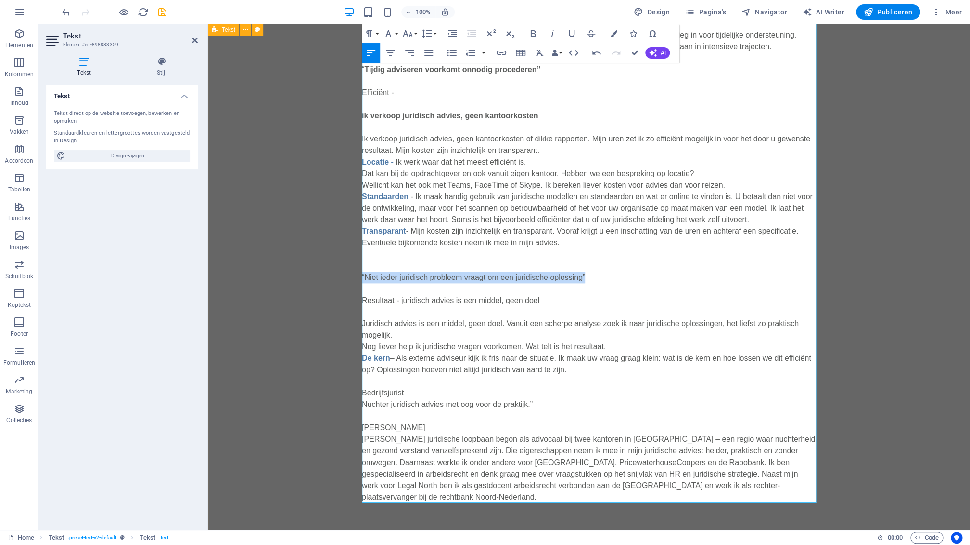
drag, startPoint x: 600, startPoint y: 278, endPoint x: 357, endPoint y: 270, distance: 243.2
click at [357, 272] on div "“Een flexibele bedrijfsjurist is een collega wanneer je die nodig hebt” Ik ben …" at bounding box center [589, 177] width 762 height 729
click at [26, 35] on span "Elementen" at bounding box center [19, 39] width 38 height 23
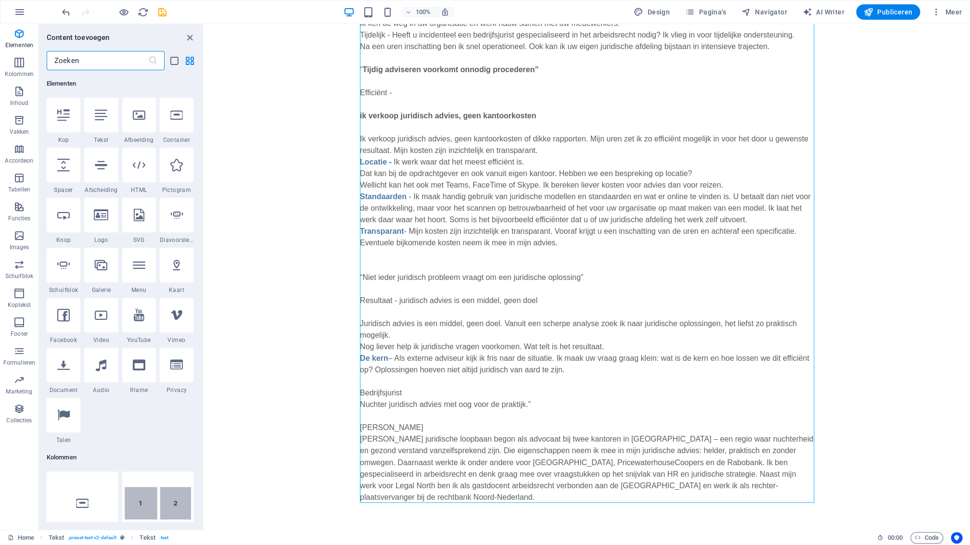
click at [67, 120] on icon at bounding box center [63, 115] width 13 height 13
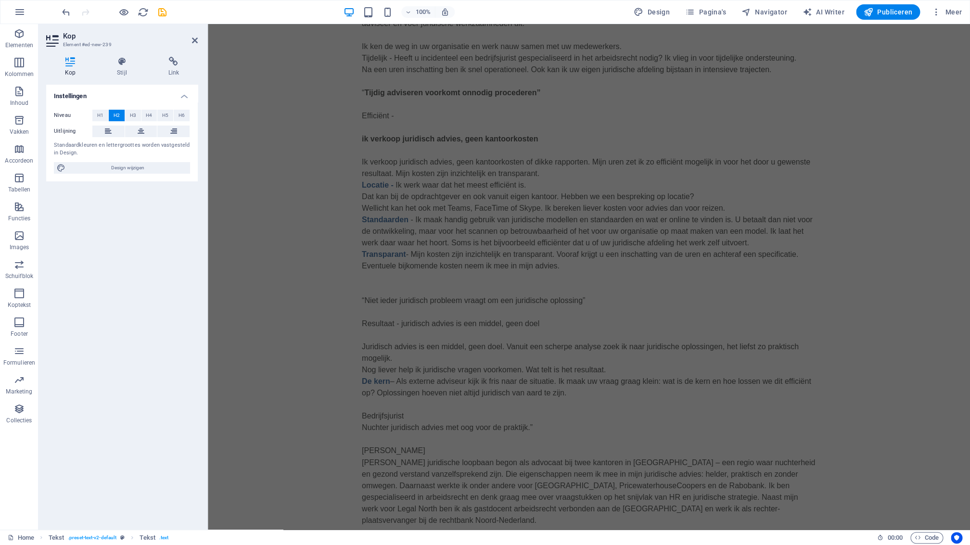
scroll to position [117, 0]
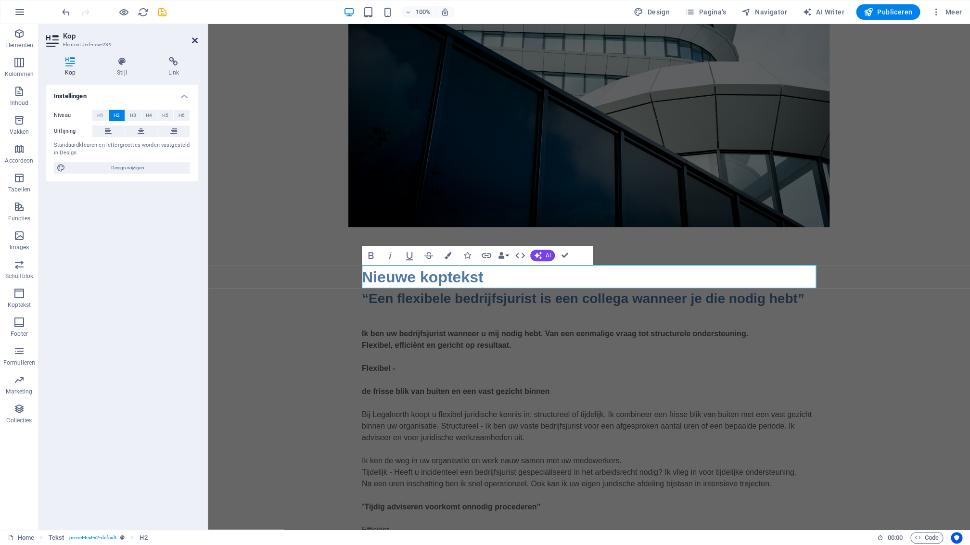
click at [195, 41] on icon at bounding box center [195, 41] width 6 height 8
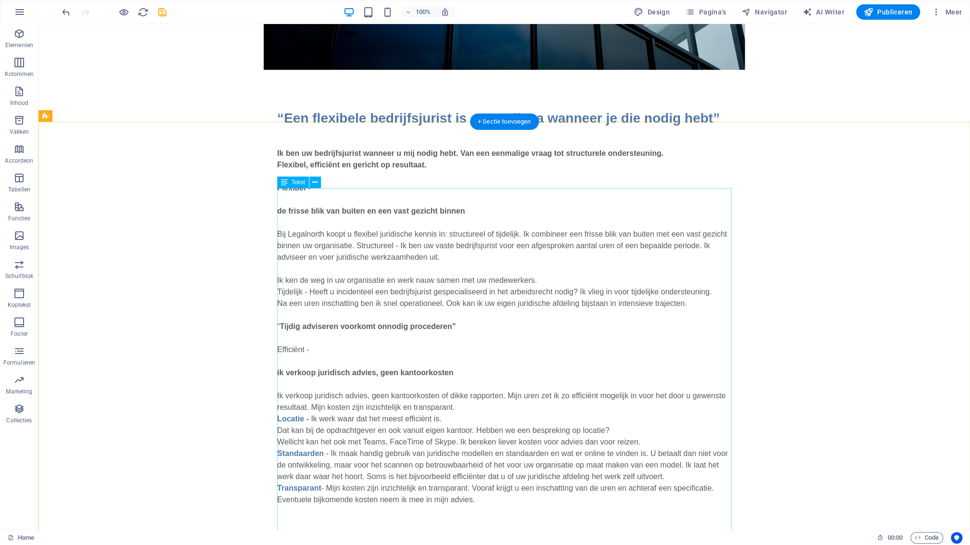
scroll to position [282, 0]
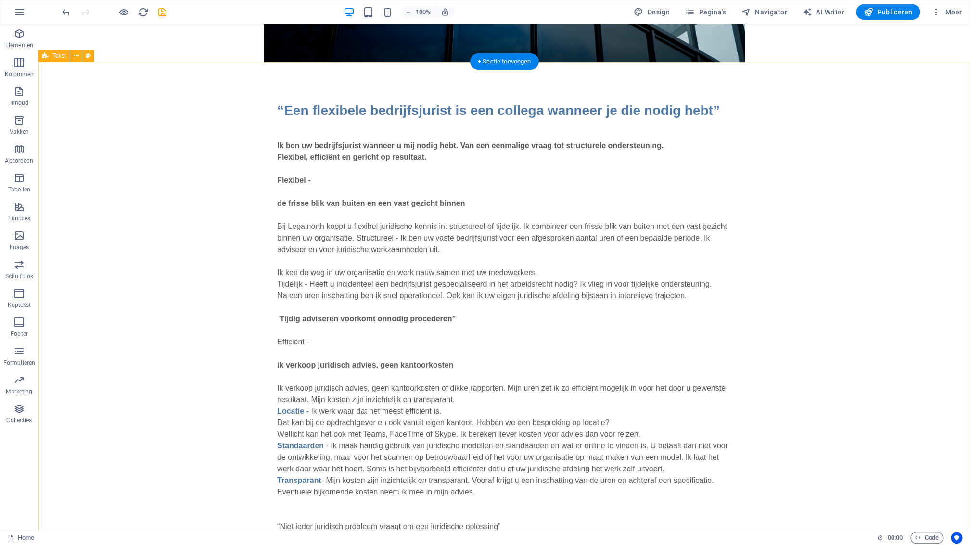
click at [761, 190] on div "“Een flexibele bedrijfsjurist is een collega wanneer je die nodig hebt” Ik ben …" at bounding box center [504, 426] width 932 height 729
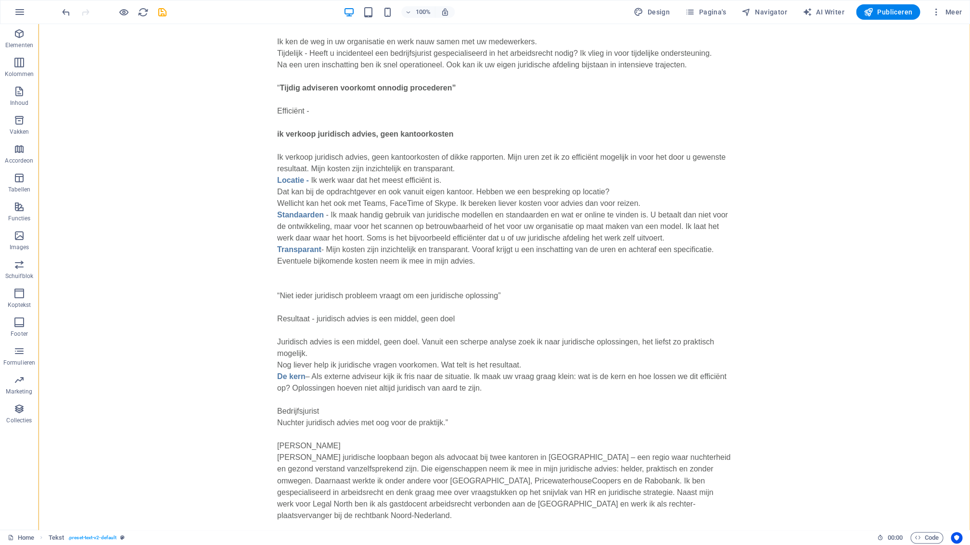
scroll to position [543, 0]
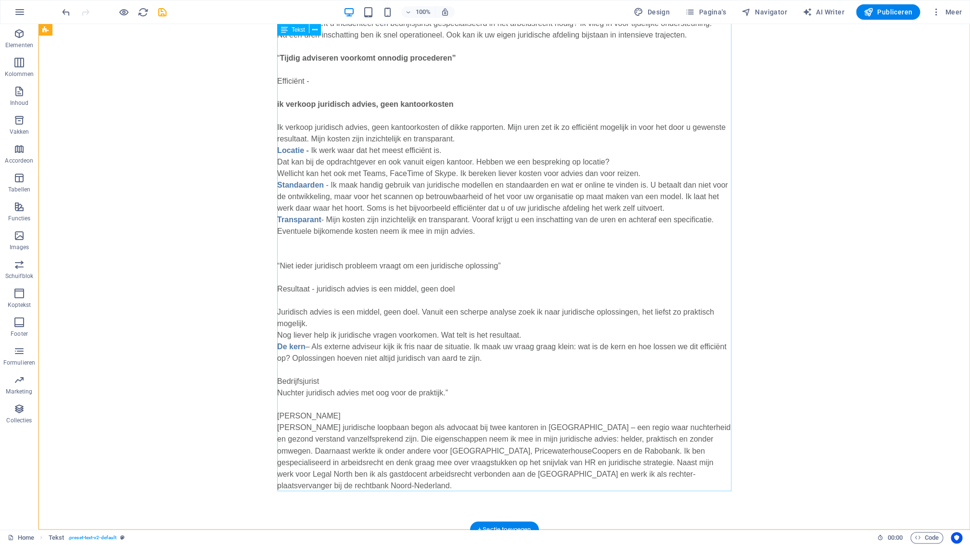
click at [330, 408] on div "Ik ben uw bedrijfsjurist wanneer u mij nodig hebt. Van een eenmalige vraag tot …" at bounding box center [504, 180] width 454 height 624
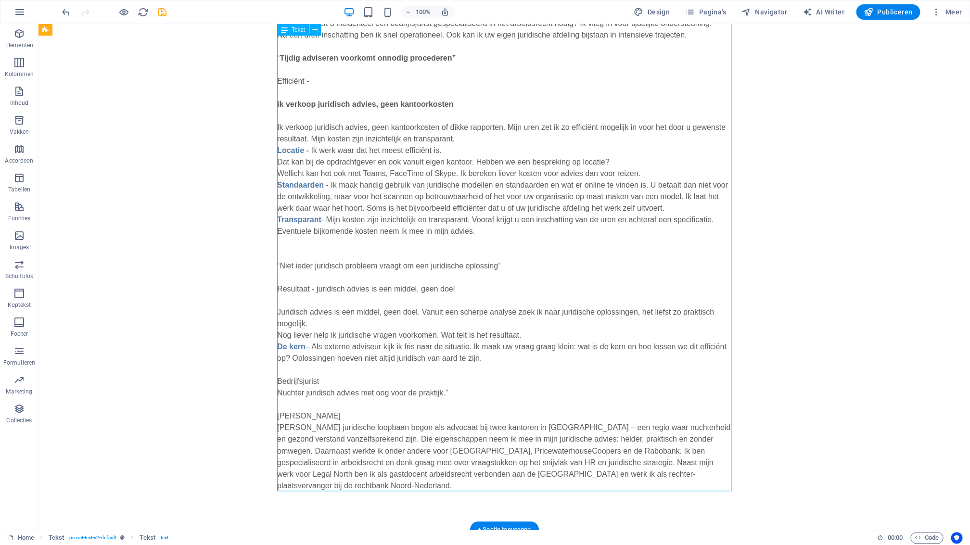
click at [352, 409] on div "Ik ben uw bedrijfsjurist wanneer u mij nodig hebt. Van een eenmalige vraag tot …" at bounding box center [504, 180] width 454 height 624
drag, startPoint x: 352, startPoint y: 409, endPoint x: 183, endPoint y: 410, distance: 168.9
click at [352, 409] on div "Ik ben uw bedrijfsjurist wanneer u mij nodig hebt. Van een eenmalige vraag tot …" at bounding box center [504, 180] width 454 height 624
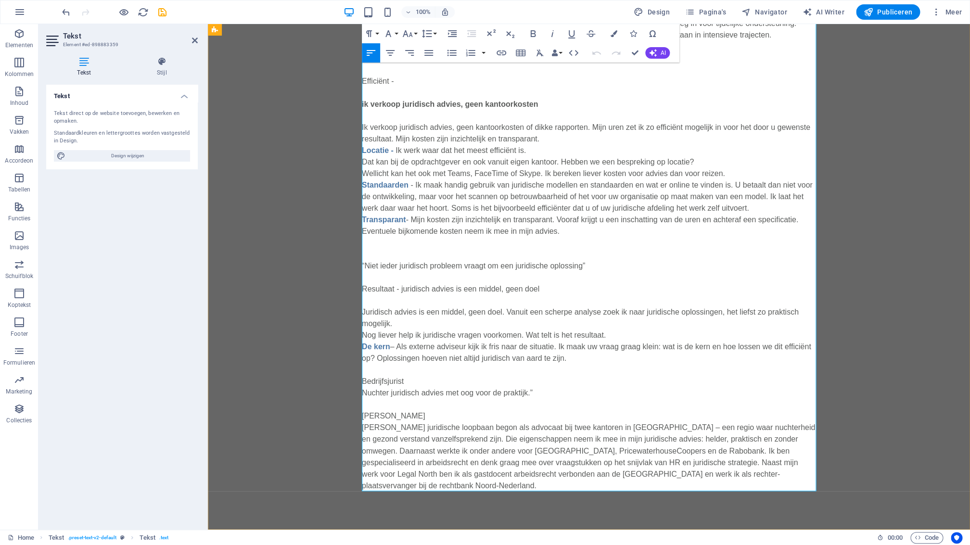
click at [548, 393] on p "Resultaat - juridisch advies is een middel, geen doel Juridisch advies is een m…" at bounding box center [589, 381] width 454 height 219
click at [194, 39] on icon at bounding box center [195, 41] width 6 height 8
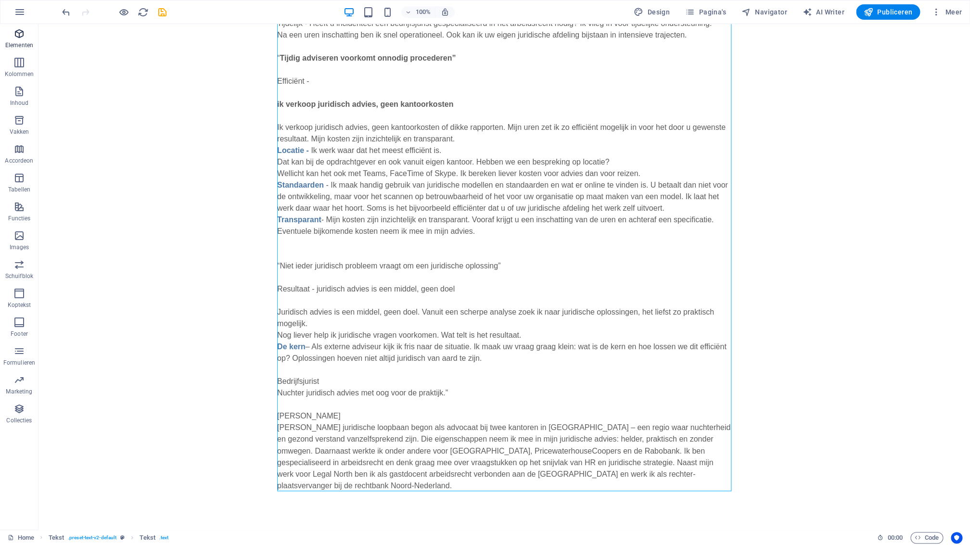
click at [21, 37] on icon "button" at bounding box center [19, 34] width 12 height 12
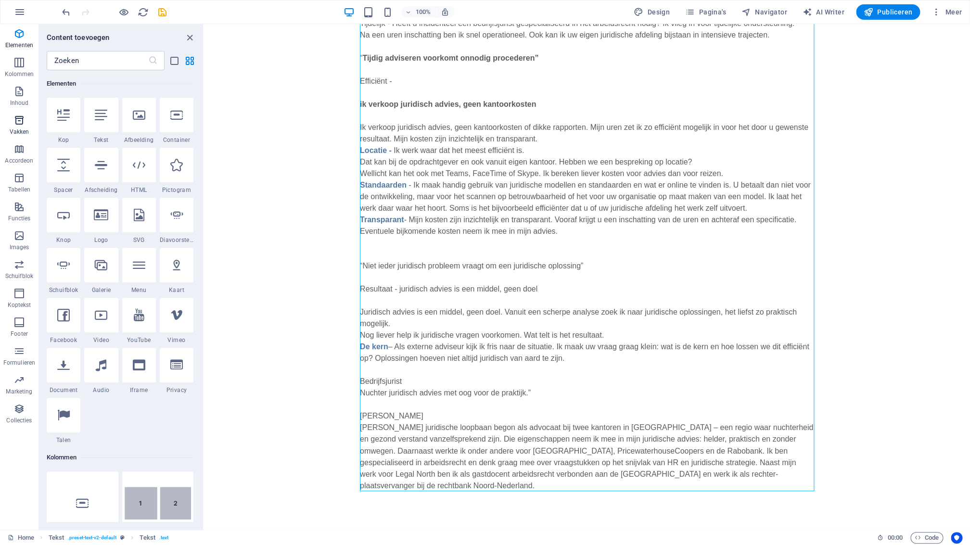
click at [24, 122] on icon "button" at bounding box center [19, 121] width 12 height 12
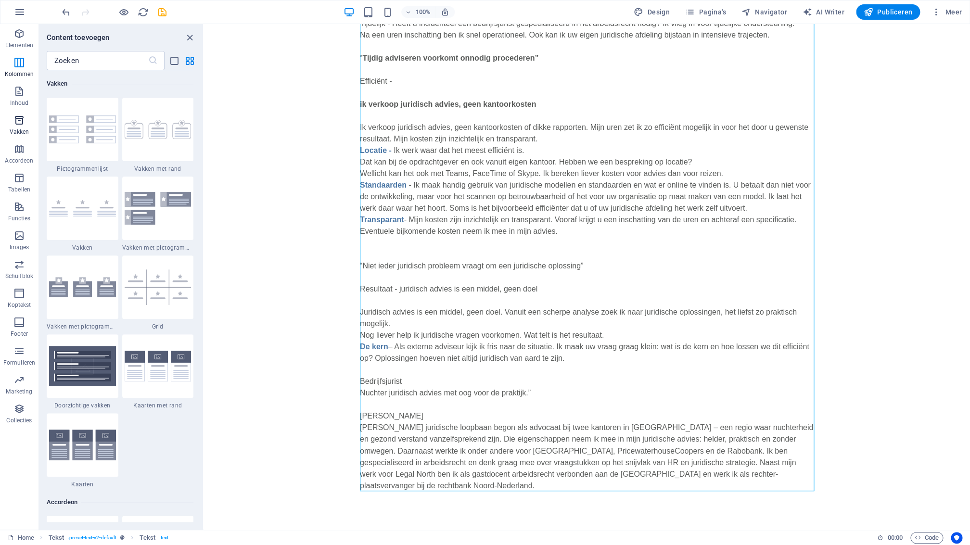
scroll to position [2552, 0]
click at [22, 214] on span "Functies" at bounding box center [19, 212] width 38 height 23
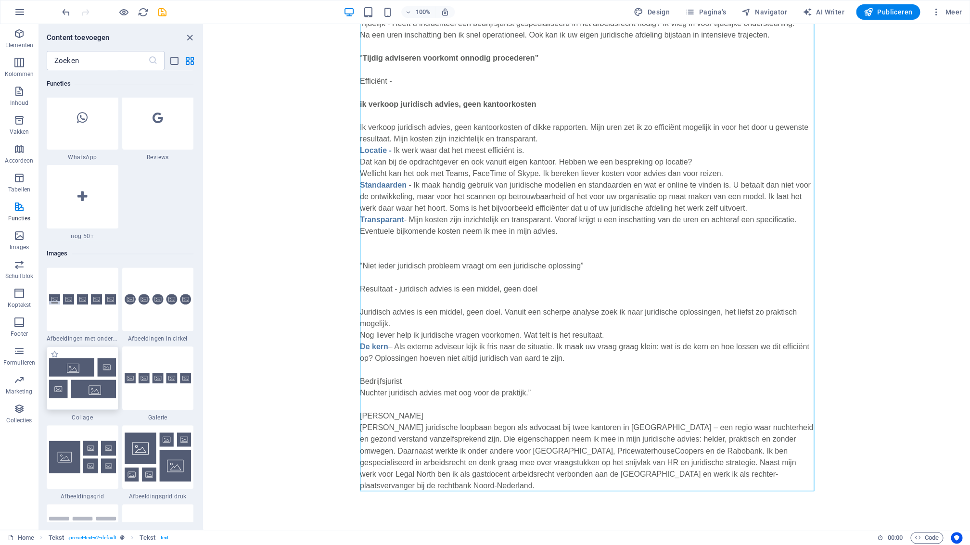
scroll to position [4614, 0]
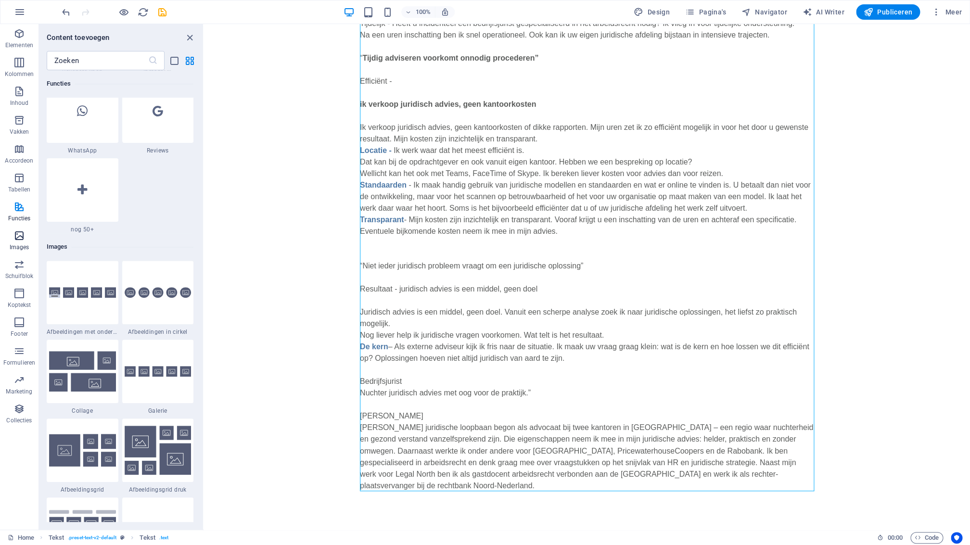
click at [25, 237] on span "Images" at bounding box center [19, 241] width 38 height 23
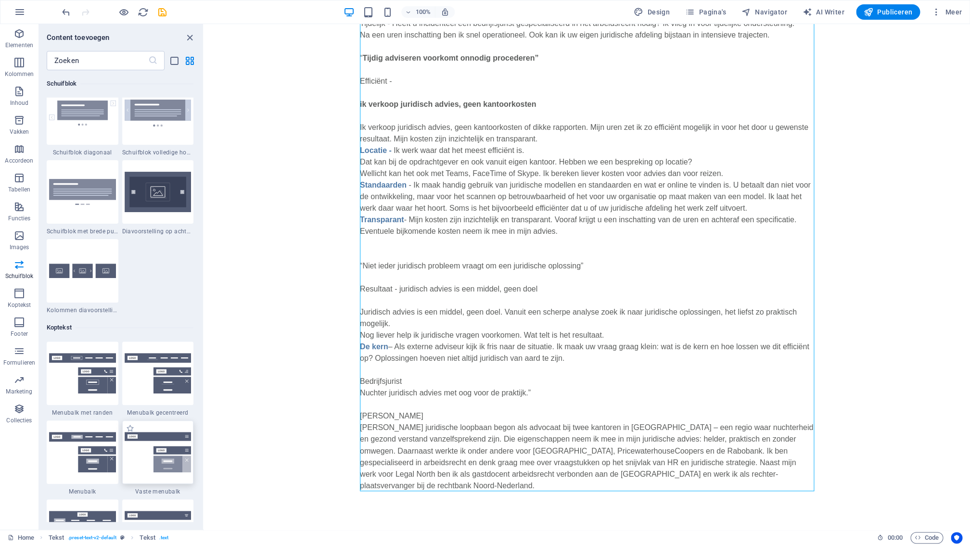
scroll to position [5453, 0]
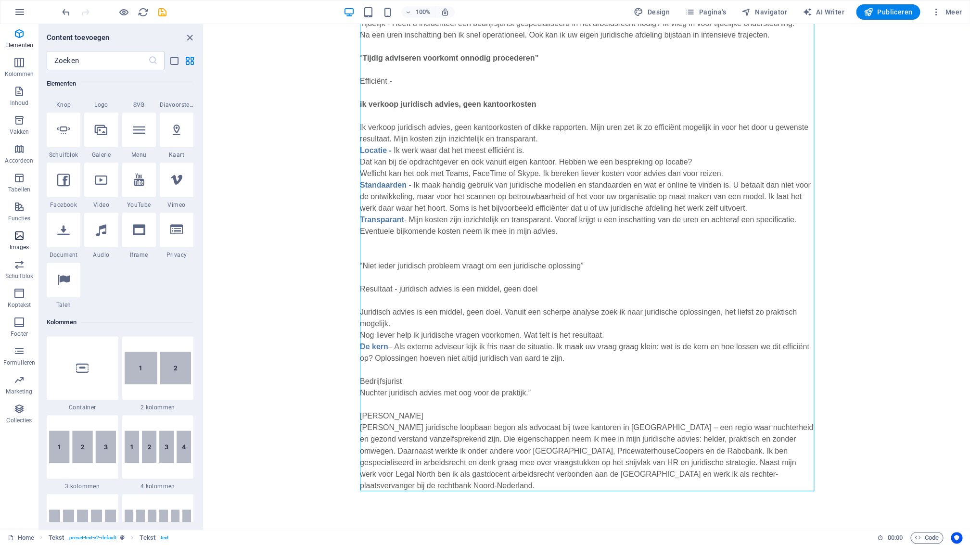
click at [22, 239] on icon "button" at bounding box center [19, 236] width 12 height 12
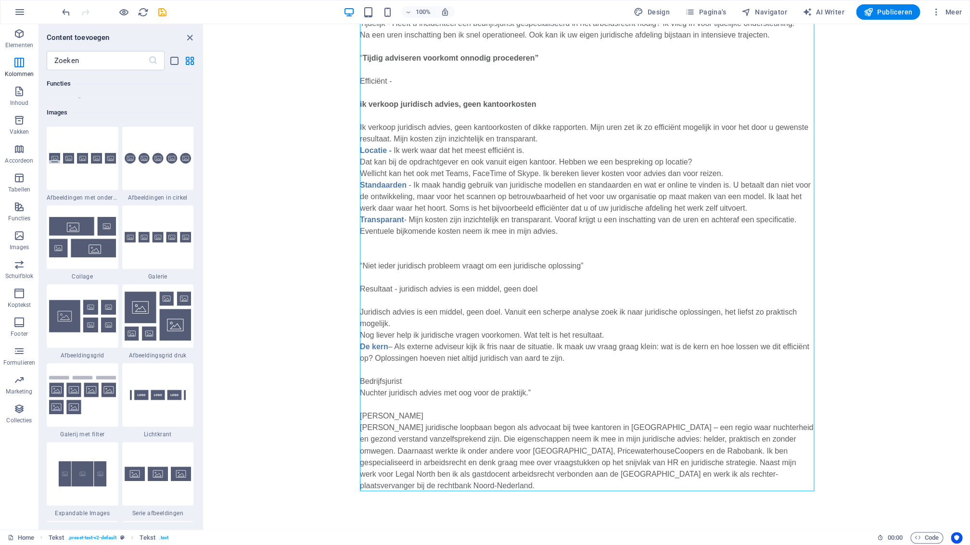
scroll to position [4777, 0]
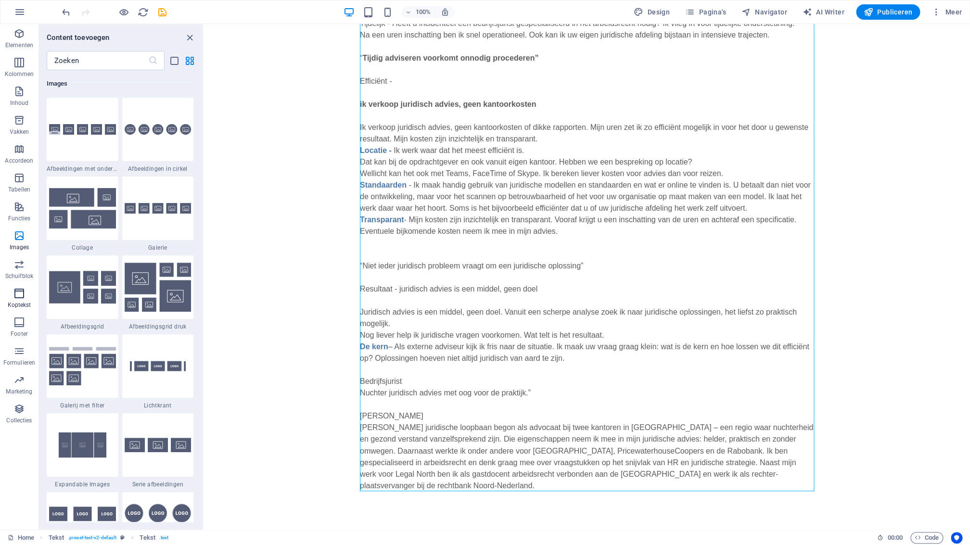
click at [23, 298] on icon "button" at bounding box center [19, 294] width 12 height 12
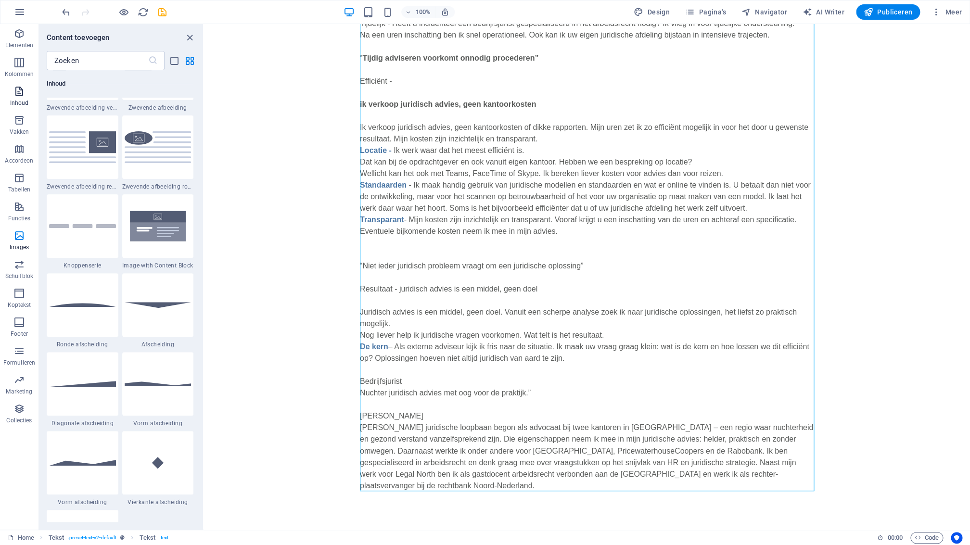
scroll to position [1843, 0]
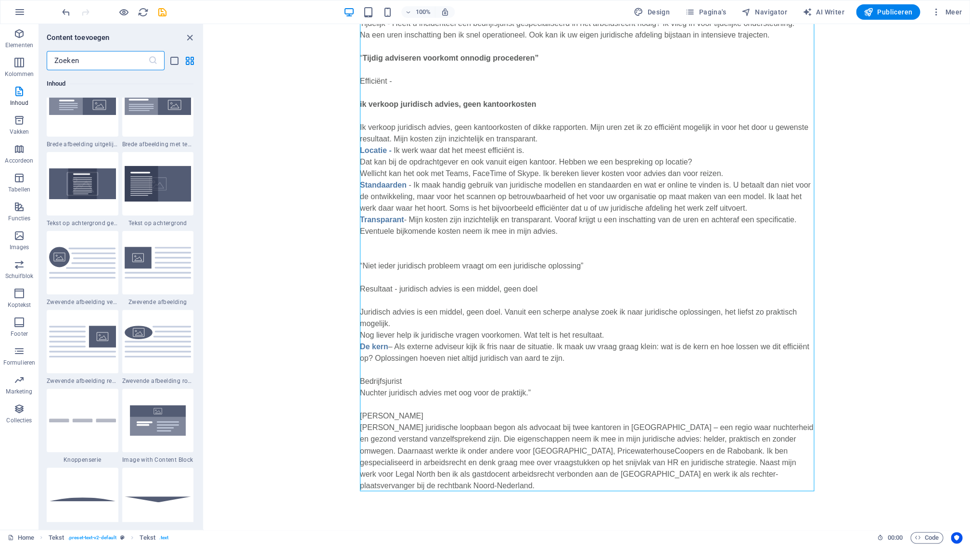
drag, startPoint x: 84, startPoint y: 62, endPoint x: 51, endPoint y: 54, distance: 34.6
click at [50, 57] on input "text" at bounding box center [98, 60] width 102 height 19
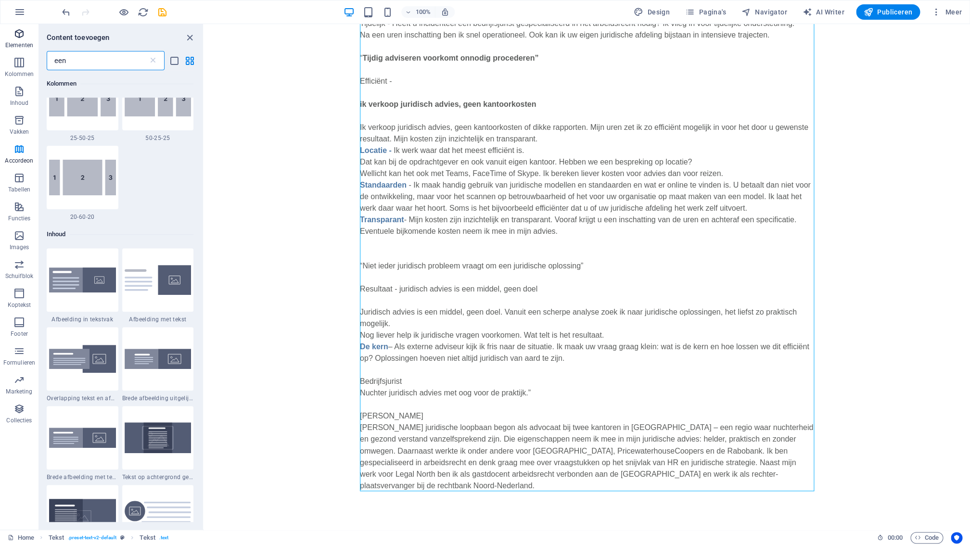
scroll to position [0, 0]
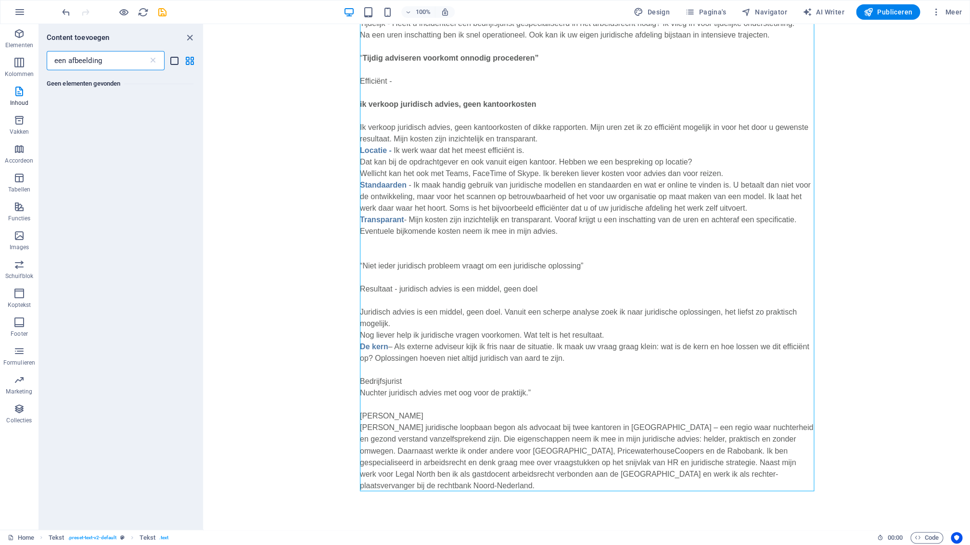
type input "een afbeelding"
click at [176, 62] on icon "list-view" at bounding box center [174, 60] width 11 height 11
click at [191, 60] on icon "grid-view" at bounding box center [189, 60] width 11 height 11
click at [192, 39] on icon "close panel" at bounding box center [189, 37] width 11 height 11
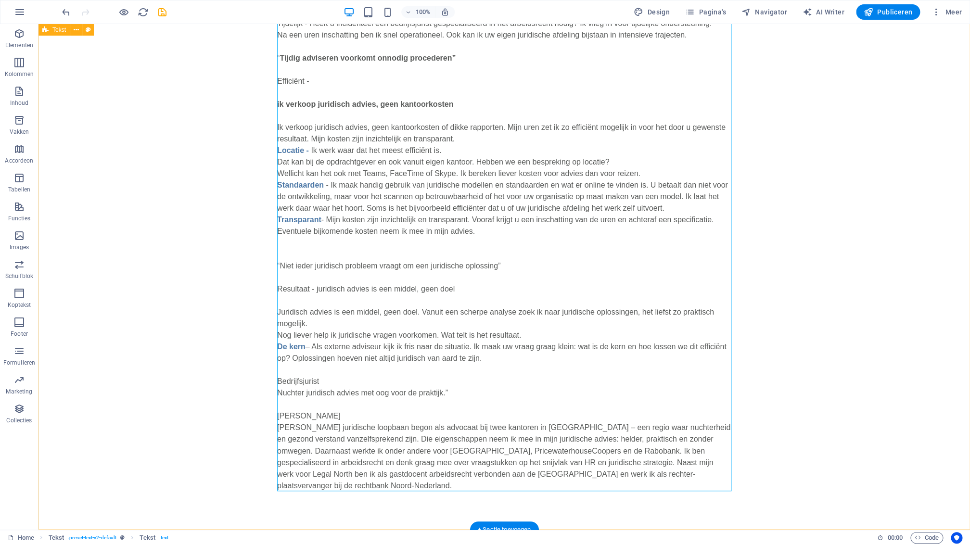
click at [103, 96] on div "“Een flexibele bedrijfsjurist is een collega wanneer je die nodig hebt” Ik ben …" at bounding box center [504, 165] width 932 height 729
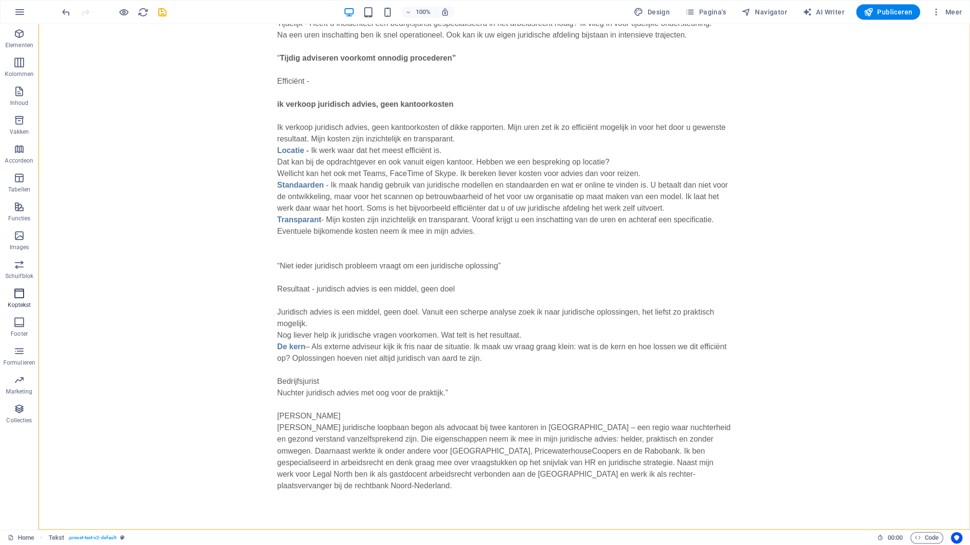
click at [24, 297] on icon "button" at bounding box center [19, 294] width 12 height 12
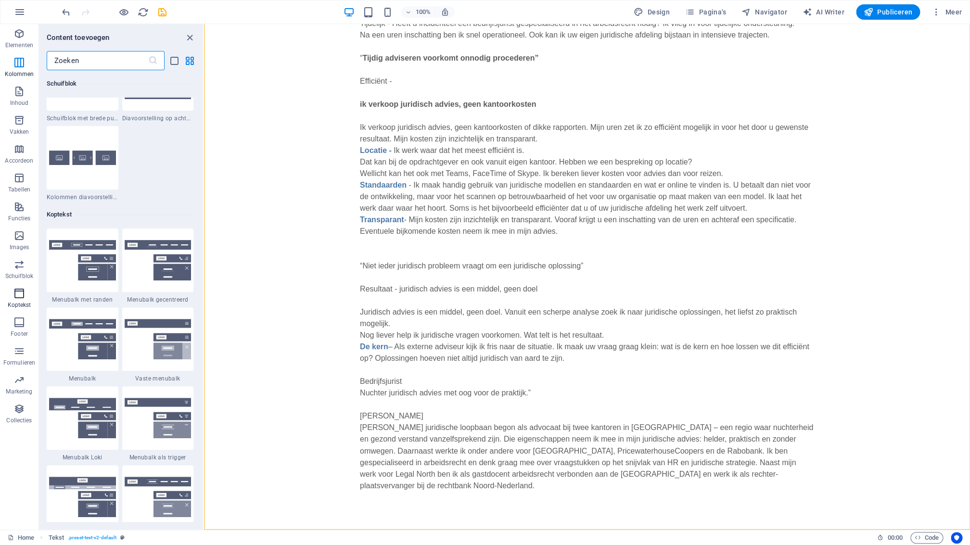
scroll to position [5693, 0]
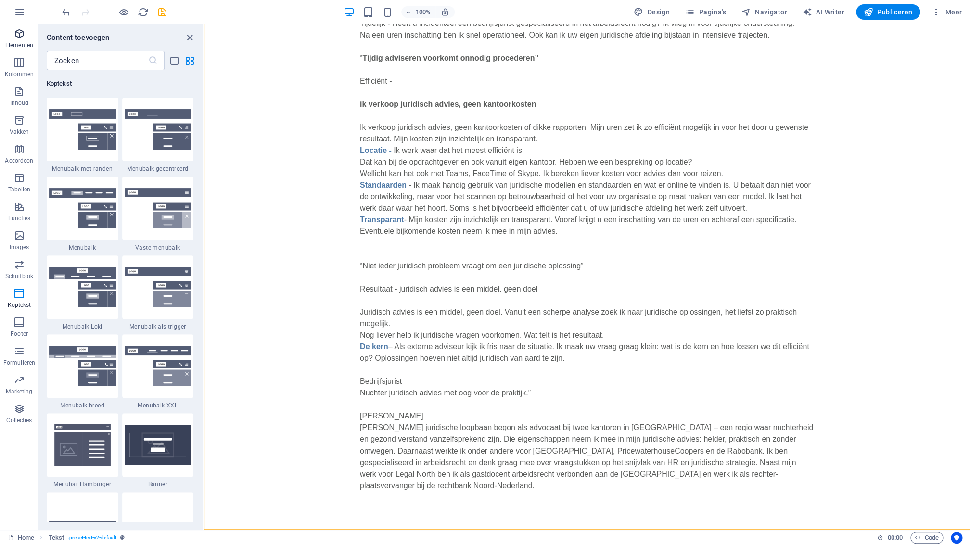
click at [20, 30] on icon "button" at bounding box center [19, 34] width 12 height 12
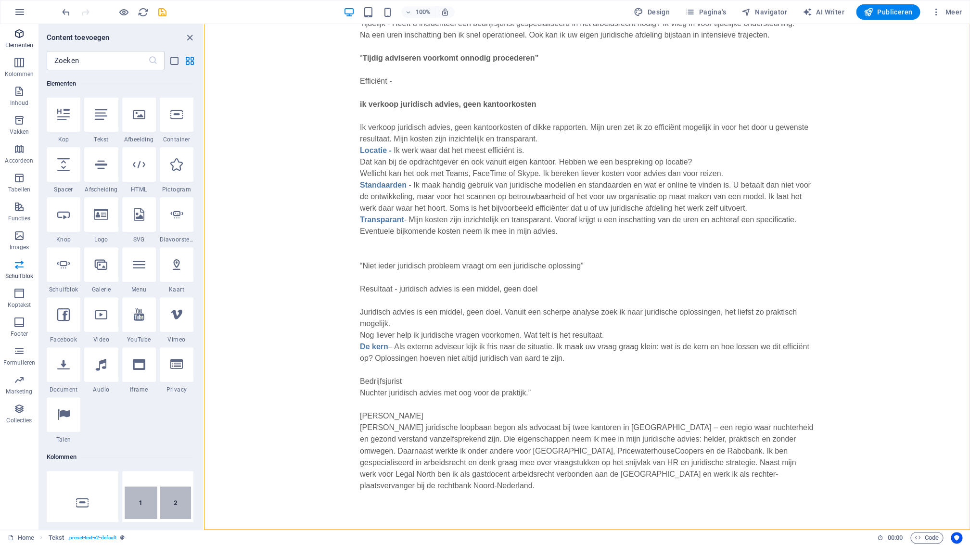
scroll to position [0, 0]
click at [142, 219] on icon at bounding box center [139, 215] width 11 height 13
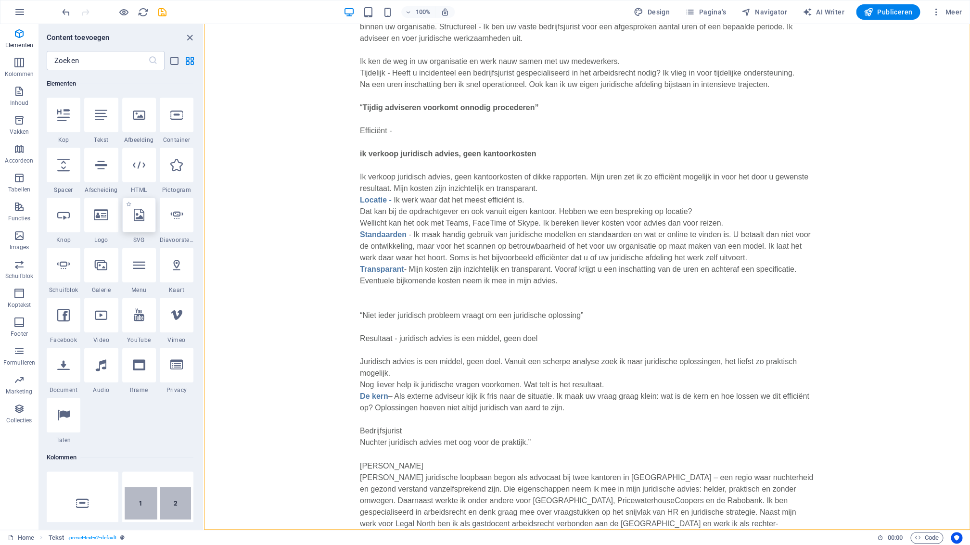
select select "xMidYMid"
select select "px"
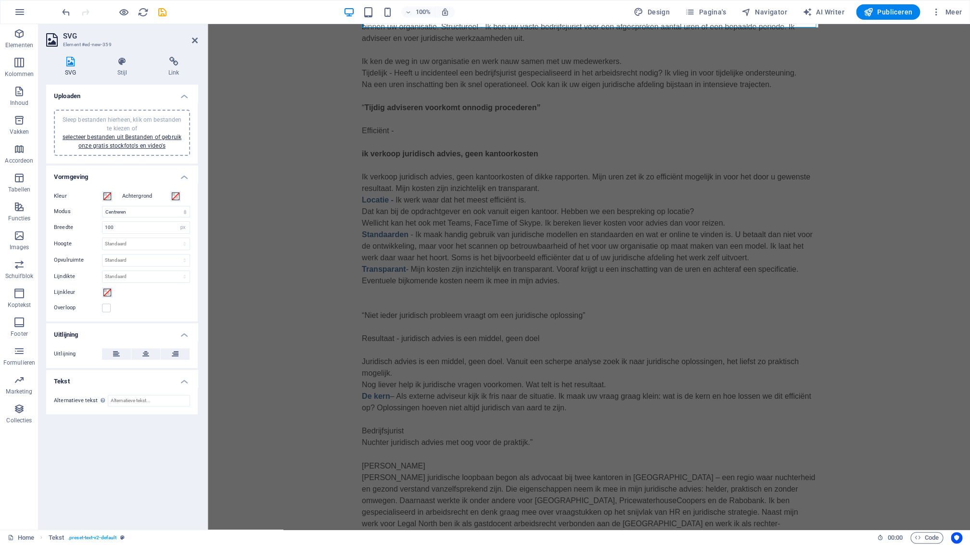
scroll to position [130, 0]
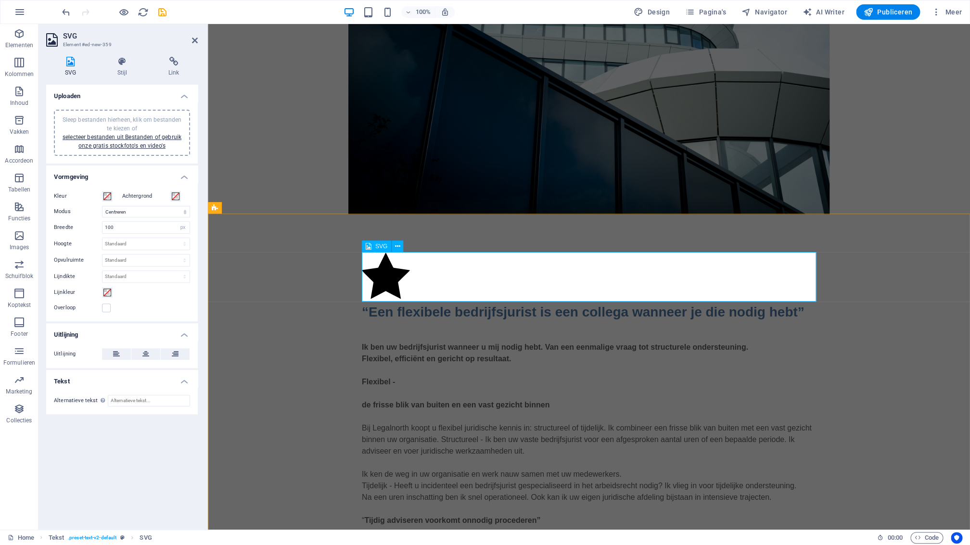
click at [413, 278] on figure at bounding box center [589, 278] width 454 height 50
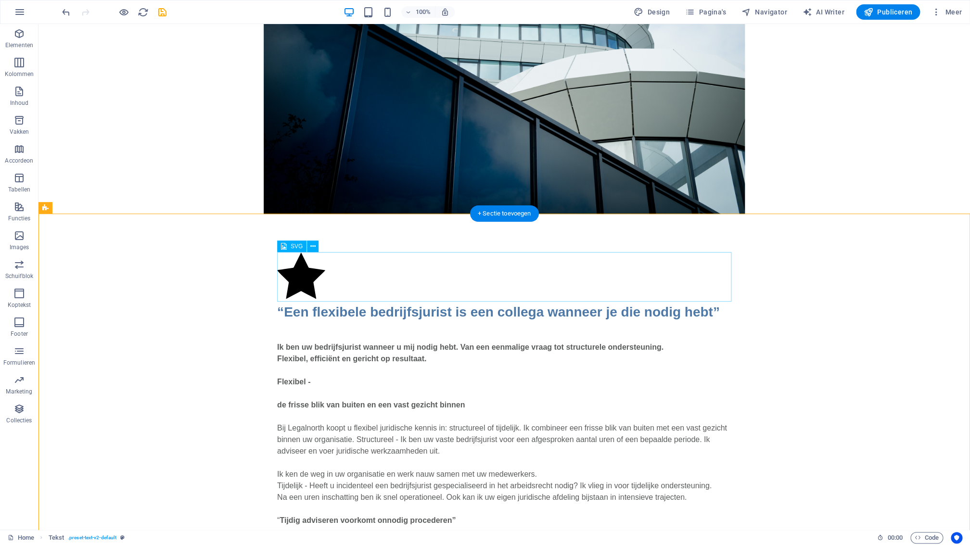
click at [334, 273] on figure at bounding box center [504, 278] width 454 height 50
drag, startPoint x: 334, startPoint y: 273, endPoint x: 164, endPoint y: 274, distance: 169.4
click at [334, 273] on figure at bounding box center [504, 278] width 454 height 50
select select "xMidYMid"
select select "px"
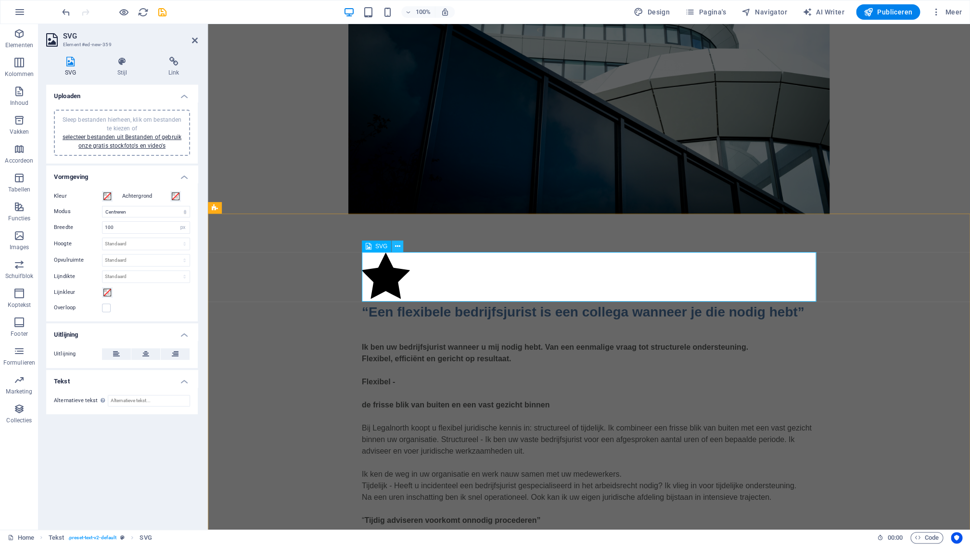
click at [400, 248] on icon at bounding box center [397, 247] width 5 height 10
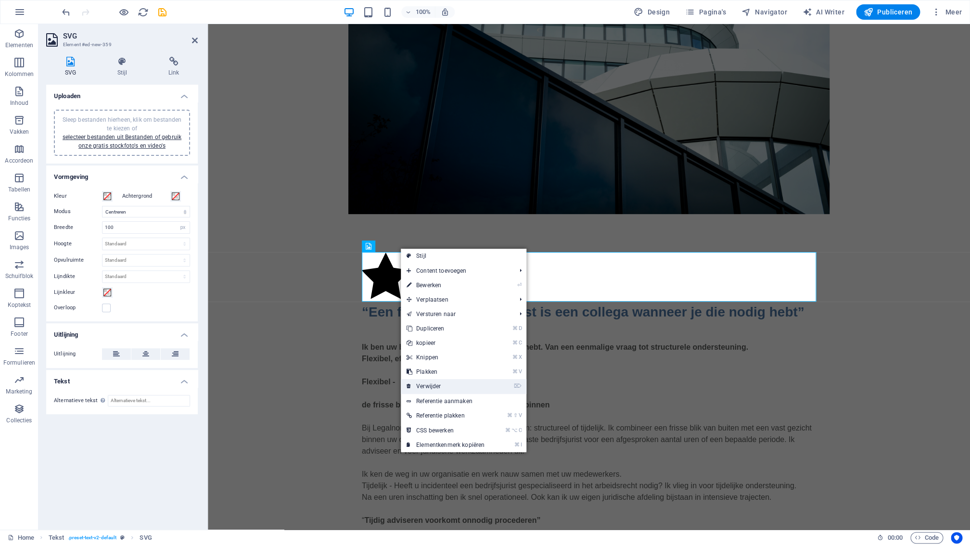
click at [438, 384] on link "⌦ Verwijder" at bounding box center [446, 386] width 90 height 14
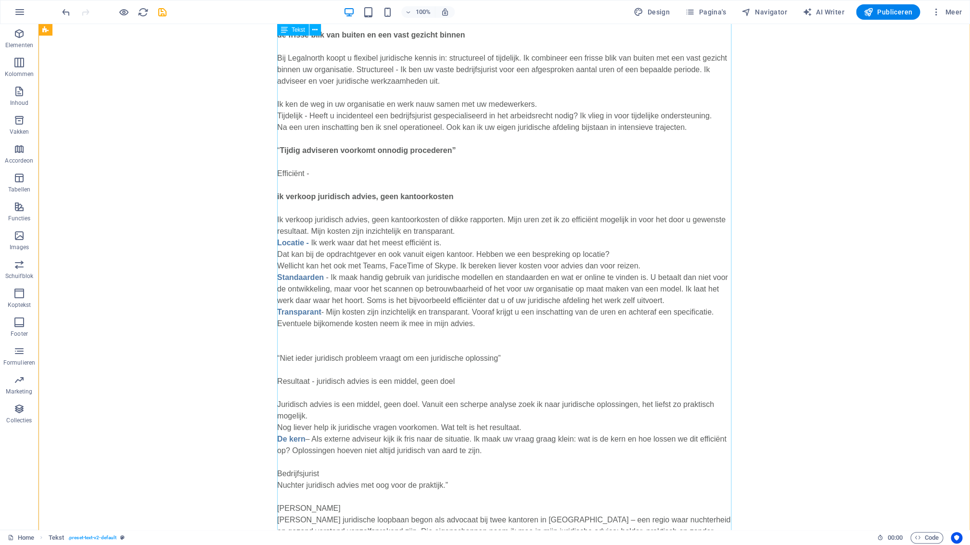
scroll to position [543, 0]
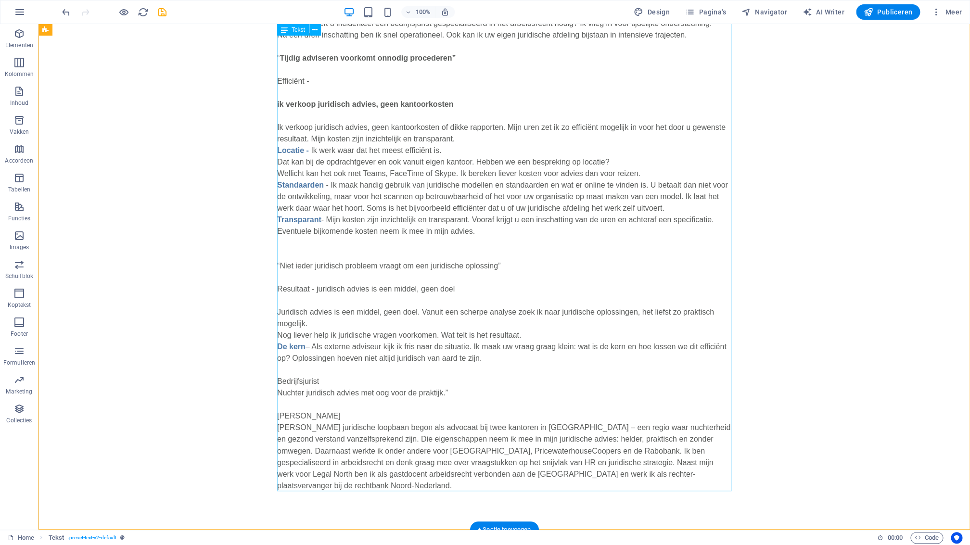
click at [331, 405] on div "Ik ben uw bedrijfsjurist wanneer u mij nodig hebt. Van een eenmalige vraag tot …" at bounding box center [504, 180] width 454 height 624
drag, startPoint x: 331, startPoint y: 405, endPoint x: 161, endPoint y: 405, distance: 169.4
click at [331, 405] on div "Ik ben uw bedrijfsjurist wanneer u mij nodig hebt. Van een eenmalige vraag tot …" at bounding box center [504, 180] width 454 height 624
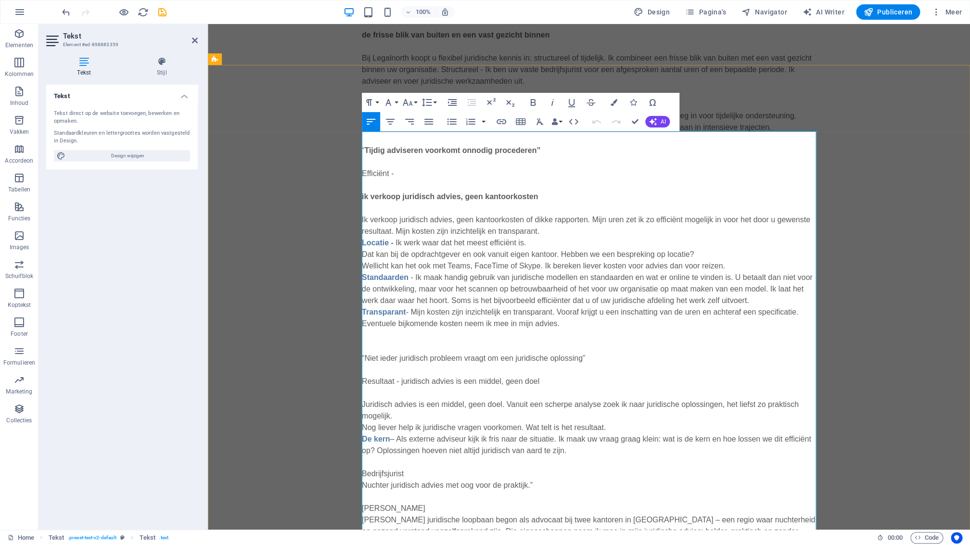
scroll to position [530, 0]
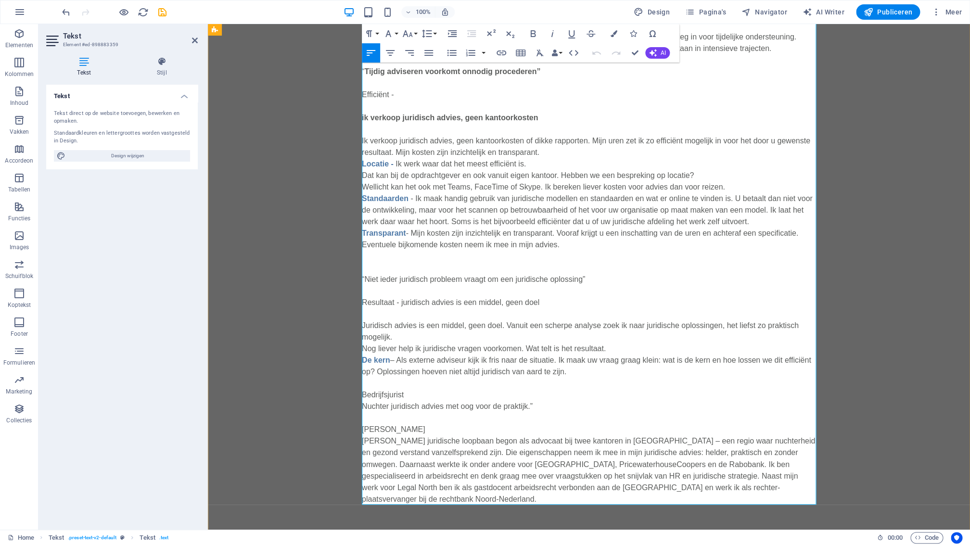
click at [406, 417] on p "Resultaat - juridisch advies is een middel, geen doel Juridisch advies is een m…" at bounding box center [589, 394] width 454 height 219
click at [383, 418] on p "Resultaat - juridisch advies is een middel, geen doel Juridisch advies is een m…" at bounding box center [589, 394] width 454 height 219
click at [379, 420] on p "Resultaat - juridisch advies is een middel, geen doel Juridisch advies is een m…" at bounding box center [589, 394] width 454 height 219
click at [380, 417] on p "Resultaat - juridisch advies is een middel, geen doel Juridisch advies is een m…" at bounding box center [589, 394] width 454 height 219
click at [390, 421] on p "Resultaat - juridisch advies is een middel, geen doel Juridisch advies is een m…" at bounding box center [589, 394] width 454 height 219
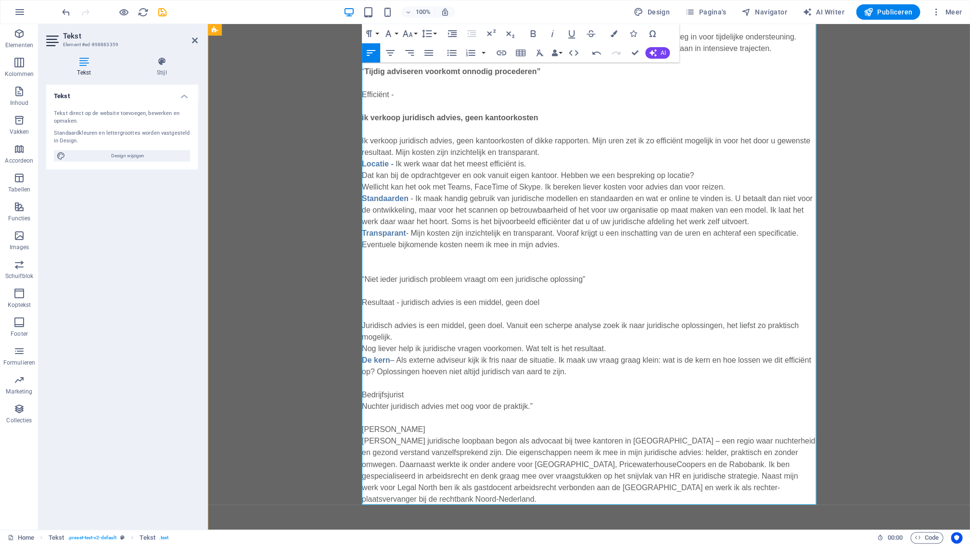
click at [390, 417] on p "Resultaat - juridisch advies is een middel, geen doel Juridisch advies is een m…" at bounding box center [589, 394] width 454 height 219
click at [23, 330] on span "Footer" at bounding box center [19, 328] width 38 height 23
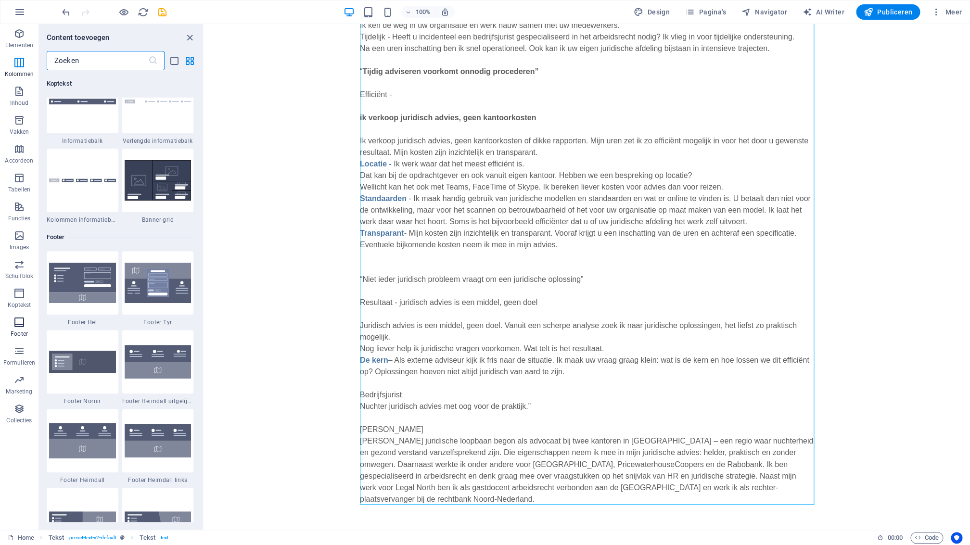
scroll to position [6269, 0]
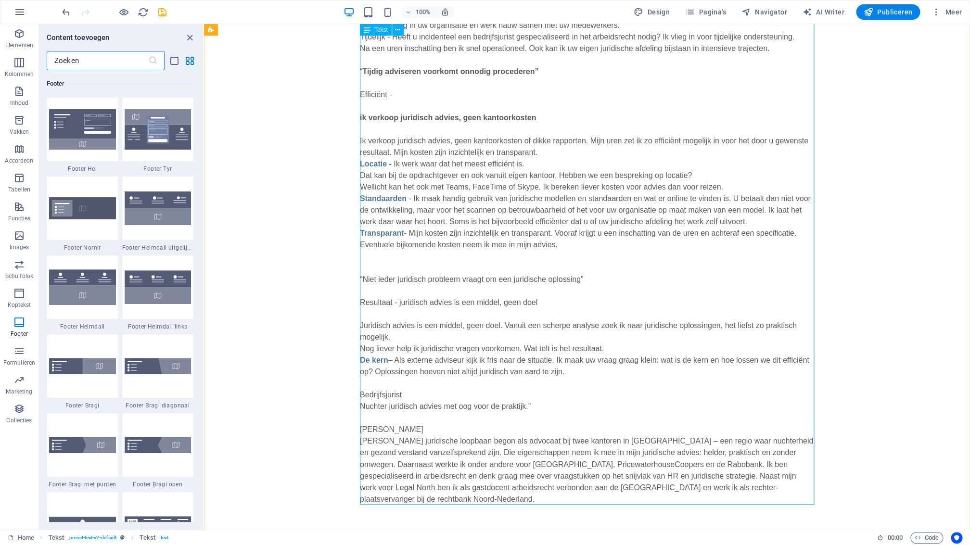
click at [550, 501] on div "Ik ben uw bedrijfsjurist wanneer u mij nodig hebt. Van een eenmalige vraag tot …" at bounding box center [587, 193] width 454 height 624
click at [880, 366] on div "“Een flexibele bedrijfsjurist is een collega wanneer je die nodig hebt” Ik ben …" at bounding box center [587, 179] width 766 height 729
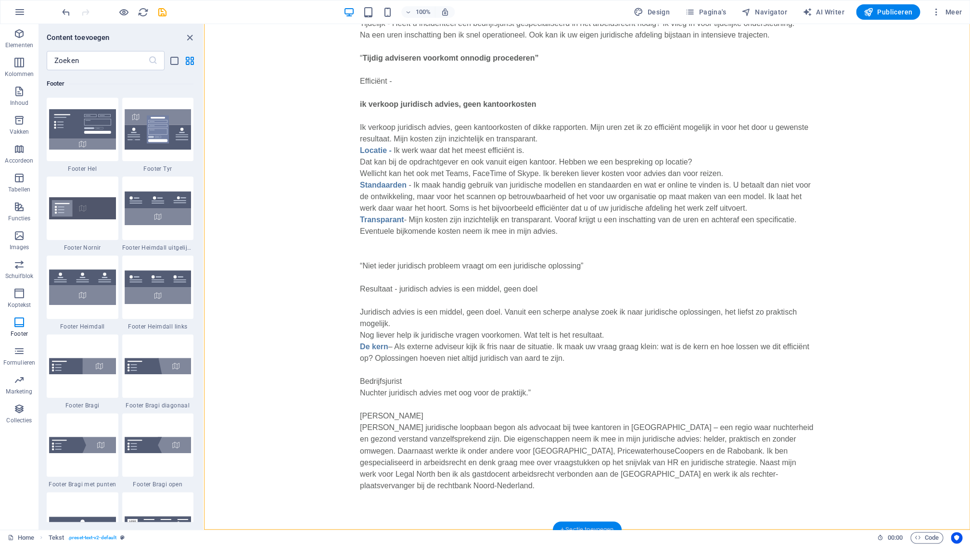
click at [581, 526] on div "+ Sectie toevoegen" at bounding box center [587, 530] width 69 height 16
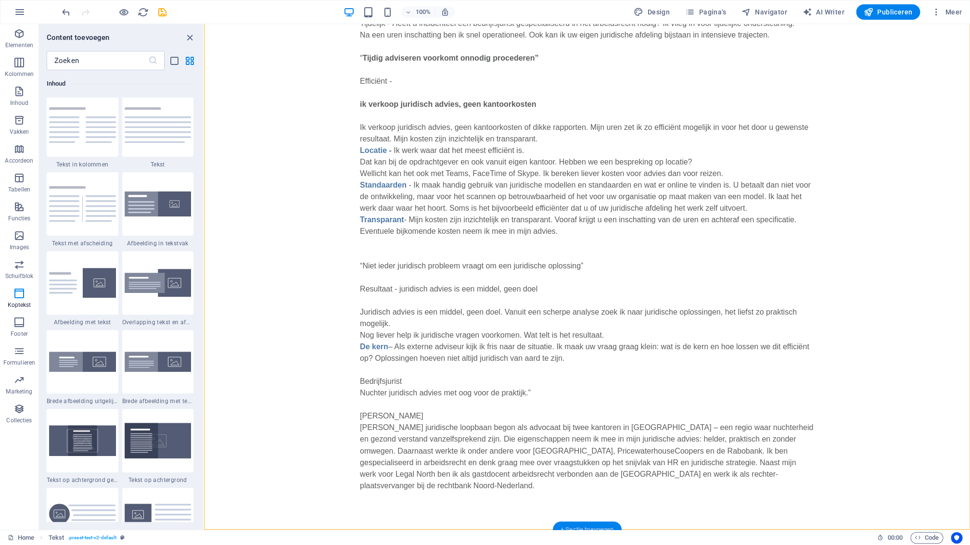
scroll to position [1581, 0]
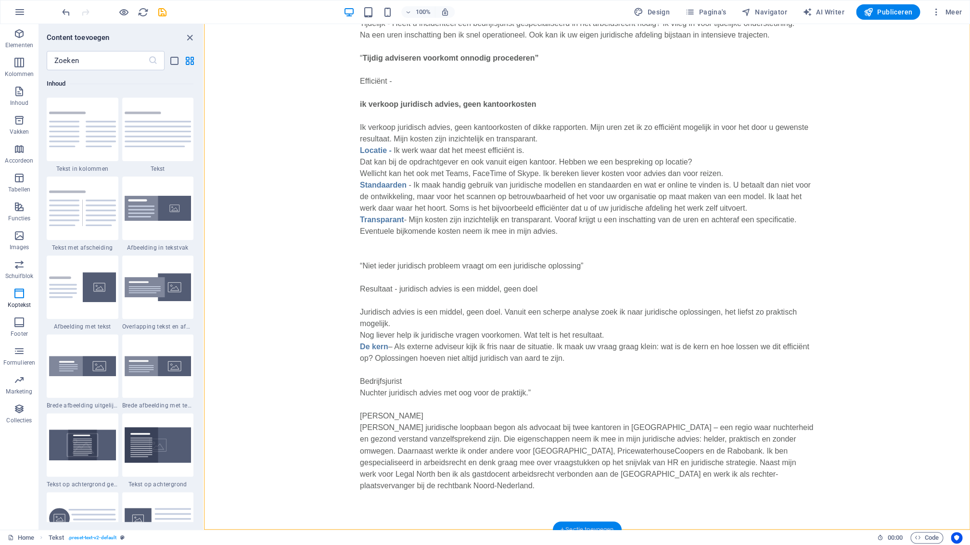
click at [583, 525] on div "+ Sectie toevoegen" at bounding box center [587, 530] width 69 height 16
click at [572, 525] on div "+ Sectie toevoegen" at bounding box center [587, 530] width 69 height 16
click at [21, 328] on icon "button" at bounding box center [19, 323] width 12 height 12
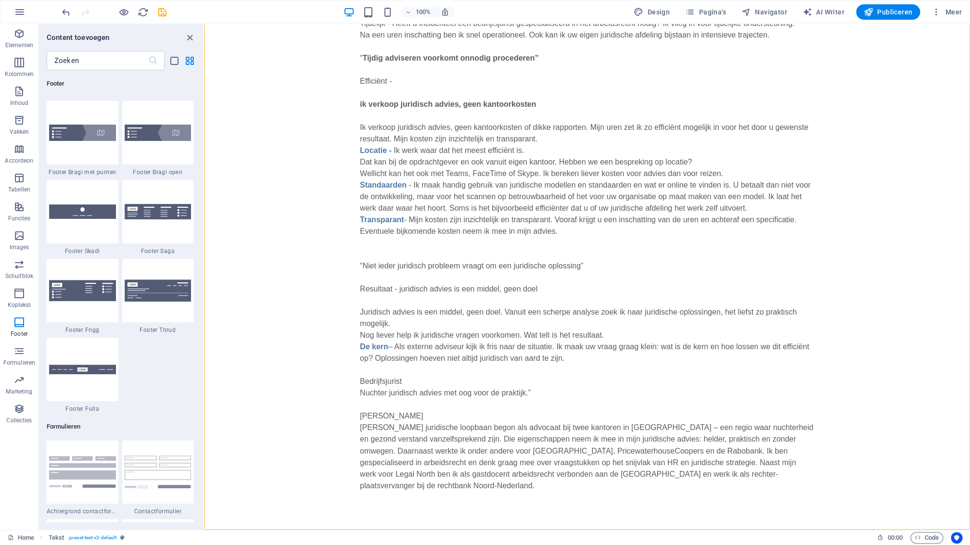
scroll to position [6596, 0]
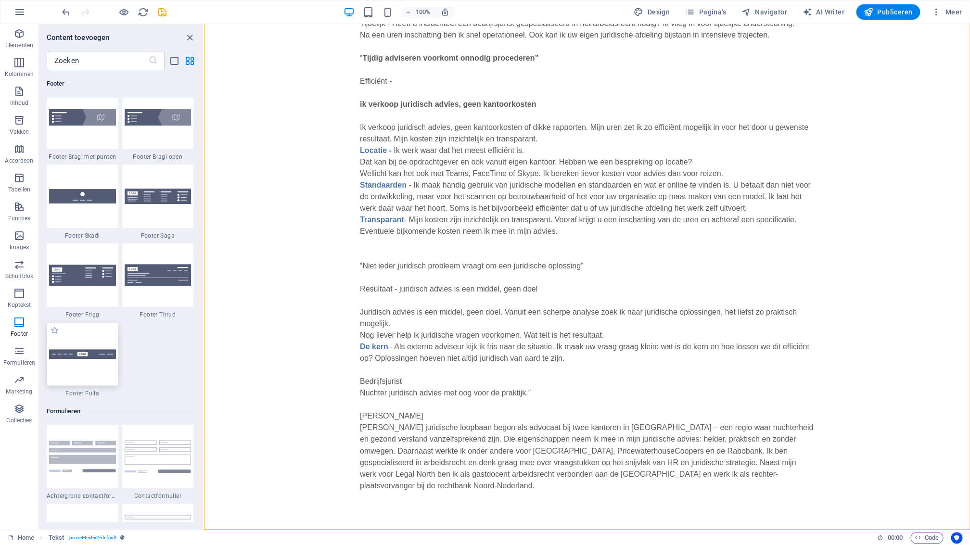
click at [111, 350] on img at bounding box center [82, 354] width 67 height 10
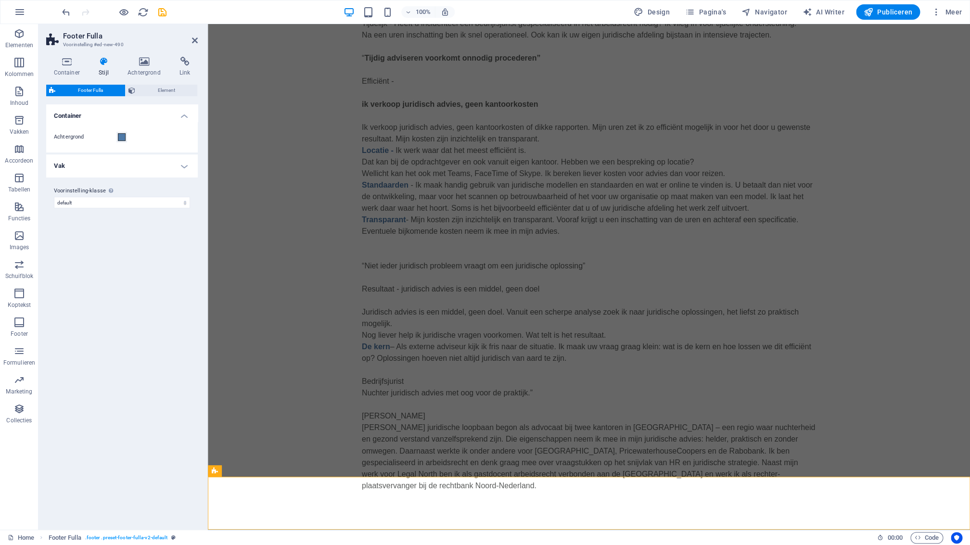
scroll to position [596, 0]
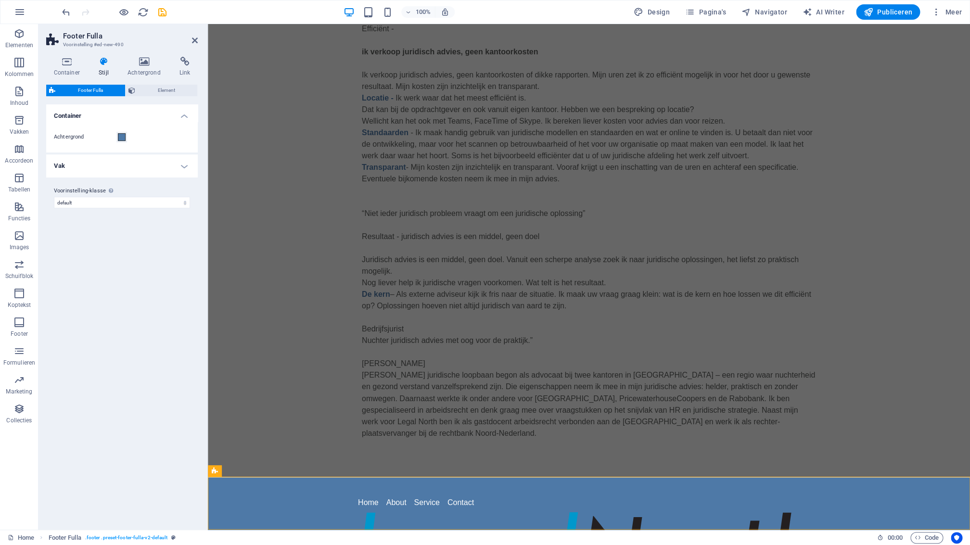
click at [164, 455] on div "Varianten Standaard Container Achtergrond Vak Achtergrond Tussenruimte 1 px rem…" at bounding box center [122, 313] width 152 height 418
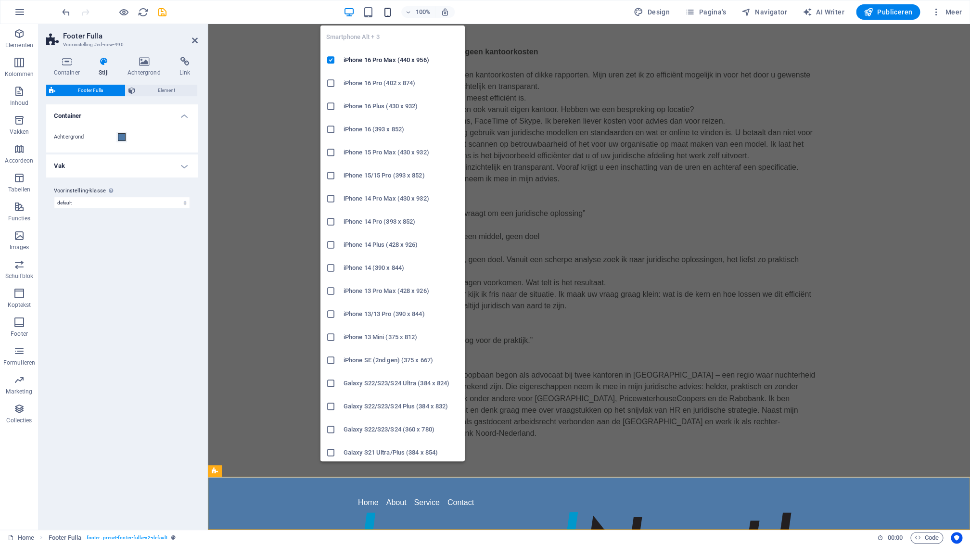
click at [388, 13] on icon "button" at bounding box center [387, 12] width 11 height 11
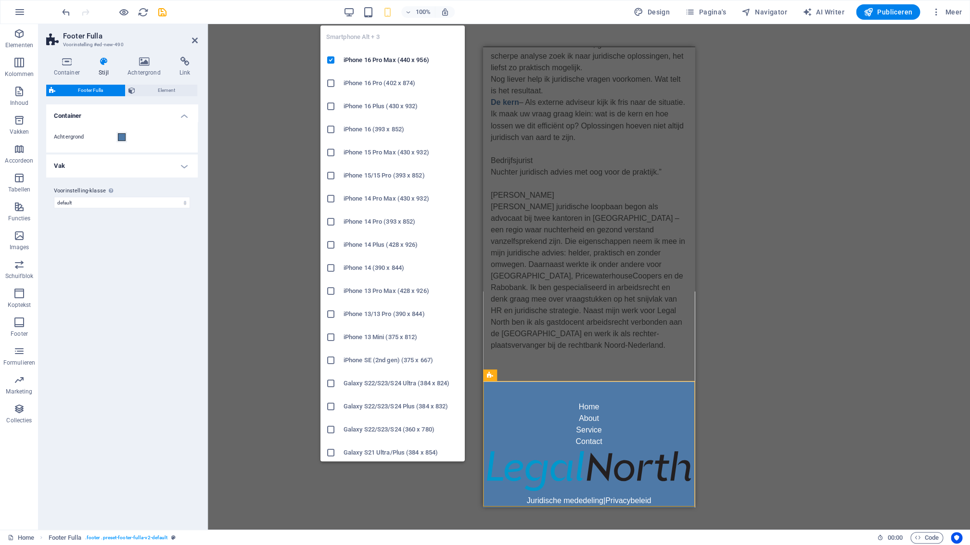
click at [392, 15] on icon "button" at bounding box center [387, 12] width 11 height 11
click at [391, 15] on icon "button" at bounding box center [387, 12] width 11 height 11
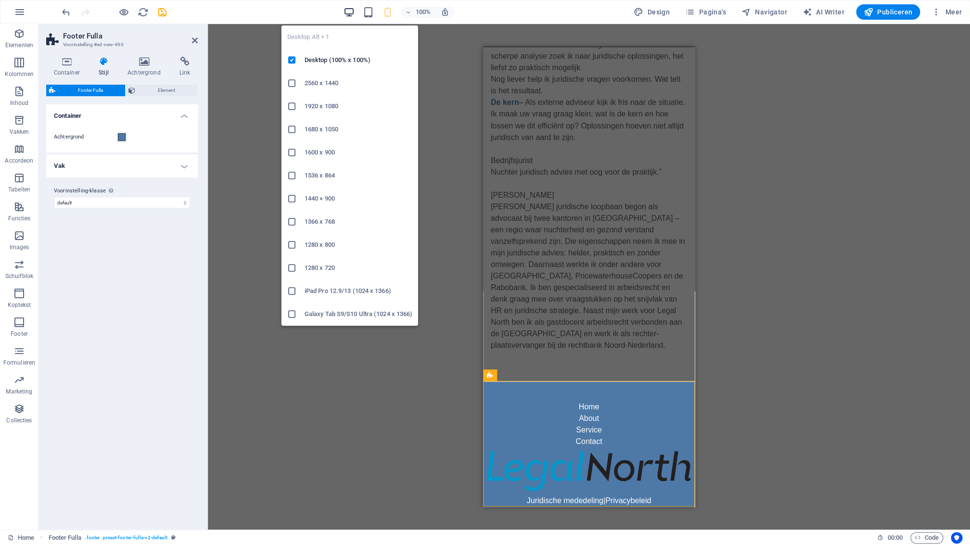
click at [351, 12] on icon "button" at bounding box center [349, 12] width 11 height 11
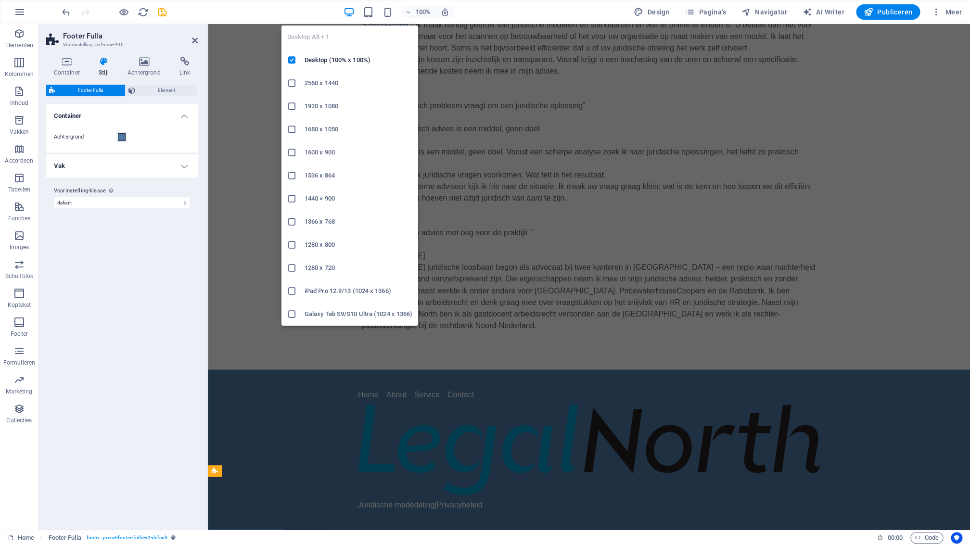
scroll to position [596, 0]
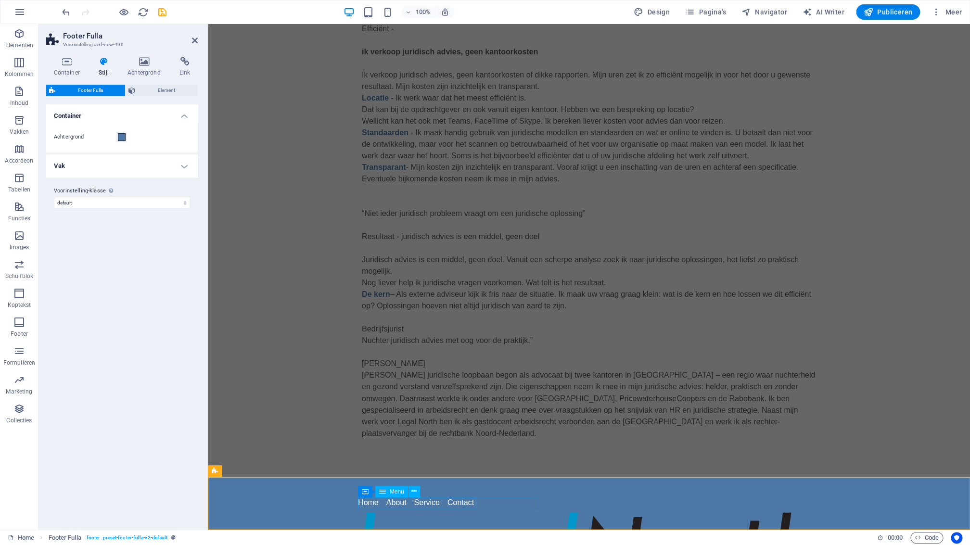
click at [375, 506] on nav "Home About Service Contact" at bounding box center [589, 503] width 462 height 12
click at [460, 503] on nav "Home About Service Contact" at bounding box center [589, 503] width 462 height 12
click at [463, 505] on nav "Home About Service Contact" at bounding box center [589, 503] width 462 height 12
select select
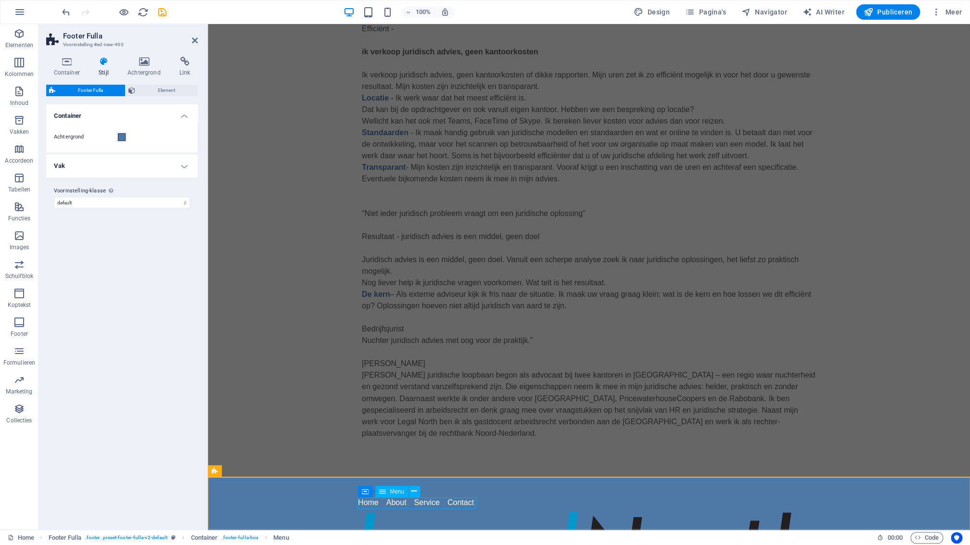
select select
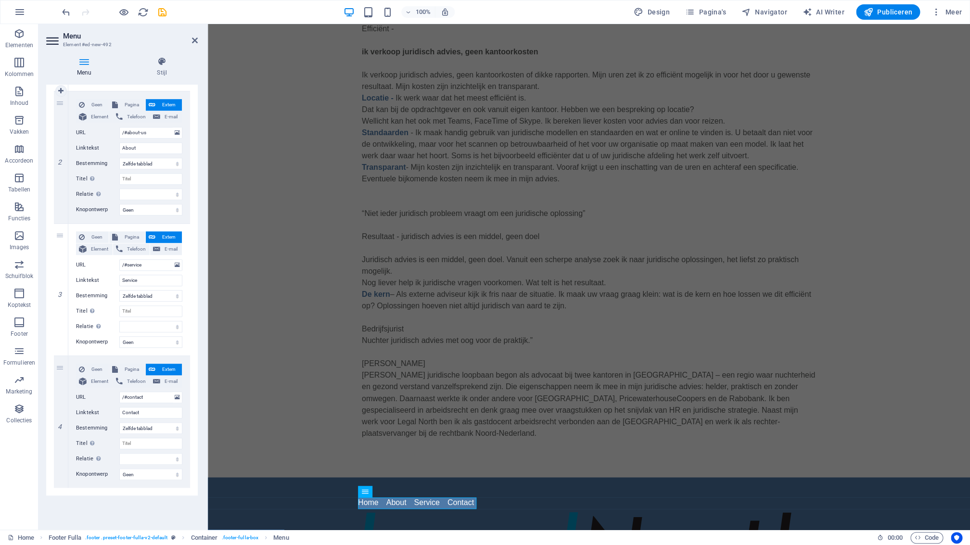
scroll to position [0, 0]
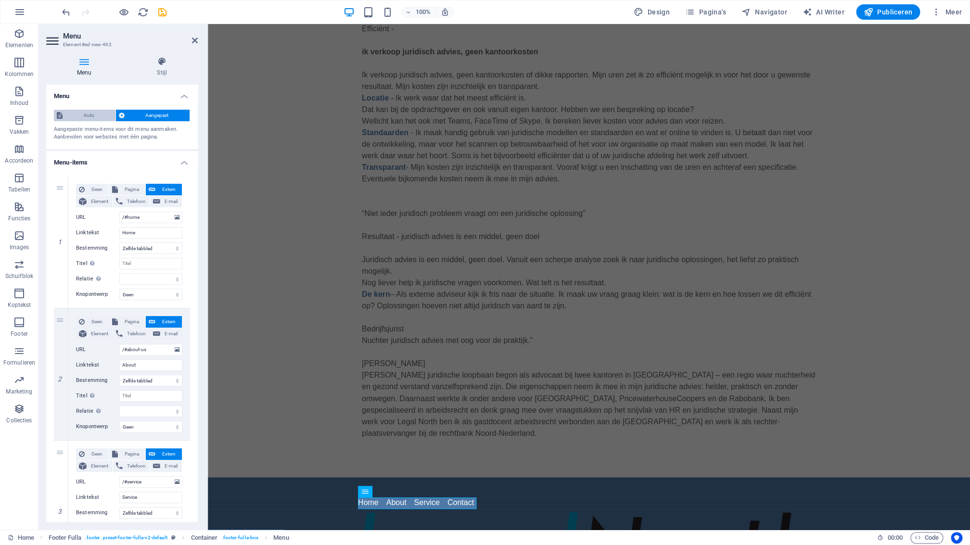
click at [95, 118] on span "Auto" at bounding box center [88, 116] width 47 height 12
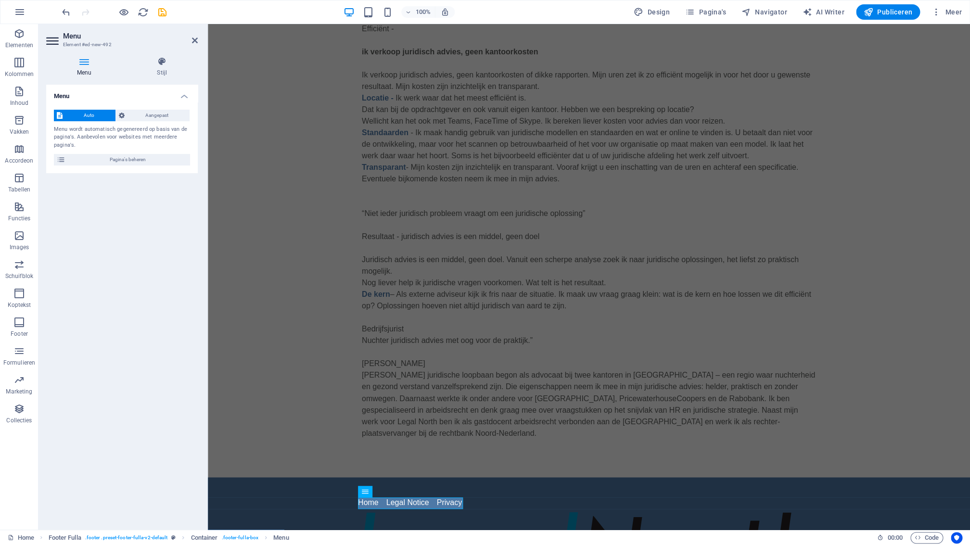
click at [174, 462] on div "Menu Auto Aangepast Menu wordt automatisch gegenereerd op basis van de pagina's…" at bounding box center [122, 303] width 152 height 437
click at [125, 14] on icon "button" at bounding box center [123, 12] width 11 height 11
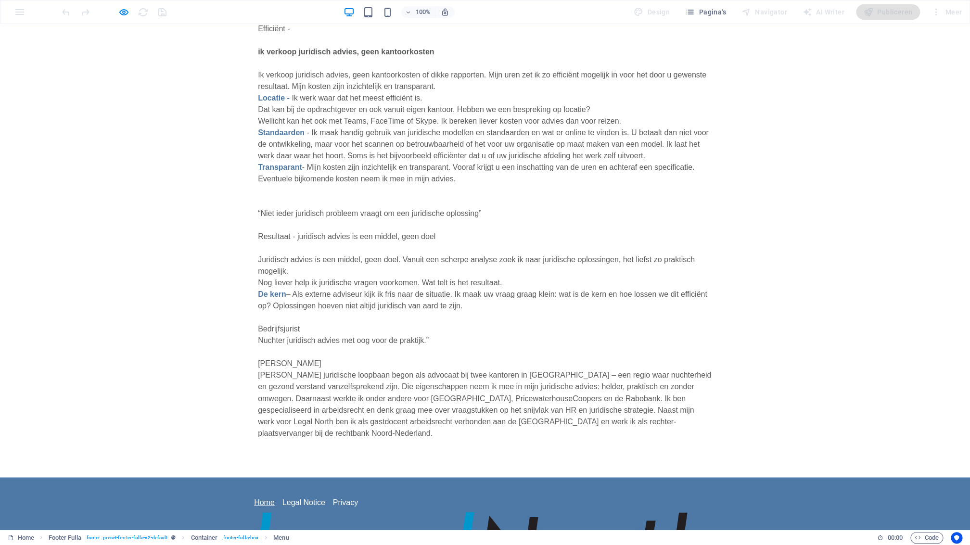
click at [270, 505] on link "Home" at bounding box center [264, 502] width 21 height 8
click at [309, 505] on link "Legal Notice" at bounding box center [303, 502] width 43 height 8
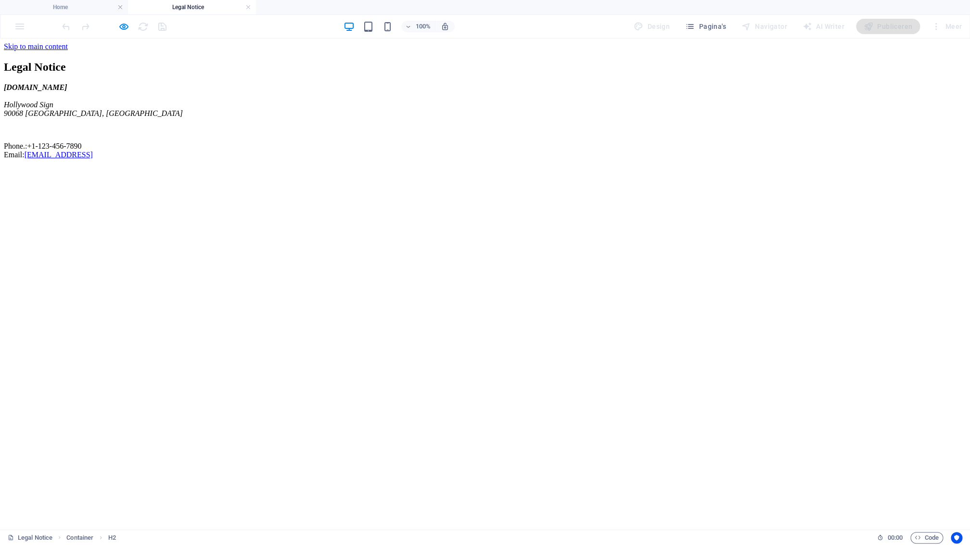
click at [245, 9] on link at bounding box center [248, 7] width 6 height 9
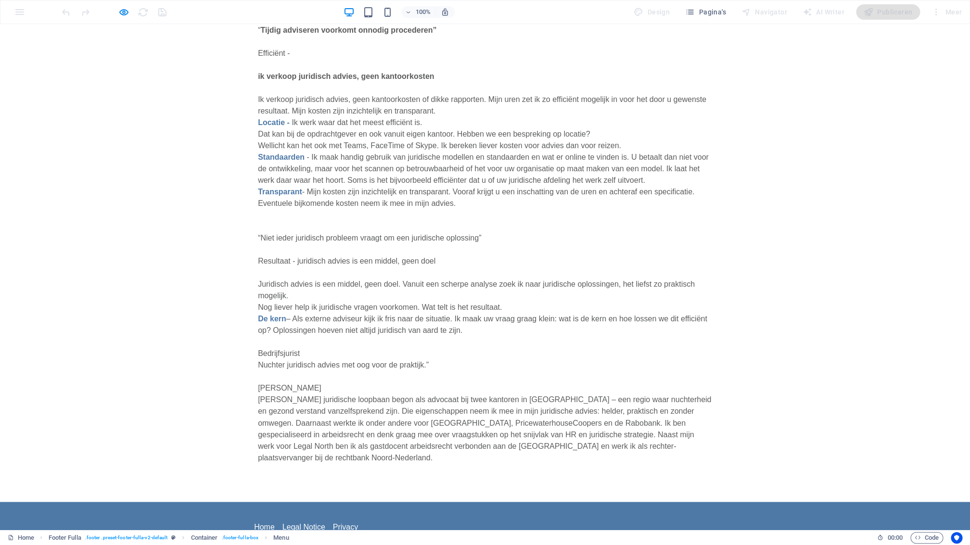
scroll to position [596, 0]
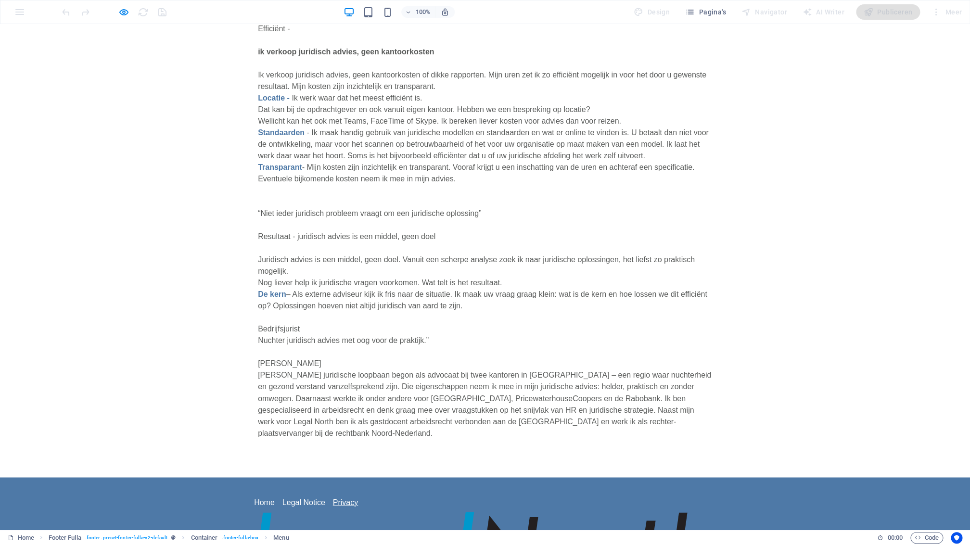
drag, startPoint x: 343, startPoint y: 511, endPoint x: 343, endPoint y: 505, distance: 5.8
click at [343, 502] on link "Privacy" at bounding box center [345, 502] width 25 height 8
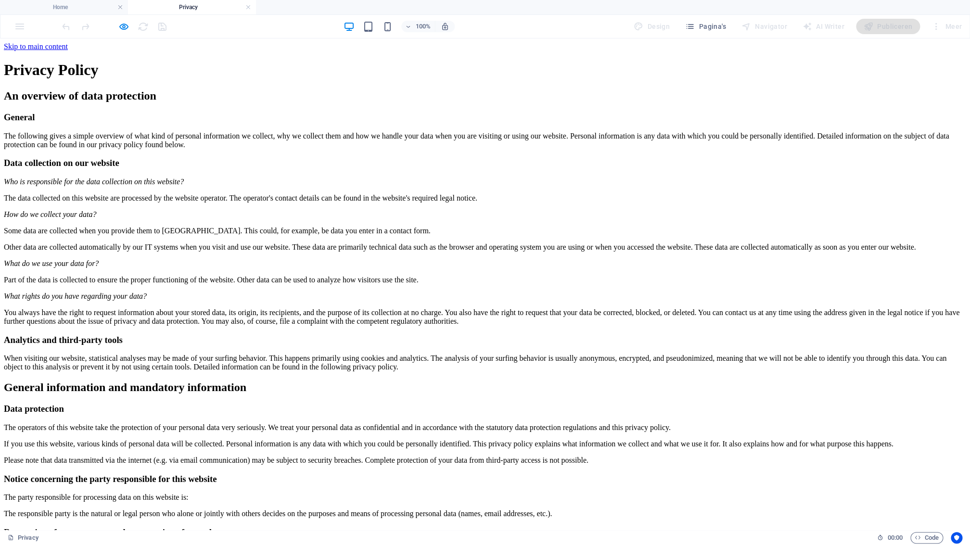
scroll to position [0, 0]
click at [247, 8] on link at bounding box center [248, 7] width 6 height 9
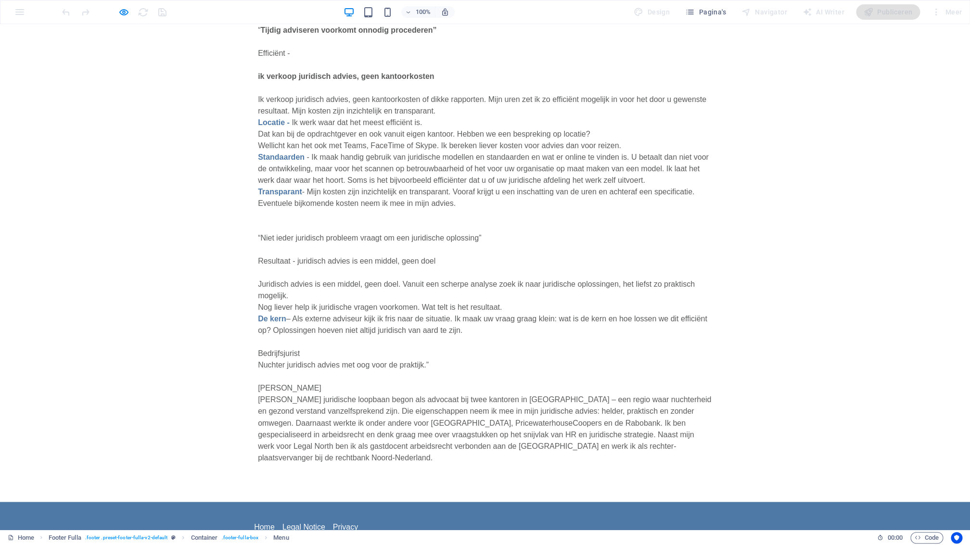
click at [233, 442] on div "“Een flexibele bedrijfsjurist is een collega wanneer je die nodig hebt” Ik ben …" at bounding box center [485, 137] width 970 height 729
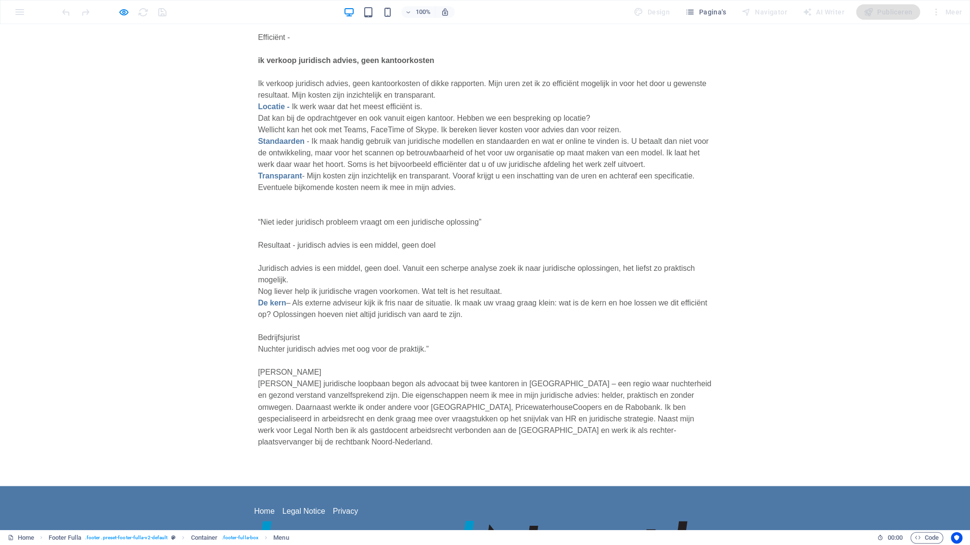
scroll to position [596, 0]
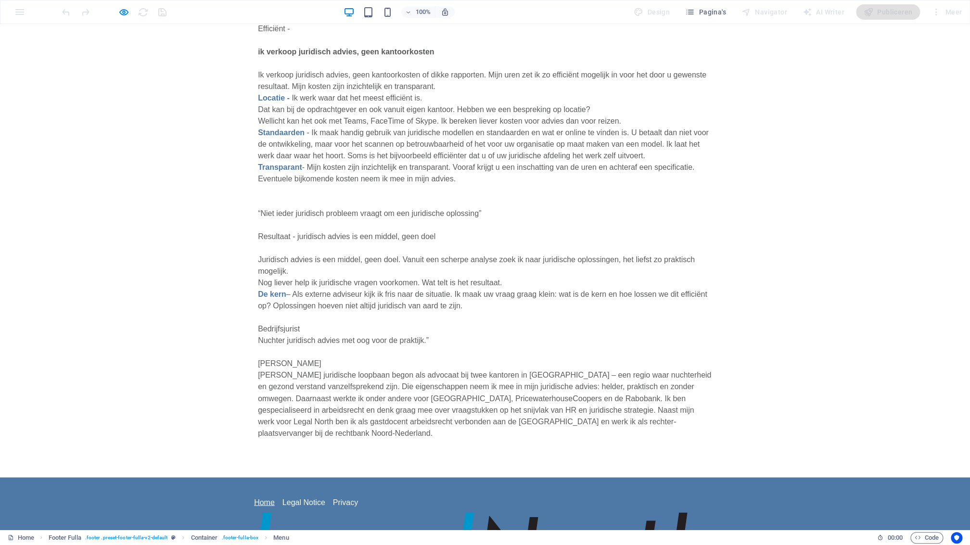
click at [264, 504] on link "Home" at bounding box center [264, 502] width 21 height 8
click at [297, 64] on p "ik verkoop juridisch advies, geen kantoorkosten Ik verkoop juridisch advies, ge…" at bounding box center [485, 127] width 454 height 185
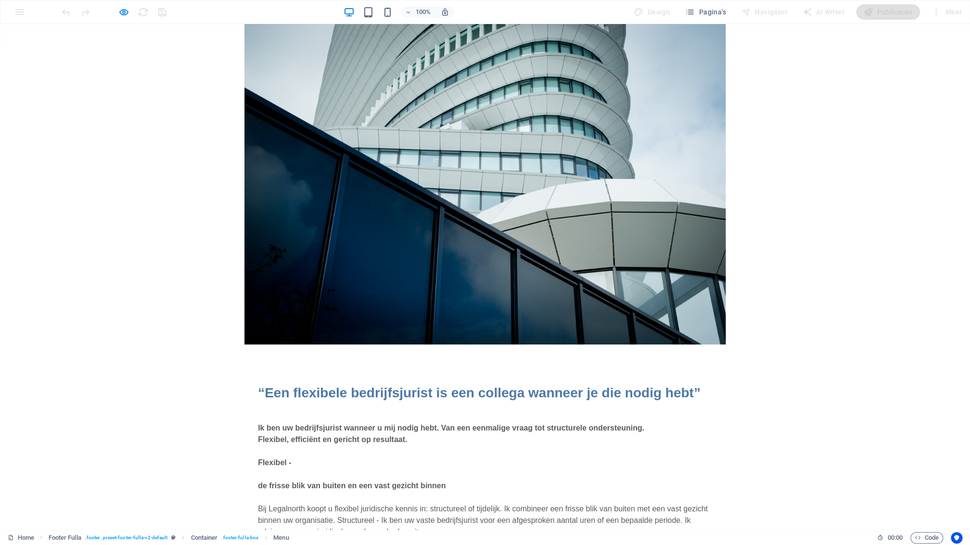
click at [287, 233] on img at bounding box center [484, 184] width 481 height 321
click at [283, 244] on img at bounding box center [484, 184] width 481 height 321
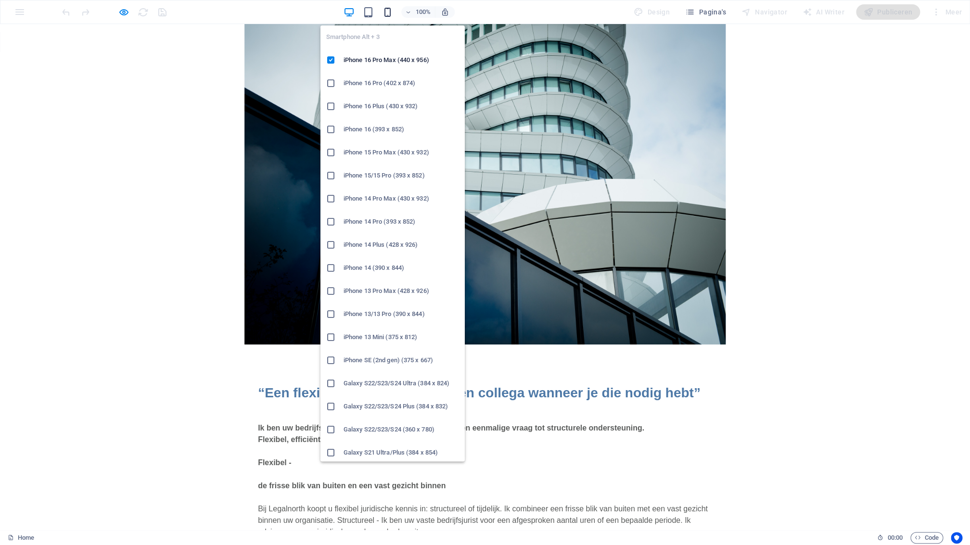
click at [389, 12] on icon "button" at bounding box center [387, 12] width 11 height 11
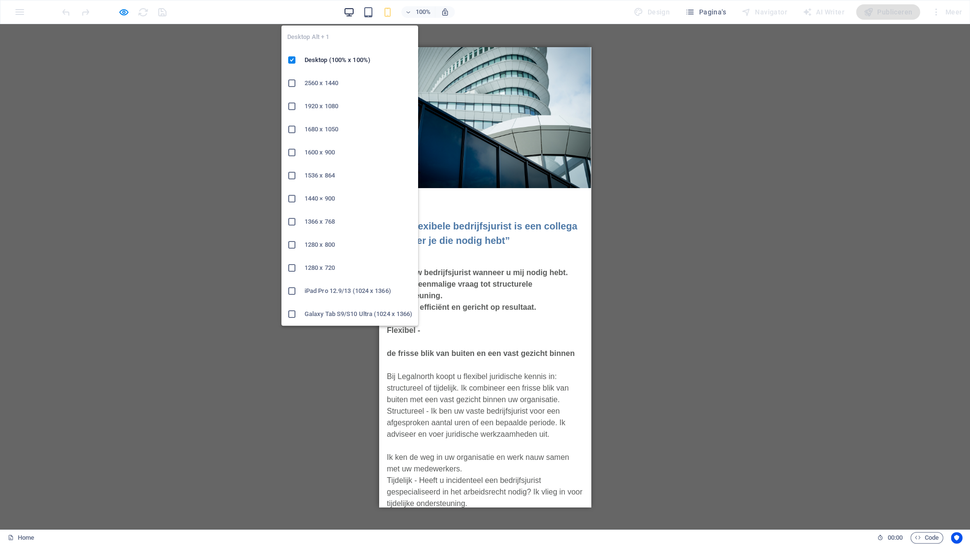
click at [348, 12] on icon "button" at bounding box center [349, 12] width 11 height 11
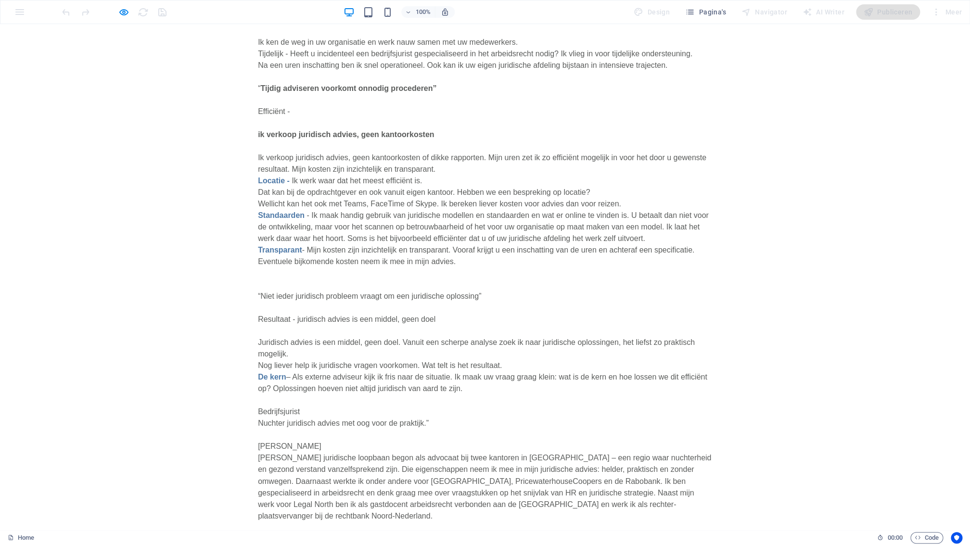
scroll to position [596, 0]
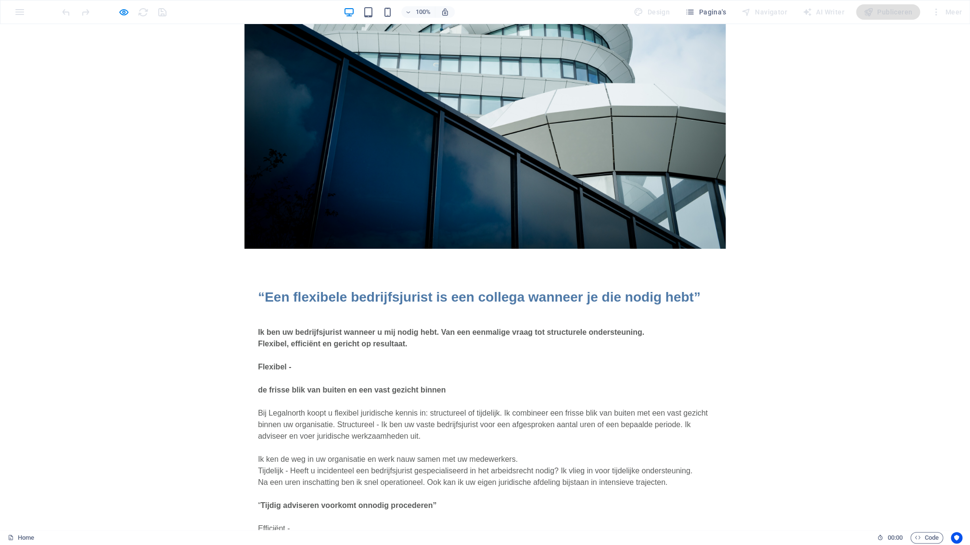
scroll to position [0, 0]
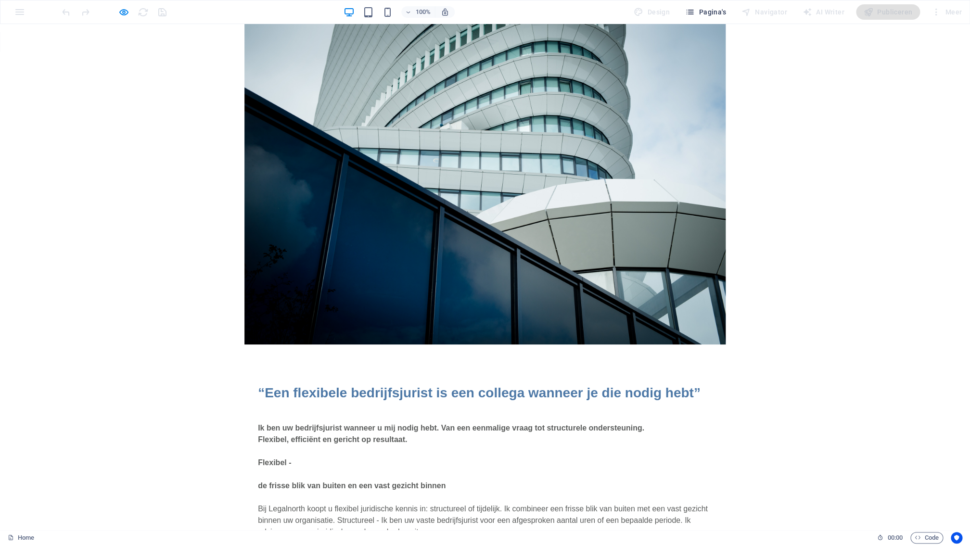
click at [718, 12] on span "Pagina's" at bounding box center [705, 12] width 41 height 10
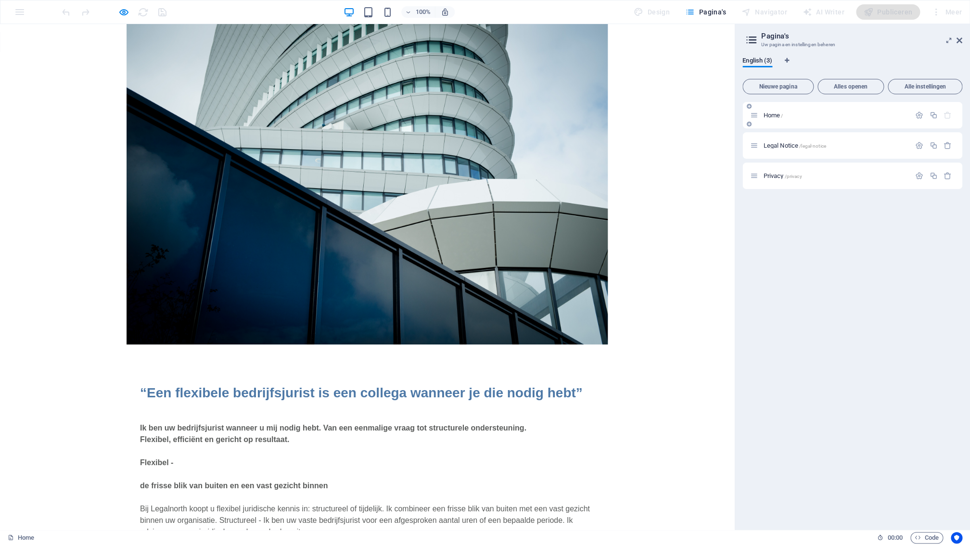
click at [776, 115] on span "Home /" at bounding box center [773, 115] width 20 height 7
click at [920, 118] on icon "button" at bounding box center [919, 115] width 8 height 8
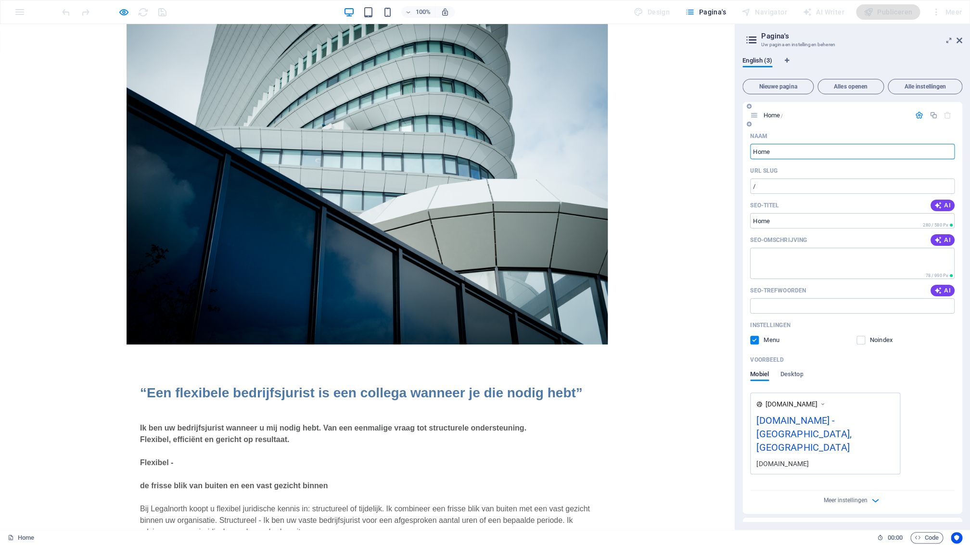
drag, startPoint x: 779, startPoint y: 152, endPoint x: 759, endPoint y: 147, distance: 20.3
click at [750, 148] on input "Home" at bounding box center [852, 151] width 205 height 15
click at [796, 152] on input "Home" at bounding box center [852, 151] width 205 height 15
drag, startPoint x: 776, startPoint y: 150, endPoint x: 748, endPoint y: 150, distance: 27.4
click at [750, 149] on input "Home" at bounding box center [852, 151] width 205 height 15
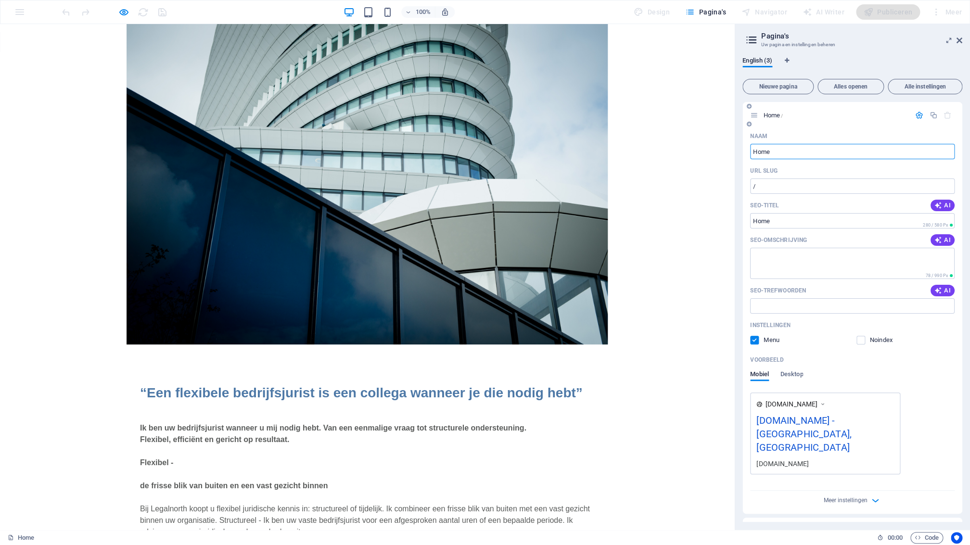
paste input "Flexibele bedrijfsjuridische dienstverlening"
type input "Flexibele bedrijfsjuridische dienstverlening"
click at [772, 253] on textarea "SEO-omschrijving" at bounding box center [852, 263] width 205 height 31
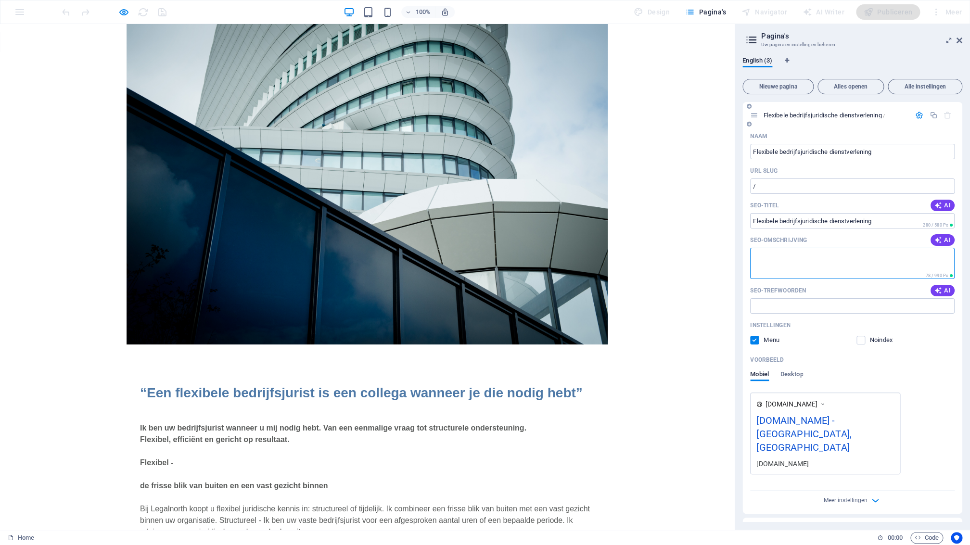
paste textarea "Flexibele bedrijfsjuridische dienstverlening"
type textarea "Flexibele bedrijfsjuridische dienstverlening"
click at [767, 304] on input "SEO-trefwoorden" at bounding box center [852, 305] width 205 height 15
paste input "Flexibele bedrijfsjuridische dienstverlening"
type input "Flexibele bedrijfsjuridische dienstverlening"
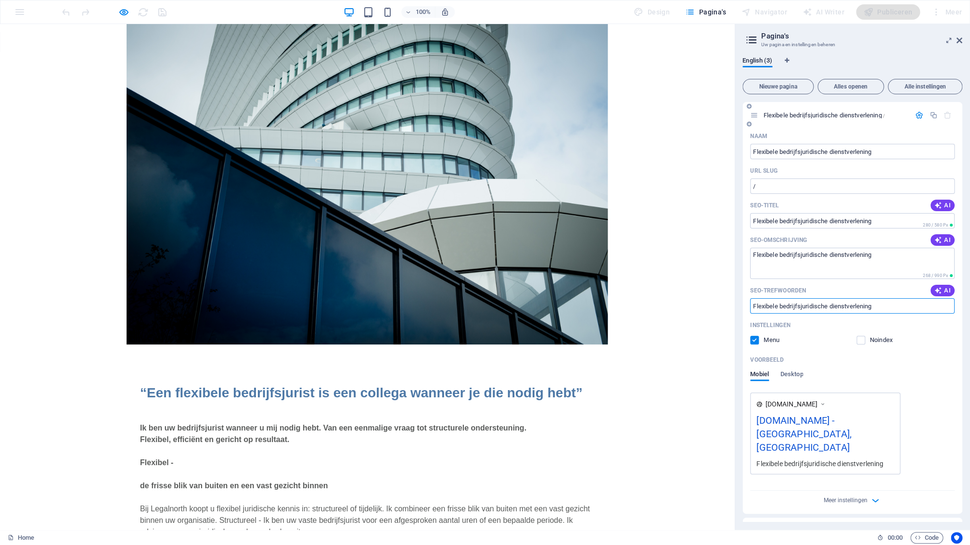
scroll to position [30, 0]
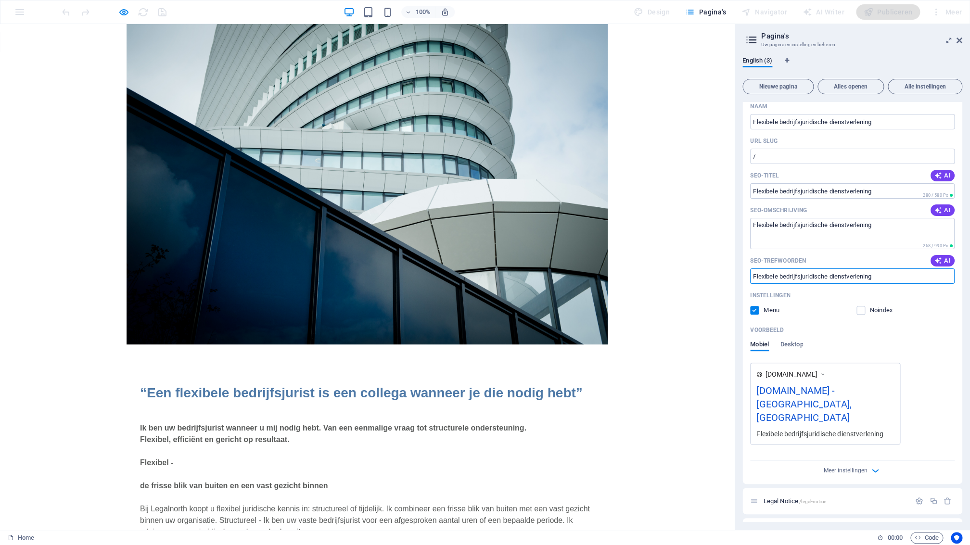
click at [825, 391] on div "[DOMAIN_NAME] - [GEOGRAPHIC_DATA], [GEOGRAPHIC_DATA]" at bounding box center [826, 407] width 138 height 46
click at [795, 346] on span "Desktop" at bounding box center [792, 345] width 23 height 13
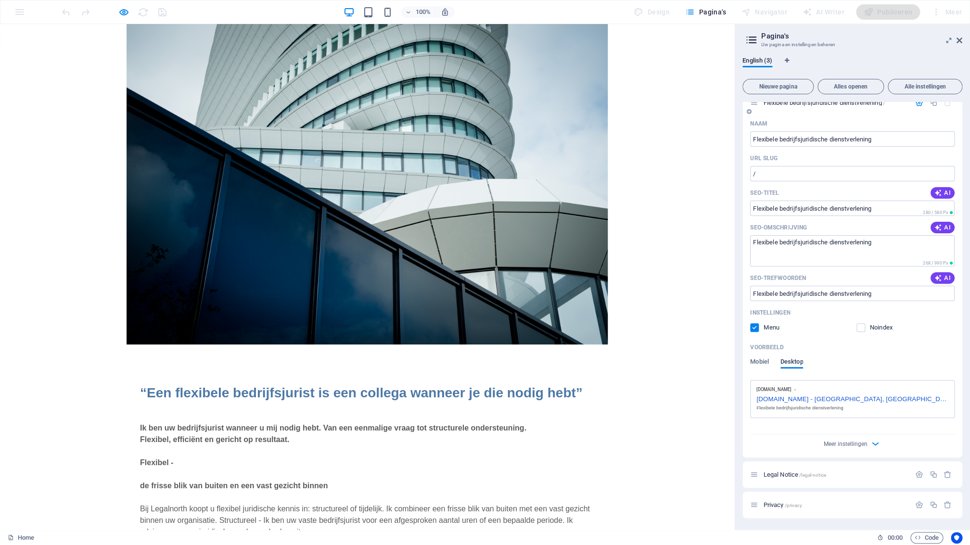
scroll to position [13, 0]
click at [785, 397] on div "[DOMAIN_NAME] - [GEOGRAPHIC_DATA], [GEOGRAPHIC_DATA]" at bounding box center [853, 398] width 192 height 10
click at [762, 365] on span "Mobiel" at bounding box center [759, 362] width 19 height 13
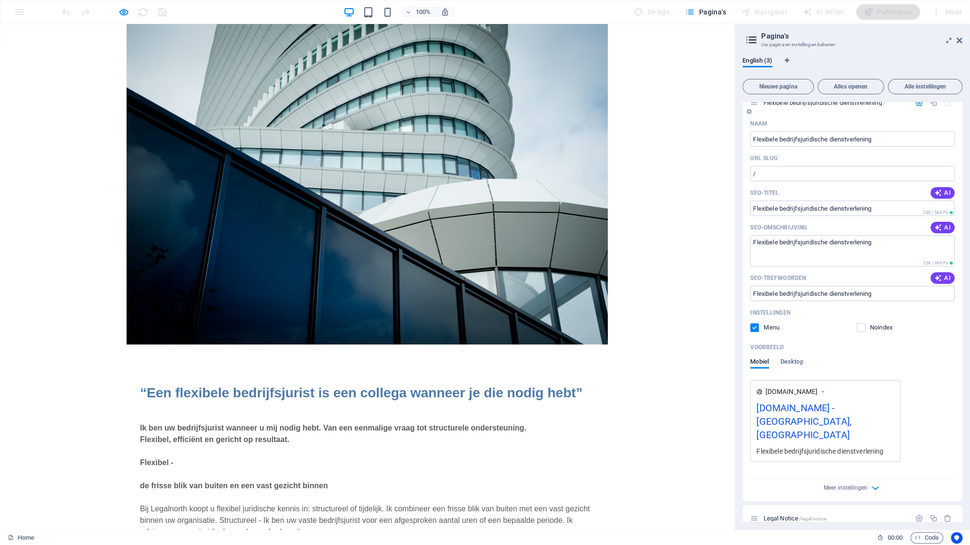
click at [824, 394] on div "[DOMAIN_NAME]" at bounding box center [795, 392] width 61 height 10
click at [826, 392] on icon at bounding box center [823, 392] width 7 height 10
click at [827, 410] on div "[DOMAIN_NAME] - [GEOGRAPHIC_DATA], [GEOGRAPHIC_DATA]" at bounding box center [826, 424] width 138 height 46
drag, startPoint x: 827, startPoint y: 409, endPoint x: 828, endPoint y: 414, distance: 4.9
click at [827, 409] on div "[DOMAIN_NAME] - [GEOGRAPHIC_DATA], [GEOGRAPHIC_DATA]" at bounding box center [826, 424] width 138 height 46
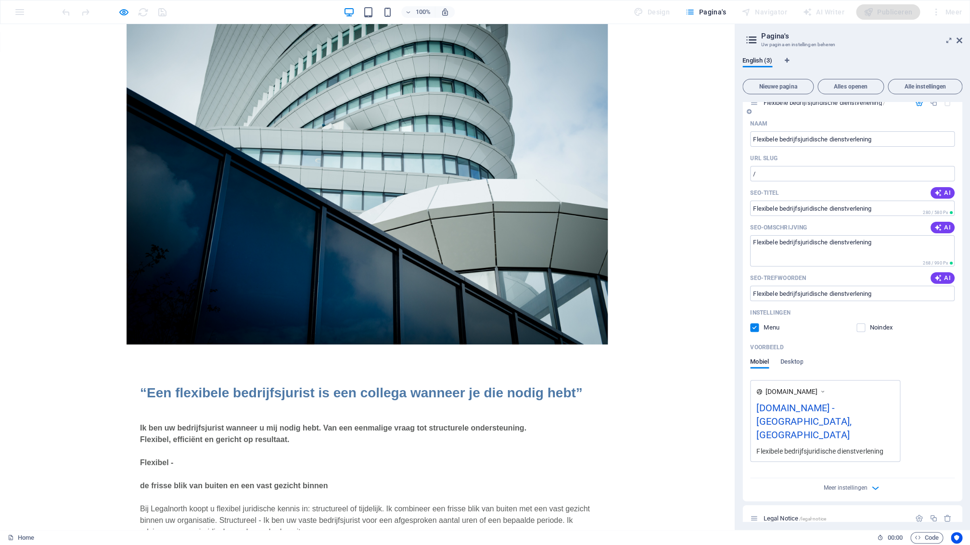
scroll to position [30, 0]
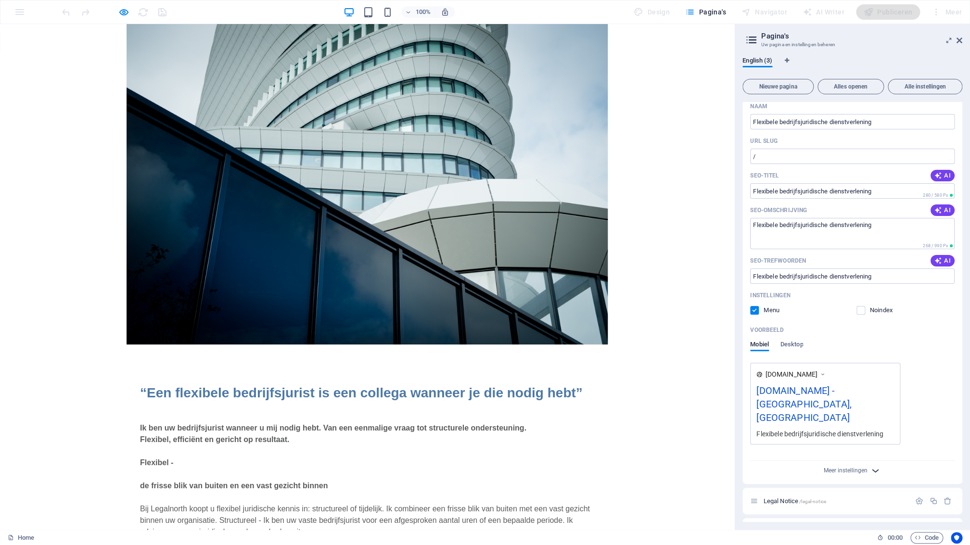
click at [873, 465] on icon "button" at bounding box center [875, 470] width 11 height 11
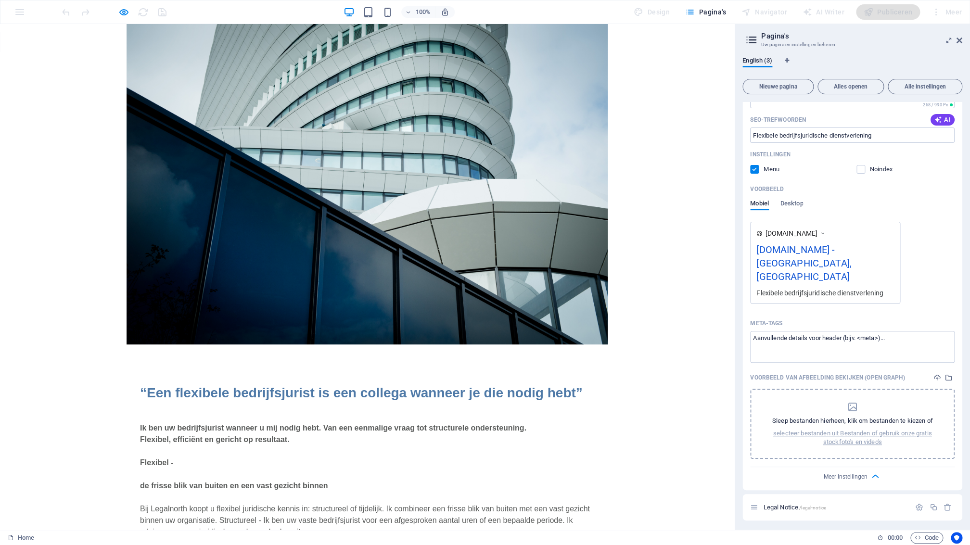
scroll to position [177, 0]
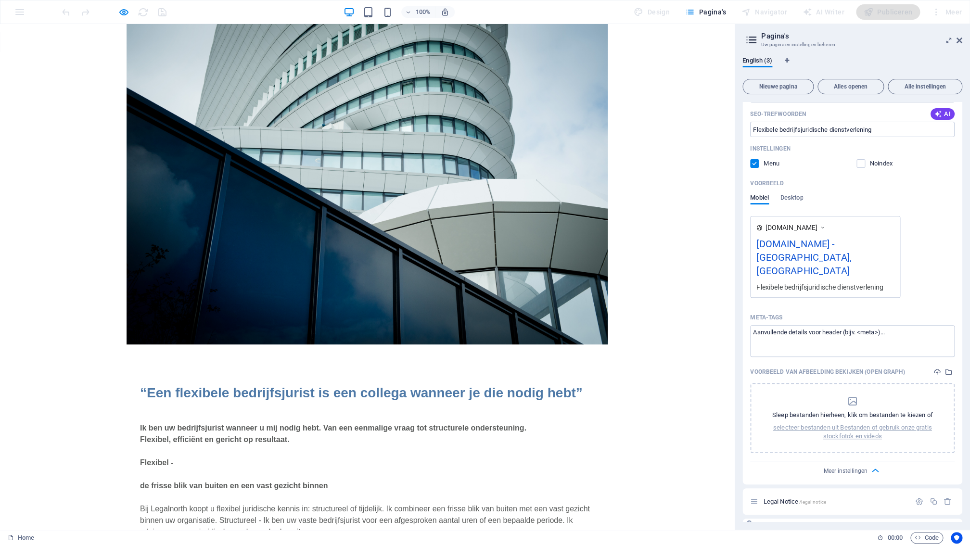
click at [917, 528] on icon "button" at bounding box center [919, 532] width 8 height 8
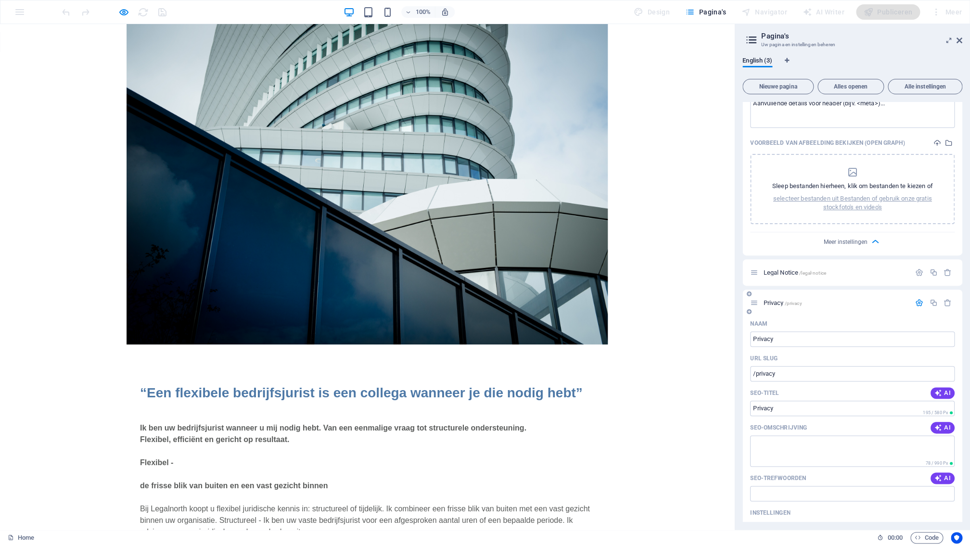
click at [863, 524] on label at bounding box center [861, 528] width 9 height 9
click at [862, 505] on div "Instellingen Menu Noindex" at bounding box center [852, 520] width 205 height 31
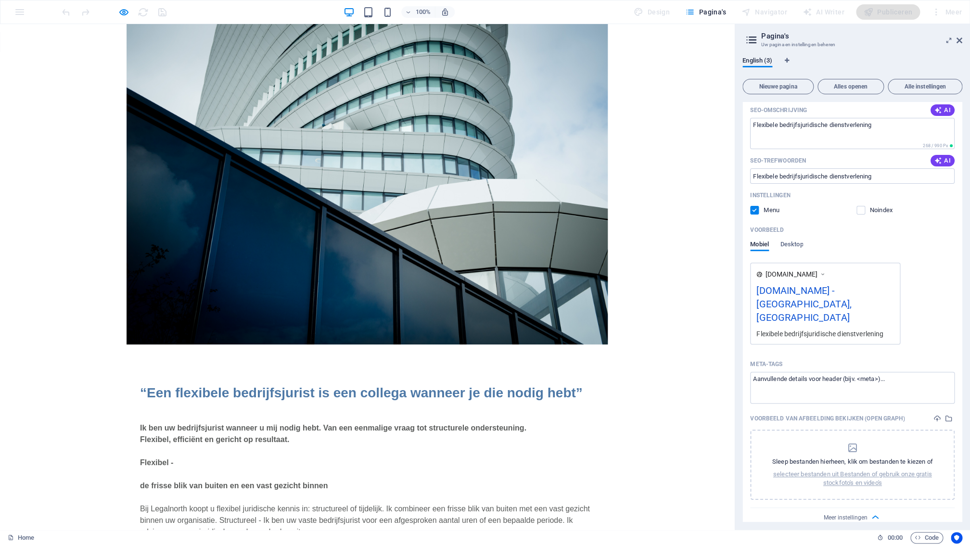
scroll to position [122, 0]
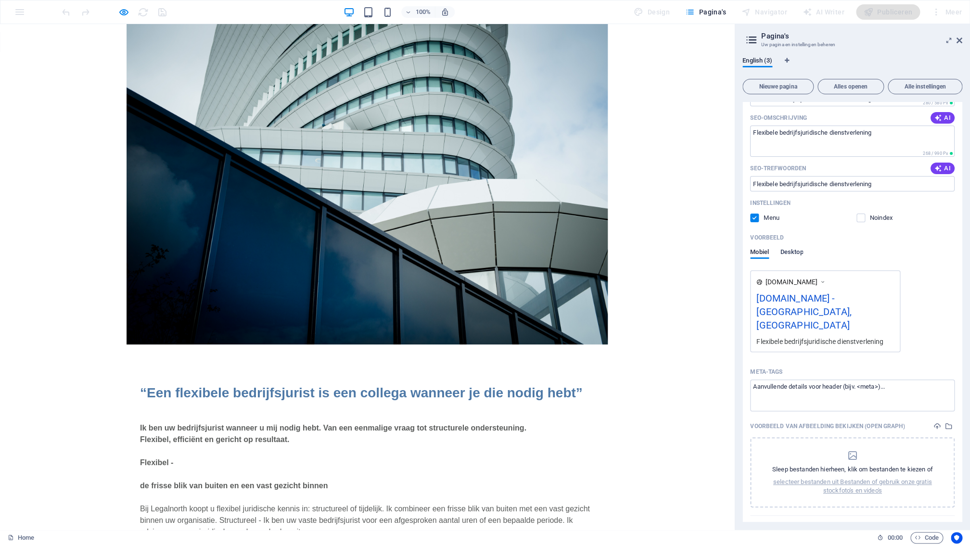
click at [793, 251] on span "Desktop" at bounding box center [792, 252] width 23 height 13
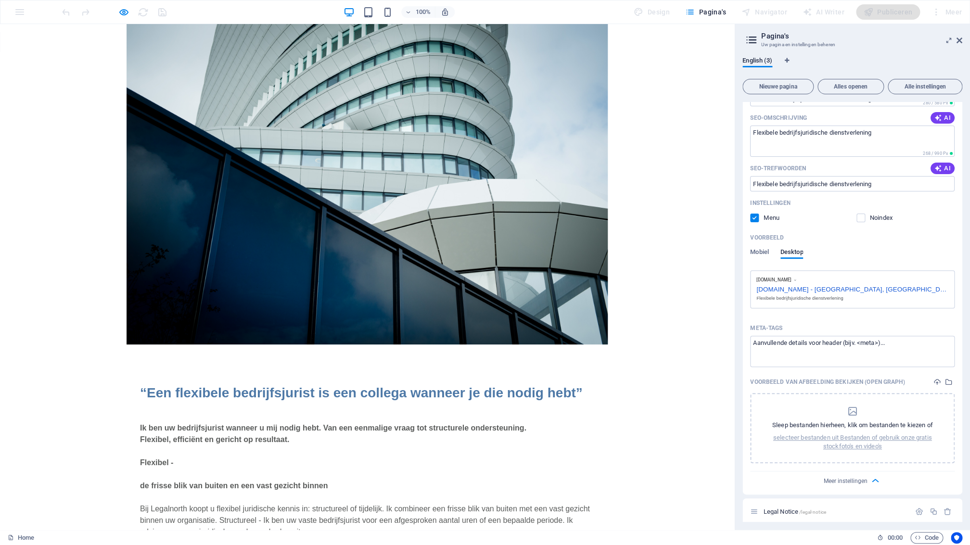
drag, startPoint x: 784, startPoint y: 282, endPoint x: 800, endPoint y: 280, distance: 15.5
click at [791, 282] on span "[DOMAIN_NAME]" at bounding box center [774, 280] width 35 height 6
click at [861, 219] on label at bounding box center [861, 218] width 9 height 9
click at [0, 0] on input "checkbox" at bounding box center [0, 0] width 0 height 0
click at [861, 219] on label at bounding box center [861, 218] width 9 height 9
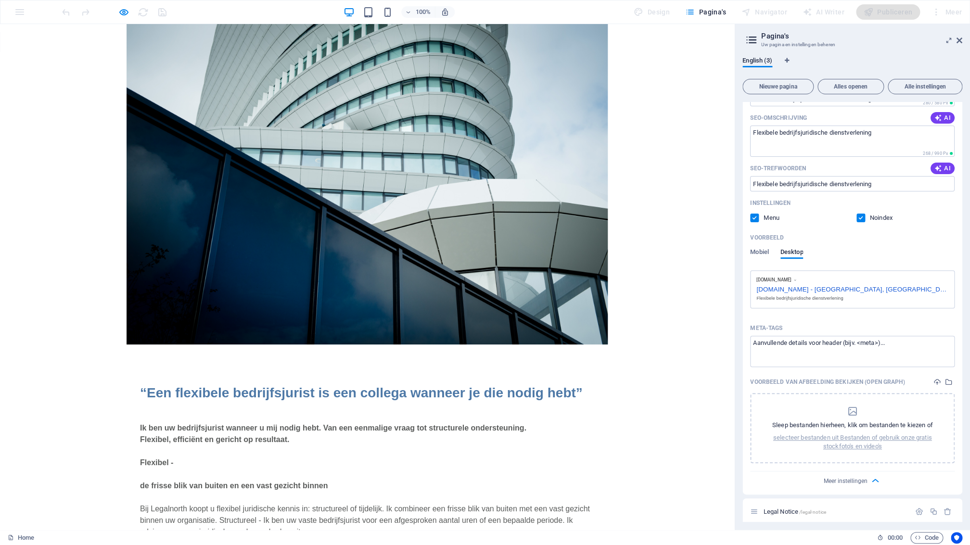
click at [783, 293] on div "www.example.com legalnorth.nl - Los Angeles, CA Flexibele bedrijfsjuridische di…" at bounding box center [852, 289] width 205 height 38
click at [782, 290] on div "www.example.com legalnorth.nl - Los Angeles, CA Flexibele bedrijfsjuridische di…" at bounding box center [852, 289] width 205 height 38
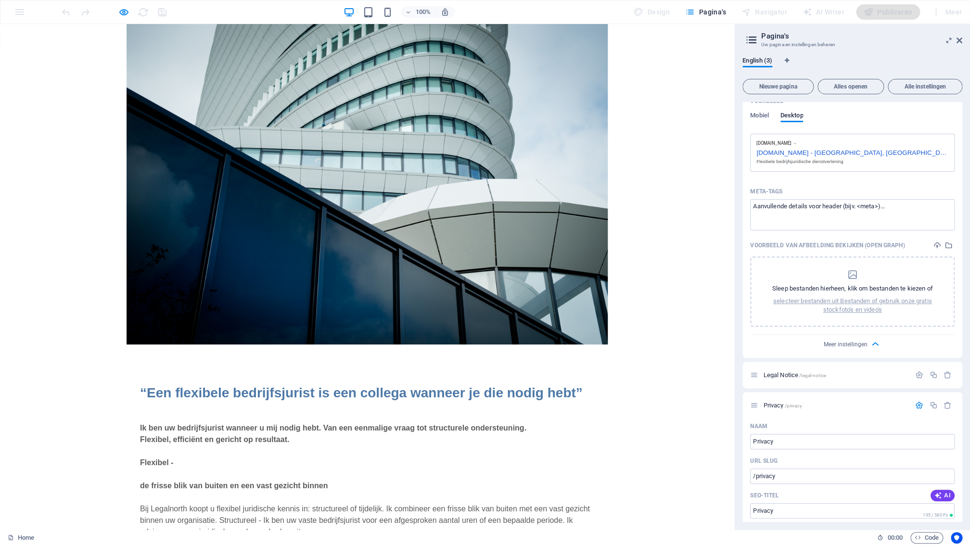
scroll to position [0, 0]
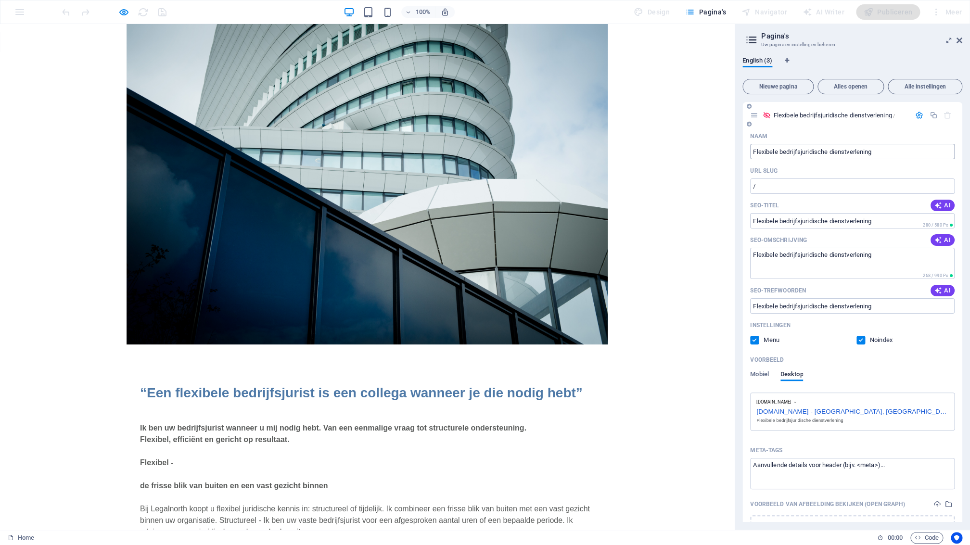
drag, startPoint x: 753, startPoint y: 152, endPoint x: 761, endPoint y: 152, distance: 8.7
click at [753, 152] on input "Flexibele bedrijfsjuridische dienstverlening" at bounding box center [852, 151] width 205 height 15
type input "Home - Flexibele bedrijfsjuridische dienstverlening"
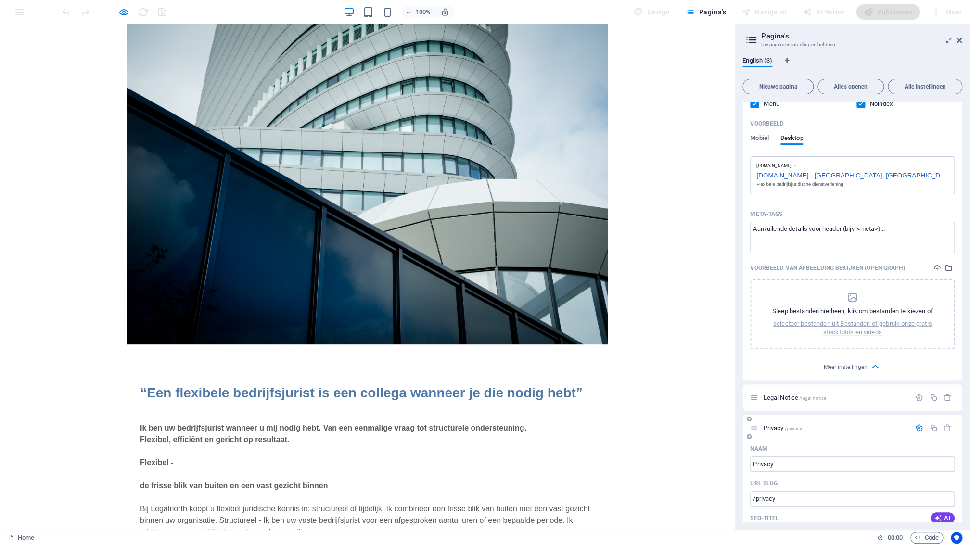
scroll to position [518, 0]
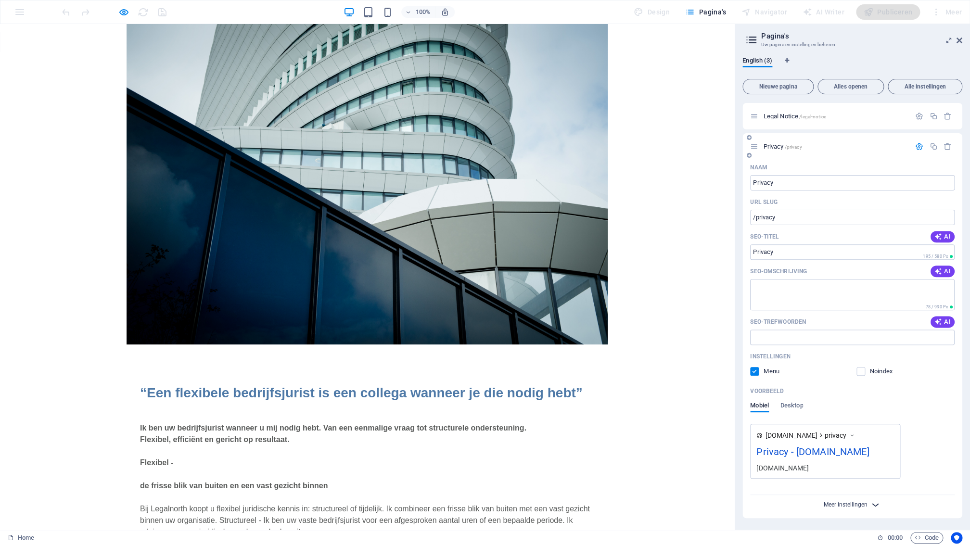
click at [833, 503] on span "Meer instellingen" at bounding box center [846, 504] width 44 height 7
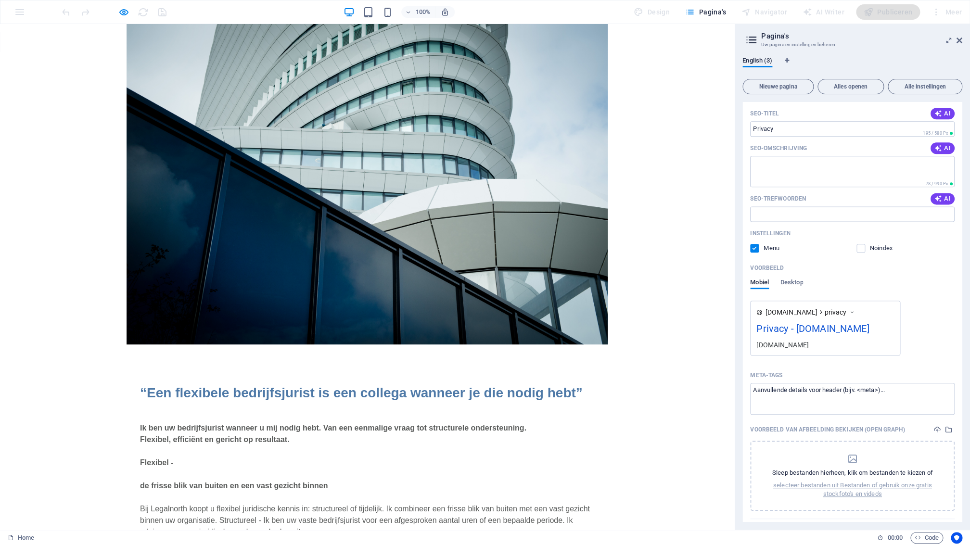
scroll to position [665, 0]
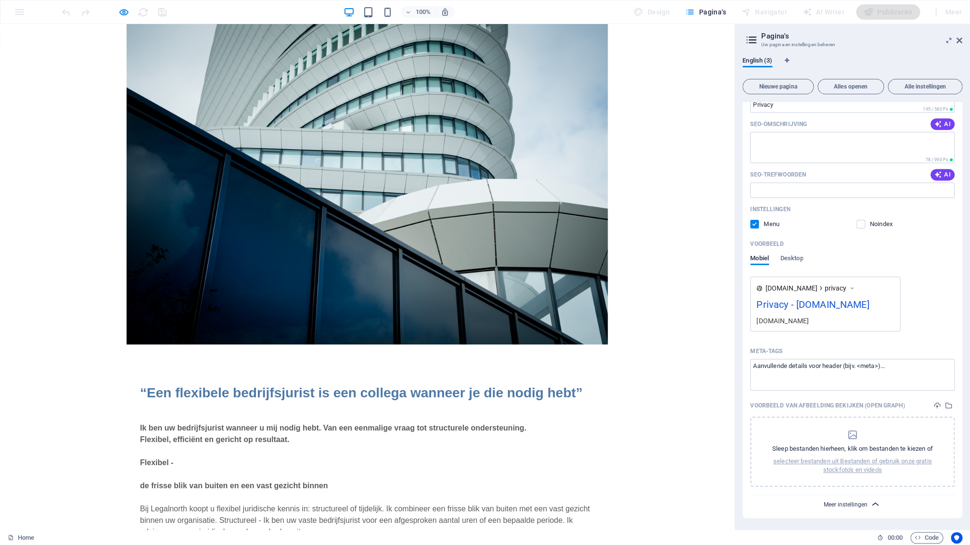
click at [838, 503] on span "Meer instellingen" at bounding box center [846, 504] width 44 height 7
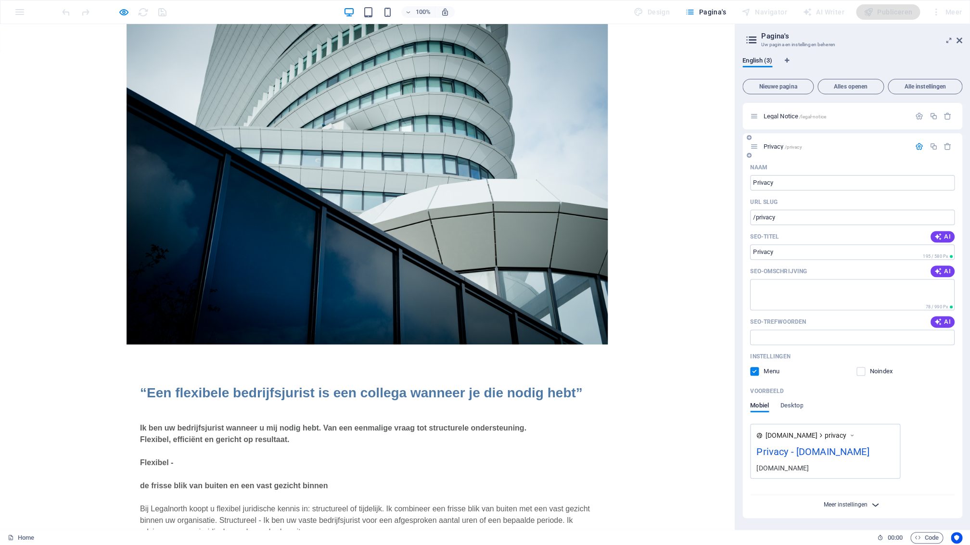
scroll to position [518, 0]
click at [757, 371] on label at bounding box center [754, 371] width 9 height 9
click at [755, 372] on label at bounding box center [754, 371] width 9 height 9
click at [0, 0] on input "checkbox" at bounding box center [0, 0] width 0 height 0
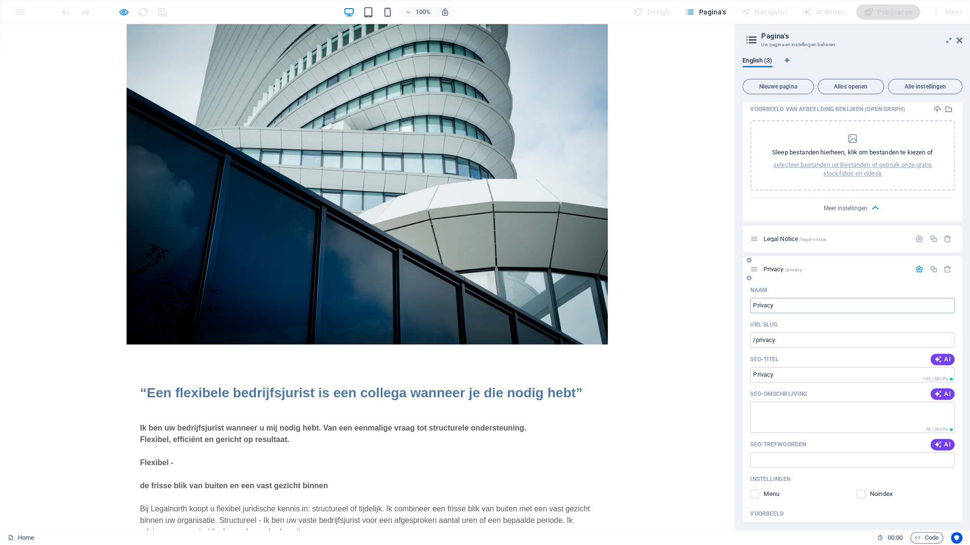
scroll to position [392, 0]
click at [947, 274] on icon "button" at bounding box center [948, 273] width 8 height 8
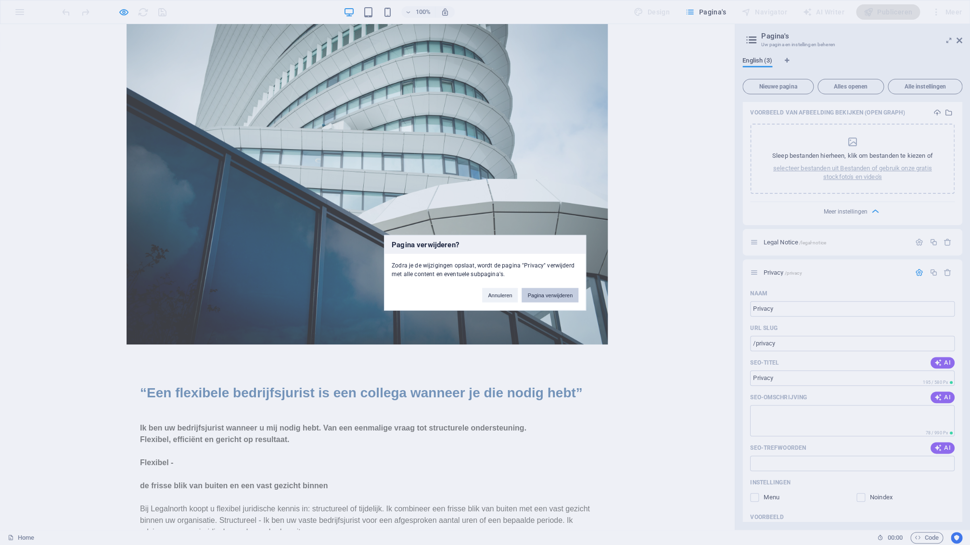
click at [543, 295] on button "Pagina verwijderen" at bounding box center [550, 295] width 57 height 14
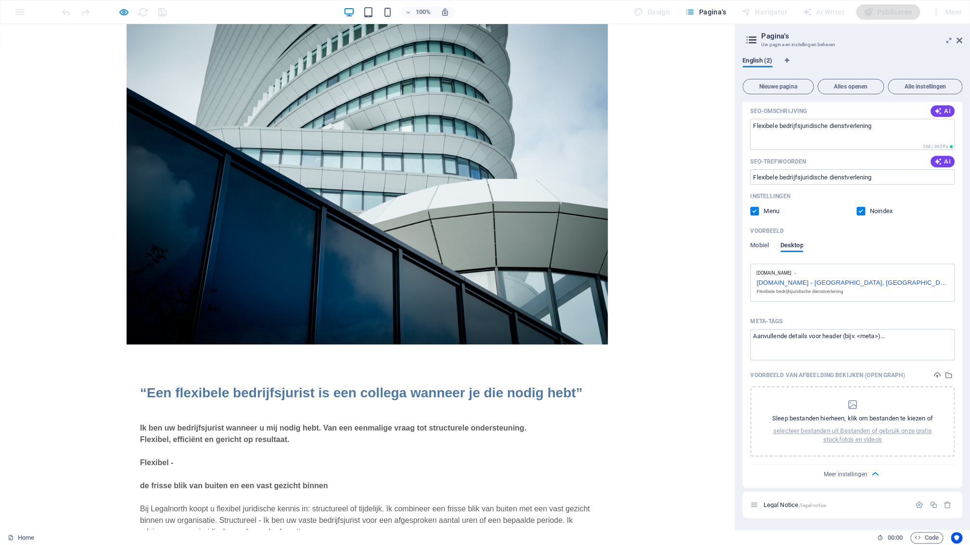
scroll to position [129, 0]
click at [949, 505] on icon "button" at bounding box center [948, 505] width 8 height 8
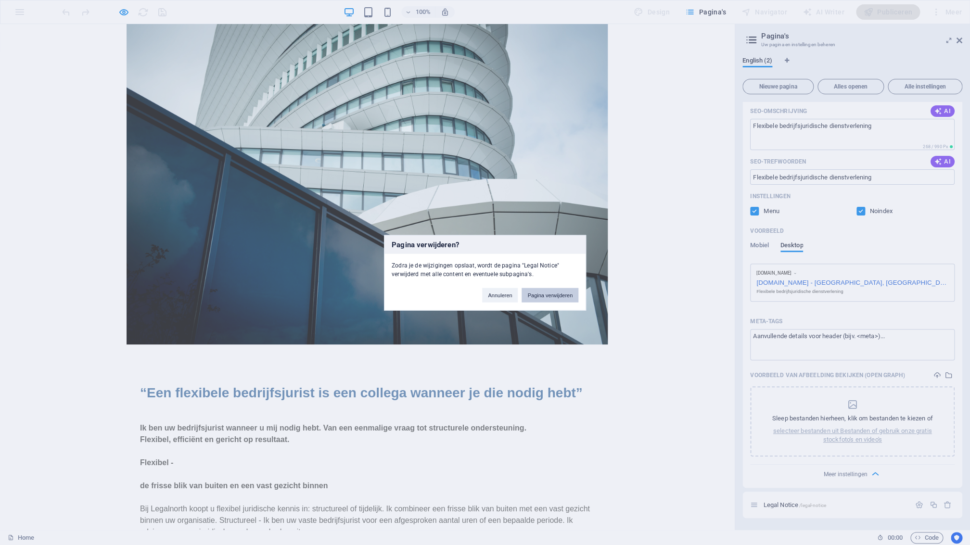
click at [556, 298] on button "Pagina verwijderen" at bounding box center [550, 295] width 57 height 14
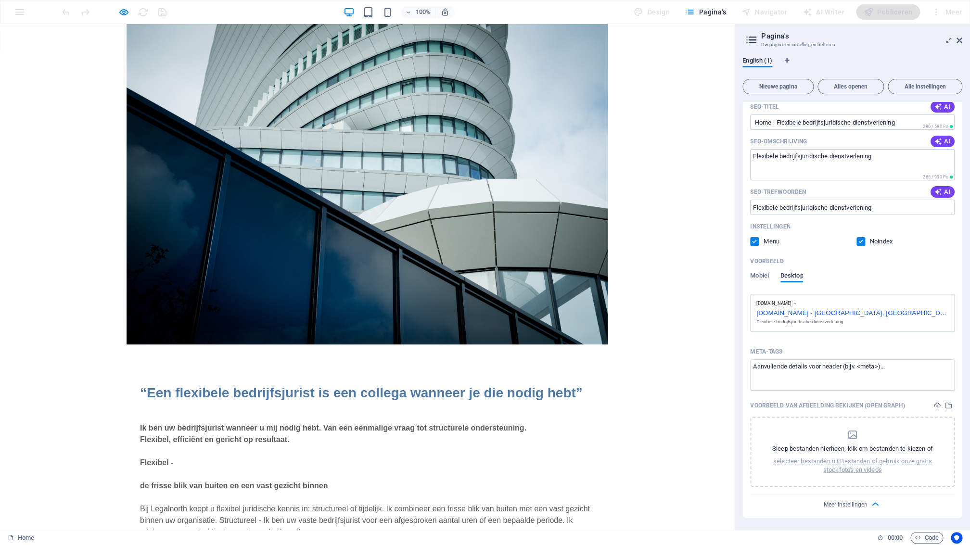
scroll to position [99, 0]
click at [828, 313] on div "[DOMAIN_NAME] - [GEOGRAPHIC_DATA], [GEOGRAPHIC_DATA]" at bounding box center [853, 312] width 192 height 10
click at [825, 313] on div "[DOMAIN_NAME] - [GEOGRAPHIC_DATA], [GEOGRAPHIC_DATA]" at bounding box center [853, 312] width 192 height 10
click at [826, 314] on div "[DOMAIN_NAME] - [GEOGRAPHIC_DATA], [GEOGRAPHIC_DATA]" at bounding box center [853, 312] width 192 height 10
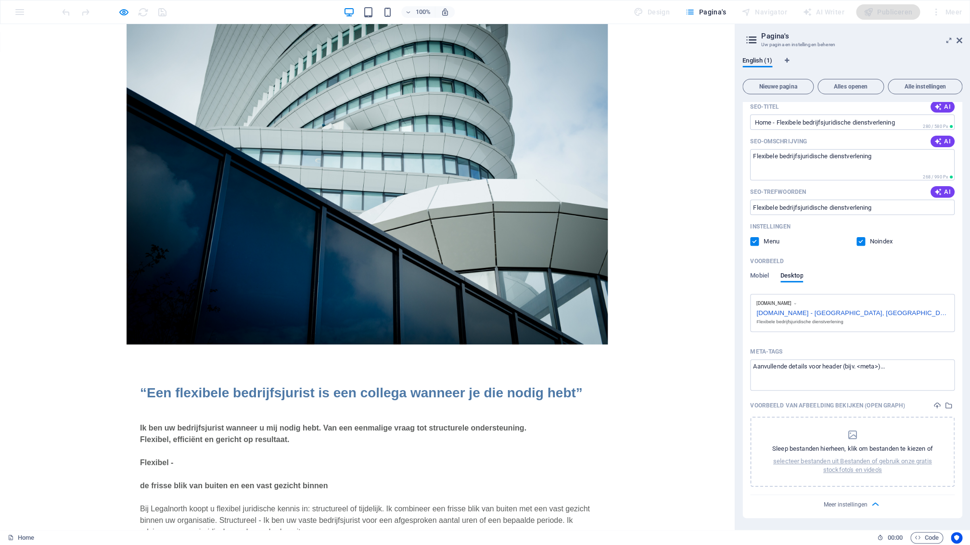
click at [797, 304] on icon at bounding box center [795, 304] width 4 height 6
click at [791, 303] on span "[DOMAIN_NAME]" at bounding box center [774, 304] width 35 height 6
click at [797, 302] on icon at bounding box center [795, 304] width 4 height 6
click at [757, 274] on span "Mobiel" at bounding box center [759, 276] width 19 height 13
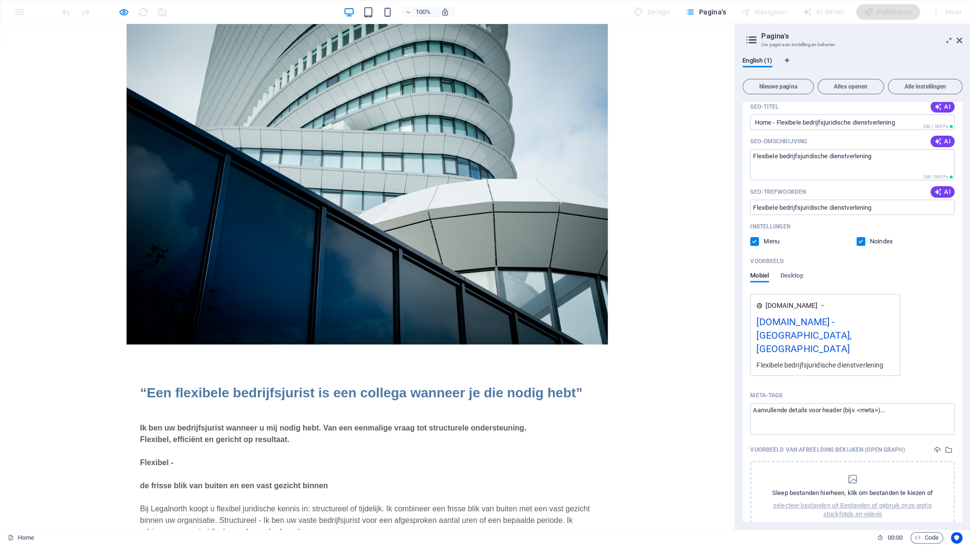
drag, startPoint x: 784, startPoint y: 321, endPoint x: 816, endPoint y: 322, distance: 31.3
click at [816, 322] on div "[DOMAIN_NAME] - [GEOGRAPHIC_DATA], [GEOGRAPHIC_DATA]" at bounding box center [826, 338] width 138 height 46
drag, startPoint x: 824, startPoint y: 321, endPoint x: 858, endPoint y: 332, distance: 36.1
click at [874, 322] on div "[DOMAIN_NAME] - [GEOGRAPHIC_DATA], [GEOGRAPHIC_DATA]" at bounding box center [826, 338] width 138 height 46
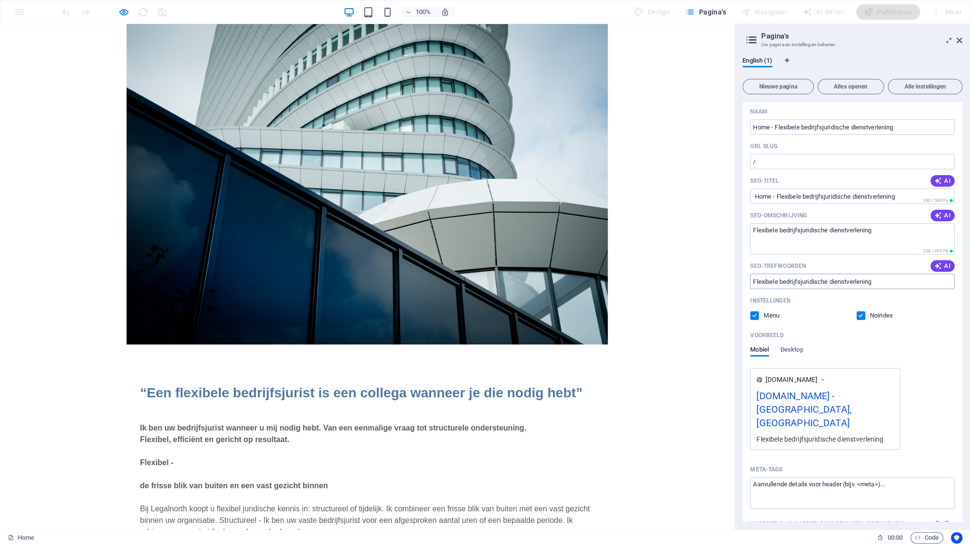
scroll to position [24, 0]
click at [861, 317] on label at bounding box center [861, 316] width 9 height 9
click at [0, 0] on input "checkbox" at bounding box center [0, 0] width 0 height 0
click at [757, 318] on label at bounding box center [754, 316] width 9 height 9
click at [0, 0] on input "checkbox" at bounding box center [0, 0] width 0 height 0
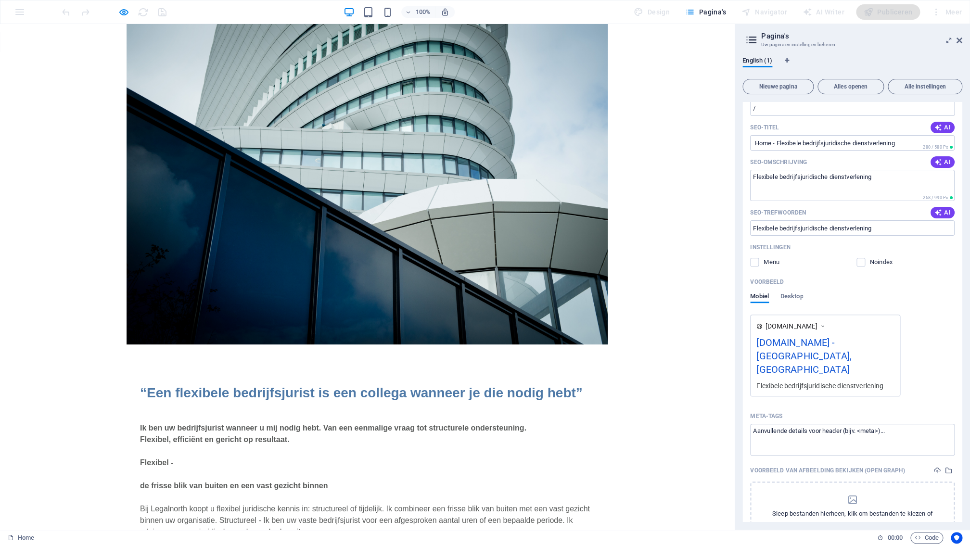
scroll to position [85, 0]
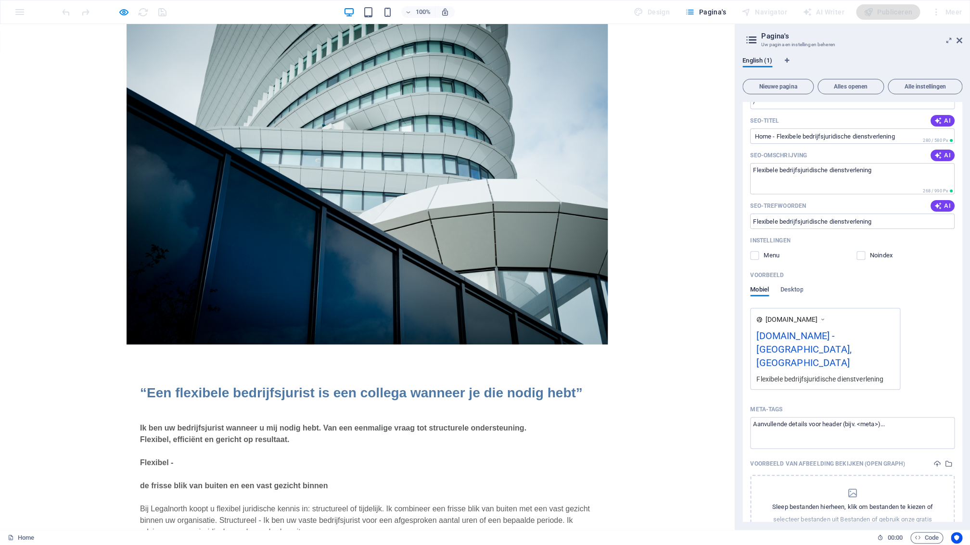
click at [826, 284] on div "Voorbeeld Mobiel Desktop" at bounding box center [852, 288] width 205 height 40
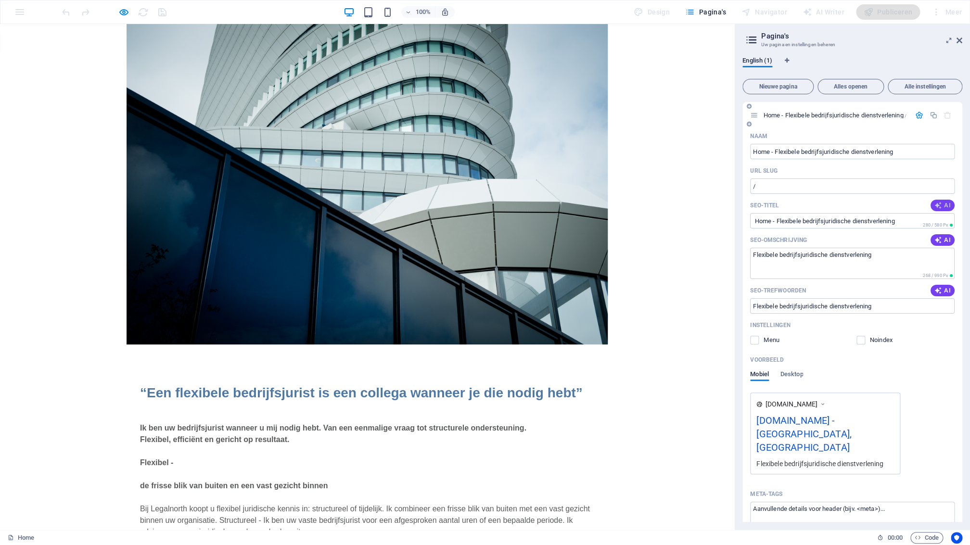
click at [947, 205] on span "AI" at bounding box center [943, 206] width 16 height 8
type input "Flexible Legal Support Services"
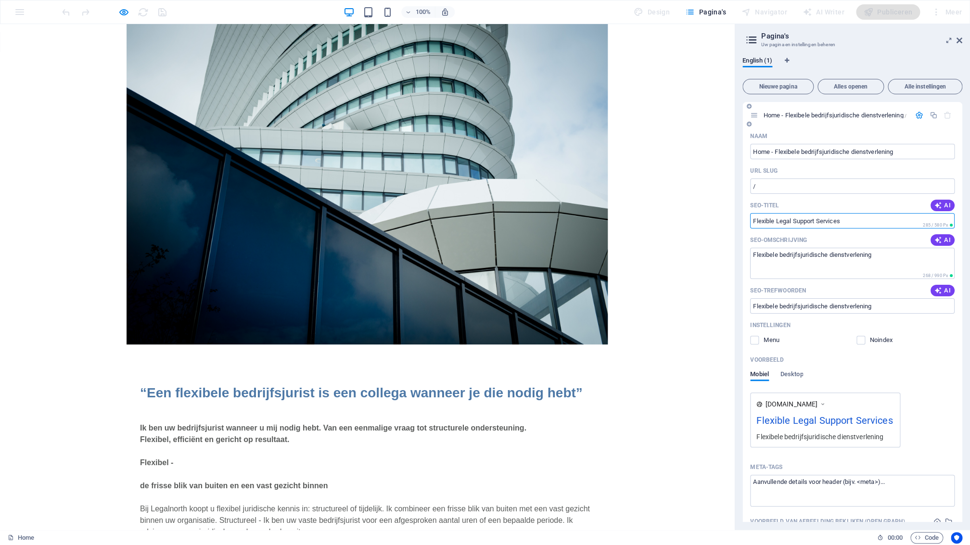
drag, startPoint x: 845, startPoint y: 220, endPoint x: 747, endPoint y: 217, distance: 97.3
click at [750, 217] on input "Flexible Legal Support Services" at bounding box center [852, 220] width 205 height 15
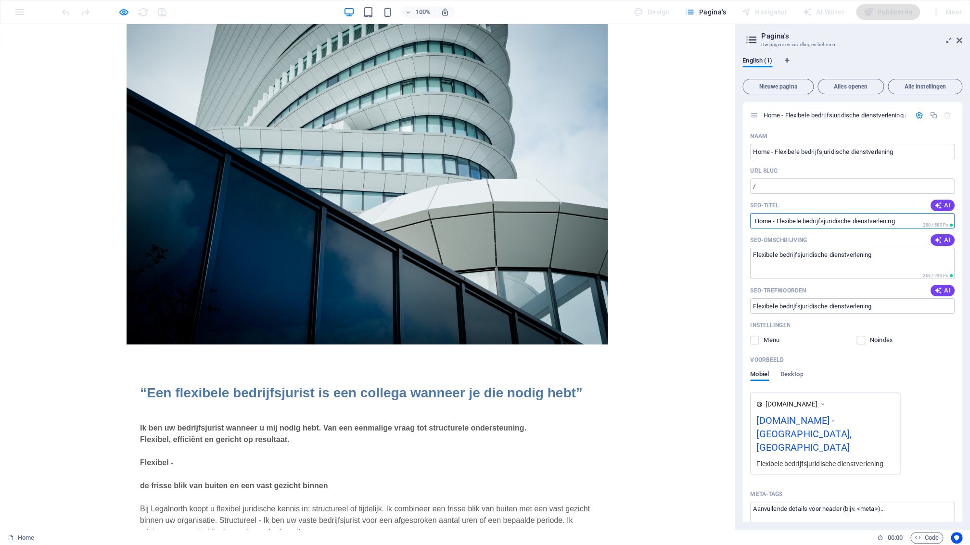
click at [753, 41] on icon at bounding box center [751, 39] width 14 height 13
click at [960, 39] on icon at bounding box center [960, 41] width 6 height 8
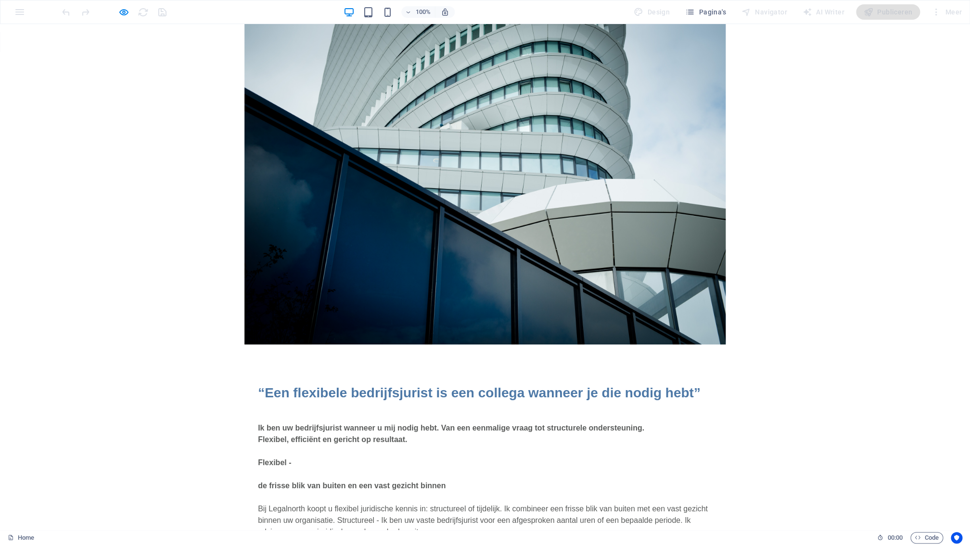
click at [752, 194] on figure at bounding box center [485, 184] width 970 height 321
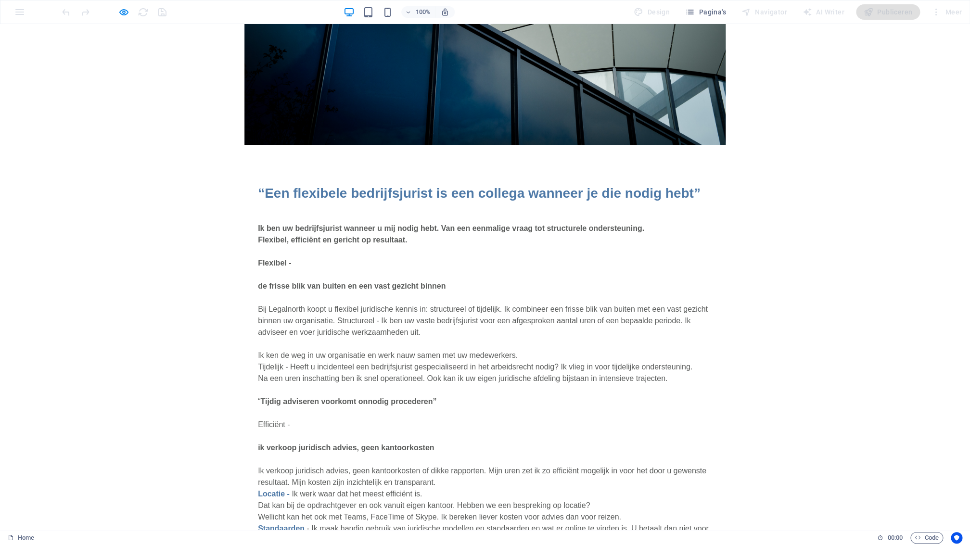
scroll to position [596, 0]
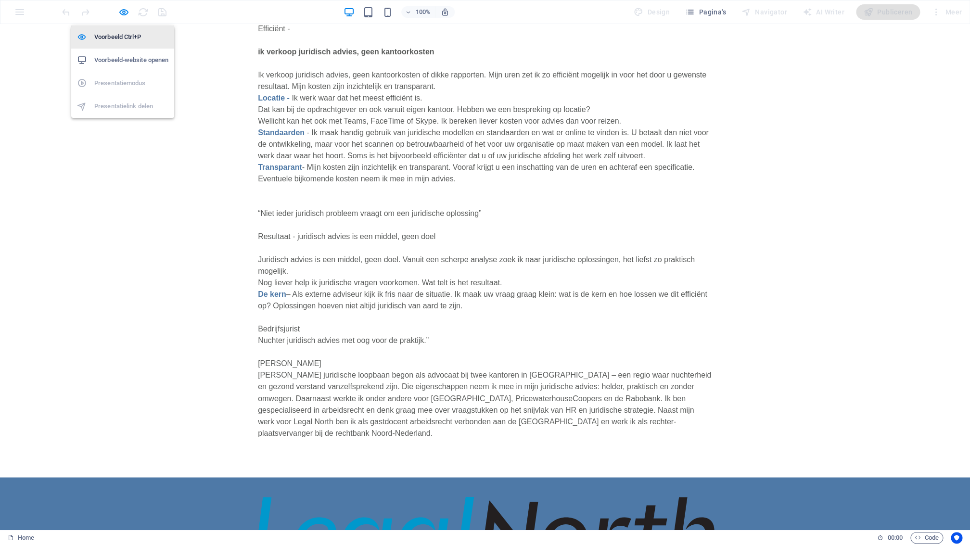
click at [113, 40] on h6 "Voorbeeld Ctrl+P" at bounding box center [131, 37] width 74 height 12
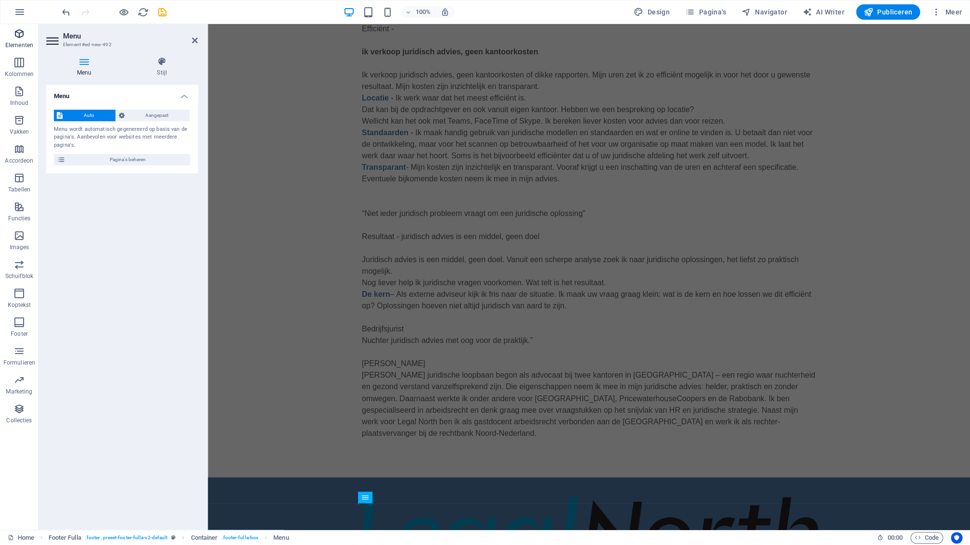
click at [20, 40] on span "Elementen" at bounding box center [19, 39] width 38 height 23
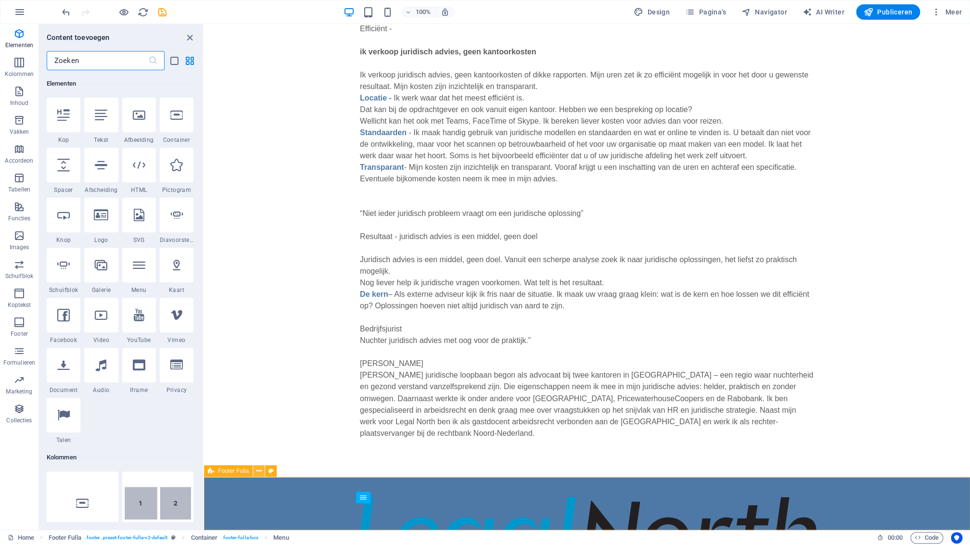
click at [257, 472] on icon at bounding box center [259, 471] width 5 height 10
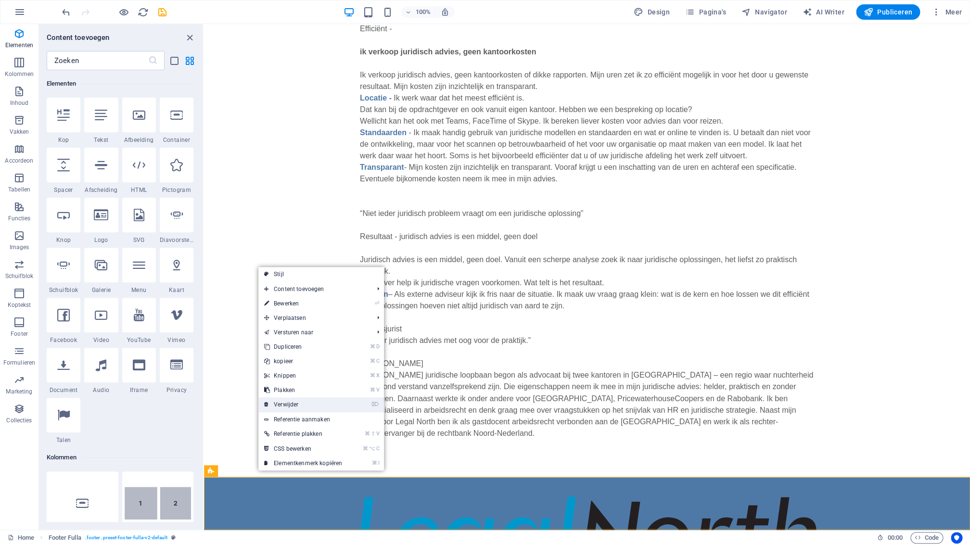
click at [305, 403] on link "⌦ Verwijder" at bounding box center [303, 405] width 90 height 14
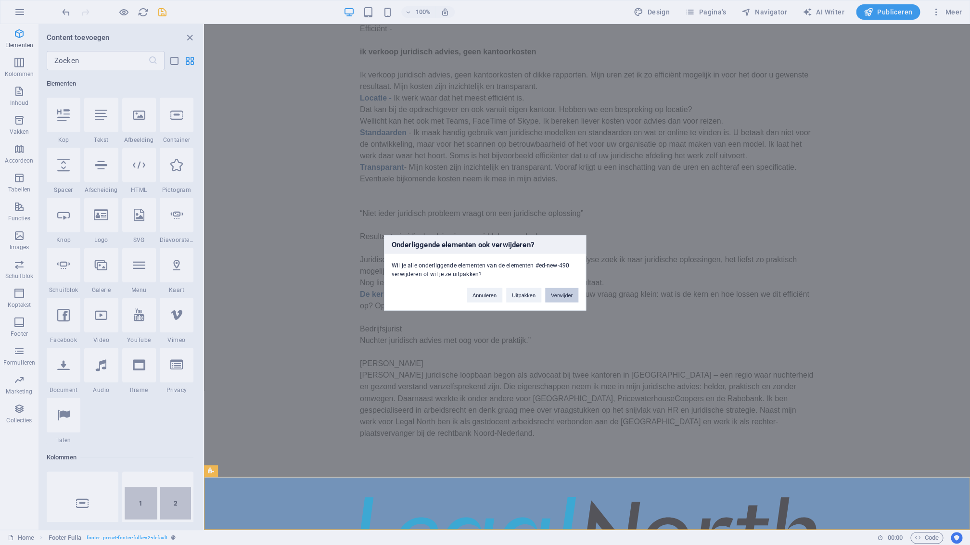
click at [564, 296] on button "Verwijder" at bounding box center [561, 295] width 33 height 14
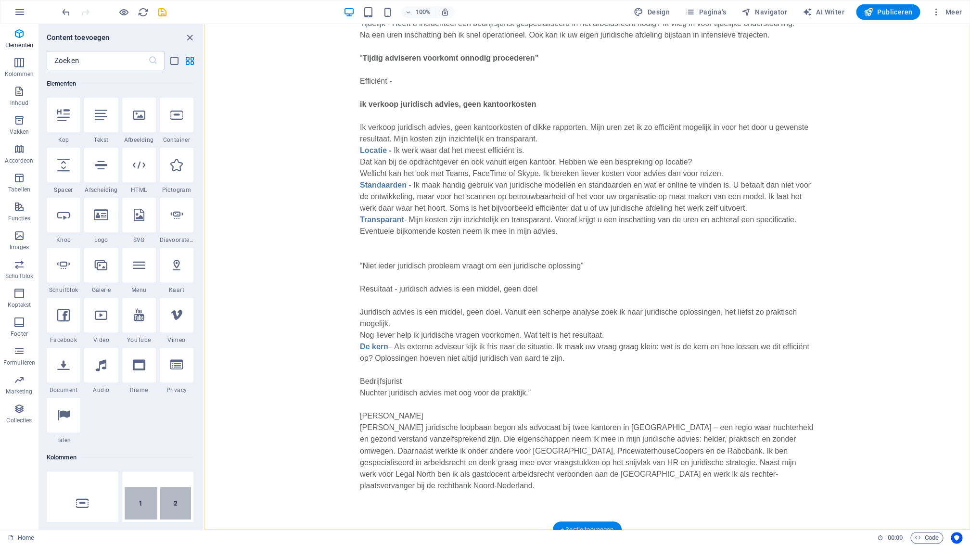
click at [560, 524] on div "+ Sectie toevoegen" at bounding box center [587, 530] width 69 height 16
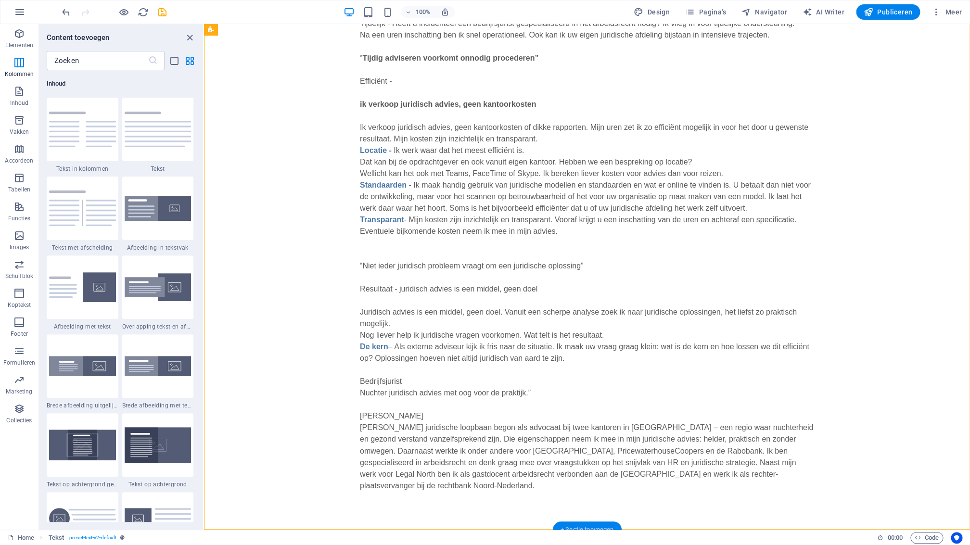
scroll to position [1581, 0]
click at [22, 322] on icon "button" at bounding box center [19, 323] width 12 height 12
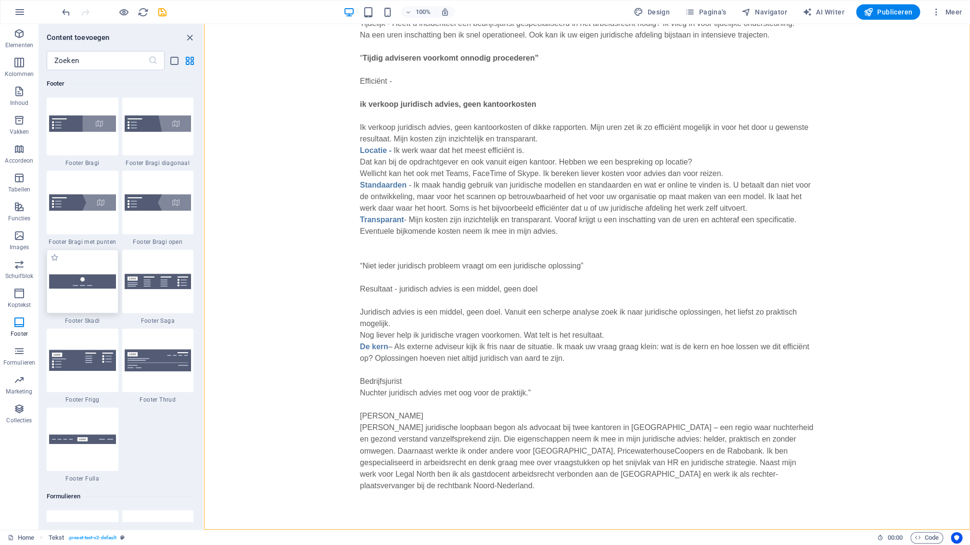
scroll to position [6497, 0]
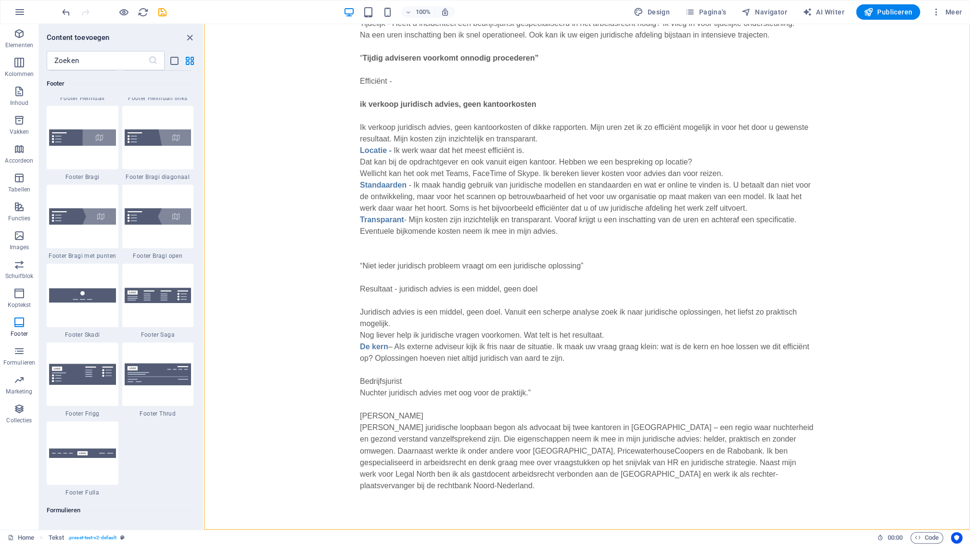
click at [110, 298] on img at bounding box center [82, 295] width 67 height 14
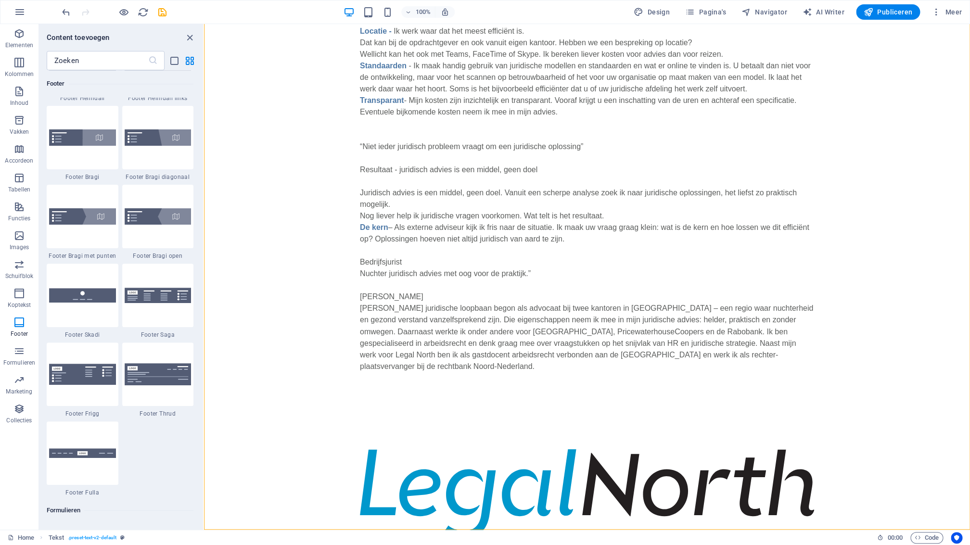
select select "rem"
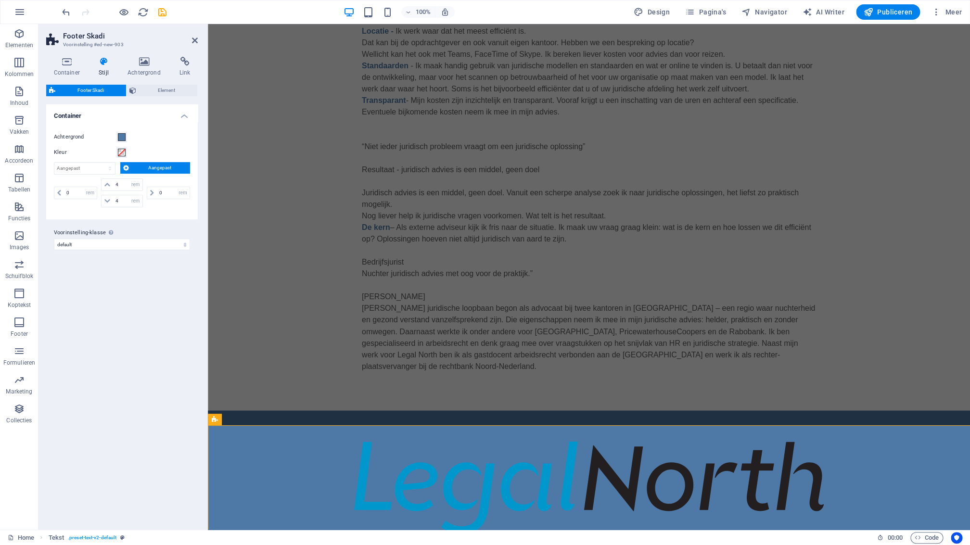
scroll to position [647, 0]
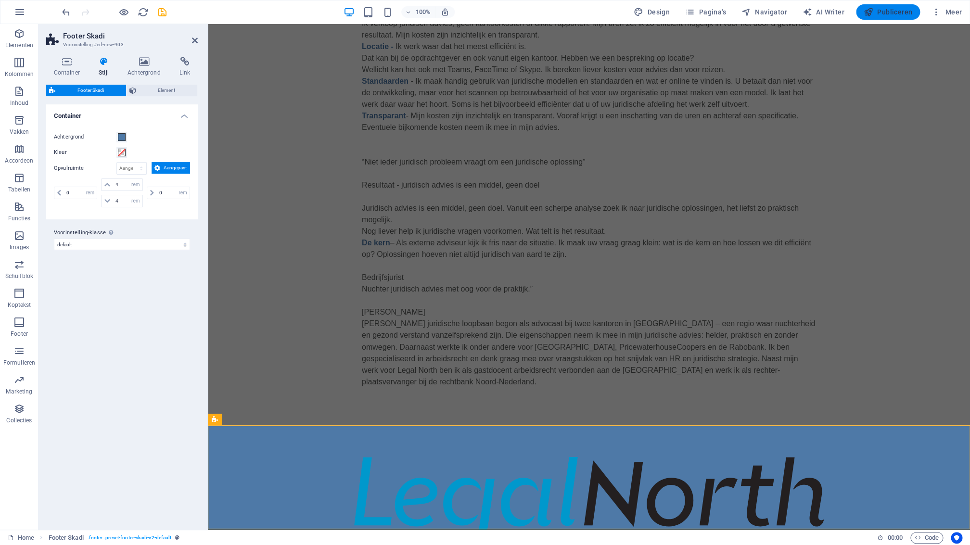
click at [899, 13] on span "Publiceren" at bounding box center [888, 12] width 49 height 10
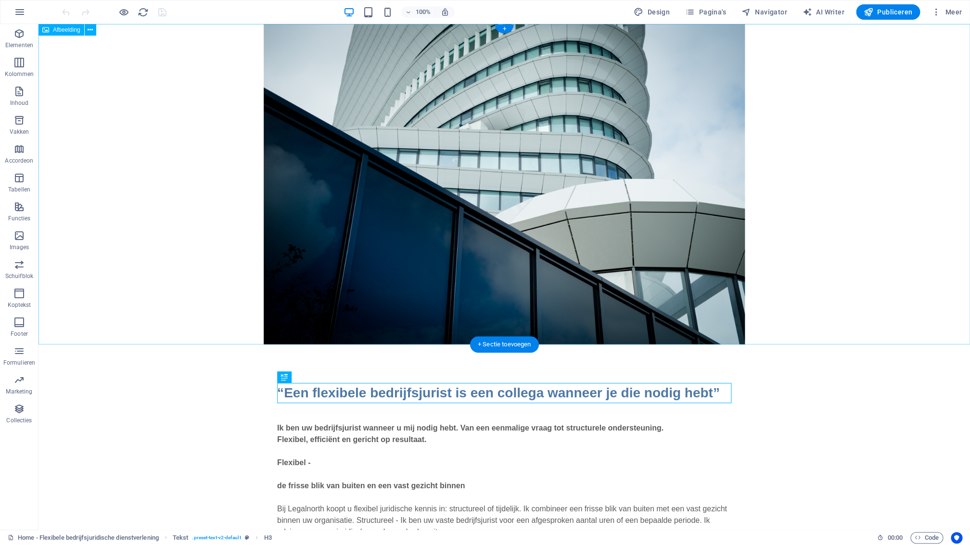
scroll to position [647, 0]
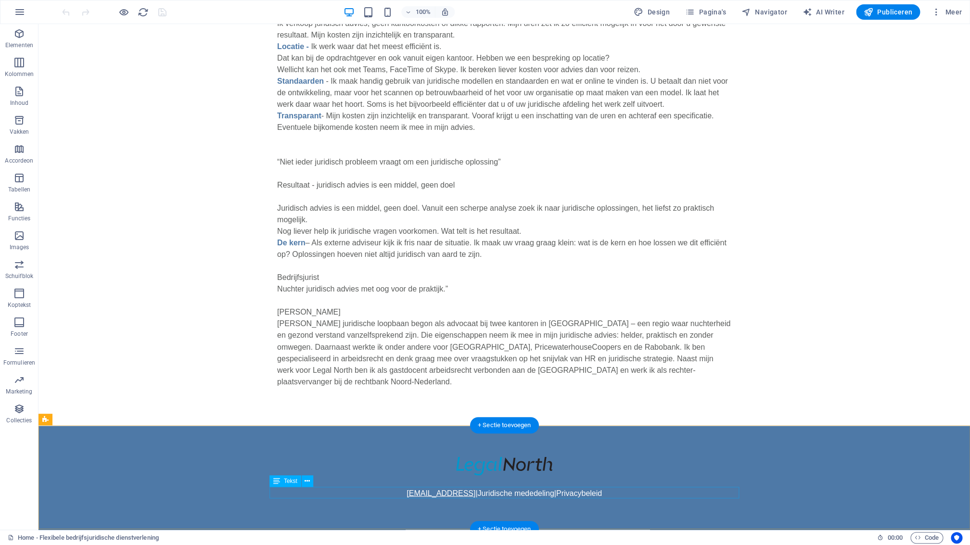
click at [436, 494] on link "[EMAIL_ADDRESS]" at bounding box center [441, 493] width 69 height 8
click at [292, 484] on span "Tekst" at bounding box center [290, 481] width 13 height 6
click at [407, 493] on link "[EMAIL_ADDRESS]" at bounding box center [441, 493] width 69 height 8
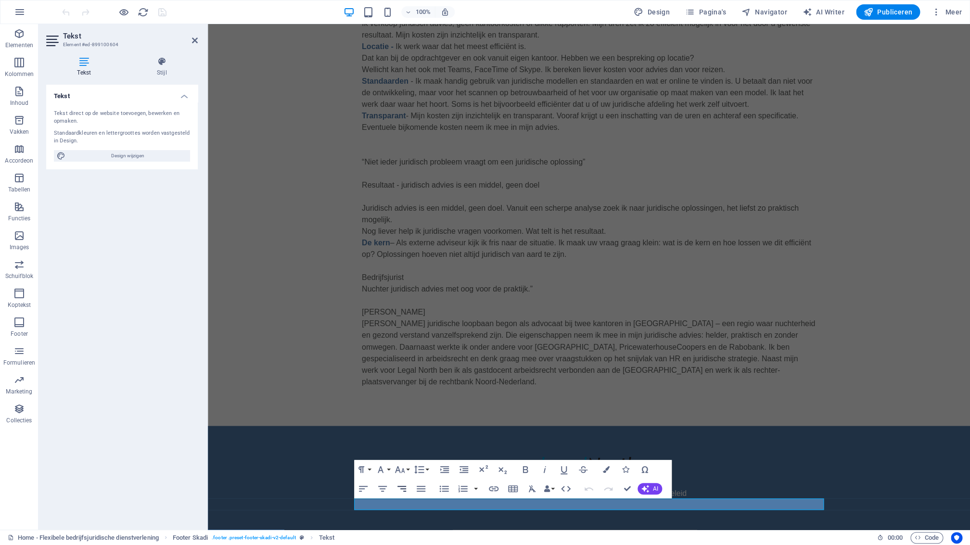
scroll to position [636, 0]
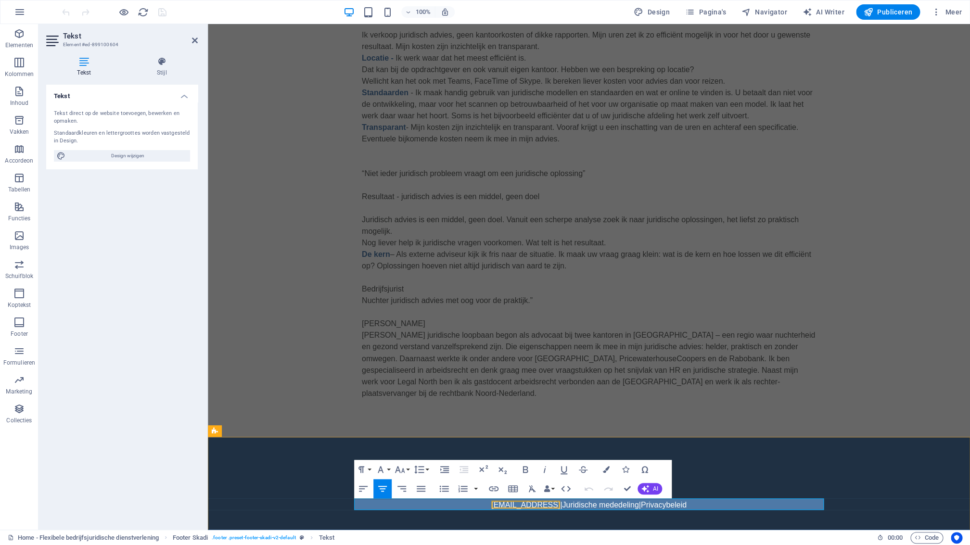
click at [523, 504] on link "[EMAIL_ADDRESS]" at bounding box center [525, 504] width 69 height 8
click at [562, 505] on link "Juridische mededeling" at bounding box center [600, 504] width 77 height 8
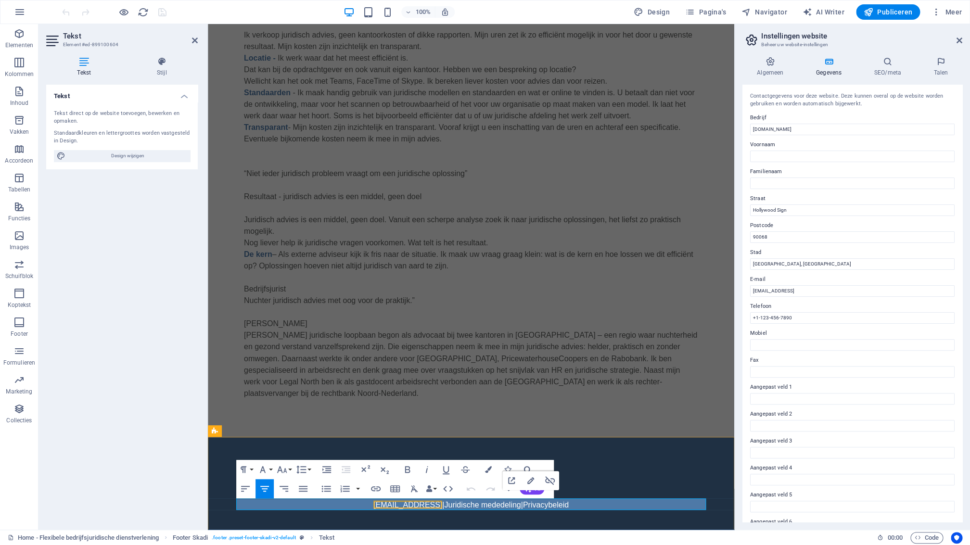
click at [442, 506] on link "[EMAIL_ADDRESS]" at bounding box center [407, 504] width 69 height 8
click at [462, 505] on link "[EMAIL_ADDRESS]" at bounding box center [427, 504] width 69 height 8
click at [462, 503] on link "[EMAIL_ADDRESS]" at bounding box center [427, 504] width 69 height 8
click at [768, 156] on input "Voornaam" at bounding box center [852, 157] width 205 height 12
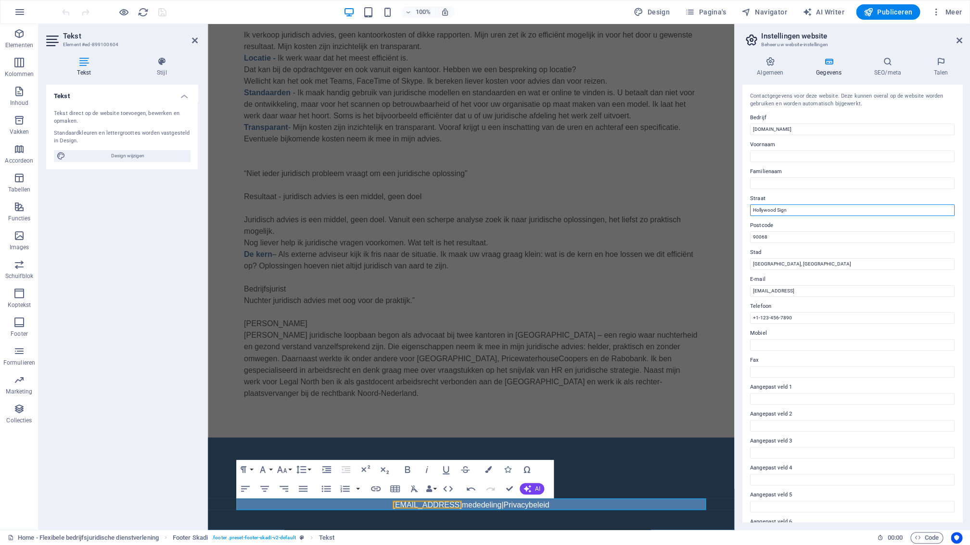
drag, startPoint x: 793, startPoint y: 211, endPoint x: 750, endPoint y: 210, distance: 42.8
click at [751, 209] on input "Hollywood Sign" at bounding box center [852, 211] width 205 height 12
click at [767, 205] on input "Straat" at bounding box center [852, 211] width 205 height 12
paste input "[STREET_ADDRESS] ● 9722 JE [GEOGRAPHIC_DATA]"
drag, startPoint x: 844, startPoint y: 209, endPoint x: 802, endPoint y: 208, distance: 41.4
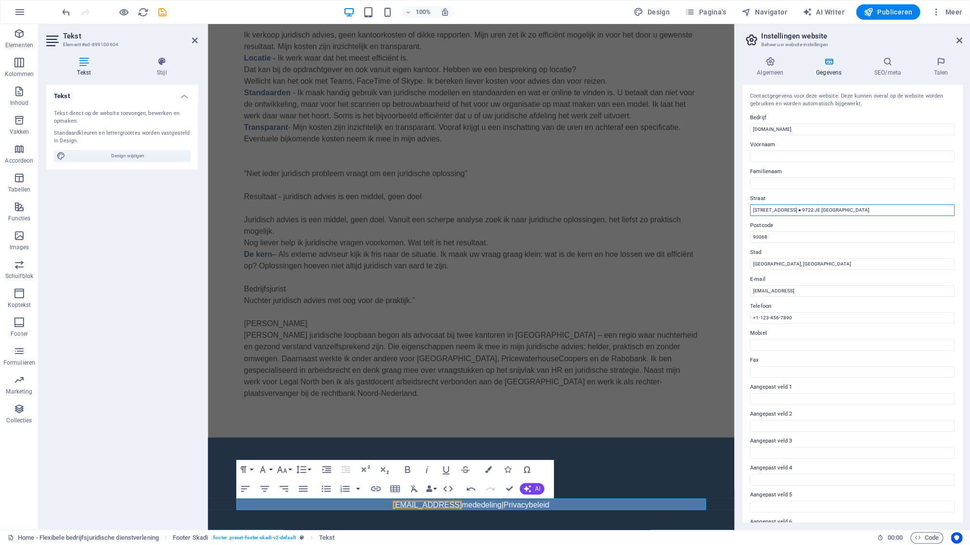
click at [793, 210] on input "[STREET_ADDRESS] ● 9722 JE [GEOGRAPHIC_DATA]" at bounding box center [852, 211] width 205 height 12
type input "[STREET_ADDRESS]"
drag, startPoint x: 766, startPoint y: 236, endPoint x: 752, endPoint y: 235, distance: 14.0
click at [750, 236] on input "90068" at bounding box center [852, 237] width 205 height 12
paste input "● 9722 JE [GEOGRAPHIC_DATA]"
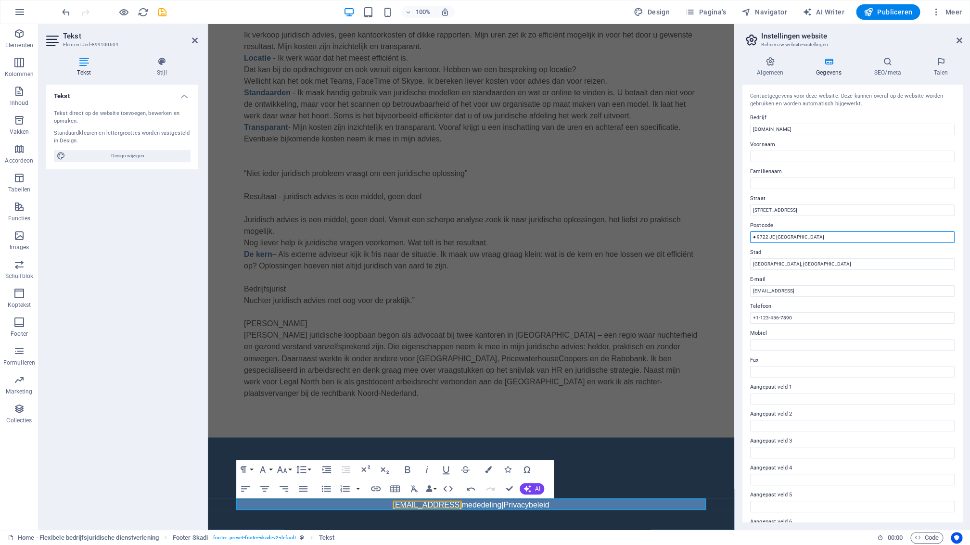
drag, startPoint x: 776, startPoint y: 237, endPoint x: 810, endPoint y: 237, distance: 34.2
click at [811, 236] on input "● 9722 JE [GEOGRAPHIC_DATA]" at bounding box center [852, 237] width 205 height 12
drag, startPoint x: 758, startPoint y: 236, endPoint x: 756, endPoint y: 248, distance: 12.7
click at [758, 236] on input "● 9722 JE" at bounding box center [852, 237] width 205 height 12
type input "9722 JE"
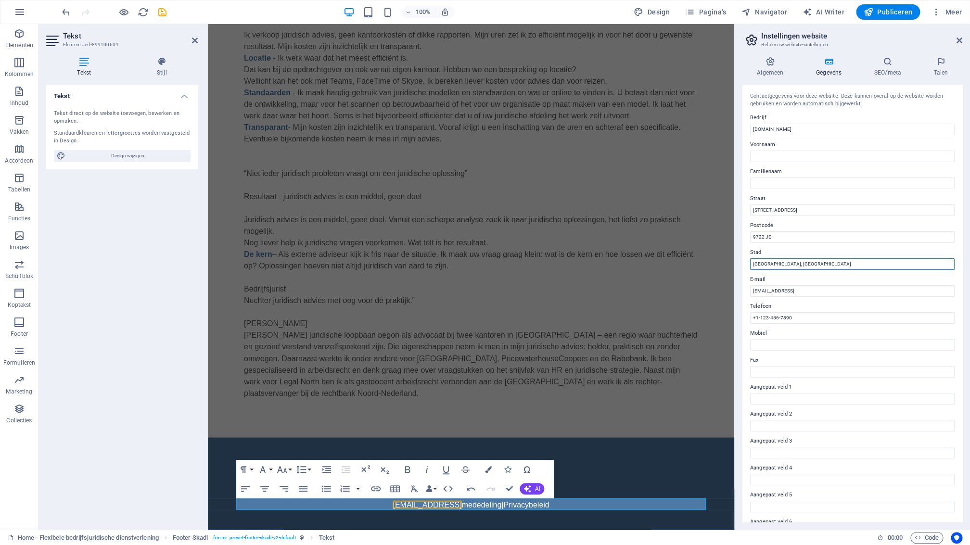
drag, startPoint x: 792, startPoint y: 263, endPoint x: 748, endPoint y: 263, distance: 43.8
click at [750, 266] on input "[GEOGRAPHIC_DATA], [GEOGRAPHIC_DATA]" at bounding box center [852, 264] width 205 height 12
paste input "[GEOGRAPHIC_DATA]"
type input "[GEOGRAPHIC_DATA]"
drag, startPoint x: 860, startPoint y: 289, endPoint x: 745, endPoint y: 291, distance: 115.0
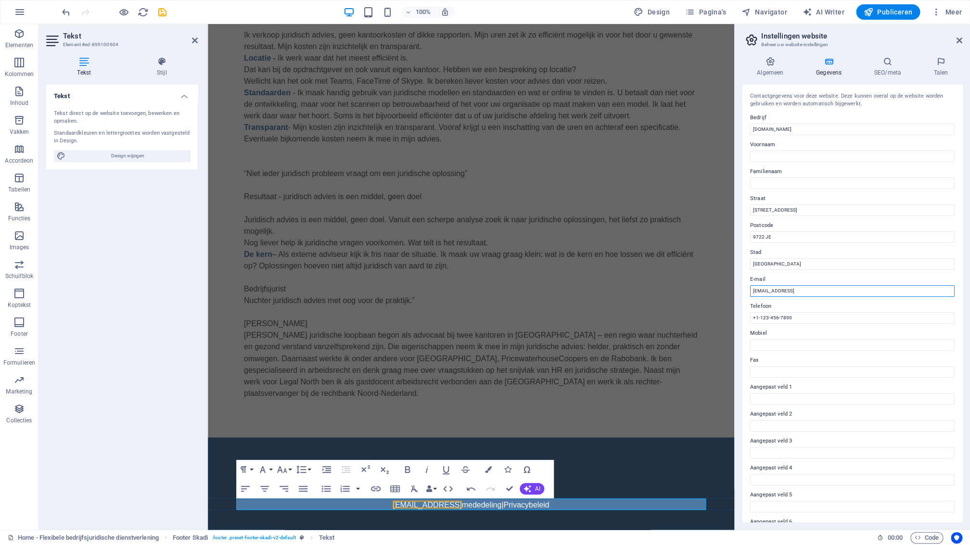
click at [750, 291] on input "[EMAIL_ADDRESS]" at bounding box center [852, 291] width 205 height 12
paste input "[PERSON_NAME]@legalnorth.n"
type input "[PERSON_NAME][EMAIL_ADDRESS][DOMAIN_NAME]"
drag, startPoint x: 777, startPoint y: 319, endPoint x: 747, endPoint y: 324, distance: 30.3
click at [750, 322] on input "+1-123-456-7890" at bounding box center [852, 318] width 205 height 12
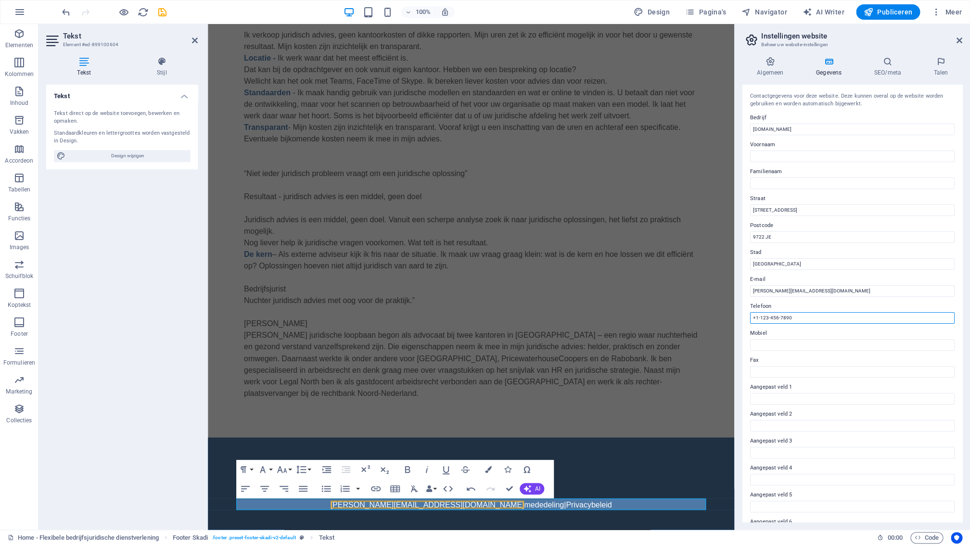
paste input "06-23088552"
type input "06-23088552"
click at [753, 318] on input "06-23088552" at bounding box center [852, 318] width 205 height 12
drag, startPoint x: 785, startPoint y: 318, endPoint x: 748, endPoint y: 316, distance: 37.6
click at [750, 316] on input "06-23088552" at bounding box center [852, 318] width 205 height 12
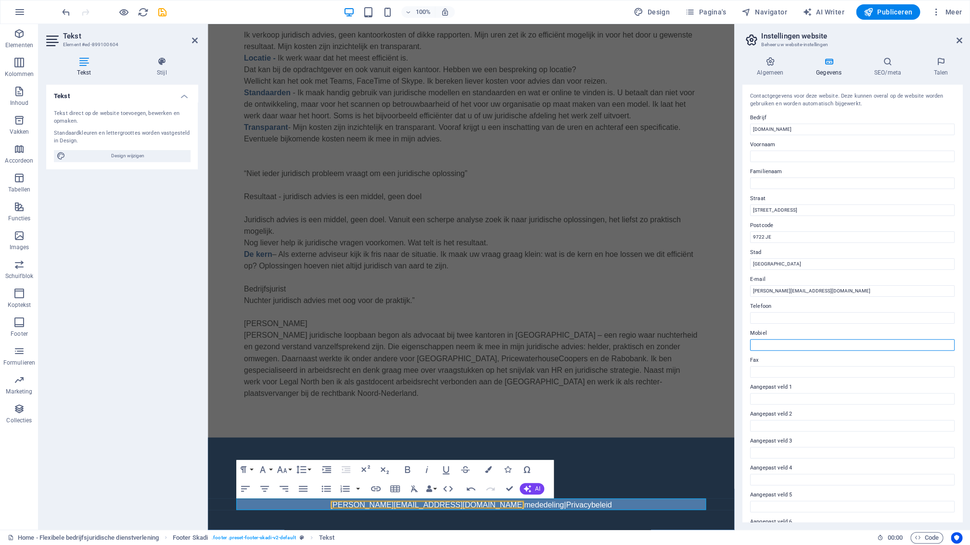
click at [764, 345] on input "Mobiel" at bounding box center [852, 345] width 205 height 12
paste input "06-23088552"
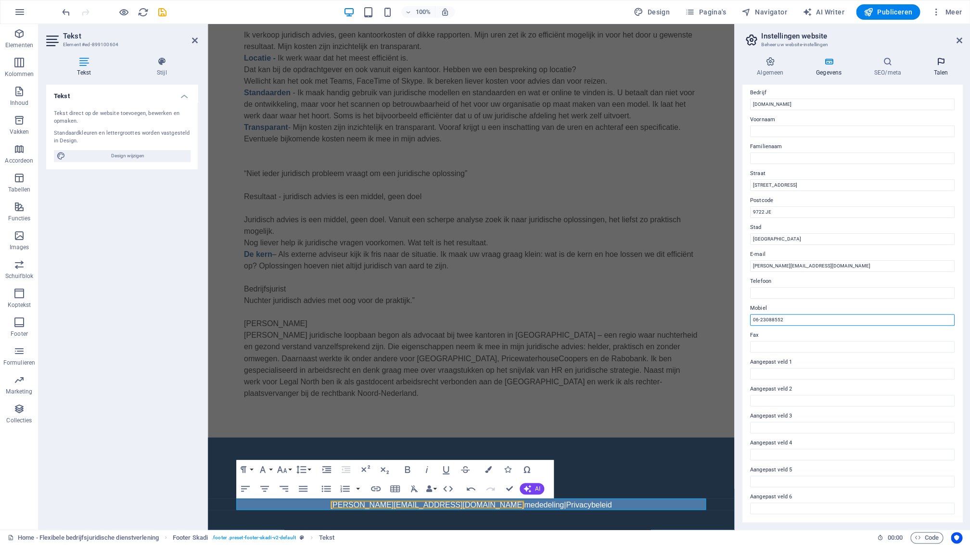
type input "06-23088552"
click at [943, 63] on icon at bounding box center [941, 62] width 43 height 10
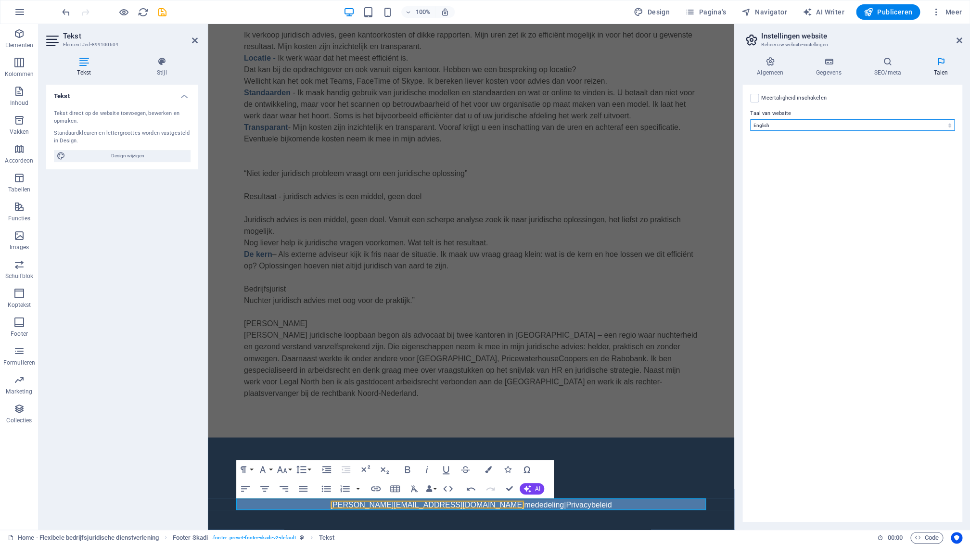
click at [750, 119] on select "Abkhazian Afar Afrikaans Akan [PERSON_NAME] Amharic Arabisch Aragonese Armenian…" at bounding box center [852, 125] width 205 height 12
select select "111"
click option "Nederlands" at bounding box center [0, 0] width 0 height 0
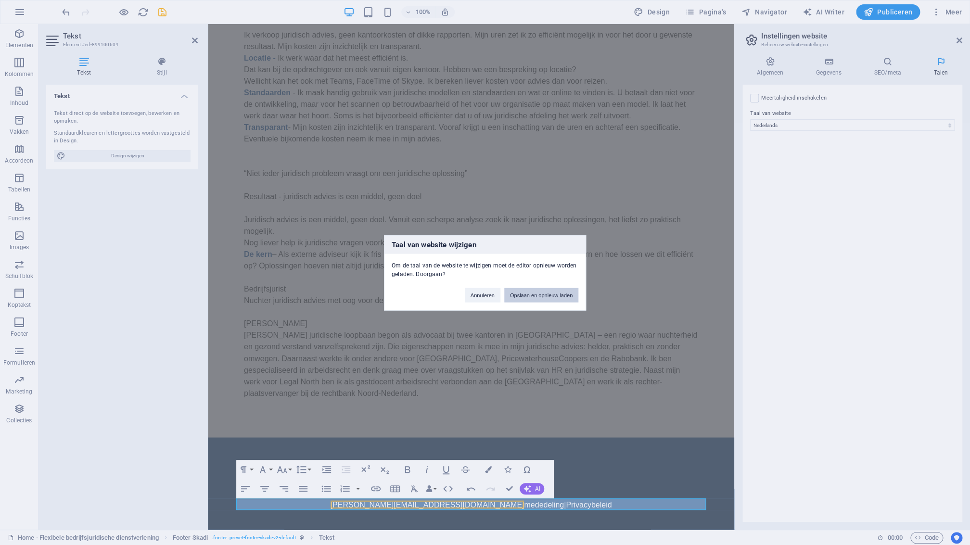
click at [538, 295] on button "Opslaan en opnieuw laden" at bounding box center [541, 295] width 74 height 14
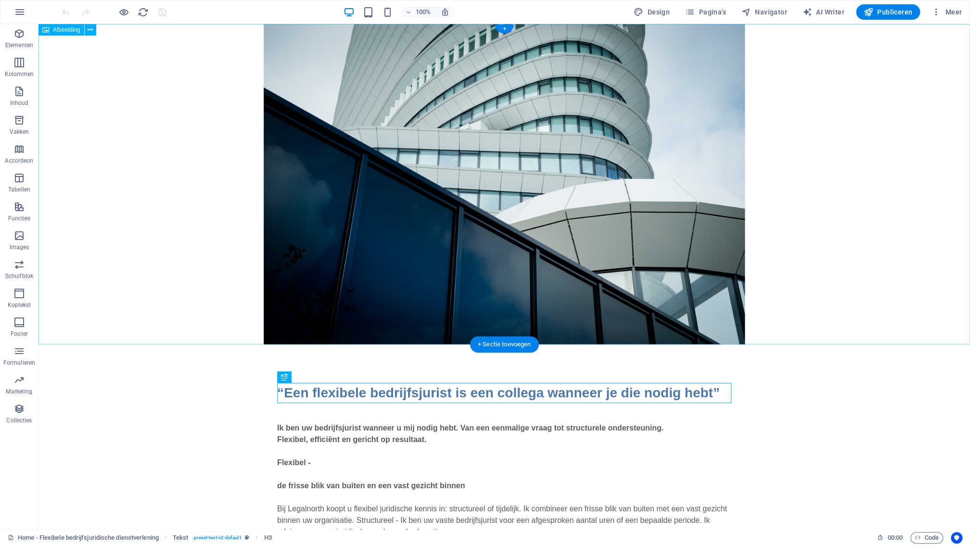
click at [782, 300] on figure at bounding box center [504, 184] width 932 height 321
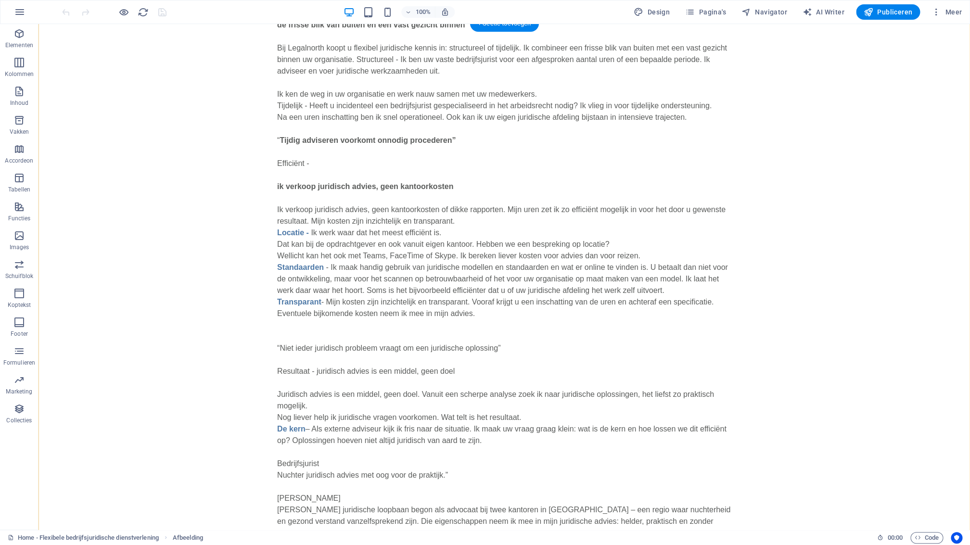
scroll to position [647, 0]
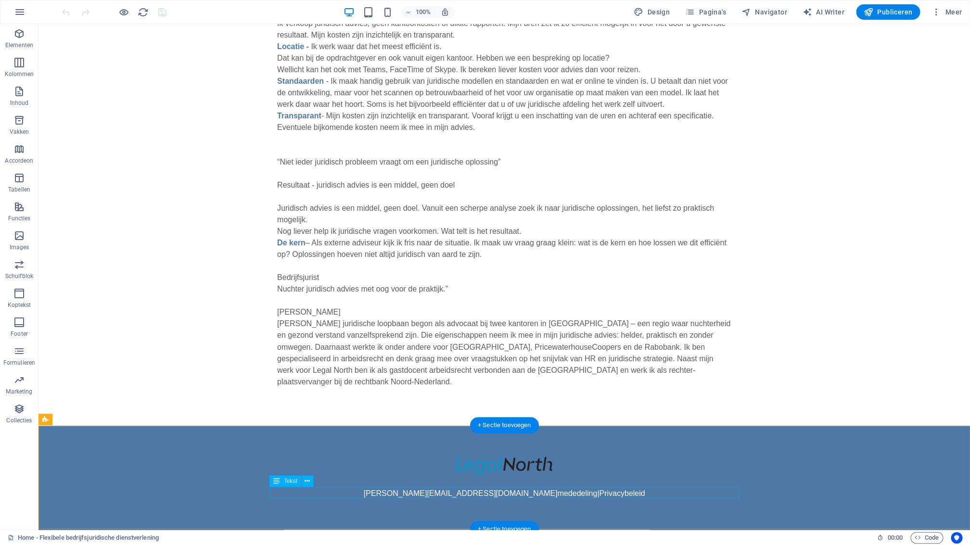
click at [542, 496] on div "[PERSON_NAME][EMAIL_ADDRESS][DOMAIN_NAME] mededeling | Privacybeleid" at bounding box center [504, 494] width 470 height 12
click at [540, 495] on div "[PERSON_NAME][EMAIL_ADDRESS][DOMAIN_NAME] mededeling | Privacybeleid" at bounding box center [504, 494] width 470 height 12
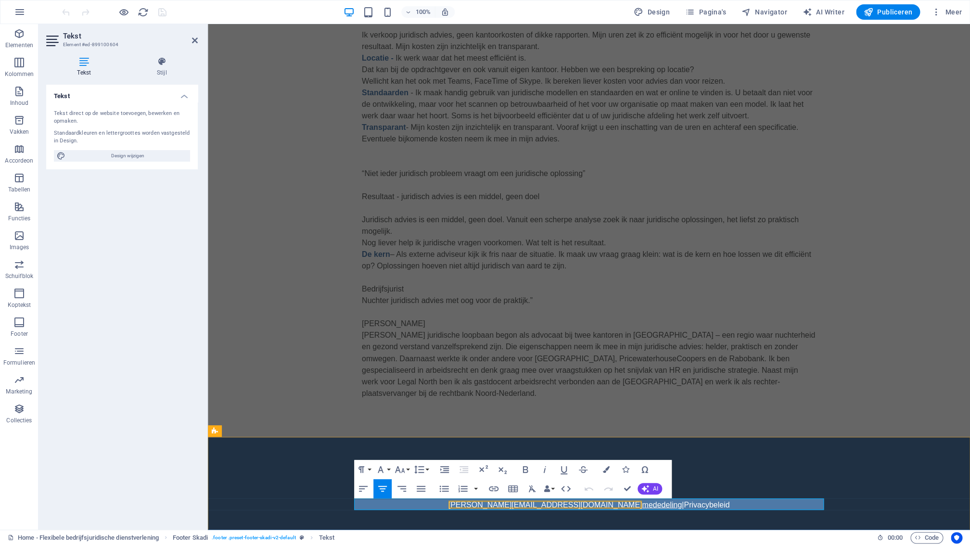
click at [642, 506] on link "mededeling" at bounding box center [662, 504] width 40 height 8
click at [693, 504] on p "[PERSON_NAME][EMAIL_ADDRESS][DOMAIN_NAME] mededeling | Privacybeleid" at bounding box center [589, 505] width 470 height 12
click at [740, 475] on div at bounding box center [589, 477] width 470 height 19
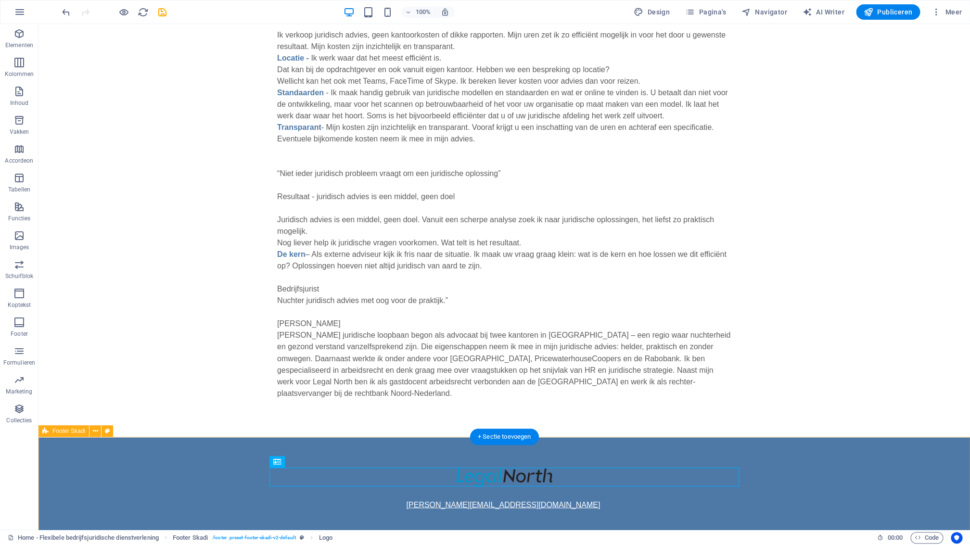
click at [543, 513] on div "[PERSON_NAME][EMAIL_ADDRESS][DOMAIN_NAME]" at bounding box center [504, 489] width 932 height 104
click at [307, 493] on icon at bounding box center [307, 493] width 5 height 10
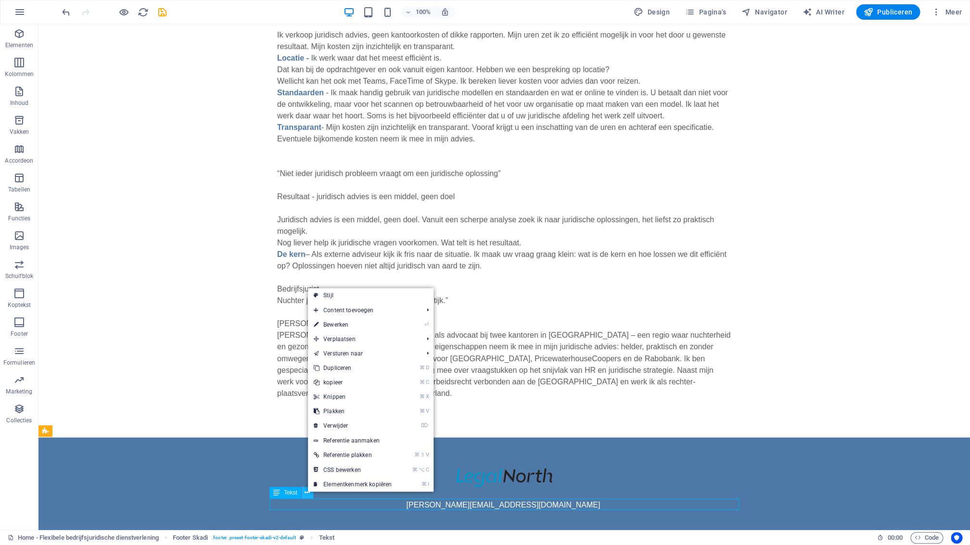
click at [305, 495] on button at bounding box center [308, 493] width 12 height 12
click at [306, 494] on body "[DOMAIN_NAME] Home - Flexibele bedrijfsjuridische dienstverlening Elementen Kol…" at bounding box center [485, 272] width 970 height 545
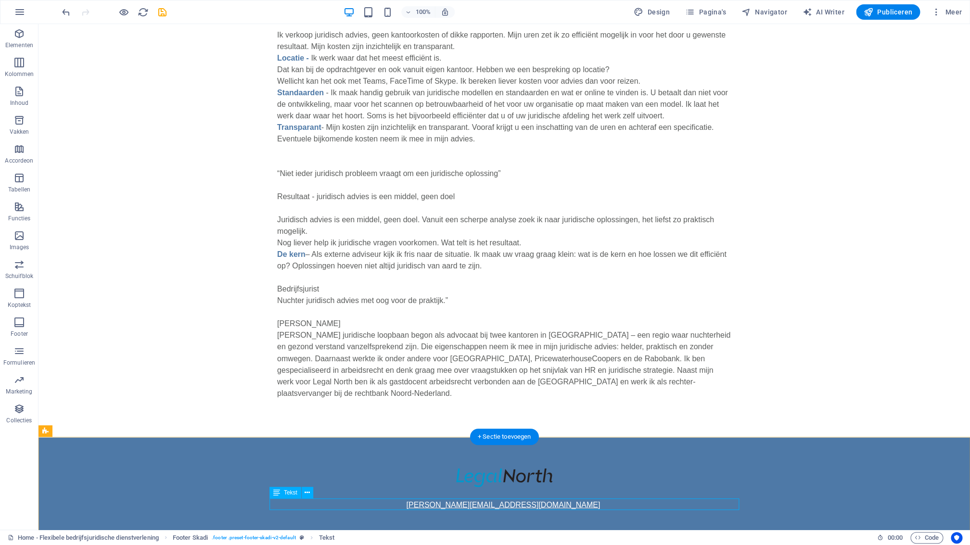
click at [475, 505] on link "[PERSON_NAME][EMAIL_ADDRESS][DOMAIN_NAME]" at bounding box center [503, 504] width 194 height 8
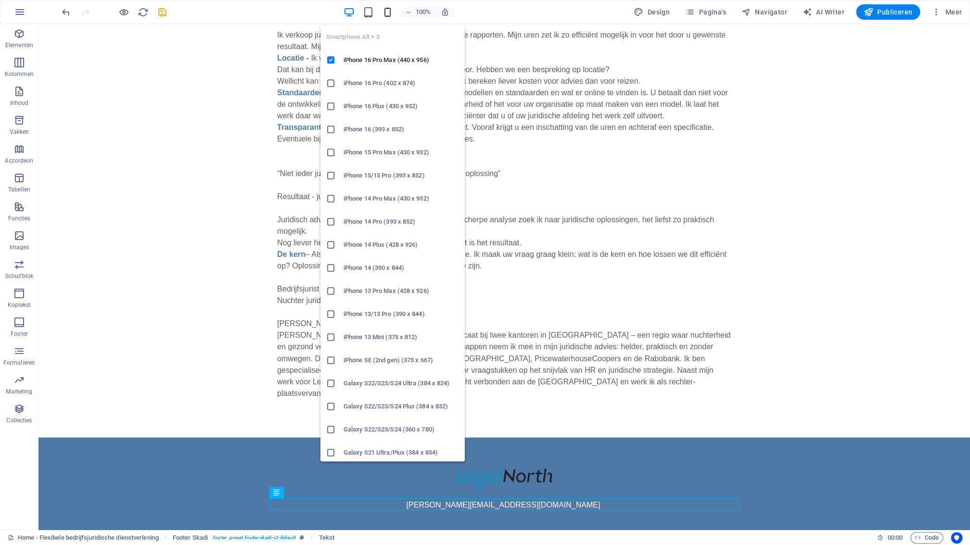
click at [390, 13] on icon "button" at bounding box center [387, 12] width 11 height 11
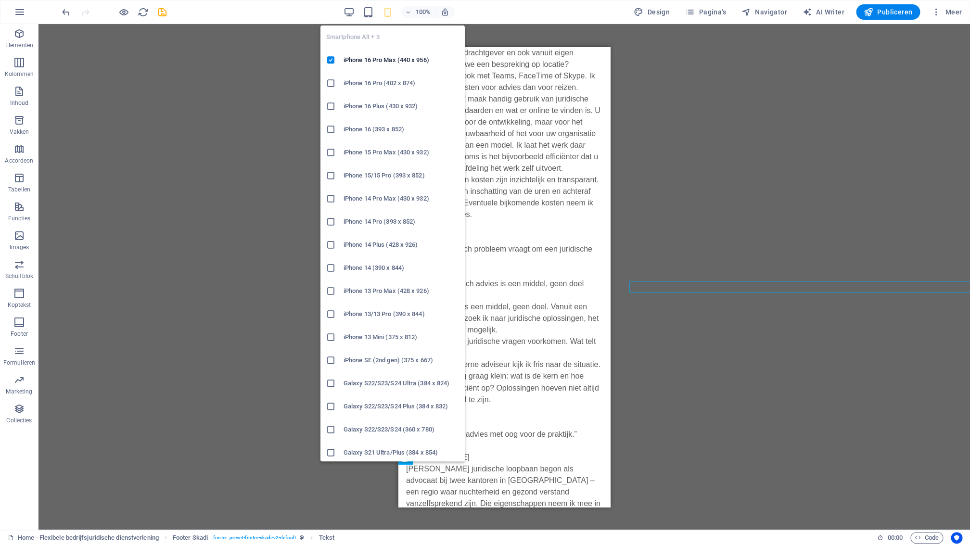
scroll to position [876, 0]
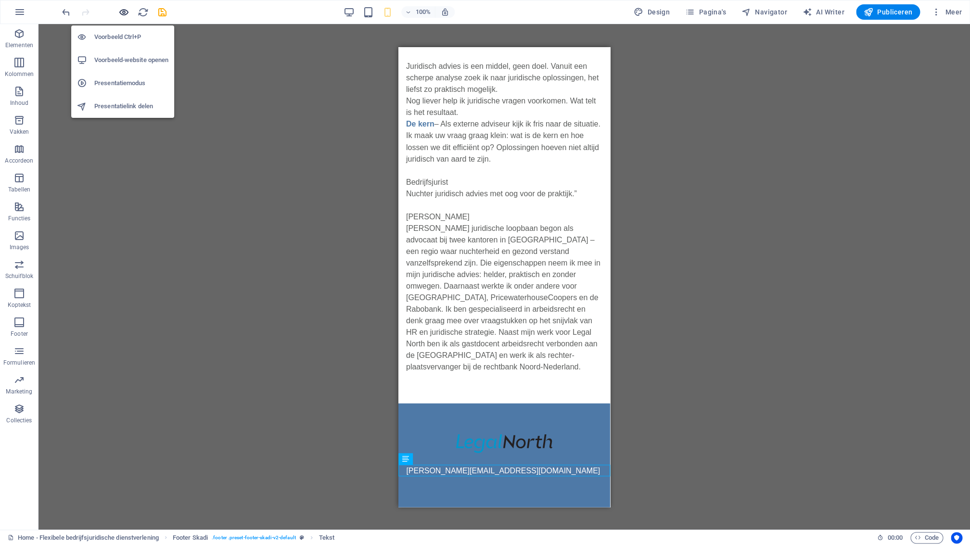
click at [121, 11] on icon "button" at bounding box center [123, 12] width 11 height 11
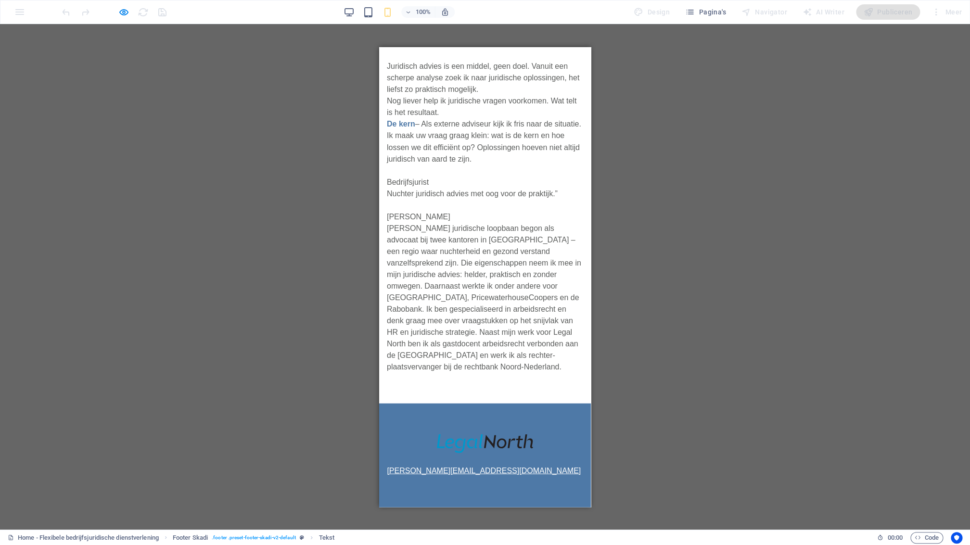
click at [480, 471] on link "[PERSON_NAME][EMAIL_ADDRESS][DOMAIN_NAME]" at bounding box center [484, 470] width 194 height 8
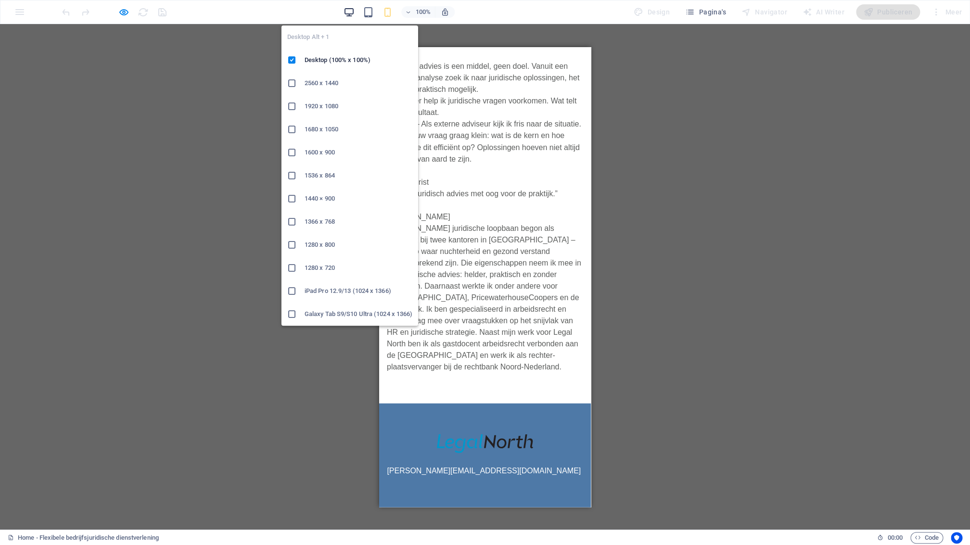
click at [350, 12] on icon "button" at bounding box center [349, 12] width 11 height 11
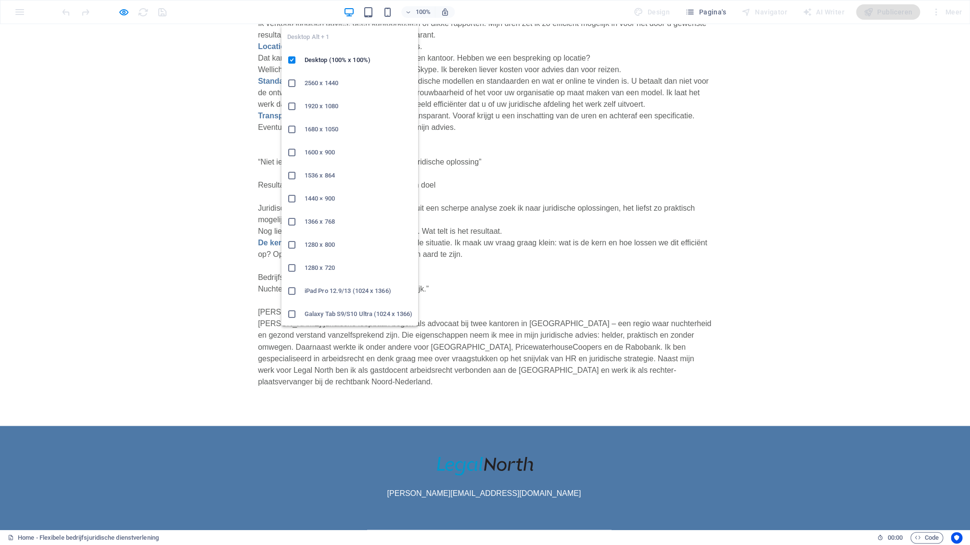
scroll to position [647, 0]
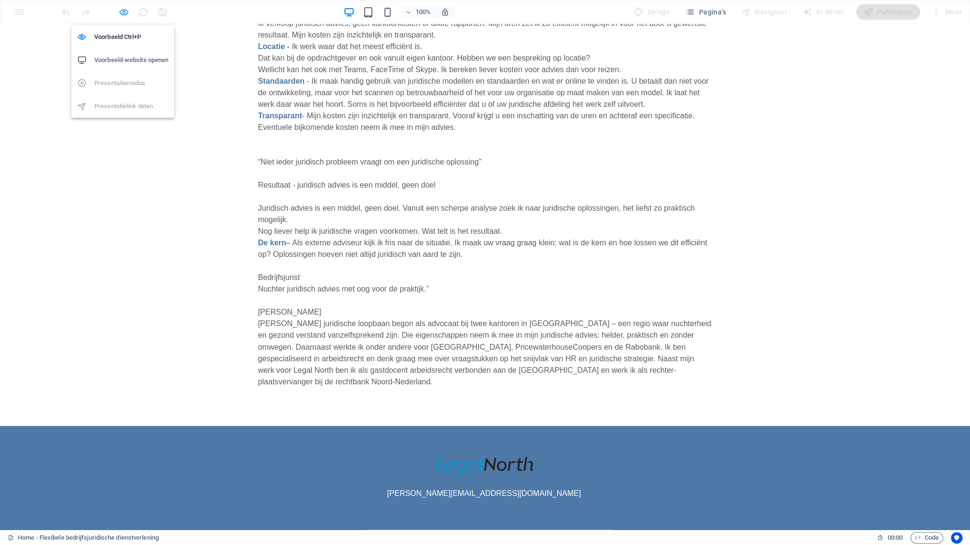
click at [125, 12] on icon "button" at bounding box center [123, 12] width 11 height 11
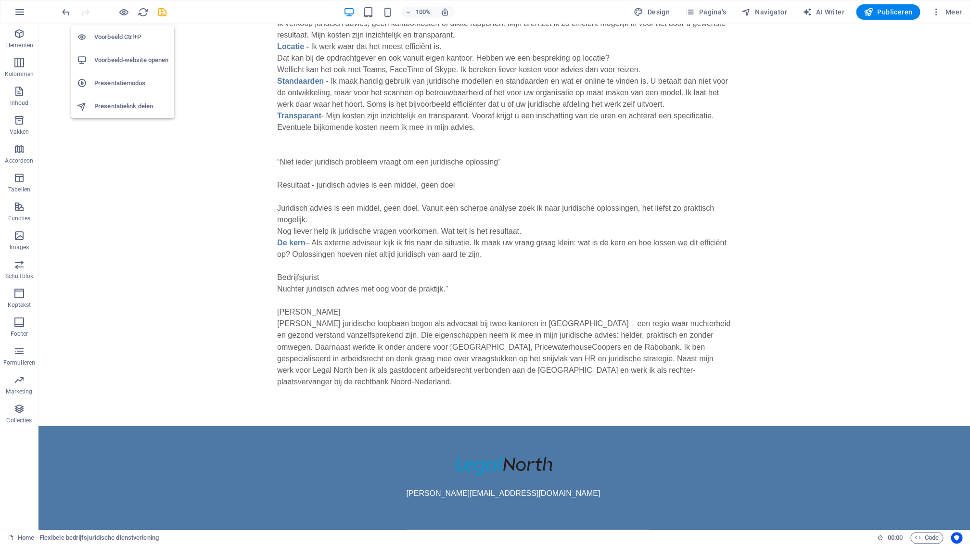
click at [125, 37] on h6 "Voorbeeld Ctrl+P" at bounding box center [131, 37] width 74 height 12
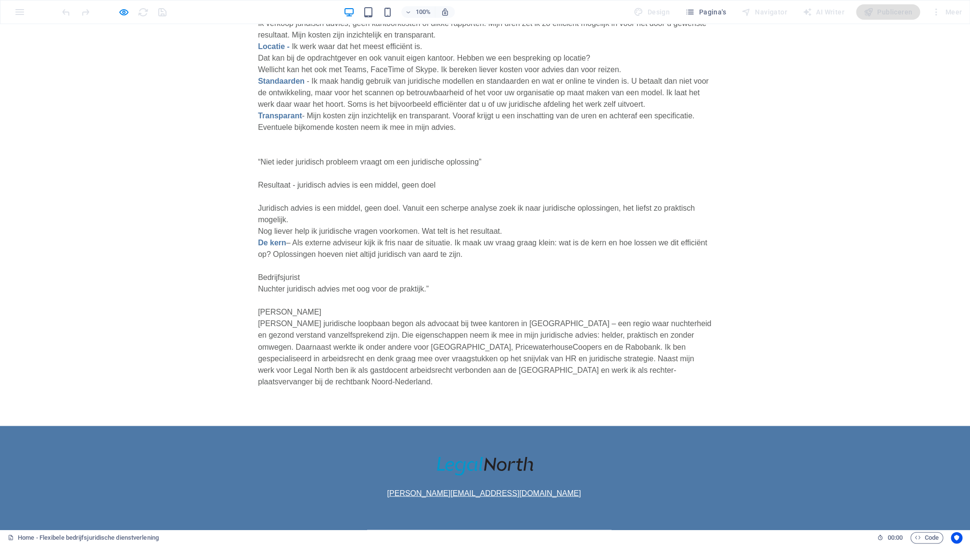
click at [459, 494] on link "[PERSON_NAME][EMAIL_ADDRESS][DOMAIN_NAME]" at bounding box center [484, 493] width 194 height 8
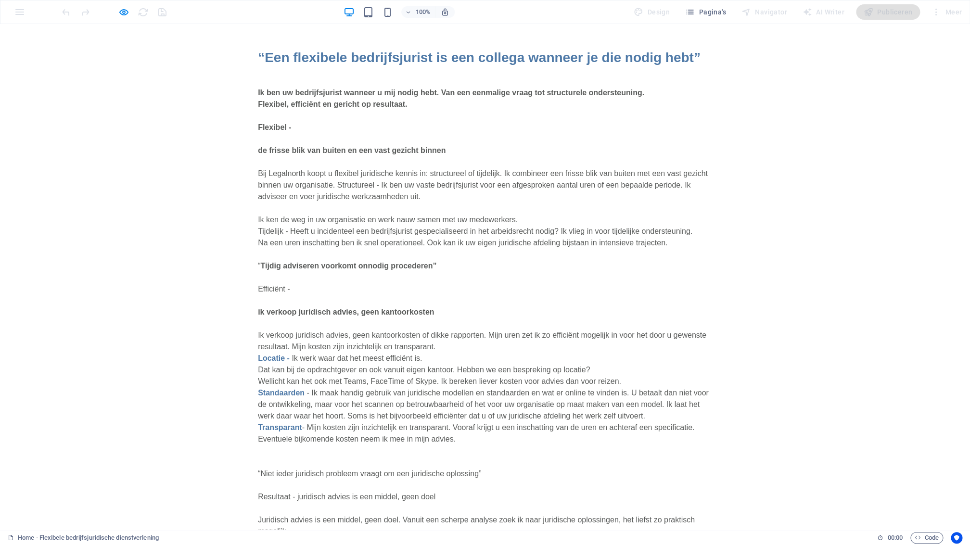
scroll to position [0, 0]
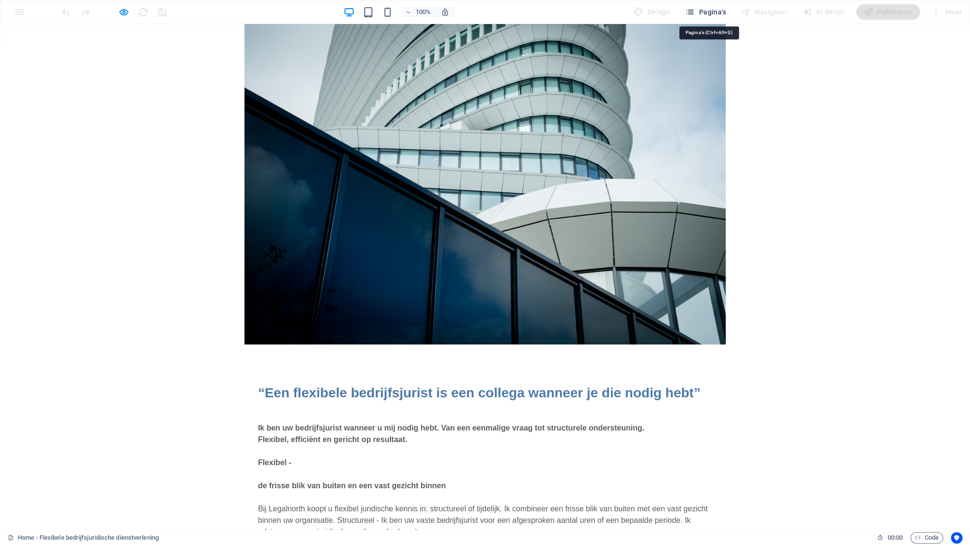
click at [710, 12] on span "Pagina's" at bounding box center [705, 12] width 41 height 10
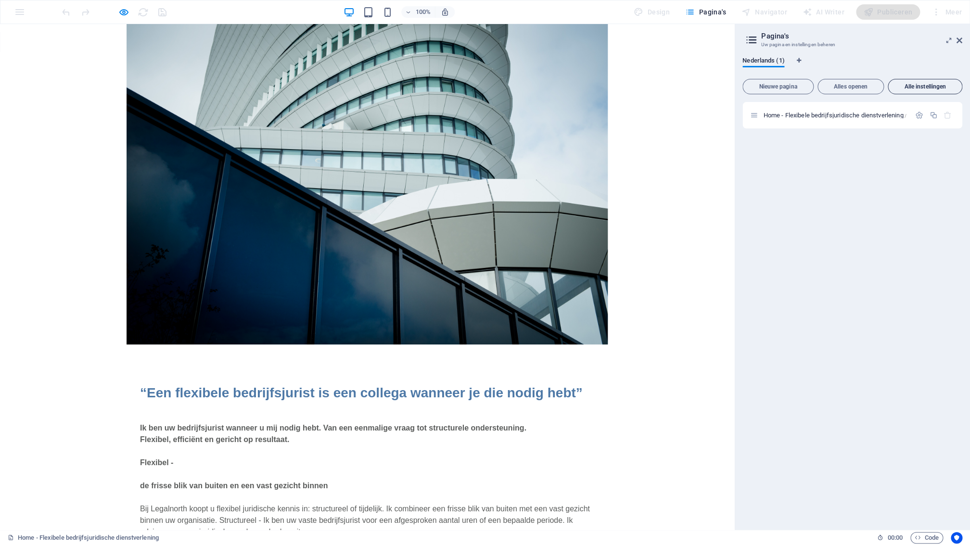
click at [923, 88] on span "Alle instellingen" at bounding box center [925, 87] width 66 height 6
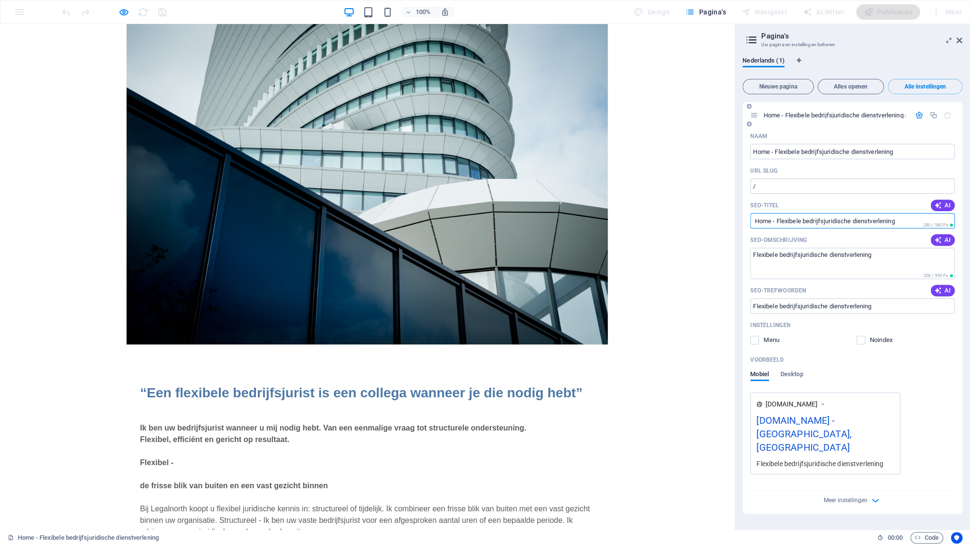
click at [772, 220] on input "SEO-titel" at bounding box center [852, 220] width 205 height 15
click at [798, 373] on span "Desktop" at bounding box center [792, 375] width 23 height 13
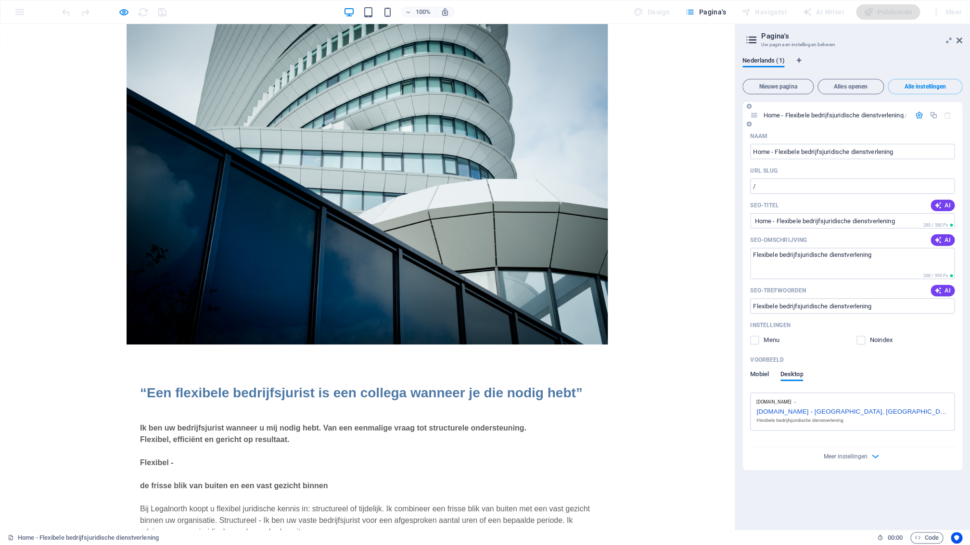
click at [762, 377] on span "Mobiel" at bounding box center [759, 375] width 19 height 13
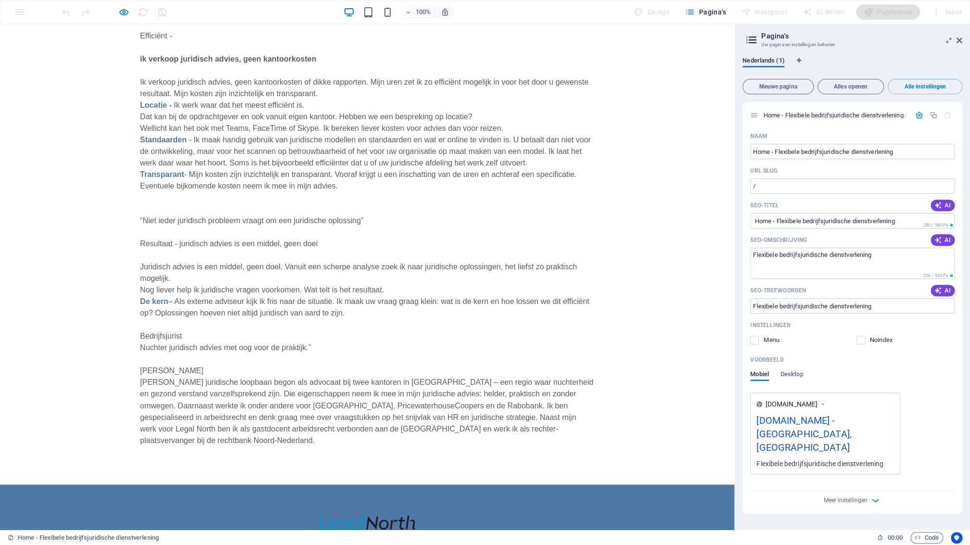
scroll to position [647, 0]
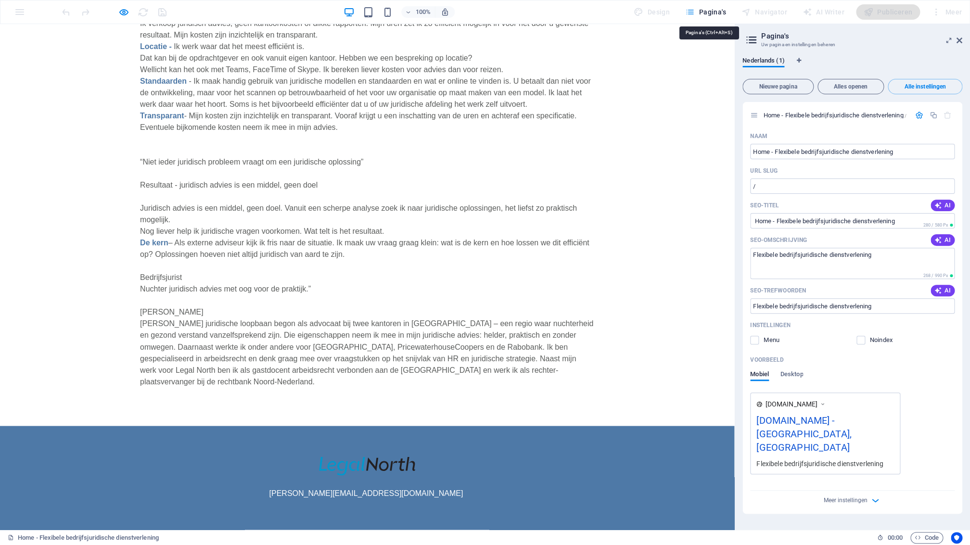
click at [708, 10] on span "Pagina's" at bounding box center [705, 12] width 41 height 10
click at [960, 42] on icon at bounding box center [960, 41] width 6 height 8
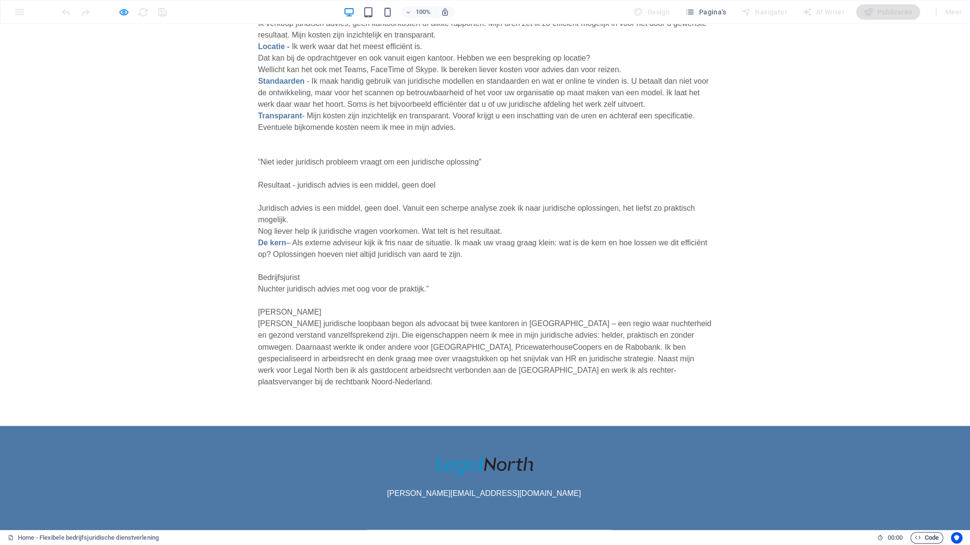
click at [925, 538] on span "Code" at bounding box center [927, 538] width 24 height 12
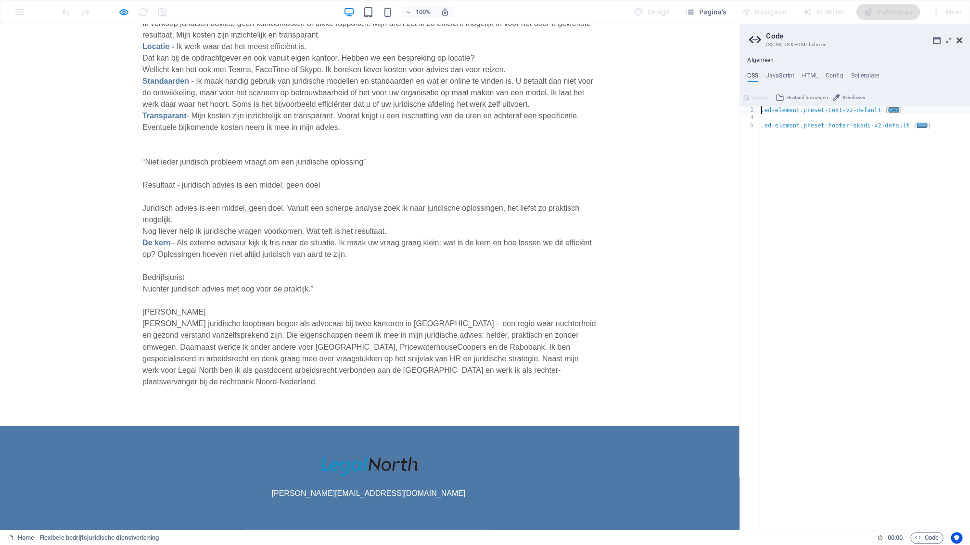
click at [960, 41] on icon at bounding box center [960, 41] width 6 height 8
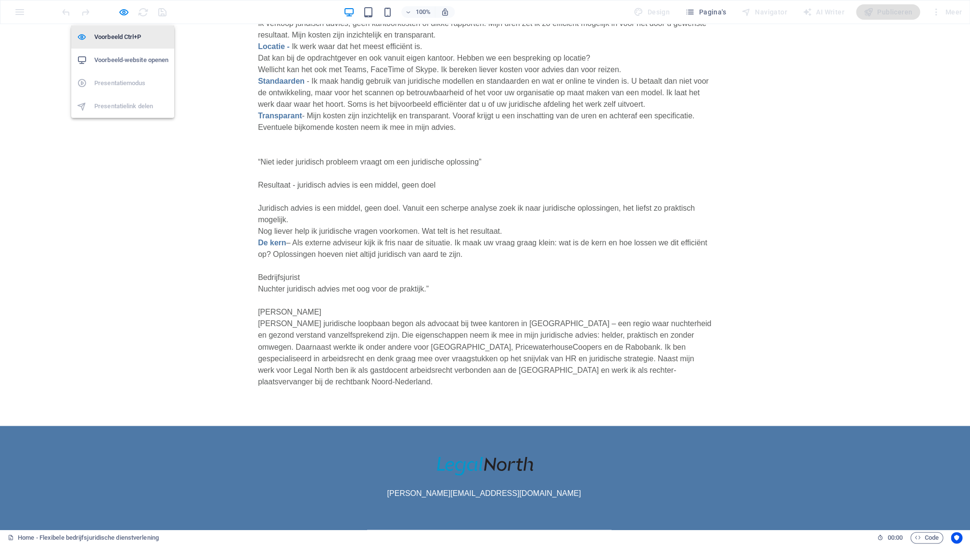
click at [120, 42] on h6 "Voorbeeld Ctrl+P" at bounding box center [131, 37] width 74 height 12
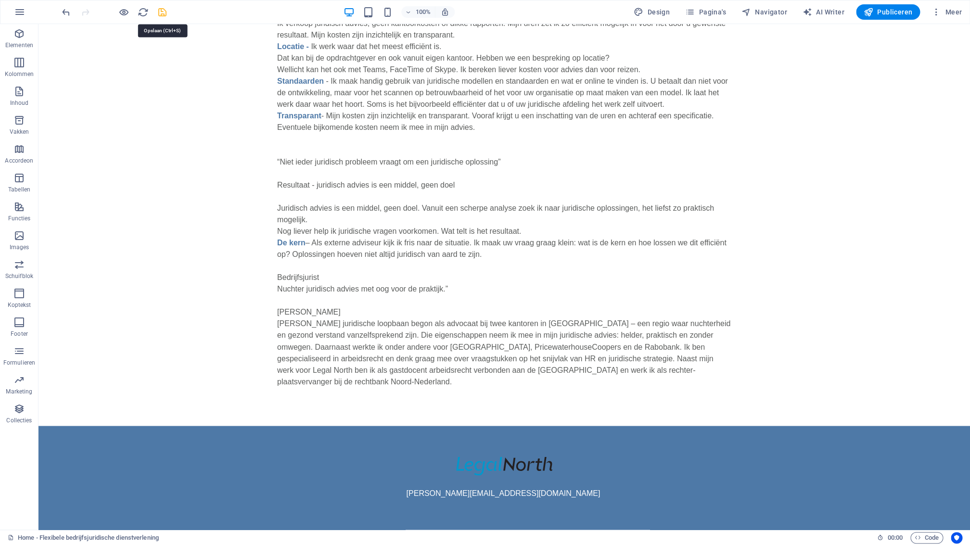
click at [166, 15] on icon "save" at bounding box center [162, 12] width 11 height 11
click at [145, 14] on icon "reload" at bounding box center [143, 12] width 11 height 11
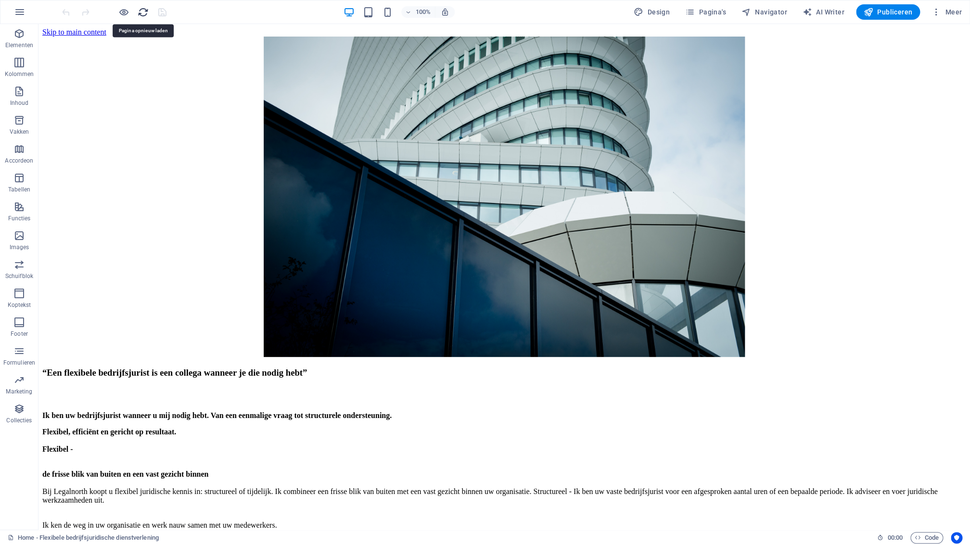
scroll to position [0, 0]
click at [191, 205] on figure at bounding box center [504, 198] width 924 height 322
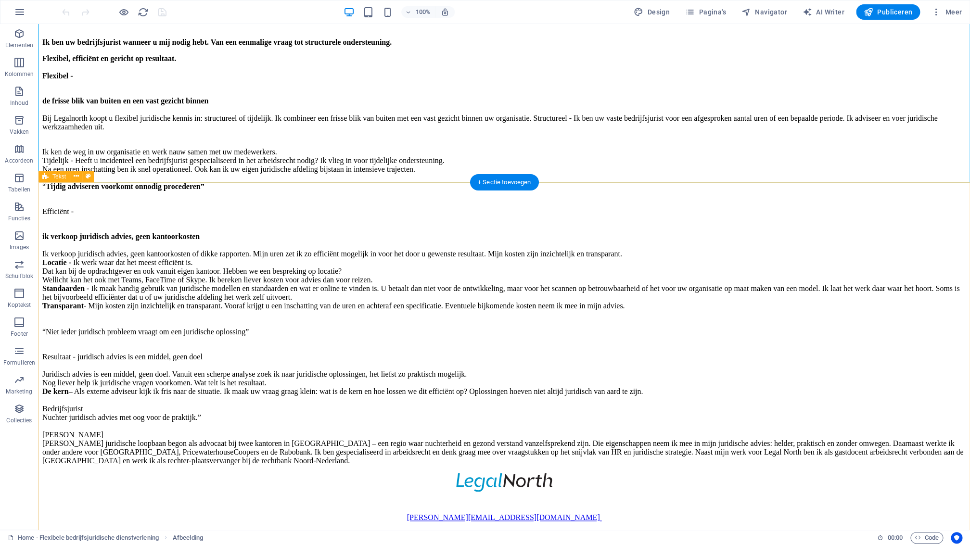
scroll to position [647, 0]
click at [95, 421] on icon at bounding box center [95, 420] width 5 height 10
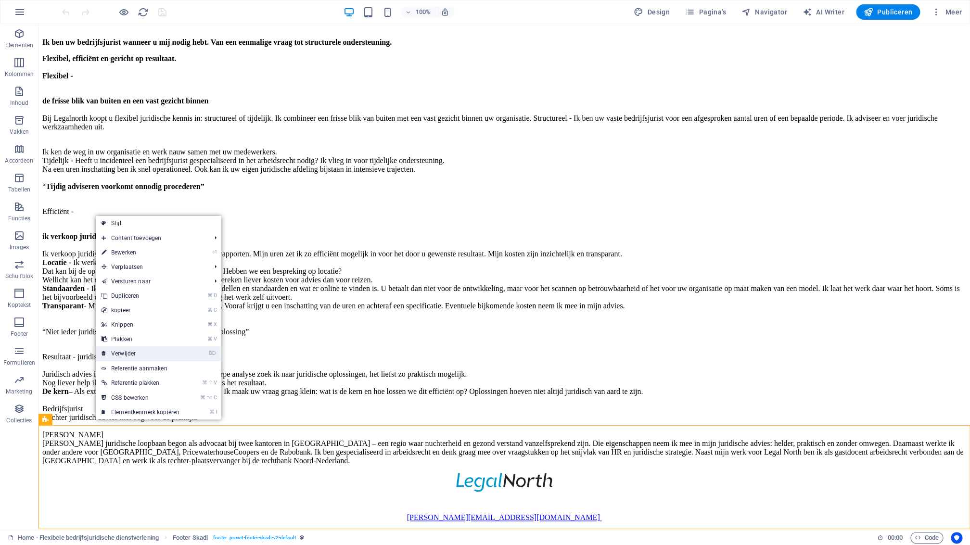
click at [136, 354] on link "⌦ Verwijder" at bounding box center [141, 353] width 90 height 14
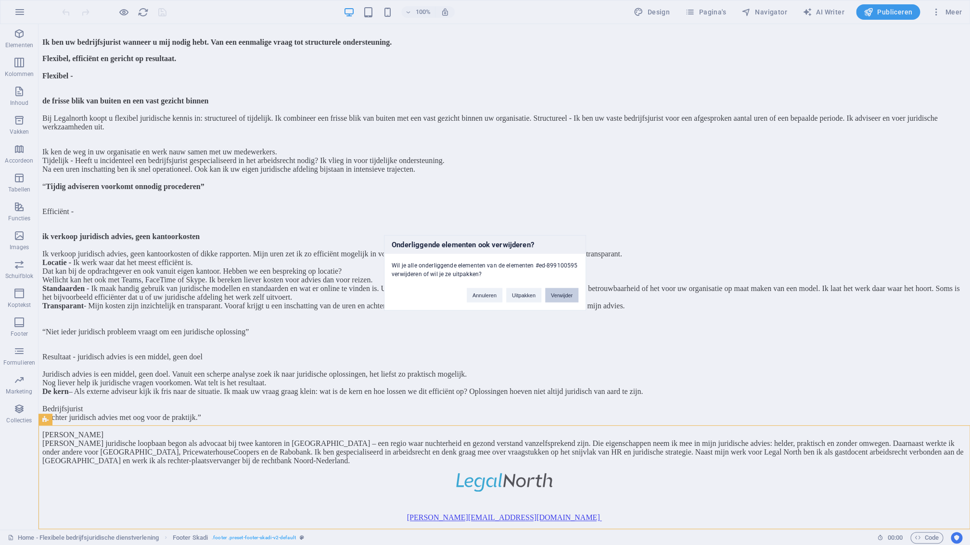
click at [562, 292] on button "Verwijder" at bounding box center [561, 295] width 33 height 14
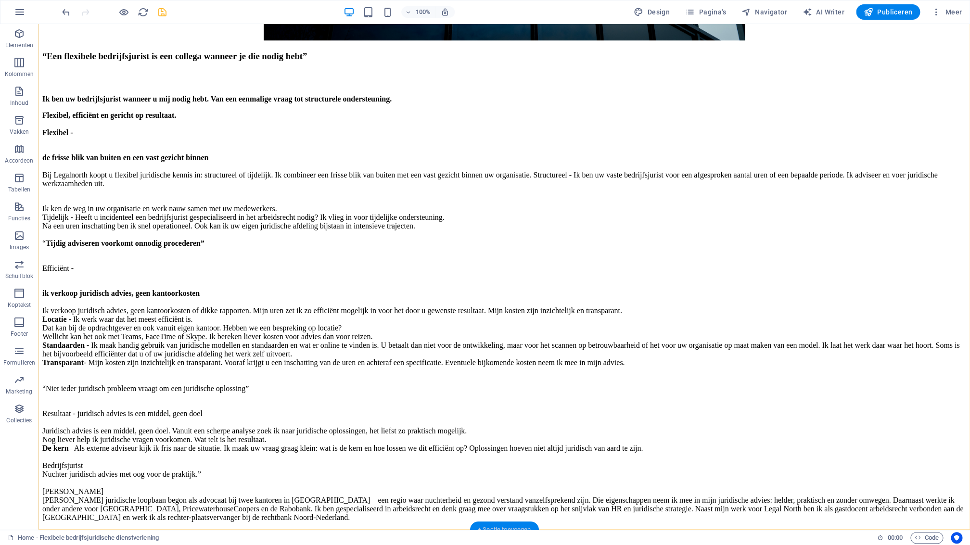
click at [495, 526] on div "+ Sectie toevoegen" at bounding box center [504, 530] width 69 height 16
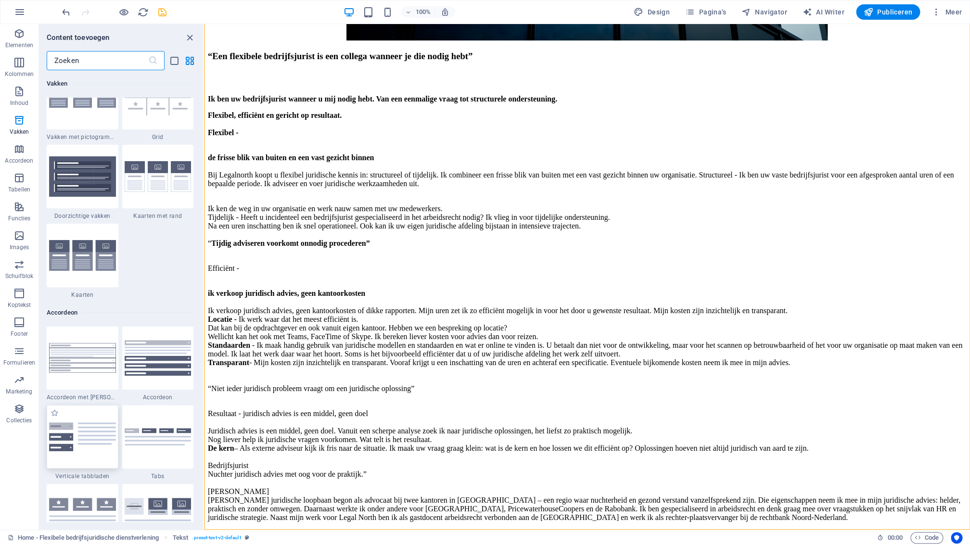
scroll to position [2873, 0]
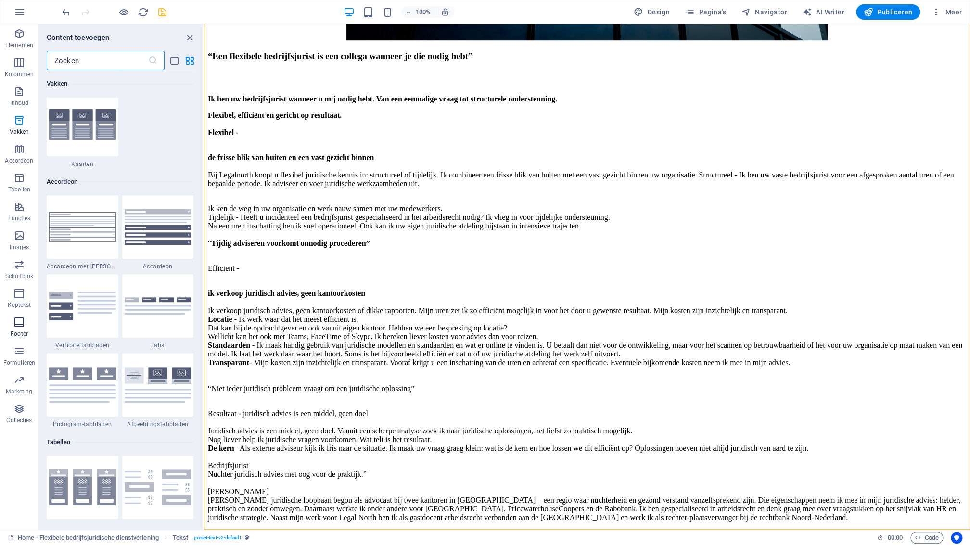
click at [23, 321] on icon "button" at bounding box center [19, 323] width 12 height 12
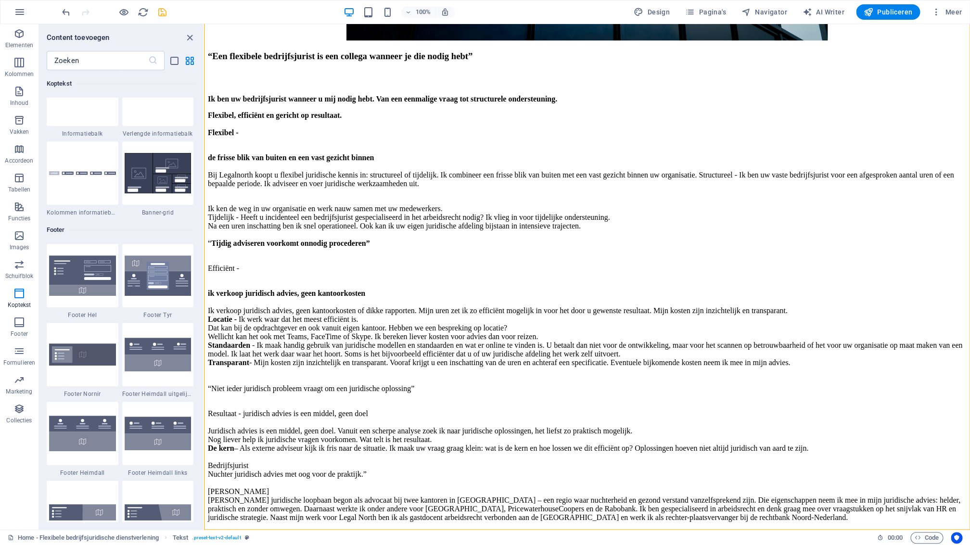
scroll to position [6115, 0]
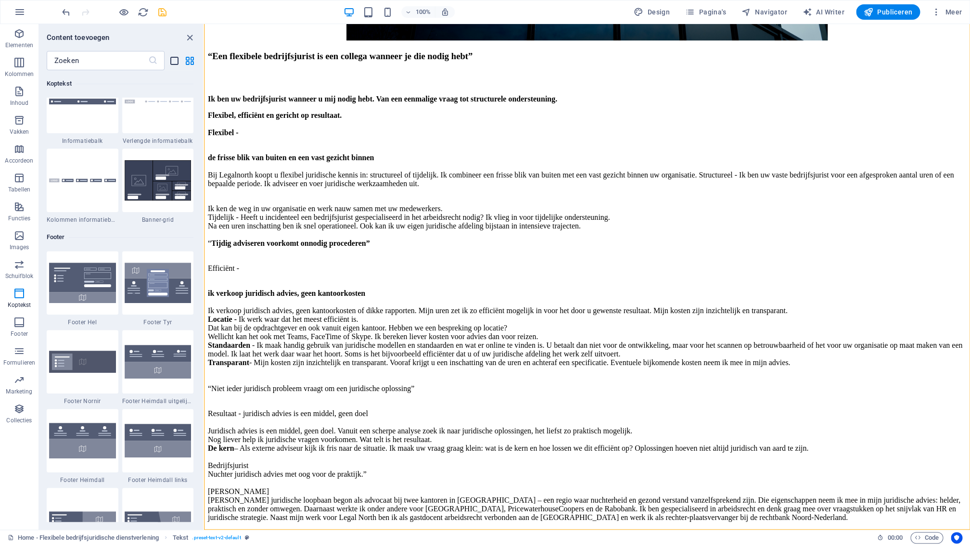
click at [177, 61] on icon "list-view" at bounding box center [174, 60] width 11 height 11
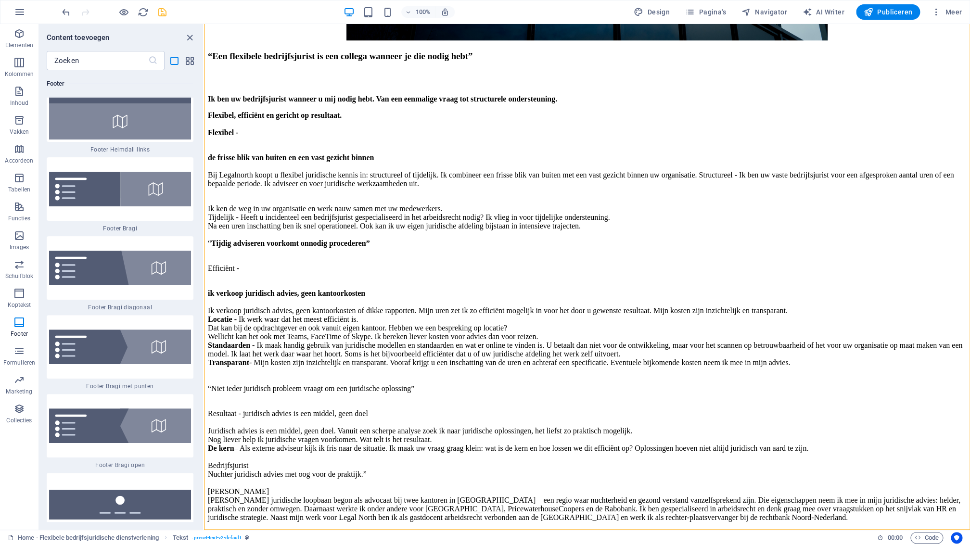
scroll to position [16083, 0]
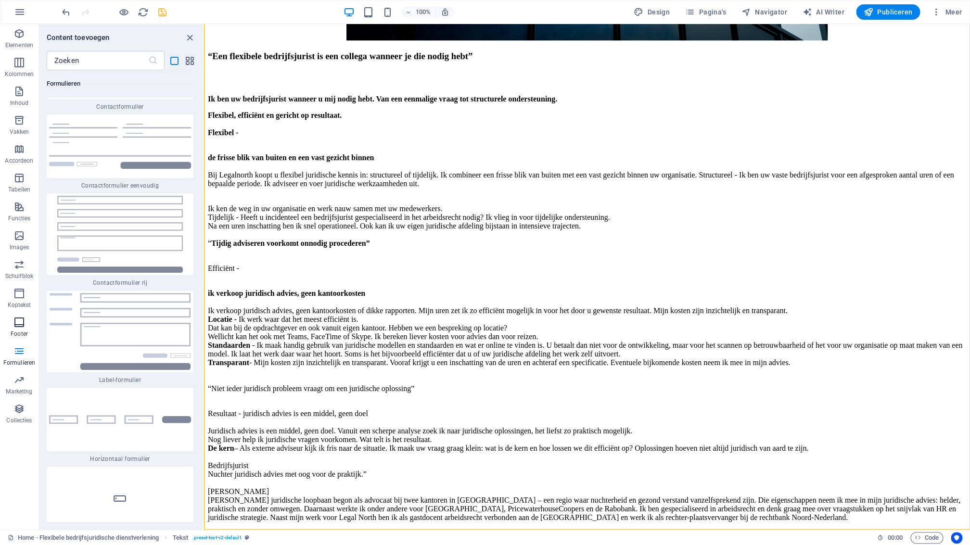
click at [22, 320] on icon "button" at bounding box center [19, 323] width 12 height 12
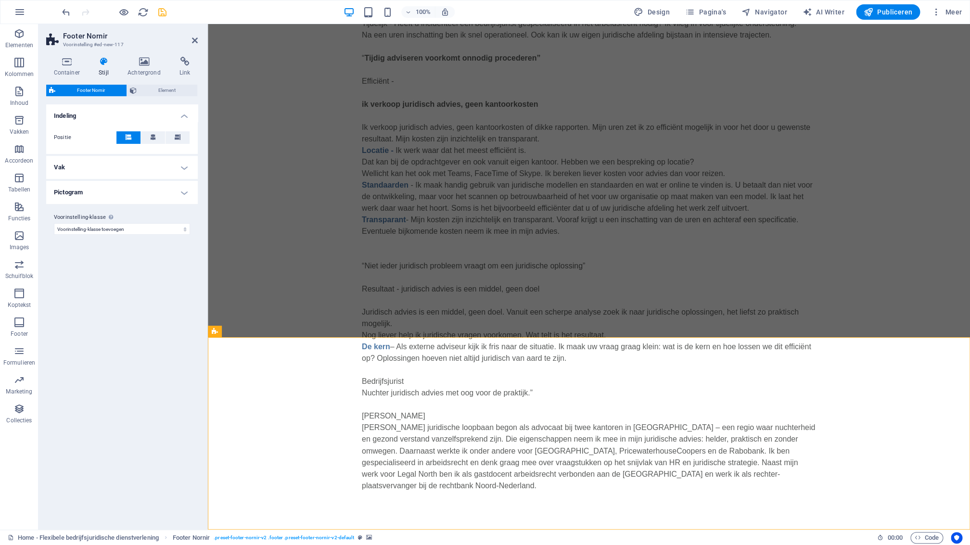
scroll to position [736, 0]
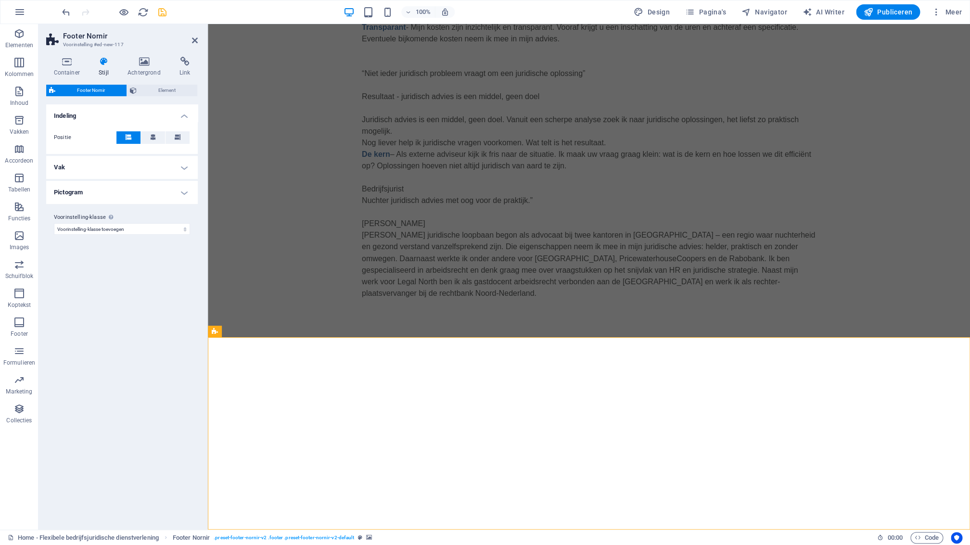
click at [624, 400] on div at bounding box center [589, 433] width 762 height 192
click at [268, 333] on icon at bounding box center [265, 331] width 5 height 10
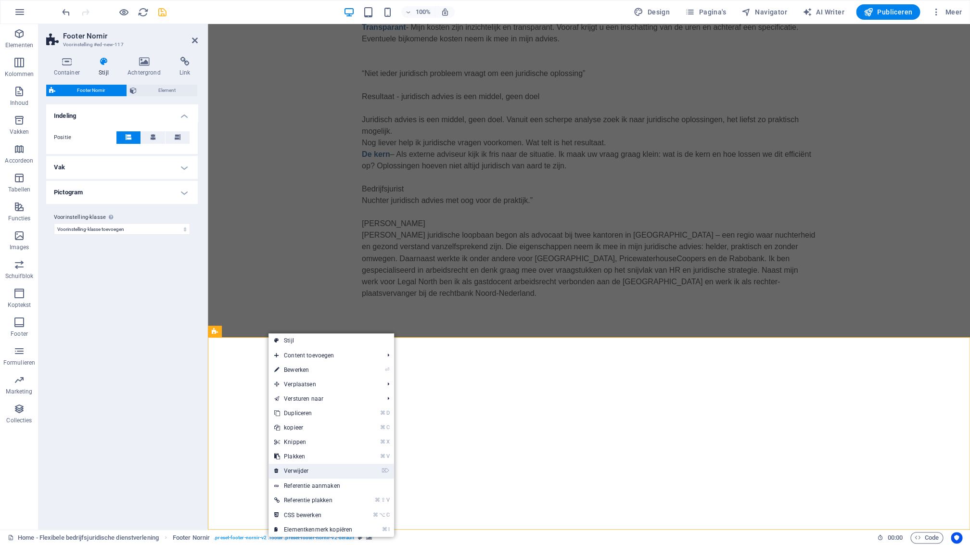
click at [309, 473] on link "⌦ Verwijder" at bounding box center [314, 471] width 90 height 14
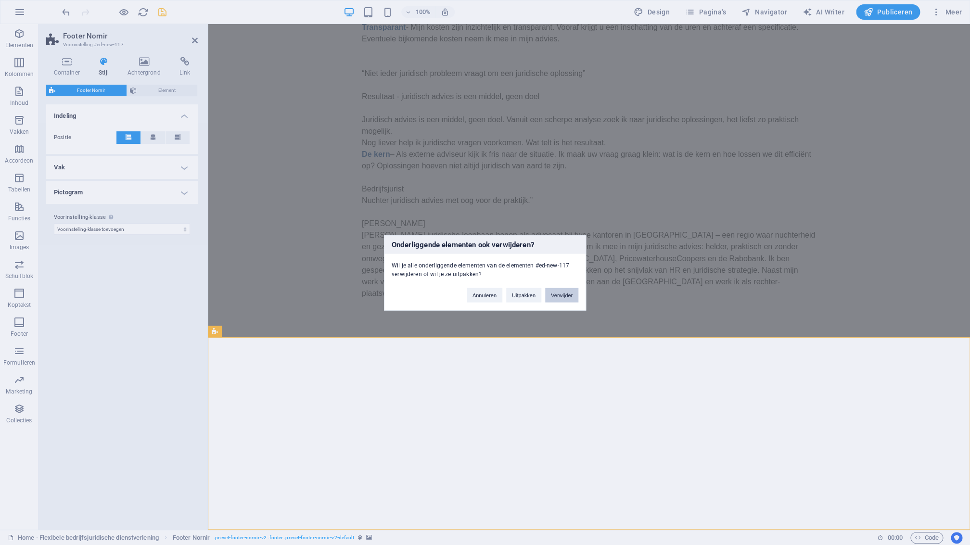
click at [573, 298] on button "Verwijder" at bounding box center [561, 295] width 33 height 14
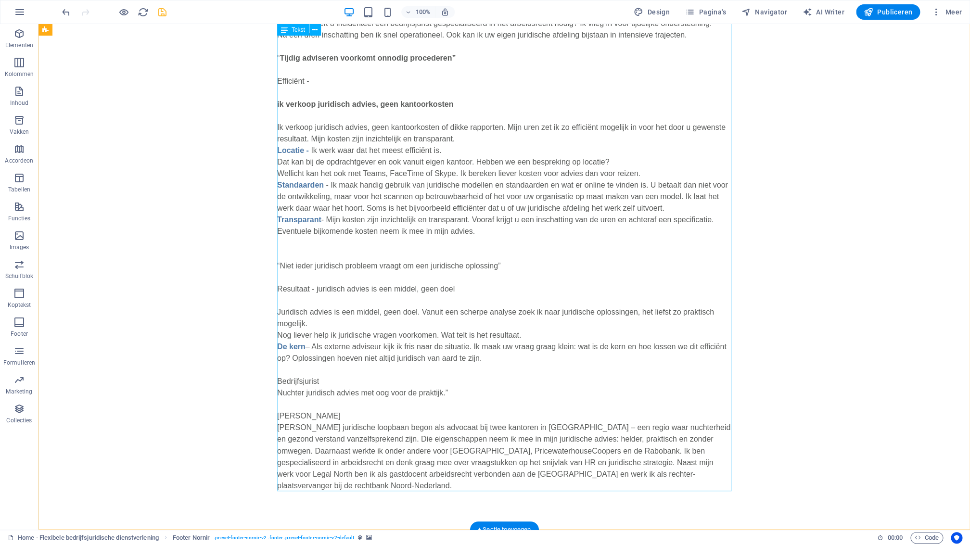
scroll to position [543, 0]
click at [479, 524] on div "+ Sectie toevoegen" at bounding box center [504, 530] width 69 height 16
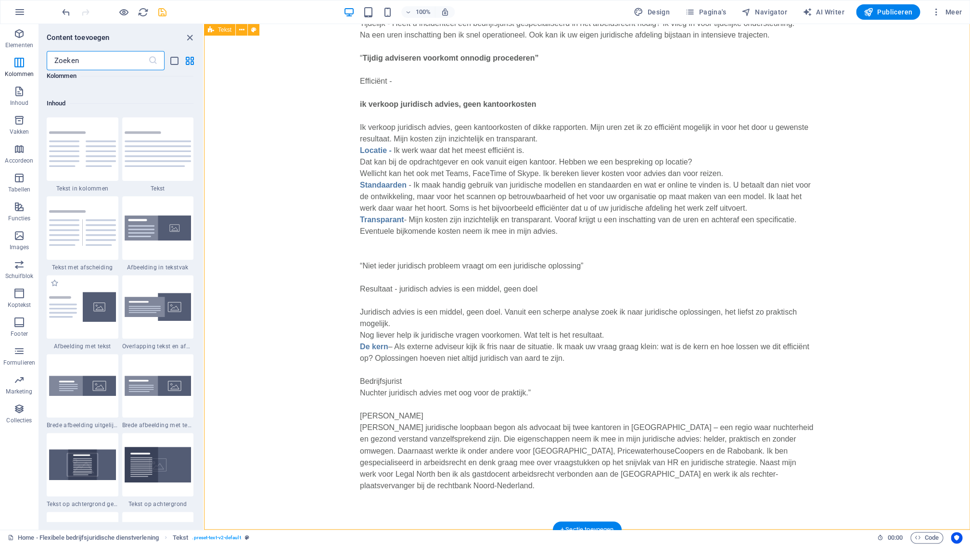
scroll to position [1581, 0]
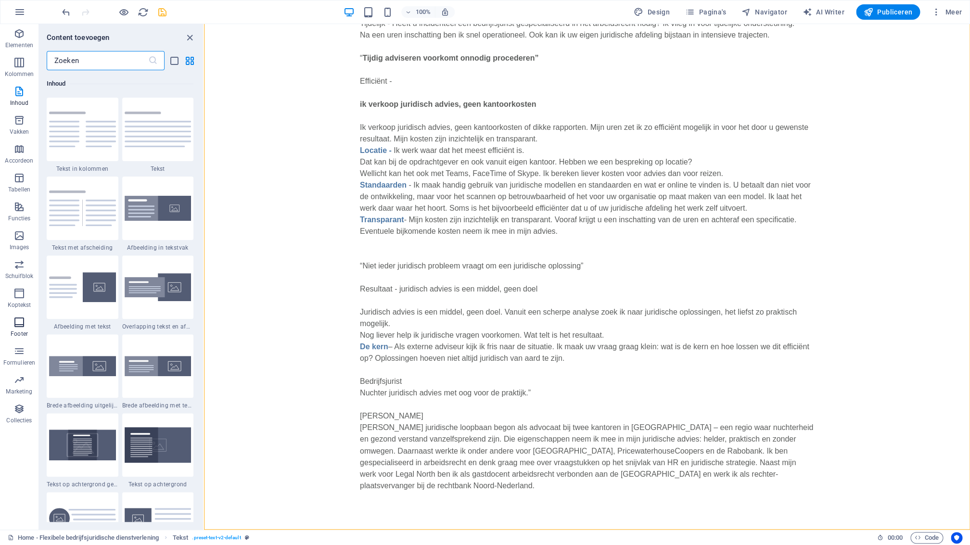
click at [23, 322] on icon "button" at bounding box center [19, 323] width 12 height 12
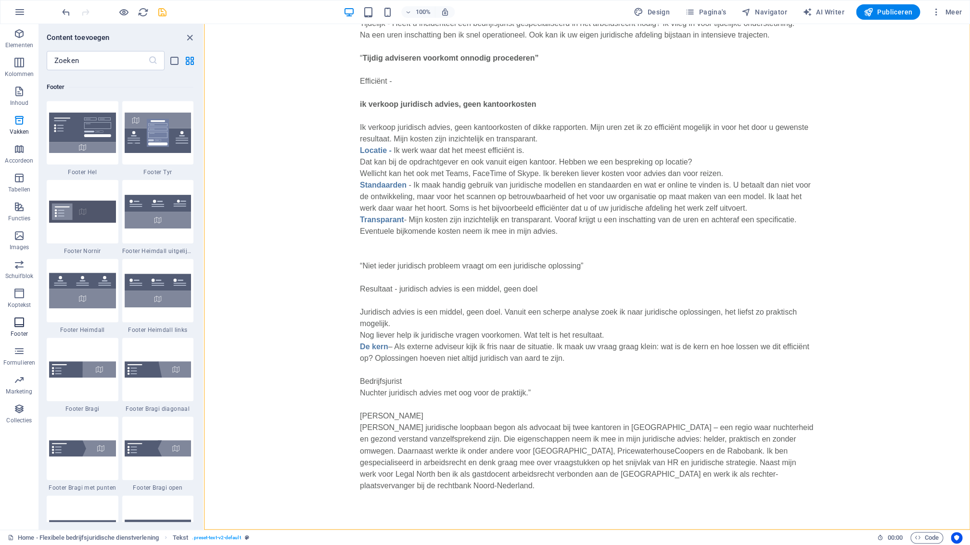
scroll to position [6269, 0]
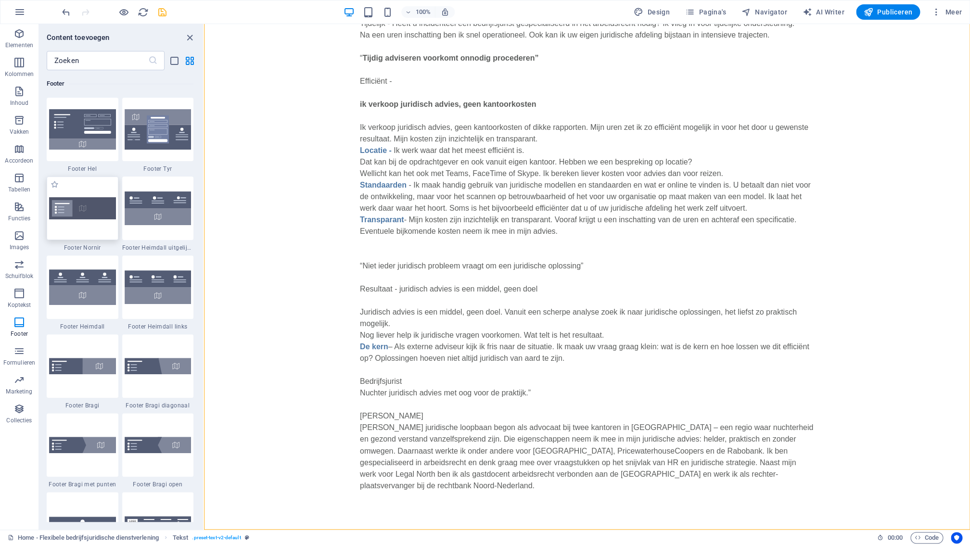
click at [100, 214] on img at bounding box center [82, 208] width 67 height 22
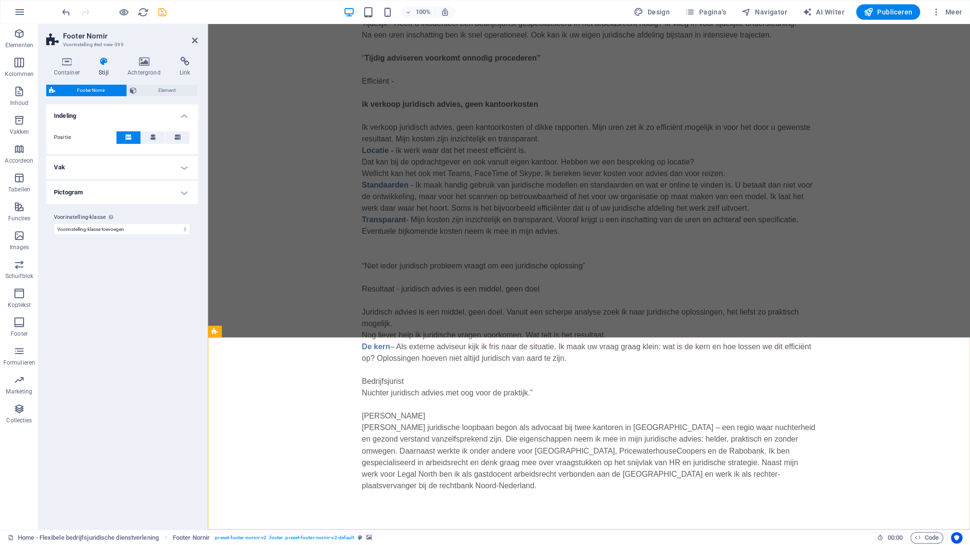
scroll to position [736, 0]
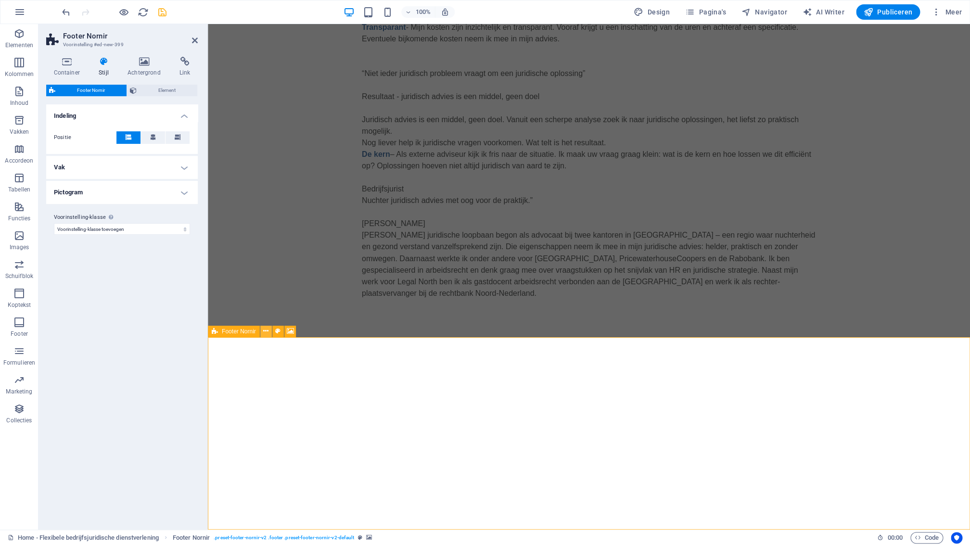
click at [268, 332] on icon at bounding box center [265, 331] width 5 height 10
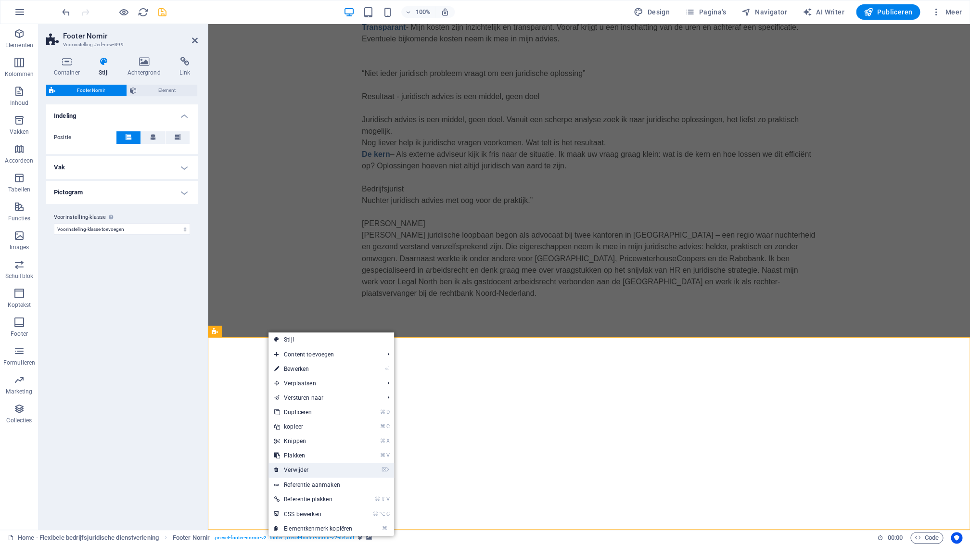
click at [313, 470] on link "⌦ Verwijder" at bounding box center [314, 470] width 90 height 14
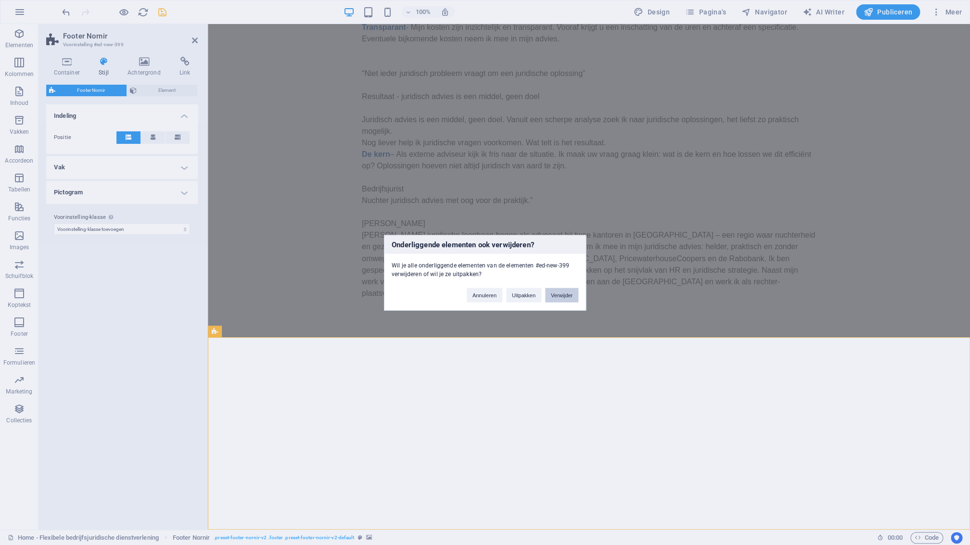
click at [575, 295] on button "Verwijder" at bounding box center [561, 295] width 33 height 14
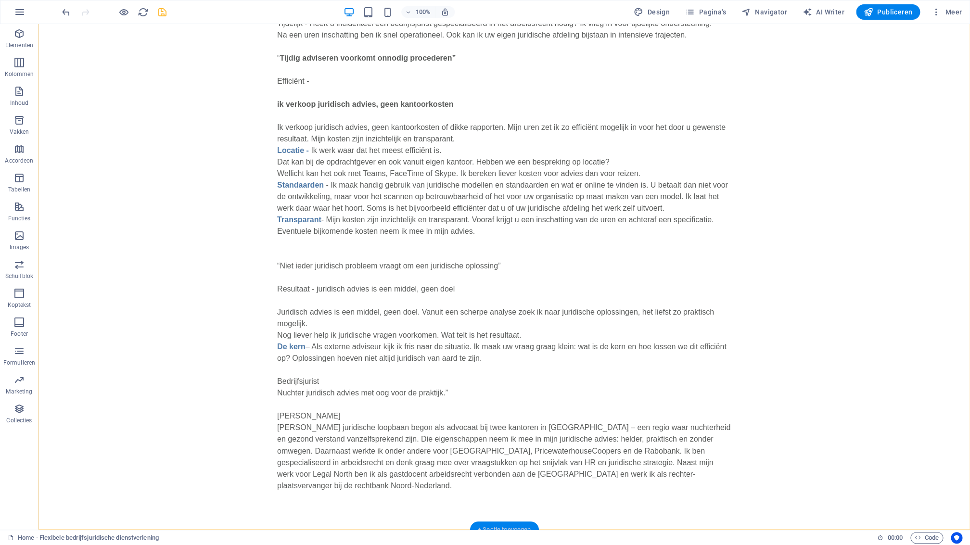
click at [501, 525] on div "+ Sectie toevoegen" at bounding box center [504, 530] width 69 height 16
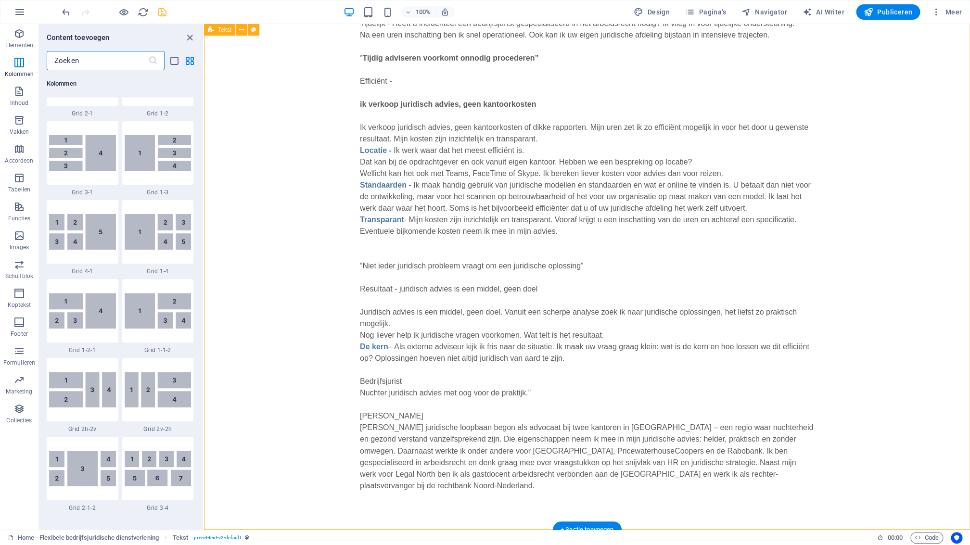
scroll to position [1581, 0]
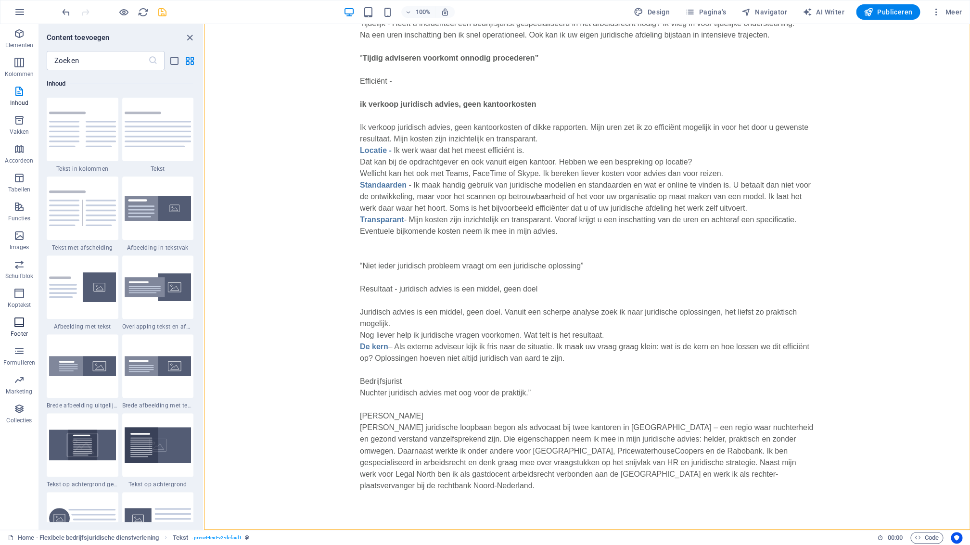
click at [25, 331] on p "Footer" at bounding box center [19, 334] width 17 height 8
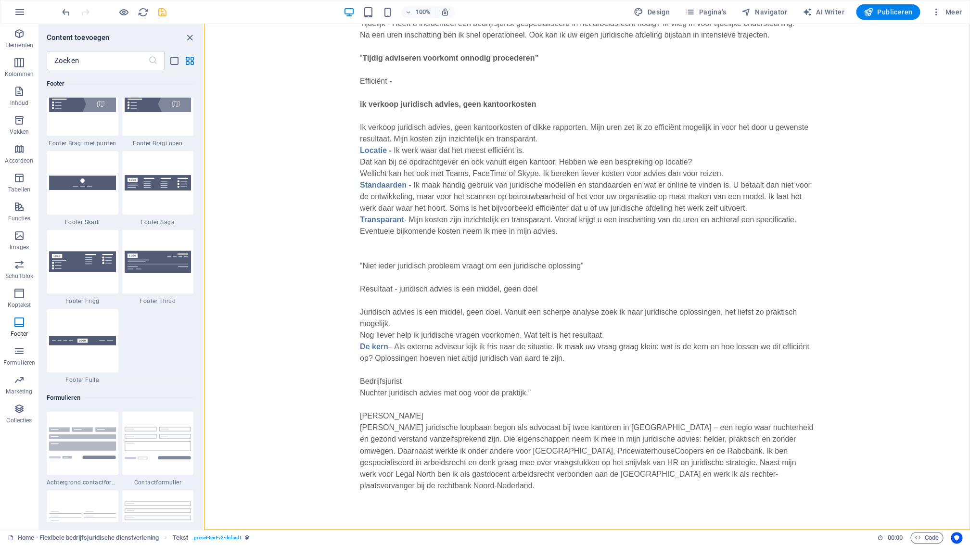
scroll to position [6609, 0]
click at [102, 349] on div at bounding box center [83, 342] width 72 height 64
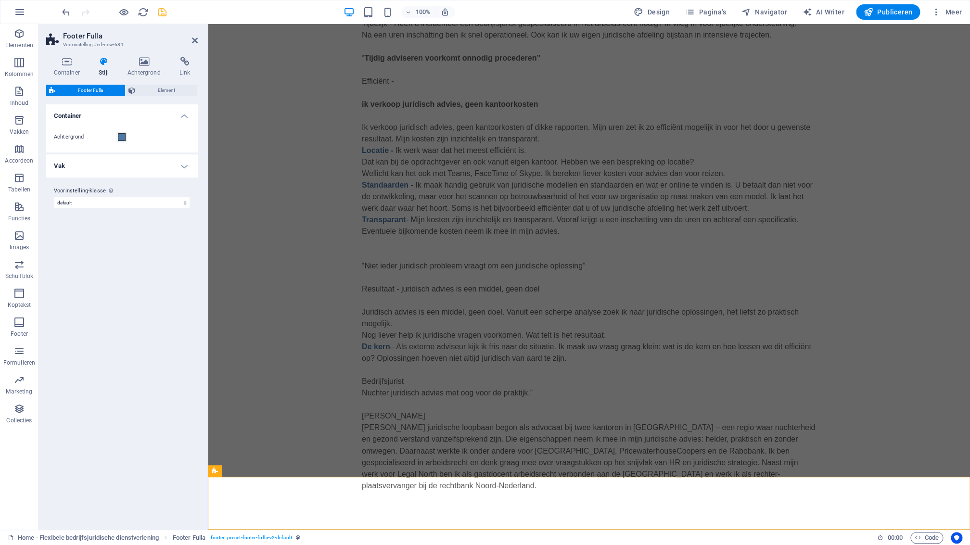
scroll to position [596, 0]
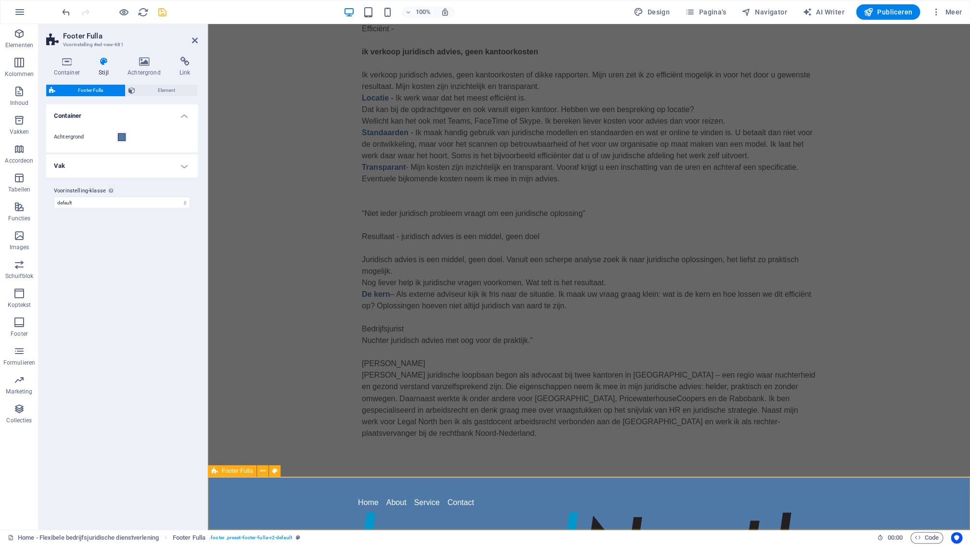
click at [266, 472] on button at bounding box center [263, 471] width 12 height 12
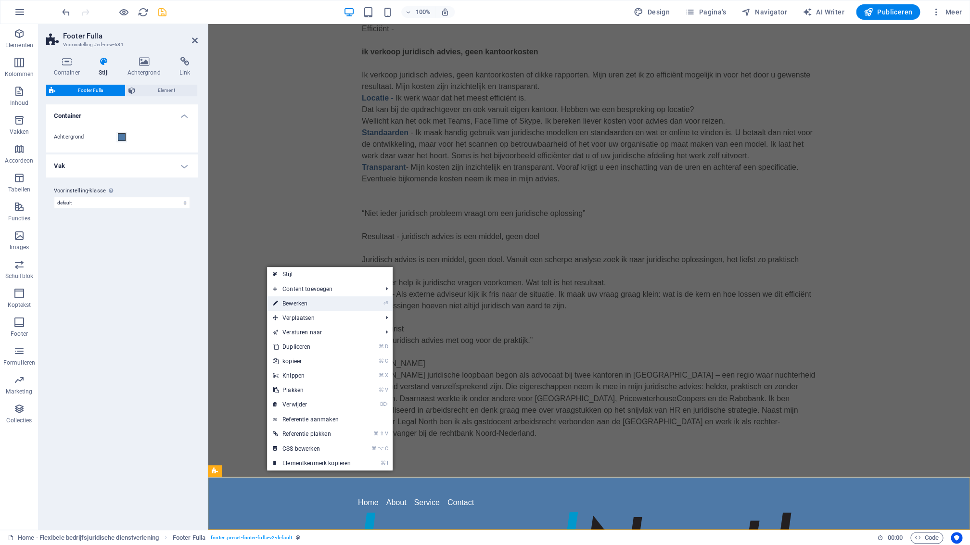
click at [321, 303] on link "⏎ Bewerken" at bounding box center [312, 303] width 90 height 14
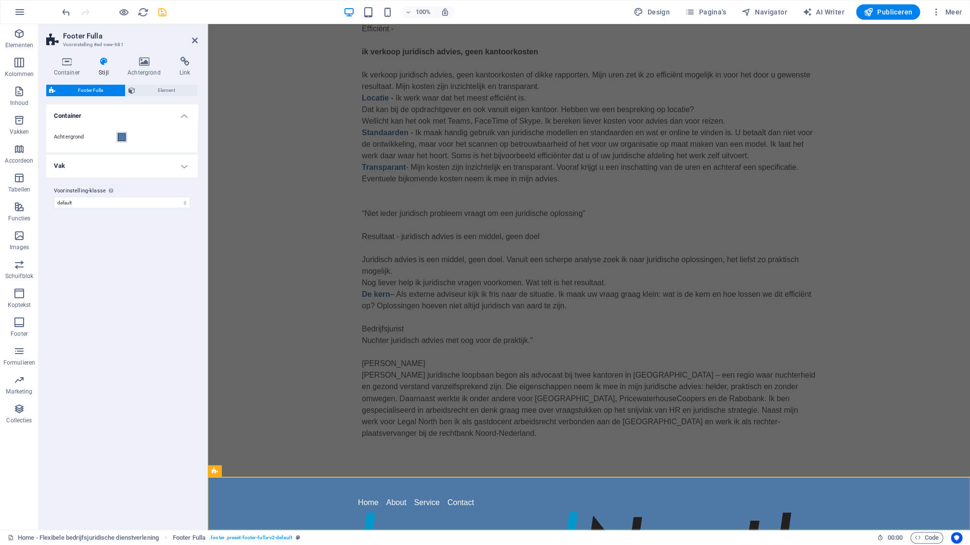
click at [123, 139] on span at bounding box center [122, 137] width 8 height 8
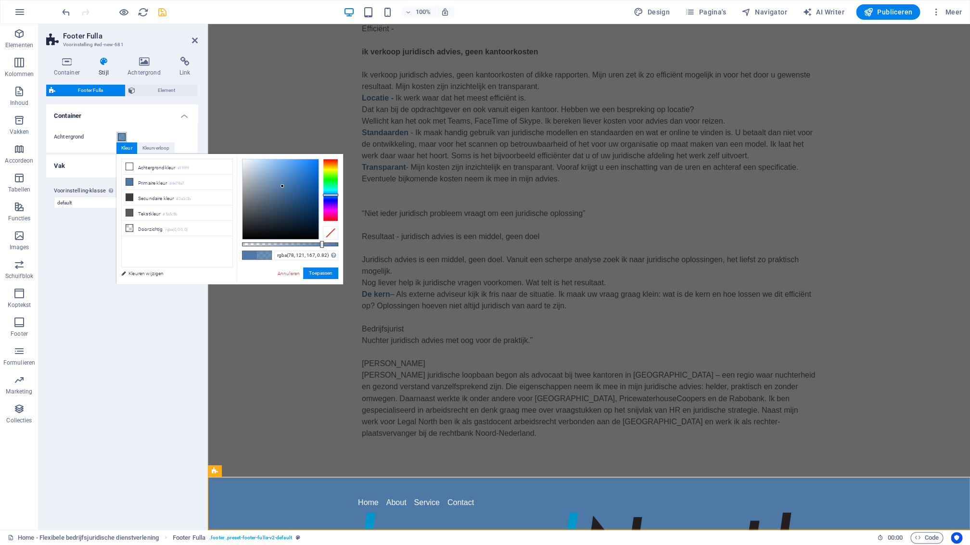
drag, startPoint x: 338, startPoint y: 245, endPoint x: 321, endPoint y: 246, distance: 16.9
click at [321, 247] on div at bounding box center [322, 244] width 4 height 7
drag, startPoint x: 321, startPoint y: 245, endPoint x: 278, endPoint y: 246, distance: 43.3
click at [278, 246] on div at bounding box center [280, 244] width 4 height 7
drag, startPoint x: 280, startPoint y: 245, endPoint x: 338, endPoint y: 249, distance: 58.3
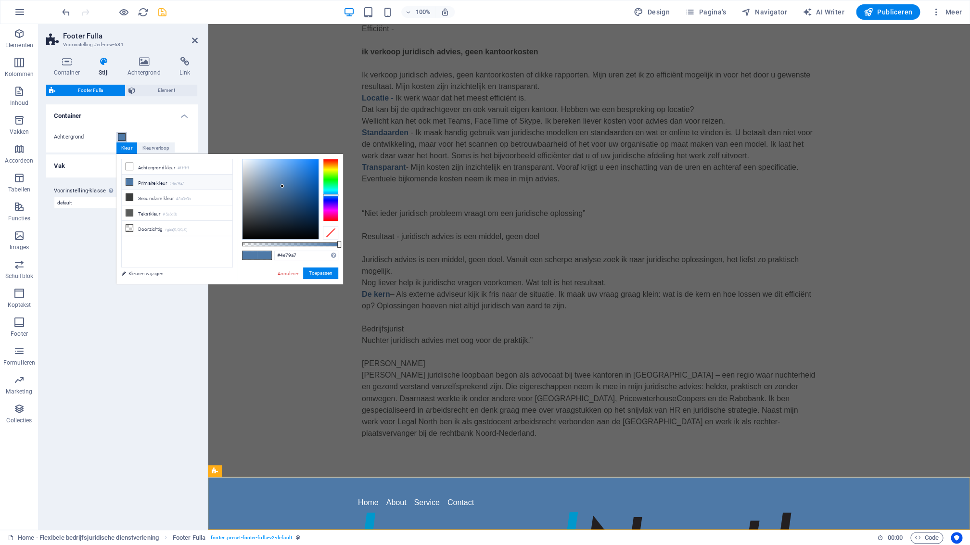
click at [343, 249] on div "#4e79a7 Ondersteunde notaties #0852ed rgb(8, 82, 237) rgba(8, 82, 237, 90%) hsv…" at bounding box center [290, 289] width 106 height 270
drag, startPoint x: 339, startPoint y: 245, endPoint x: 313, endPoint y: 259, distance: 29.5
click at [311, 246] on div at bounding box center [312, 244] width 4 height 7
click at [316, 270] on button "Toepassen" at bounding box center [320, 274] width 35 height 12
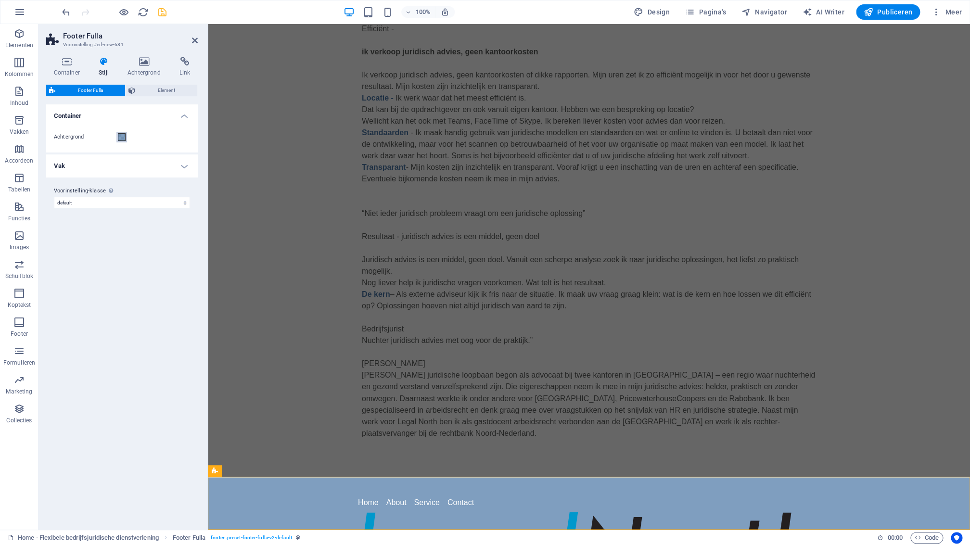
click at [126, 139] on span at bounding box center [122, 137] width 8 height 8
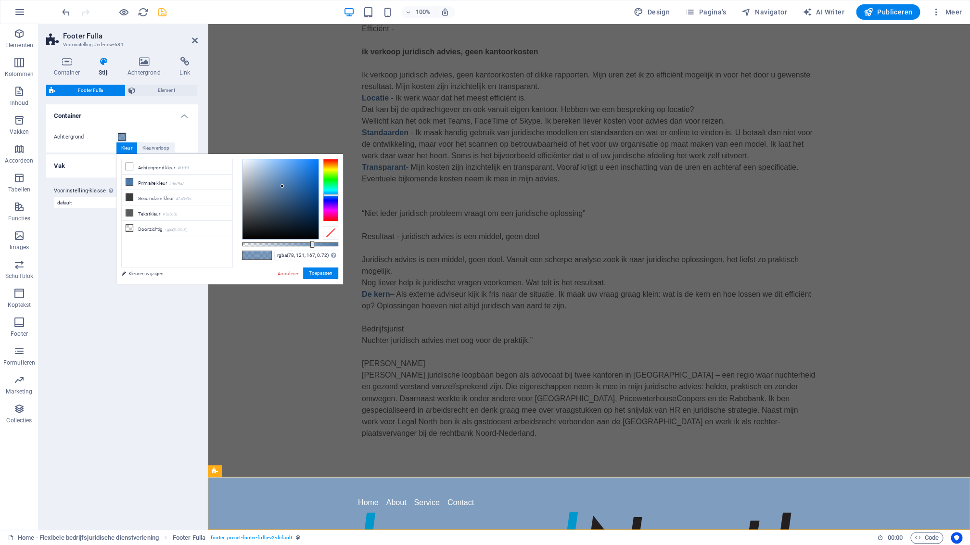
click at [329, 247] on div "rgba(78, 121, 167, 0.72) Ondersteunde notaties #0852ed rgb(8, 82, 237) rgba(8, …" at bounding box center [290, 289] width 106 height 270
type input "#4e79a7"
drag, startPoint x: 313, startPoint y: 244, endPoint x: 343, endPoint y: 246, distance: 29.9
click at [345, 246] on body "[DOMAIN_NAME] Home - Flexibele bedrijfsjuridische dienstverlening Elementen Kol…" at bounding box center [485, 272] width 970 height 545
click at [318, 274] on button "Toepassen" at bounding box center [320, 274] width 35 height 12
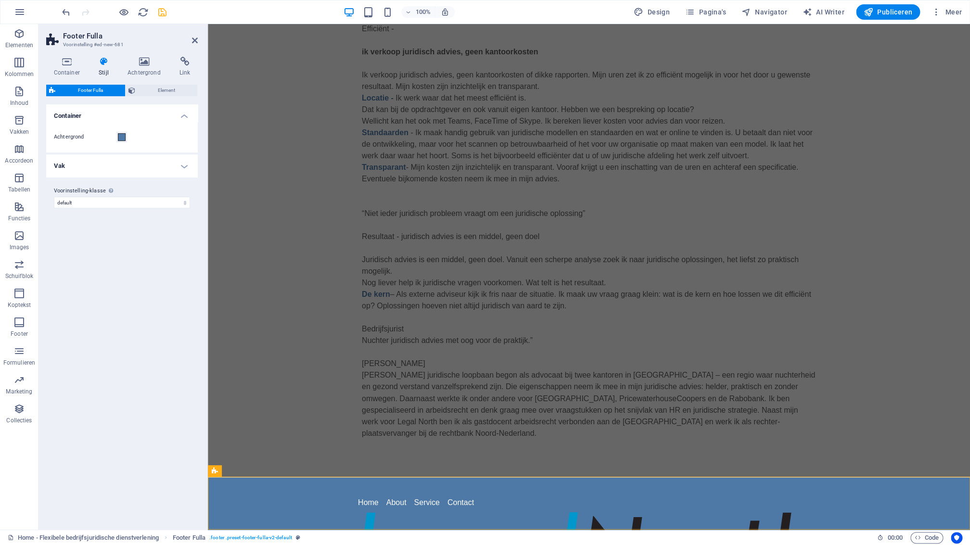
click at [189, 167] on h4 "Vak" at bounding box center [122, 165] width 152 height 23
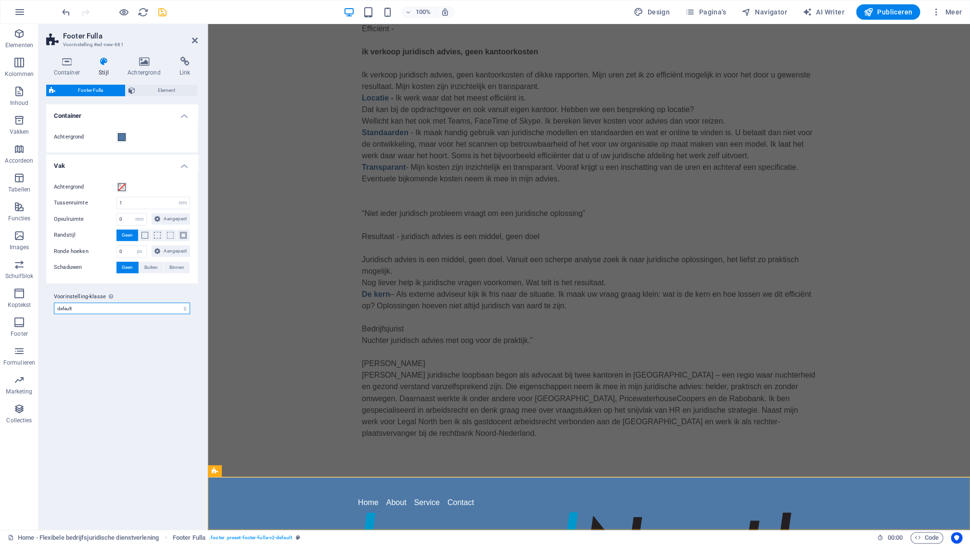
click option "default" at bounding box center [0, 0] width 0 height 0
click at [169, 94] on span "Element" at bounding box center [166, 91] width 56 height 12
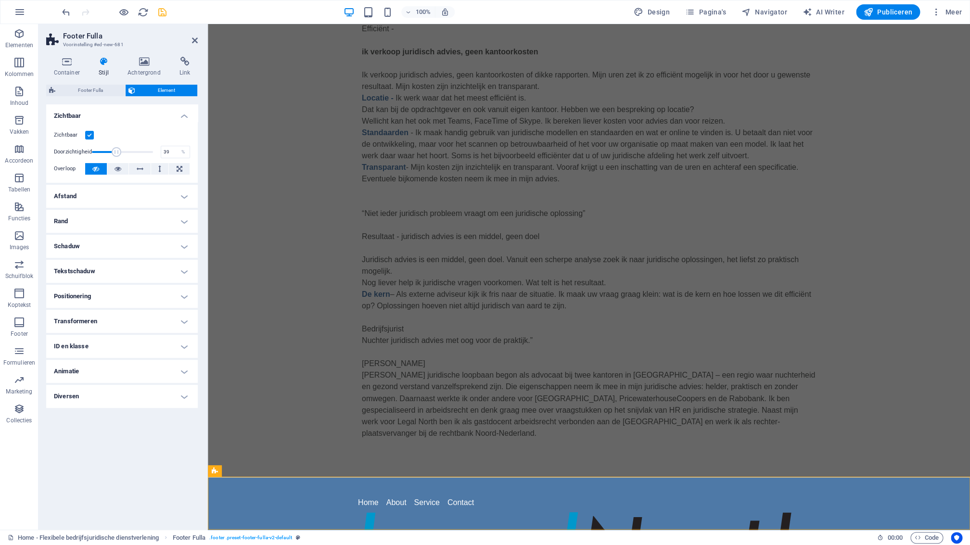
drag, startPoint x: 150, startPoint y: 152, endPoint x: 116, endPoint y: 151, distance: 33.2
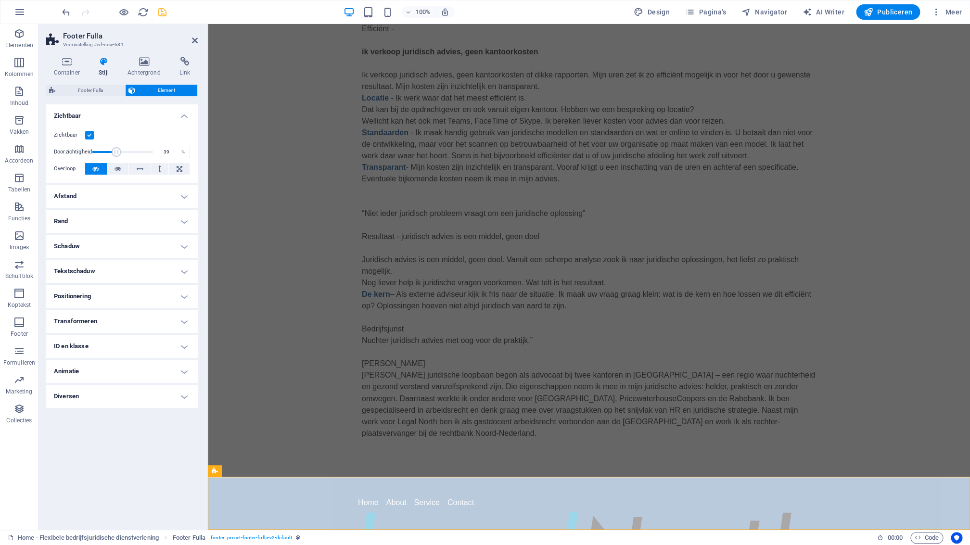
click at [115, 151] on span at bounding box center [117, 152] width 10 height 10
drag, startPoint x: 119, startPoint y: 150, endPoint x: 144, endPoint y: 154, distance: 25.7
click at [145, 154] on span at bounding box center [142, 152] width 10 height 10
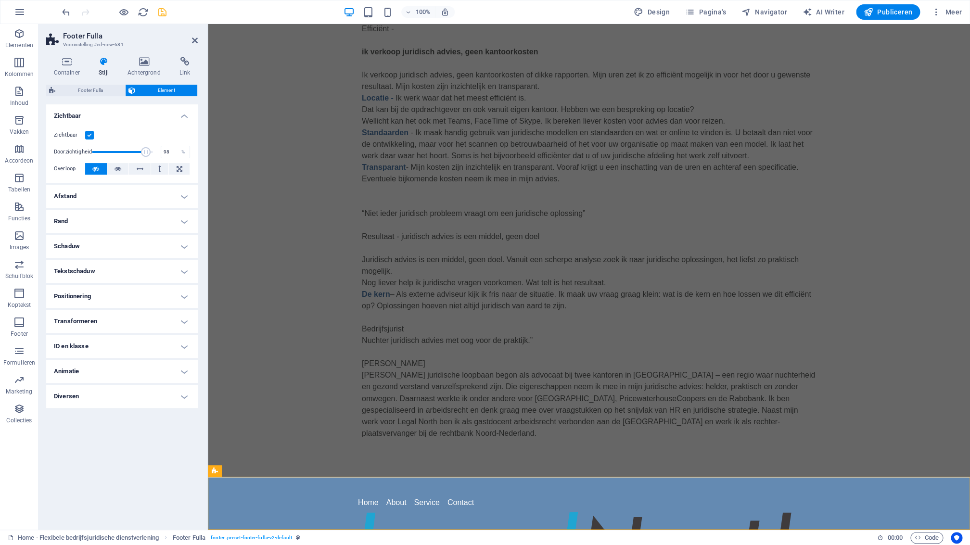
type input "100"
drag, startPoint x: 144, startPoint y: 154, endPoint x: 163, endPoint y: 155, distance: 18.3
click at [163, 156] on div "Doorzichtigheid 100 %" at bounding box center [122, 152] width 136 height 14
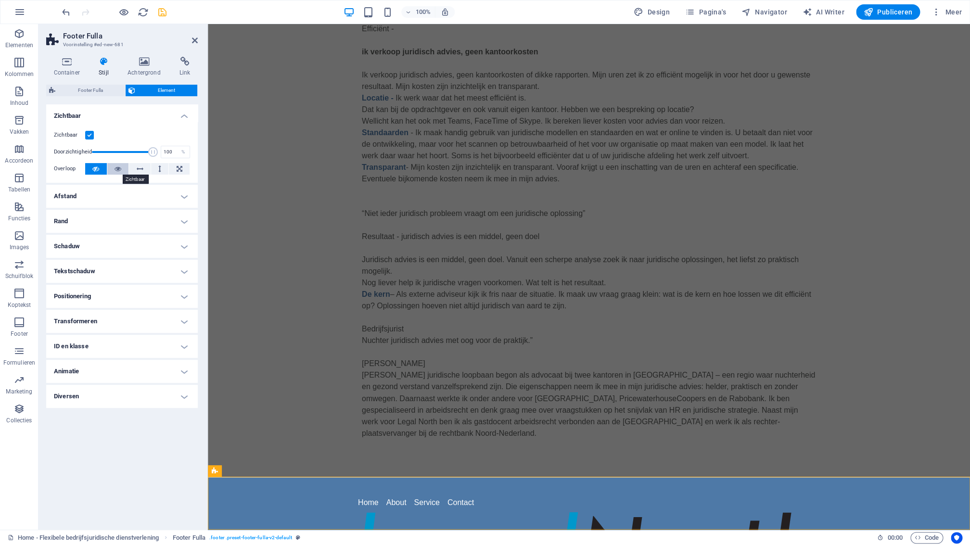
click at [122, 170] on button at bounding box center [118, 169] width 22 height 12
click at [102, 172] on button at bounding box center [96, 169] width 22 height 12
click at [91, 193] on h4 "Afstand" at bounding box center [122, 196] width 152 height 23
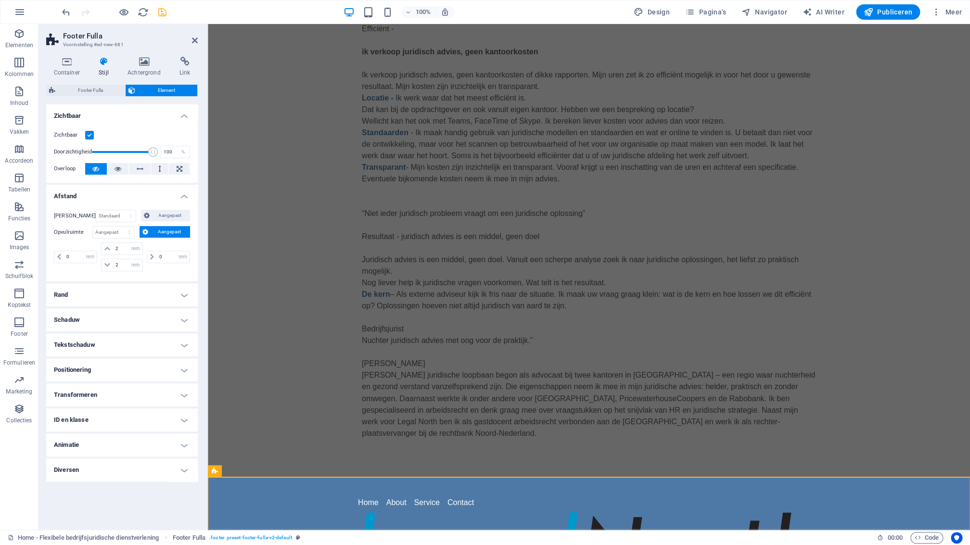
click at [93, 193] on h4 "Afstand" at bounding box center [122, 193] width 152 height 17
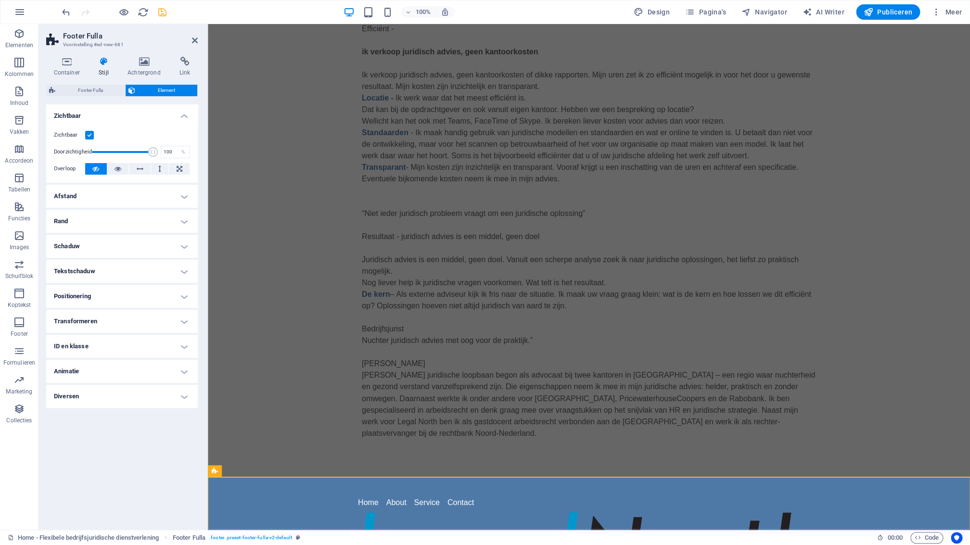
click at [93, 194] on h4 "Afstand" at bounding box center [122, 196] width 152 height 23
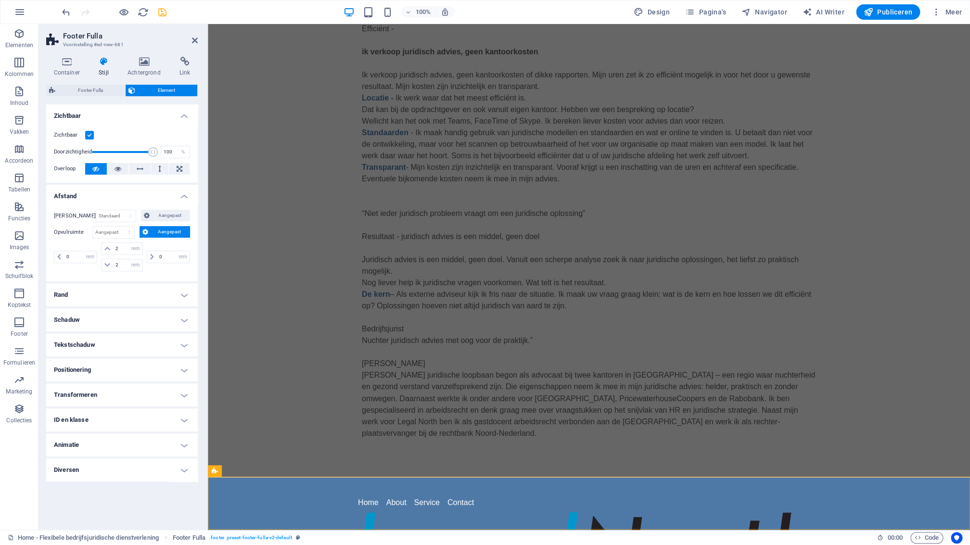
click at [185, 197] on h4 "Afstand" at bounding box center [122, 193] width 152 height 17
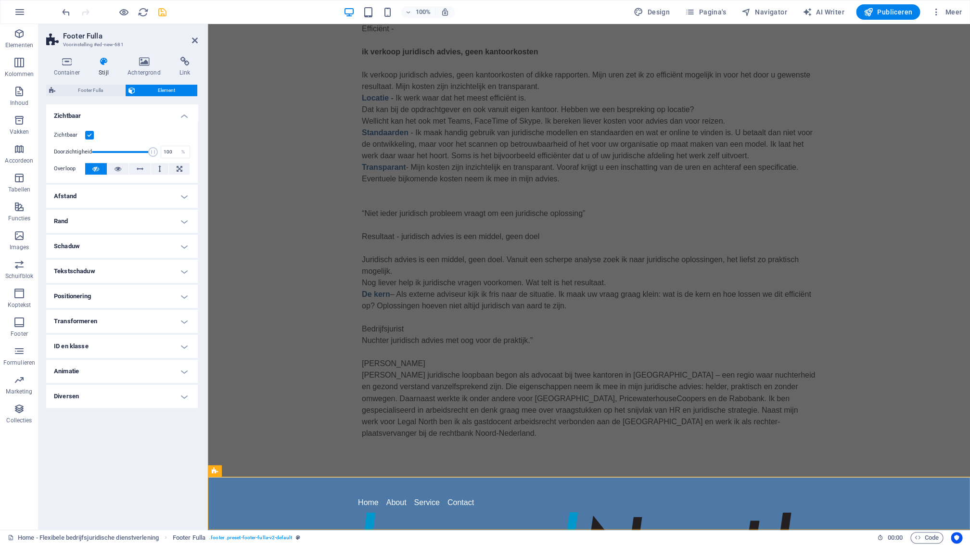
click at [100, 295] on h4 "Positionering" at bounding box center [122, 296] width 152 height 23
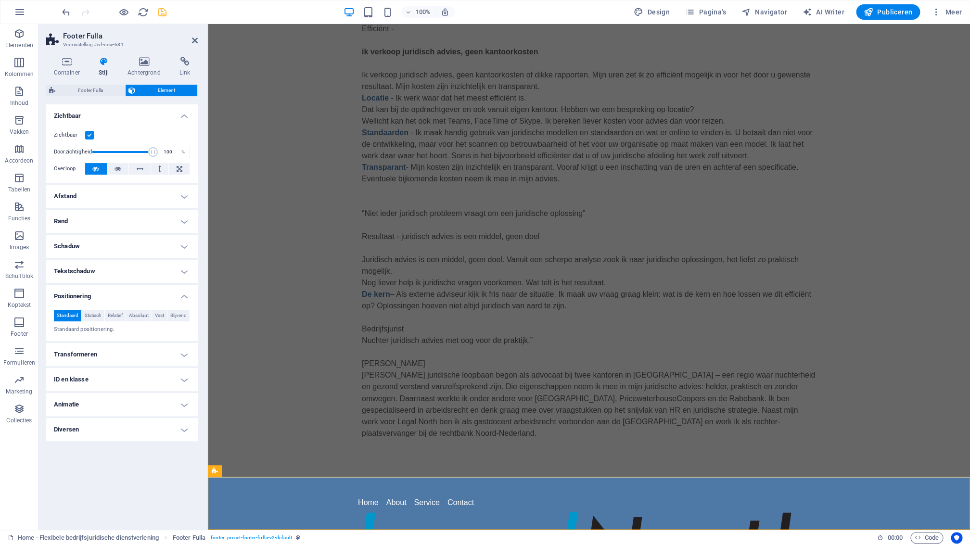
click at [115, 365] on h4 "Transformeren" at bounding box center [122, 354] width 152 height 23
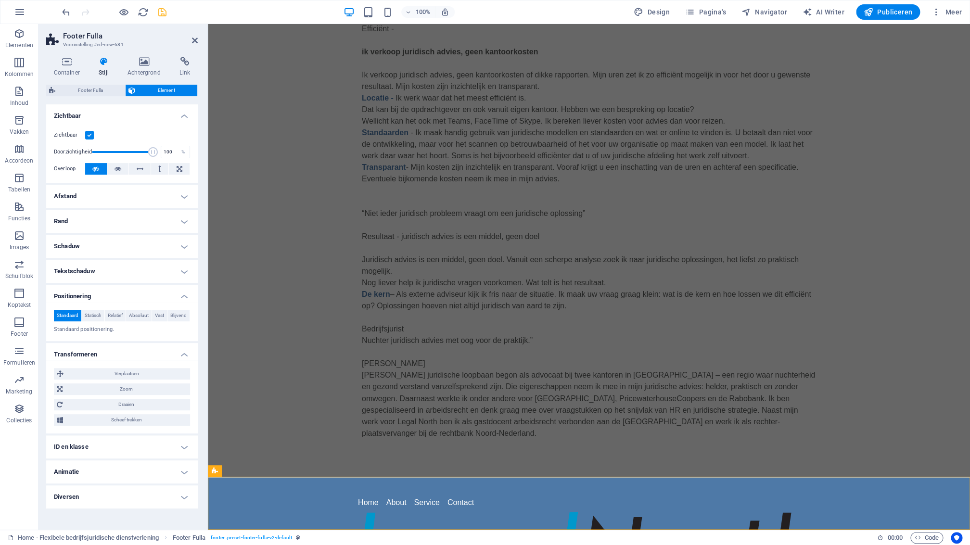
click at [69, 509] on h4 "Diversen" at bounding box center [122, 497] width 152 height 23
click at [79, 503] on h4 "Diversen" at bounding box center [122, 494] width 152 height 17
click at [183, 509] on h4 "Diversen" at bounding box center [122, 497] width 152 height 23
click at [90, 91] on span "Footer Fulla" at bounding box center [90, 91] width 64 height 12
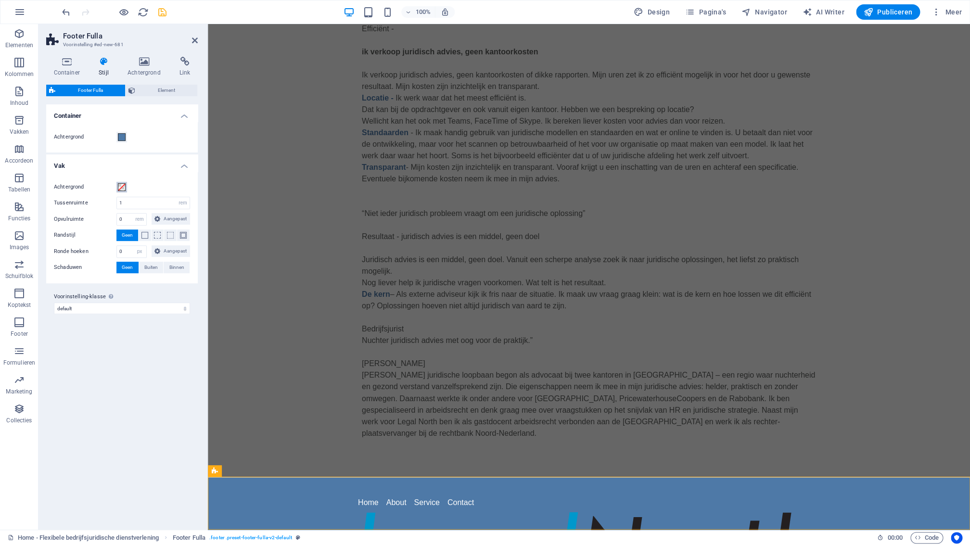
click at [123, 188] on span at bounding box center [122, 187] width 8 height 8
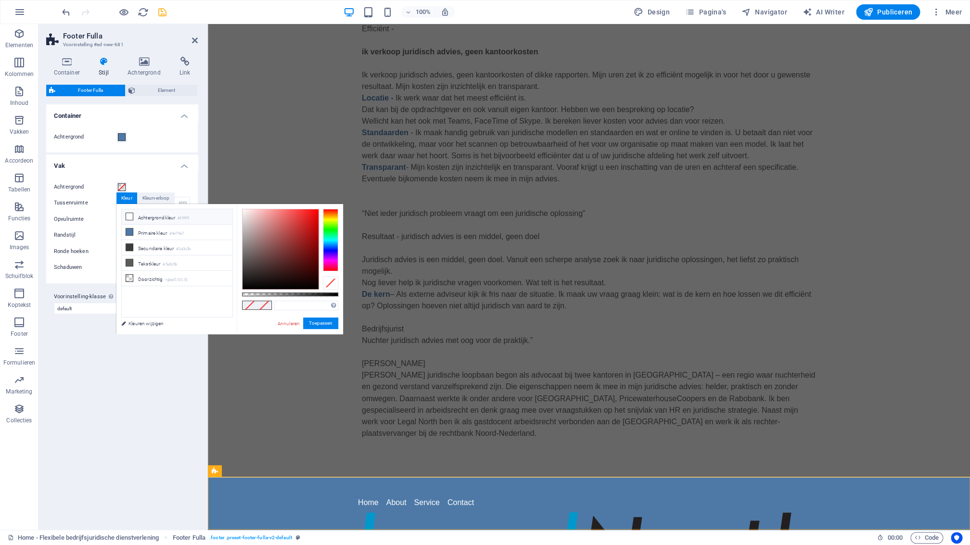
click at [134, 216] on li "Achtergrondkleur #ffffff" at bounding box center [177, 216] width 111 height 15
type input "#ffffff"
click at [134, 216] on li "Achtergrondkleur #ffffff" at bounding box center [177, 216] width 111 height 15
click at [129, 216] on icon at bounding box center [129, 216] width 7 height 7
click at [323, 322] on button "Toepassen" at bounding box center [320, 324] width 35 height 12
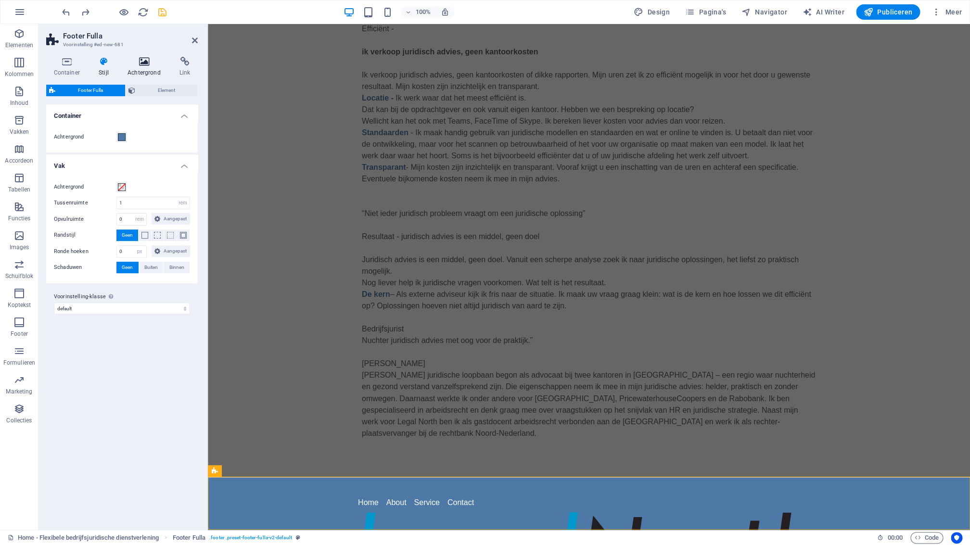
click at [145, 69] on h4 "Achtergrond" at bounding box center [146, 67] width 52 height 20
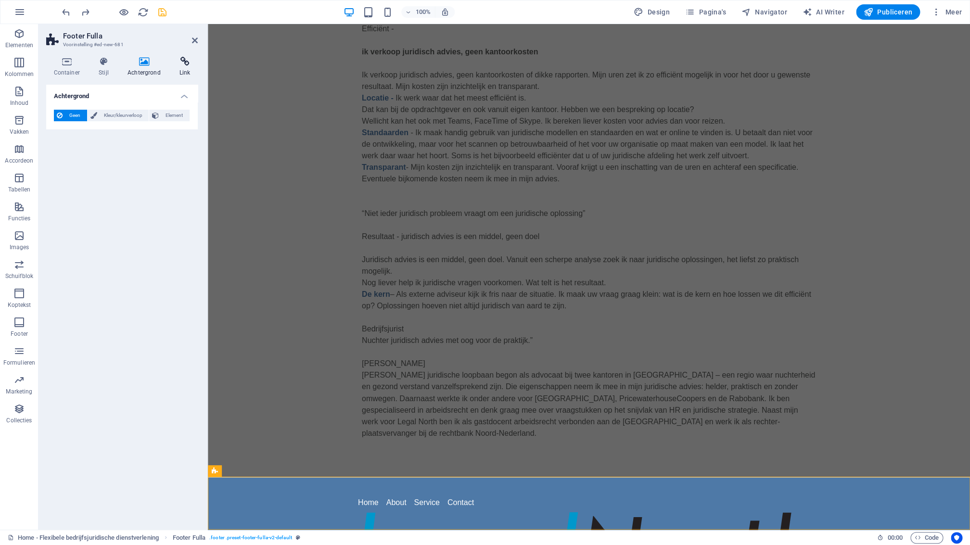
click at [188, 68] on h4 "Link" at bounding box center [185, 67] width 26 height 20
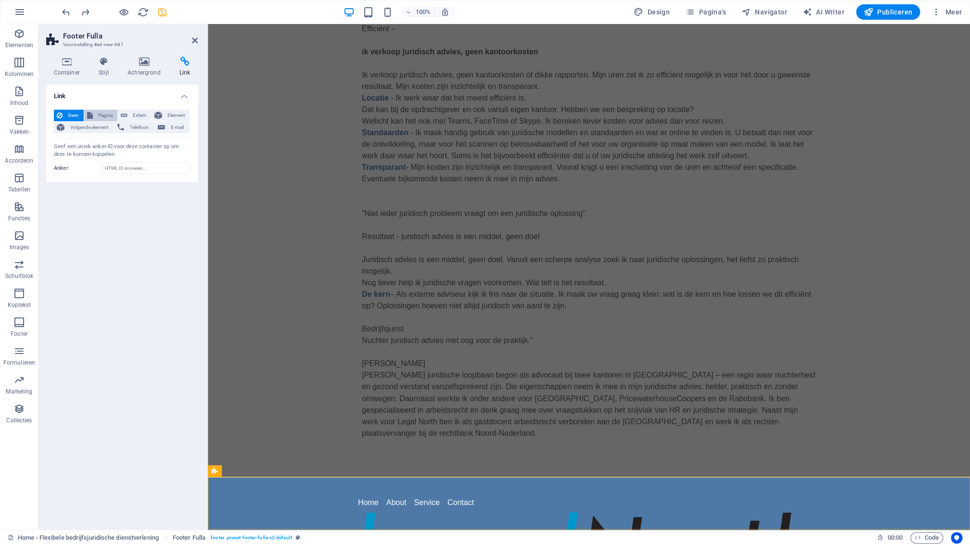
click at [102, 116] on span "Pagina" at bounding box center [105, 116] width 19 height 12
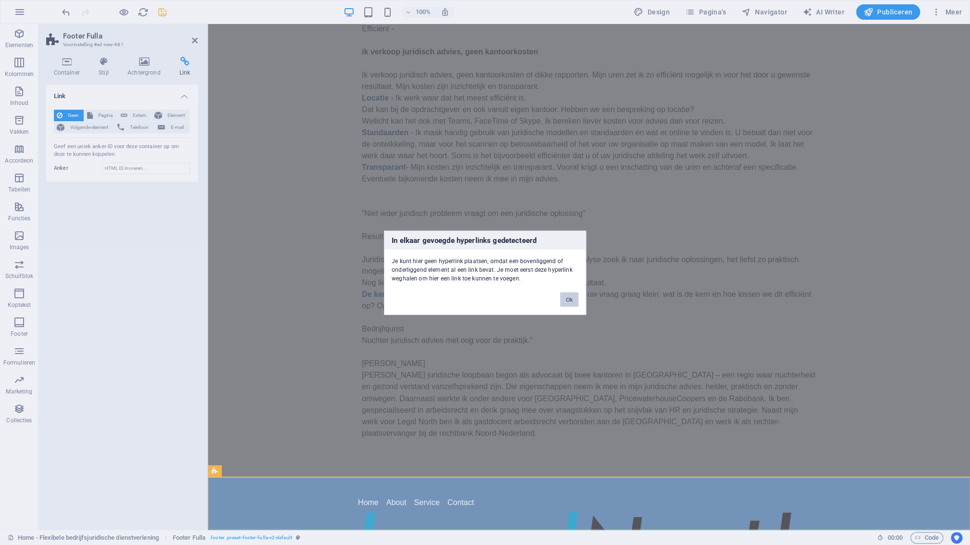
click at [565, 302] on button "Ok" at bounding box center [569, 299] width 18 height 14
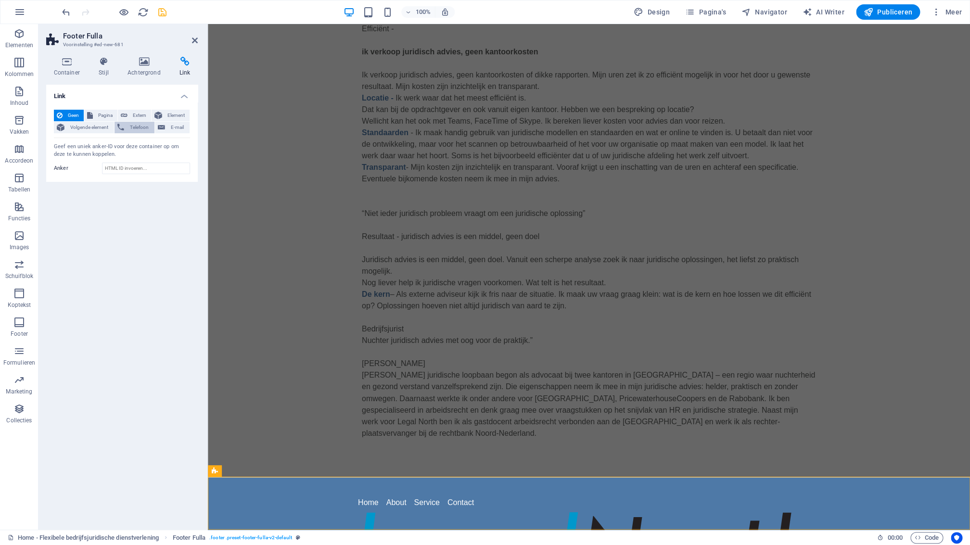
click at [140, 128] on span "Telefoon" at bounding box center [139, 128] width 25 height 12
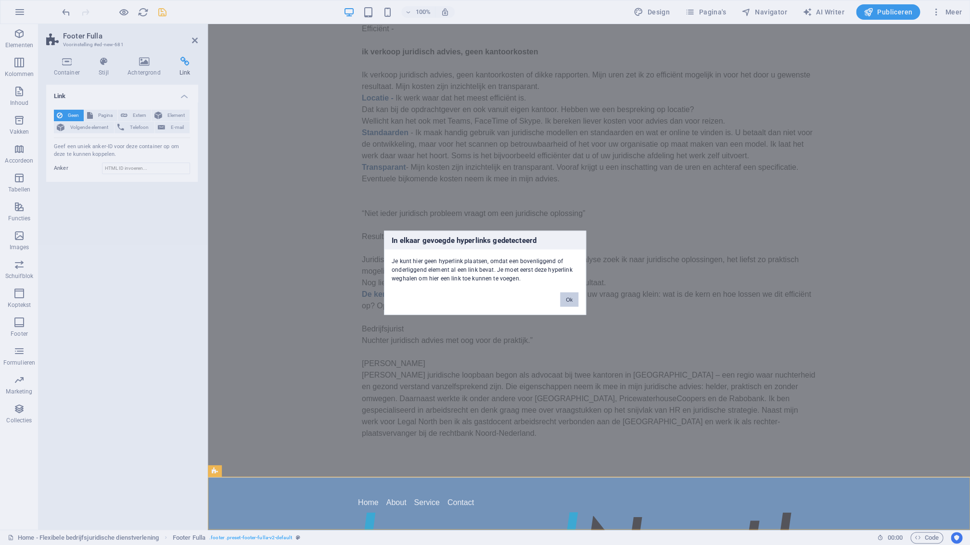
click at [575, 303] on button "Ok" at bounding box center [569, 299] width 18 height 14
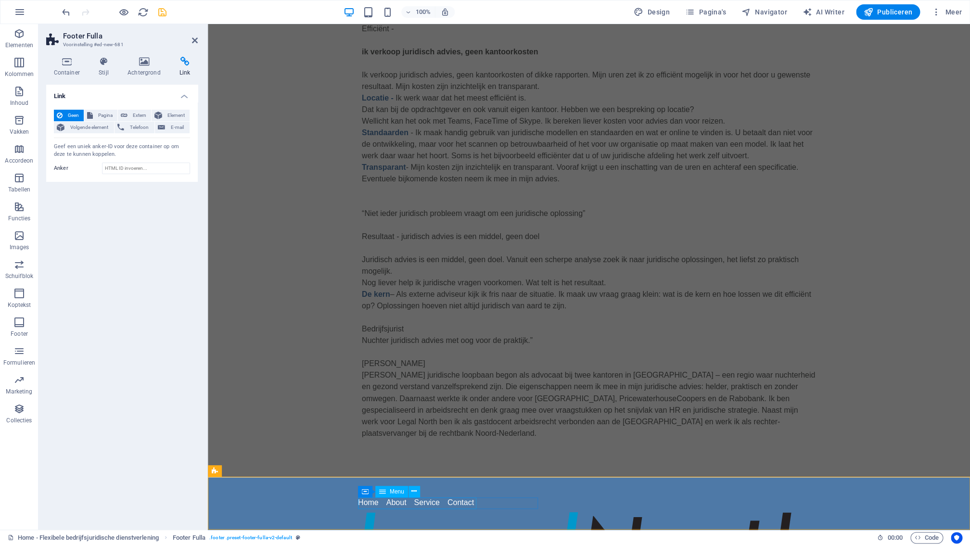
click at [398, 495] on span "Menu" at bounding box center [397, 492] width 14 height 6
click at [415, 491] on icon at bounding box center [413, 492] width 5 height 10
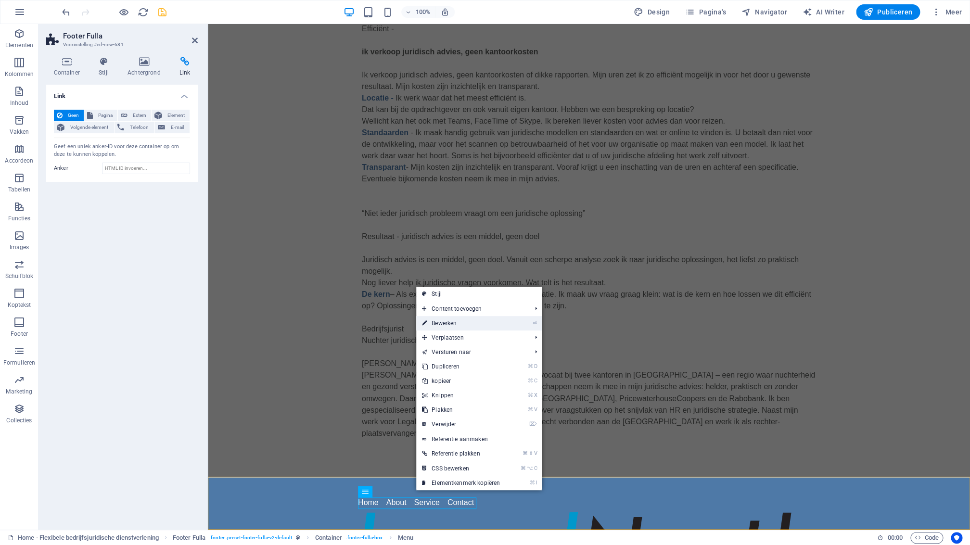
click at [472, 321] on link "⏎ Bewerken" at bounding box center [461, 323] width 90 height 14
select select
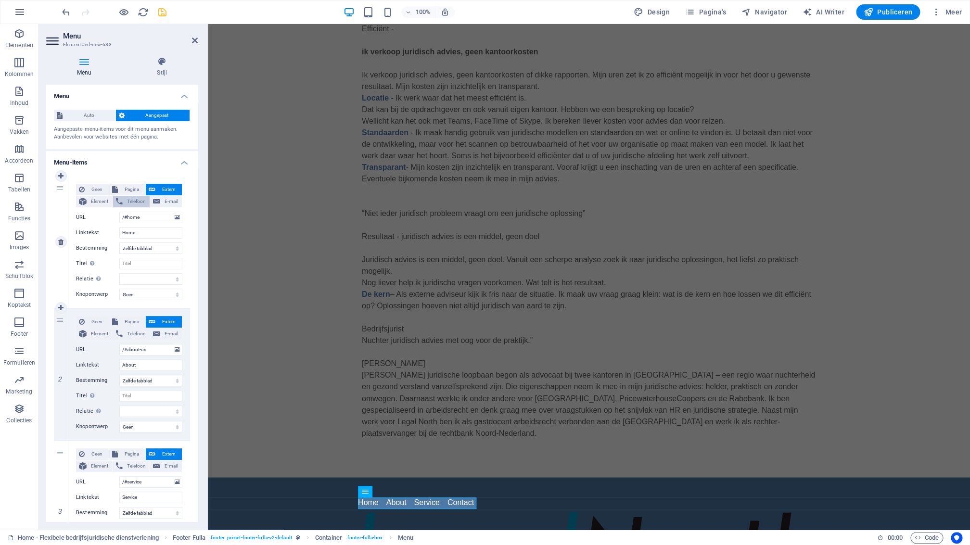
click at [125, 202] on button "Telefoon" at bounding box center [131, 202] width 37 height 12
select select
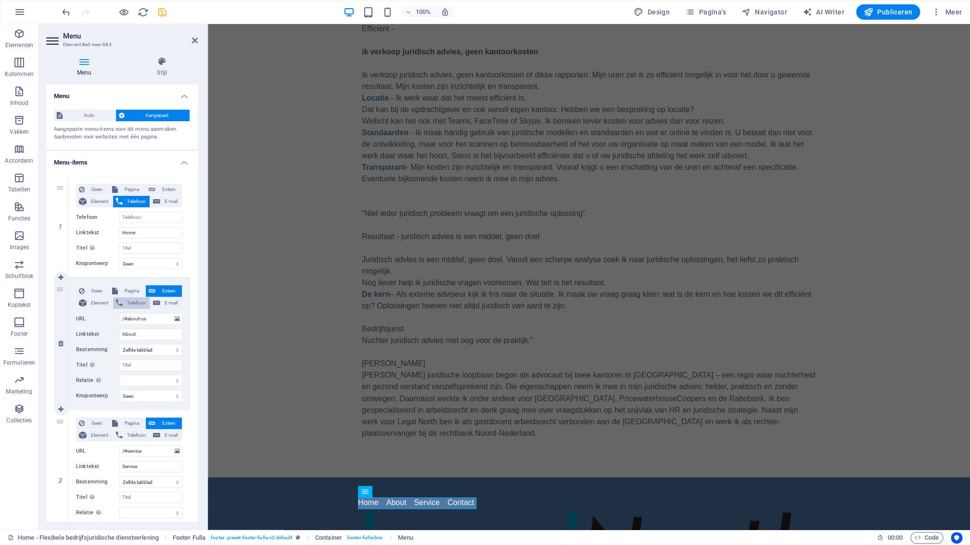
click at [123, 304] on button "Telefoon" at bounding box center [131, 303] width 37 height 12
select select
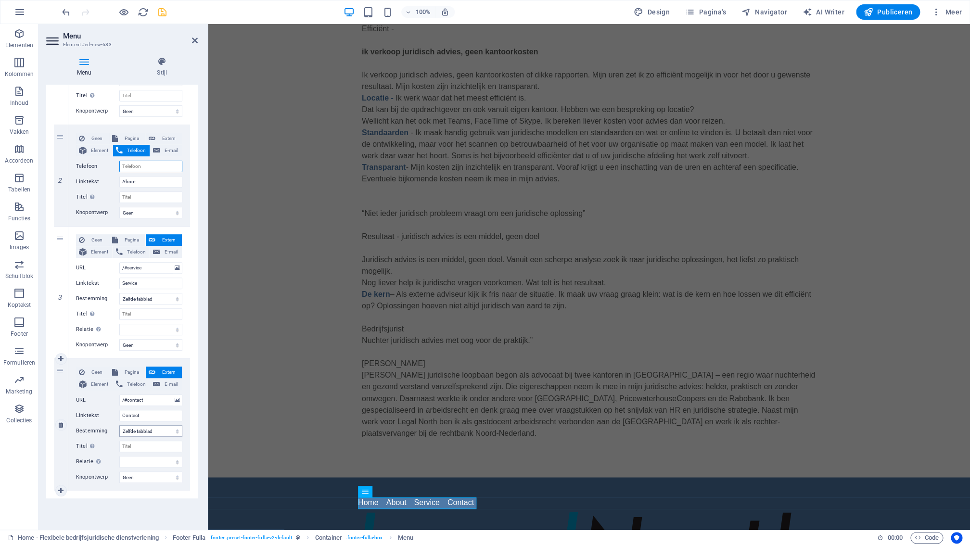
scroll to position [156, 0]
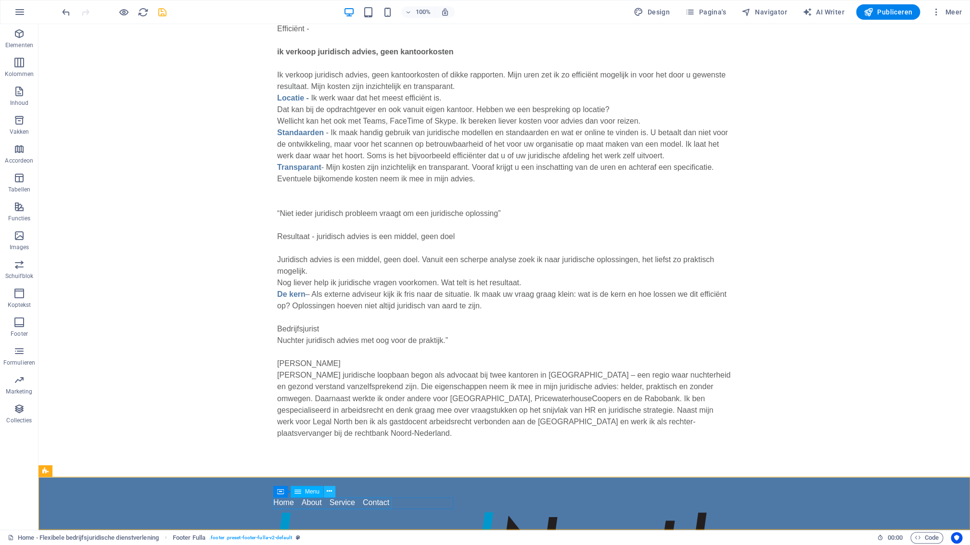
click at [333, 494] on button at bounding box center [330, 492] width 12 height 12
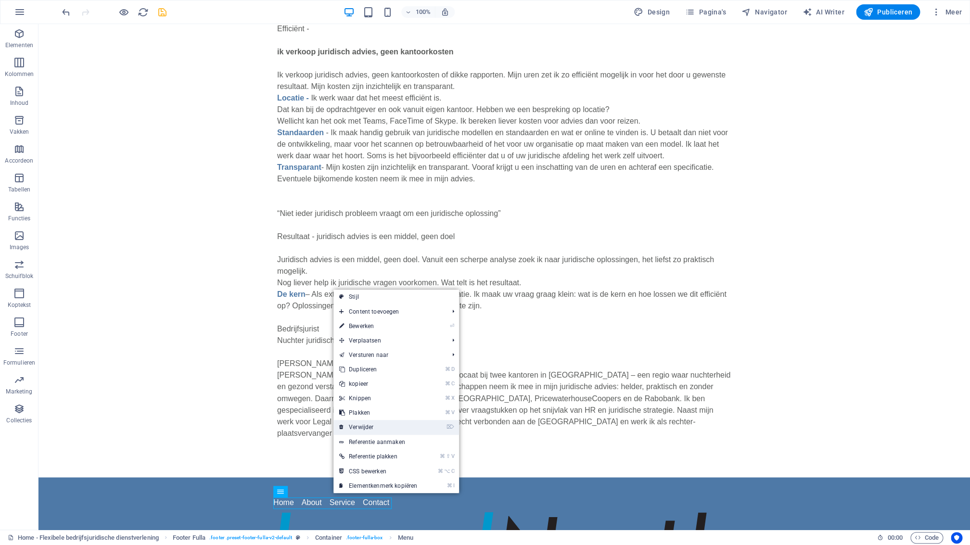
click at [379, 428] on link "⌦ Verwijder" at bounding box center [379, 427] width 90 height 14
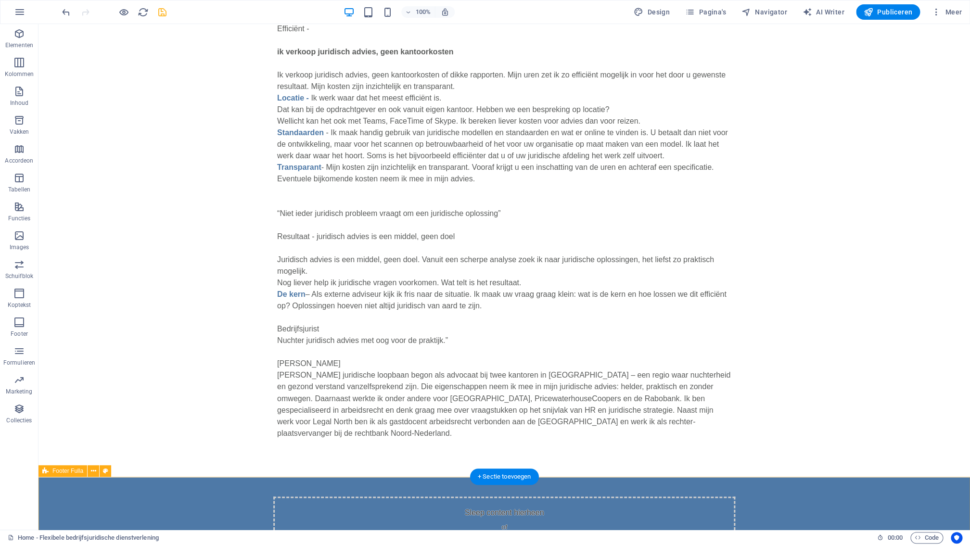
scroll to position [667, 0]
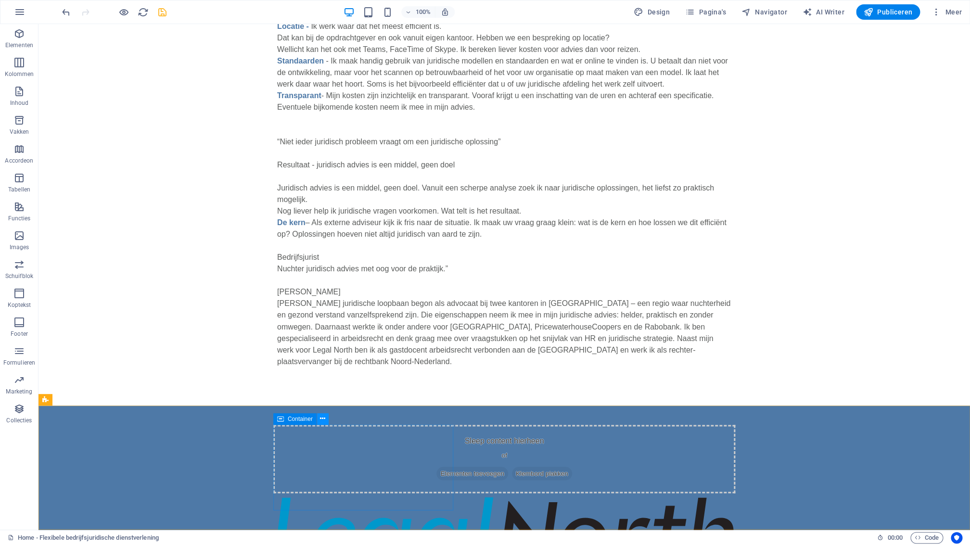
click at [322, 421] on icon at bounding box center [322, 419] width 5 height 10
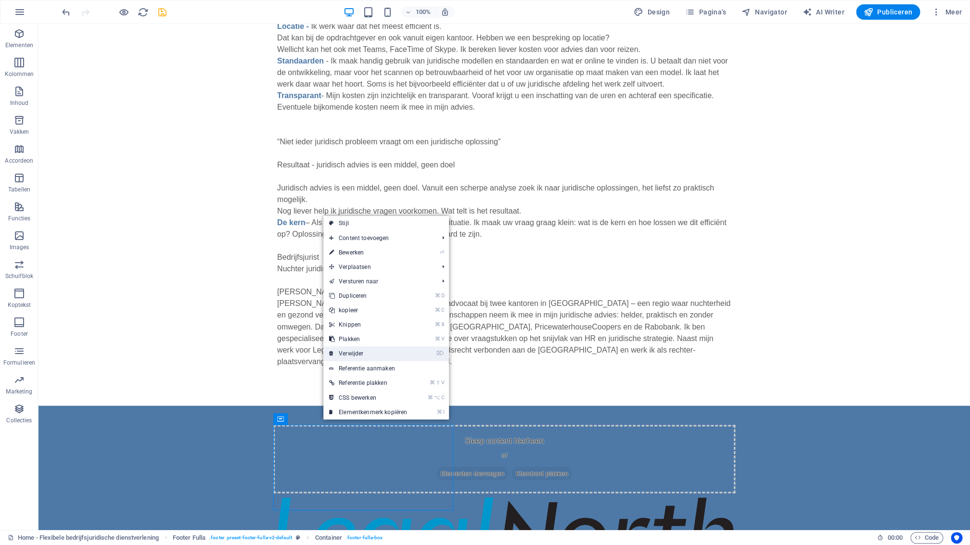
click at [371, 357] on link "⌦ Verwijder" at bounding box center [368, 353] width 90 height 14
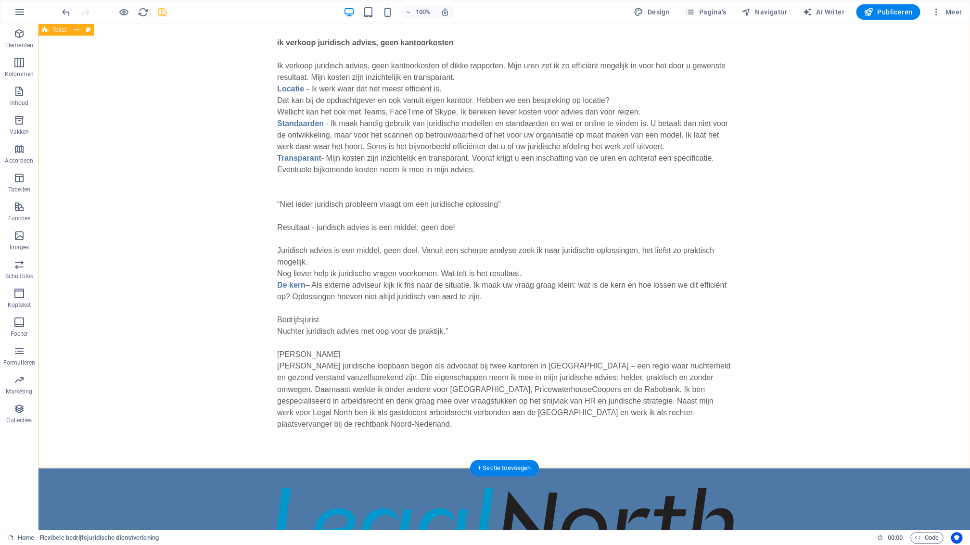
click at [276, 462] on div "“Een flexibele bedrijfsjurist is een collega wanneer je die nodig hebt” Ik ben …" at bounding box center [504, 104] width 932 height 729
click at [705, 483] on icon at bounding box center [704, 481] width 5 height 10
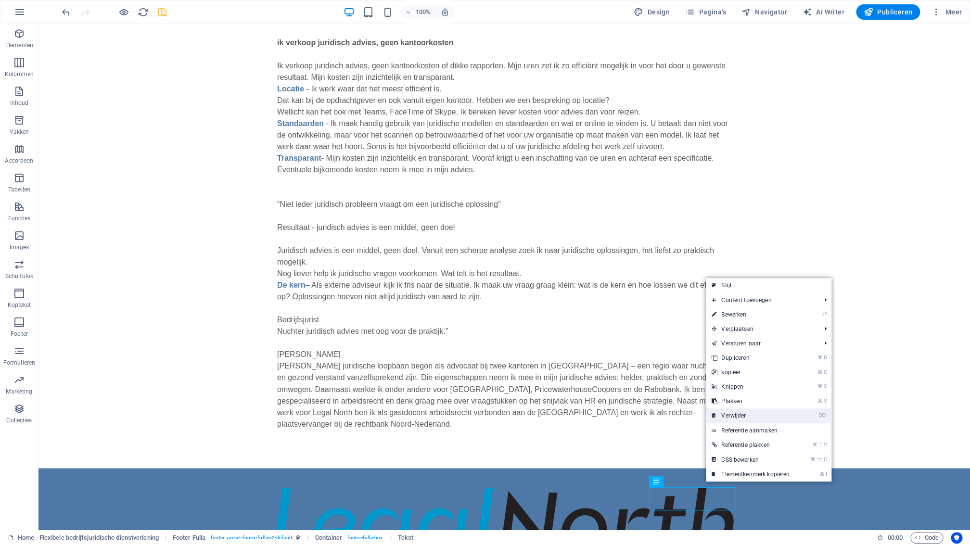
click at [747, 416] on link "⌦ Verwijder" at bounding box center [751, 416] width 90 height 14
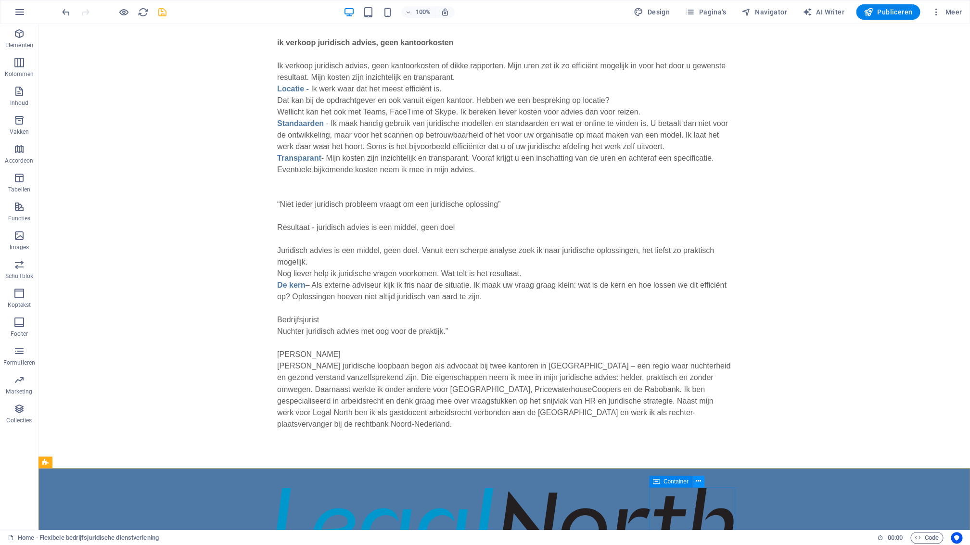
click at [700, 486] on icon at bounding box center [698, 481] width 5 height 10
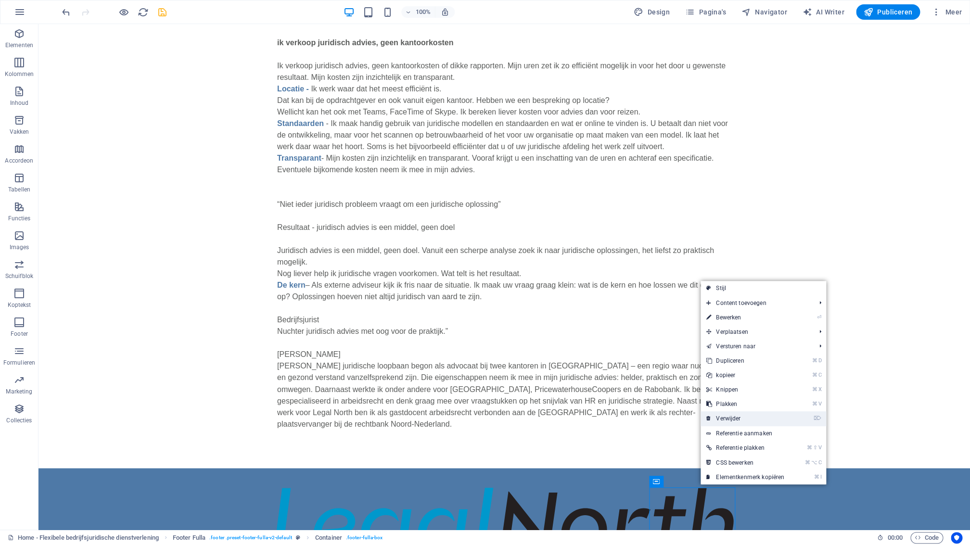
click at [762, 416] on link "⌦ Verwijder" at bounding box center [746, 418] width 90 height 14
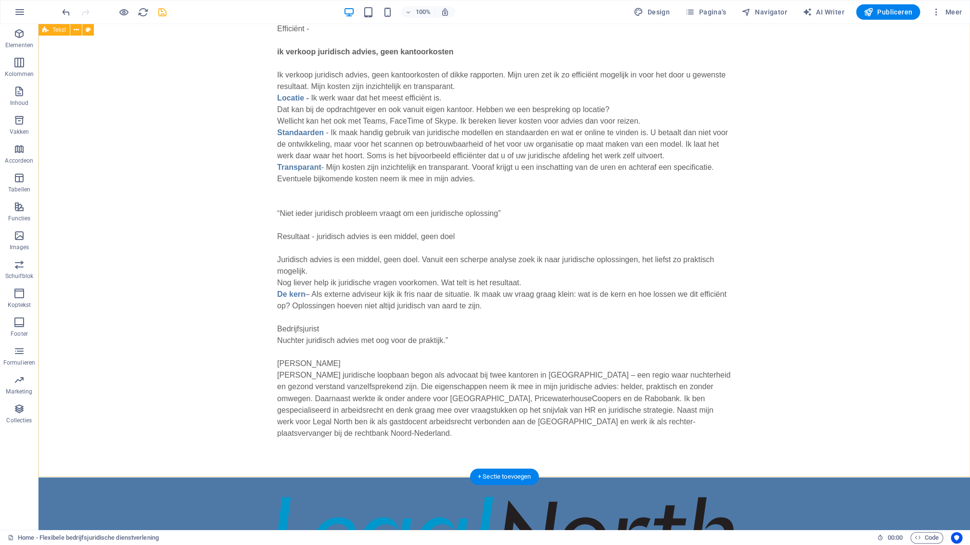
click at [718, 466] on div "“Een flexibele bedrijfsjurist is een collega wanneer je die nodig hebt” Ik ben …" at bounding box center [504, 113] width 932 height 729
click at [885, 418] on div "“Een flexibele bedrijfsjurist is een collega wanneer je die nodig hebt” Ik ben …" at bounding box center [504, 113] width 932 height 729
click at [188, 539] on span "Tekst" at bounding box center [180, 538] width 15 height 12
click at [217, 539] on span ". preset-text-v2-default" at bounding box center [216, 538] width 49 height 12
click at [249, 539] on icon "breadcrumb" at bounding box center [247, 537] width 4 height 5
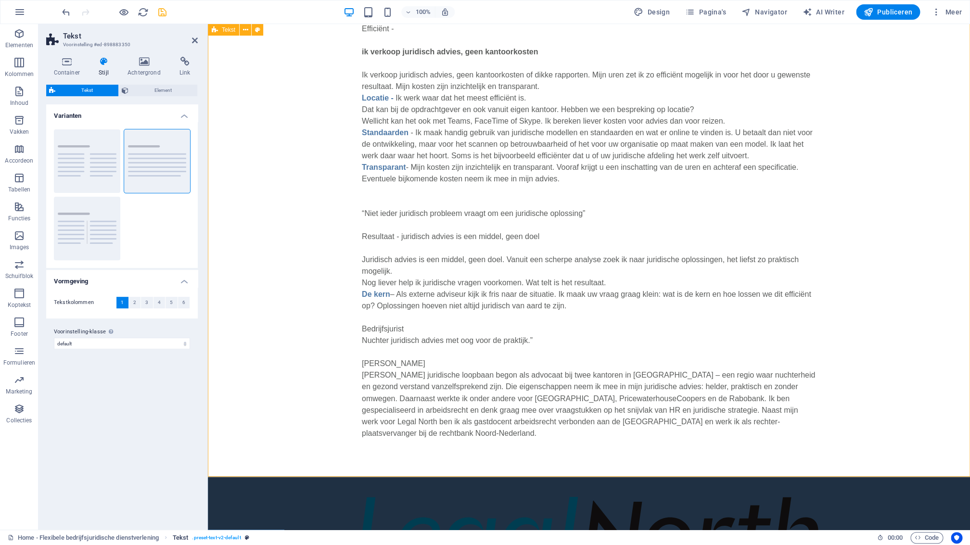
click at [246, 538] on link "Tekst . preset-text-v2-default" at bounding box center [211, 538] width 77 height 12
click at [232, 538] on span ". preset-text-v2-default" at bounding box center [216, 538] width 49 height 12
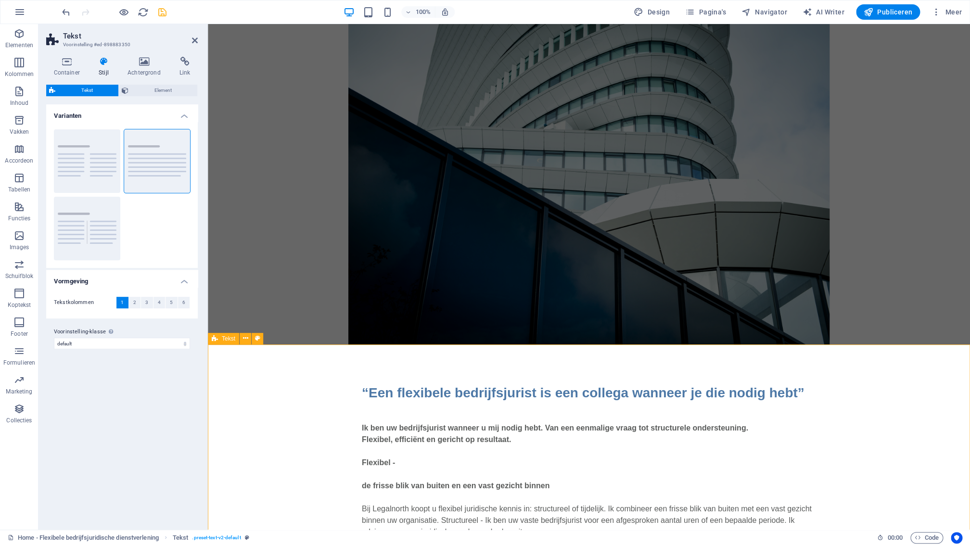
click at [196, 40] on icon at bounding box center [195, 41] width 6 height 8
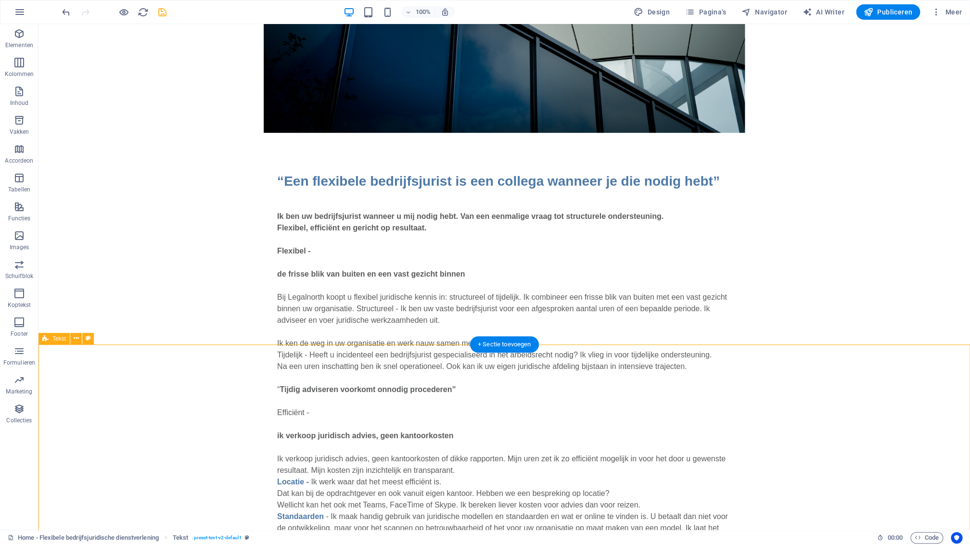
scroll to position [596, 0]
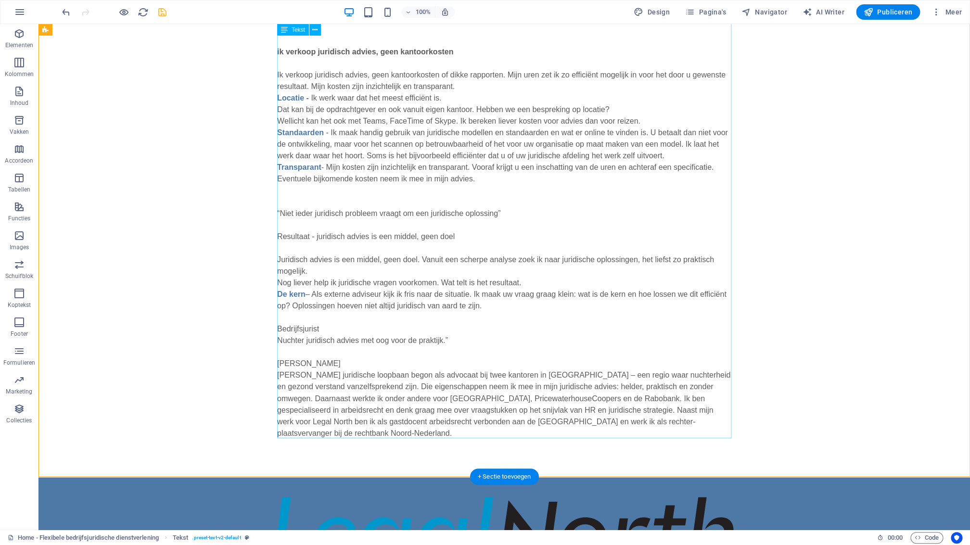
click at [367, 369] on div "Ik ben uw bedrijfsjurist wanneer u mij nodig hebt. Van een eenmalige vraag tot …" at bounding box center [504, 127] width 454 height 624
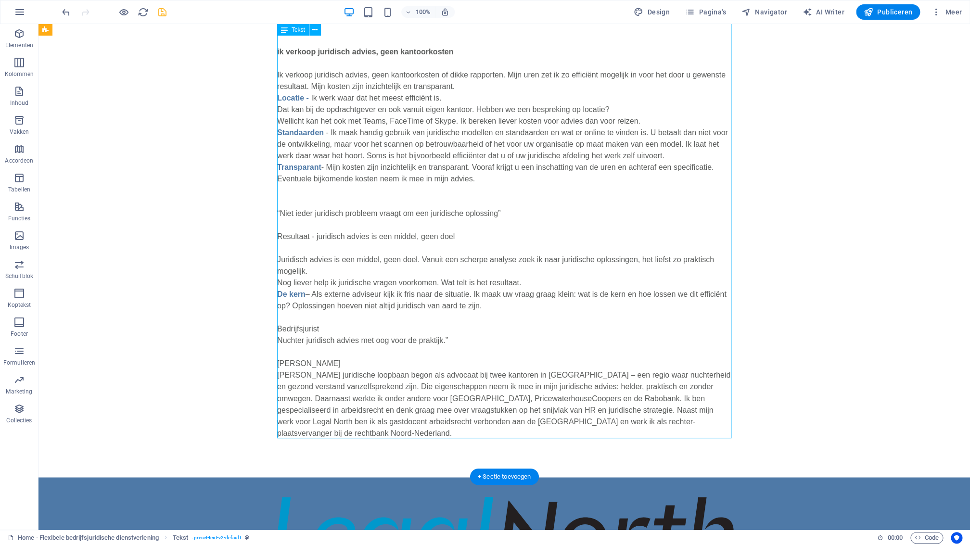
drag, startPoint x: 367, startPoint y: 369, endPoint x: 204, endPoint y: 364, distance: 163.2
click at [367, 368] on div "Ik ben uw bedrijfsjurist wanneer u mij nodig hebt. Van een eenmalige vraag tot …" at bounding box center [504, 127] width 454 height 624
click at [204, 364] on div "“Een flexibele bedrijfsjurist is een collega wanneer je die nodig hebt” Ik ben …" at bounding box center [504, 113] width 932 height 729
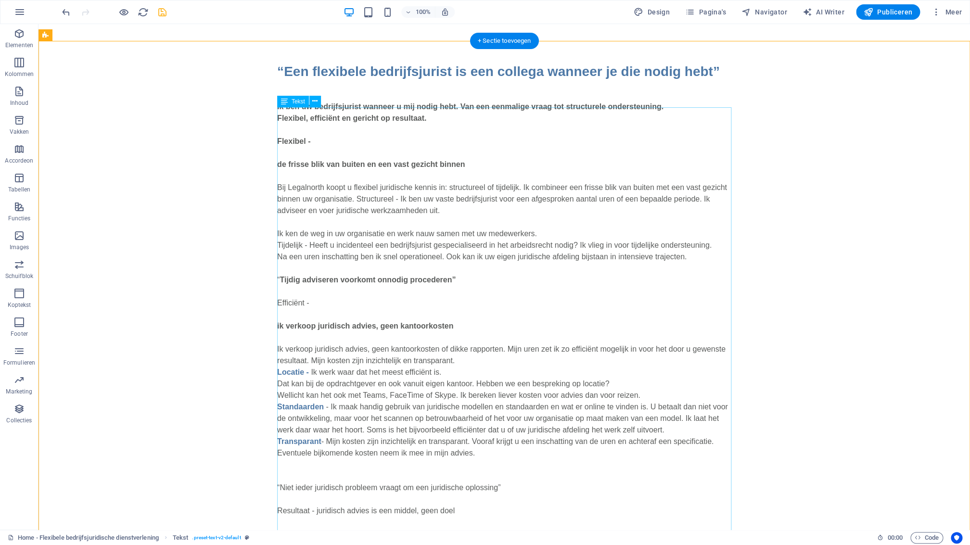
scroll to position [331, 0]
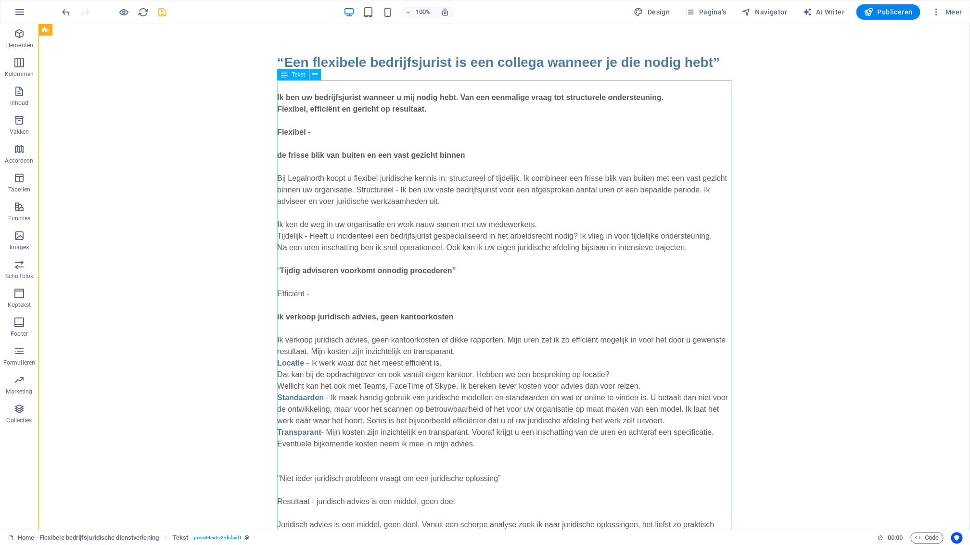
click at [442, 281] on div "Ik ben uw bedrijfsjurist wanneer u mij nodig hebt. Van een eenmalige vraag tot …" at bounding box center [504, 392] width 454 height 624
drag, startPoint x: 443, startPoint y: 280, endPoint x: 277, endPoint y: 283, distance: 166.1
click at [443, 280] on div "Ik ben uw bedrijfsjurist wanneer u mij nodig hebt. Van een eenmalige vraag tot …" at bounding box center [504, 392] width 454 height 624
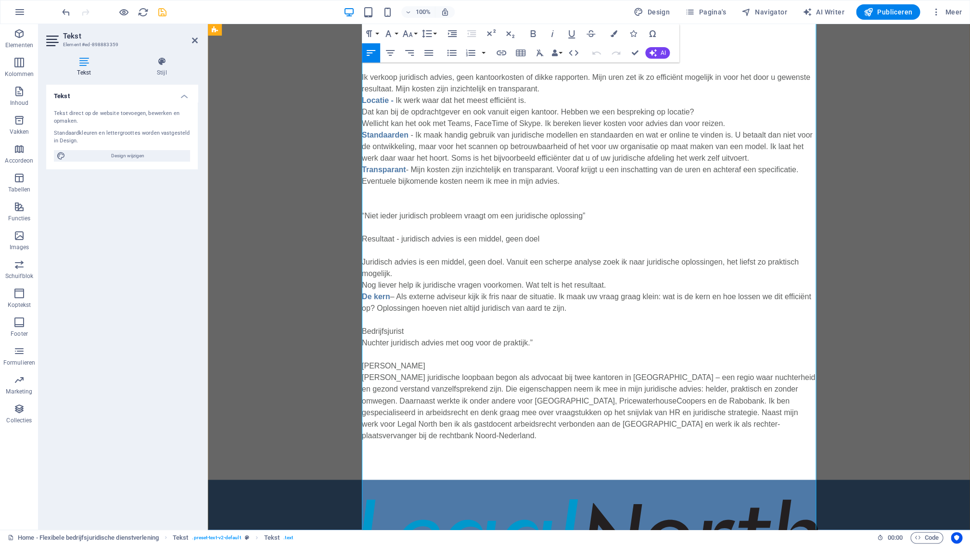
scroll to position [596, 0]
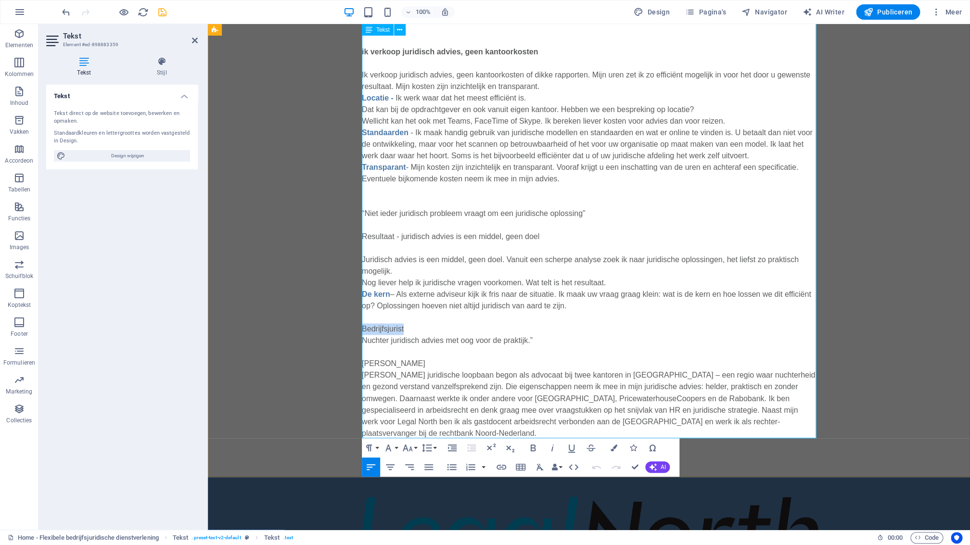
drag, startPoint x: 409, startPoint y: 328, endPoint x: 363, endPoint y: 327, distance: 45.7
click at [363, 327] on p "Resultaat - juridisch advies is een middel, geen doel Juridisch advies is een m…" at bounding box center [589, 328] width 454 height 219
drag, startPoint x: 455, startPoint y: 362, endPoint x: 372, endPoint y: 363, distance: 82.8
click at [360, 361] on div "“Een flexibele bedrijfsjurist is een collega wanneer je die nodig hebt” Ik ben …" at bounding box center [589, 113] width 762 height 729
click at [537, 448] on icon "button" at bounding box center [533, 448] width 12 height 12
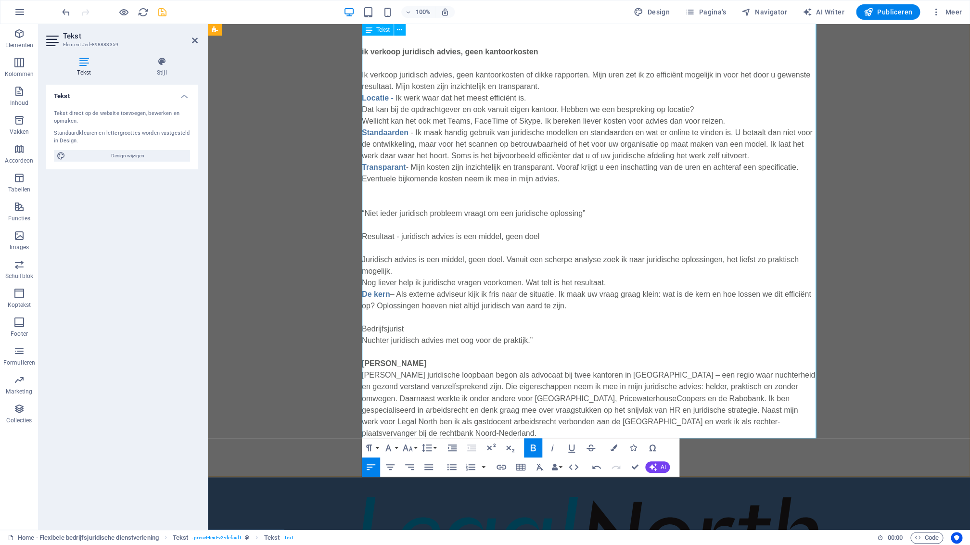
click at [524, 344] on p "Resultaat - juridisch advies is een middel, geen doel Juridisch advies is een m…" at bounding box center [589, 328] width 454 height 219
drag, startPoint x: 534, startPoint y: 341, endPoint x: 353, endPoint y: 338, distance: 181.0
click at [353, 338] on div "“Een flexibele bedrijfsjurist is een collega wanneer je die nodig hebt” Ik ben …" at bounding box center [589, 113] width 762 height 729
click at [534, 449] on icon "button" at bounding box center [533, 448] width 12 height 12
drag, startPoint x: 440, startPoint y: 322, endPoint x: 430, endPoint y: 323, distance: 10.6
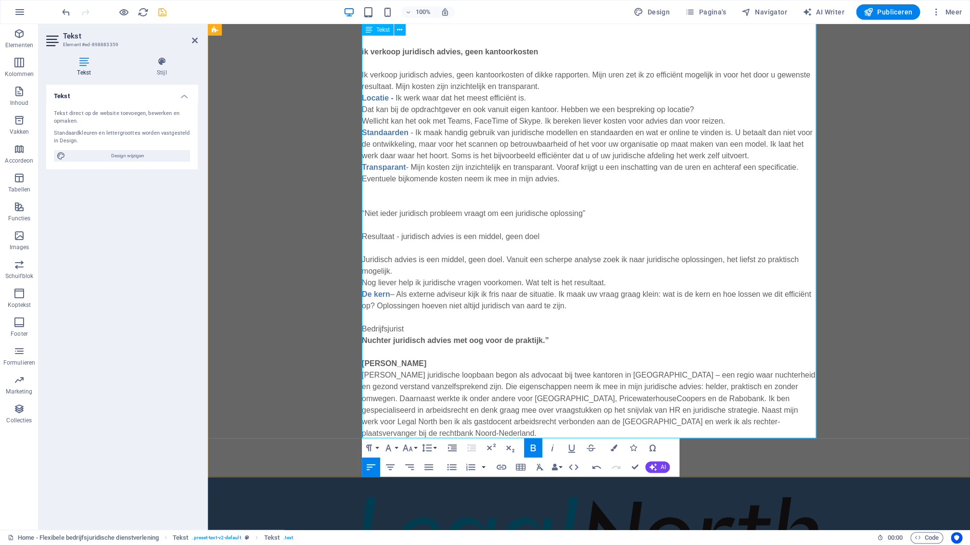
click at [440, 323] on p "Resultaat - juridisch advies is een middel, geen doel Juridisch advies is een m…" at bounding box center [589, 328] width 454 height 219
click at [407, 328] on p "Resultaat - juridisch advies is een middel, geen doel Juridisch advies is een m…" at bounding box center [589, 328] width 454 height 219
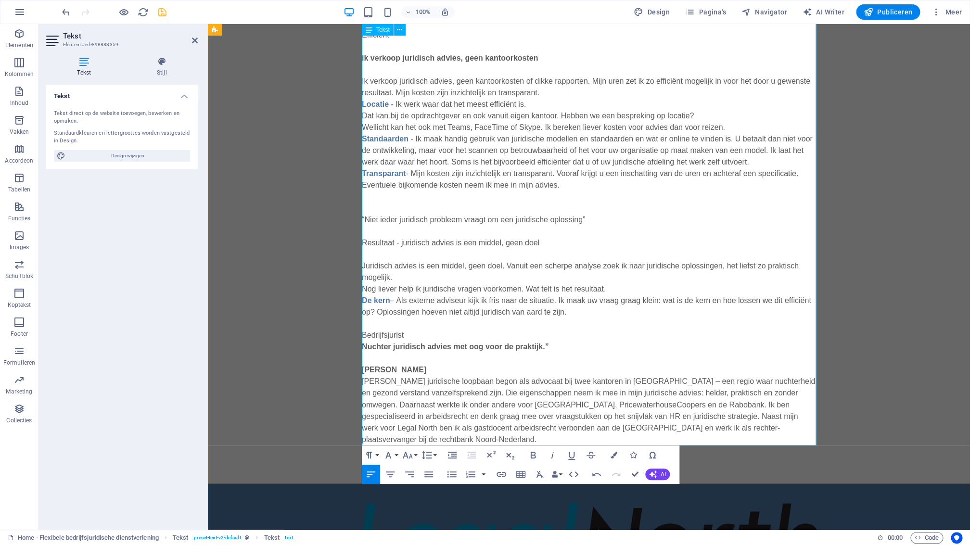
scroll to position [589, 0]
drag, startPoint x: 599, startPoint y: 219, endPoint x: 359, endPoint y: 219, distance: 240.6
click at [359, 219] on div "“Een flexibele bedrijfsjurist is een collega wanneer je die nodig hebt” Ik ben …" at bounding box center [589, 120] width 762 height 729
click at [538, 453] on icon "button" at bounding box center [533, 455] width 12 height 12
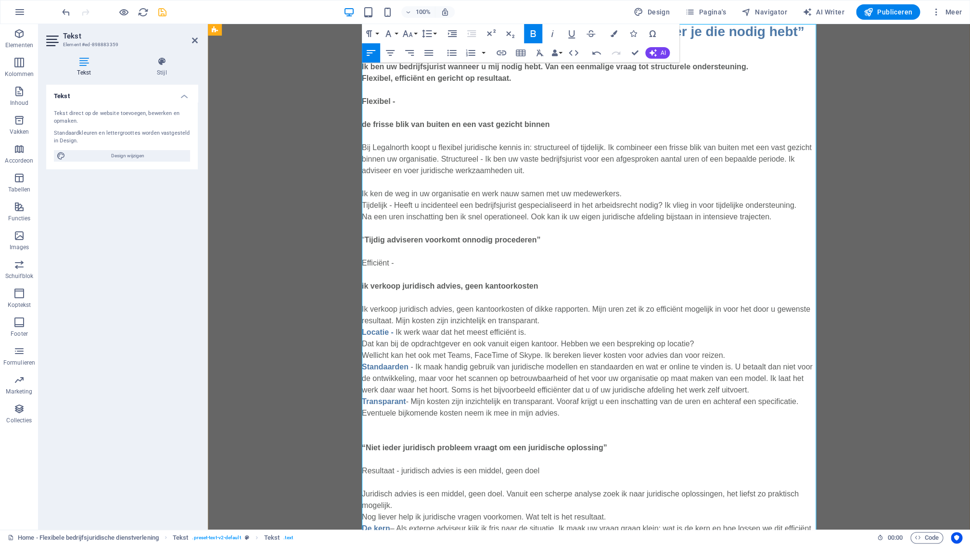
scroll to position [298, 0]
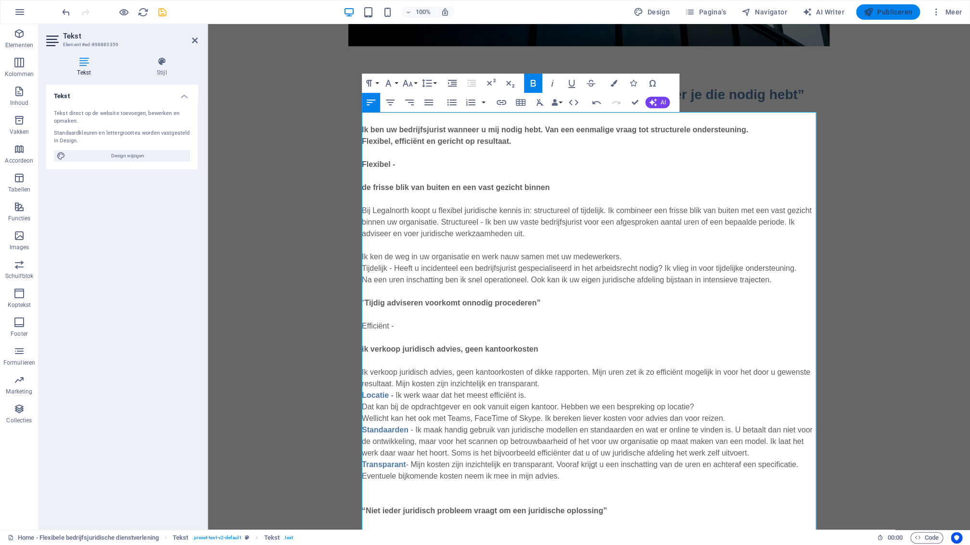
click at [901, 15] on span "Publiceren" at bounding box center [888, 12] width 49 height 10
